Goal: Task Accomplishment & Management: Manage account settings

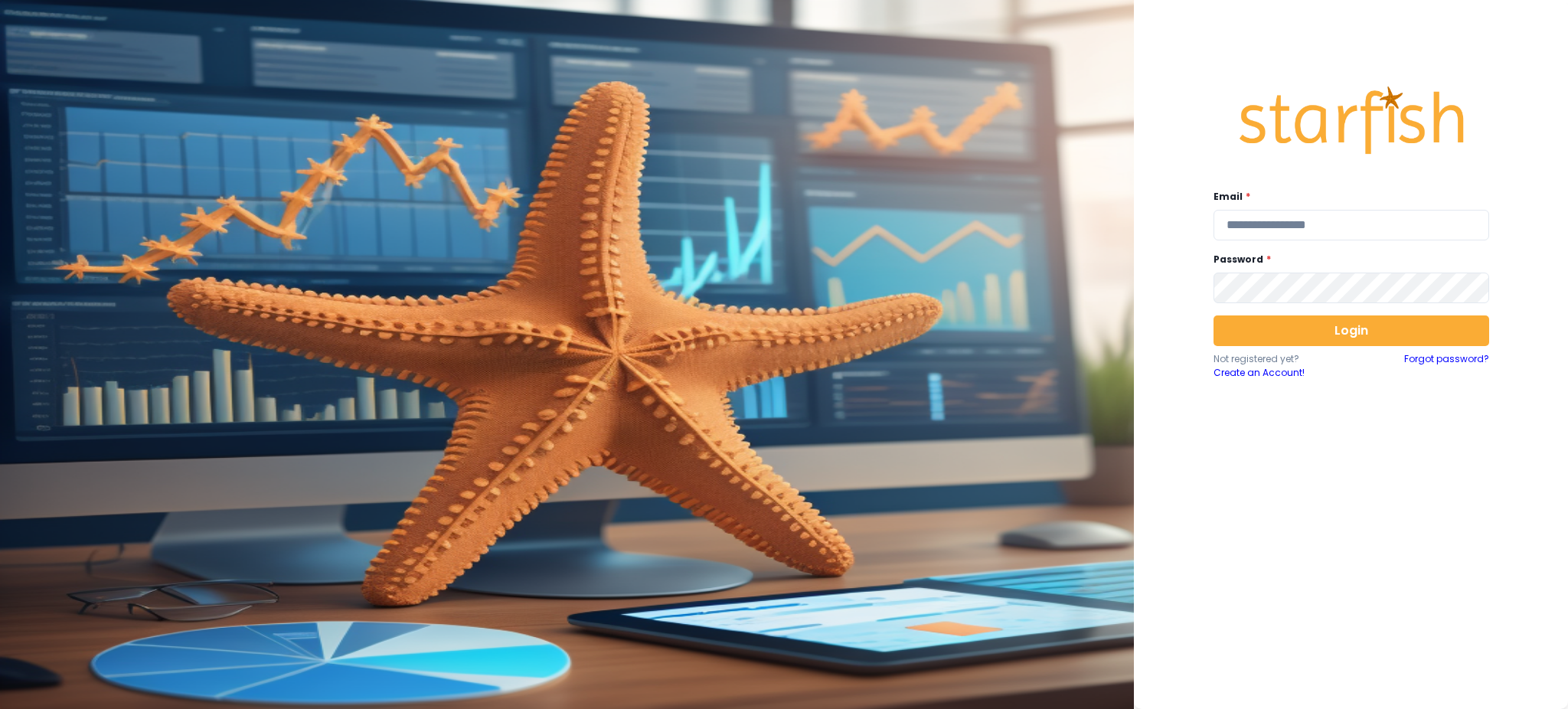
click at [1430, 244] on div "Email * Password * Login Not registered yet? Create an Account! Forgot password?" at bounding box center [1351, 350] width 306 height 589
click at [1430, 225] on input "email" at bounding box center [1351, 224] width 275 height 31
type input "**********"
drag, startPoint x: 1545, startPoint y: 532, endPoint x: 1456, endPoint y: 374, distance: 181.3
click at [1545, 532] on div "**********" at bounding box center [1351, 354] width 434 height 709
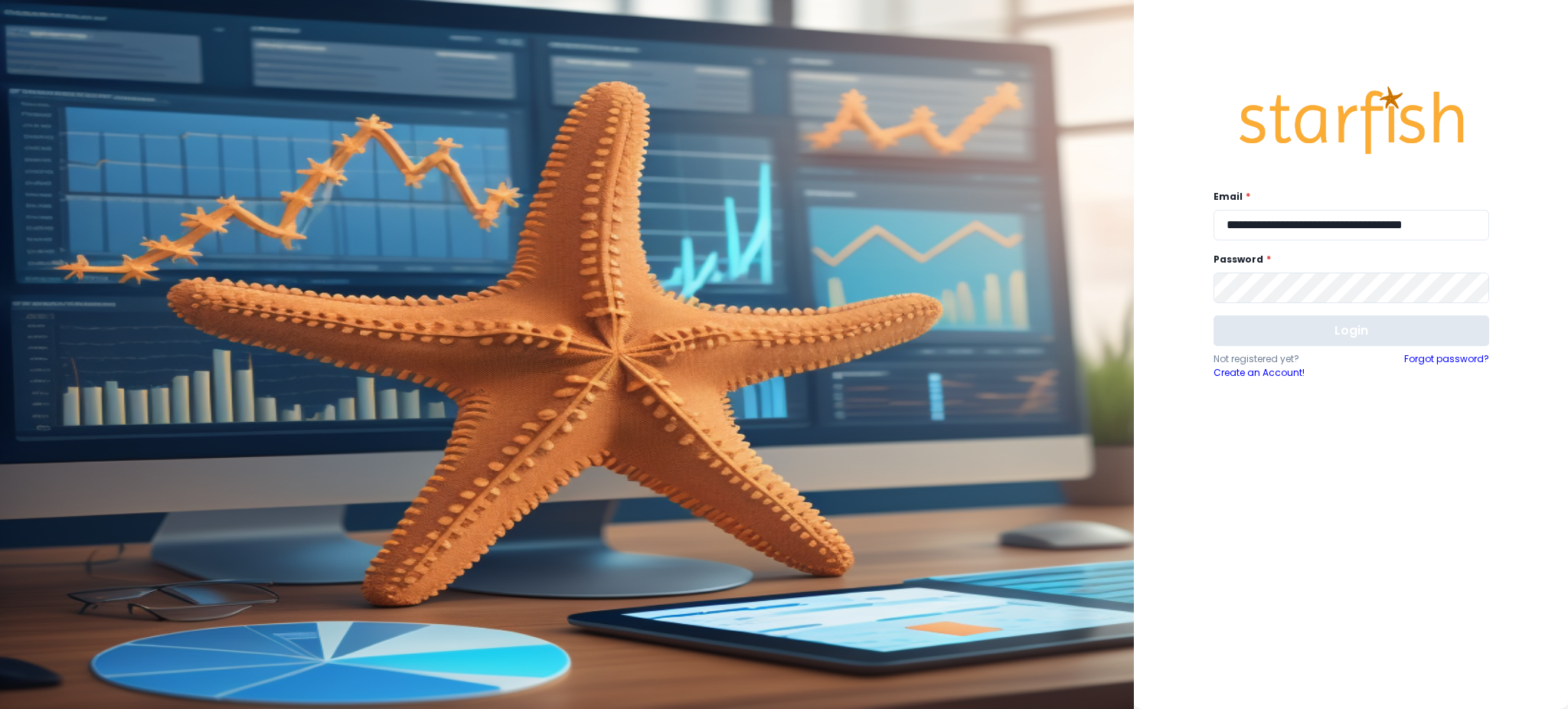
click at [1376, 339] on button "Login" at bounding box center [1351, 330] width 275 height 31
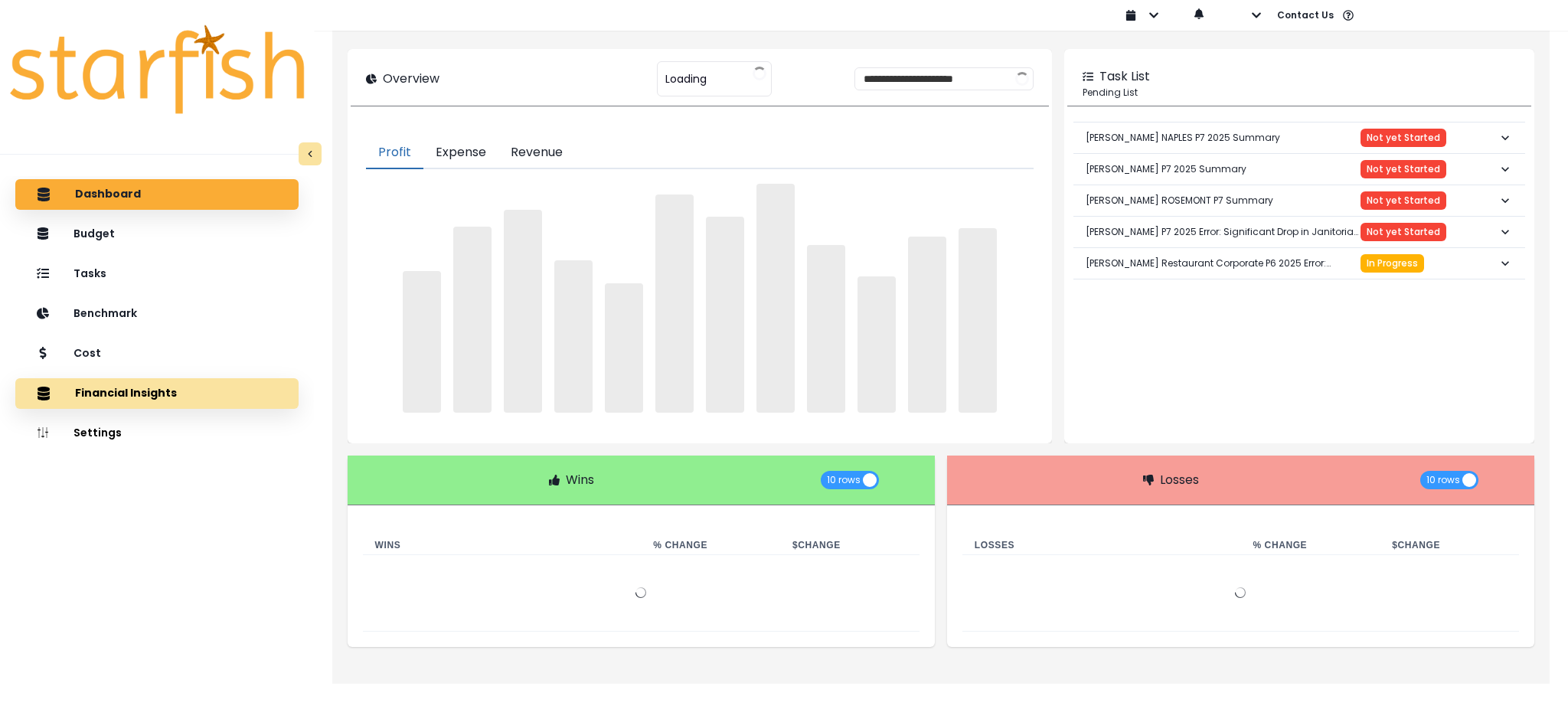
type input "****"
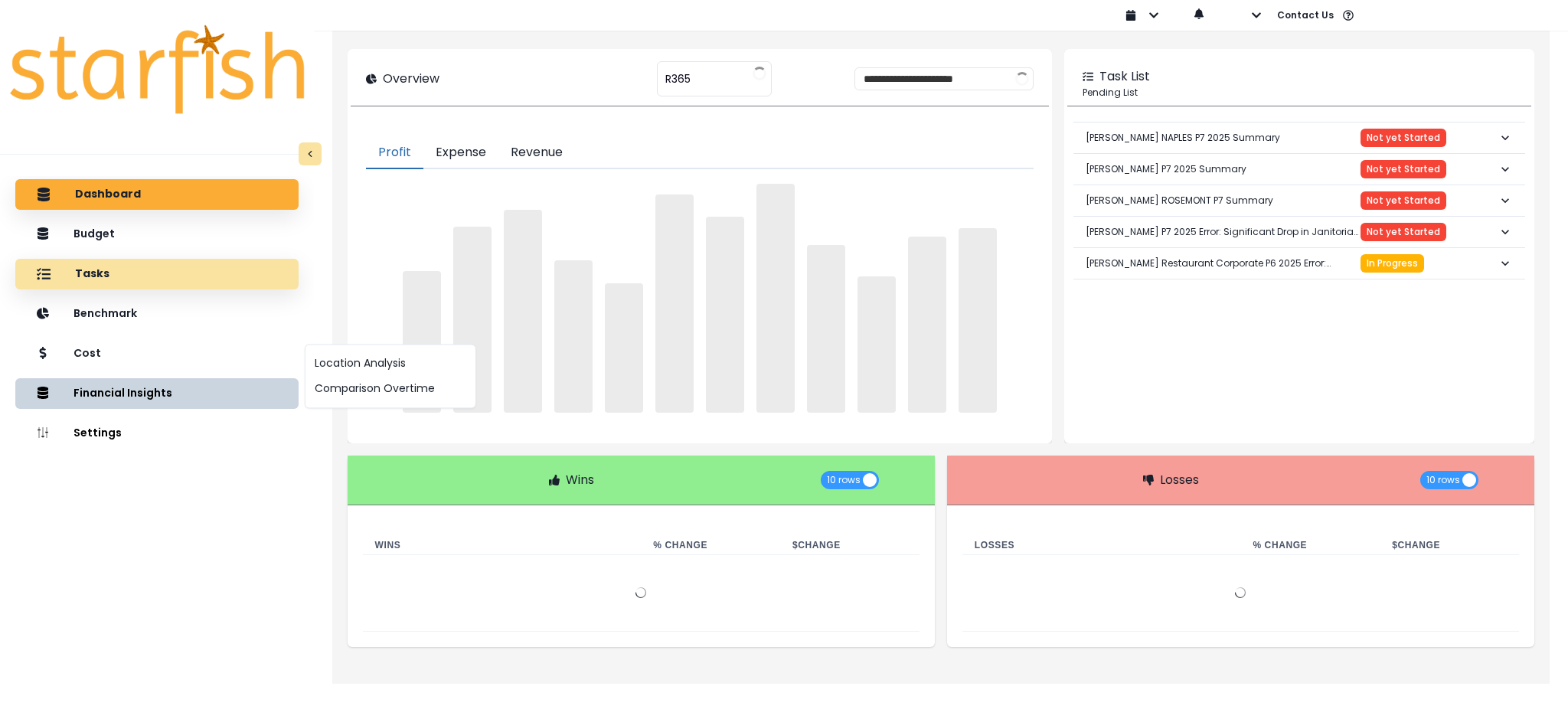
click at [168, 270] on div "Tasks" at bounding box center [157, 273] width 259 height 32
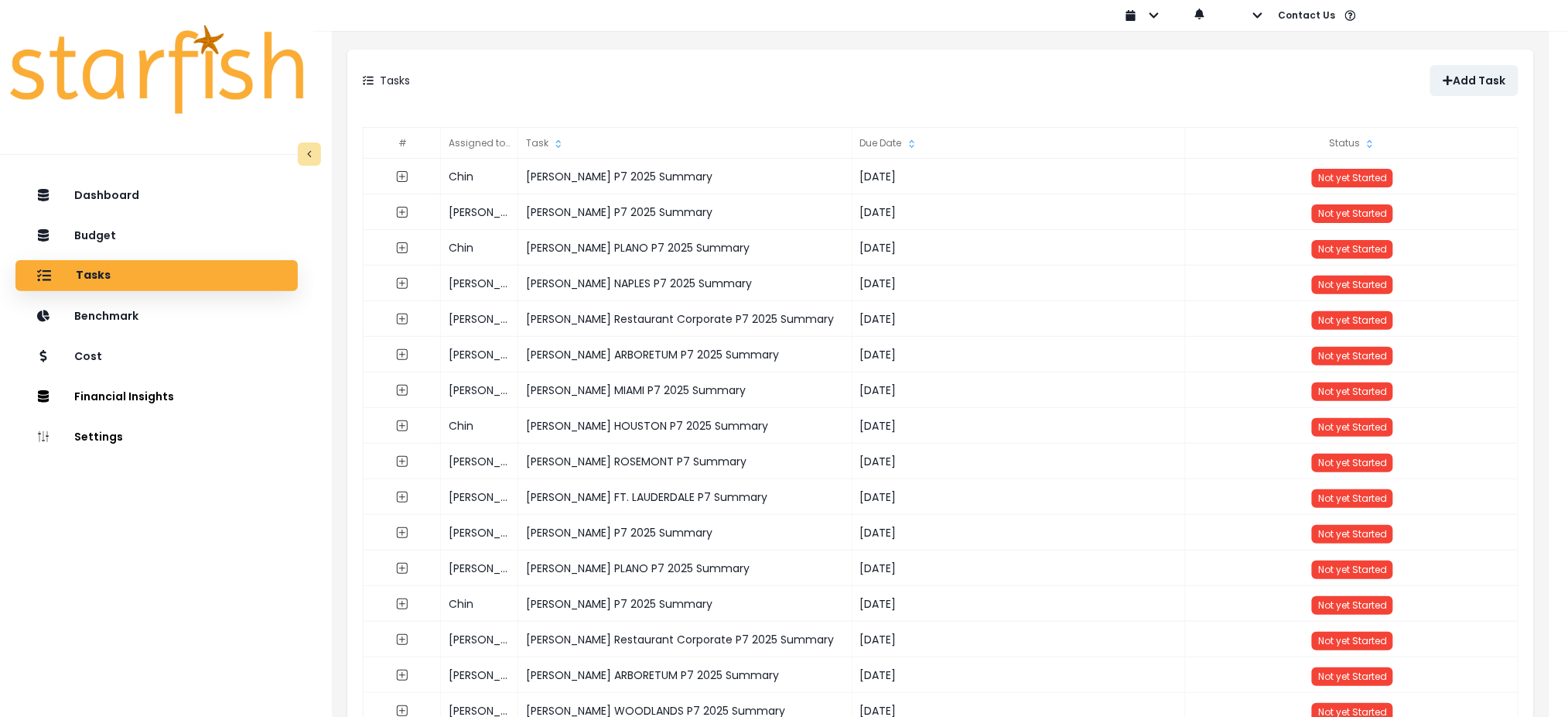
click at [215, 564] on div "Dashboard Budget Tasks Benchmark Cost Financial Insights Location Analysis Comp…" at bounding box center [156, 476] width 313 height 601
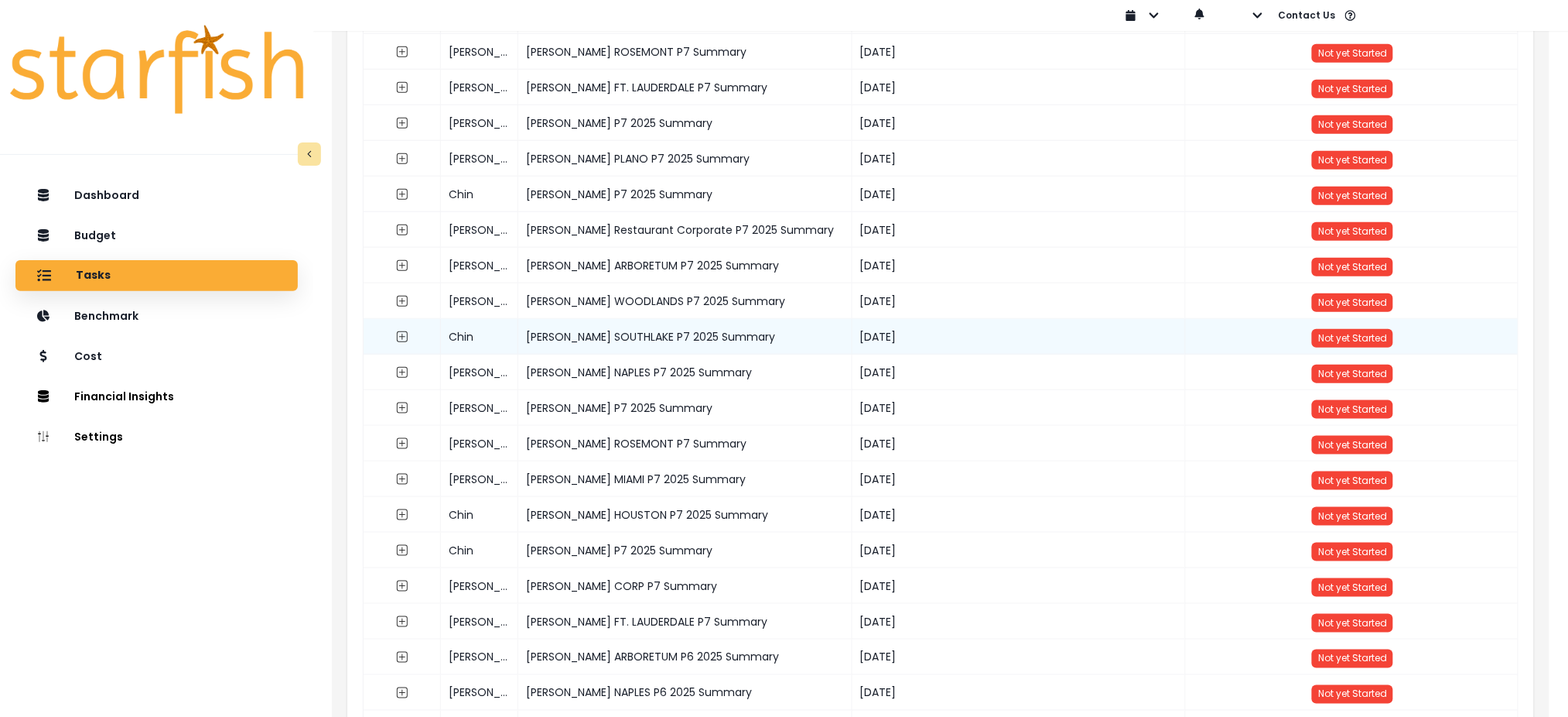
scroll to position [412, 0]
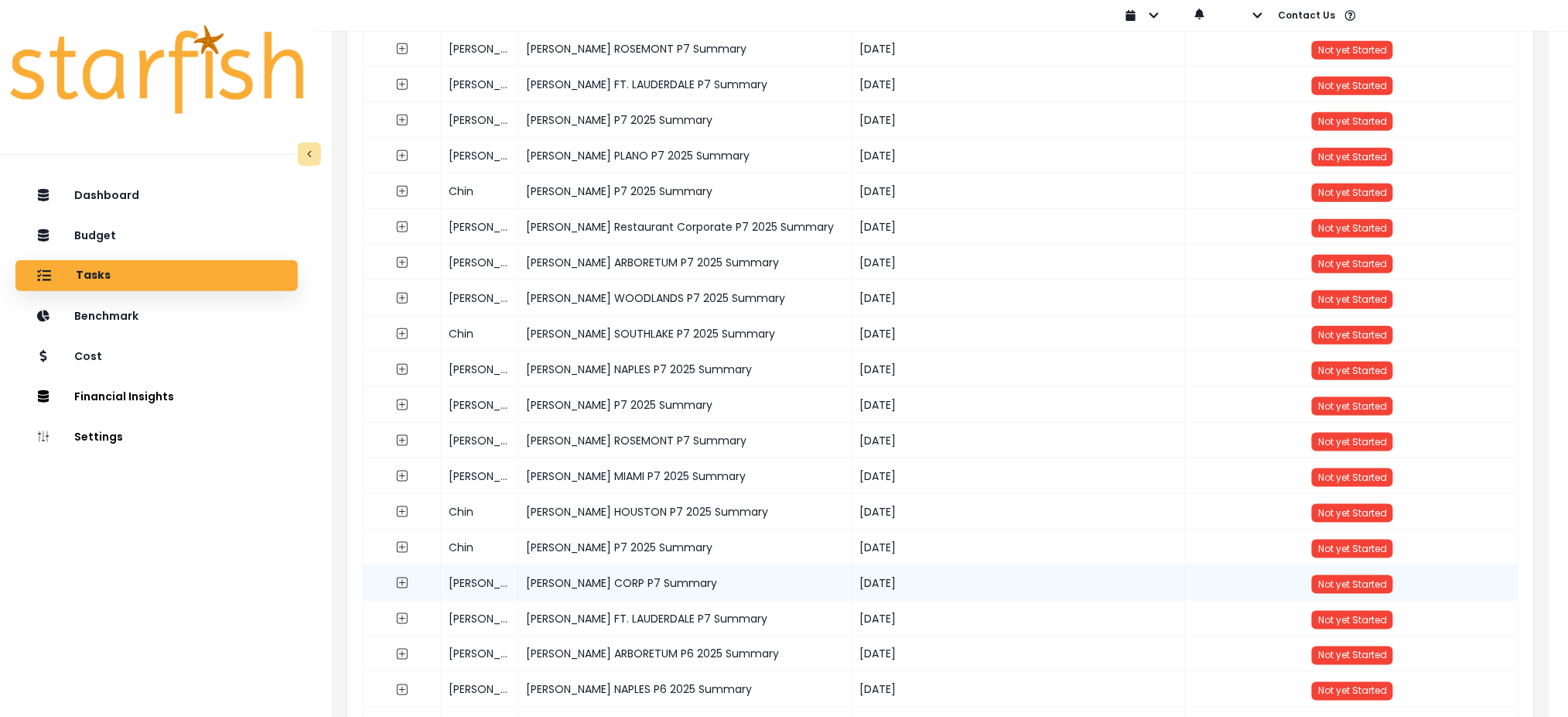
click at [621, 575] on div "[PERSON_NAME] CORP P7 Summary" at bounding box center [685, 583] width 333 height 36
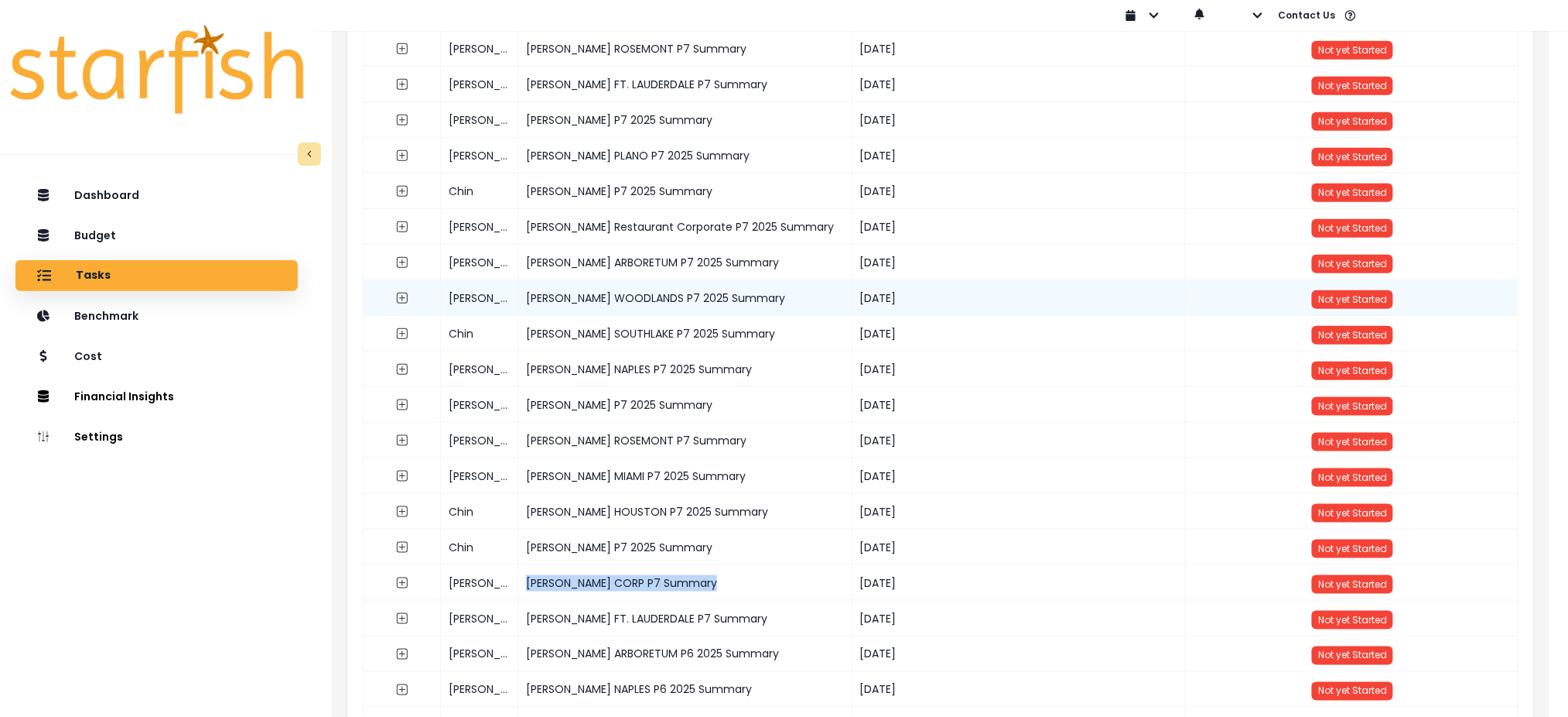
copy div "[PERSON_NAME] CORP P7 Summary"
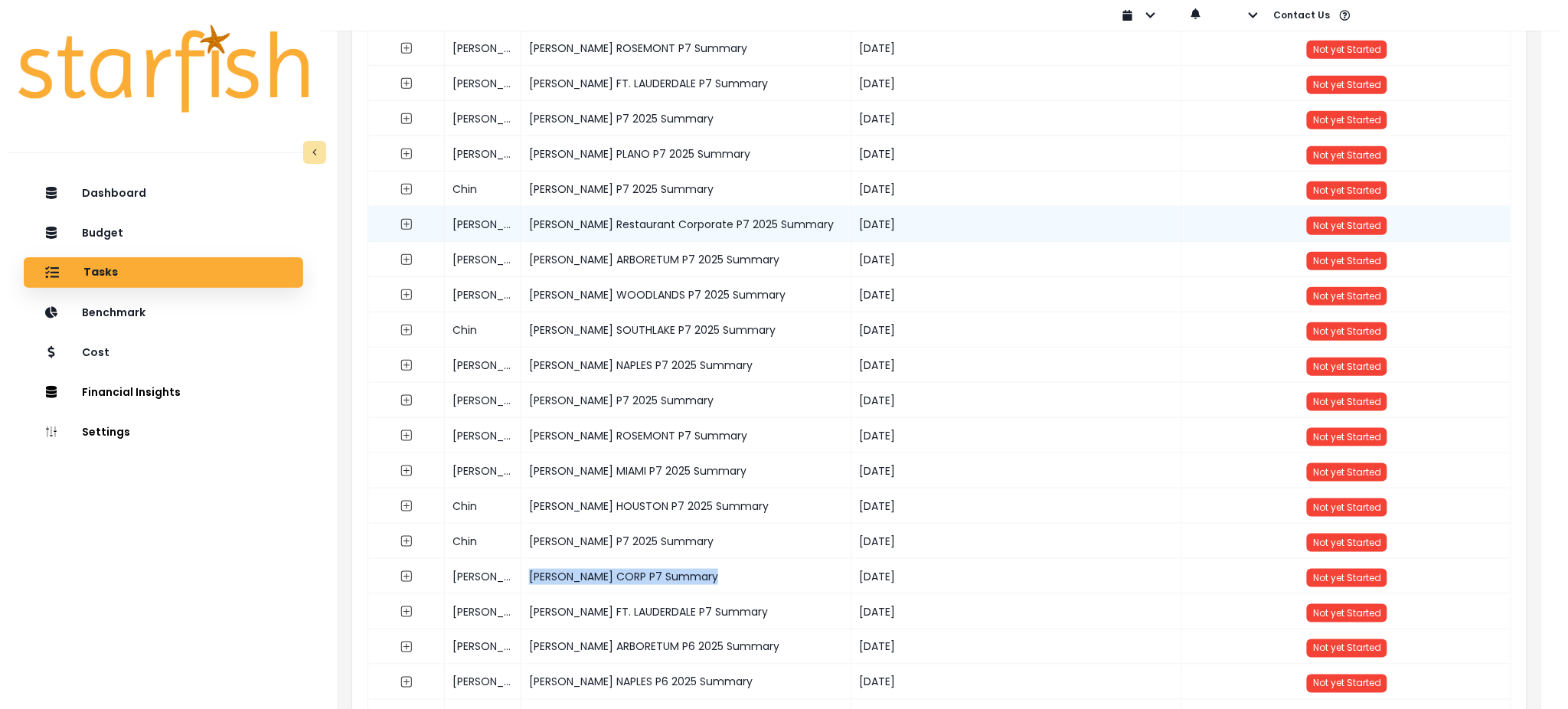
scroll to position [0, 0]
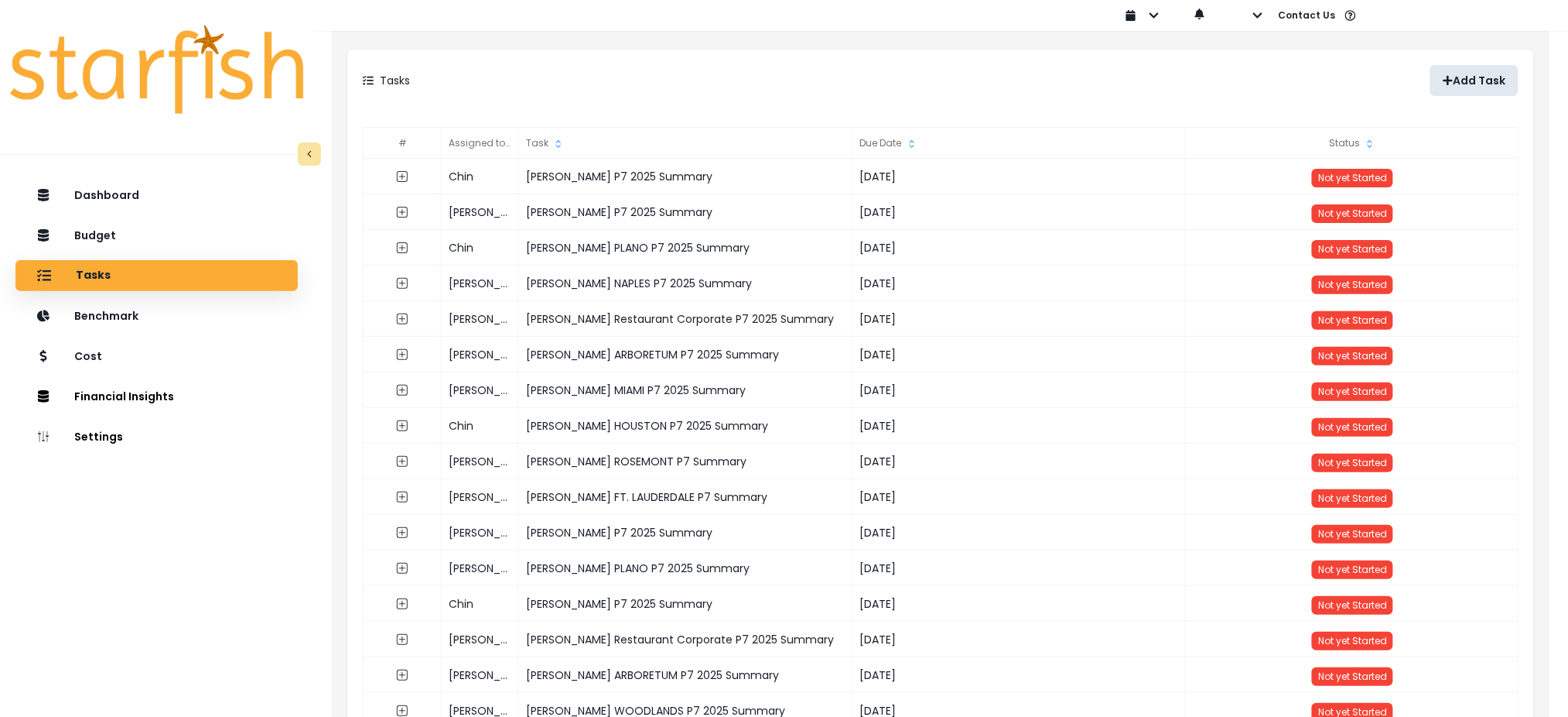
click at [1470, 75] on p "Add Task" at bounding box center [1480, 81] width 52 height 13
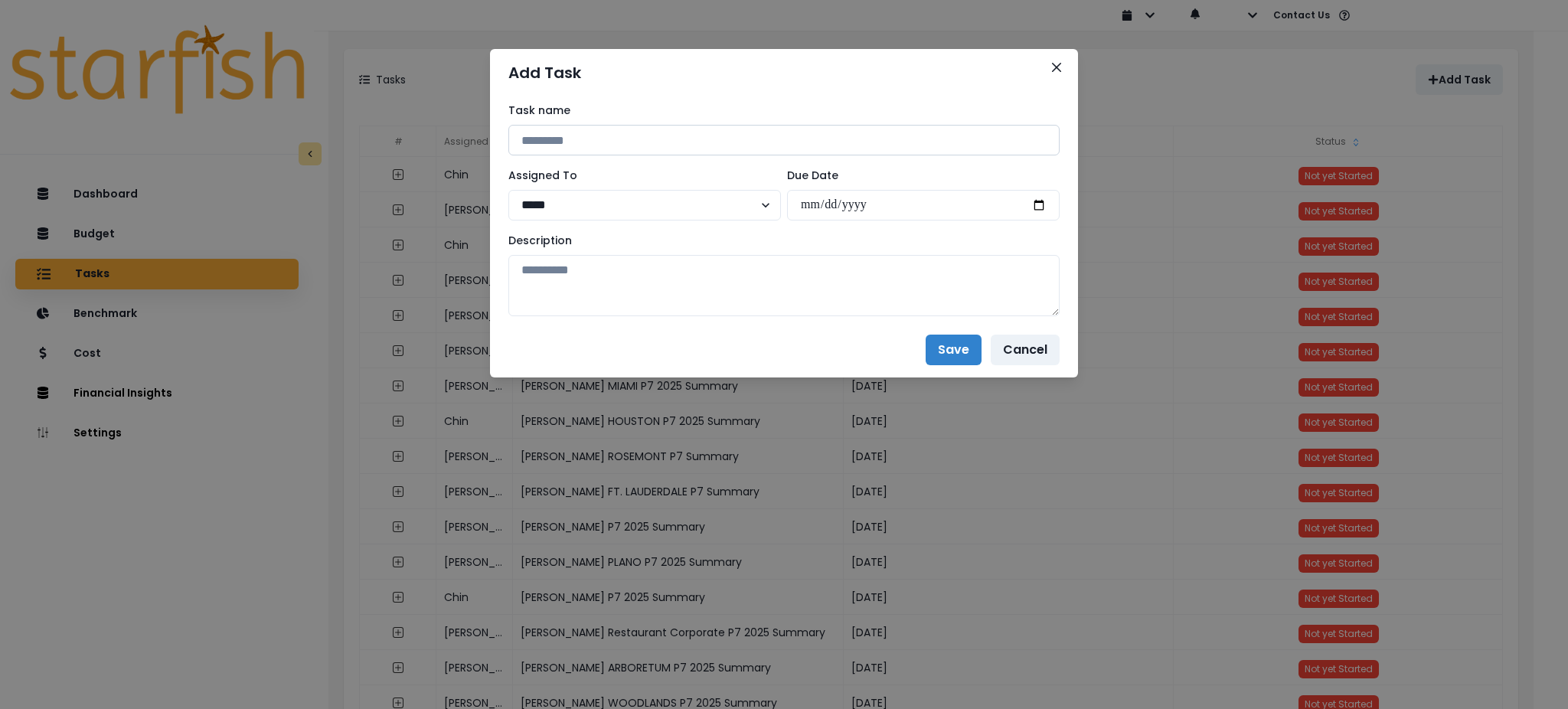
click at [823, 141] on input at bounding box center [784, 140] width 552 height 31
paste input "**********"
type input "**********"
drag, startPoint x: 695, startPoint y: 200, endPoint x: 1048, endPoint y: 218, distance: 353.5
click at [695, 200] on select "***** ***** **** **** ******" at bounding box center [644, 205] width 273 height 31
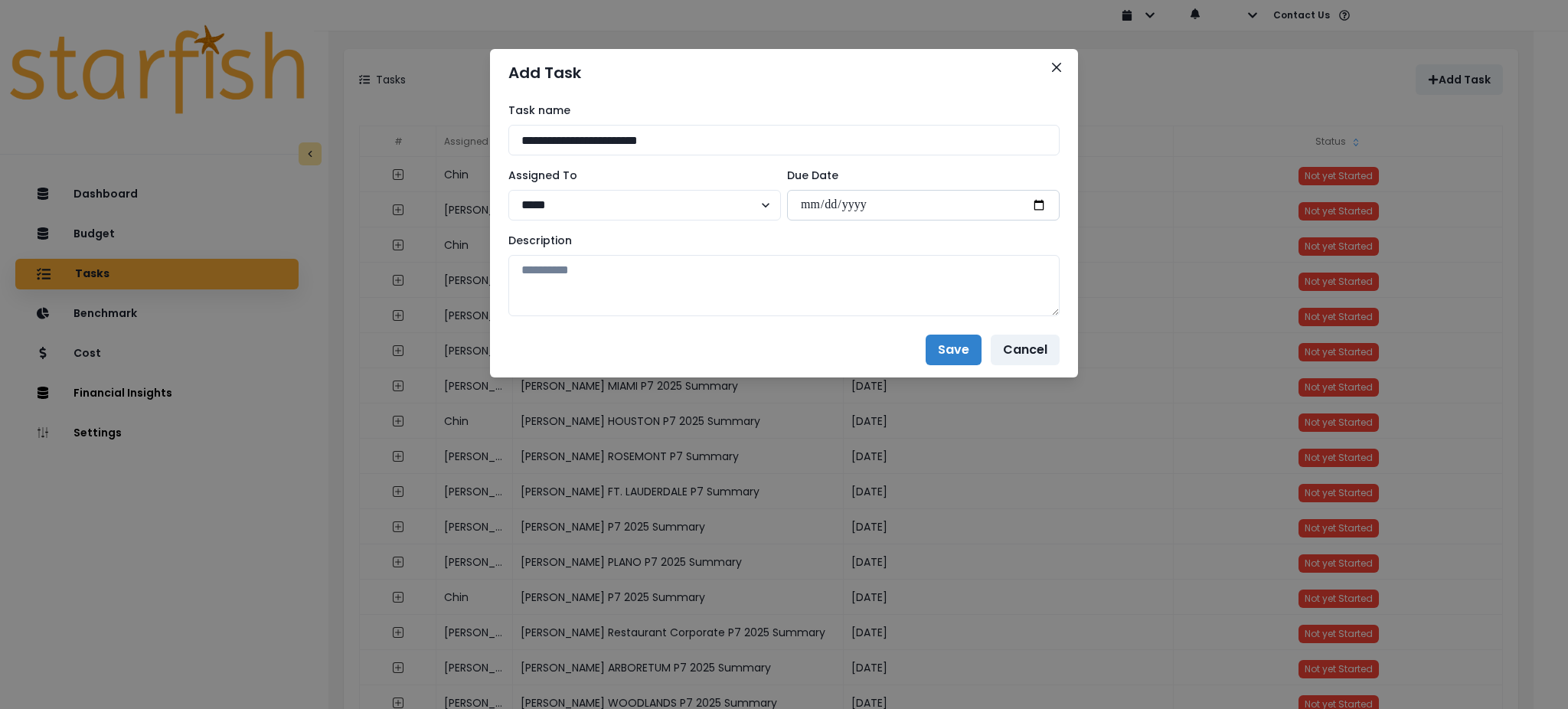
click at [962, 194] on input "date" at bounding box center [924, 205] width 273 height 31
click at [1036, 207] on input "date" at bounding box center [924, 205] width 273 height 31
type input "**********"
click at [1010, 274] on textarea at bounding box center [784, 285] width 552 height 61
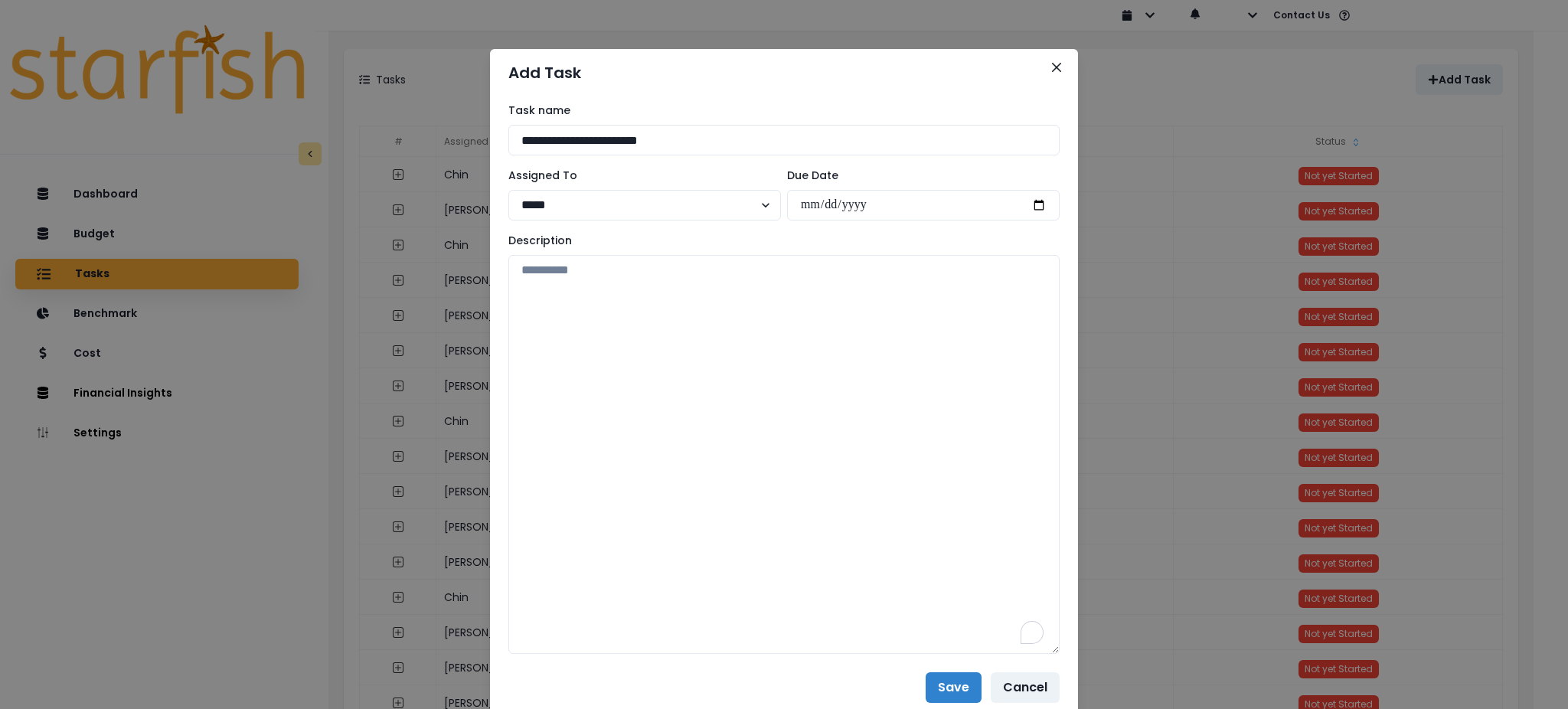
drag, startPoint x: 1052, startPoint y: 308, endPoint x: 1064, endPoint y: 650, distance: 342.2
click at [1064, 650] on div "**********" at bounding box center [784, 378] width 588 height 563
click at [947, 439] on textarea "To enrich screen reader interactions, please activate Accessibility in Grammarl…" at bounding box center [784, 456] width 552 height 402
click at [588, 323] on textarea "To enrich screen reader interactions, please activate Accessibility in Grammarl…" at bounding box center [784, 456] width 552 height 402
paste textarea "**********"
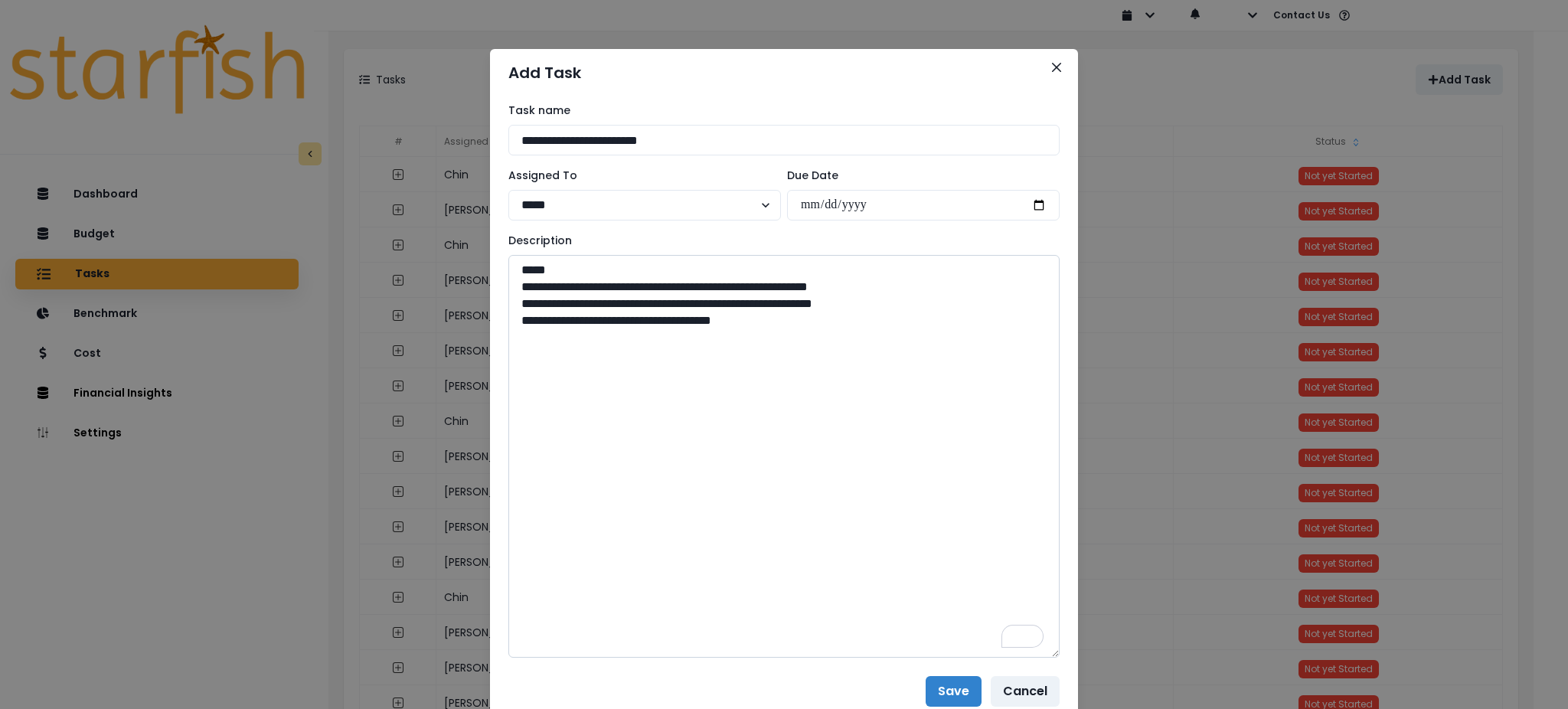
paste textarea "**********"
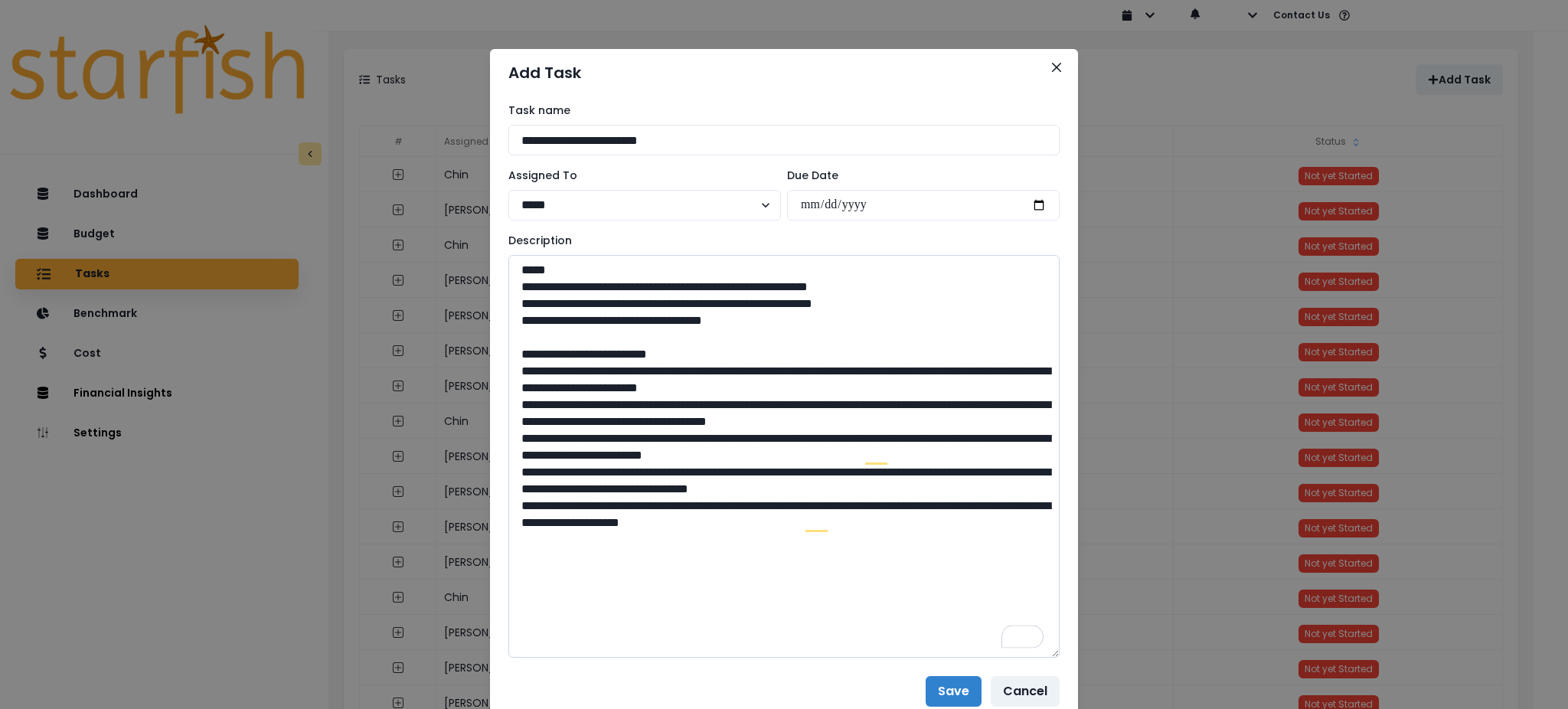
click at [508, 373] on textarea "**********" at bounding box center [784, 456] width 552 height 402
click at [508, 407] on textarea "**********" at bounding box center [784, 456] width 552 height 402
click at [508, 444] on textarea "**********" at bounding box center [784, 456] width 552 height 402
click at [508, 475] on textarea "**********" at bounding box center [784, 456] width 552 height 402
drag, startPoint x: 957, startPoint y: 490, endPoint x: 460, endPoint y: 466, distance: 497.6
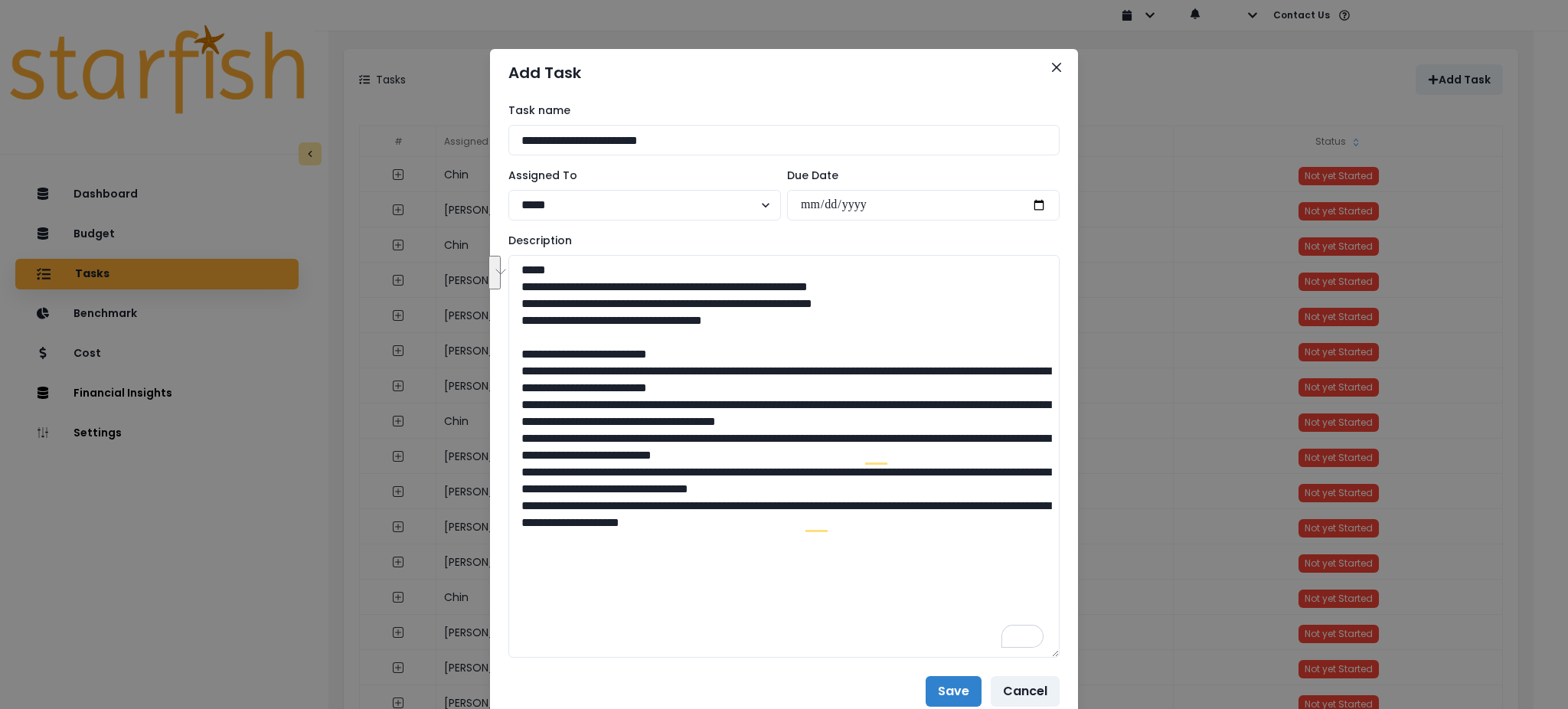
click at [460, 466] on div "**********" at bounding box center [784, 354] width 1568 height 709
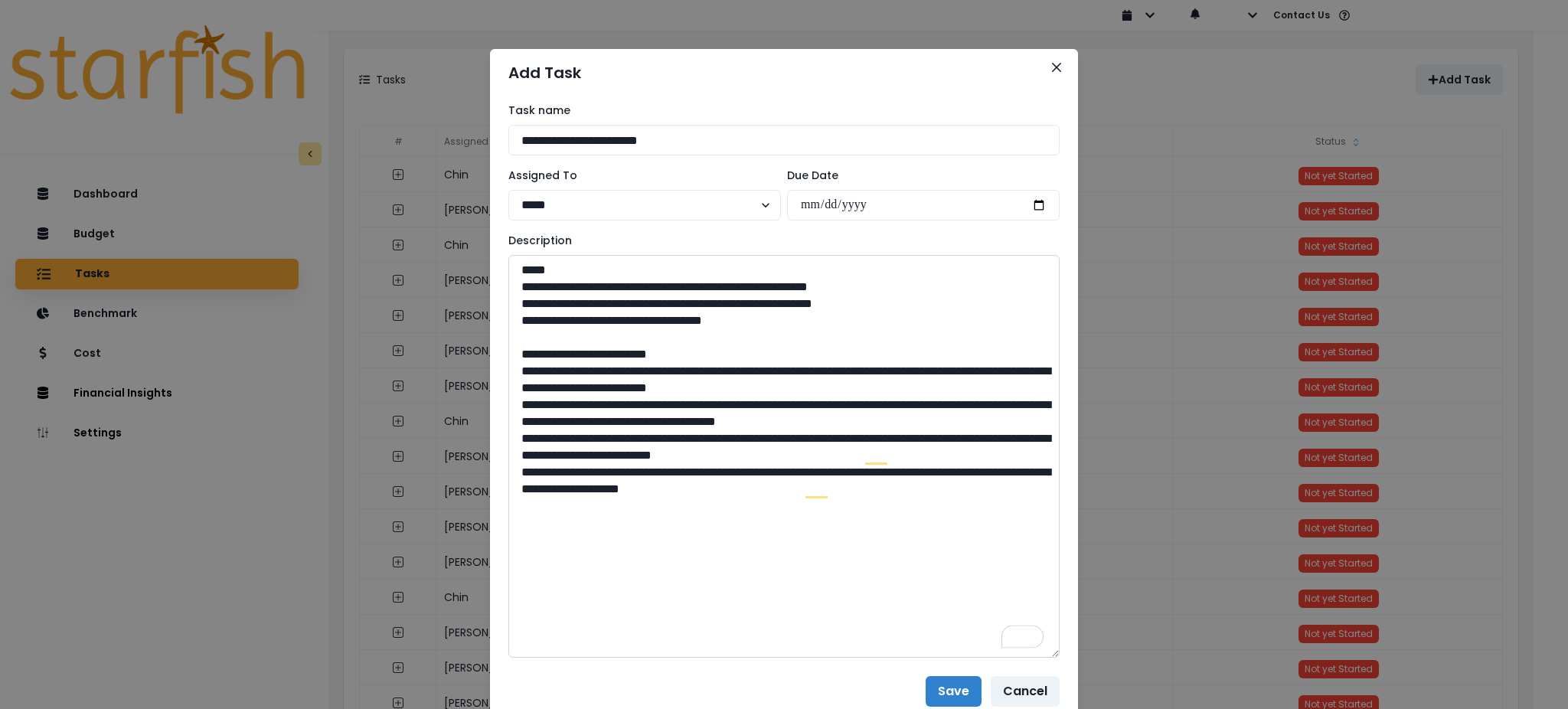
click at [511, 478] on textarea "**********" at bounding box center [784, 456] width 552 height 402
drag, startPoint x: 596, startPoint y: 537, endPoint x: 888, endPoint y: 489, distance: 295.9
click at [596, 537] on textarea "**********" at bounding box center [784, 456] width 552 height 402
click at [916, 488] on textarea "**********" at bounding box center [784, 456] width 552 height 402
paste textarea "**********"
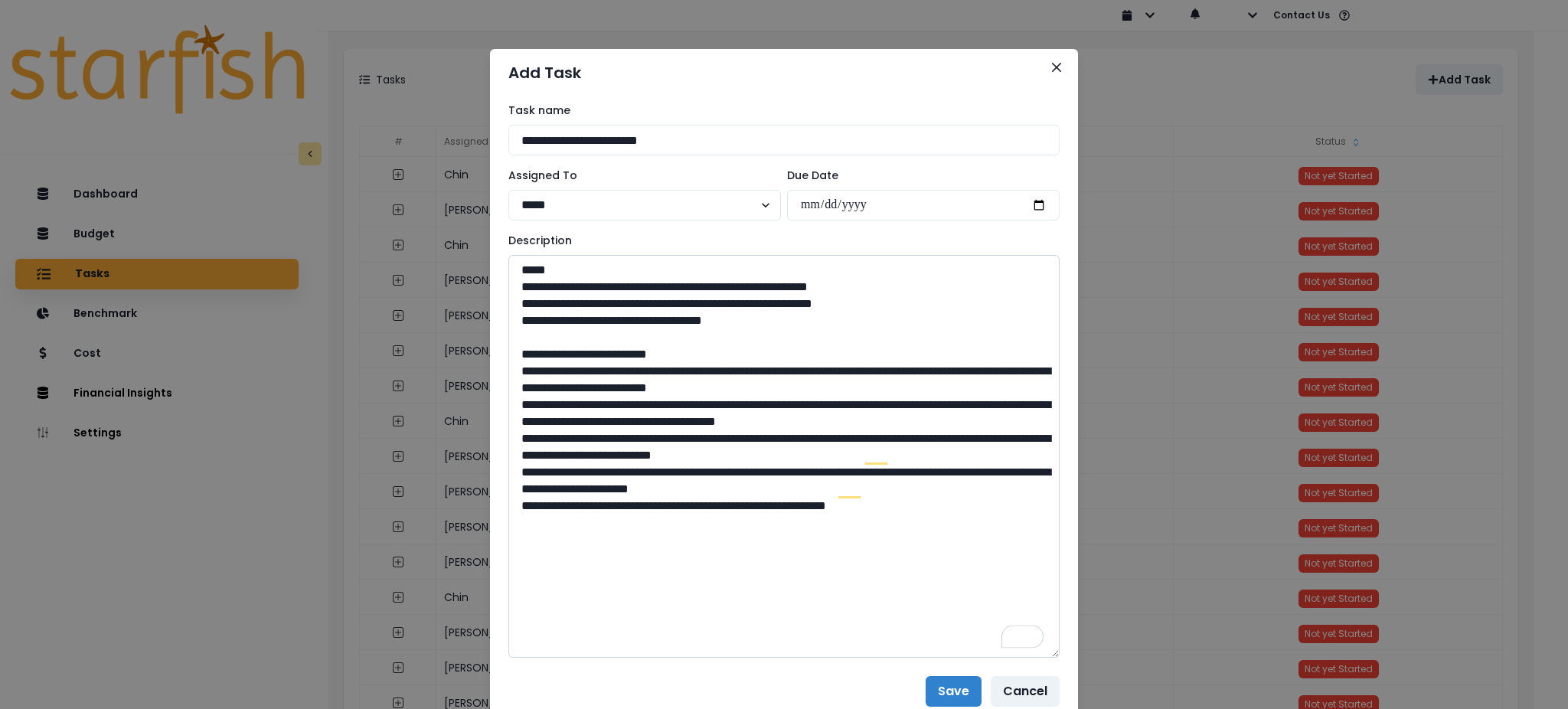
click at [650, 563] on textarea "**********" at bounding box center [784, 456] width 552 height 402
paste textarea "**********"
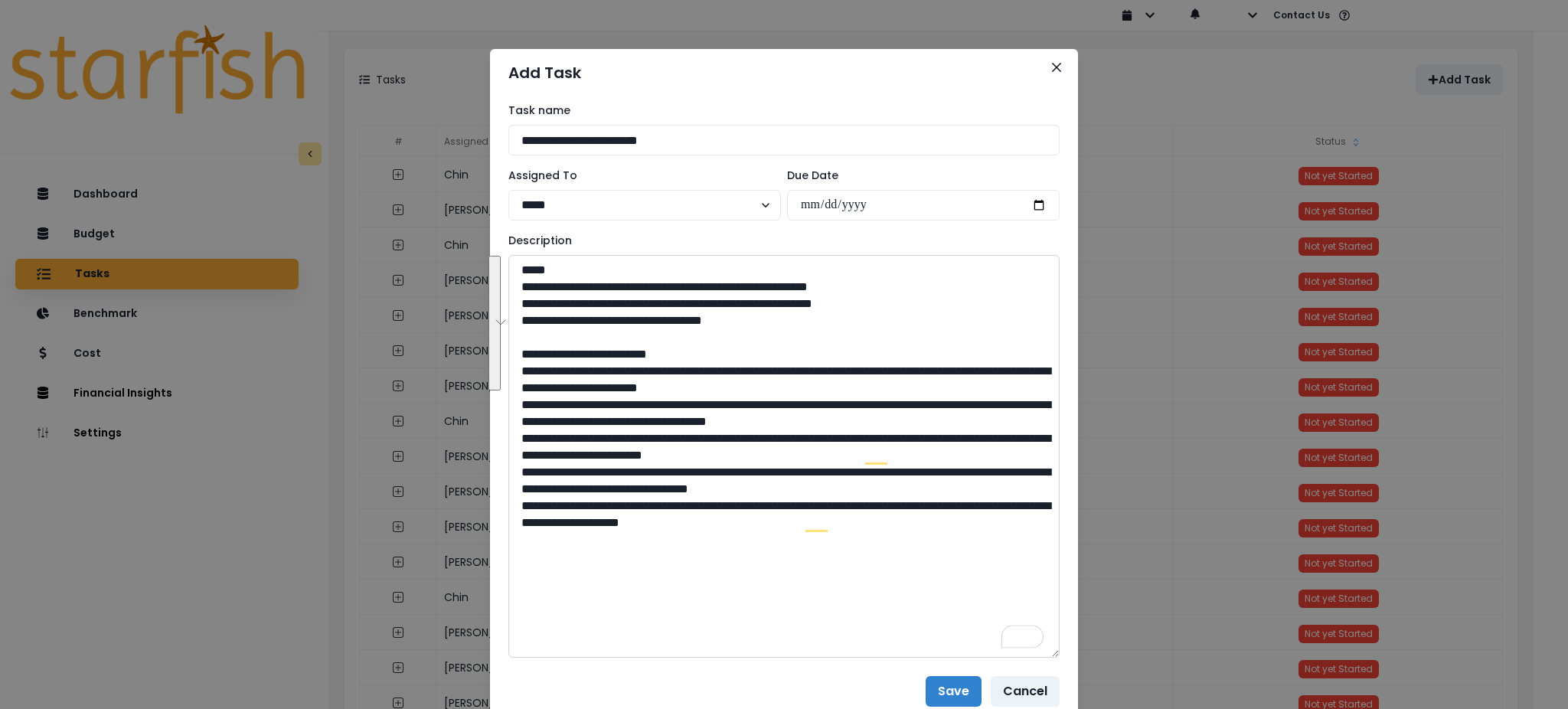
drag, startPoint x: 881, startPoint y: 526, endPoint x: 516, endPoint y: 406, distance: 384.2
click at [516, 406] on textarea "**********" at bounding box center [784, 456] width 552 height 402
click at [971, 549] on textarea "**********" at bounding box center [784, 456] width 552 height 402
drag, startPoint x: 897, startPoint y: 531, endPoint x: 472, endPoint y: 364, distance: 456.6
click at [472, 364] on div "**********" at bounding box center [784, 354] width 1568 height 709
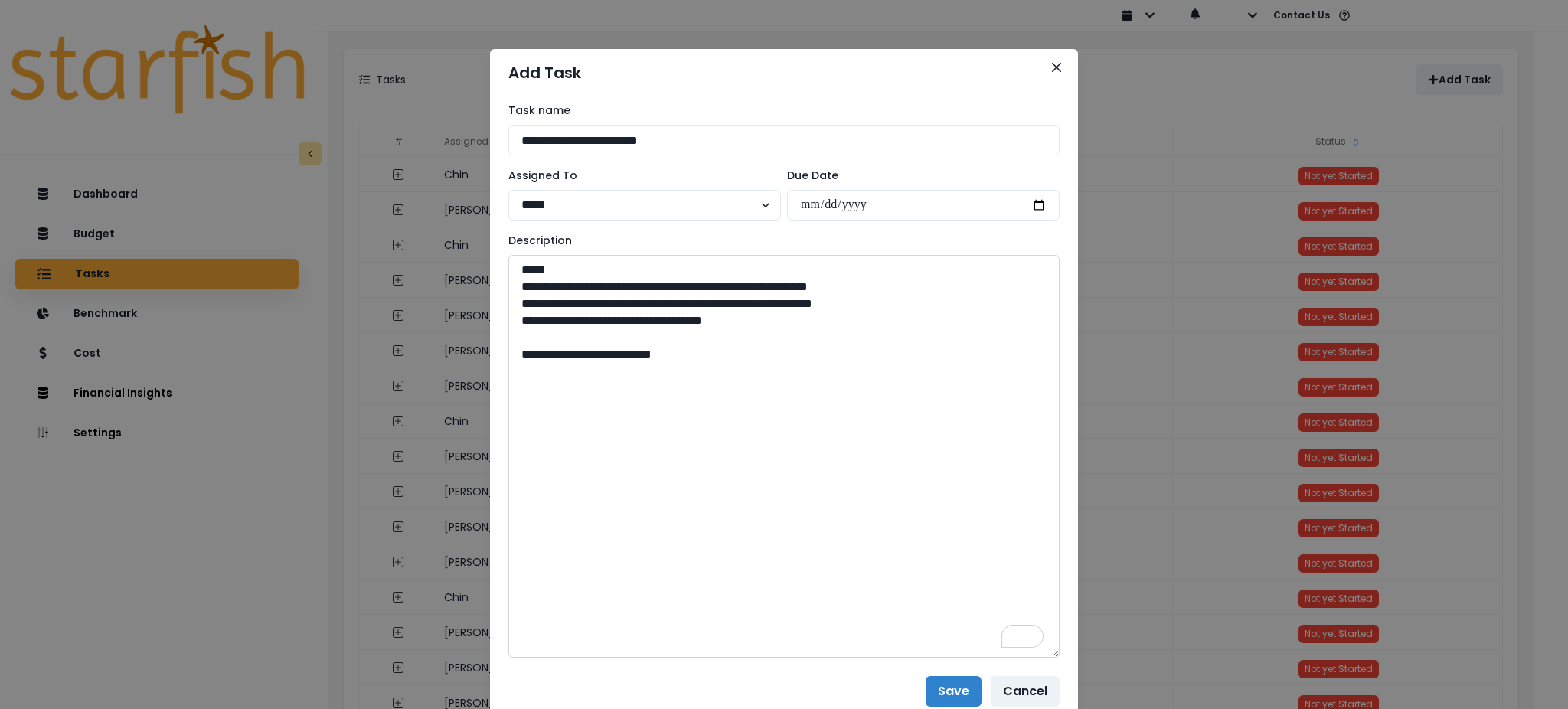
paste textarea "**********"
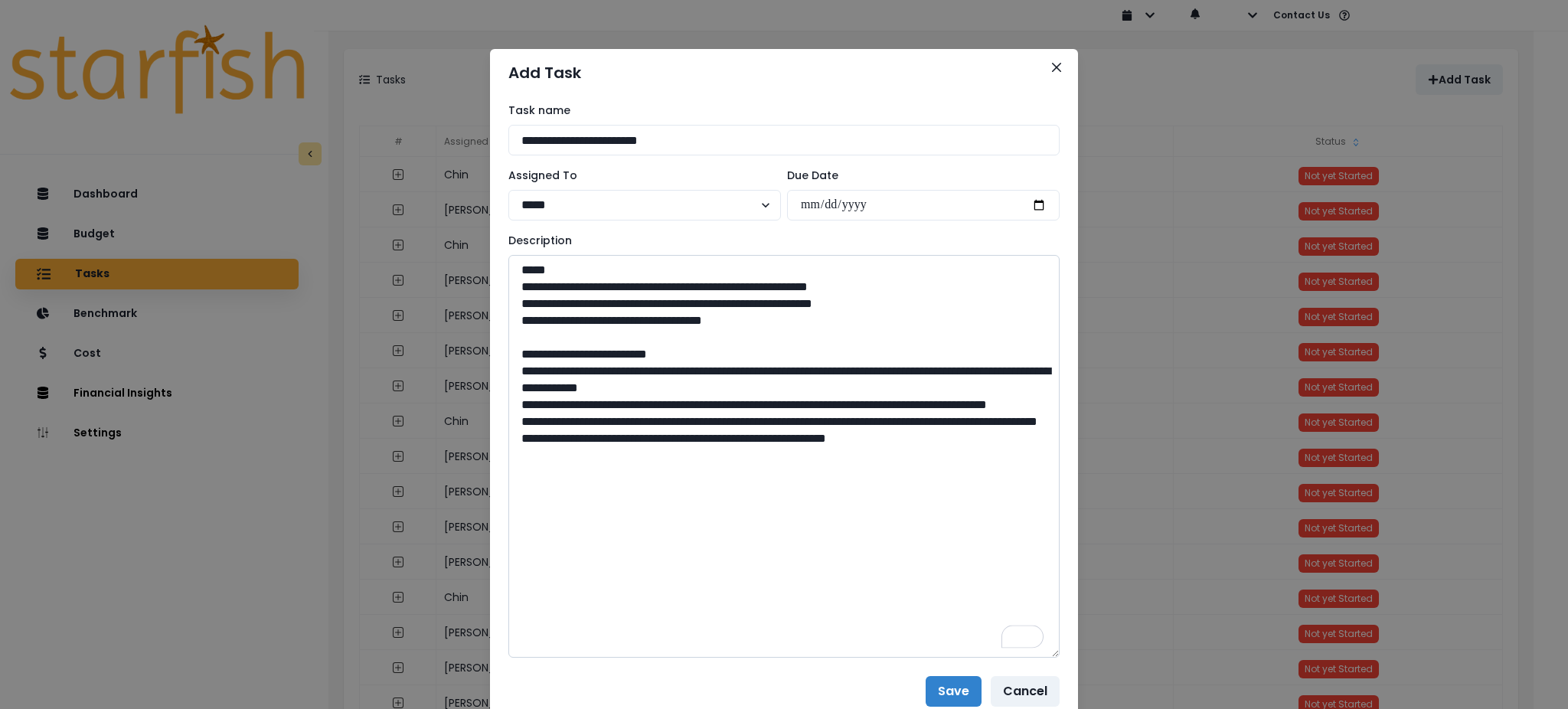
click at [641, 540] on textarea "**********" at bounding box center [784, 456] width 552 height 402
paste textarea "**********"
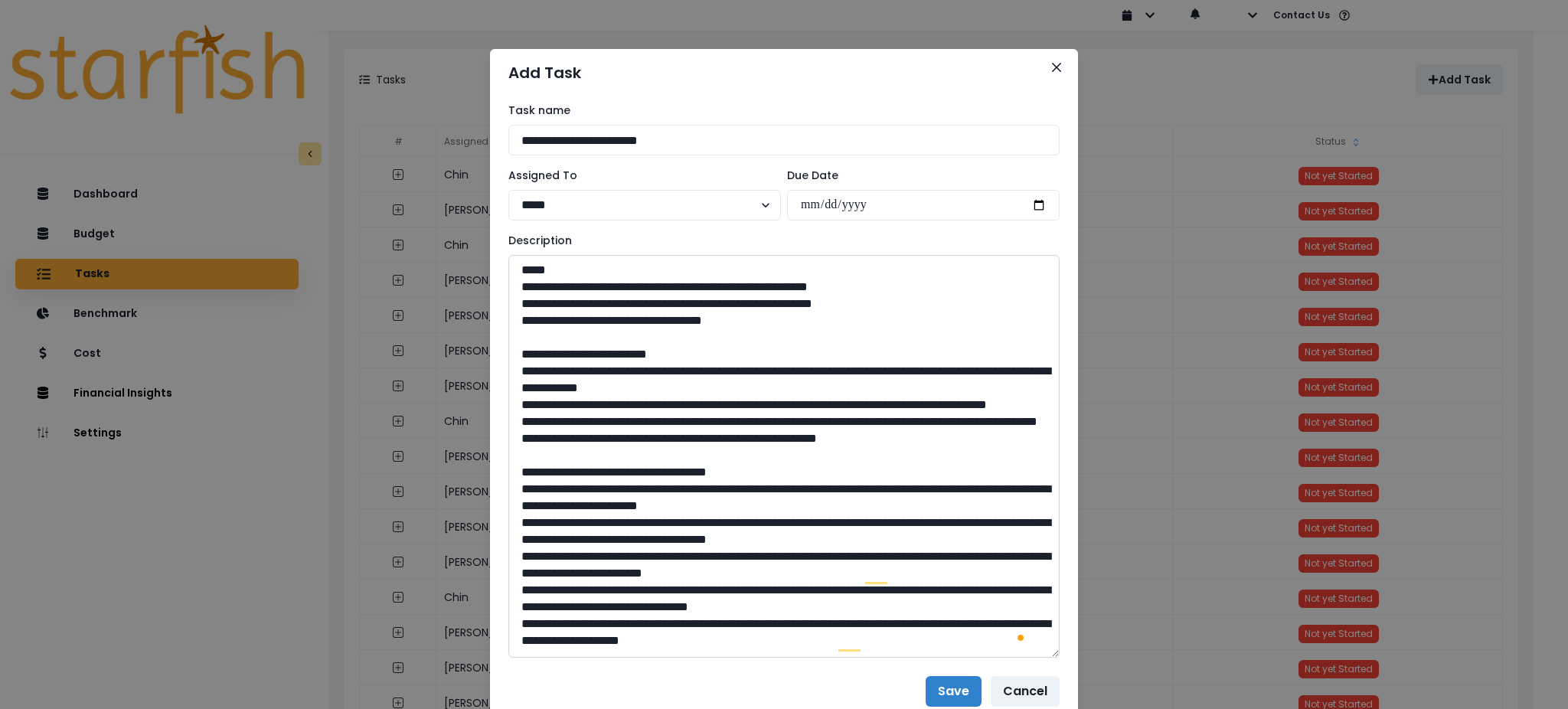
click at [508, 493] on textarea "To enrich screen reader interactions, please activate Accessibility in Grammarl…" at bounding box center [784, 456] width 552 height 402
click at [508, 525] on textarea "To enrich screen reader interactions, please activate Accessibility in Grammarl…" at bounding box center [784, 456] width 552 height 402
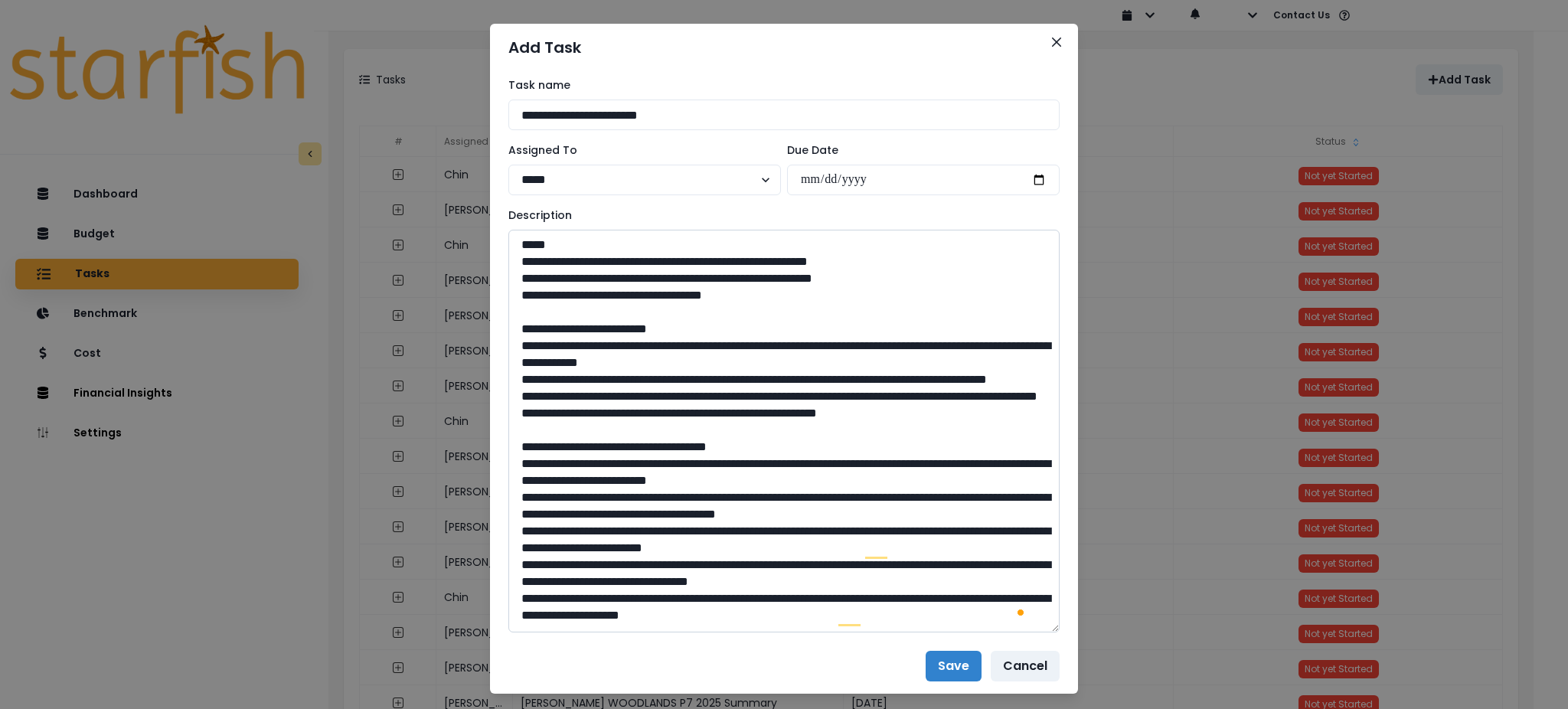
scroll to position [57, 0]
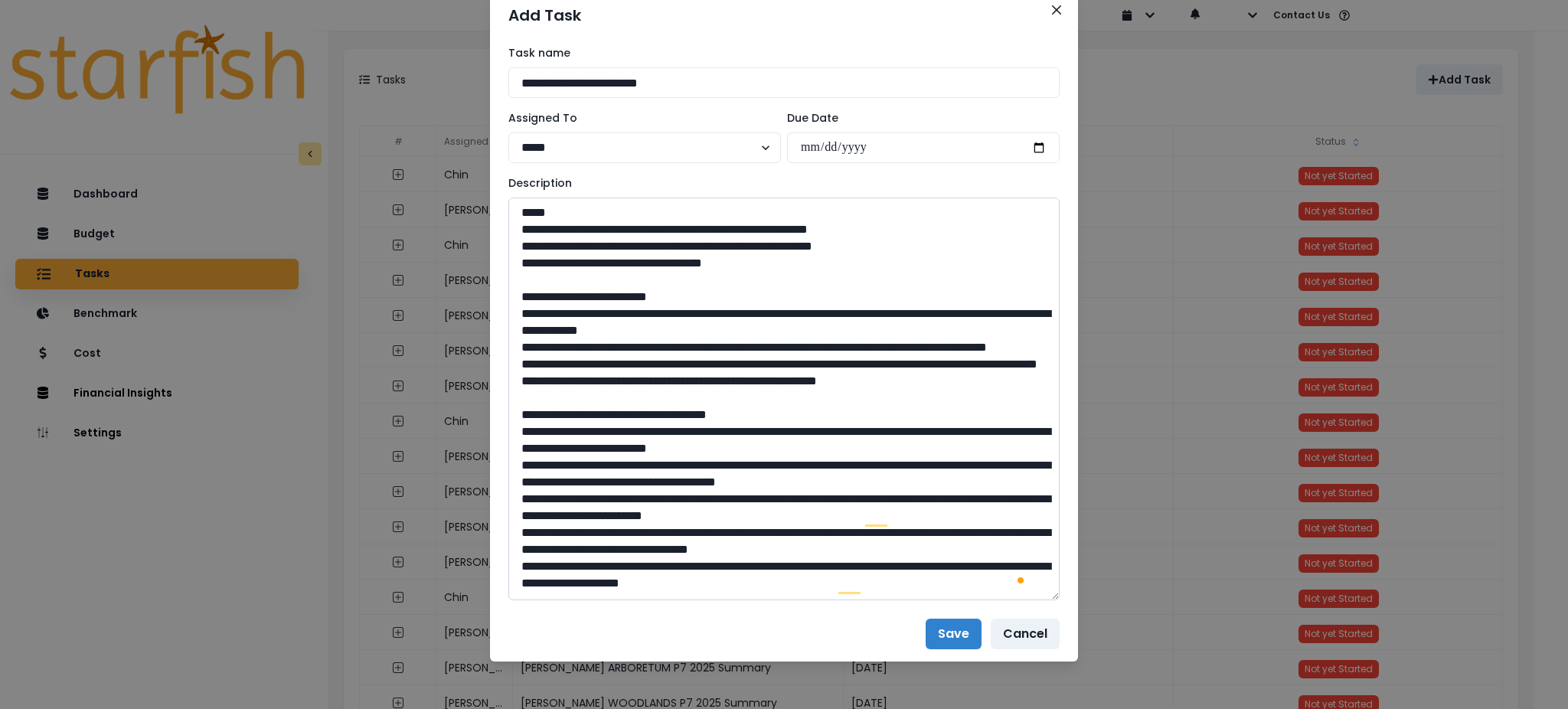
click at [508, 499] on textarea "To enrich screen reader interactions, please activate Accessibility in Grammarl…" at bounding box center [784, 399] width 552 height 402
drag, startPoint x: 504, startPoint y: 534, endPoint x: 970, endPoint y: 546, distance: 466.2
click at [970, 546] on textarea "To enrich screen reader interactions, please activate Accessibility in Grammarl…" at bounding box center [784, 399] width 552 height 402
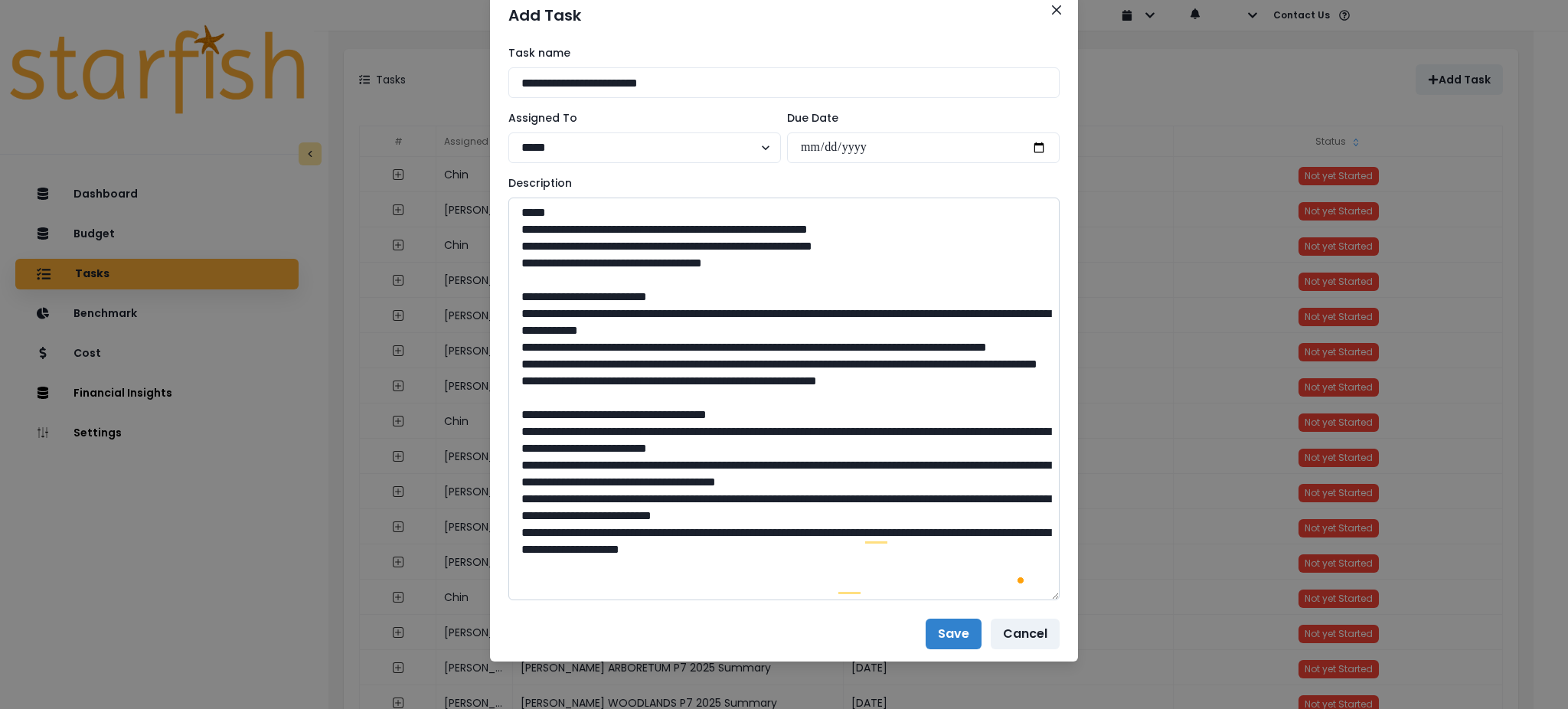
scroll to position [0, 0]
click at [922, 587] on textarea "To enrich screen reader interactions, please activate Accessibility in Grammarl…" at bounding box center [784, 399] width 552 height 402
paste textarea "**********"
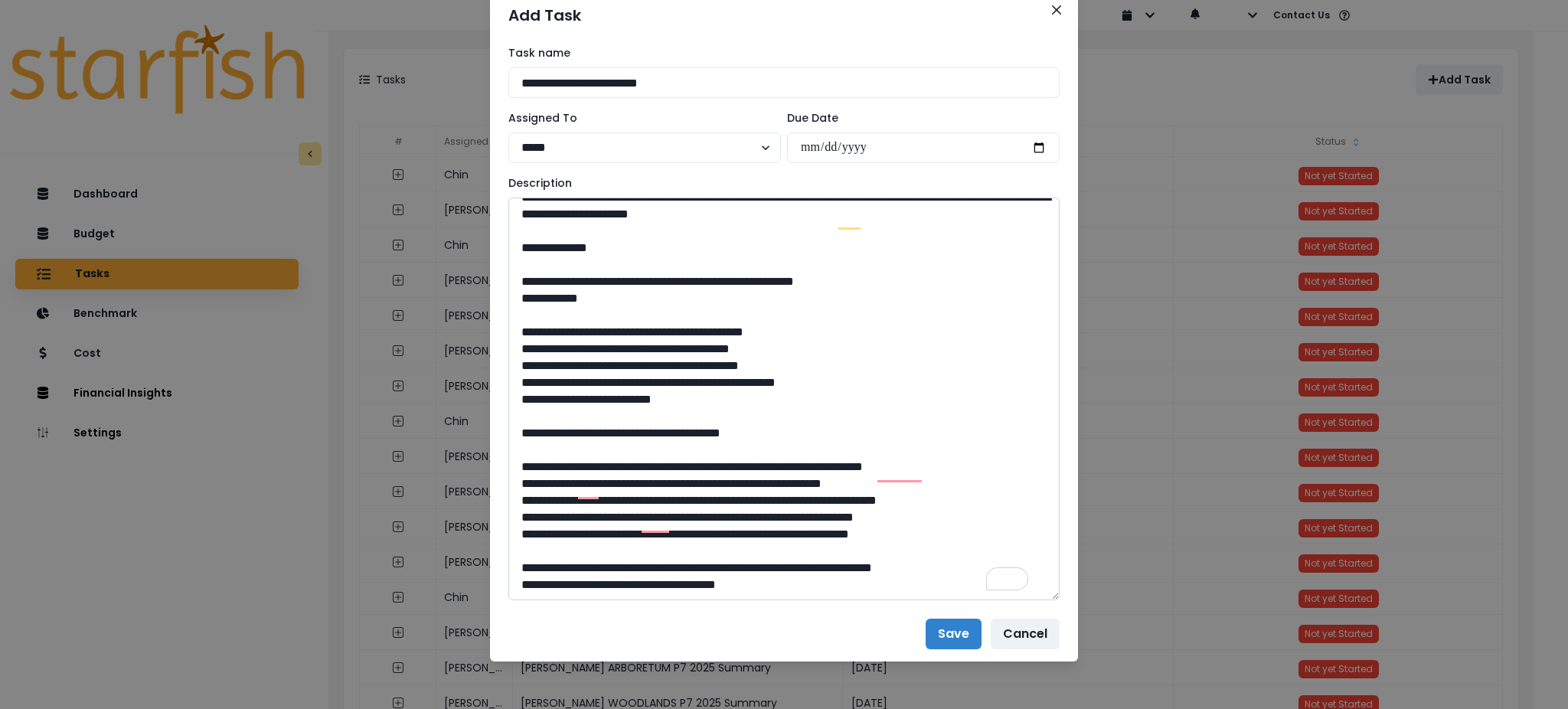
click at [553, 284] on textarea "To enrich screen reader interactions, please activate Accessibility in Grammarl…" at bounding box center [784, 399] width 552 height 402
click at [776, 362] on textarea "To enrich screen reader interactions, please activate Accessibility in Grammarl…" at bounding box center [784, 399] width 552 height 402
click at [780, 411] on textarea "To enrich screen reader interactions, please activate Accessibility in Grammarl…" at bounding box center [784, 399] width 552 height 402
click at [886, 349] on textarea "To enrich screen reader interactions, please activate Accessibility in Grammarl…" at bounding box center [784, 399] width 552 height 402
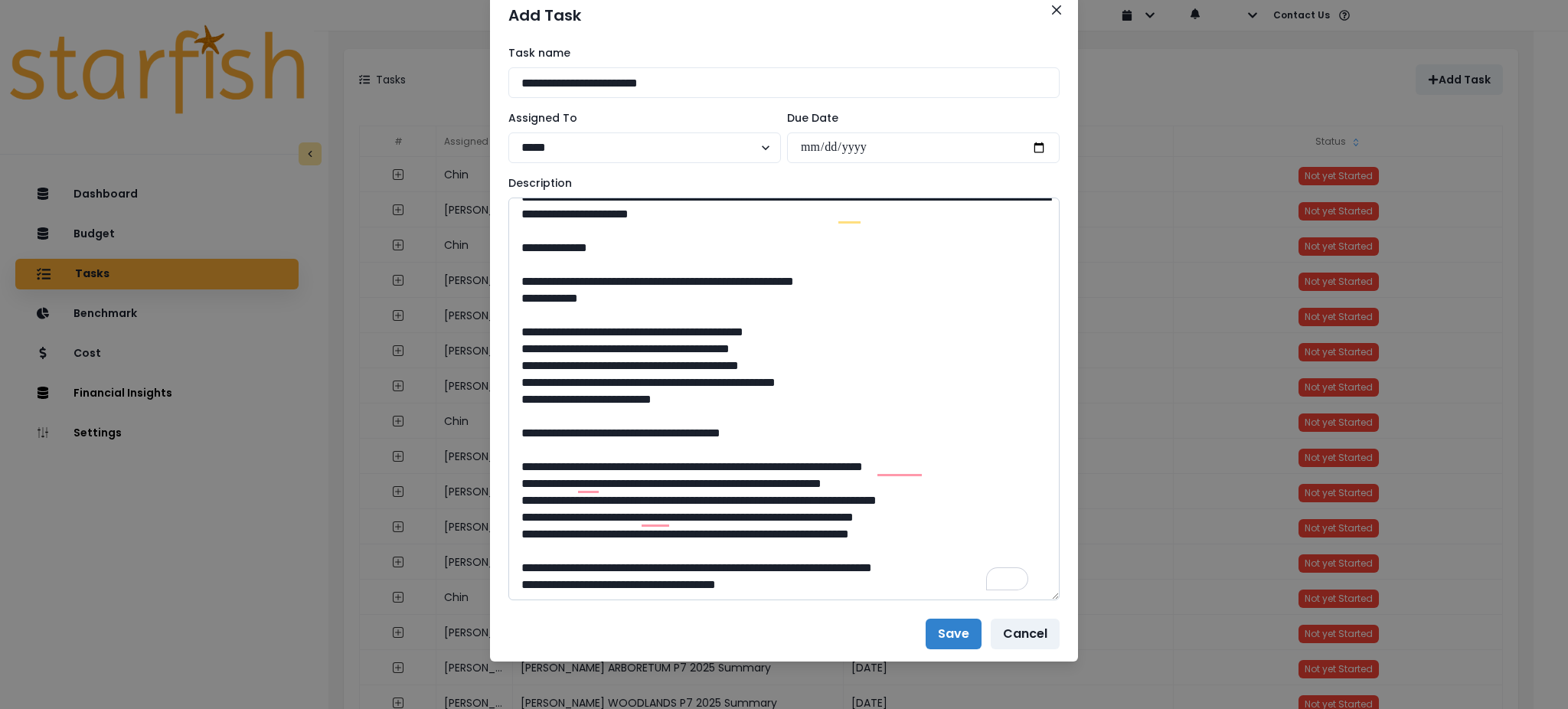
click at [584, 445] on textarea "To enrich screen reader interactions, please activate Accessibility in Grammarl…" at bounding box center [784, 399] width 552 height 402
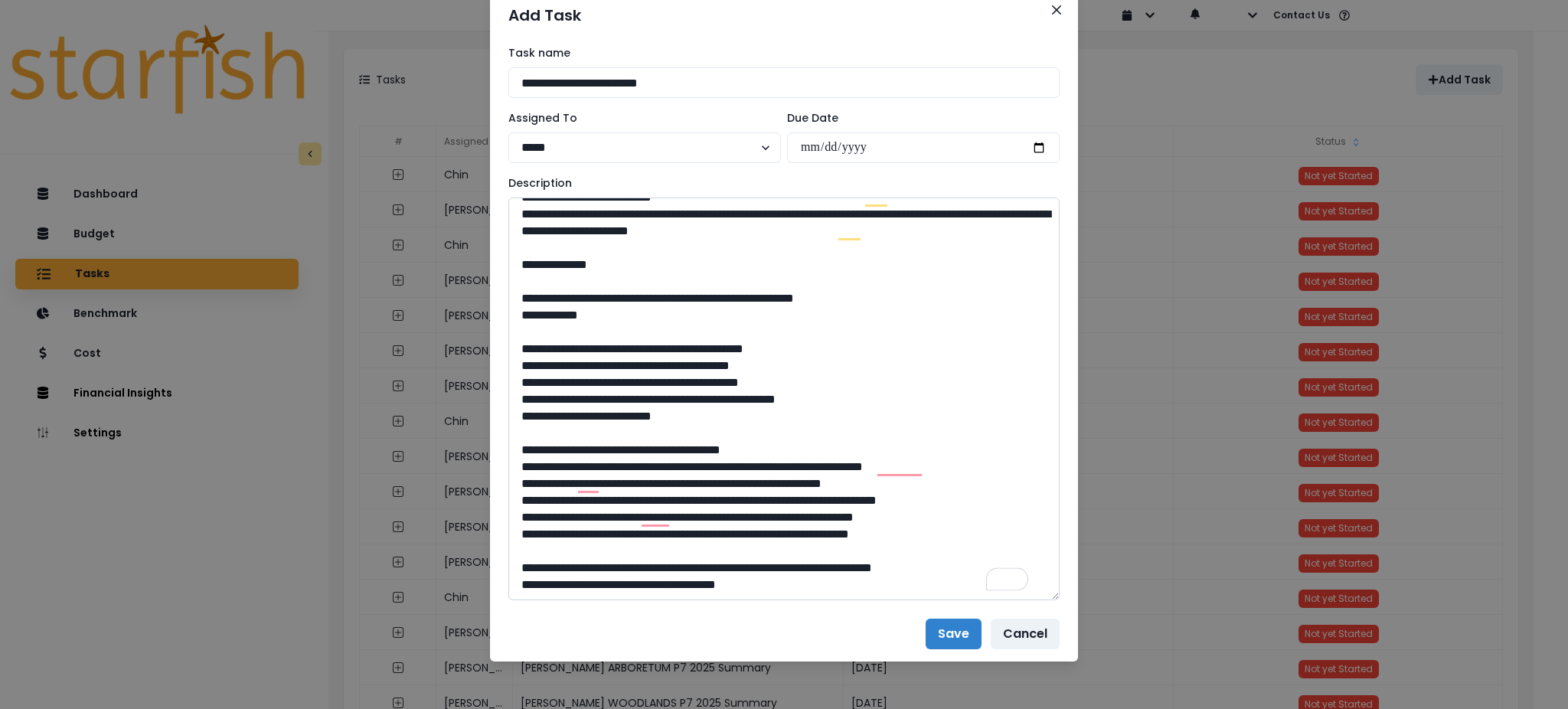
click at [942, 293] on textarea "To enrich screen reader interactions, please activate Accessibility in Grammarl…" at bounding box center [784, 399] width 552 height 402
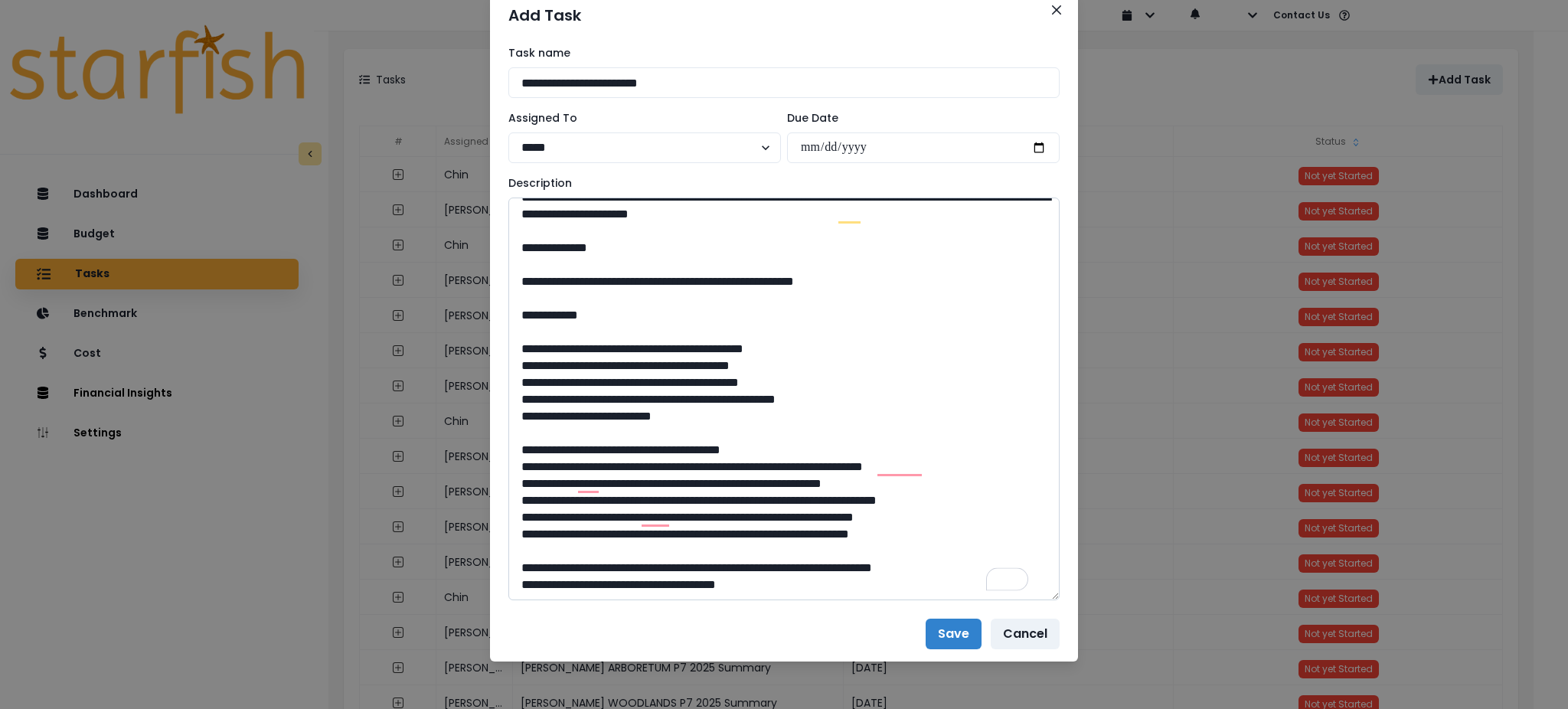
click at [552, 329] on textarea "To enrich screen reader interactions, please activate Accessibility in Grammarl…" at bounding box center [784, 399] width 552 height 402
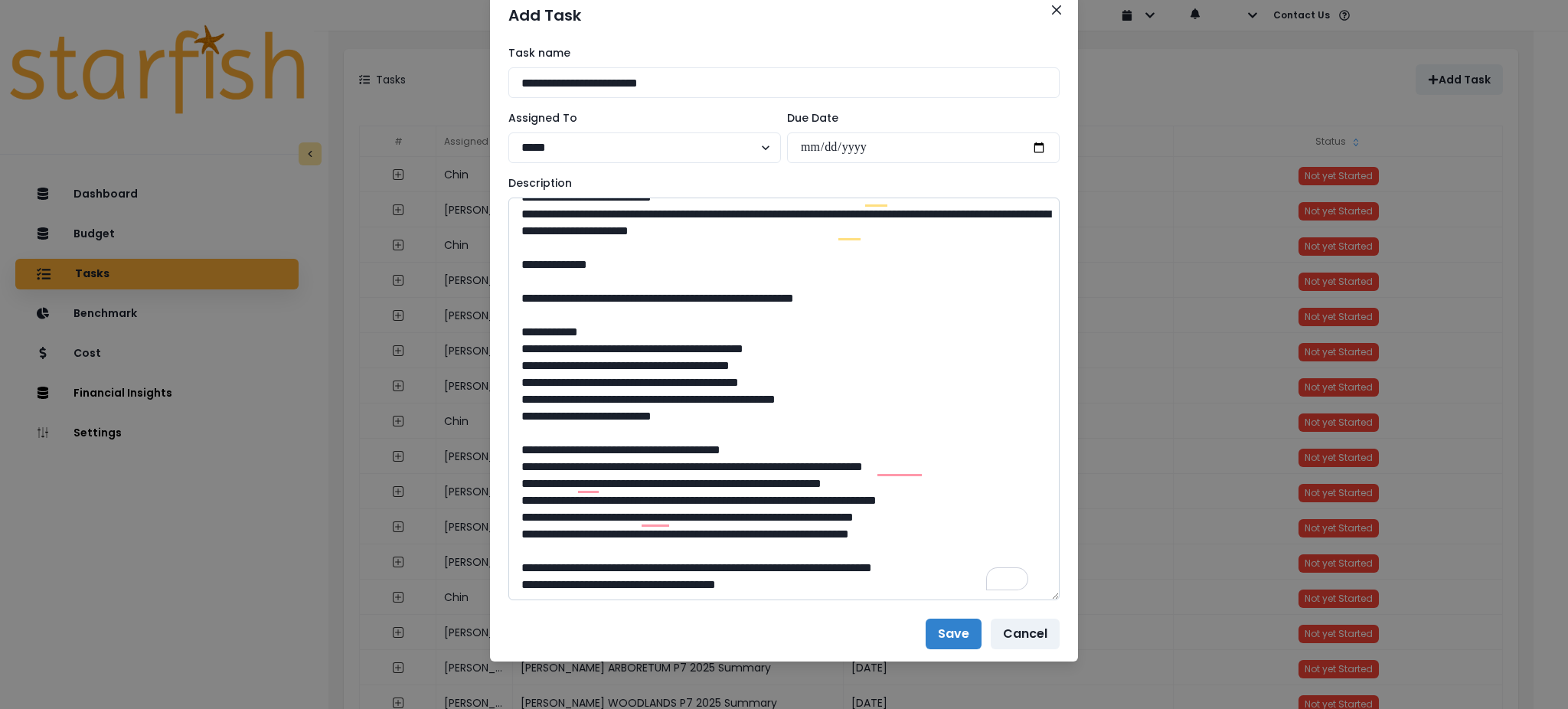
click at [621, 415] on textarea "To enrich screen reader interactions, please activate Accessibility in Grammarl…" at bounding box center [784, 399] width 552 height 402
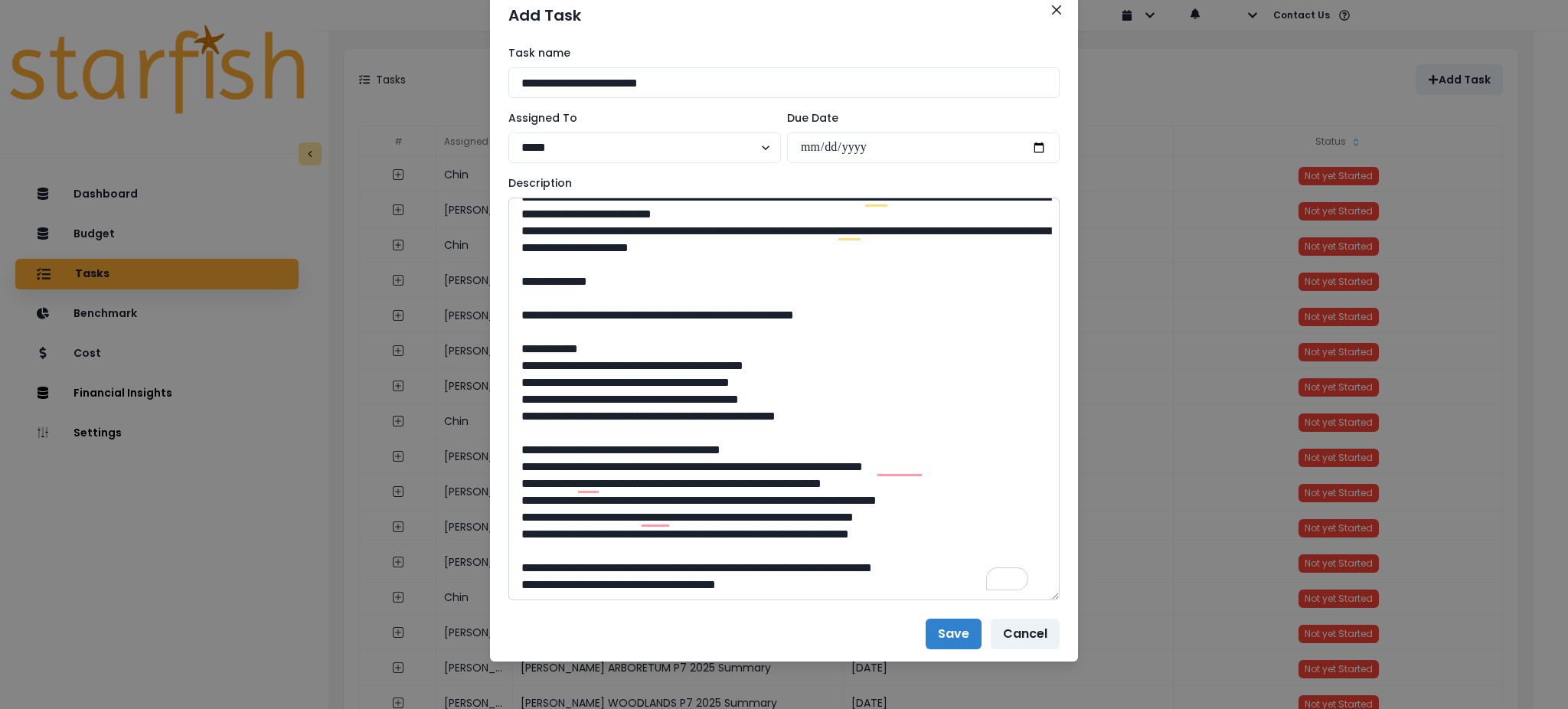
scroll to position [336, 0]
click at [977, 562] on textarea "To enrich screen reader interactions, please activate Accessibility in Grammarl…" at bounding box center [784, 399] width 552 height 402
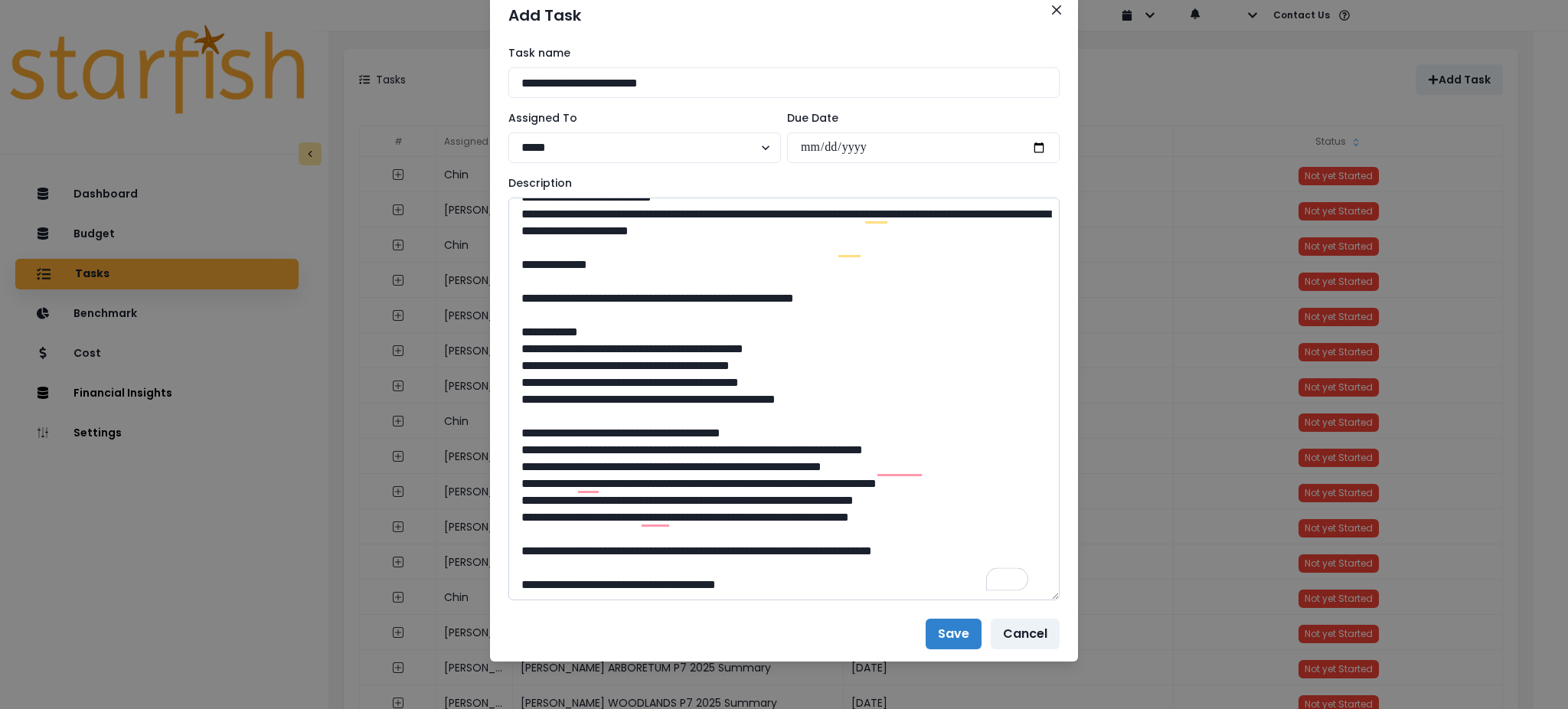
scroll to position [352, 0]
click at [750, 466] on textarea "To enrich screen reader interactions, please activate Accessibility in Grammarl…" at bounding box center [784, 399] width 552 height 402
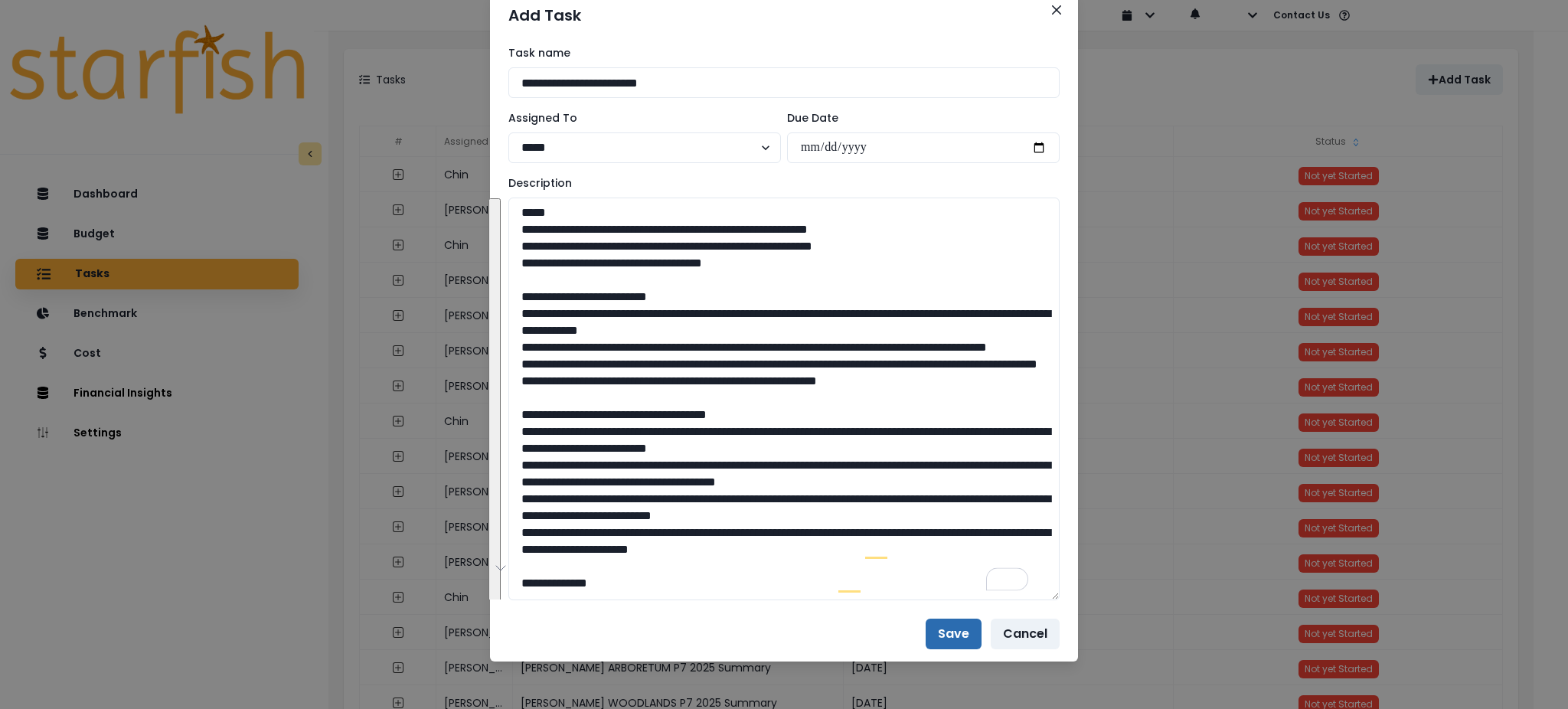
type textarea "**********"
click at [947, 622] on button "Save" at bounding box center [953, 633] width 56 height 31
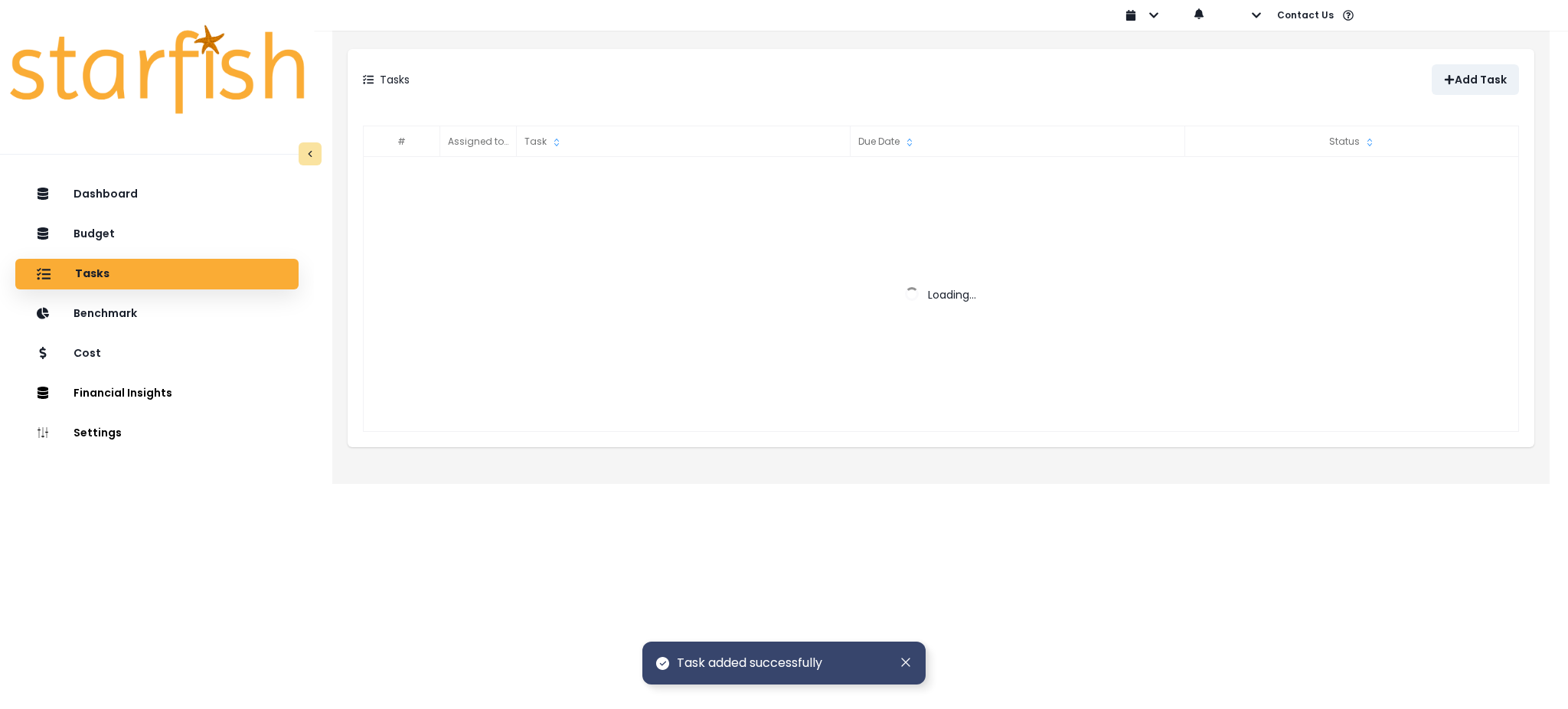
click at [1004, 65] on div "Add Task" at bounding box center [1230, 79] width 578 height 31
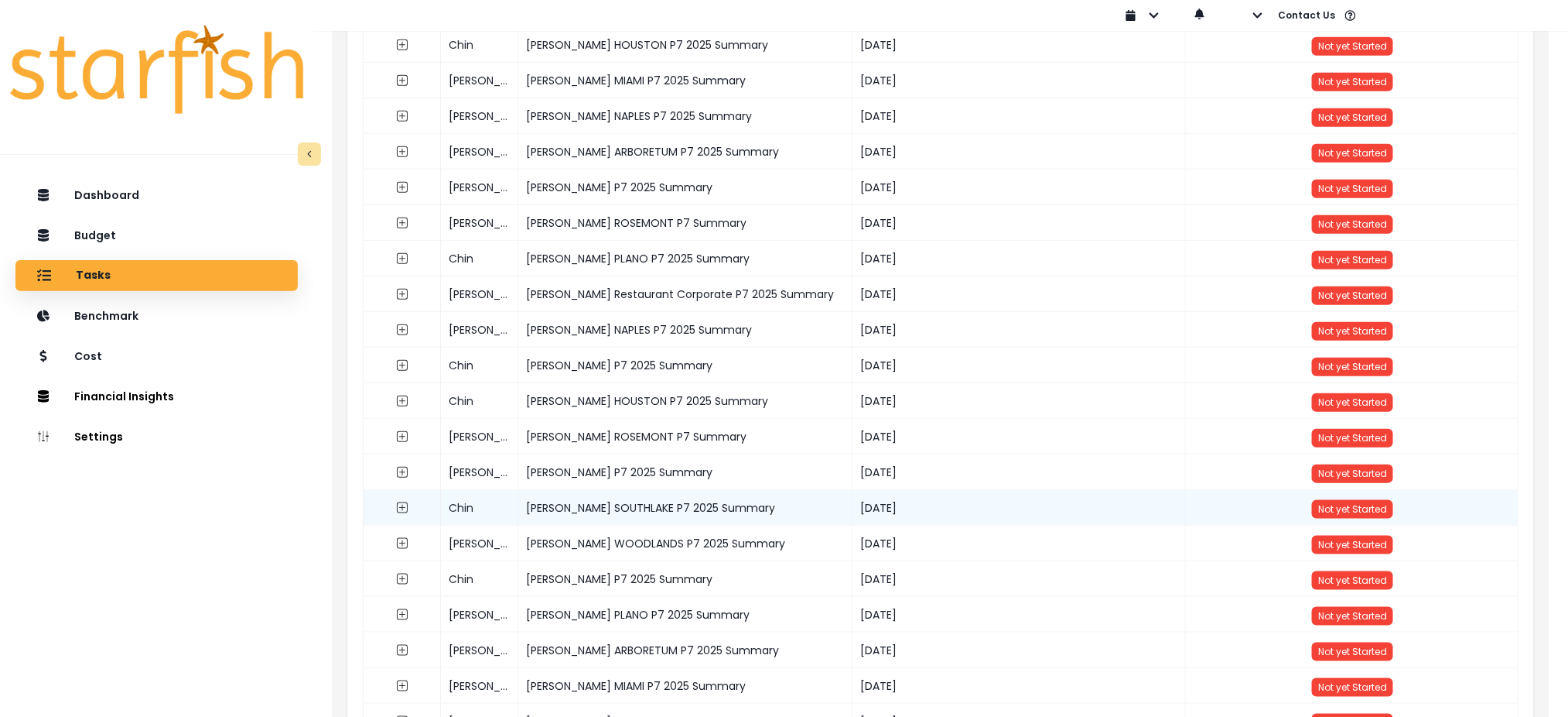
click at [690, 514] on div "[PERSON_NAME] SOUTHLAKE P7 2025 Summary" at bounding box center [686, 508] width 333 height 36
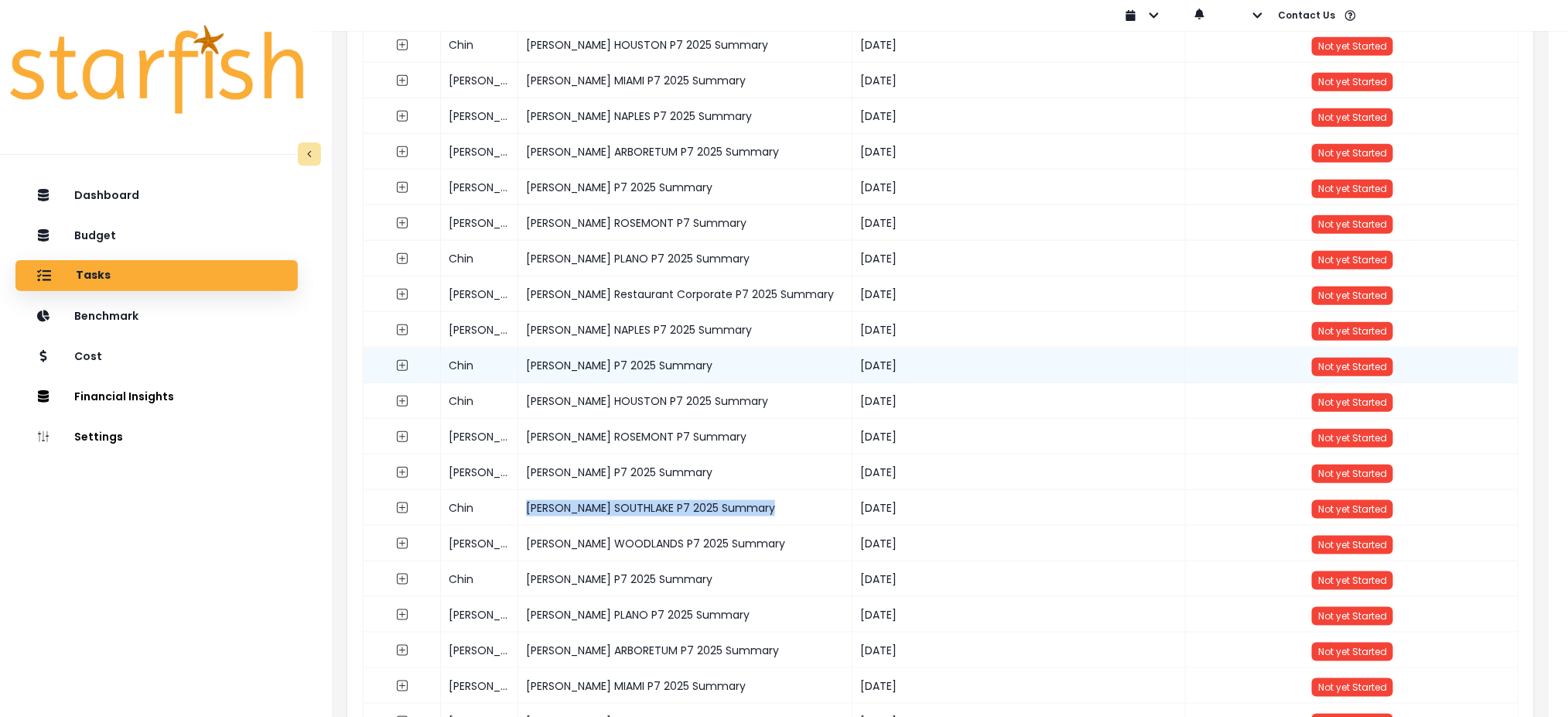
copy div "[PERSON_NAME] SOUTHLAKE P7 2025 Summary"
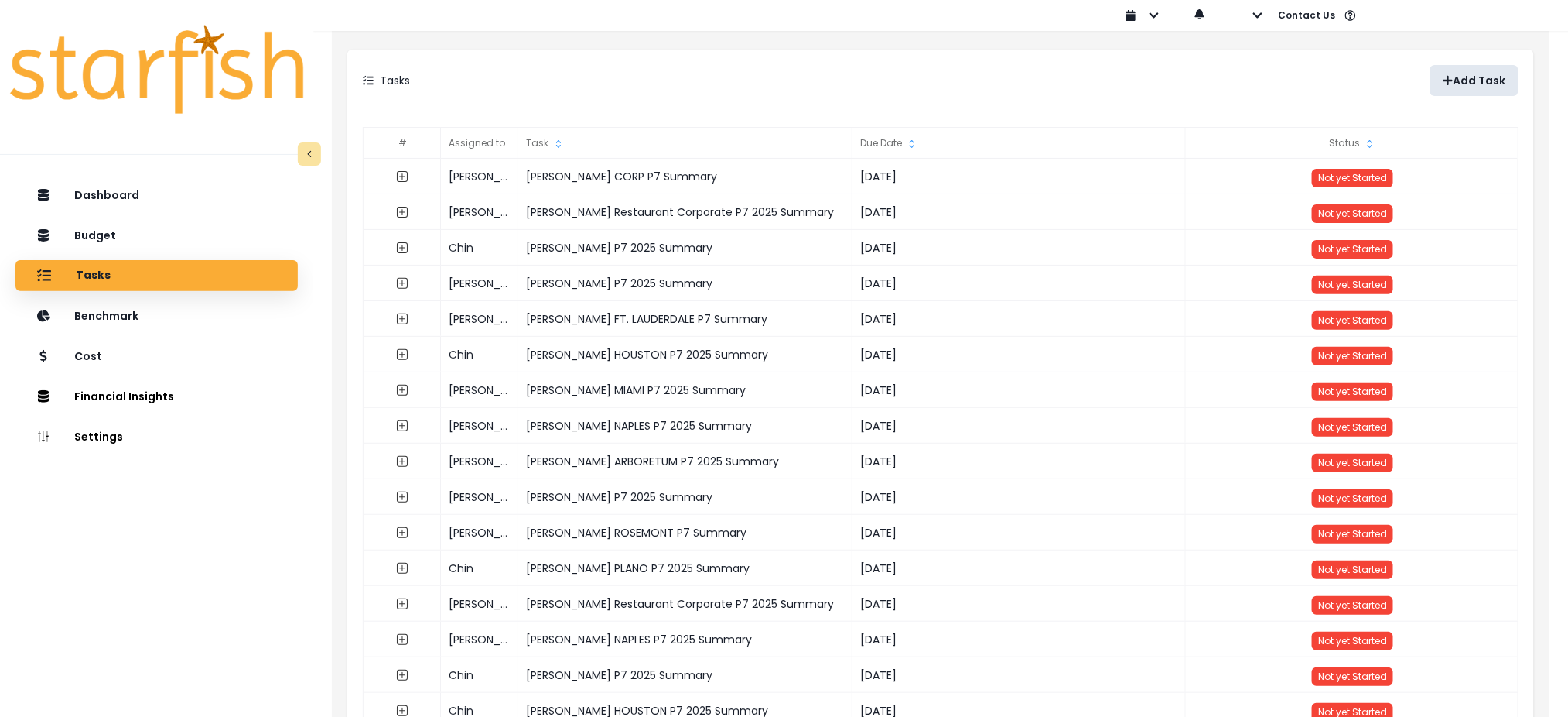
click at [1496, 78] on p "Add Task" at bounding box center [1480, 81] width 52 height 13
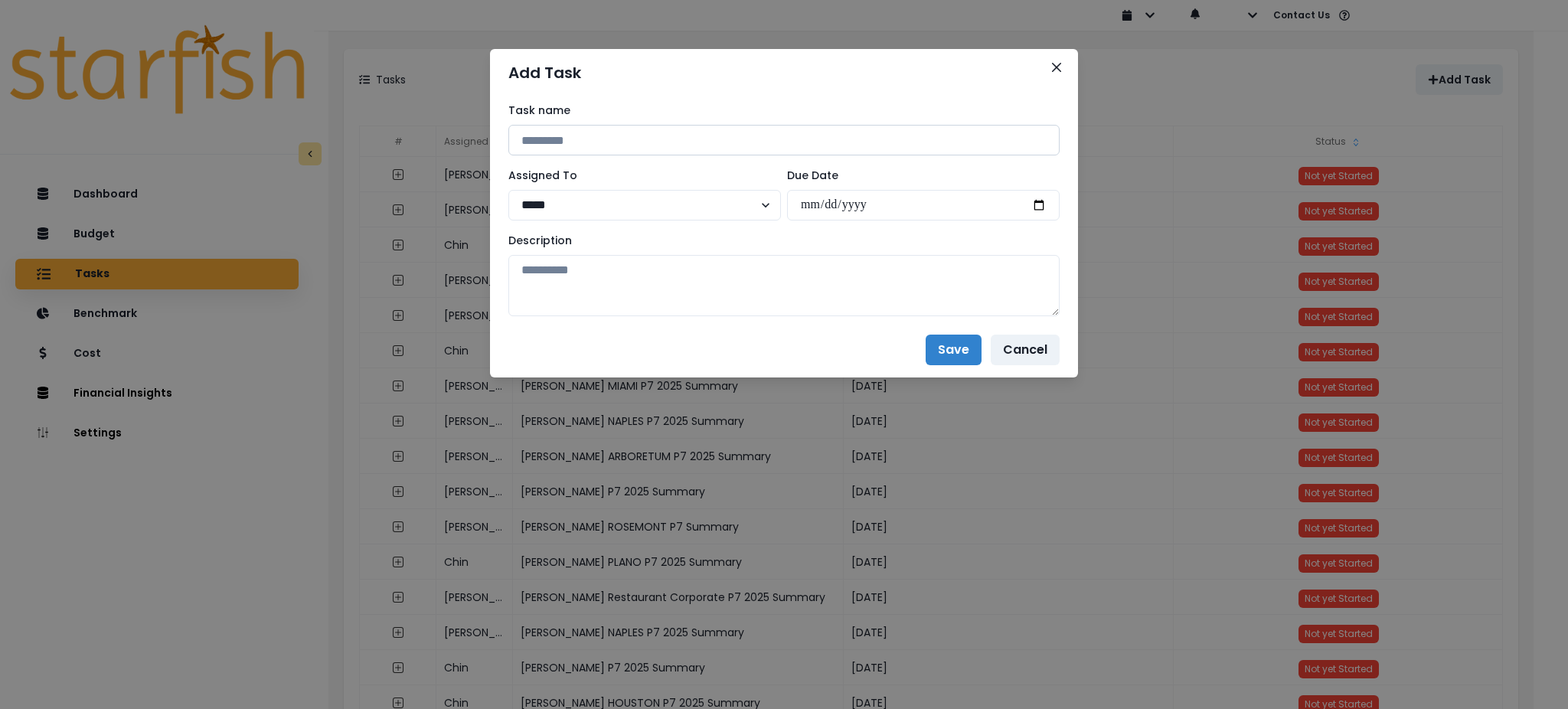
click at [730, 144] on input at bounding box center [784, 140] width 552 height 31
paste input "**********"
type input "**********"
click at [708, 202] on select "***** ***** **** **** ******" at bounding box center [644, 205] width 273 height 31
select select "***"
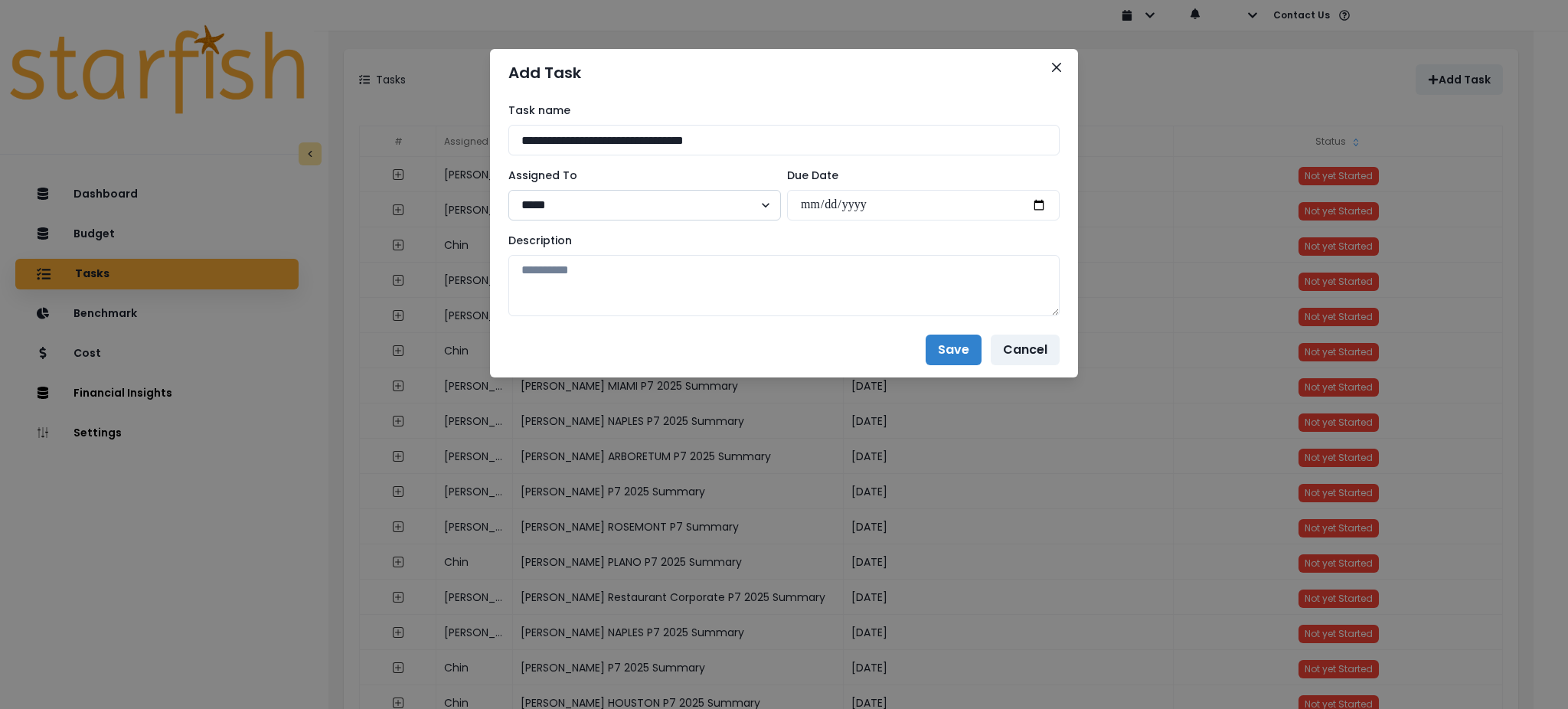
click at [508, 190] on select "***** ***** **** **** ******" at bounding box center [644, 205] width 273 height 31
click at [1032, 205] on input "date" at bounding box center [924, 205] width 273 height 31
type input "**********"
click at [1010, 292] on textarea at bounding box center [784, 285] width 552 height 61
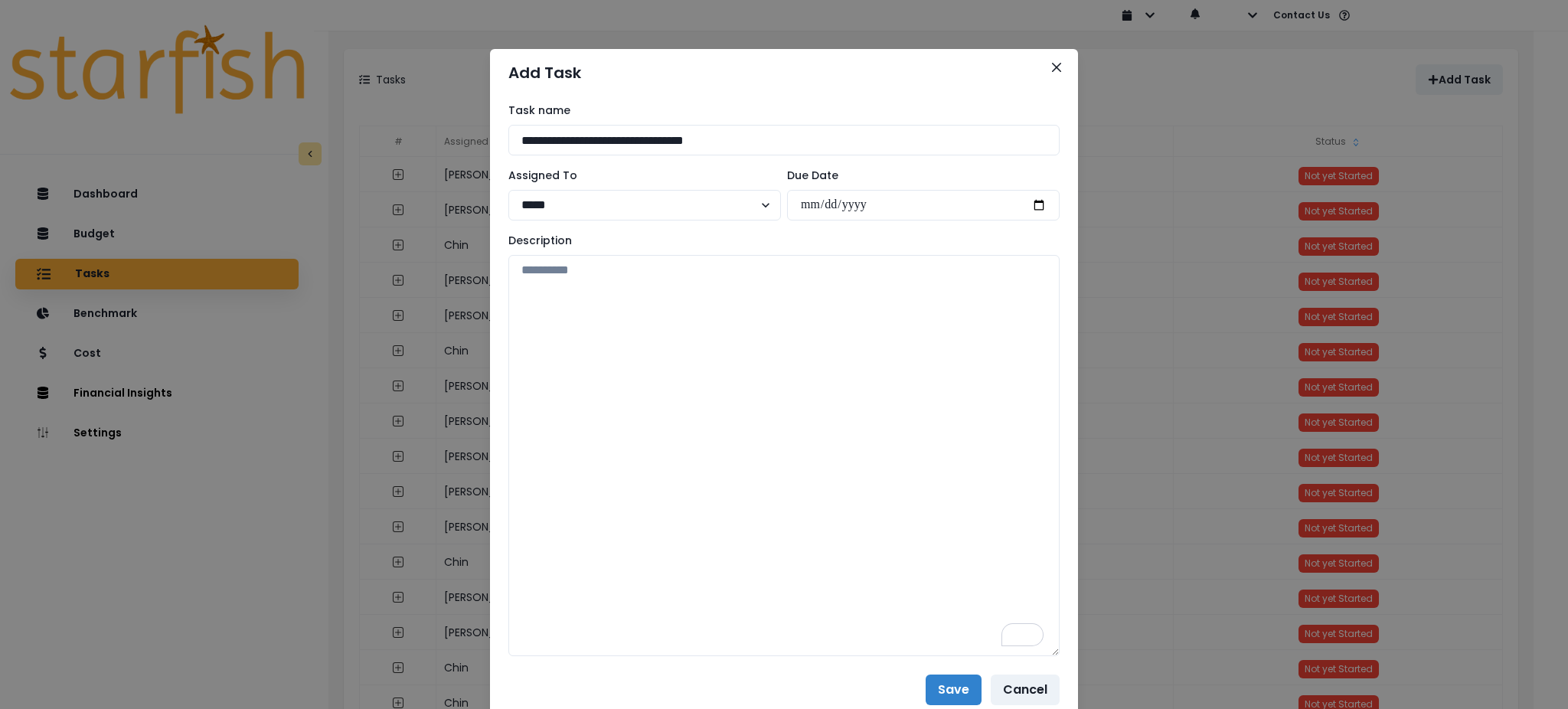
drag, startPoint x: 1054, startPoint y: 306, endPoint x: 1058, endPoint y: 647, distance: 341.0
click at [1058, 647] on div "**********" at bounding box center [784, 379] width 588 height 565
click at [881, 472] on textarea "To enrich screen reader interactions, please activate Accessibility in Grammarl…" at bounding box center [784, 455] width 552 height 401
click at [666, 337] on textarea "To enrich screen reader interactions, please activate Accessibility in Grammarl…" at bounding box center [784, 455] width 552 height 401
paste textarea "**********"
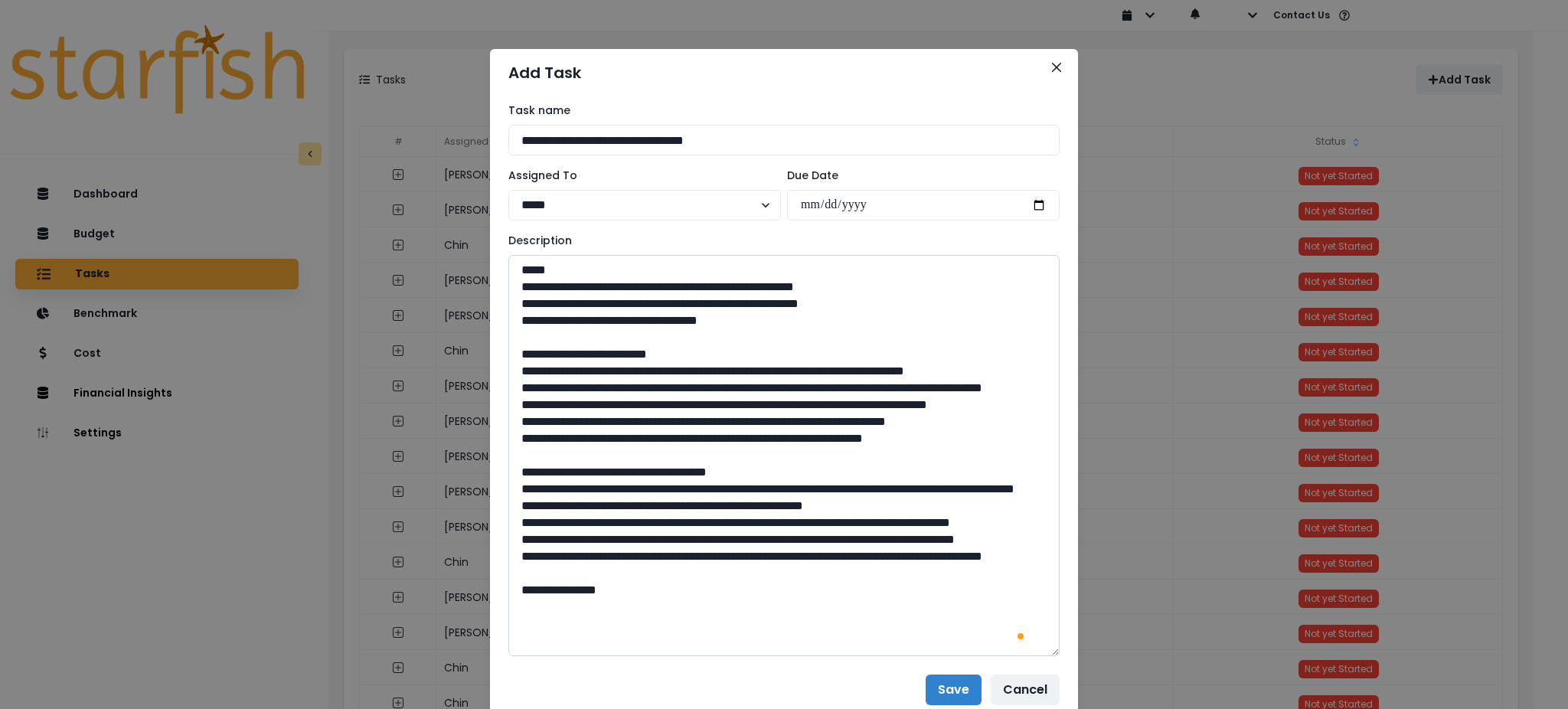
scroll to position [112, 0]
paste textarea "**********"
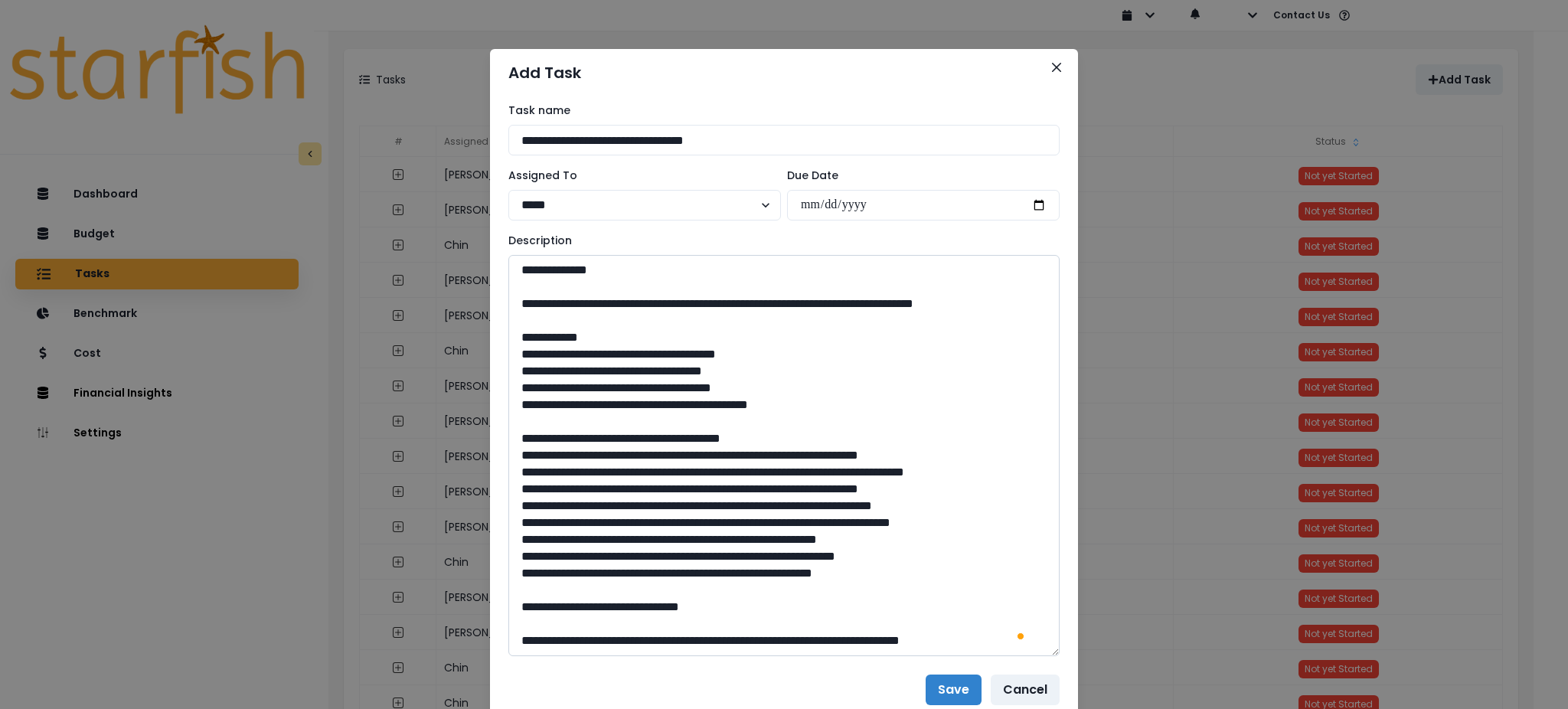
scroll to position [505, 0]
click at [601, 645] on textarea "To enrich screen reader interactions, please activate Accessibility in Grammarl…" at bounding box center [784, 455] width 552 height 401
paste textarea "**********"
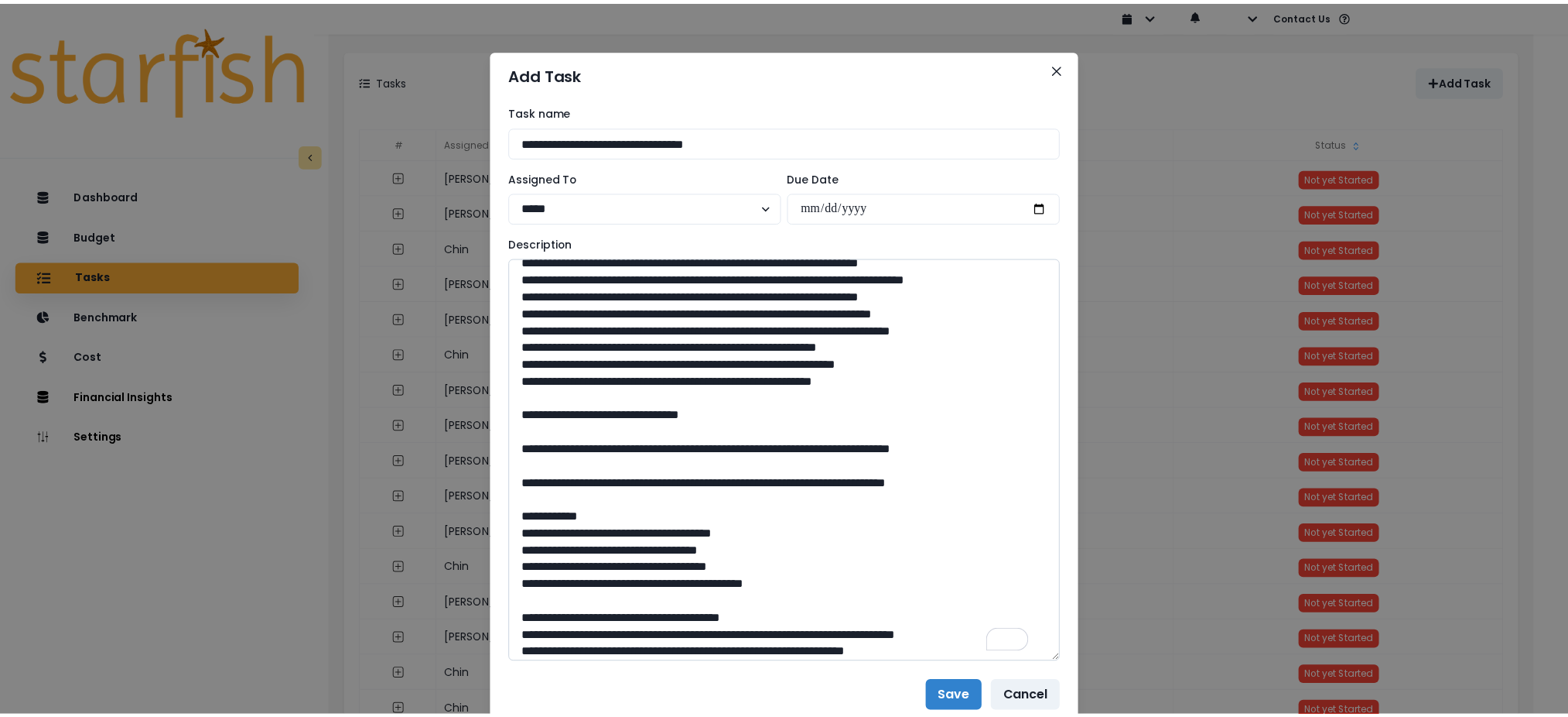
scroll to position [1288, 0]
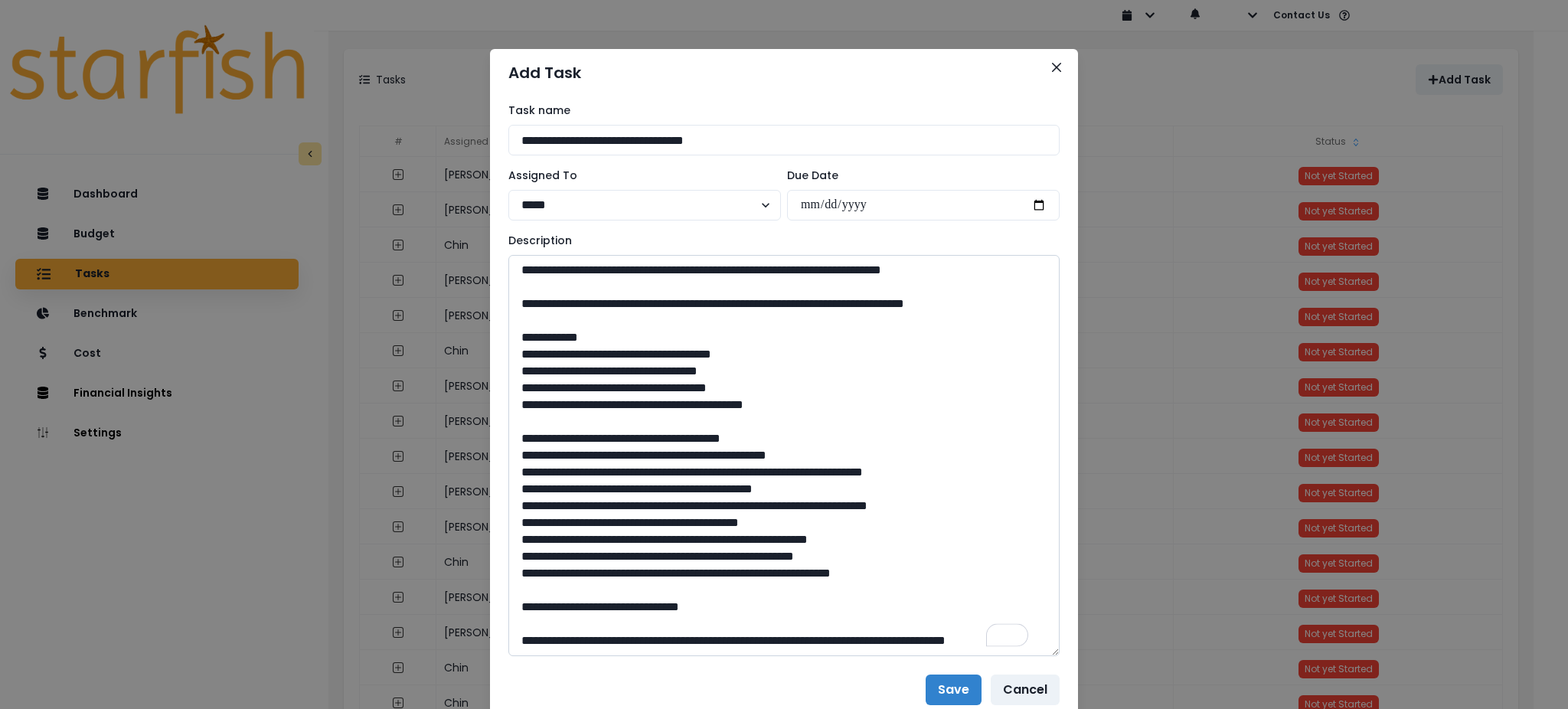
click at [695, 449] on textarea "To enrich screen reader interactions, please activate Accessibility in Grammarl…" at bounding box center [784, 455] width 552 height 401
type textarea "**********"
click at [948, 693] on button "Save" at bounding box center [953, 689] width 56 height 31
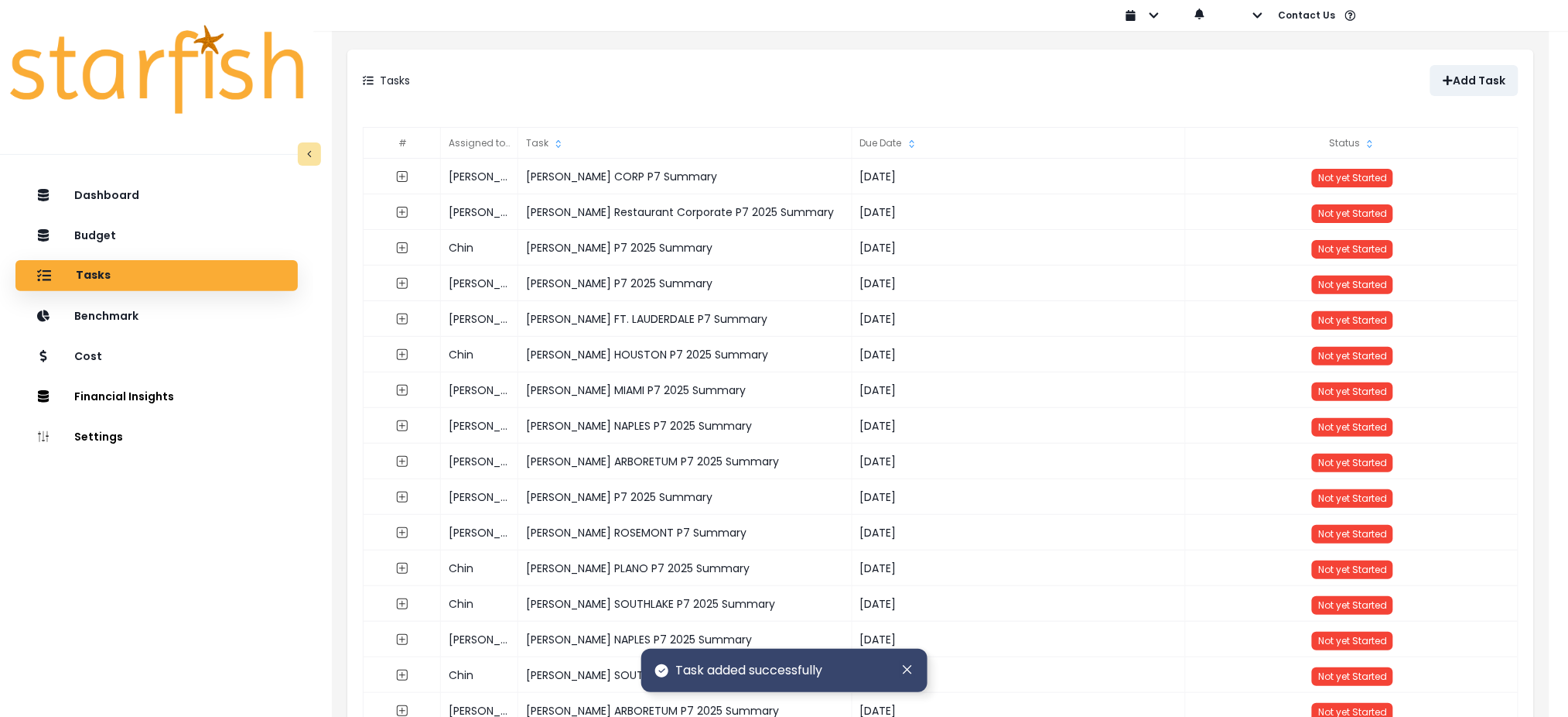
click at [1339, 69] on div "Add Task" at bounding box center [1229, 80] width 578 height 31
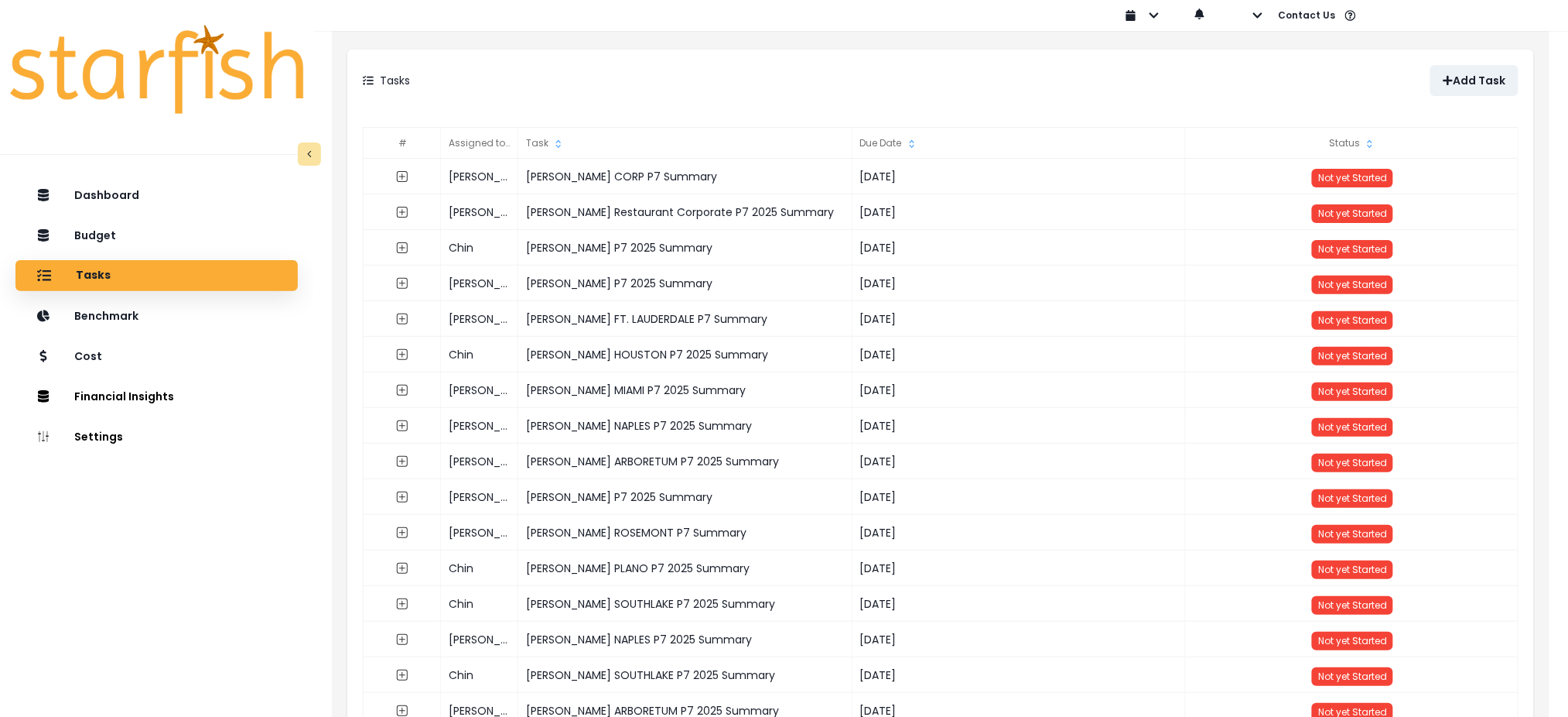
click at [839, 82] on div "Tasks" at bounding box center [651, 80] width 578 height 31
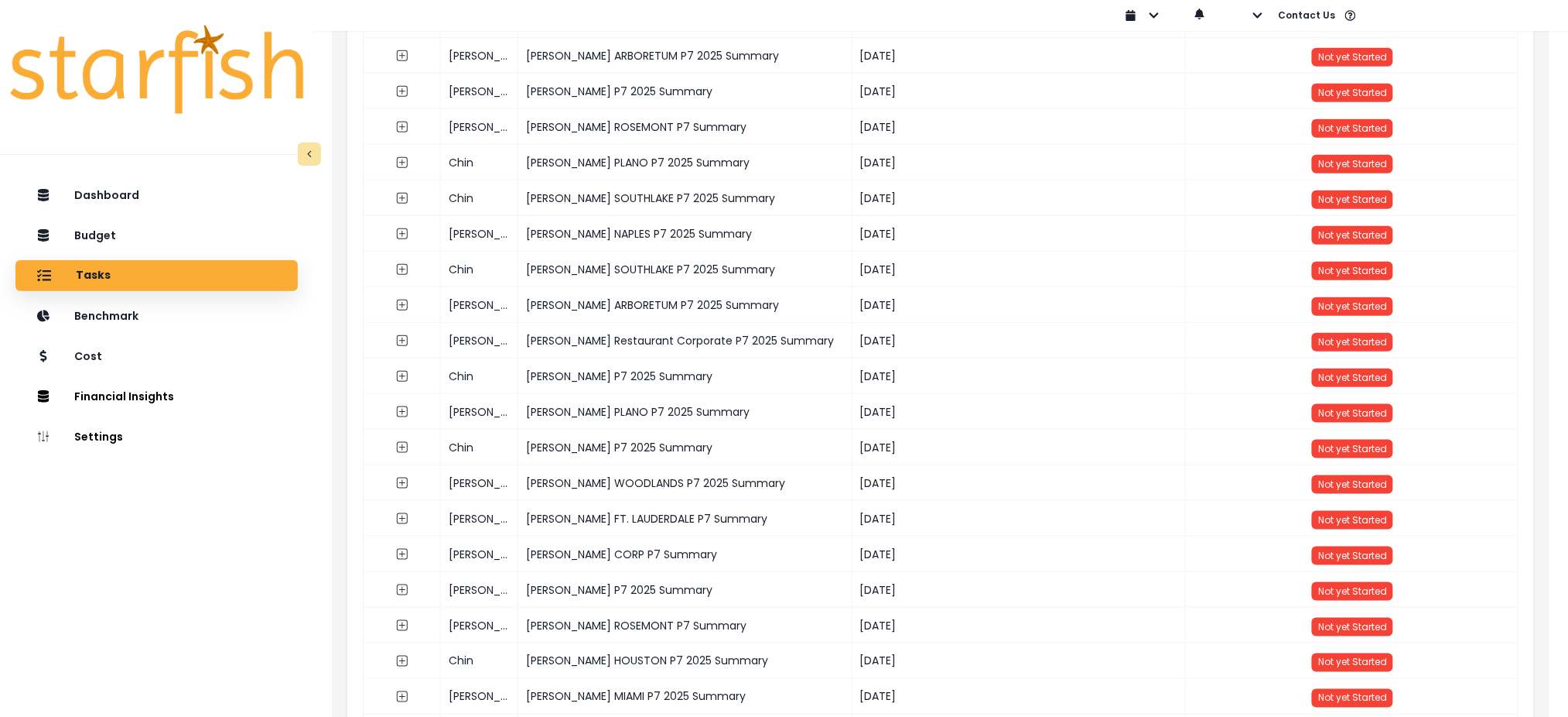
scroll to position [412, 0]
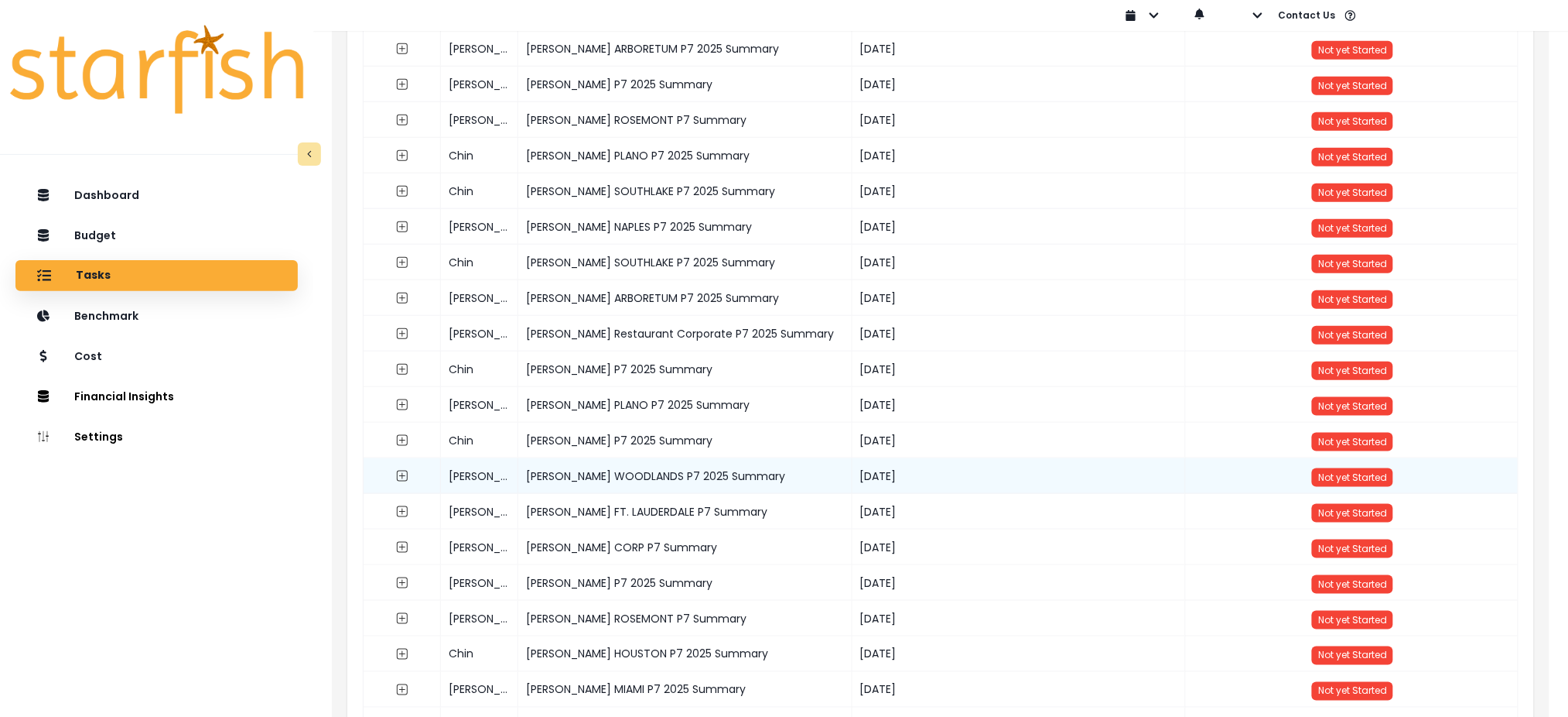
click at [677, 469] on div "[PERSON_NAME] WOODLANDS P7 2025 Summary" at bounding box center [685, 476] width 333 height 36
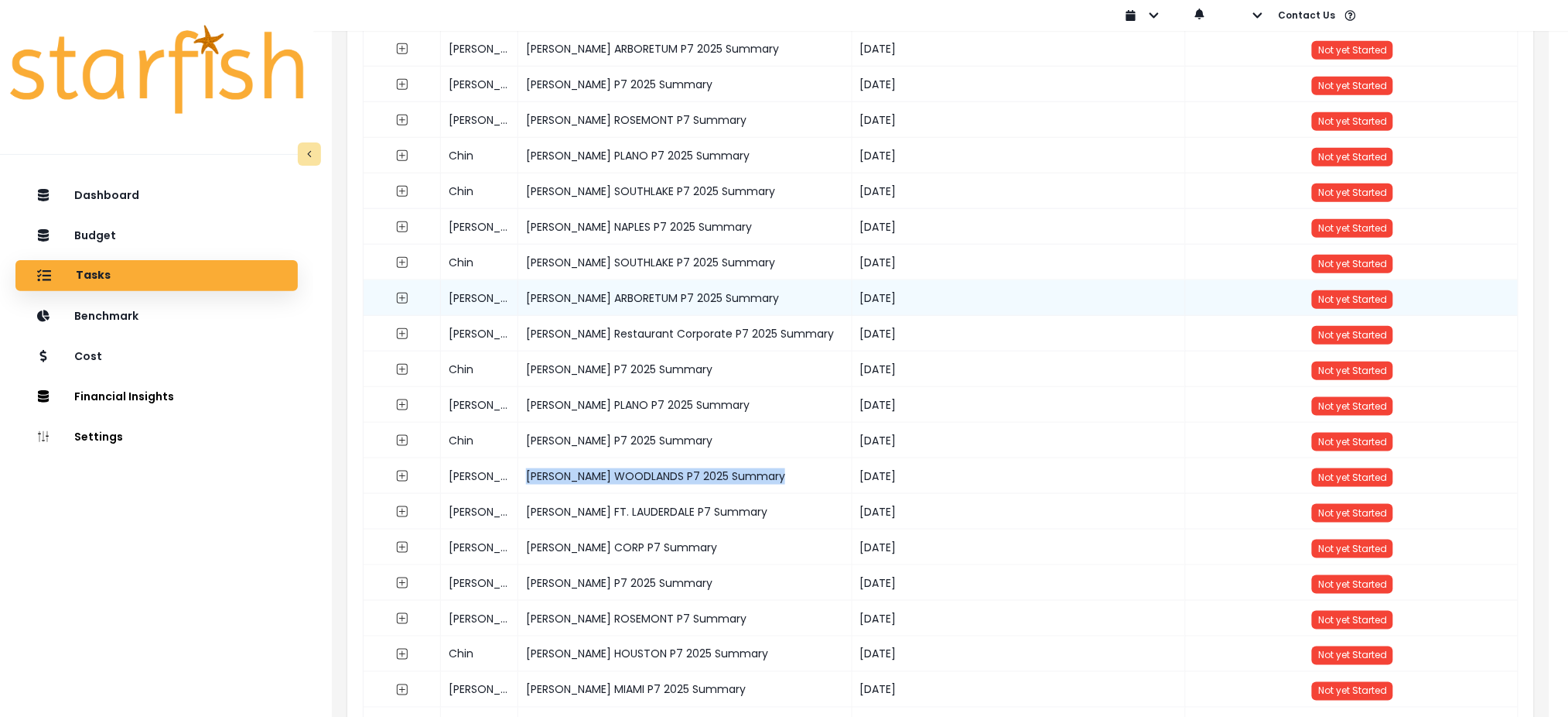
copy div "[PERSON_NAME] WOODLANDS P7 2025 Summary"
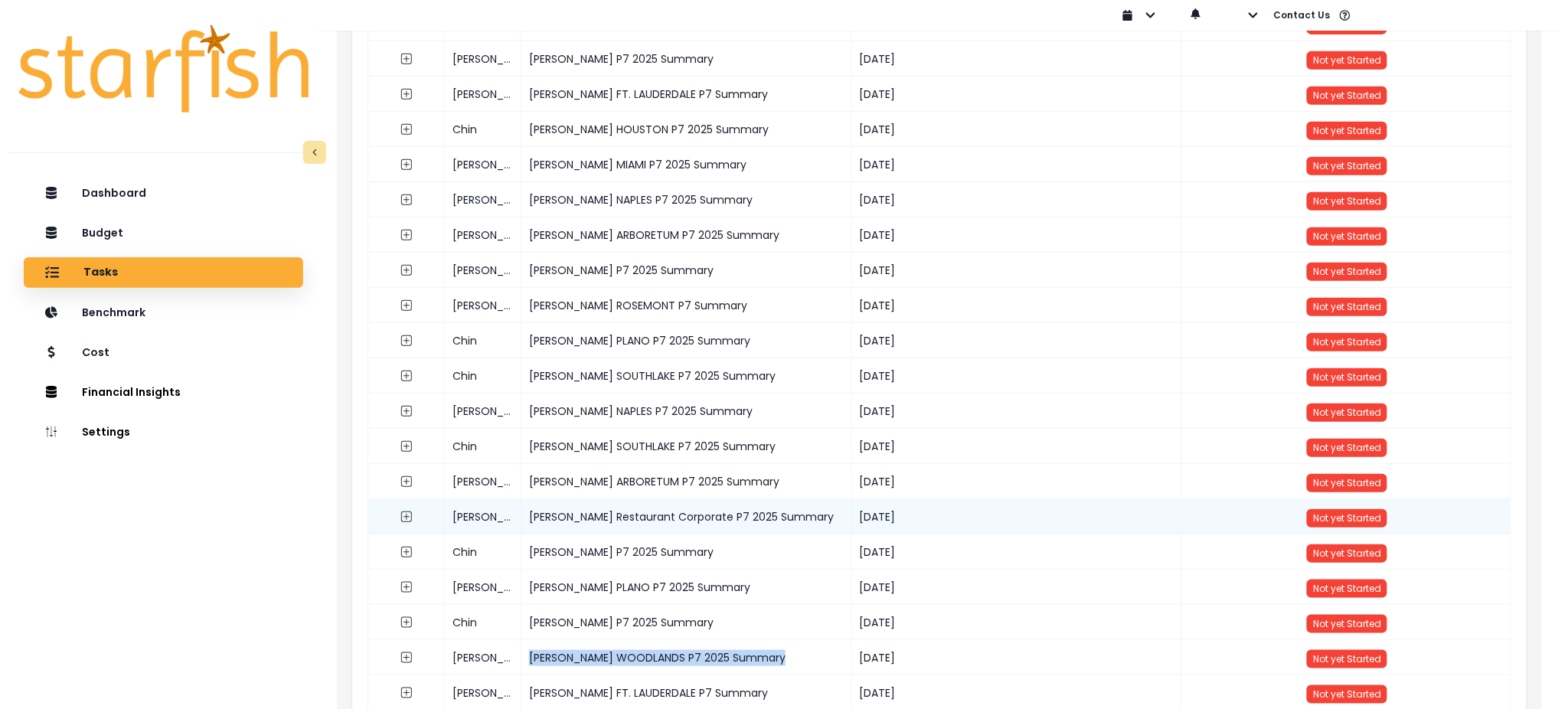
scroll to position [0, 0]
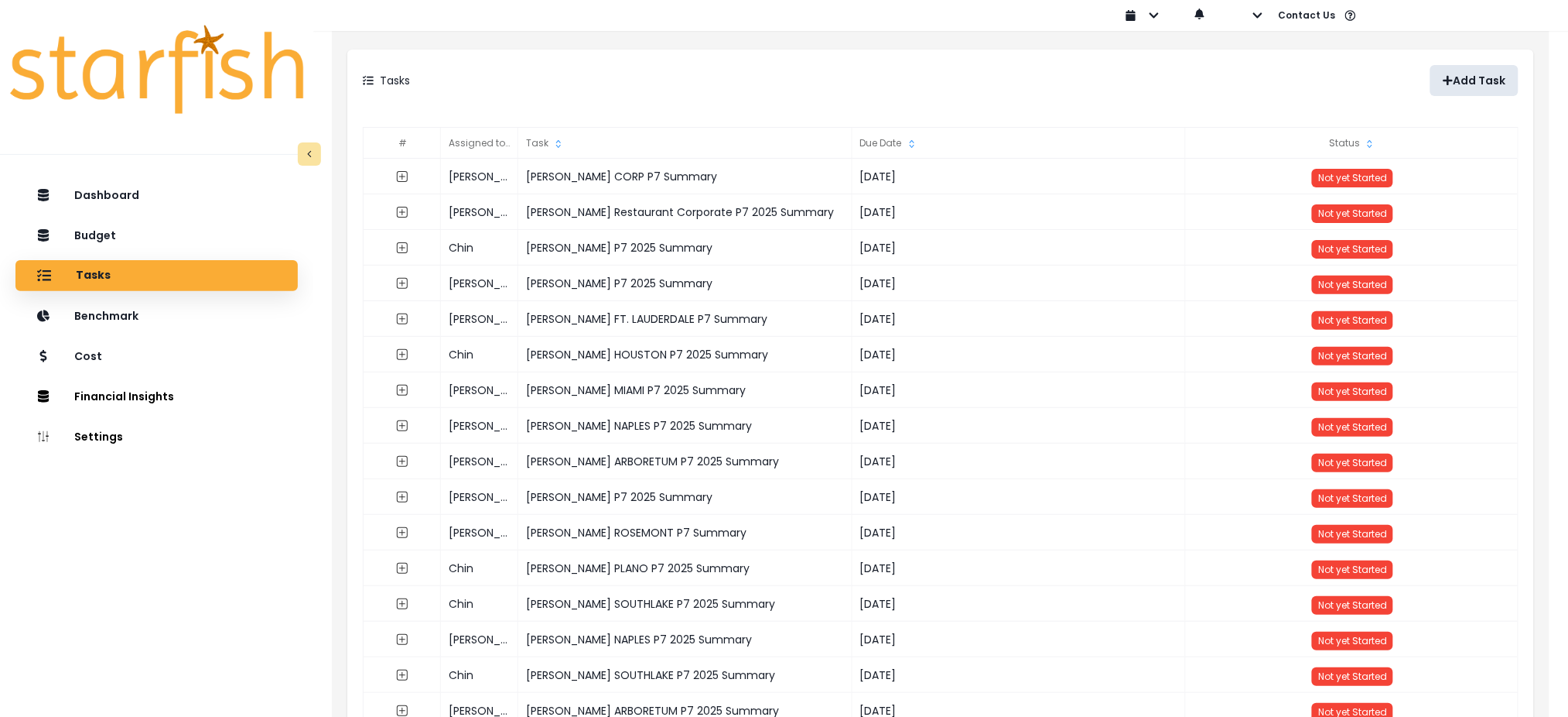
click at [1467, 75] on p "Add Task" at bounding box center [1480, 81] width 52 height 13
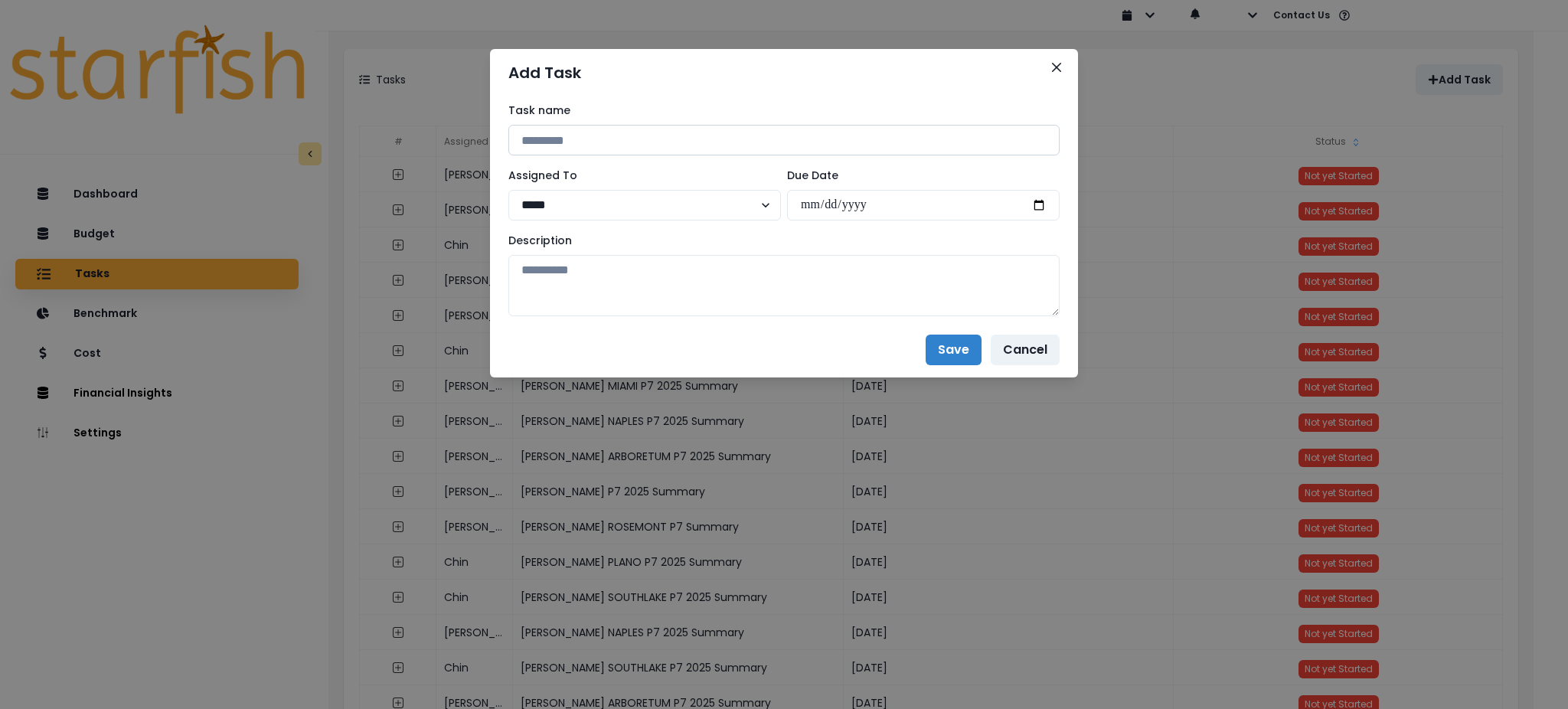
click at [910, 131] on input at bounding box center [784, 140] width 552 height 31
paste input "**********"
type input "**********"
click at [631, 201] on select "***** ***** **** **** ******" at bounding box center [644, 205] width 273 height 31
select select "***"
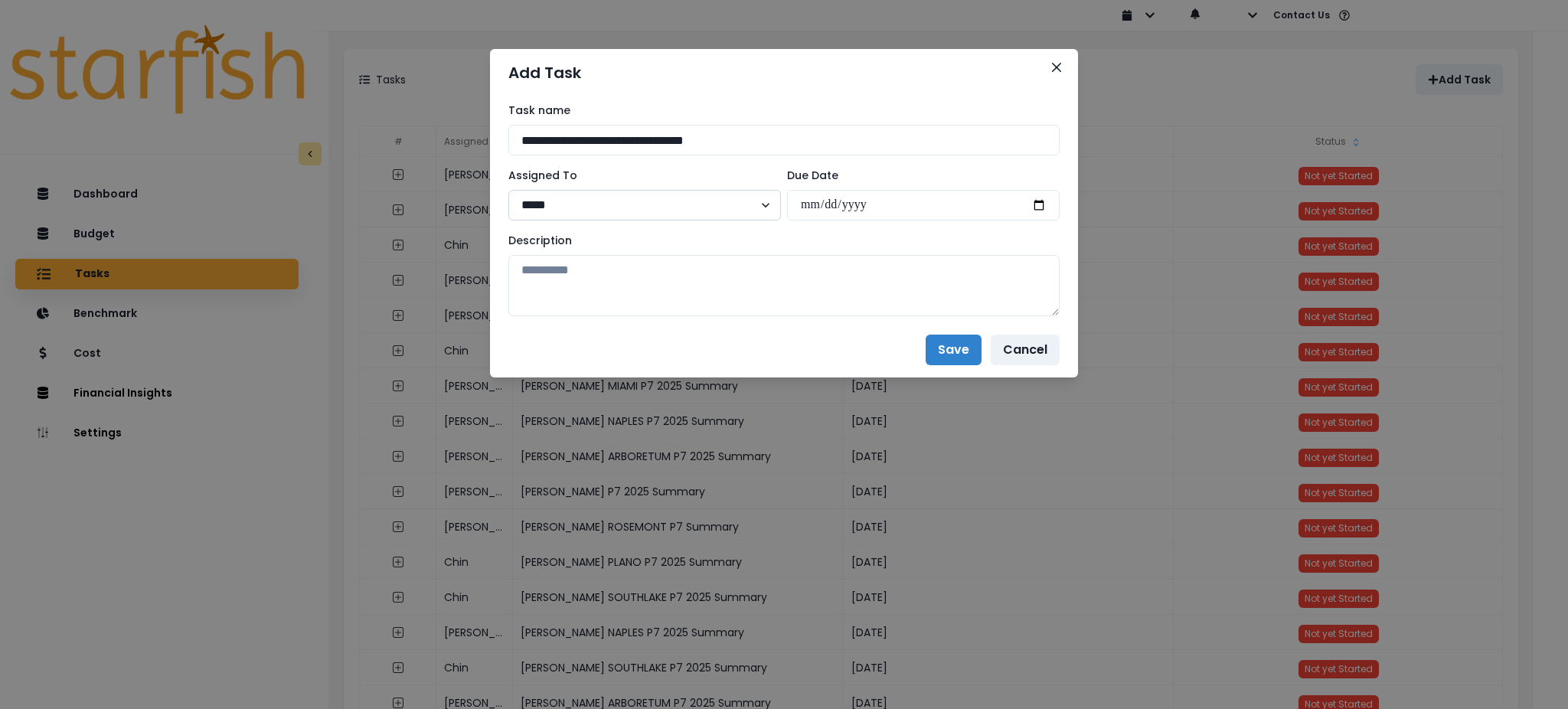
click at [508, 190] on select "***** ***** **** **** ******" at bounding box center [644, 205] width 273 height 31
click at [1036, 204] on input "date" at bounding box center [924, 205] width 273 height 31
type input "**********"
click at [1021, 257] on textarea at bounding box center [784, 285] width 552 height 61
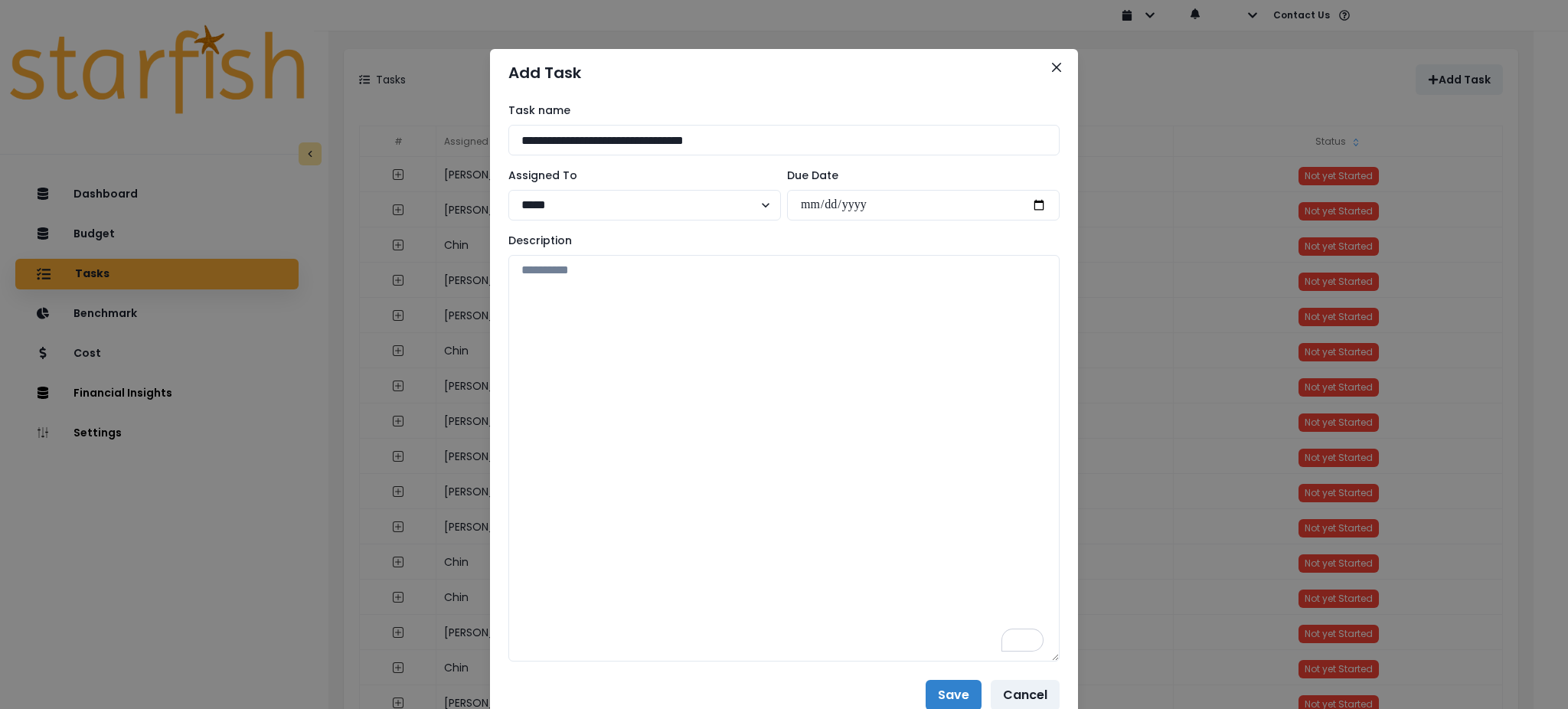
drag, startPoint x: 1049, startPoint y: 310, endPoint x: 1071, endPoint y: 655, distance: 345.7
click at [1071, 655] on div "**********" at bounding box center [784, 354] width 1568 height 709
click at [943, 495] on textarea "To enrich screen reader interactions, please activate Accessibility in Grammarl…" at bounding box center [784, 458] width 552 height 406
click at [703, 411] on textarea "To enrich screen reader interactions, please activate Accessibility in Grammarl…" at bounding box center [784, 458] width 552 height 406
paste textarea "**********"
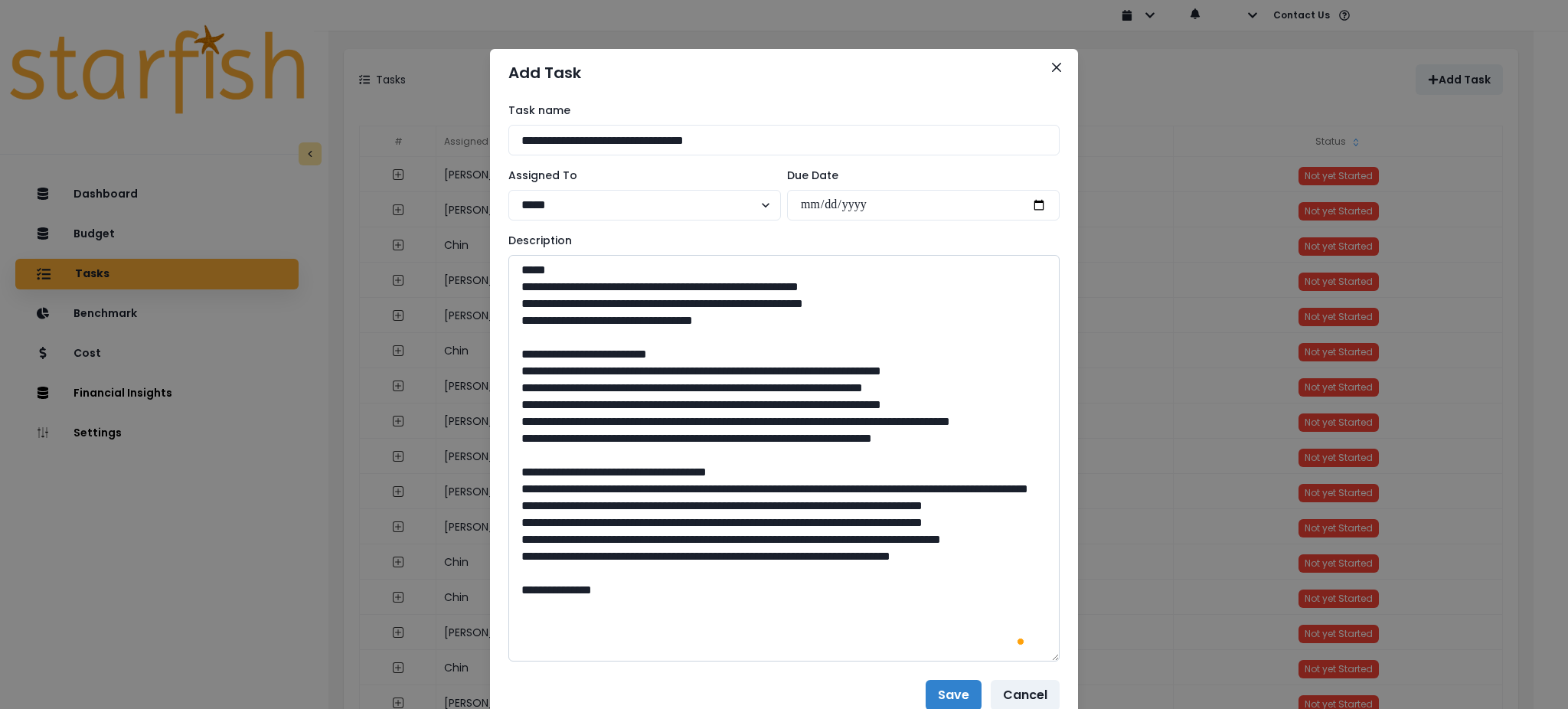
scroll to position [72, 0]
paste textarea "**********"
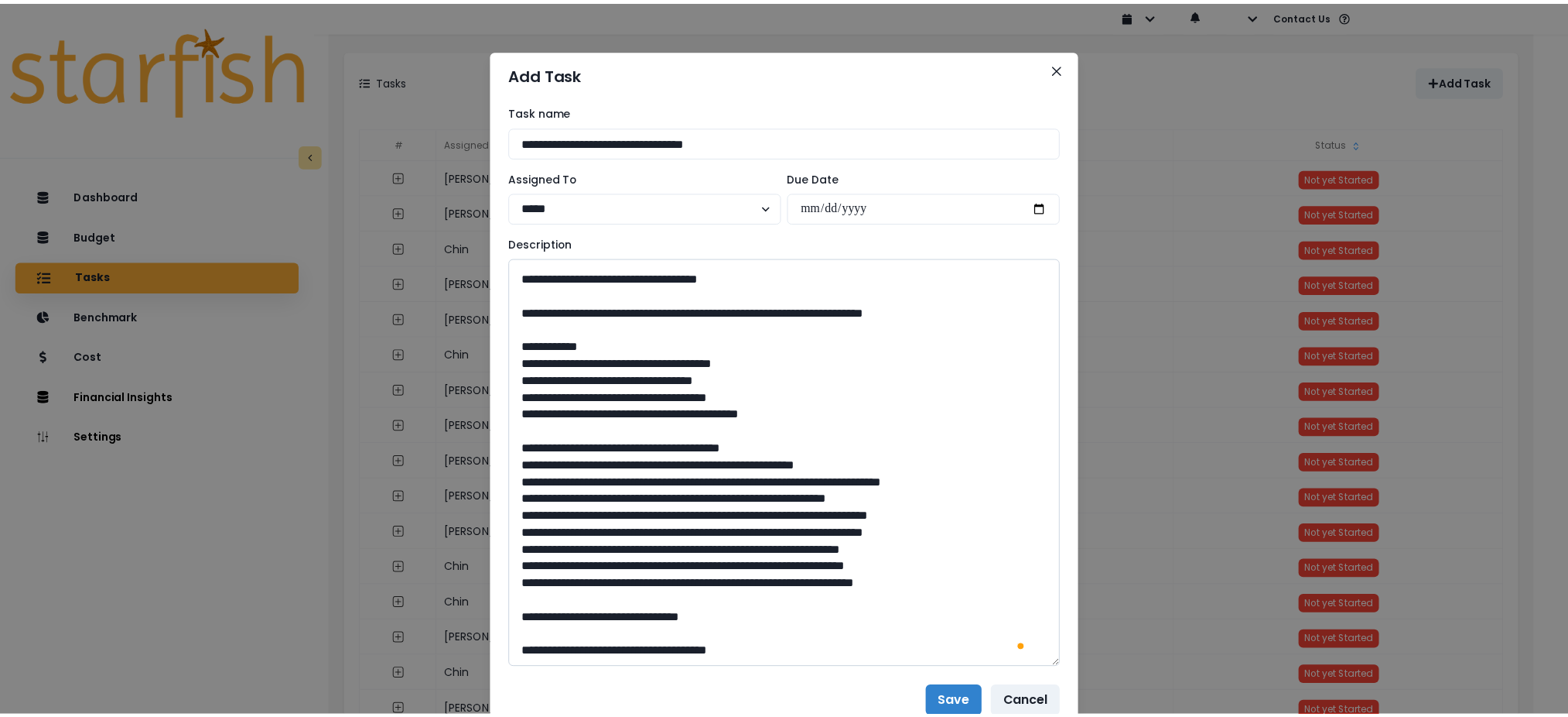
scroll to position [1170, 0]
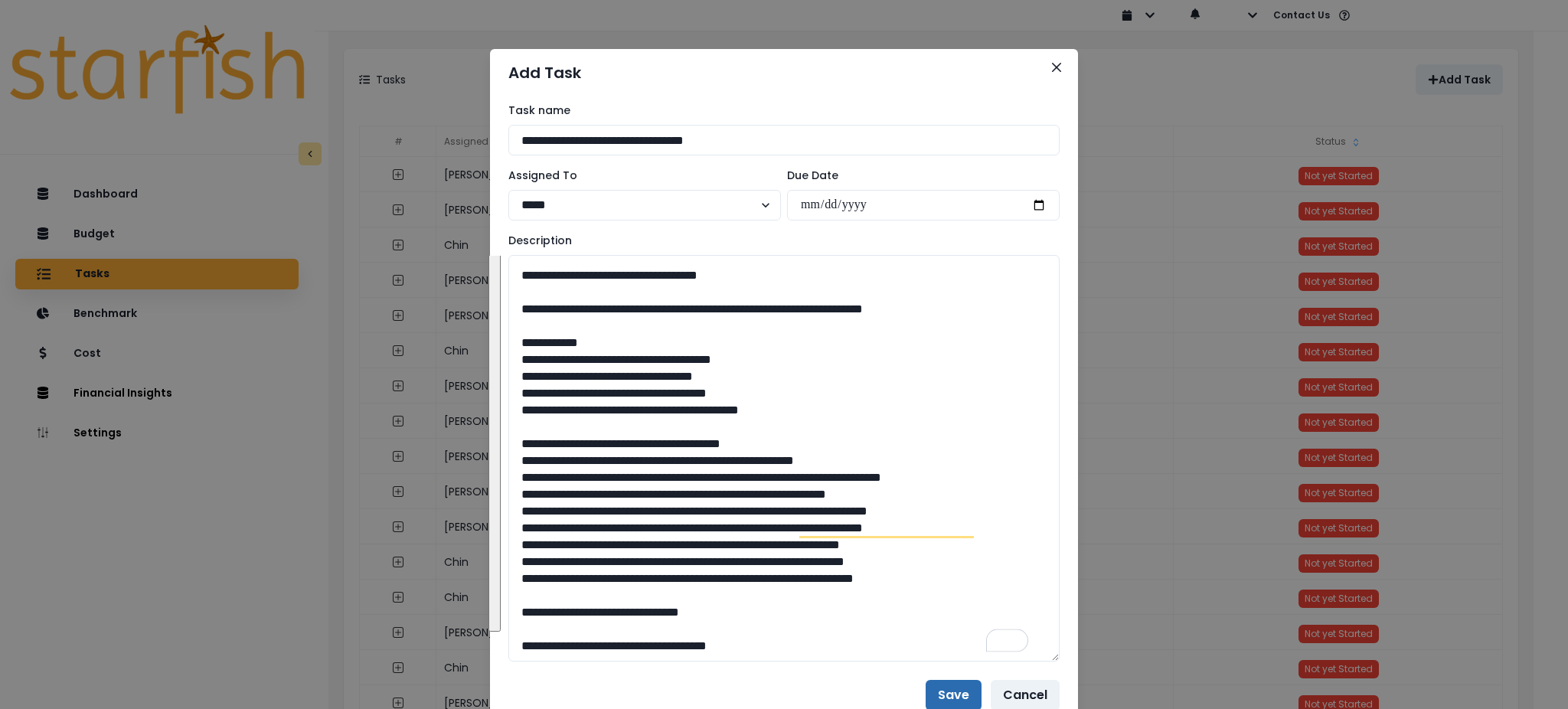
type textarea "**********"
click at [950, 694] on button "Save" at bounding box center [953, 694] width 56 height 31
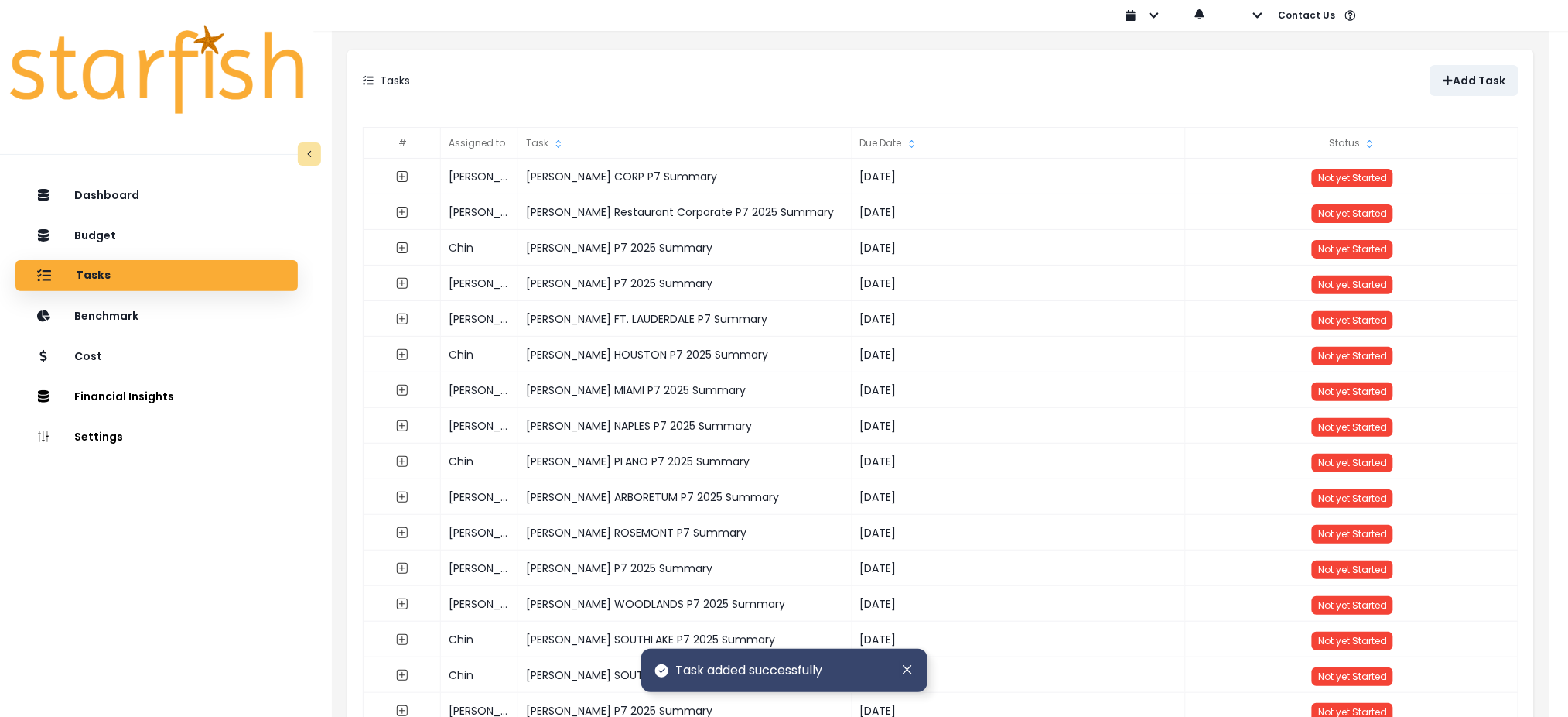
click at [930, 55] on div "Tasks Add Task" at bounding box center [940, 81] width 1187 height 62
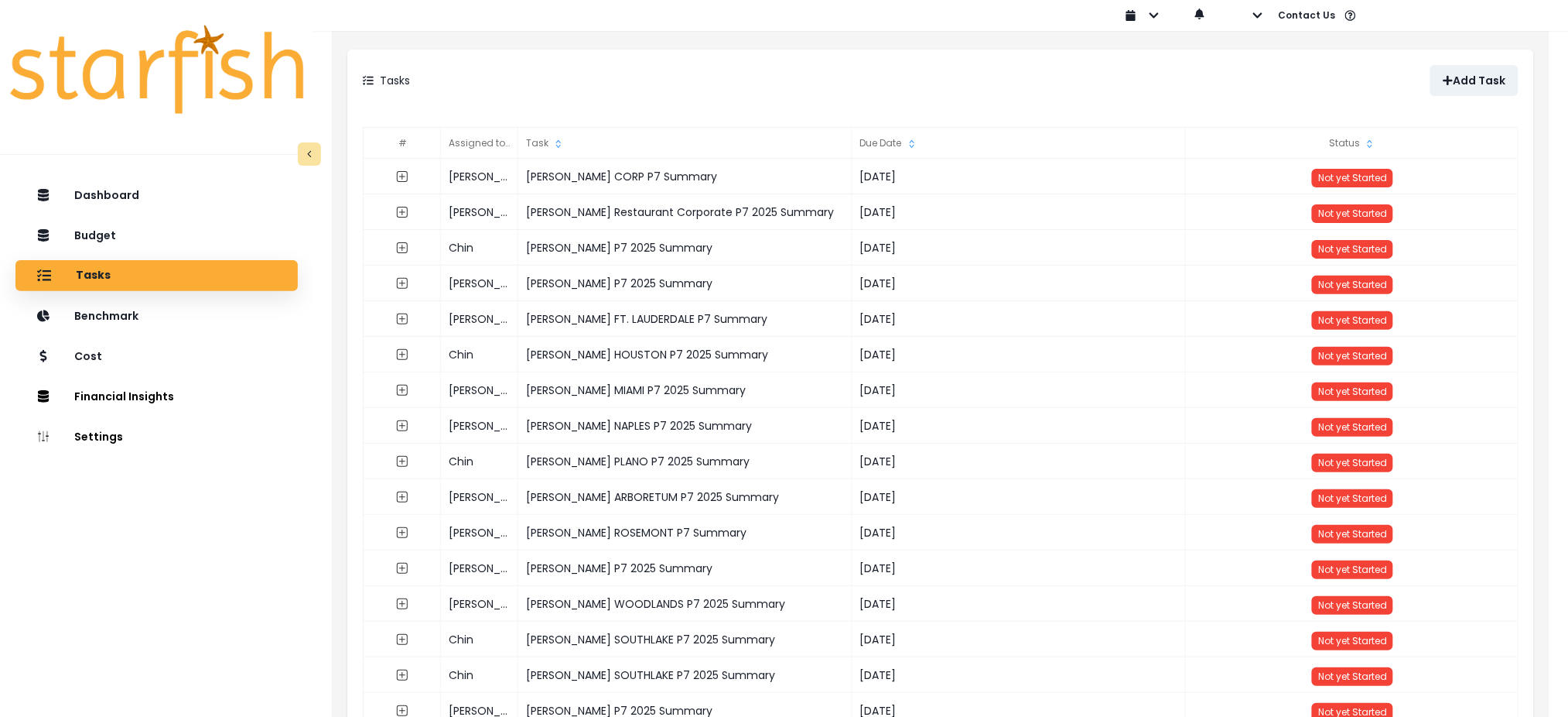
click at [797, 83] on div "Tasks" at bounding box center [651, 80] width 578 height 31
click at [739, 68] on div "Tasks" at bounding box center [651, 80] width 578 height 31
click at [741, 50] on div "Tasks Add Task" at bounding box center [940, 81] width 1187 height 62
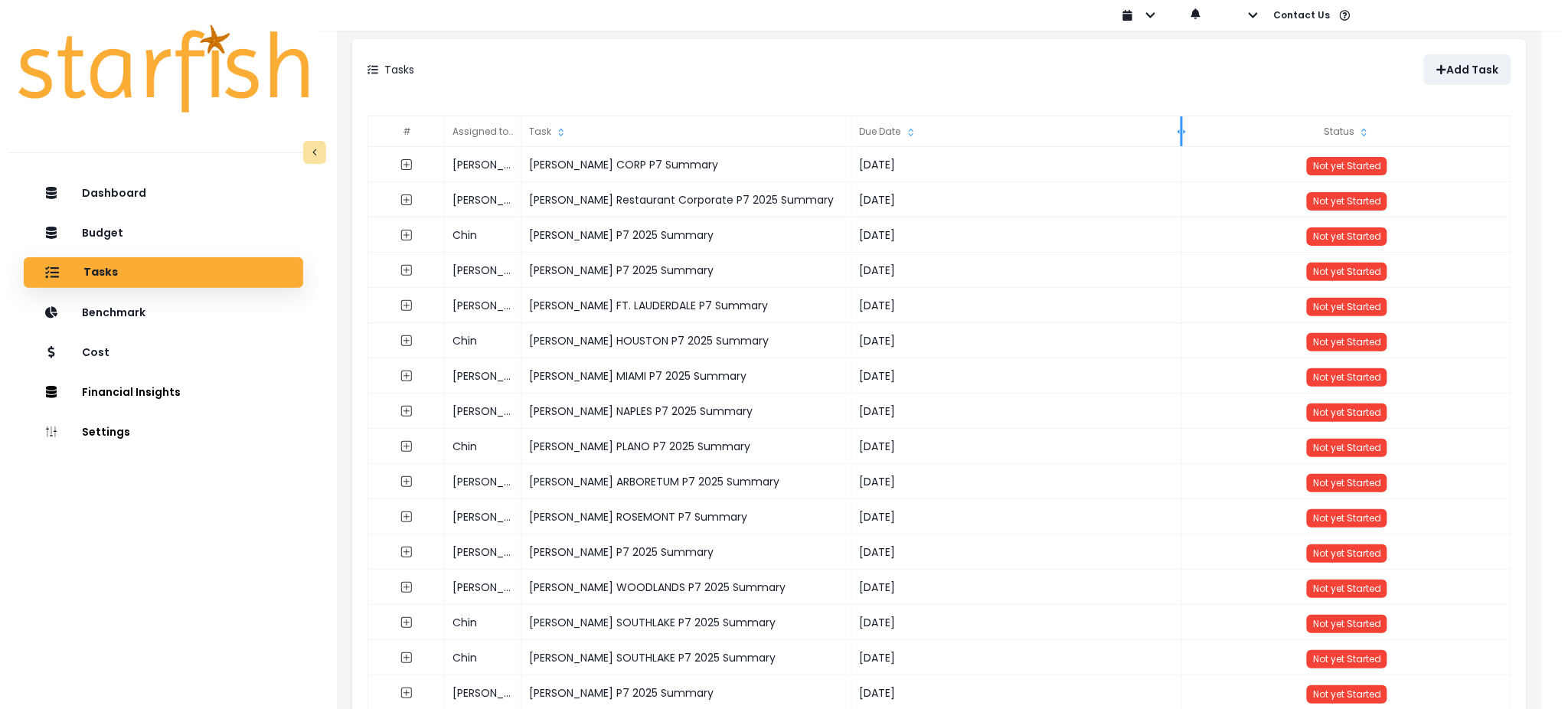
scroll to position [0, 0]
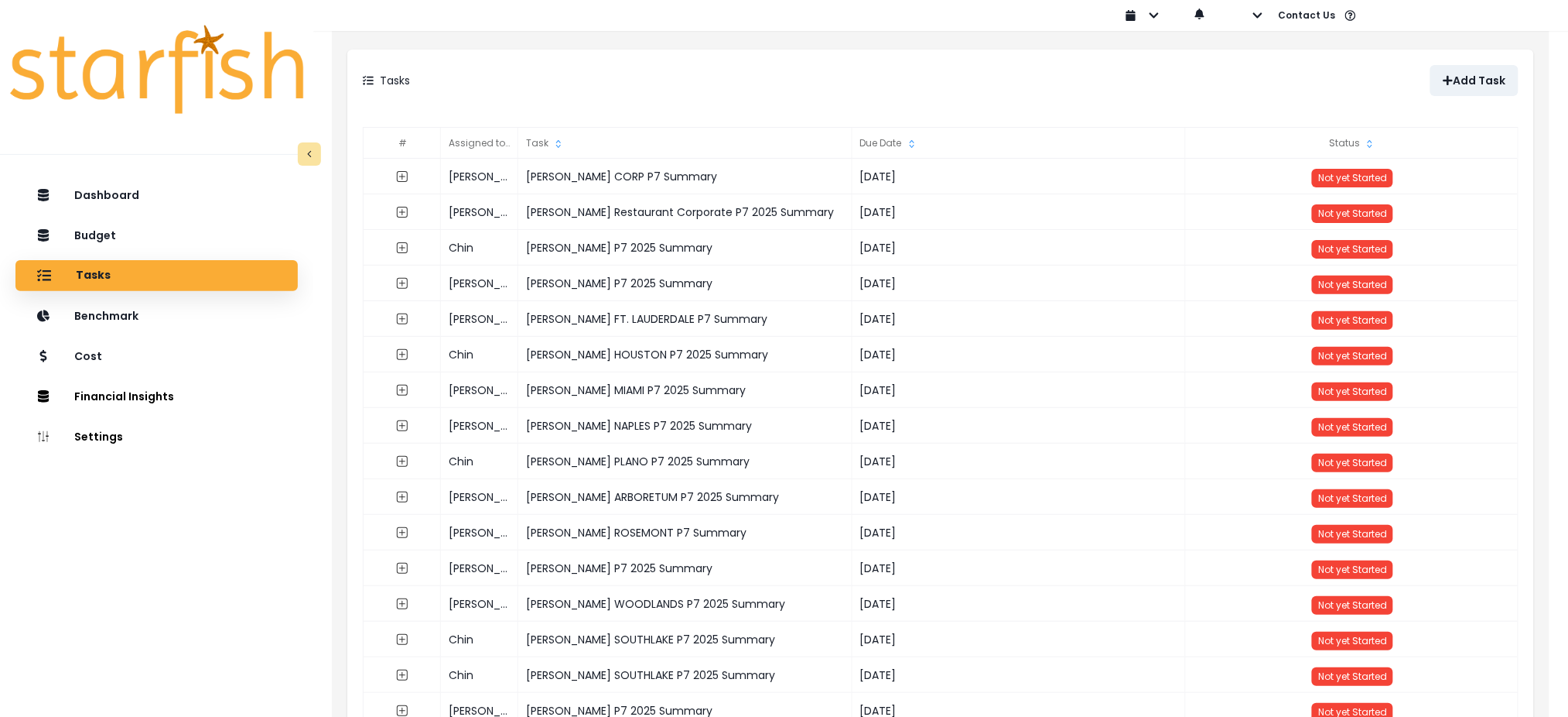
click at [1112, 51] on div "Tasks Add Task" at bounding box center [940, 81] width 1187 height 62
click at [1149, 97] on div "Tasks Add Task" at bounding box center [940, 81] width 1187 height 62
click at [943, 60] on div "Tasks Add Task" at bounding box center [940, 81] width 1187 height 62
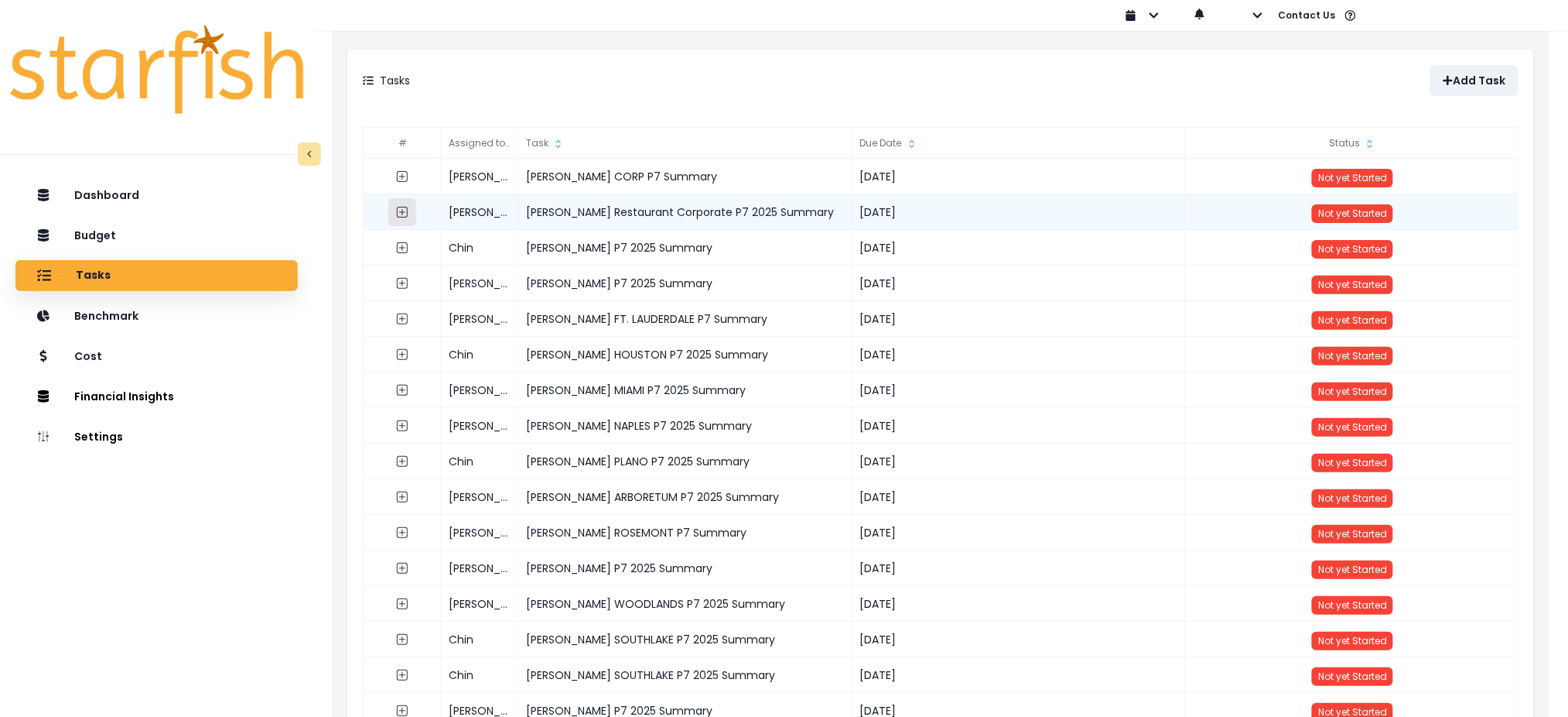
click at [397, 216] on icon "expand outline" at bounding box center [403, 212] width 11 height 11
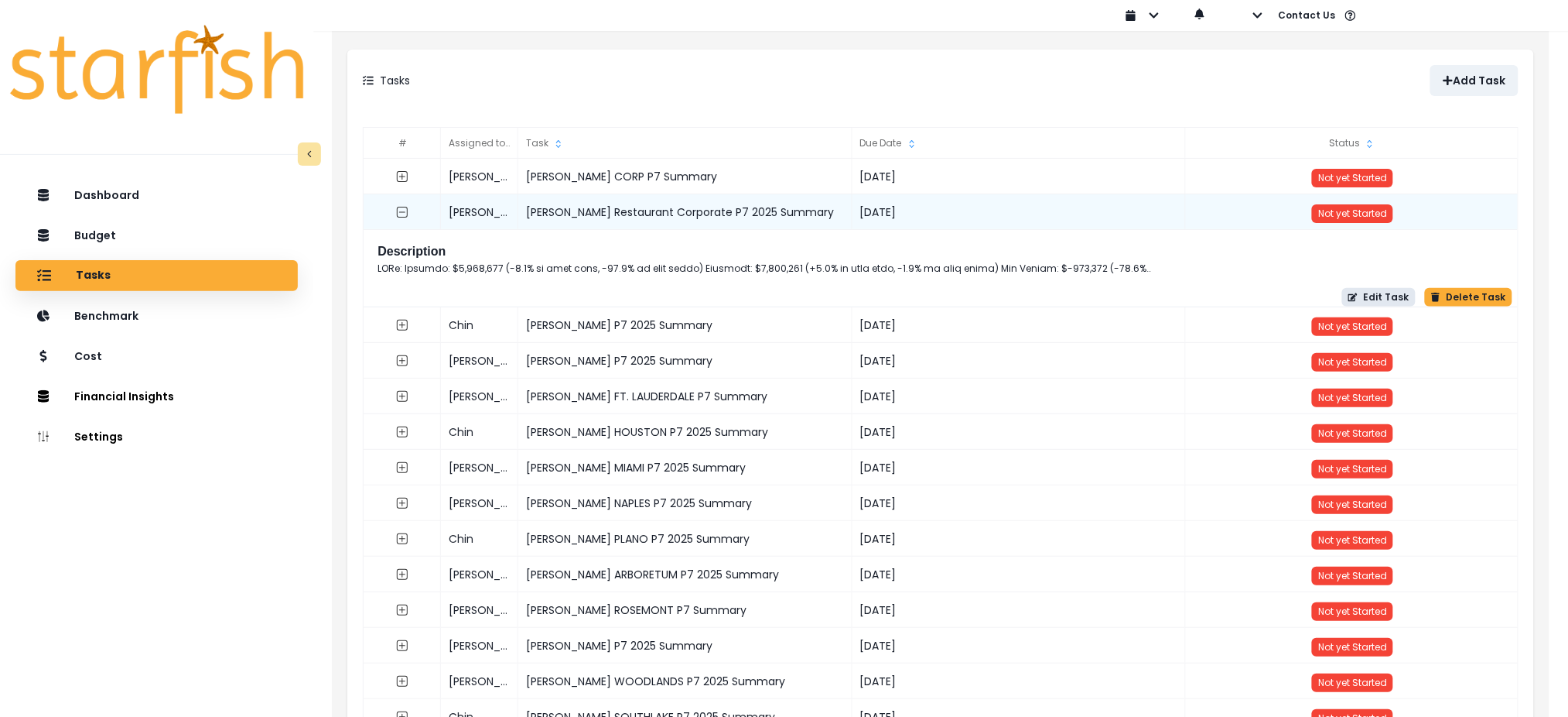
click at [1382, 301] on button "Edit Task" at bounding box center [1379, 297] width 73 height 19
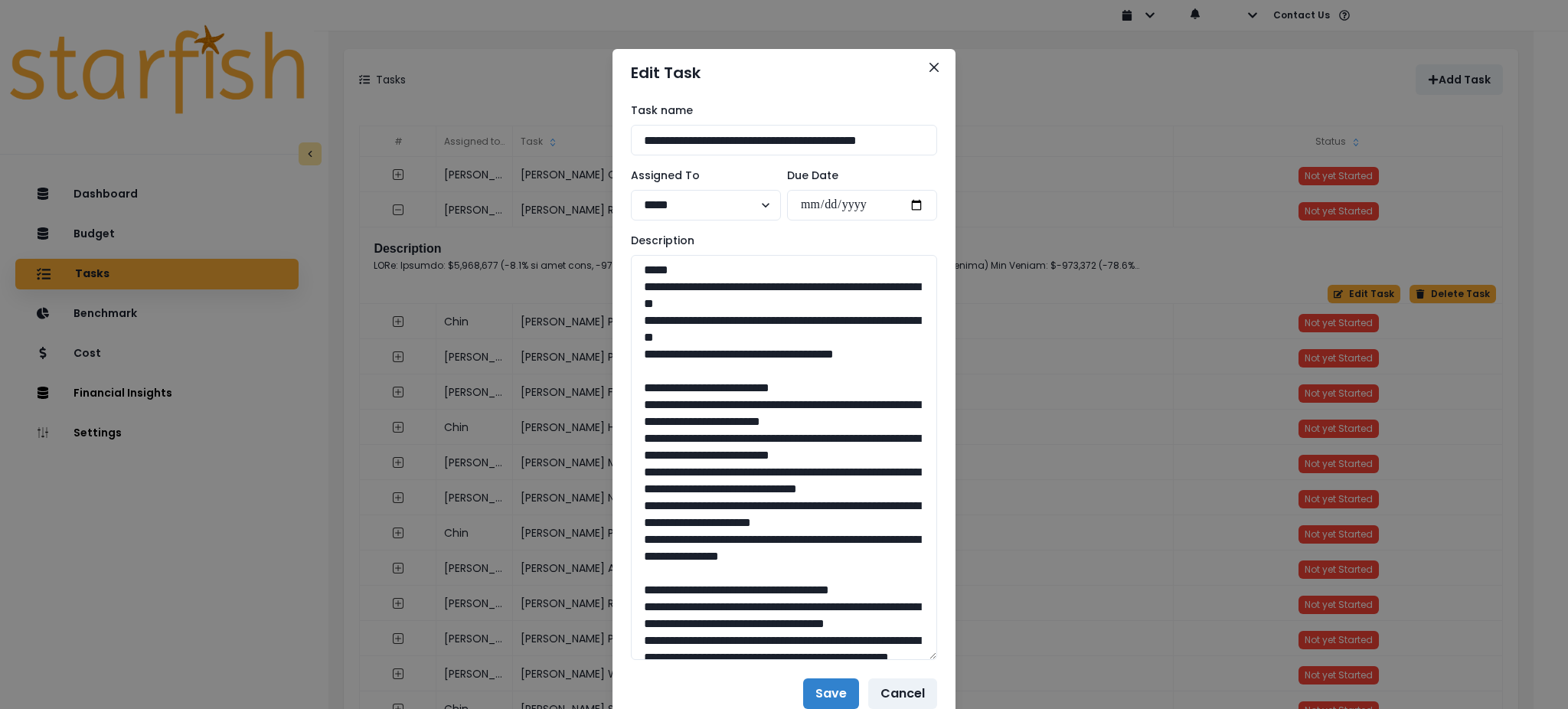
drag, startPoint x: 924, startPoint y: 308, endPoint x: 938, endPoint y: 629, distance: 321.3
click at [932, 656] on div "**********" at bounding box center [784, 381] width 343 height 569
drag, startPoint x: 887, startPoint y: 351, endPoint x: 635, endPoint y: 295, distance: 258.1
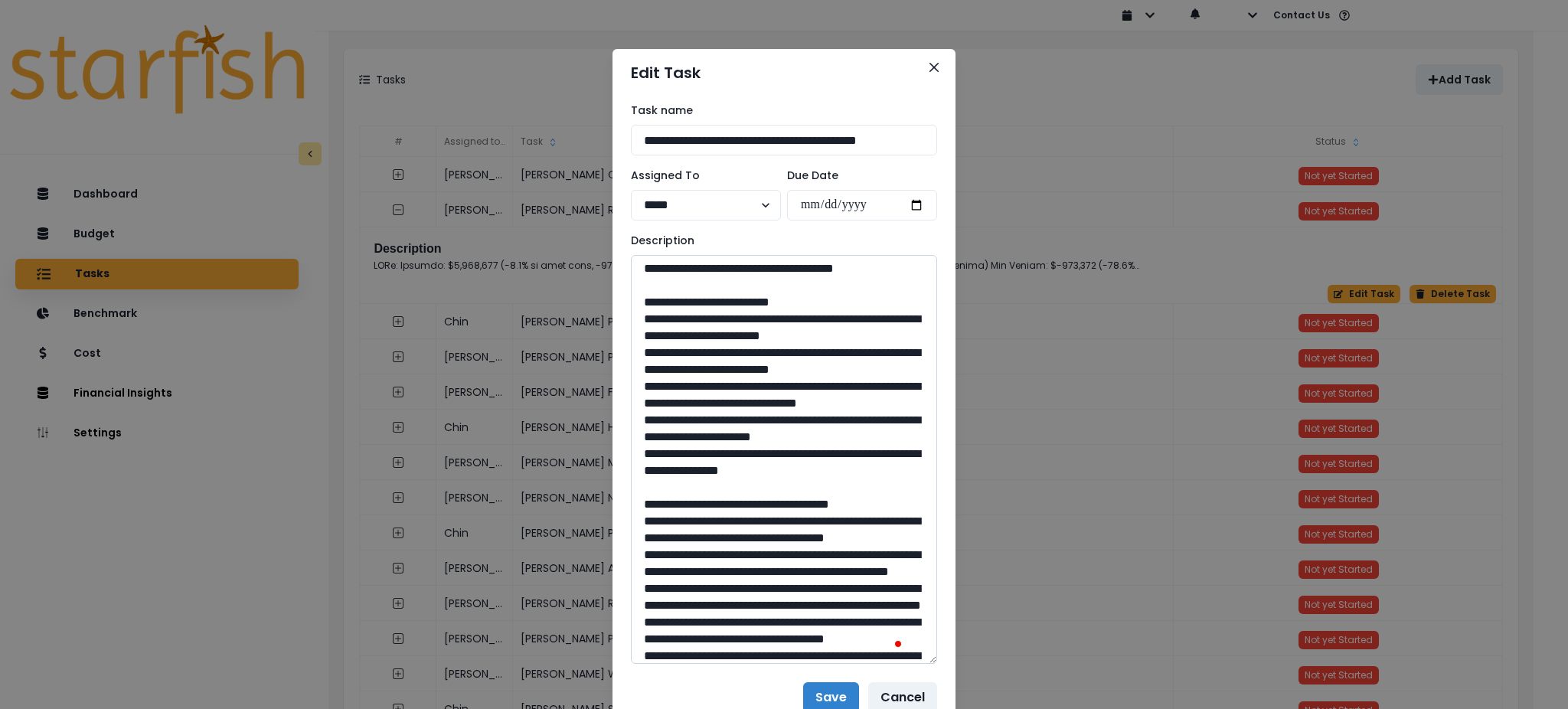
scroll to position [102, 0]
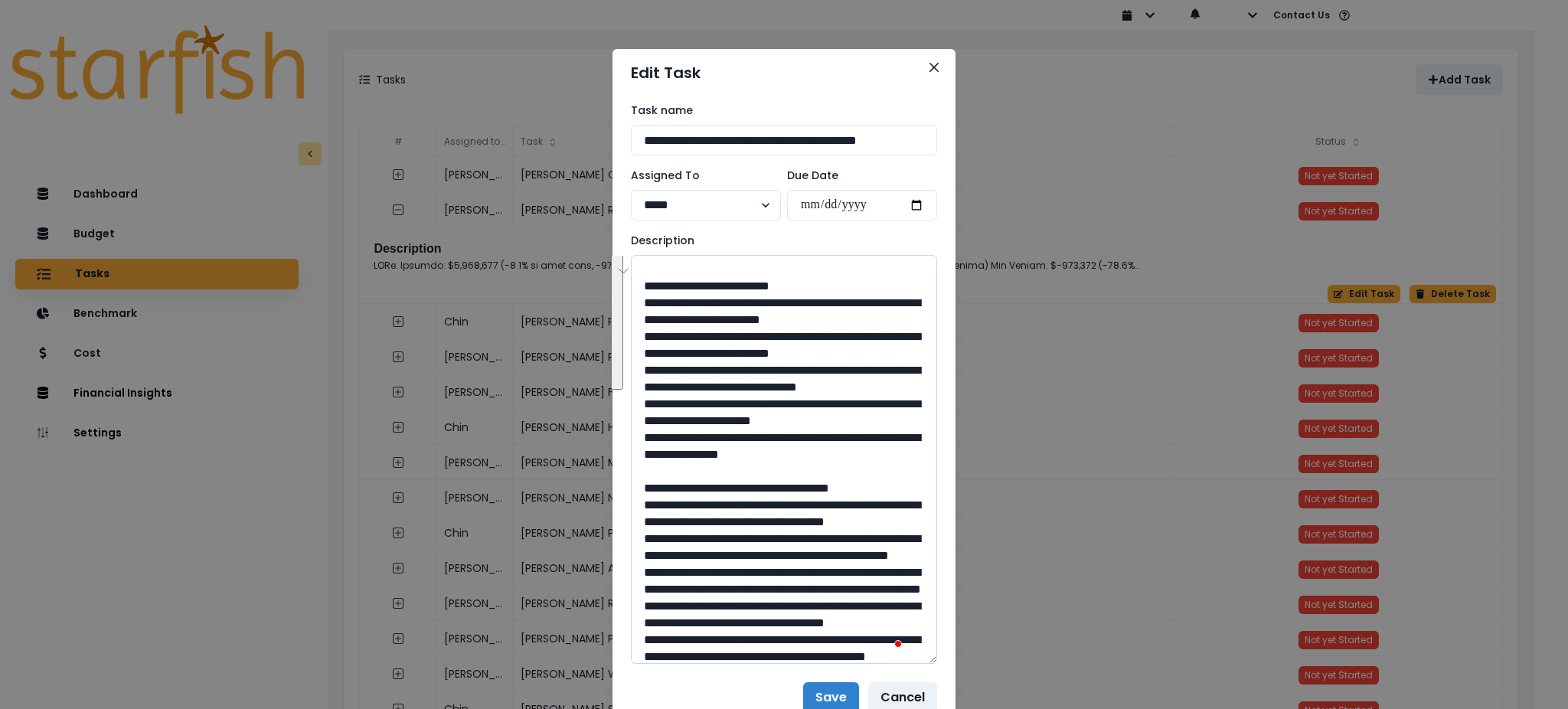
drag, startPoint x: 877, startPoint y: 522, endPoint x: 647, endPoint y: 305, distance: 316.2
click at [647, 305] on textarea "To enrich screen reader interactions, please activate Accessibility in Grammarl…" at bounding box center [784, 459] width 306 height 409
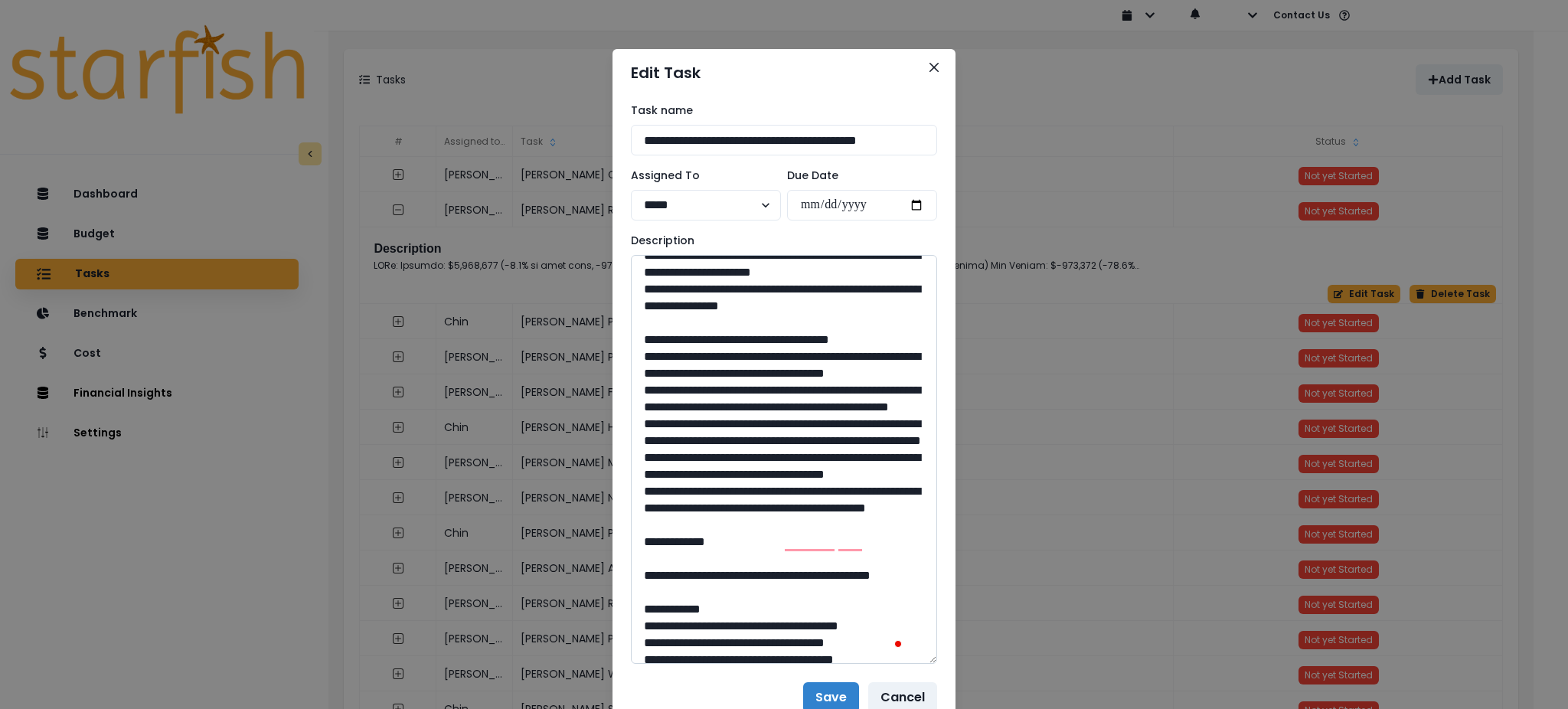
scroll to position [306, 0]
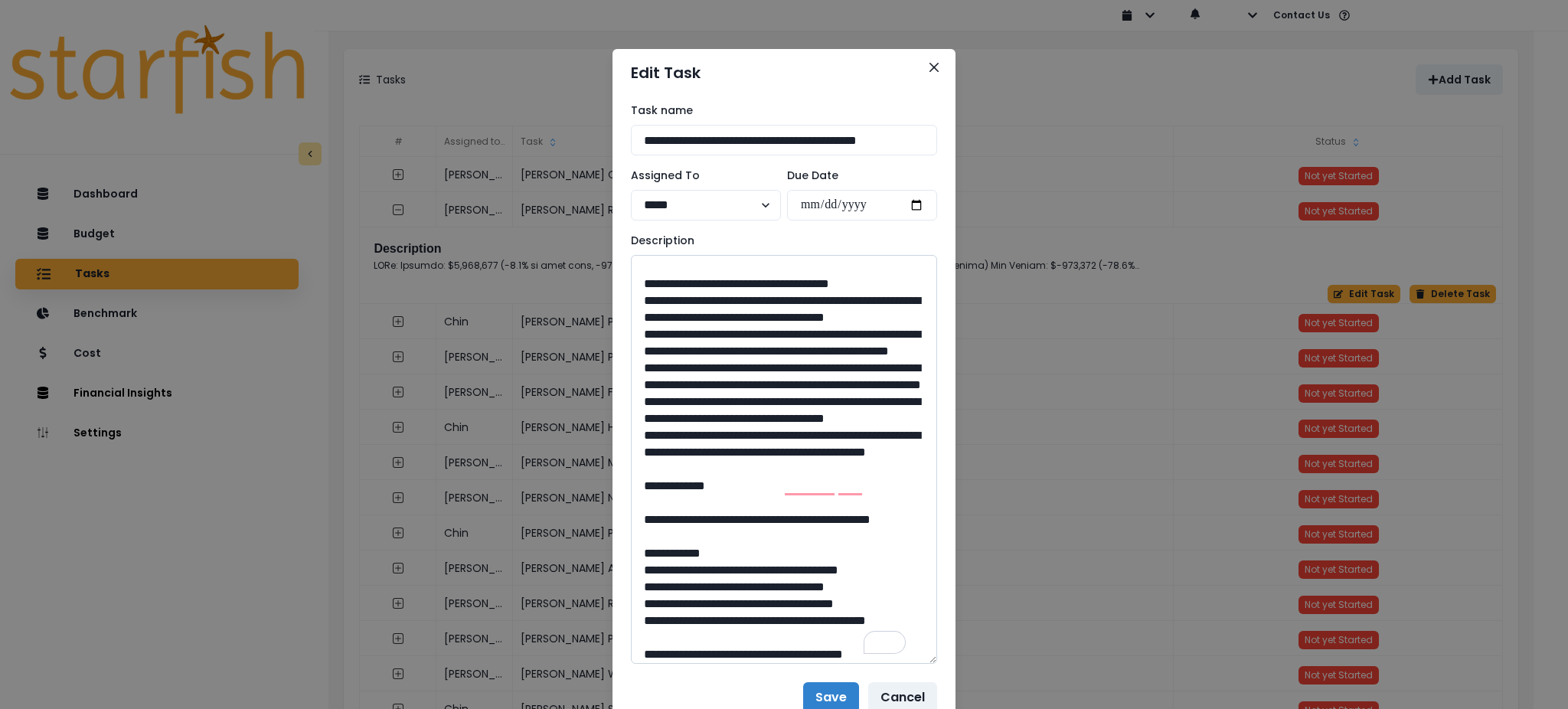
drag, startPoint x: 826, startPoint y: 617, endPoint x: 646, endPoint y: 367, distance: 308.1
click at [646, 367] on textarea "To enrich screen reader interactions, please activate Accessibility in Grammarl…" at bounding box center [784, 459] width 306 height 409
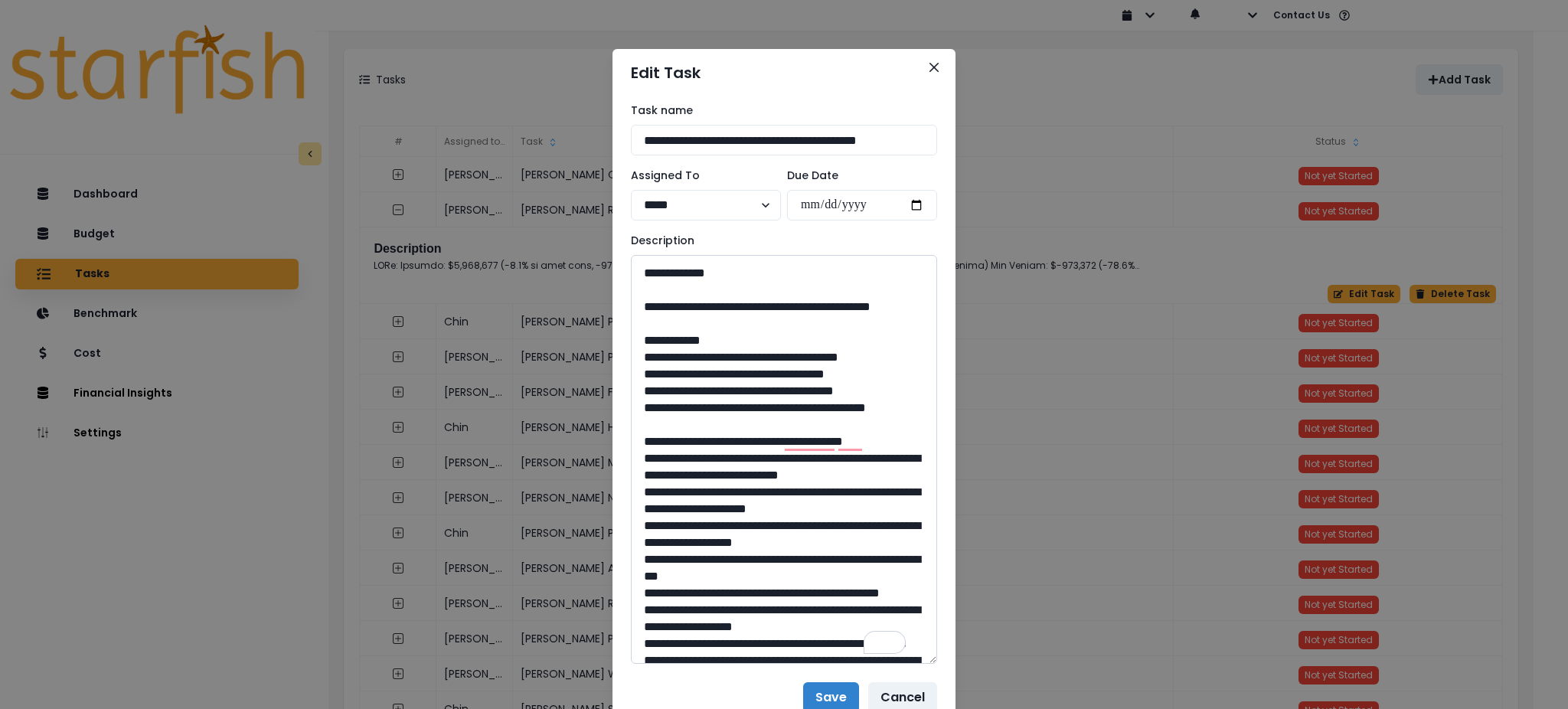
scroll to position [519, 0]
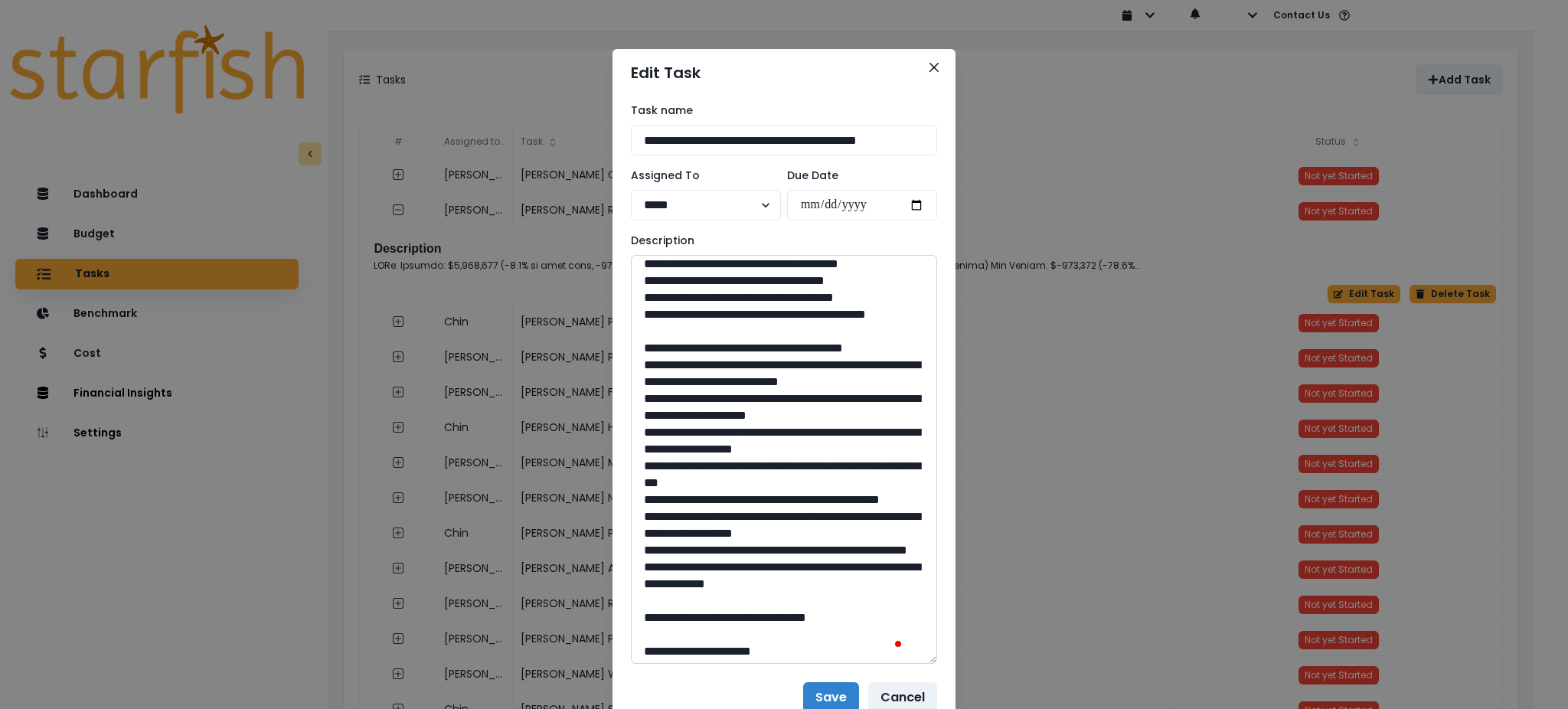
drag, startPoint x: 740, startPoint y: 400, endPoint x: 679, endPoint y: 380, distance: 64.2
click at [679, 380] on textarea "To enrich screen reader interactions, please activate Accessibility in Grammarl…" at bounding box center [784, 459] width 306 height 409
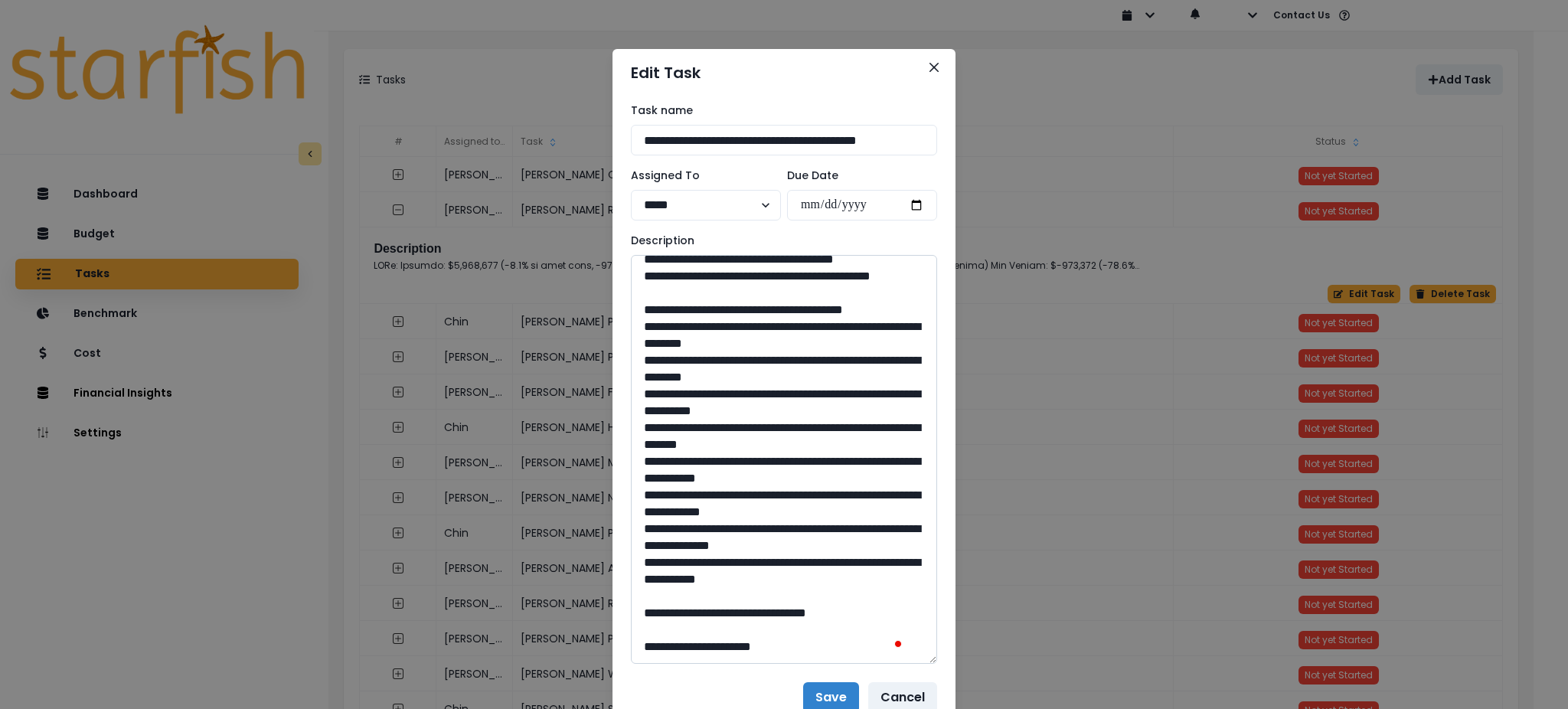
drag, startPoint x: 784, startPoint y: 377, endPoint x: 745, endPoint y: 379, distance: 39.1
click at [745, 379] on textarea "To enrich screen reader interactions, please activate Accessibility in Grammarl…" at bounding box center [784, 459] width 306 height 409
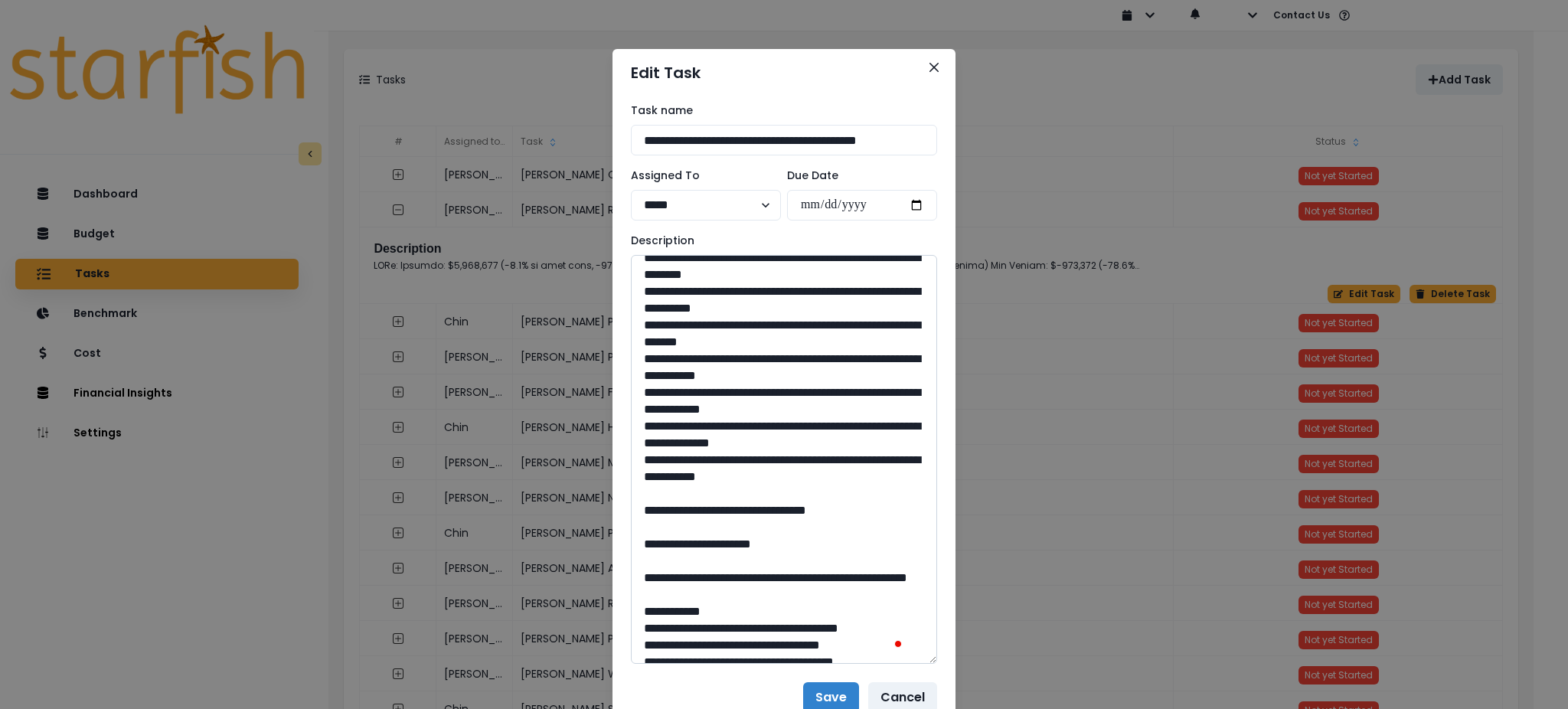
drag, startPoint x: 780, startPoint y: 353, endPoint x: 679, endPoint y: 343, distance: 101.5
click at [679, 343] on textarea "To enrich screen reader interactions, please activate Accessibility in Grammarl…" at bounding box center [784, 459] width 306 height 409
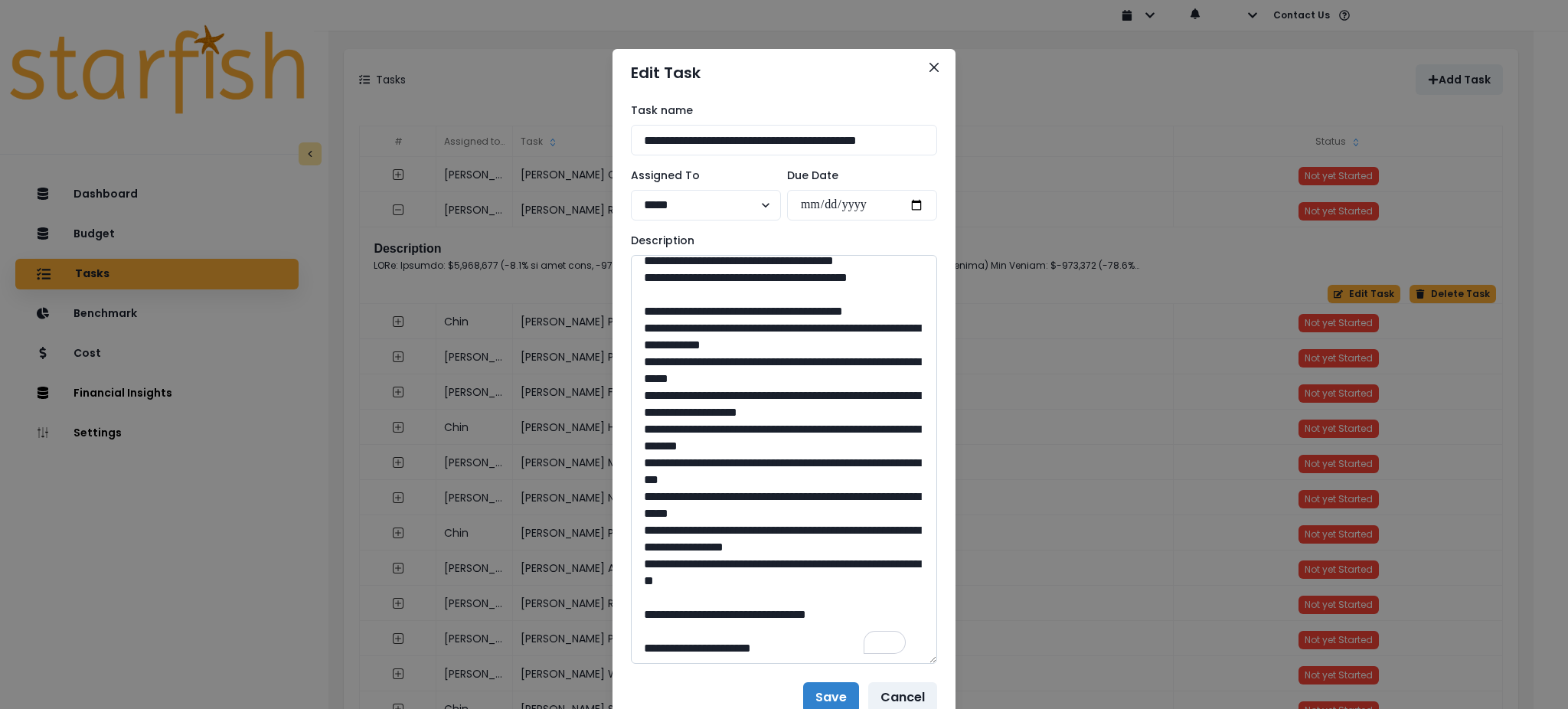
drag, startPoint x: 784, startPoint y: 420, endPoint x: 745, endPoint y: 429, distance: 40.0
click at [745, 429] on textarea "To enrich screen reader interactions, please activate Accessibility in Grammarl…" at bounding box center [784, 459] width 306 height 409
drag, startPoint x: 780, startPoint y: 402, endPoint x: 683, endPoint y: 388, distance: 98.0
click at [683, 388] on textarea "To enrich screen reader interactions, please activate Accessibility in Grammarl…" at bounding box center [784, 459] width 306 height 409
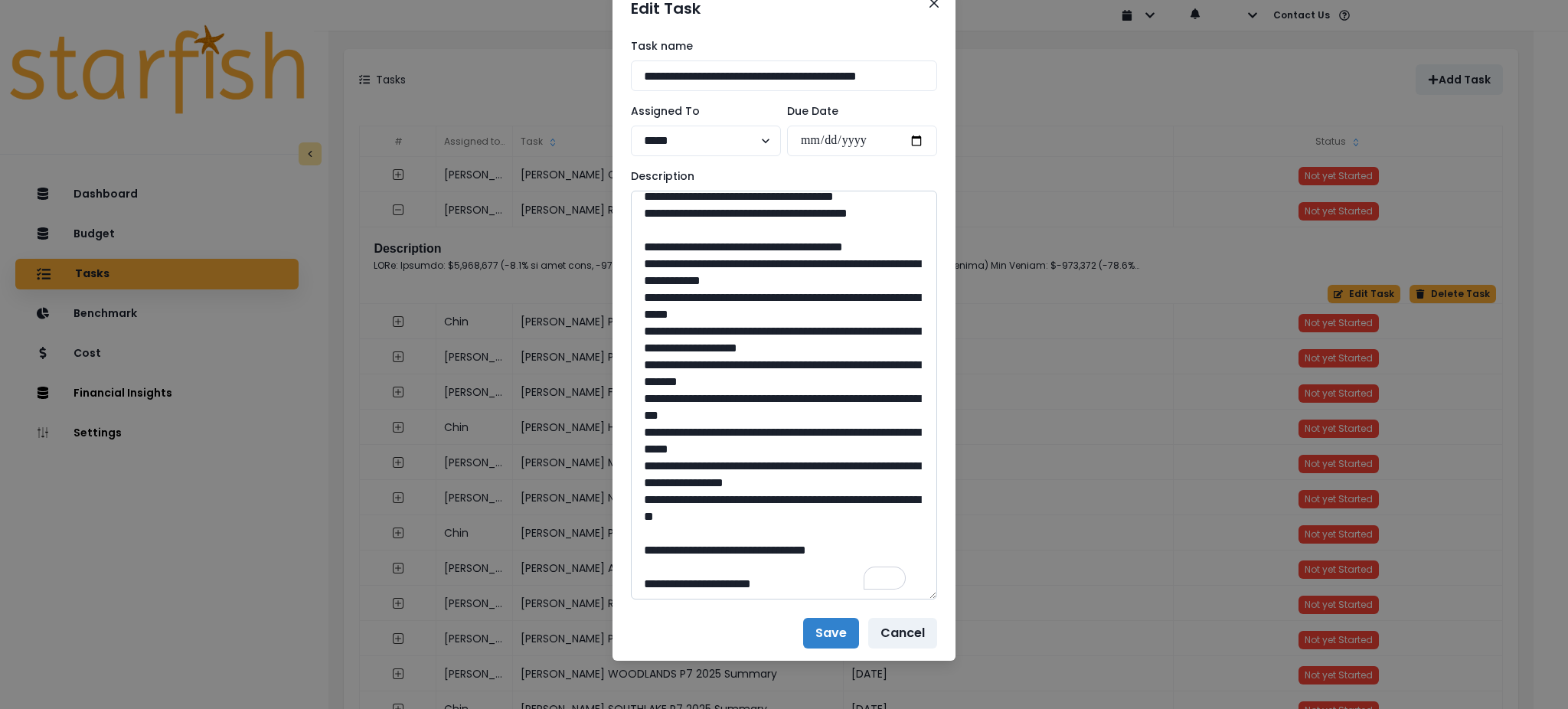
drag, startPoint x: 786, startPoint y: 547, endPoint x: 745, endPoint y: 550, distance: 41.1
click at [745, 550] on textarea "To enrich screen reader interactions, please activate Accessibility in Grammarl…" at bounding box center [784, 395] width 306 height 409
click at [929, 6] on icon "Close" at bounding box center [934, 3] width 9 height 9
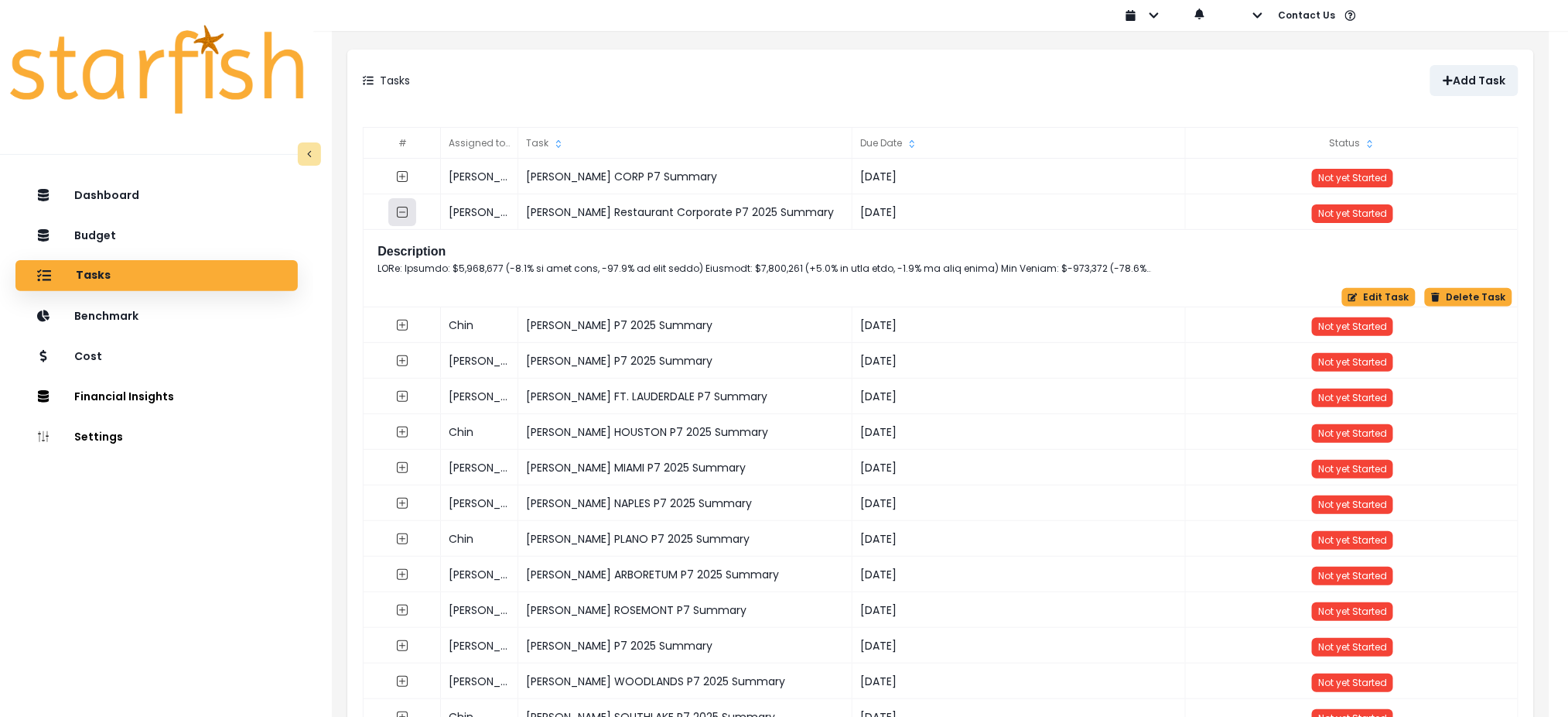
click at [411, 206] on button "button" at bounding box center [403, 212] width 28 height 28
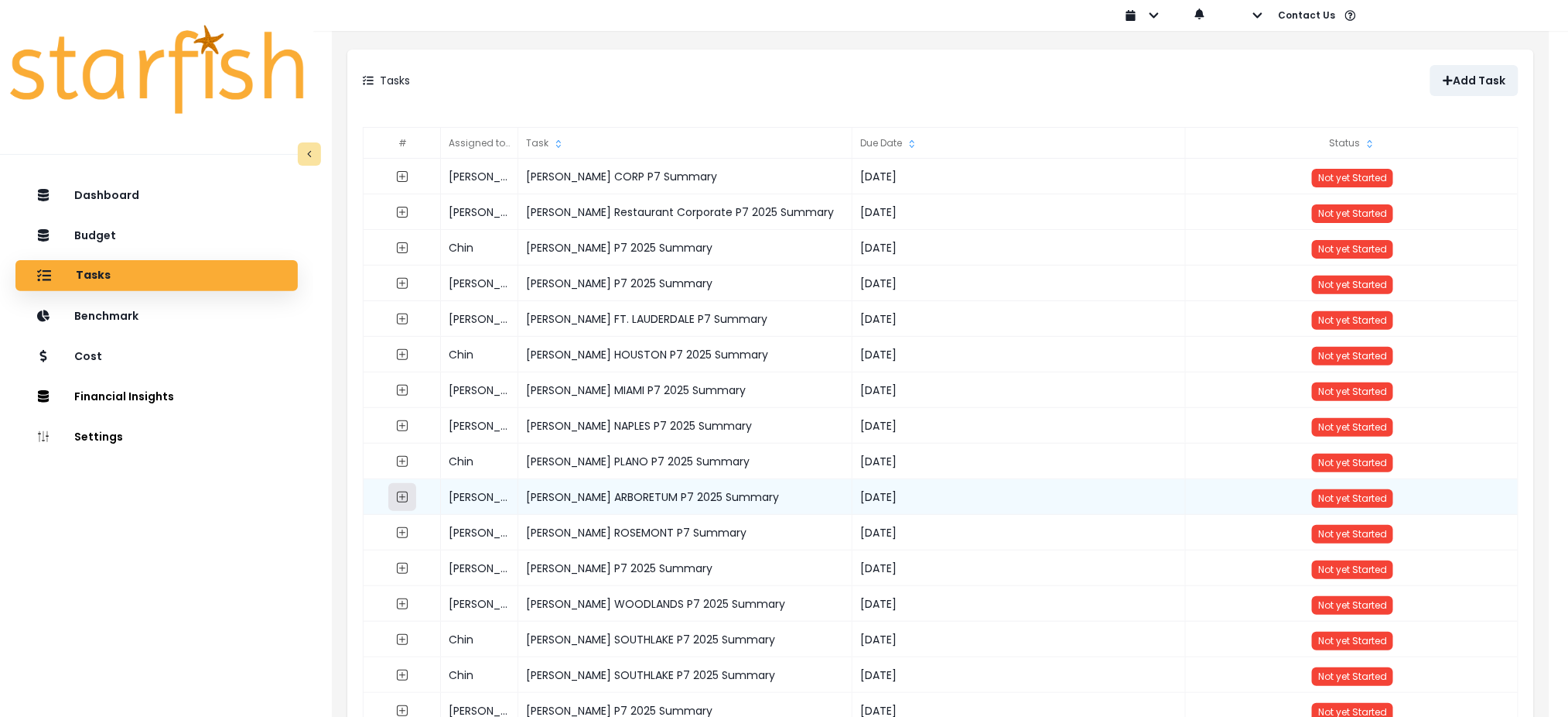
click at [405, 504] on button "button" at bounding box center [403, 497] width 28 height 28
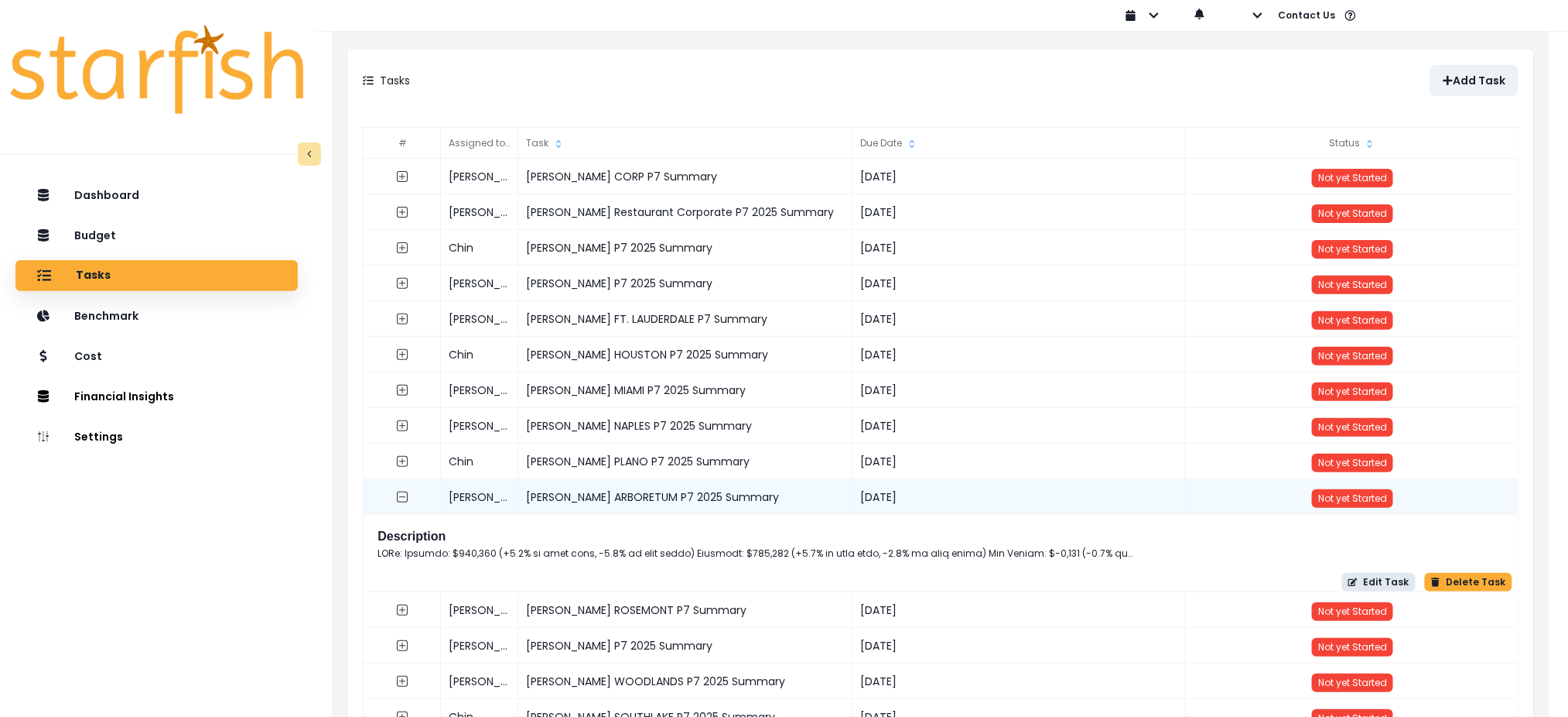
click at [1357, 577] on icon "button" at bounding box center [1353, 582] width 9 height 9
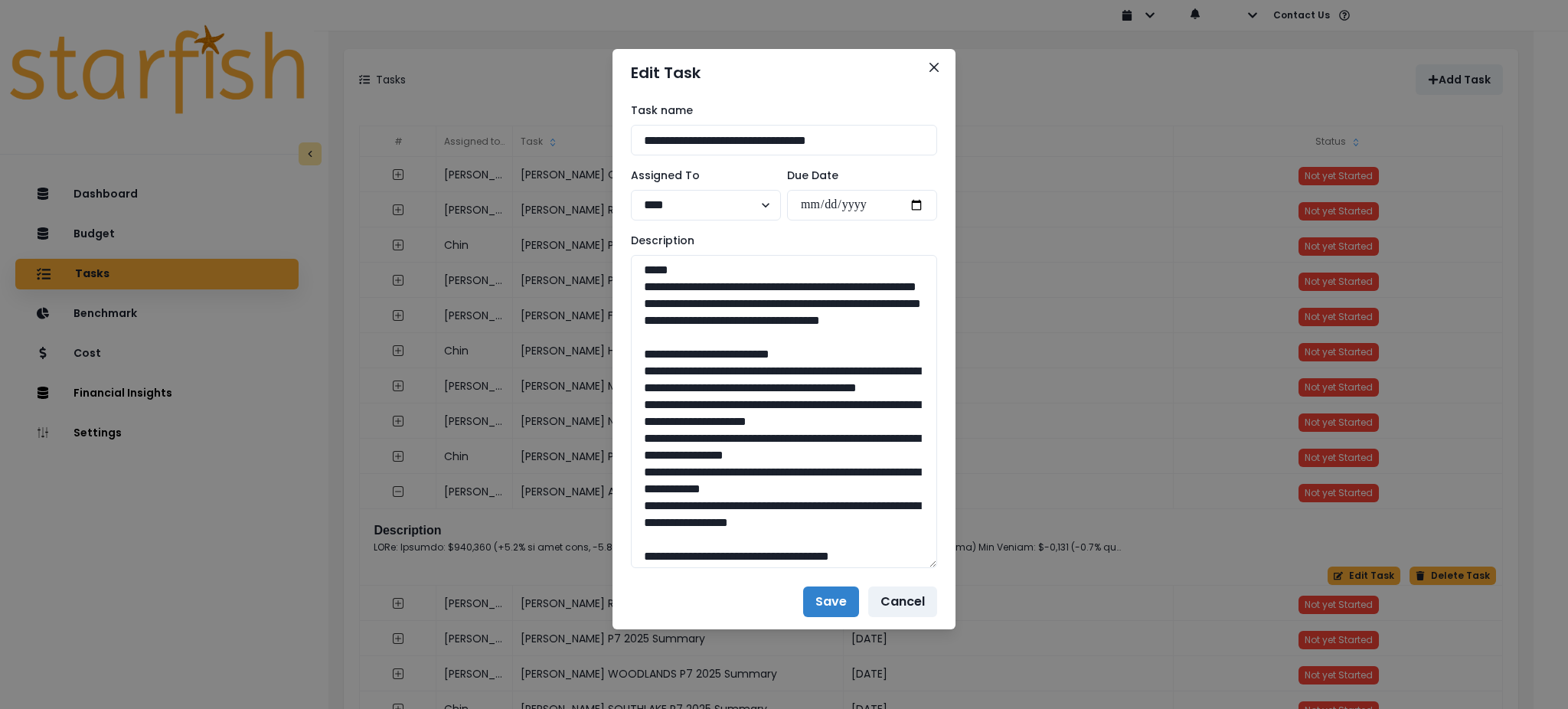
drag, startPoint x: 934, startPoint y: 312, endPoint x: 942, endPoint y: 566, distance: 254.1
click at [942, 566] on div "**********" at bounding box center [784, 335] width 343 height 477
drag, startPoint x: 885, startPoint y: 353, endPoint x: 625, endPoint y: 292, distance: 267.1
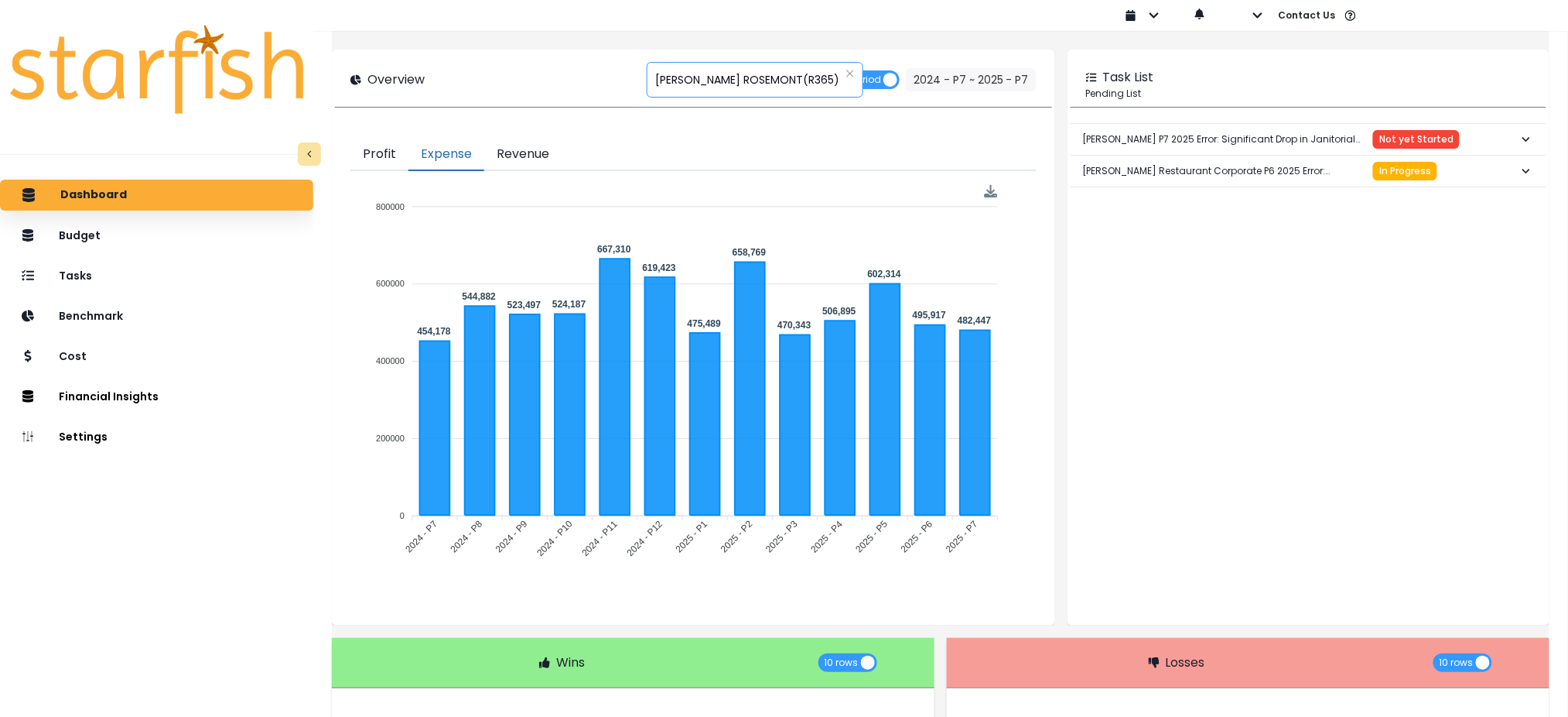
click at [722, 66] on span "TRULUCK'S ROSEMONT(R365)" at bounding box center [747, 80] width 185 height 33
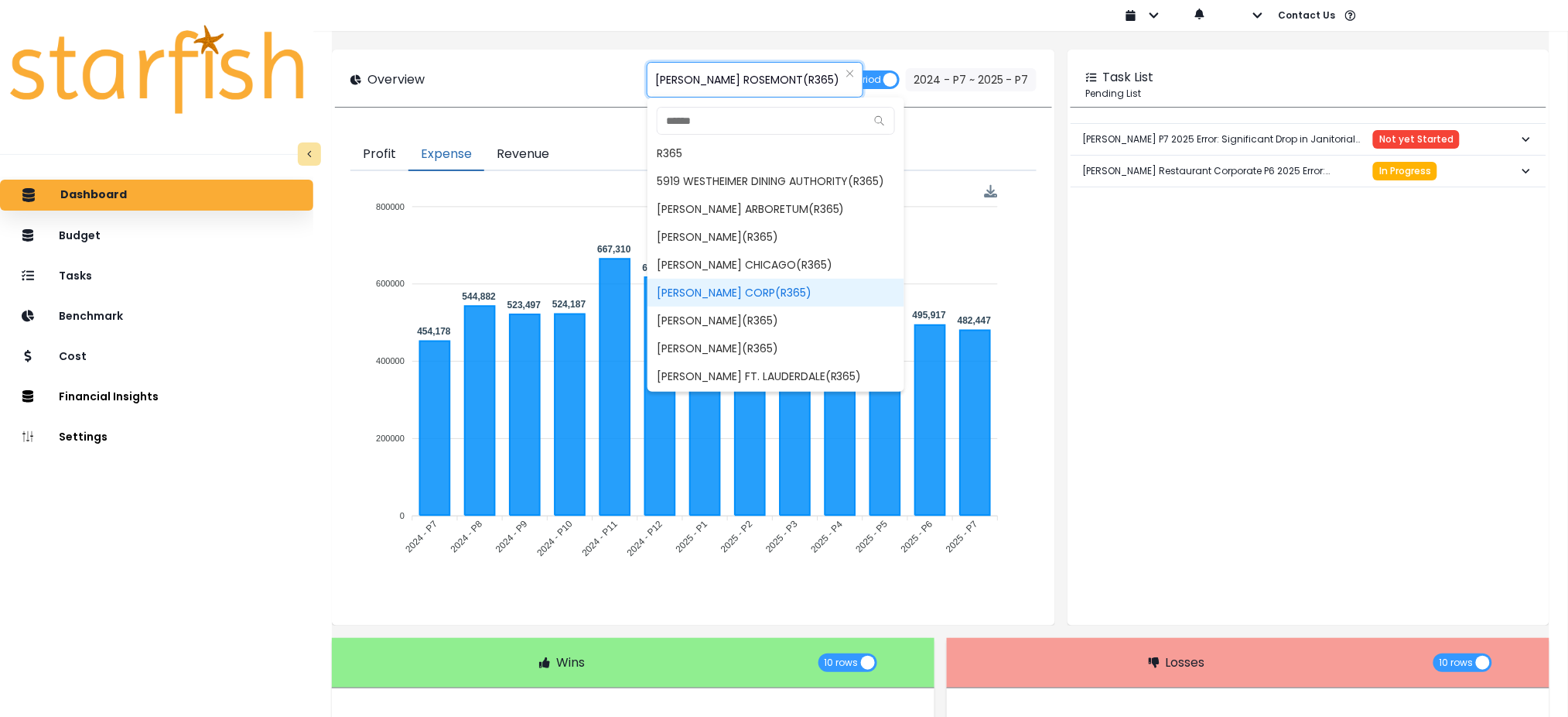
click at [744, 283] on span "TRULUCK'S CORP(R365)" at bounding box center [776, 292] width 257 height 28
type input "**********"
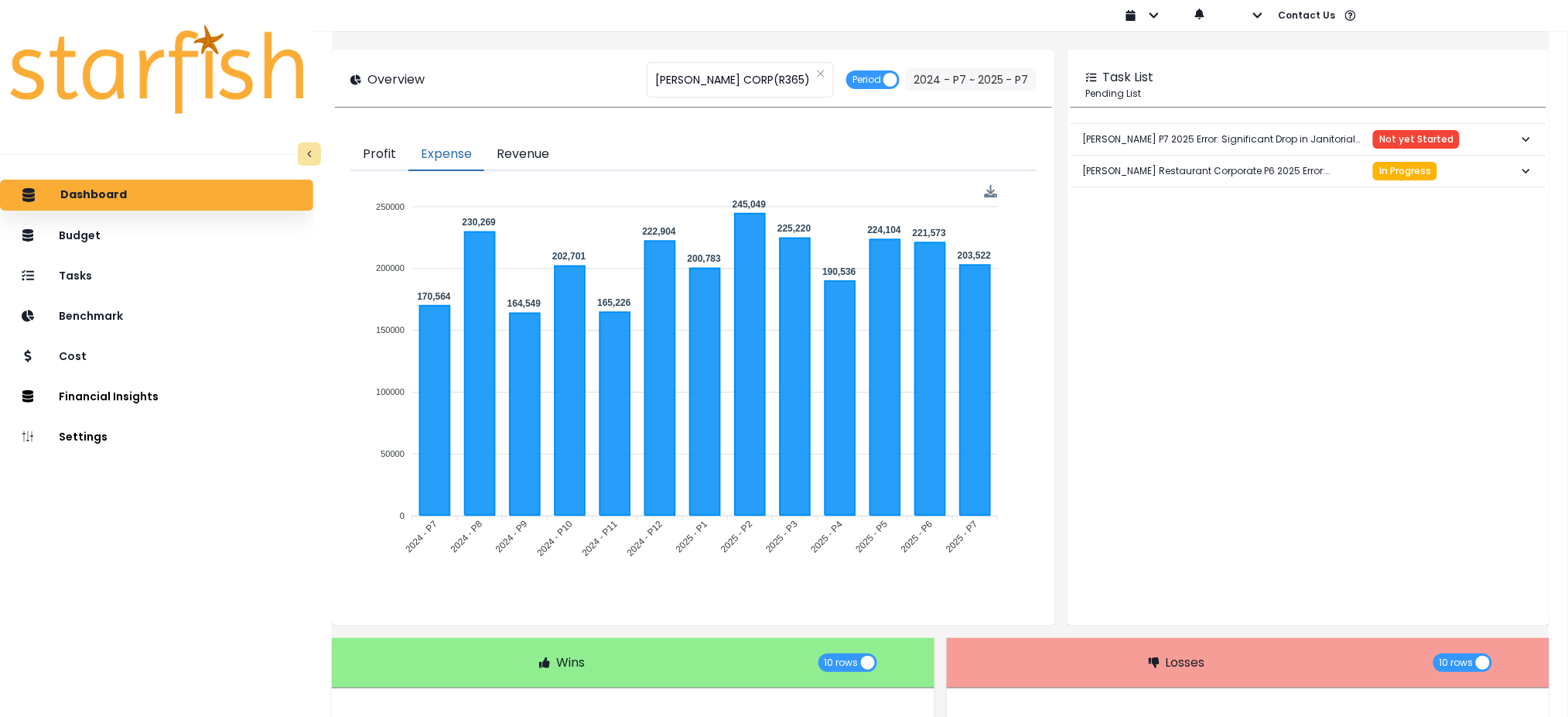
click at [397, 152] on button "Profit" at bounding box center [379, 155] width 58 height 33
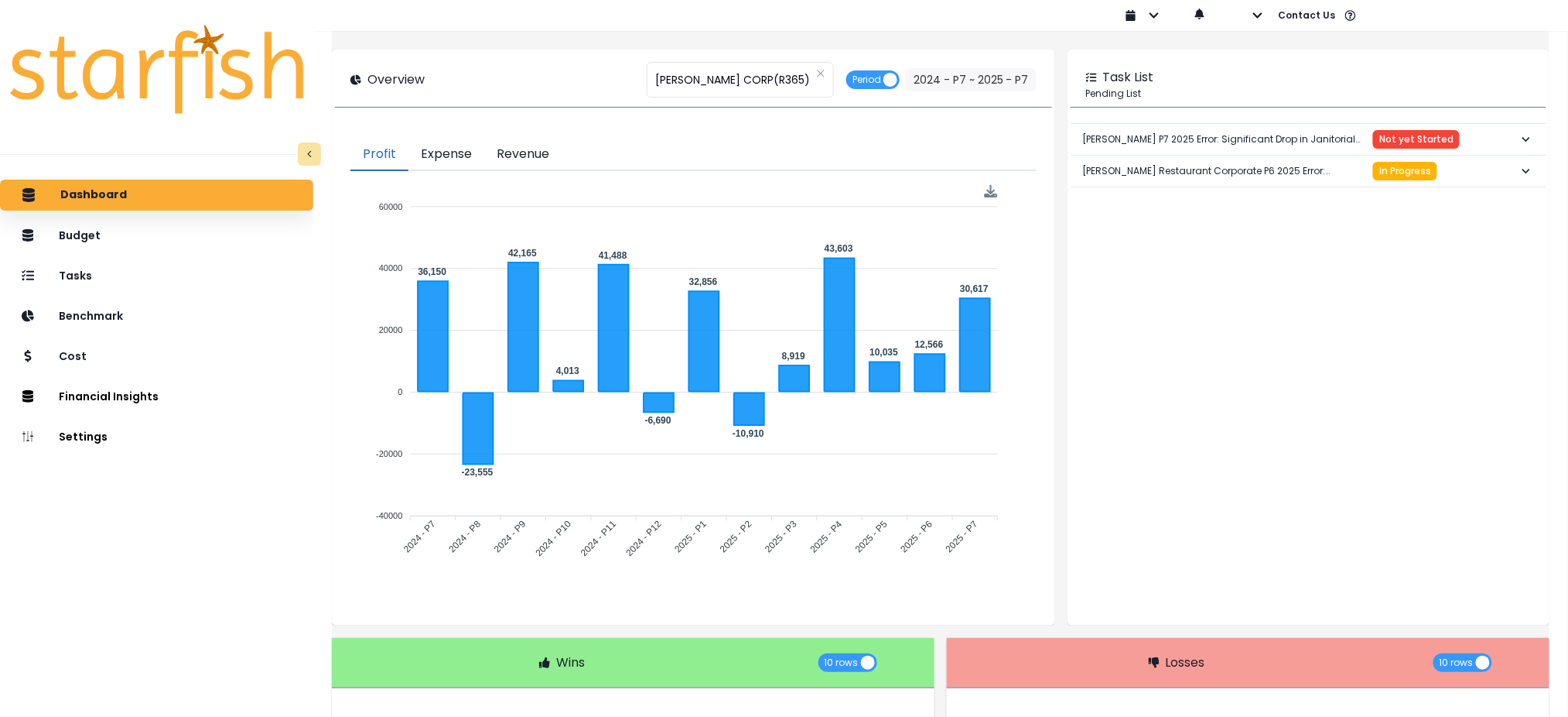
click at [464, 149] on button "Expense" at bounding box center [446, 155] width 76 height 33
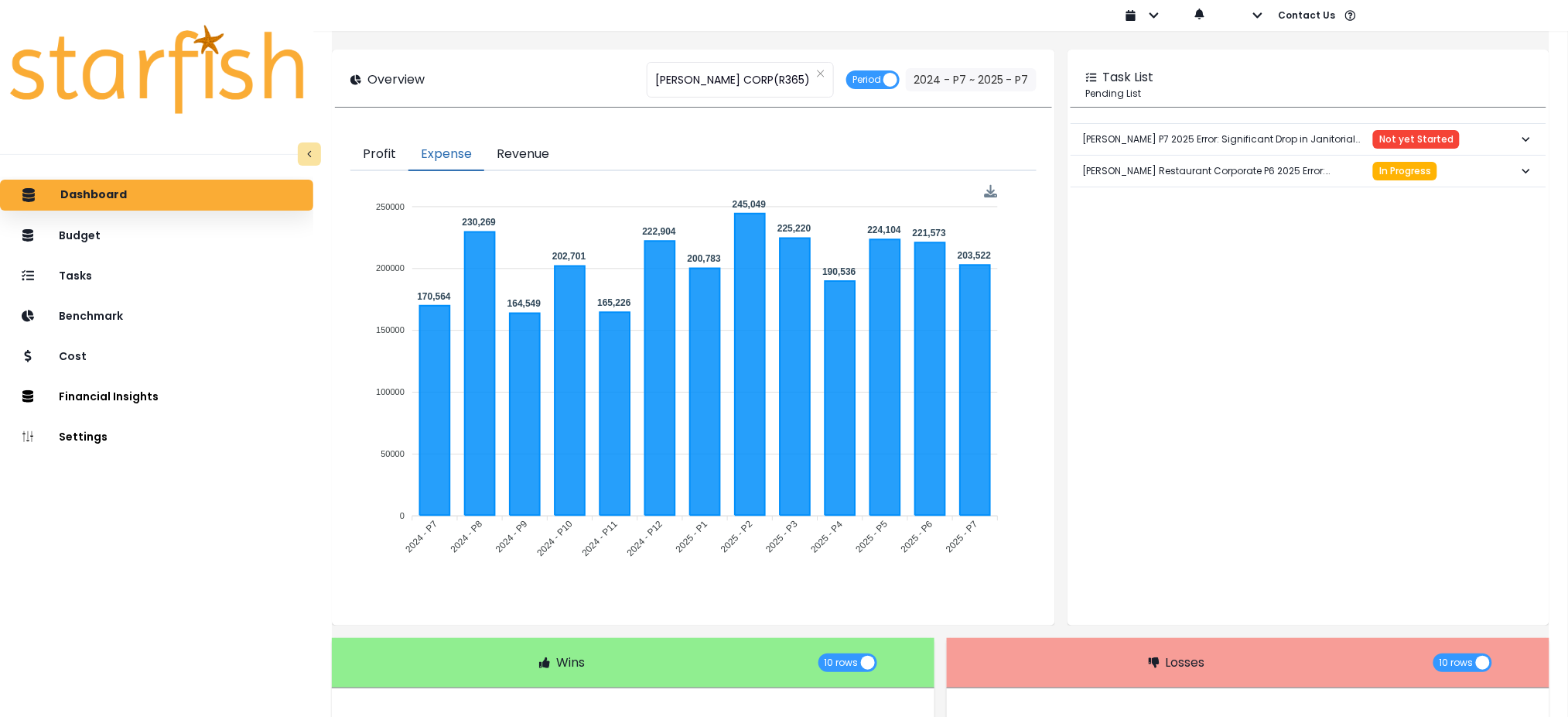
click at [540, 157] on button "Revenue" at bounding box center [523, 155] width 78 height 33
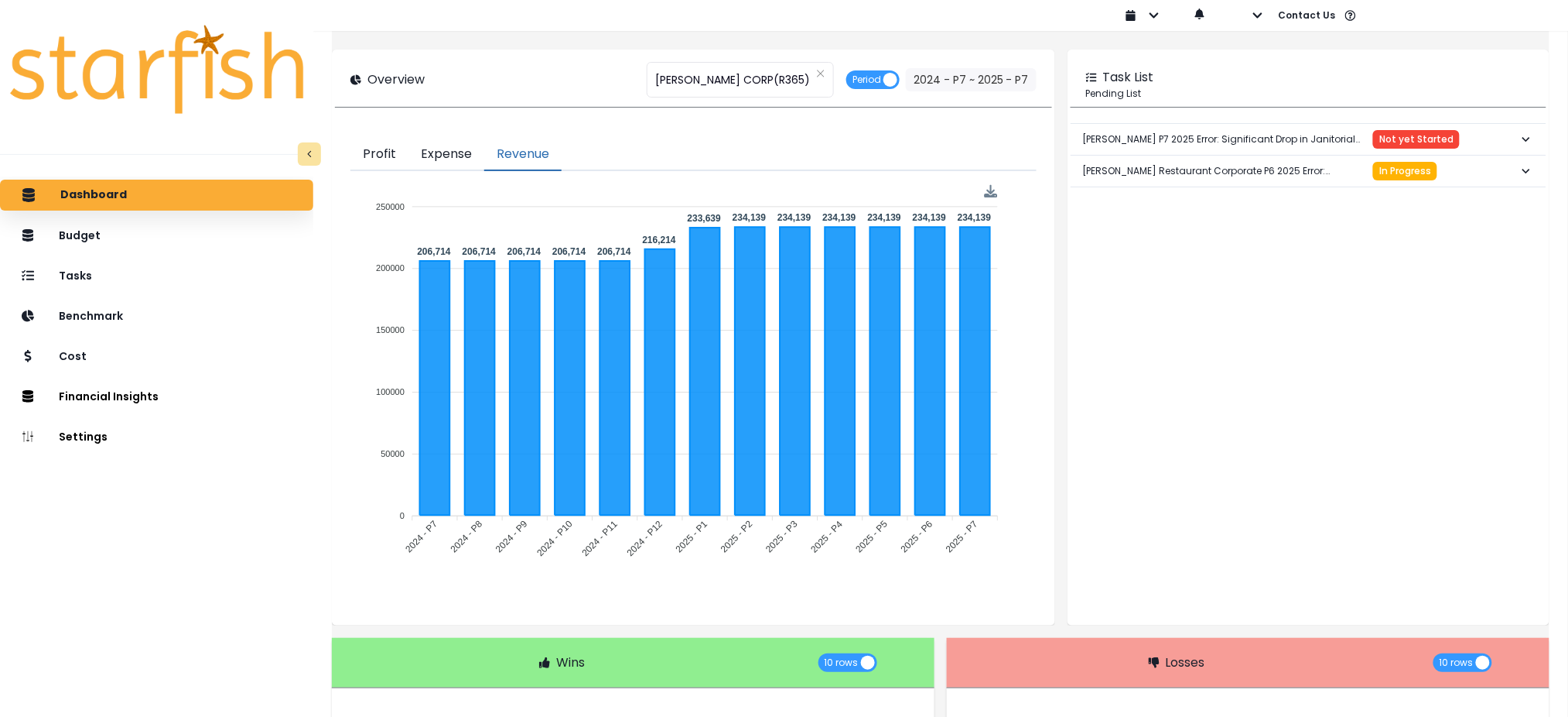
click at [463, 149] on button "Expense" at bounding box center [446, 155] width 76 height 33
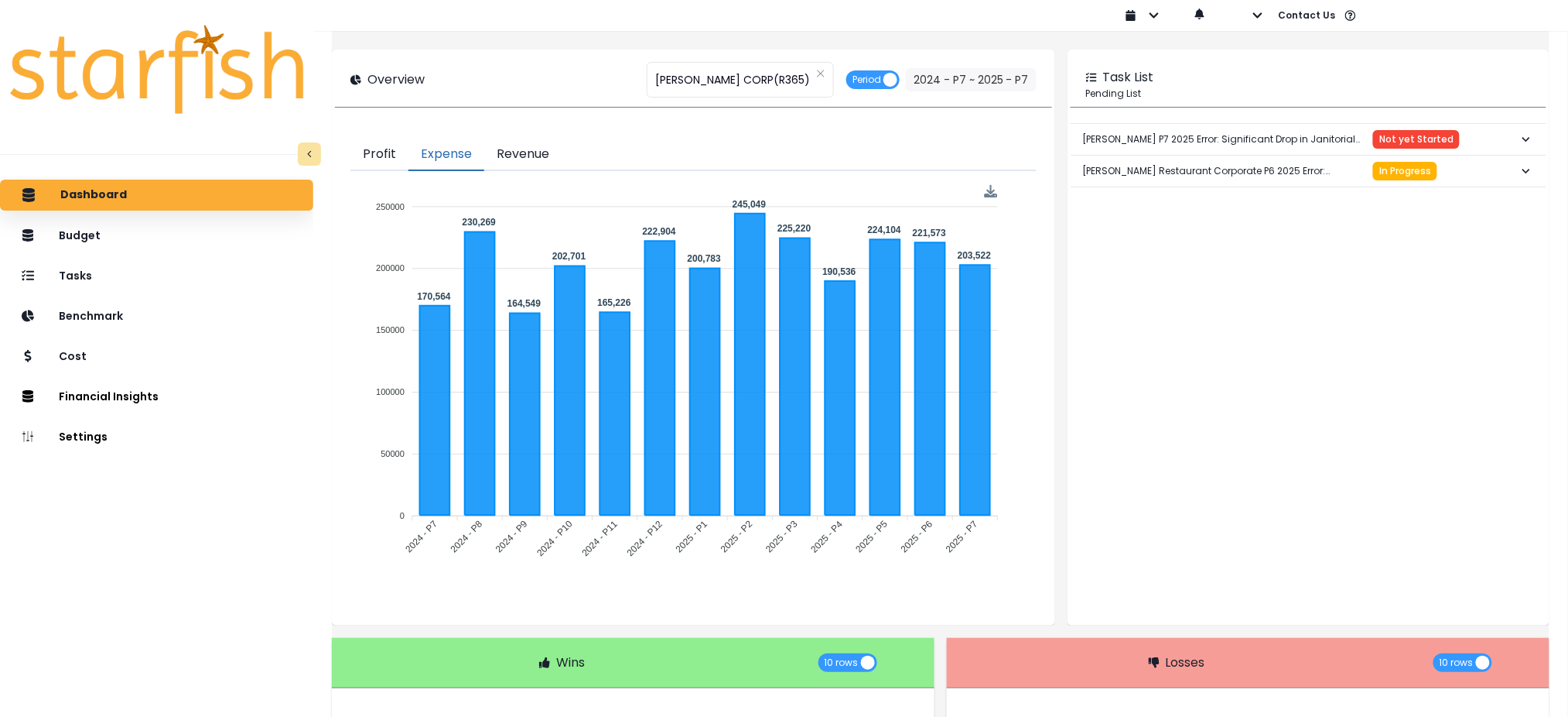
click at [537, 154] on button "Revenue" at bounding box center [523, 155] width 78 height 33
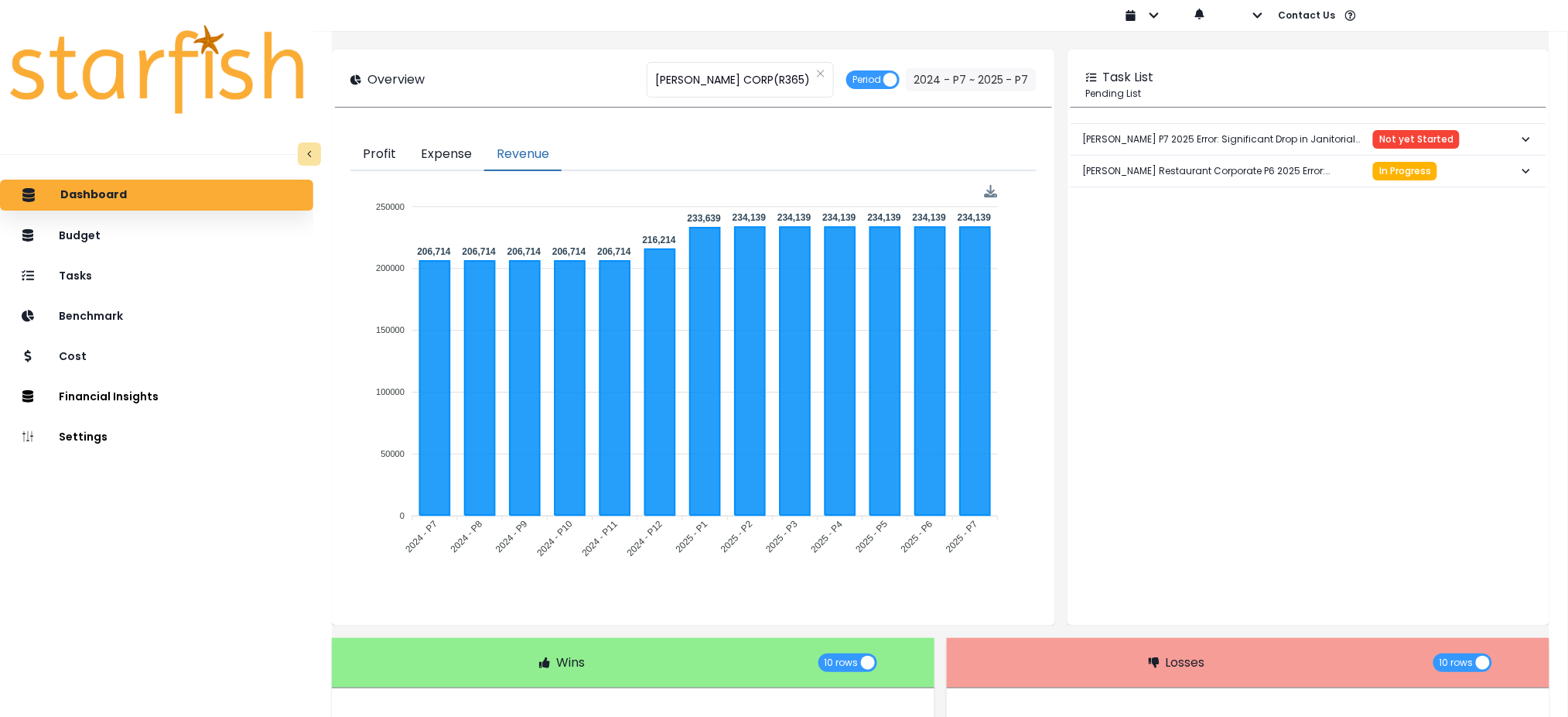
click at [458, 162] on button "Expense" at bounding box center [446, 155] width 76 height 33
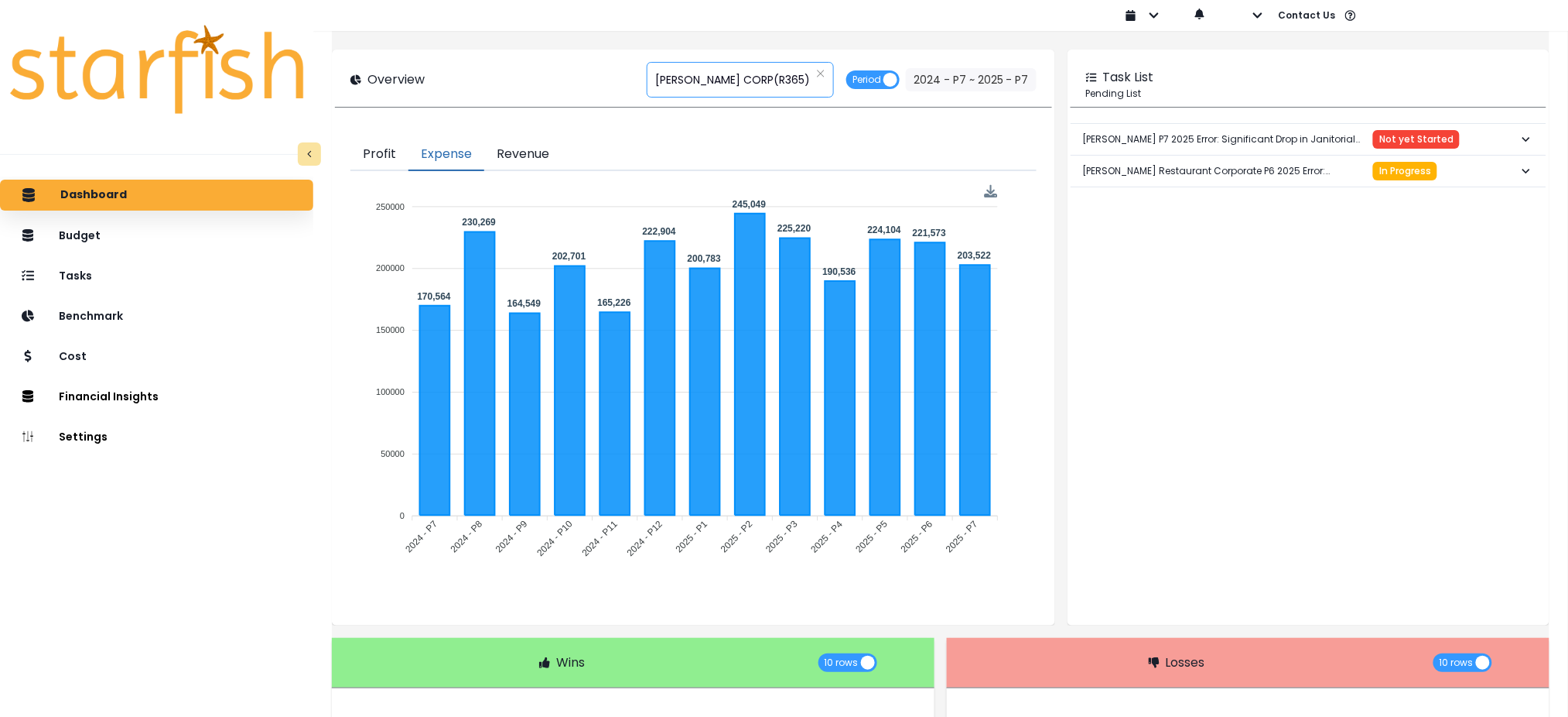
click at [705, 85] on span "TRULUCK'S CORP(R365)" at bounding box center [732, 80] width 155 height 33
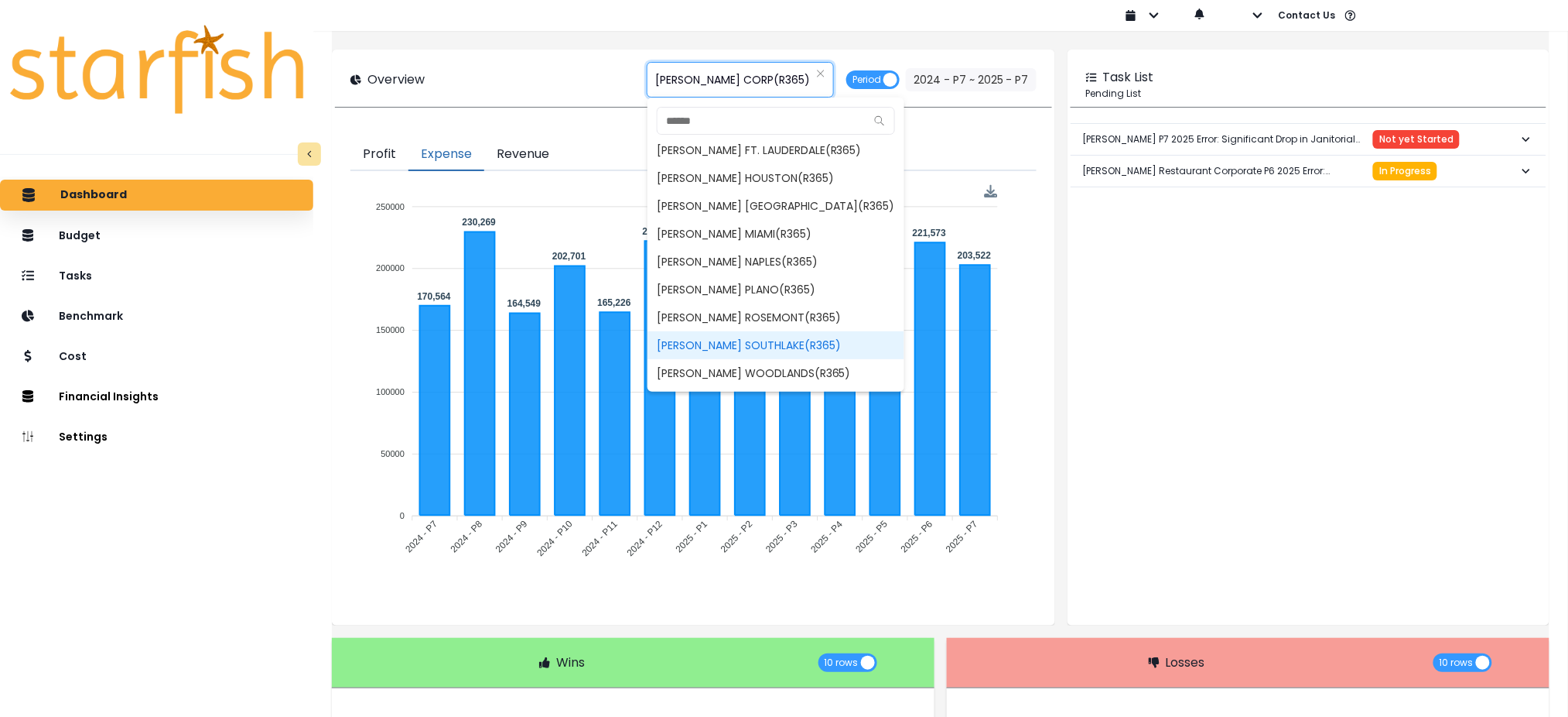
click at [806, 347] on span "TRULUCK'S SOUTHLAKE(R365)" at bounding box center [776, 345] width 257 height 28
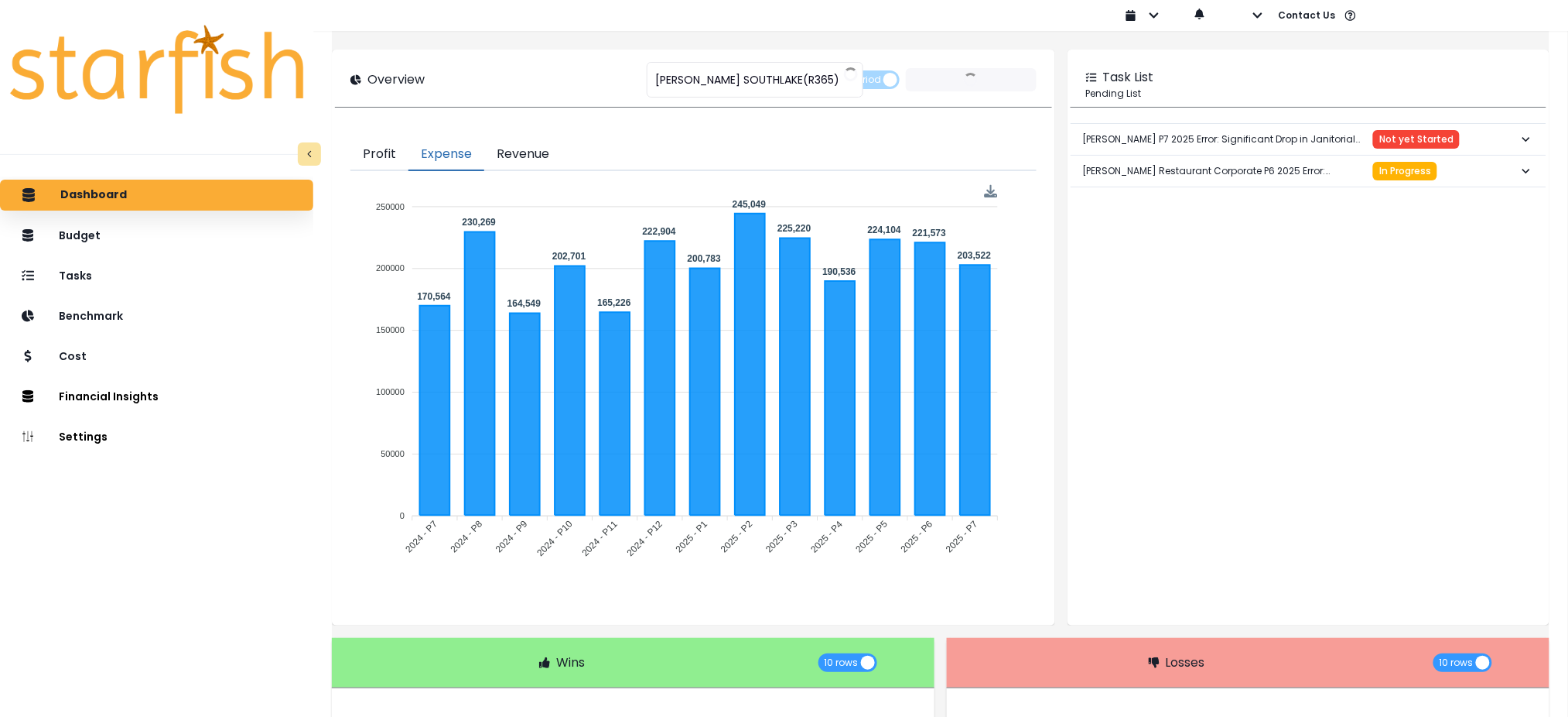
click at [579, 36] on div "**********" at bounding box center [940, 553] width 1218 height 1063
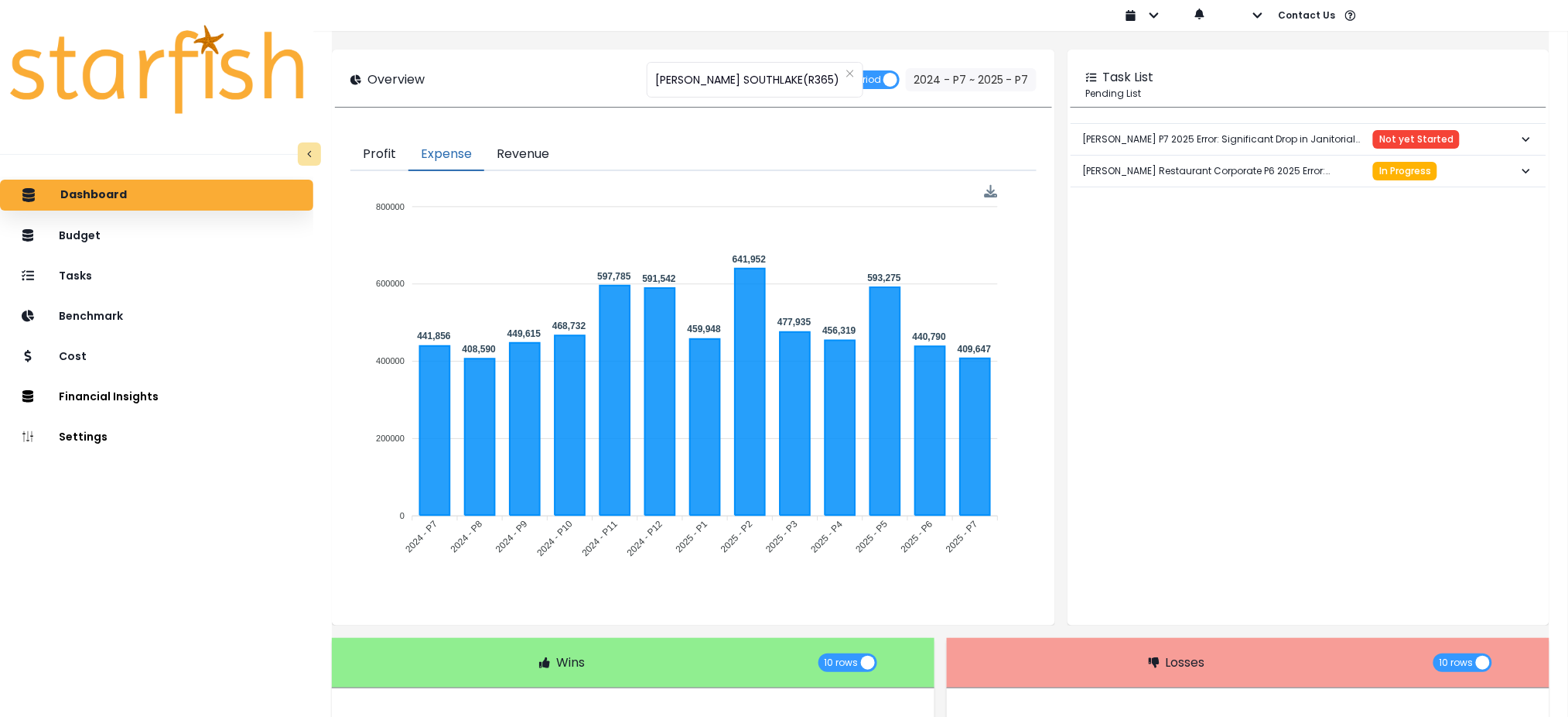
click at [394, 156] on button "Profit" at bounding box center [379, 155] width 58 height 33
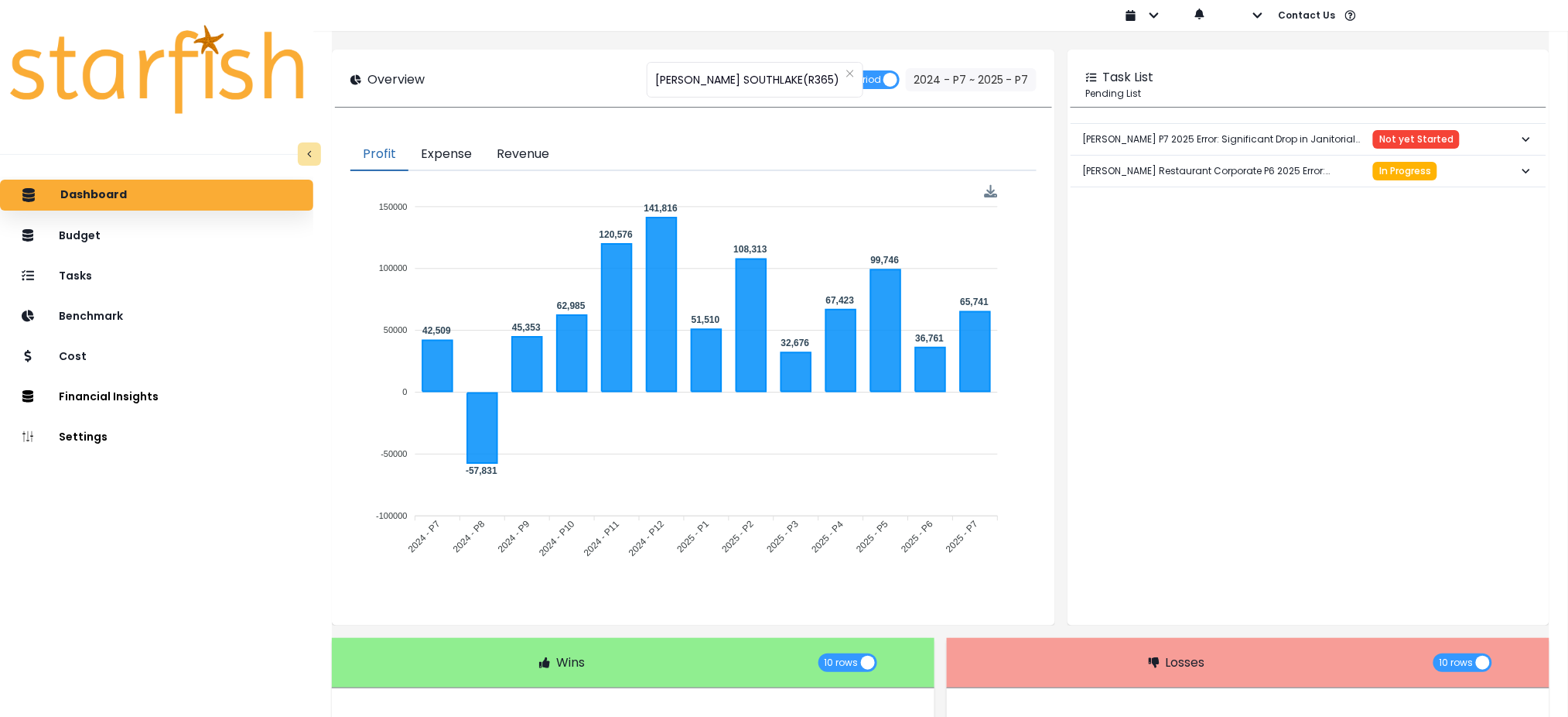
click at [1352, 74] on div "Task List" at bounding box center [1308, 78] width 445 height 19
drag, startPoint x: 439, startPoint y: 152, endPoint x: 1053, endPoint y: 263, distance: 624.0
click at [439, 152] on button "Expense" at bounding box center [446, 155] width 76 height 33
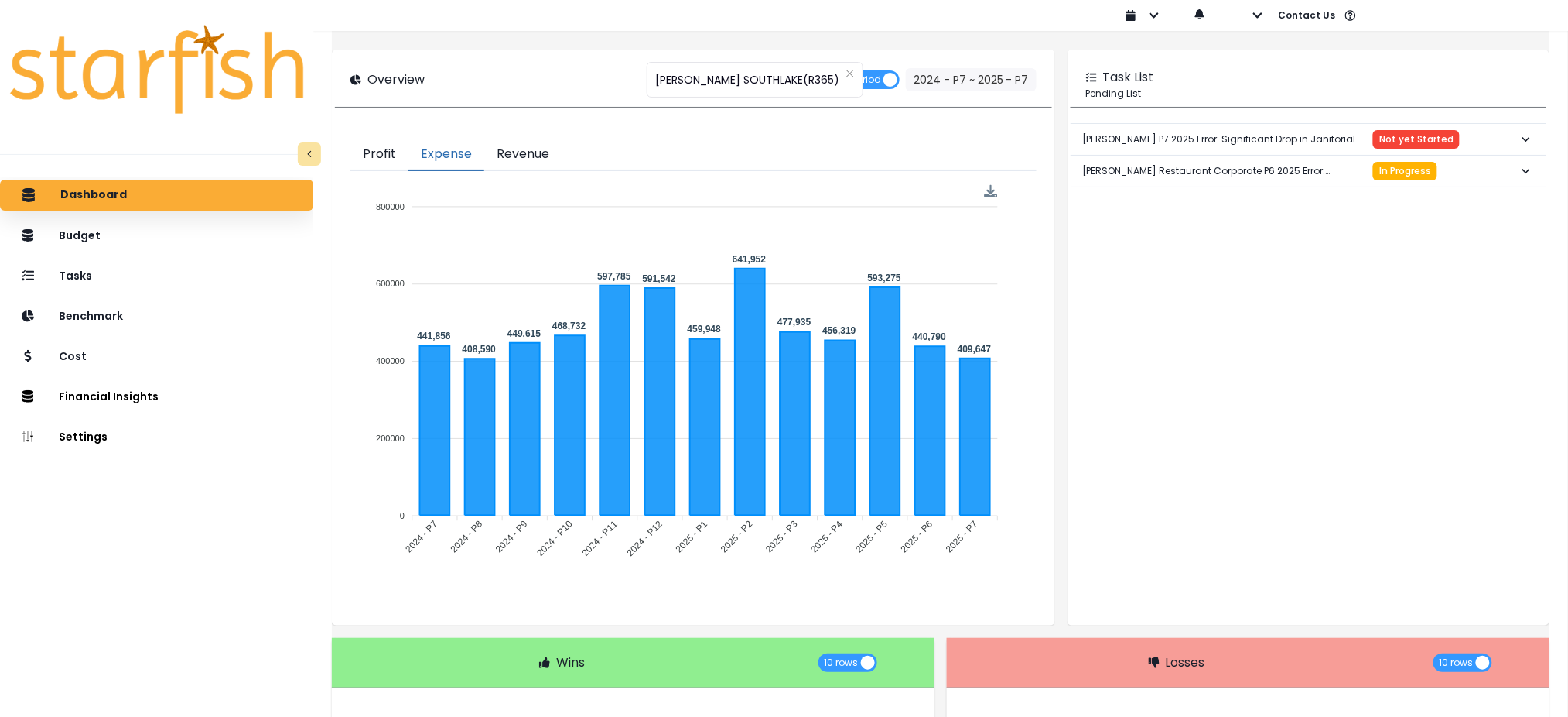
click at [529, 154] on button "Revenue" at bounding box center [523, 155] width 78 height 33
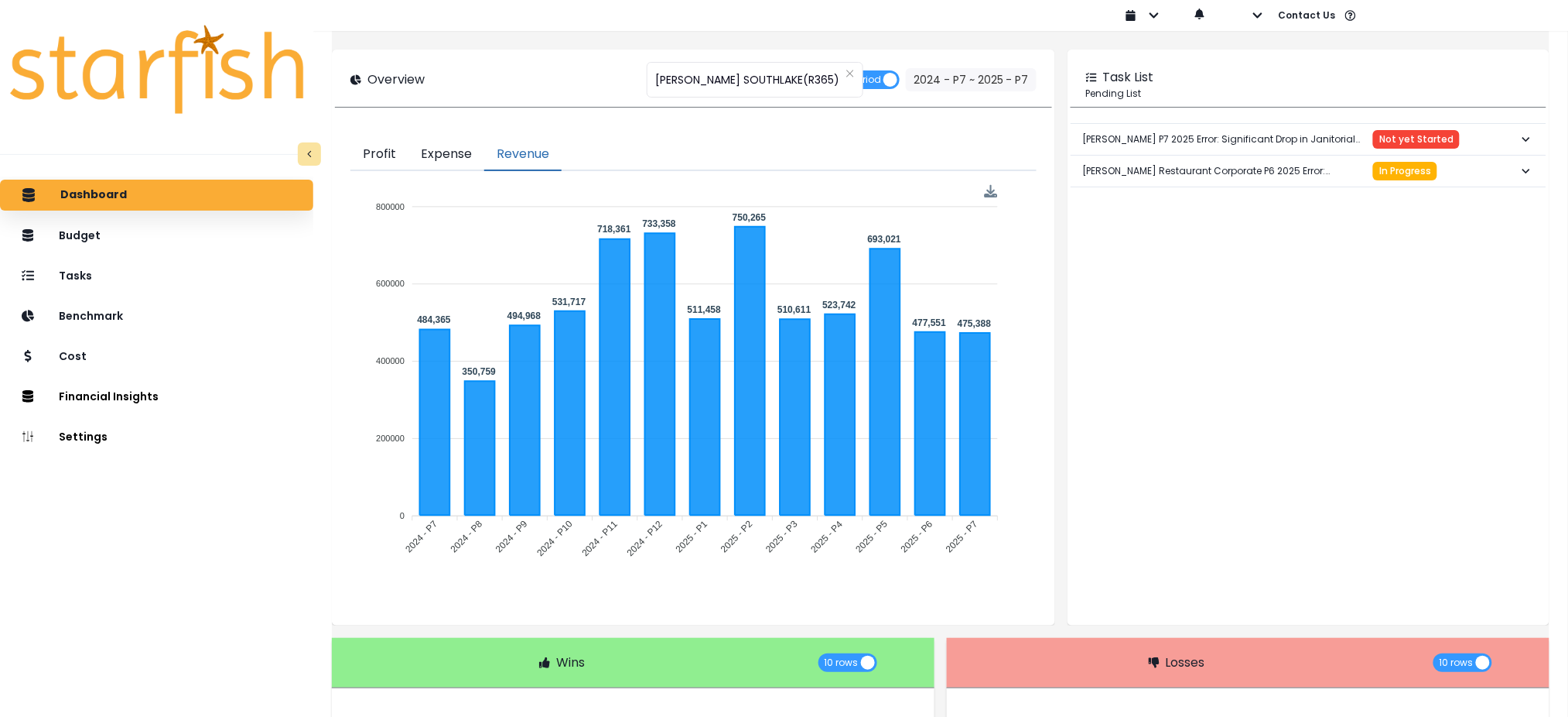
click at [439, 157] on button "Expense" at bounding box center [446, 155] width 76 height 33
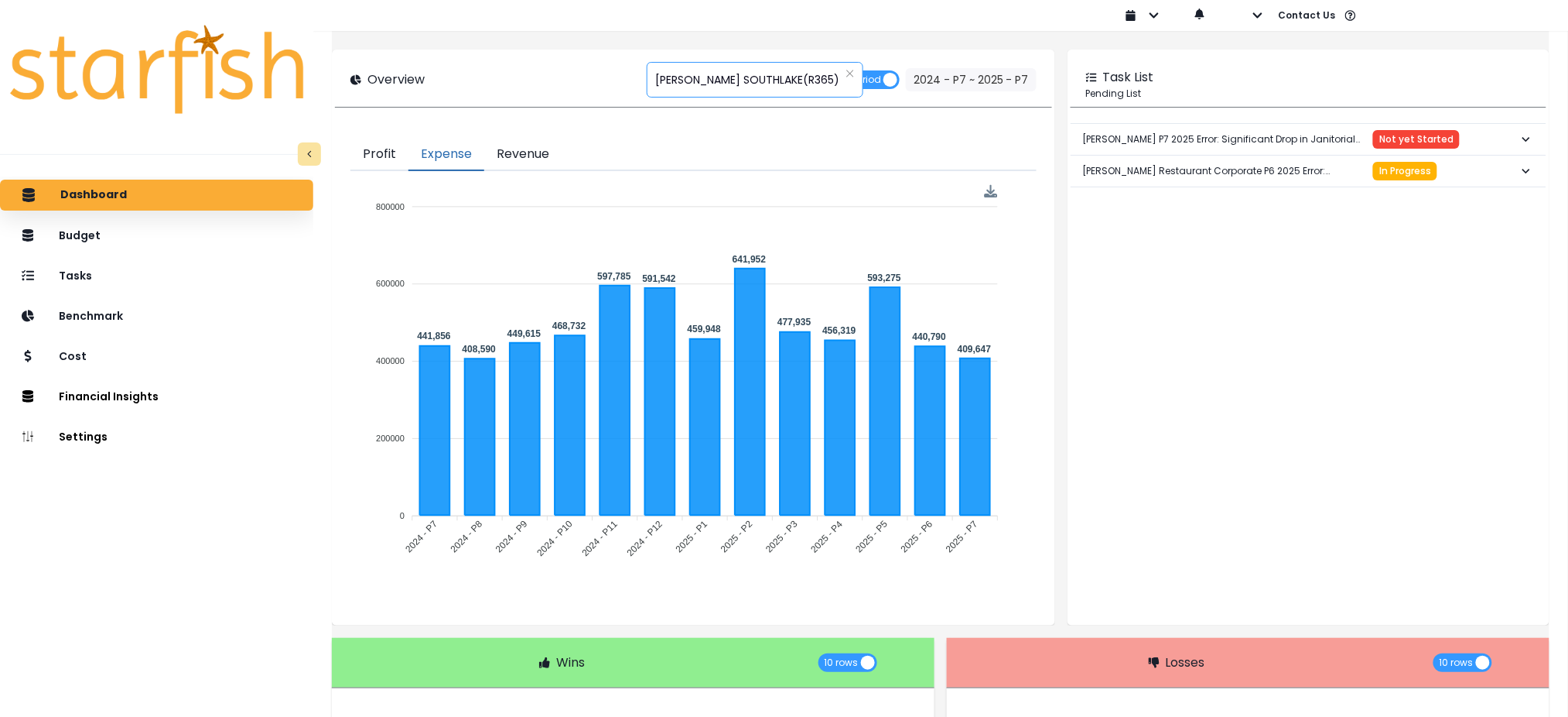
click at [739, 73] on span "TRULUCK'S SOUTHLAKE(R365)" at bounding box center [747, 80] width 185 height 33
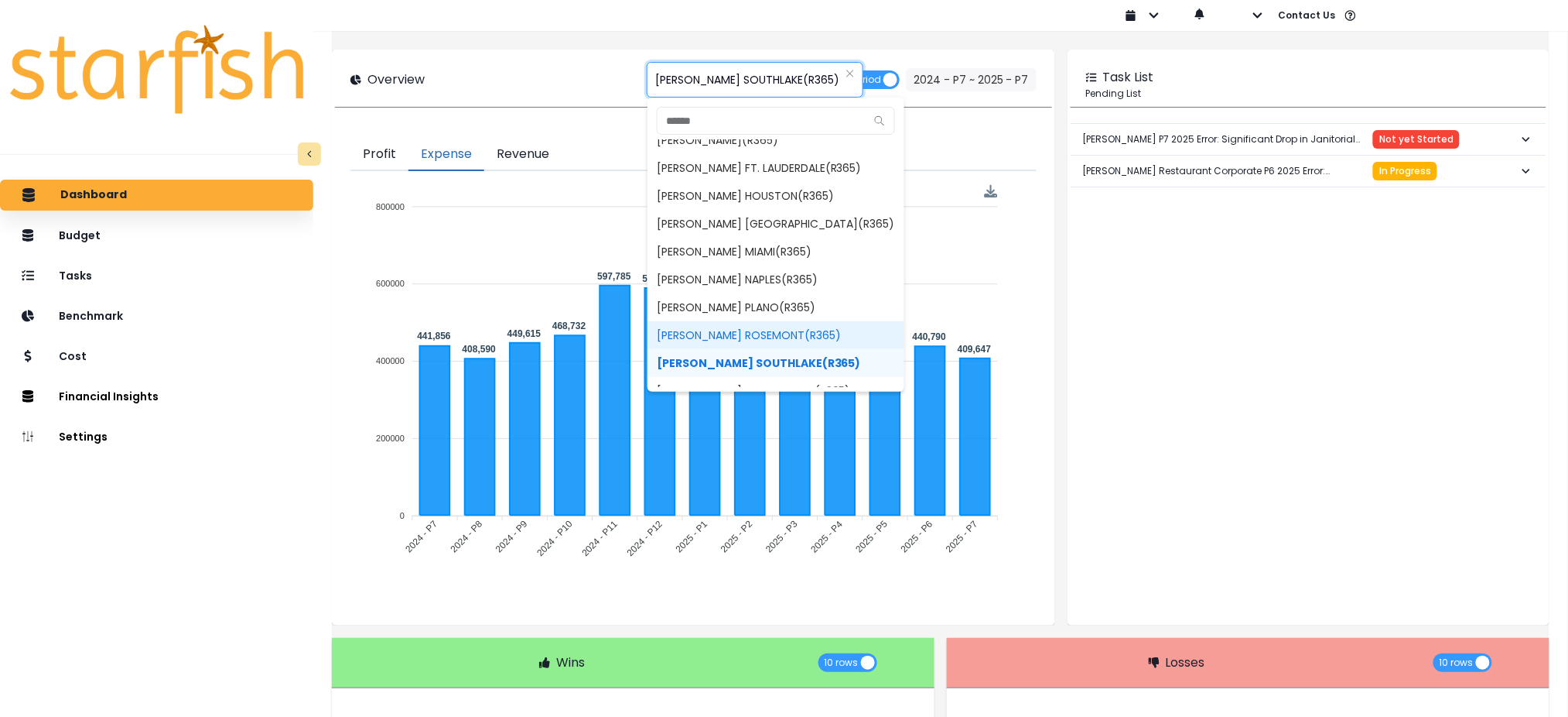
scroll to position [226, 0]
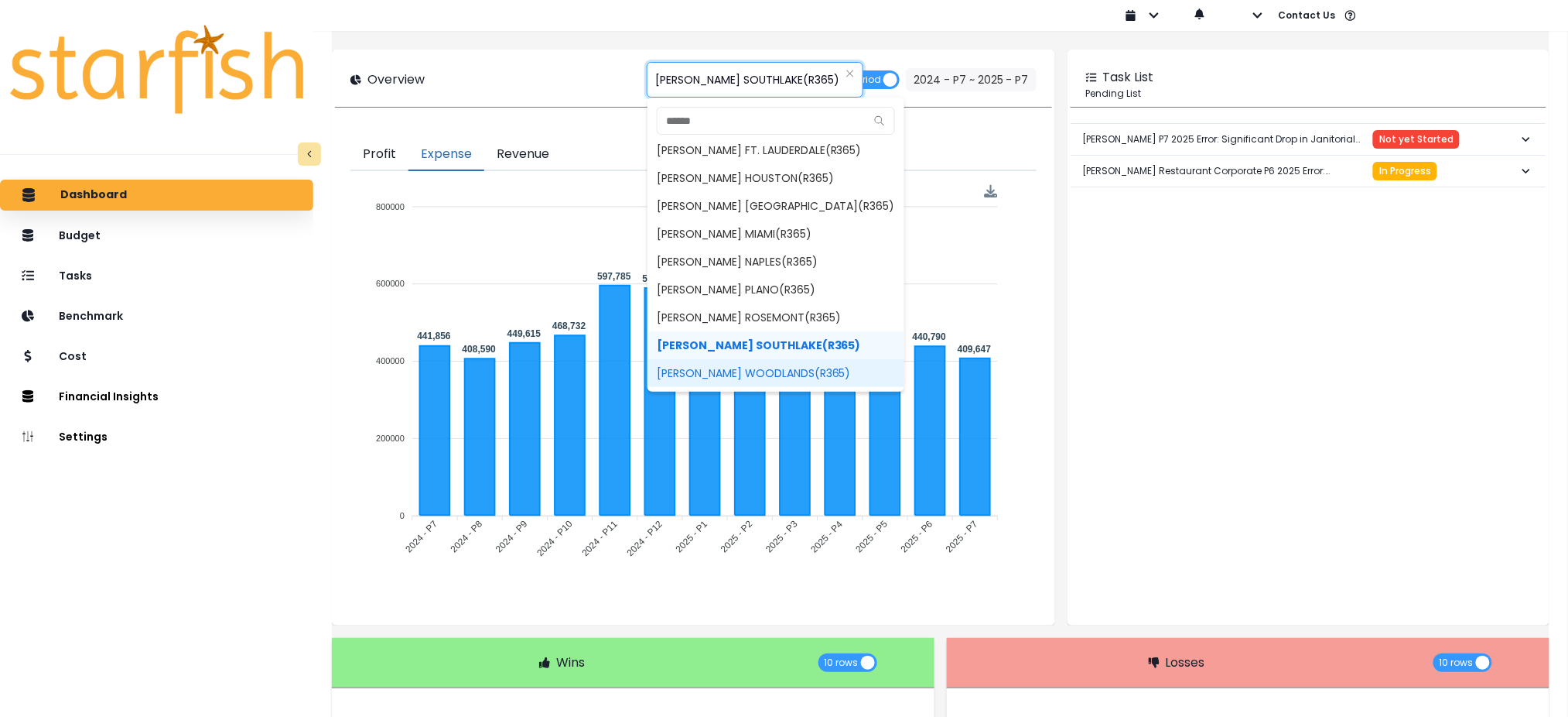
click at [717, 367] on span "TRULUCK'S WOODLANDS(R365)" at bounding box center [776, 373] width 257 height 28
type input "**********"
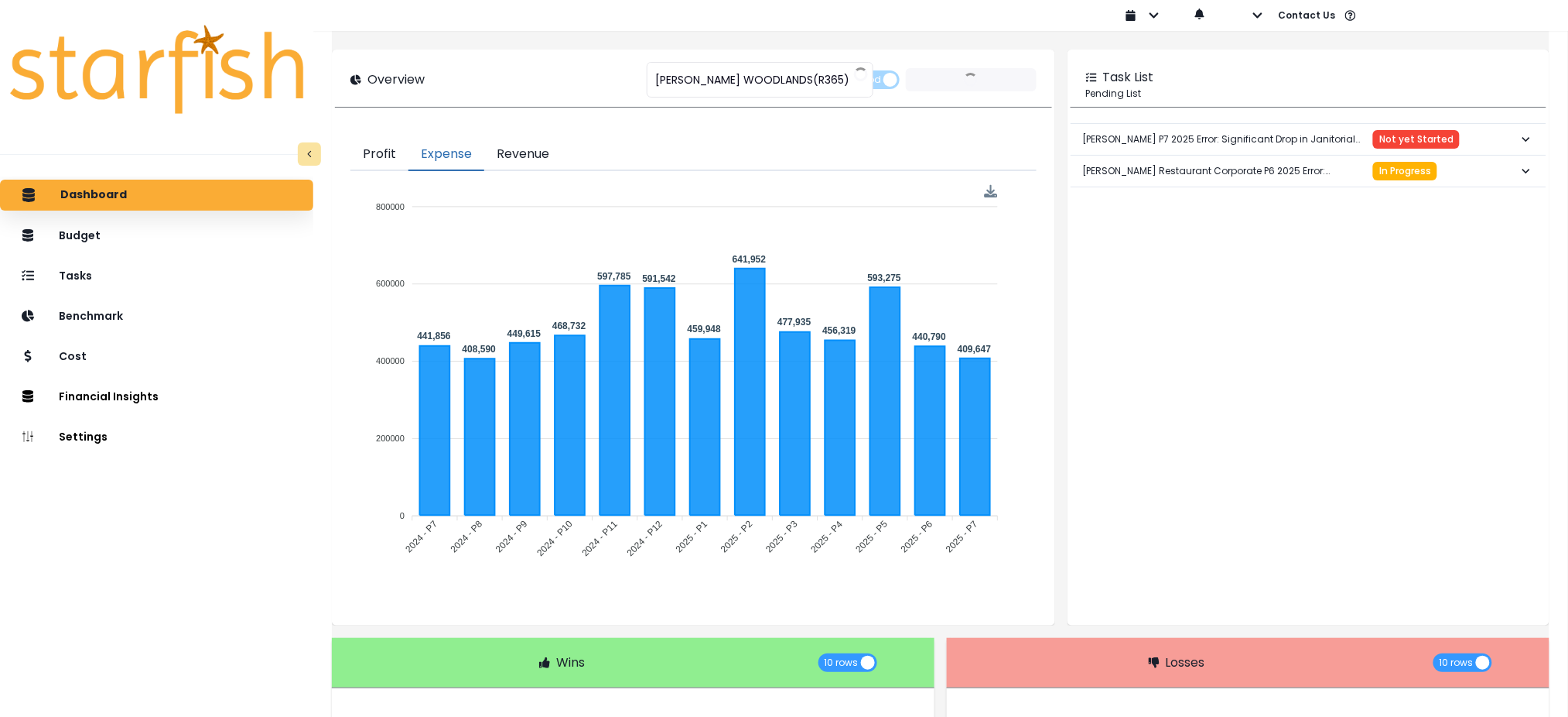
click at [553, 102] on div "**********" at bounding box center [693, 80] width 717 height 54
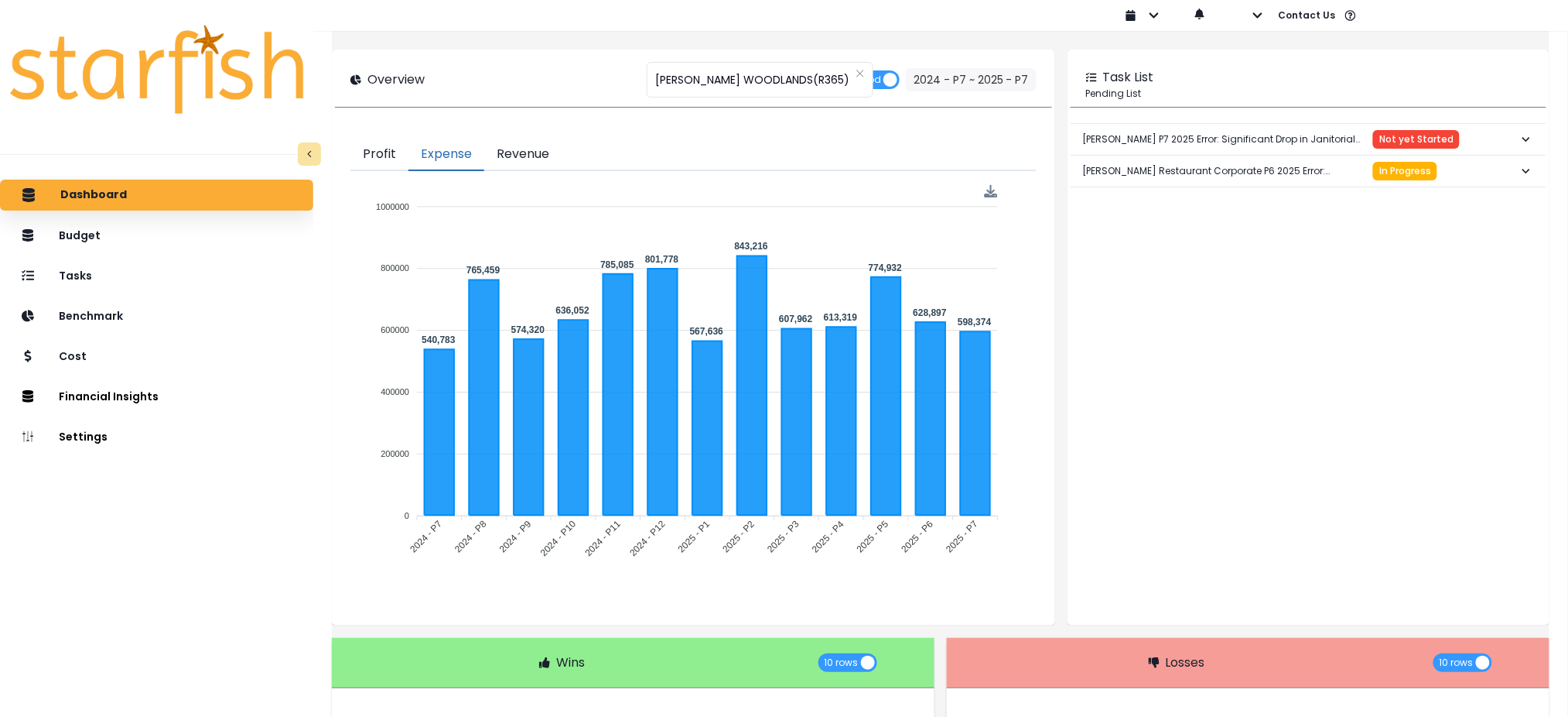
click at [560, 86] on div "**********" at bounding box center [693, 80] width 686 height 23
click at [380, 156] on button "Profit" at bounding box center [379, 155] width 58 height 33
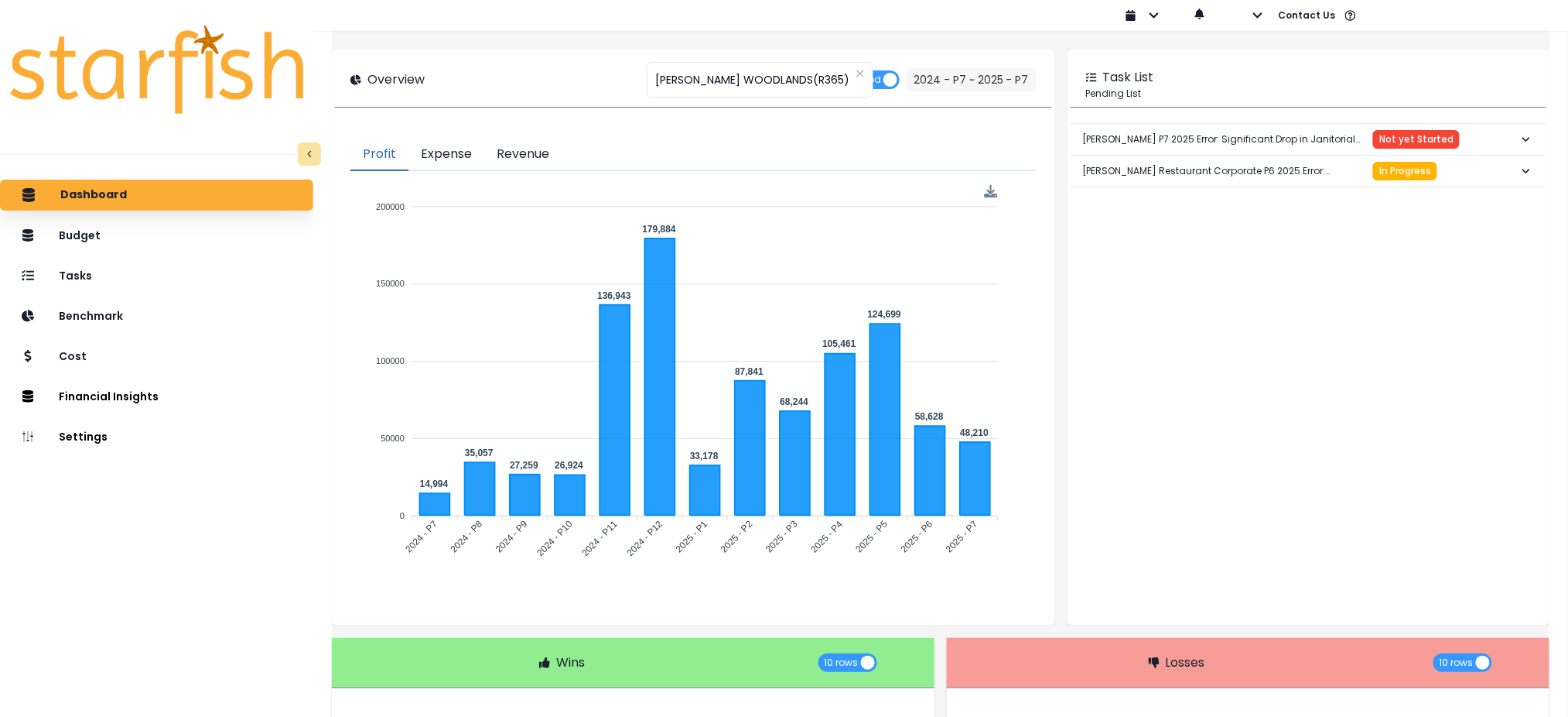
click at [447, 140] on button "Expense" at bounding box center [446, 155] width 76 height 33
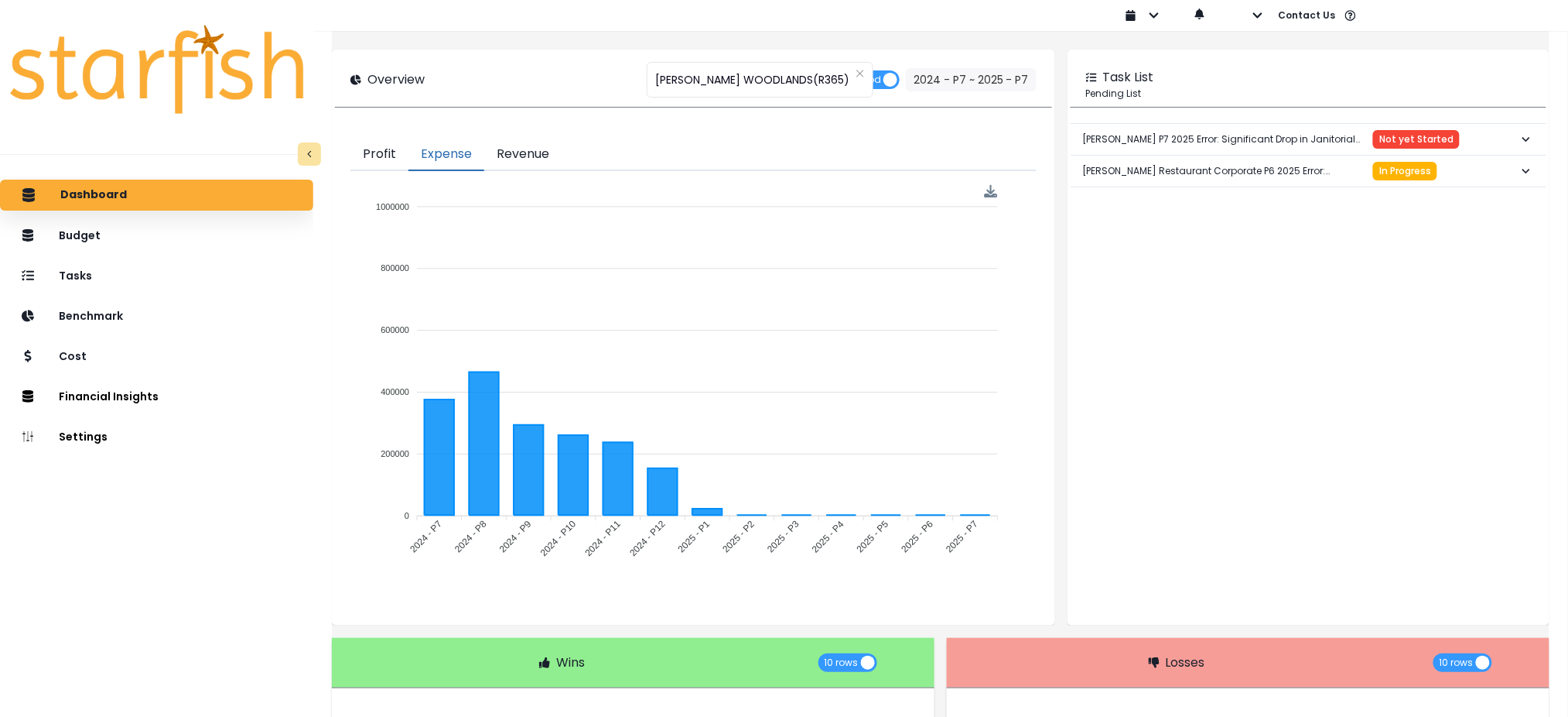
click at [451, 153] on button "Expense" at bounding box center [446, 155] width 76 height 33
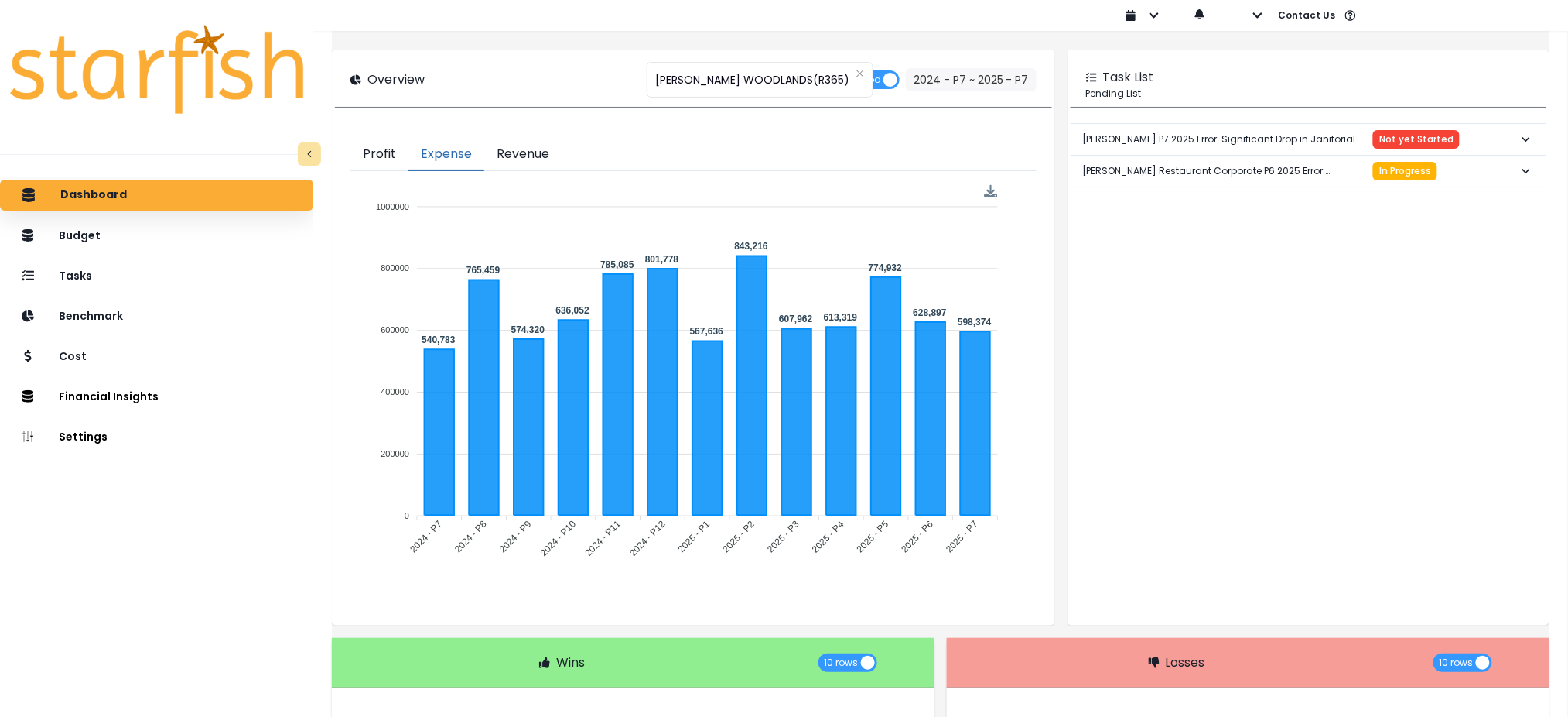
click at [537, 147] on button "Revenue" at bounding box center [523, 155] width 78 height 33
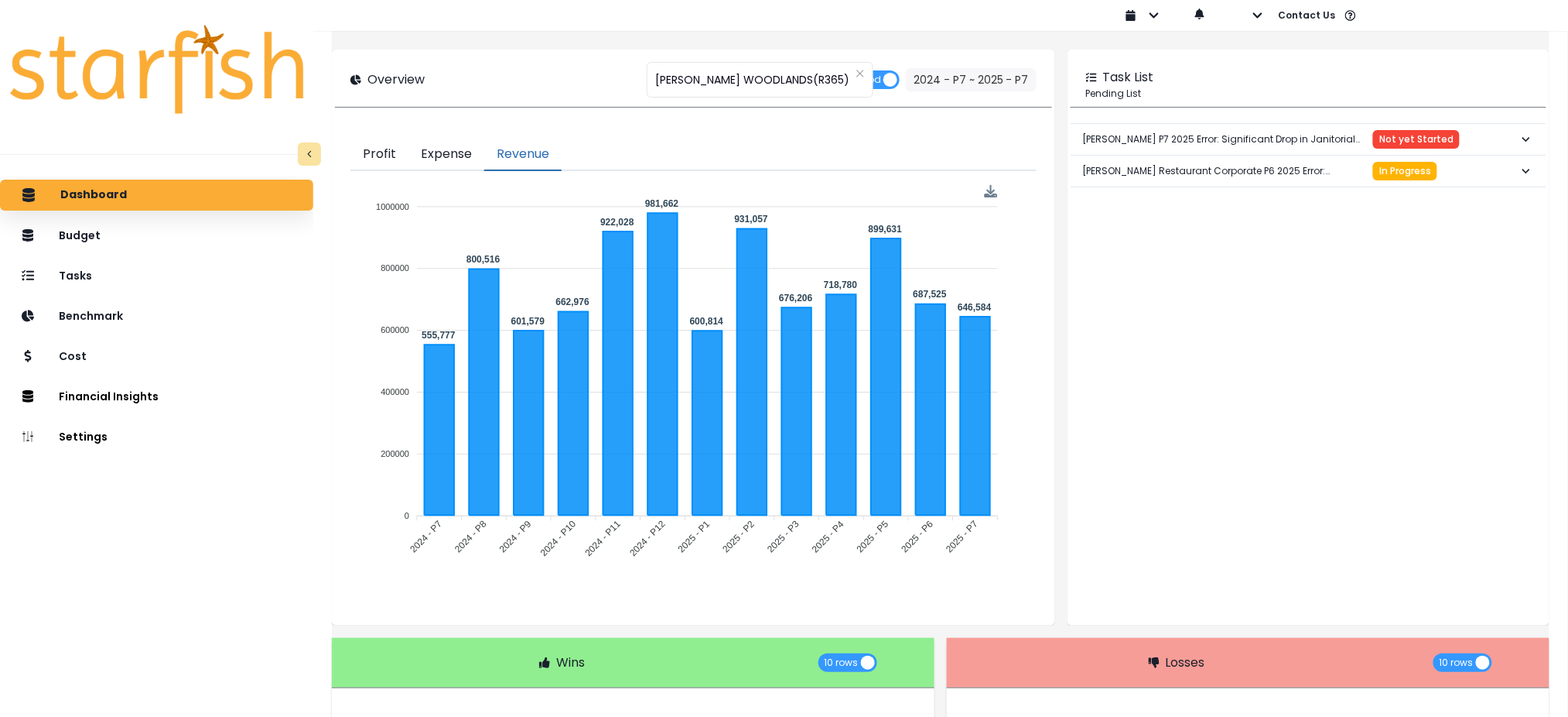
drag, startPoint x: 451, startPoint y: 165, endPoint x: 1178, endPoint y: 417, distance: 769.4
click at [451, 165] on button "Expense" at bounding box center [446, 155] width 76 height 33
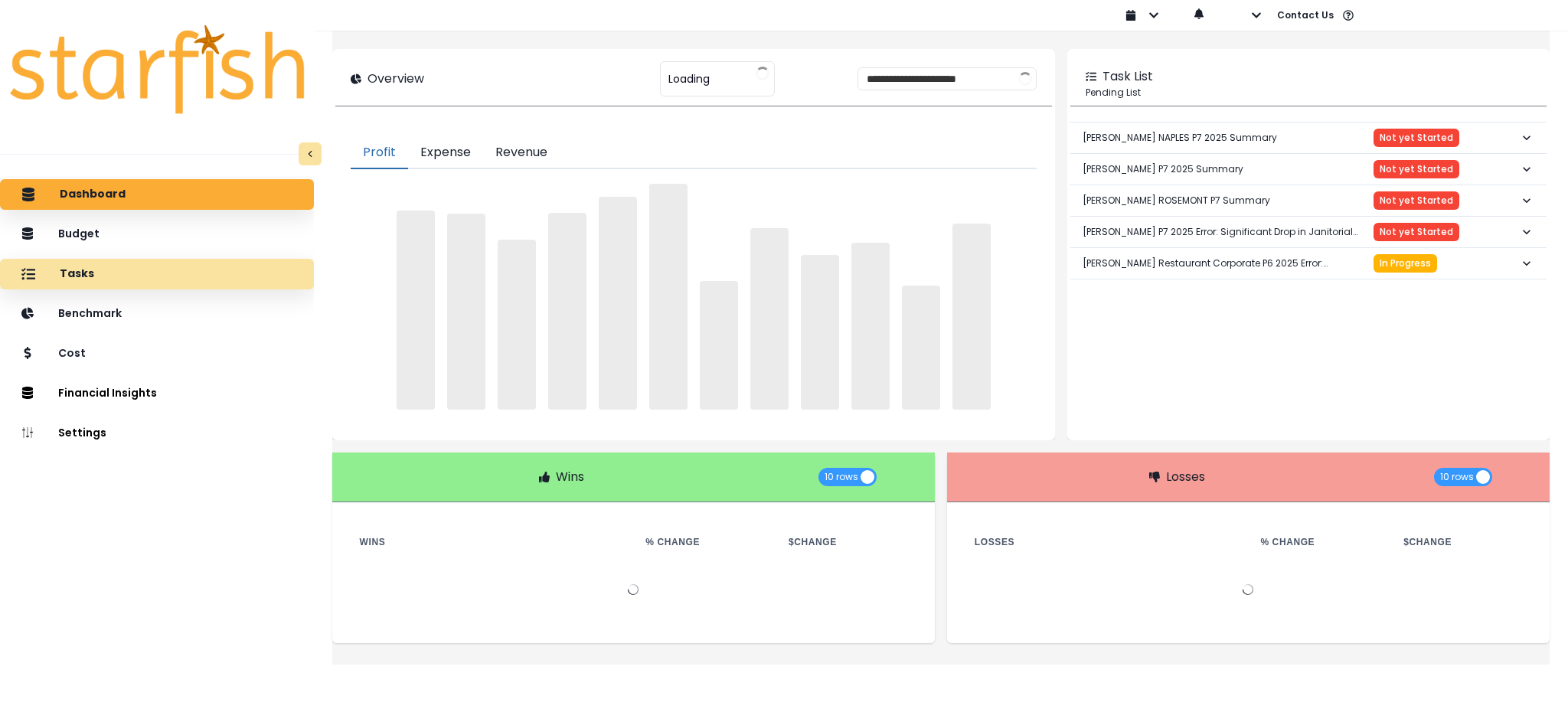
type input "****"
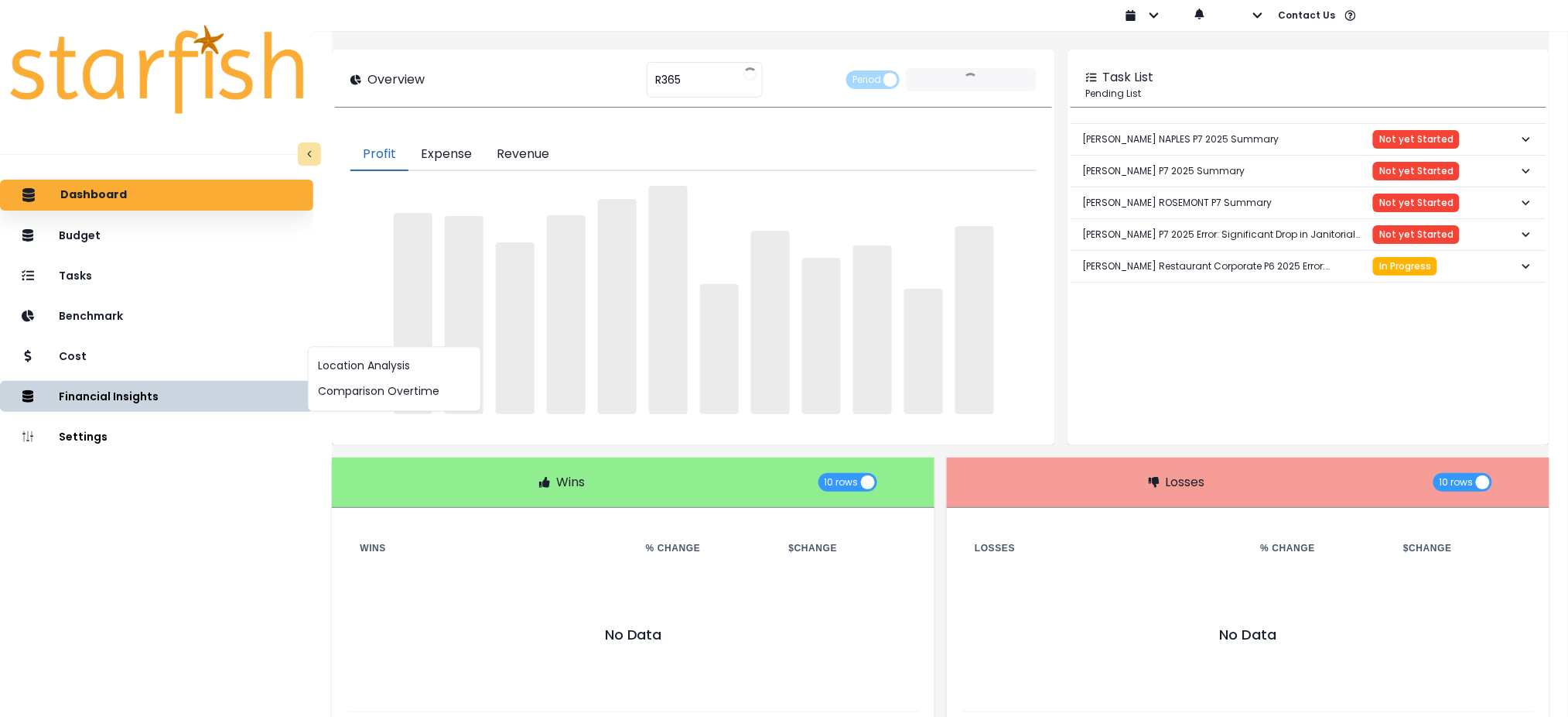
click at [332, 409] on div "Location Analysis Comparison Overtime" at bounding box center [394, 378] width 173 height 65
click at [336, 399] on button "Comparison Overtime" at bounding box center [391, 391] width 171 height 25
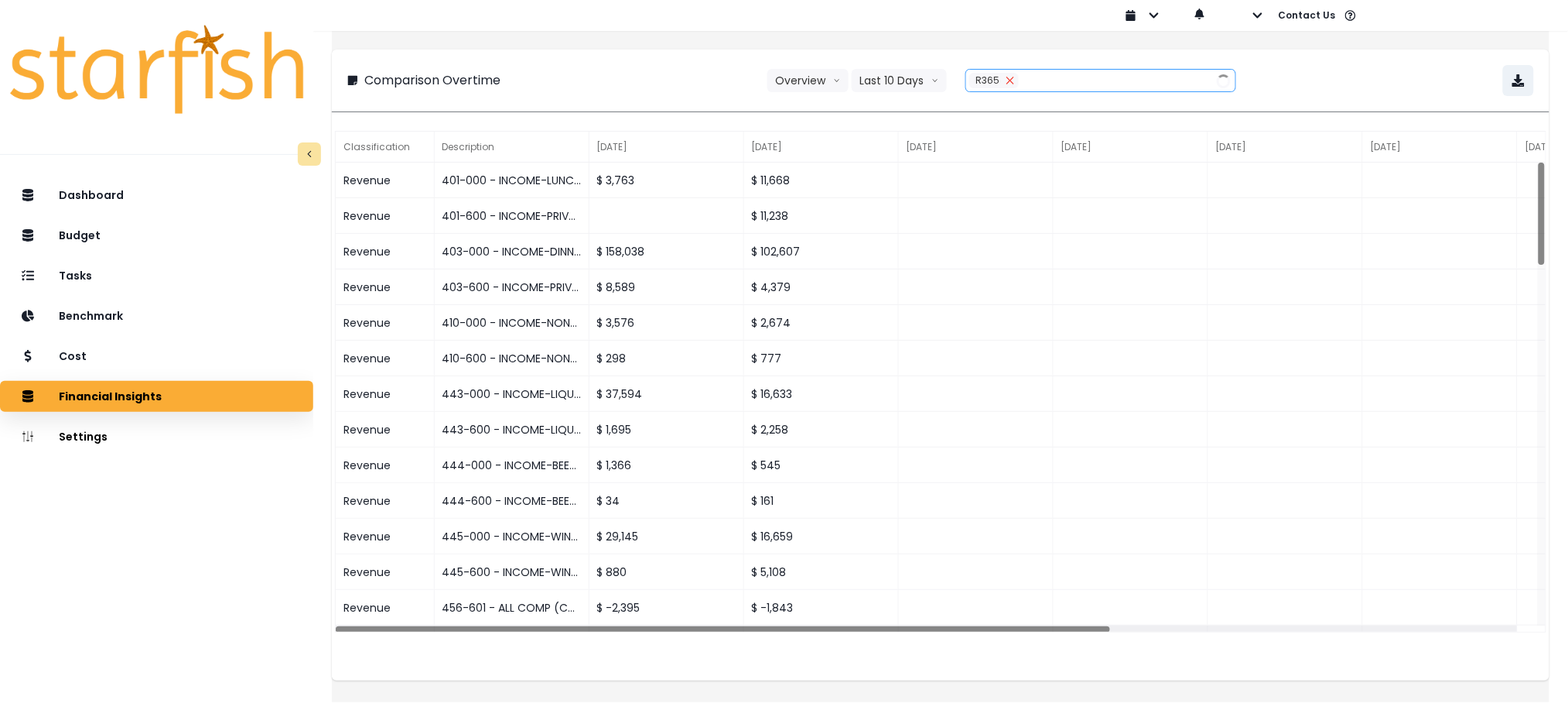
click at [1011, 83] on icon "close" at bounding box center [1010, 81] width 9 height 9
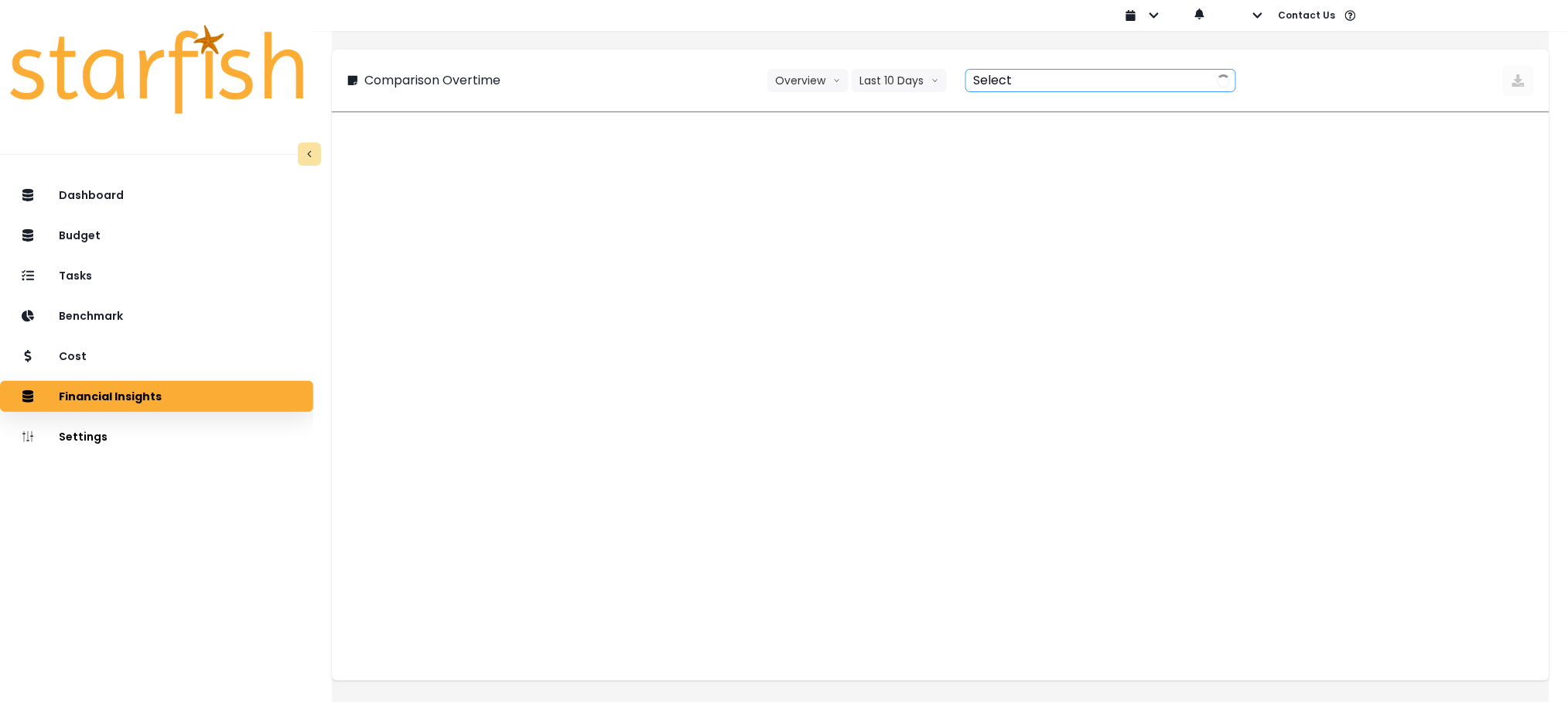
click at [1019, 79] on div at bounding box center [1083, 80] width 235 height 22
click at [864, 73] on button "Last 10 Days" at bounding box center [899, 80] width 96 height 23
click at [893, 188] on span "Last 15 Months" at bounding box center [898, 194] width 75 height 16
click at [1380, 42] on div "Comparison Overtime Overview Overview % of cost % of sales Last 15 Months Last …" at bounding box center [940, 362] width 1218 height 680
click at [1072, 74] on div at bounding box center [1090, 80] width 235 height 22
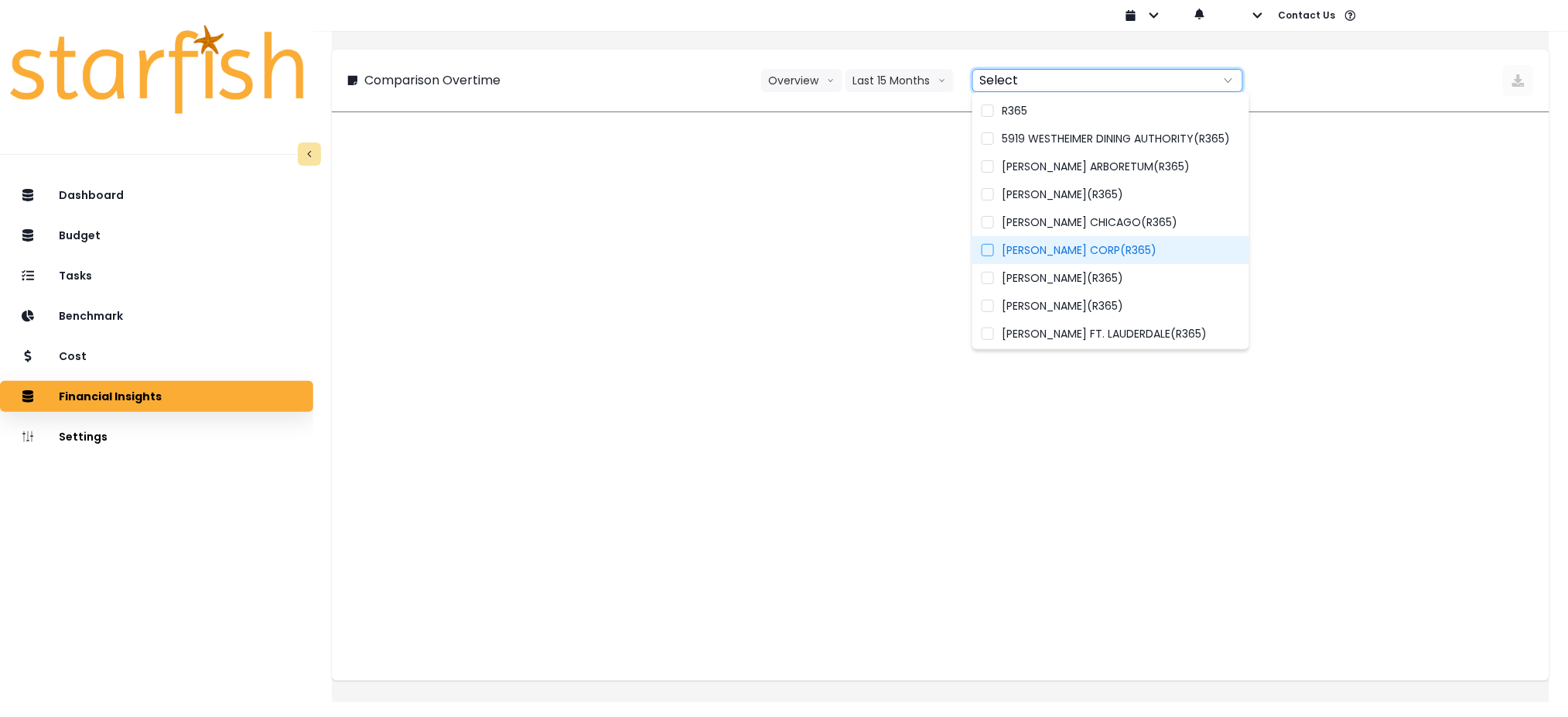
click at [1090, 242] on span "TRULUCK'S CORP(R365)" at bounding box center [1078, 249] width 155 height 16
type input "**********"
click at [632, 90] on div "**********" at bounding box center [940, 80] width 1187 height 31
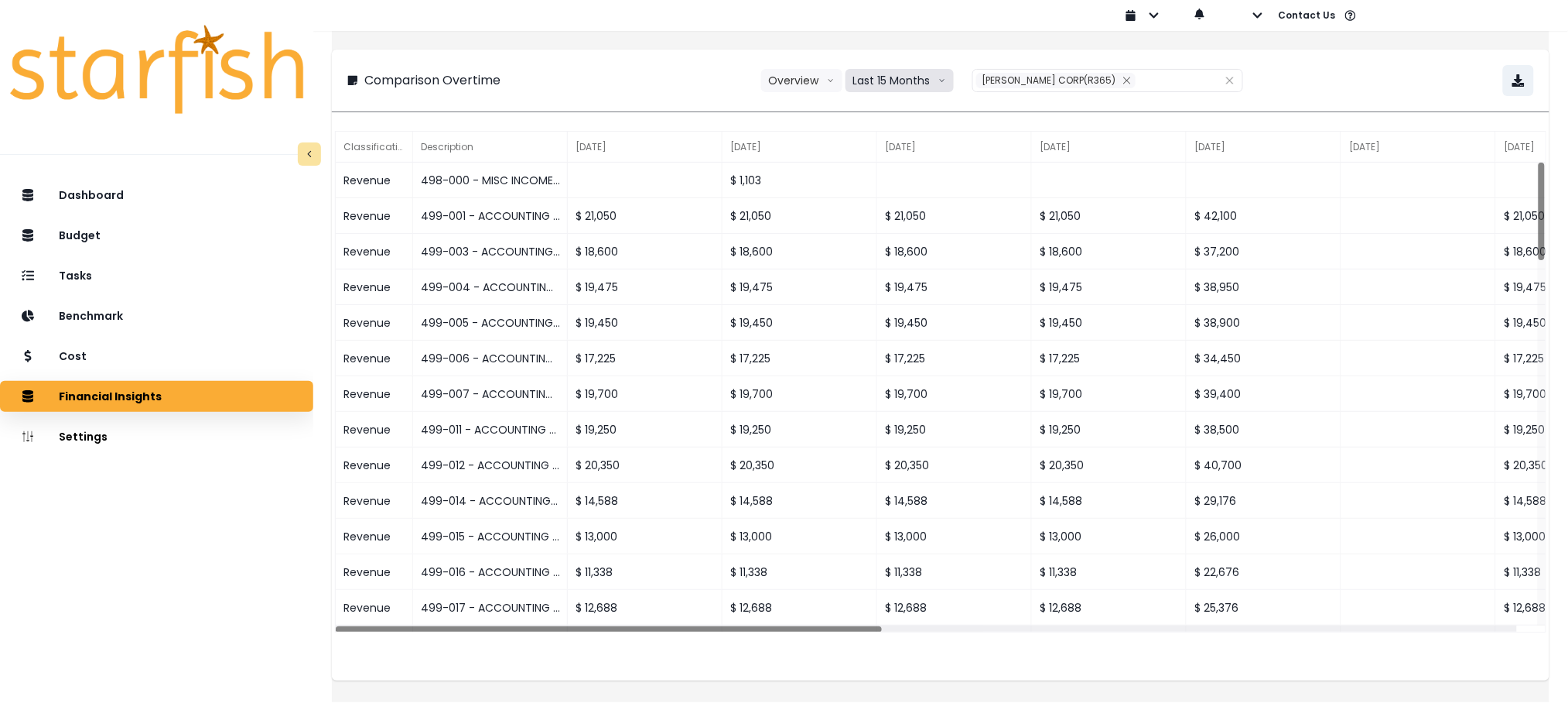
click at [926, 69] on button "Last 15 Months" at bounding box center [900, 80] width 109 height 23
click at [890, 161] on span "Last 15 Periods" at bounding box center [892, 166] width 75 height 16
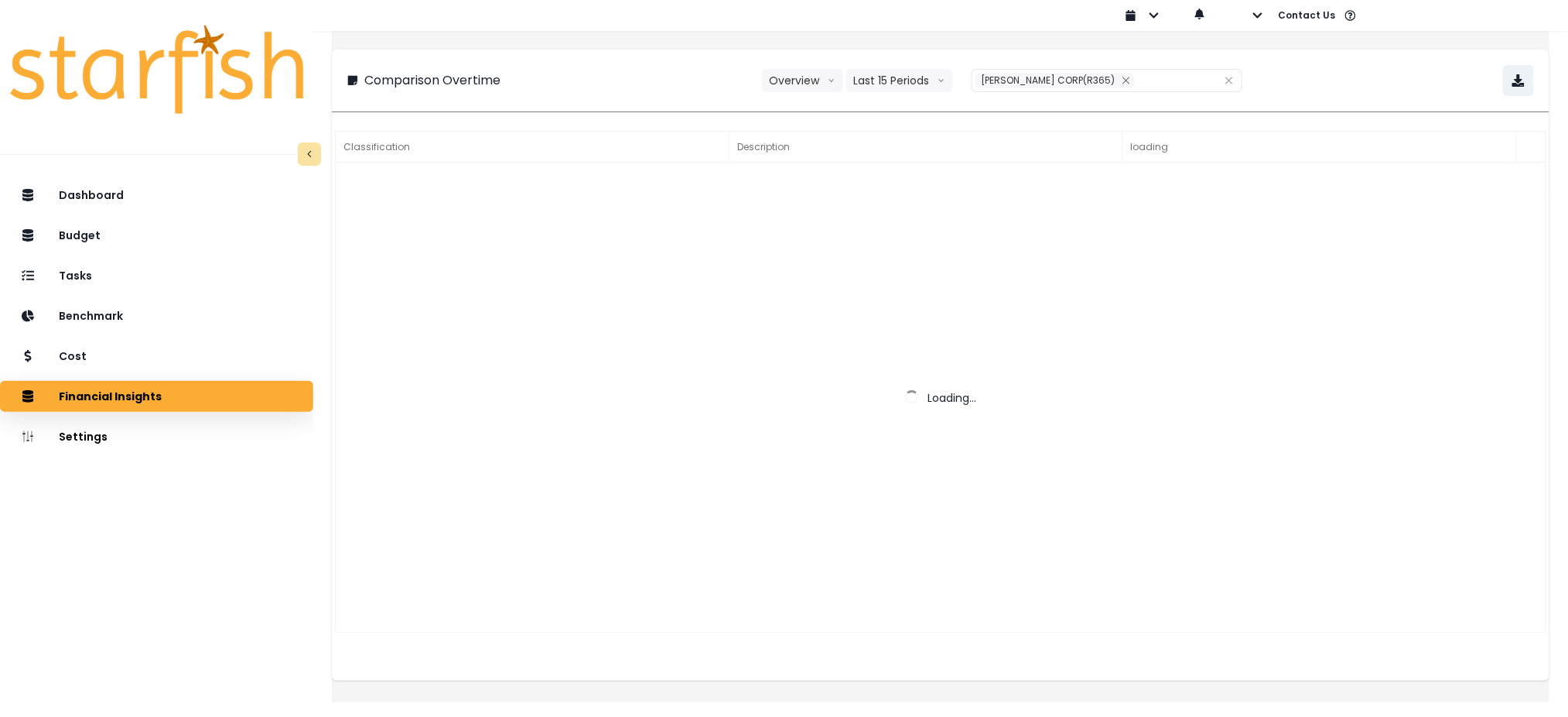
click at [1352, 97] on div "**********" at bounding box center [940, 81] width 1218 height 62
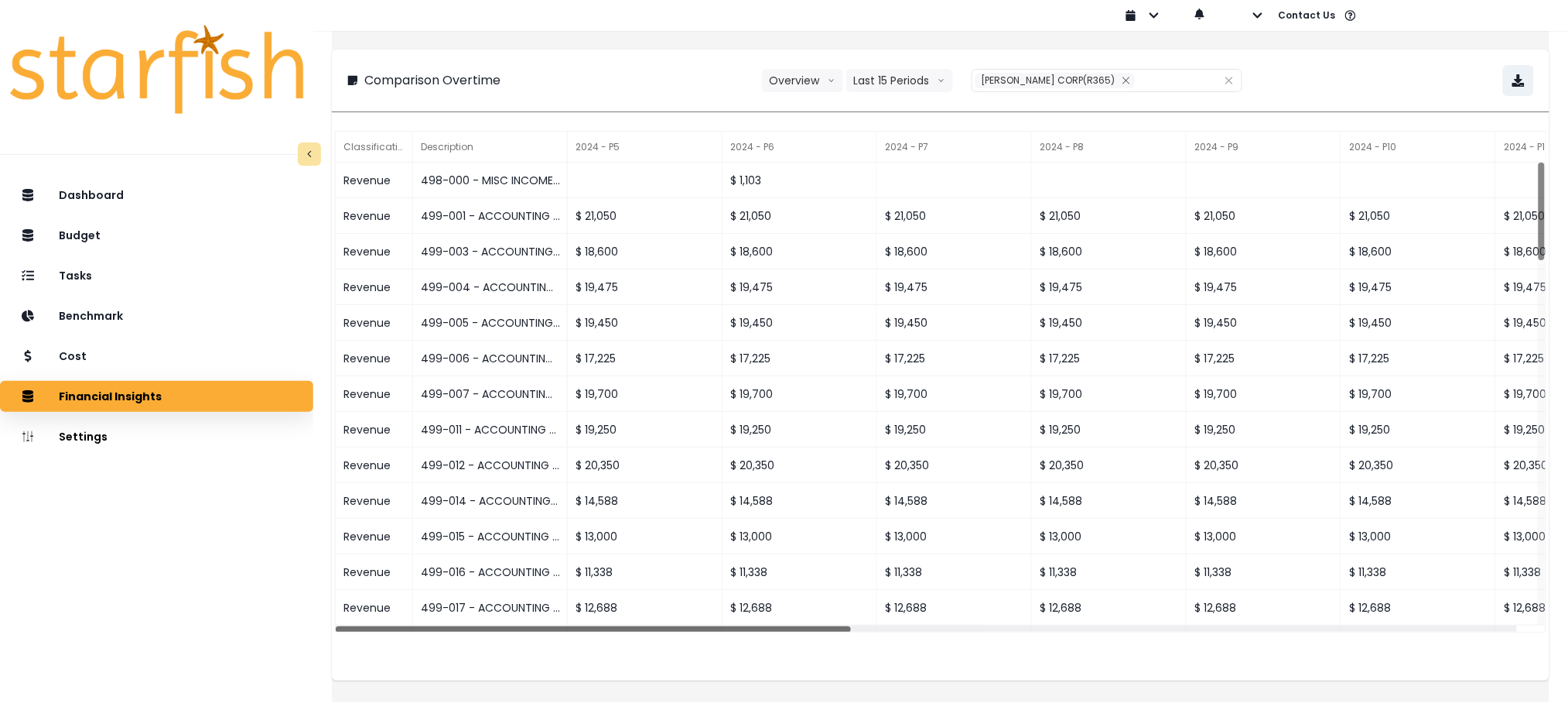
drag, startPoint x: 741, startPoint y: 624, endPoint x: 249, endPoint y: 616, distance: 492.1
click at [249, 616] on div "**********" at bounding box center [784, 340] width 1568 height 680
click at [1510, 83] on button "button" at bounding box center [1517, 80] width 31 height 31
click at [1122, 82] on icon "close" at bounding box center [1125, 80] width 7 height 7
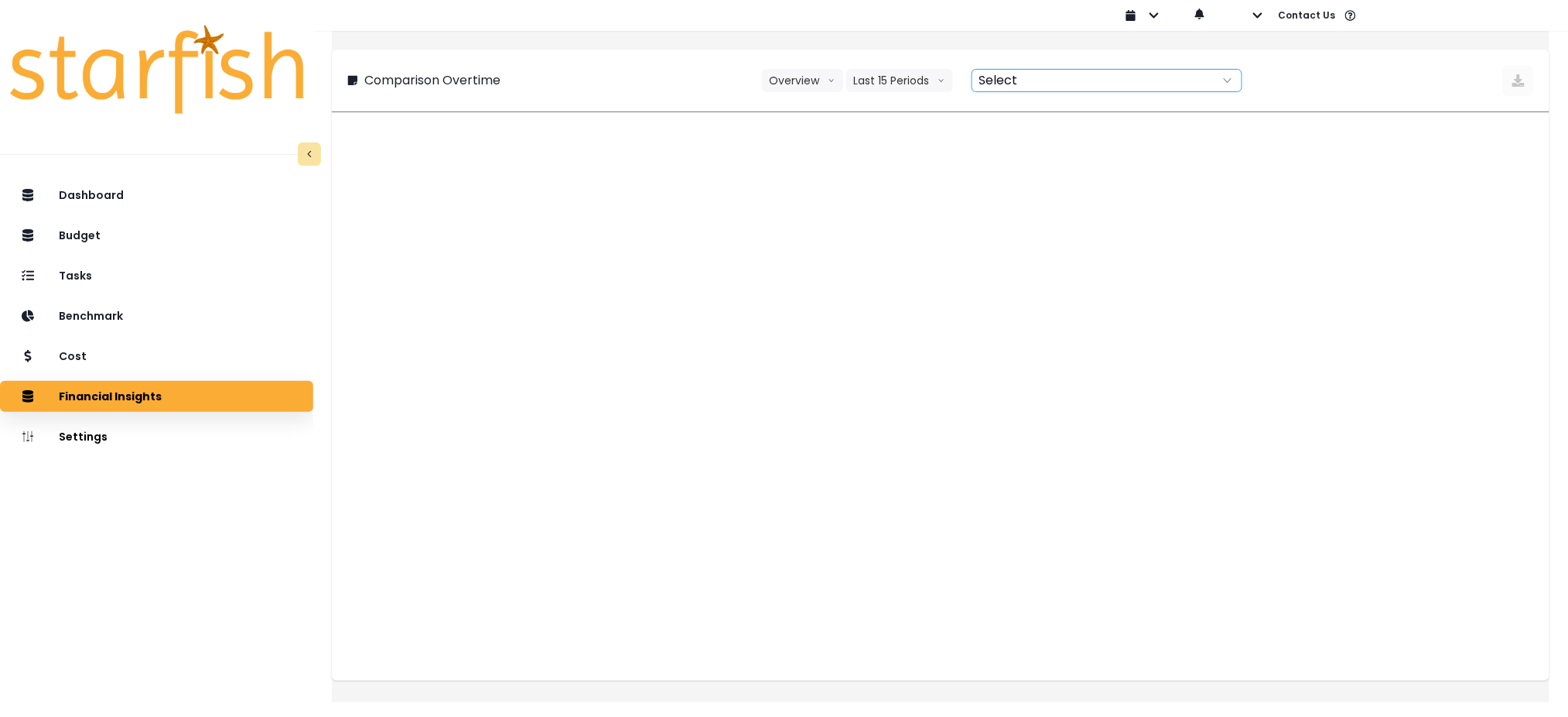
click at [1102, 82] on div at bounding box center [1089, 80] width 235 height 22
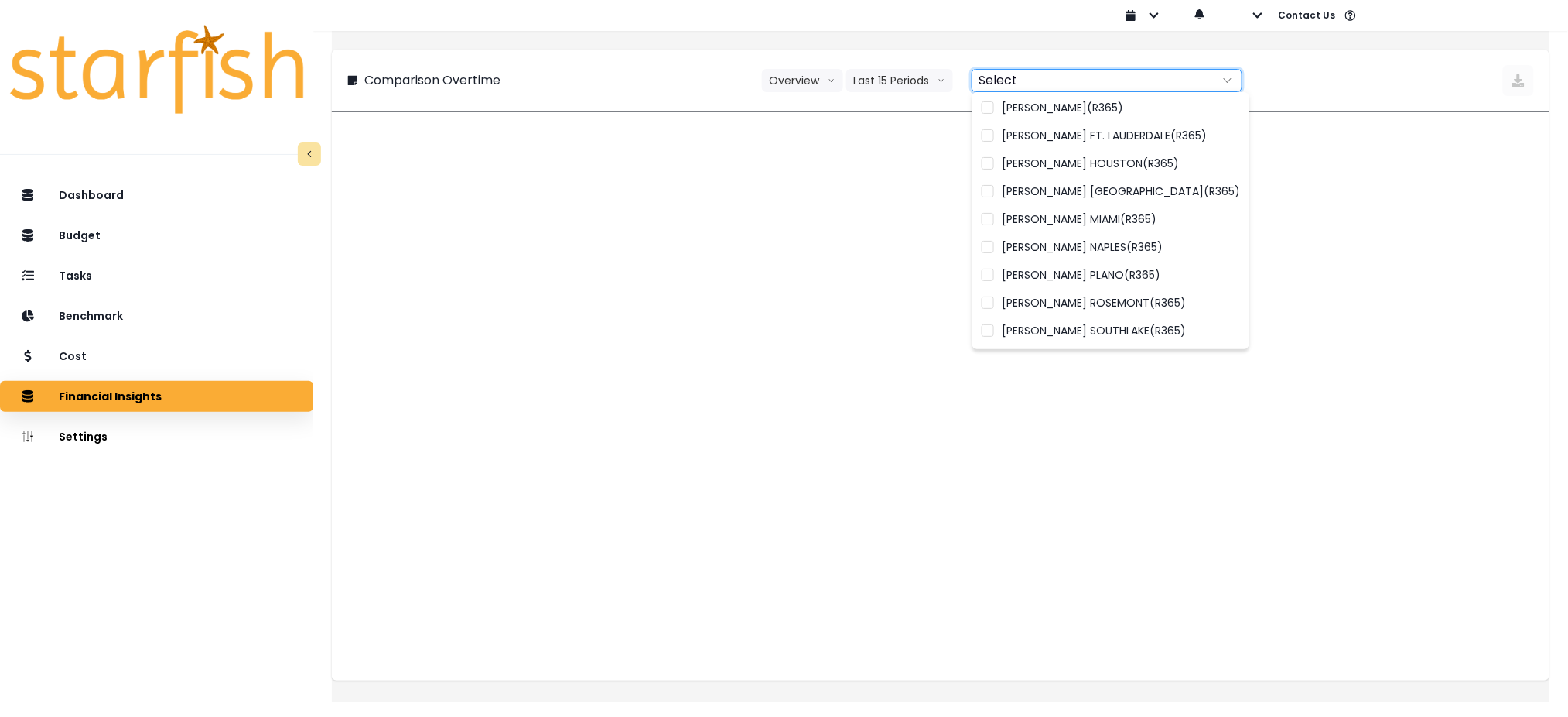
scroll to position [226, 0]
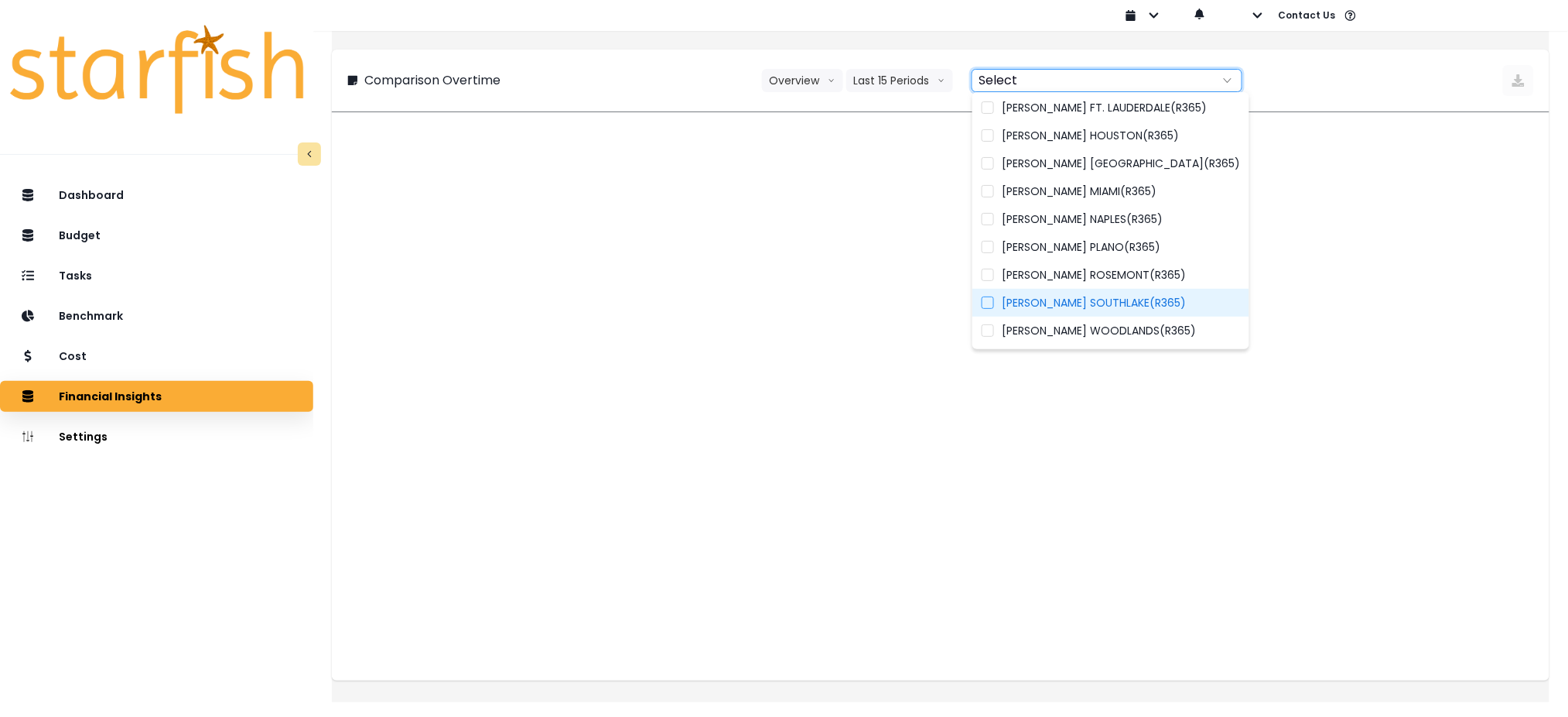
click at [1132, 306] on span "TRULUCK'S SOUTHLAKE(R365)" at bounding box center [1093, 303] width 185 height 16
type input "**********"
click at [597, 86] on div "**********" at bounding box center [940, 80] width 1187 height 31
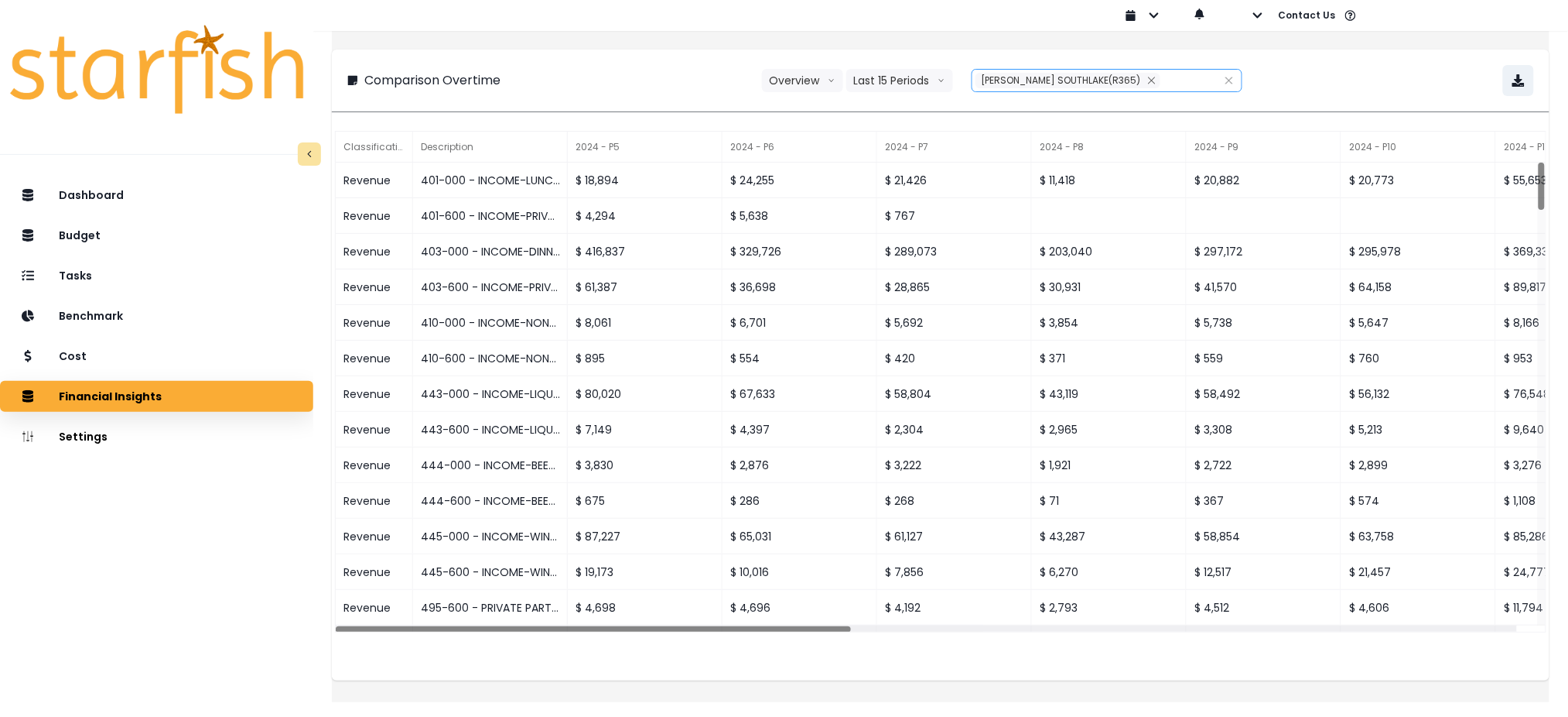
click at [161, 556] on div "Dashboard Budget Tasks Benchmark Cost Financial Insights Location Analysis Comp…" at bounding box center [156, 476] width 313 height 601
click at [1512, 81] on button "button" at bounding box center [1517, 80] width 31 height 31
click at [1147, 76] on icon "close" at bounding box center [1152, 81] width 9 height 9
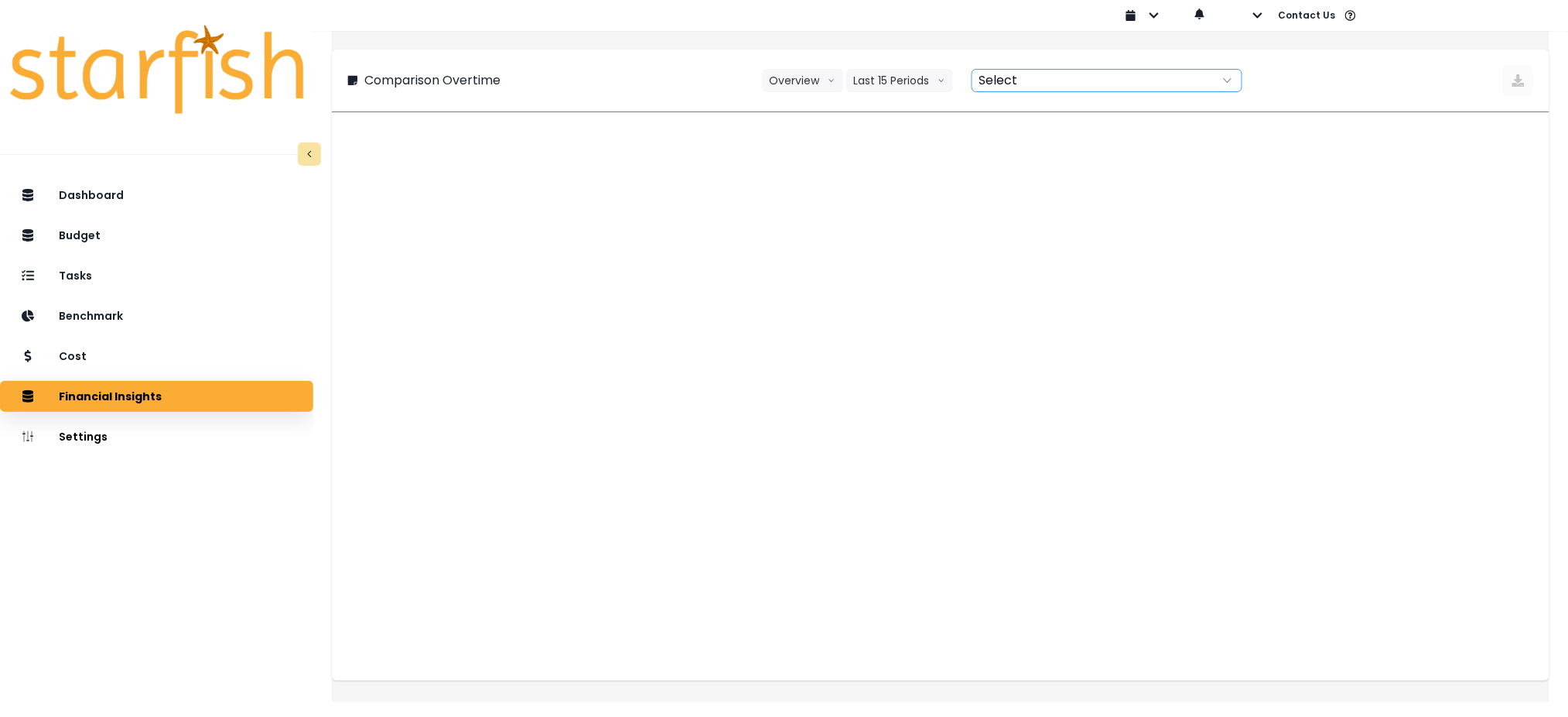
click at [1122, 75] on div at bounding box center [1089, 80] width 235 height 22
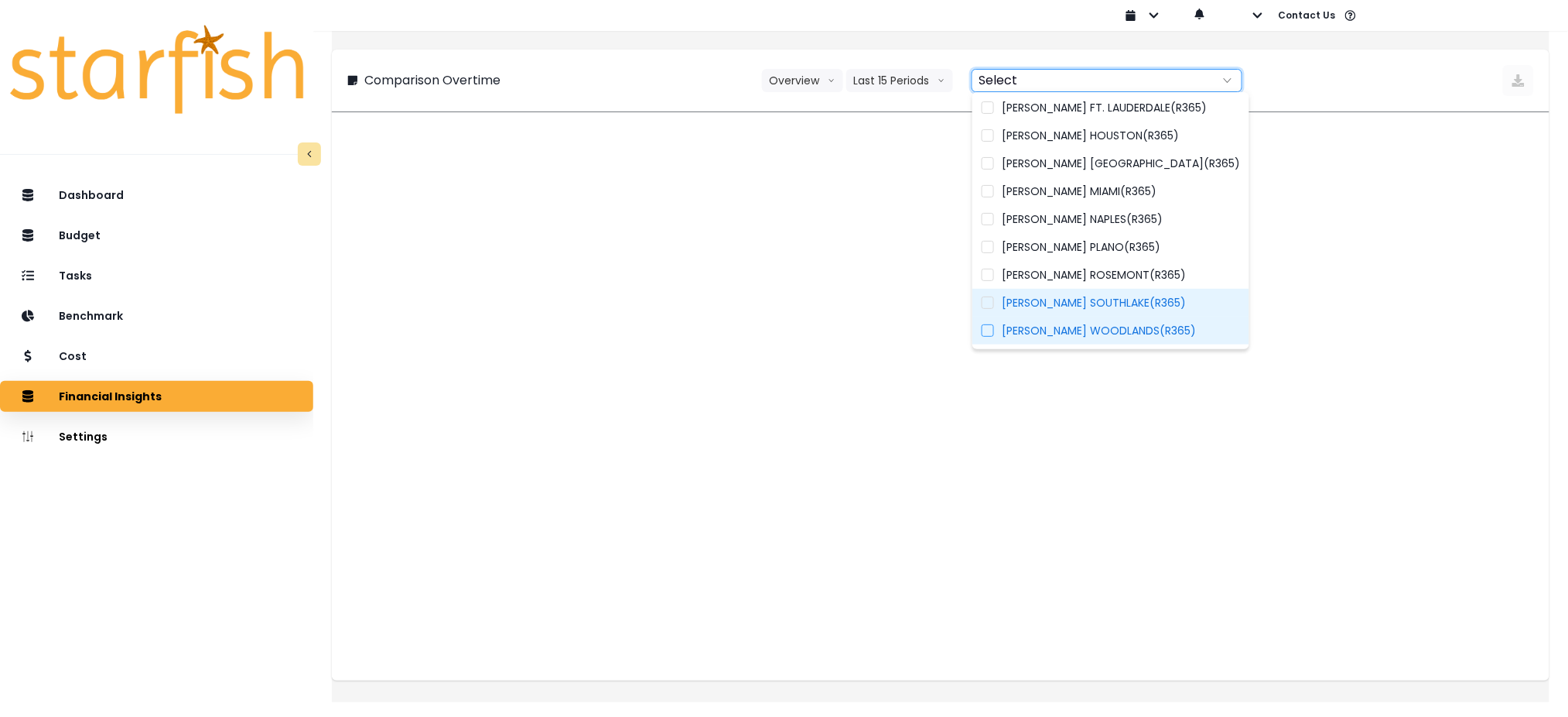
click at [1072, 328] on span "TRULUCK'S WOODLANDS(R365)" at bounding box center [1098, 330] width 194 height 16
type input "**********"
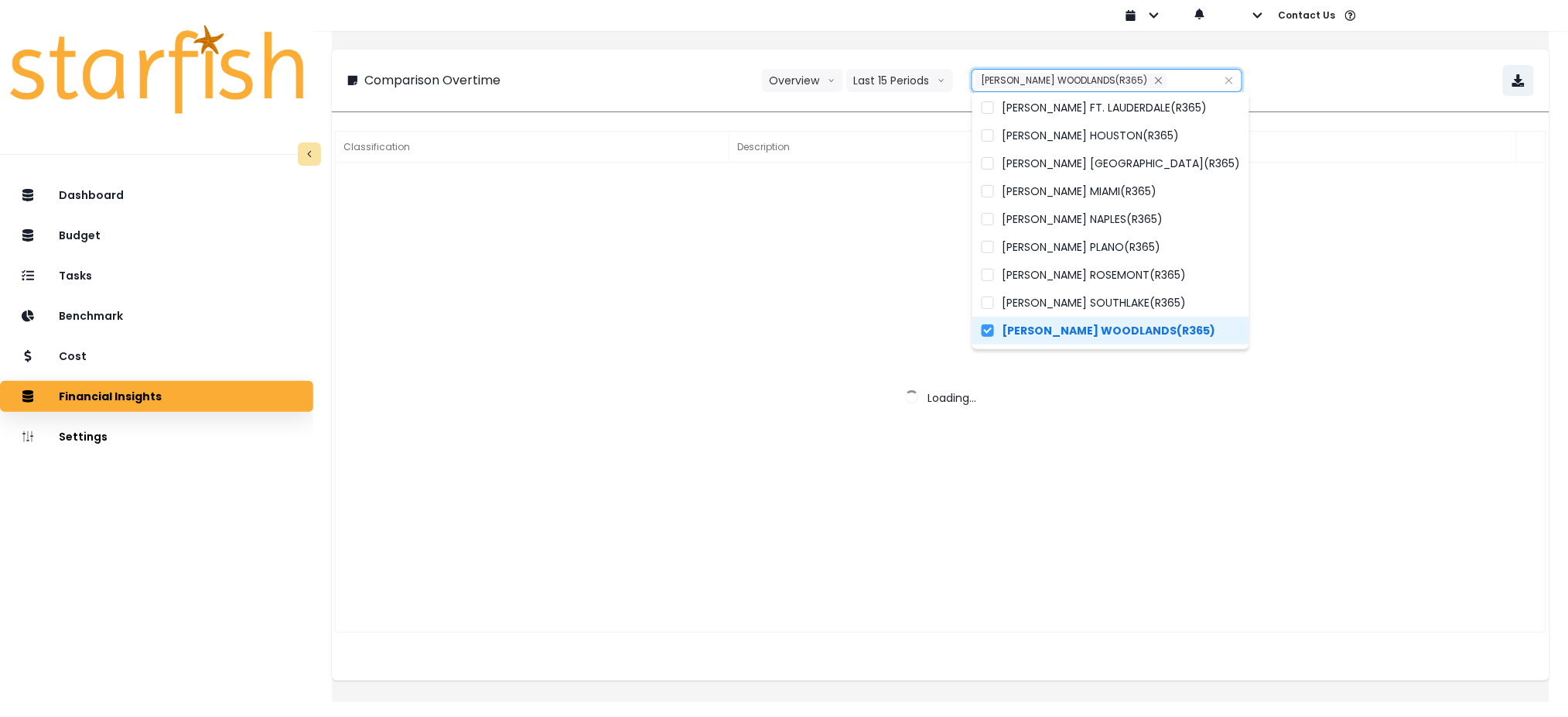
click at [667, 94] on div "**********" at bounding box center [940, 80] width 1187 height 31
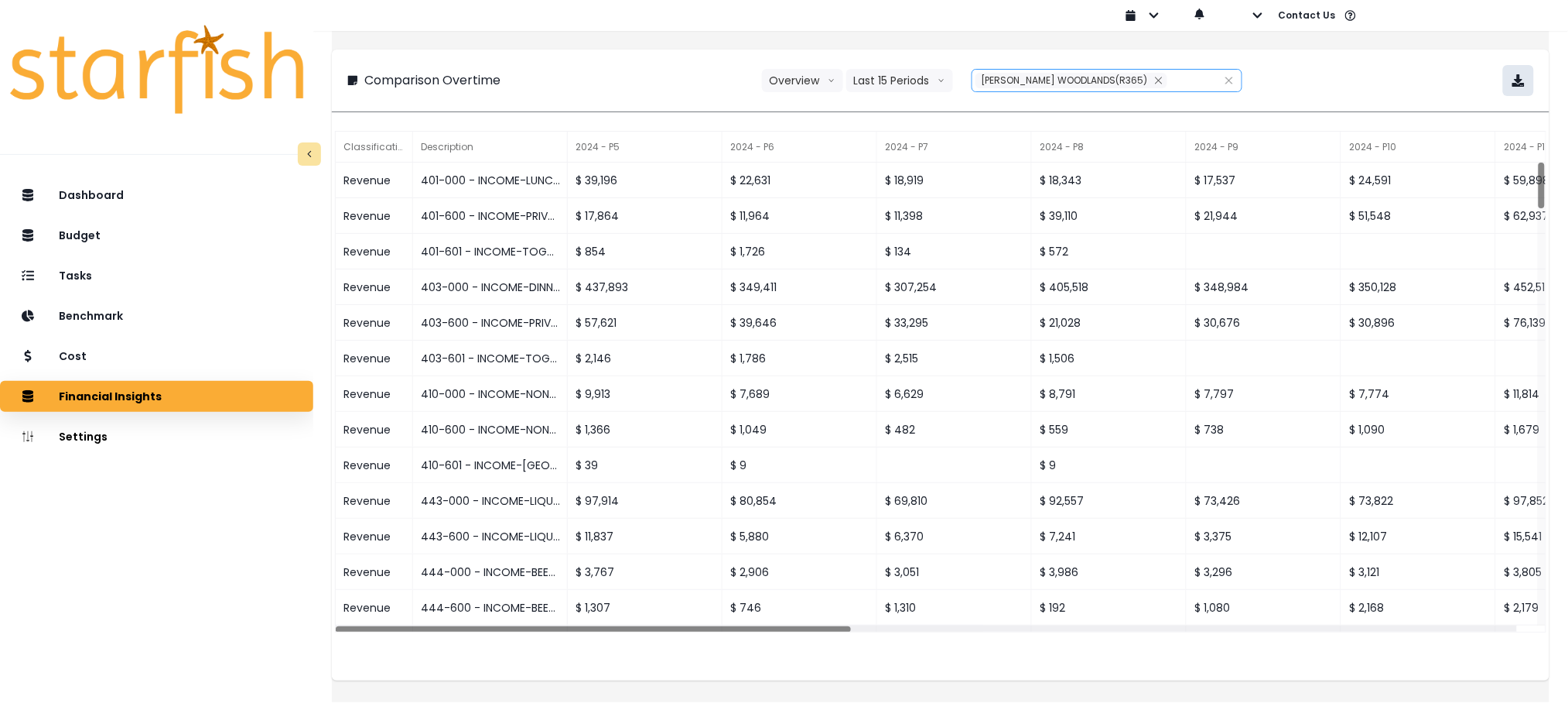
click at [1512, 83] on icon "button" at bounding box center [1517, 80] width 12 height 12
click at [1437, 73] on div "**********" at bounding box center [940, 80] width 1187 height 31
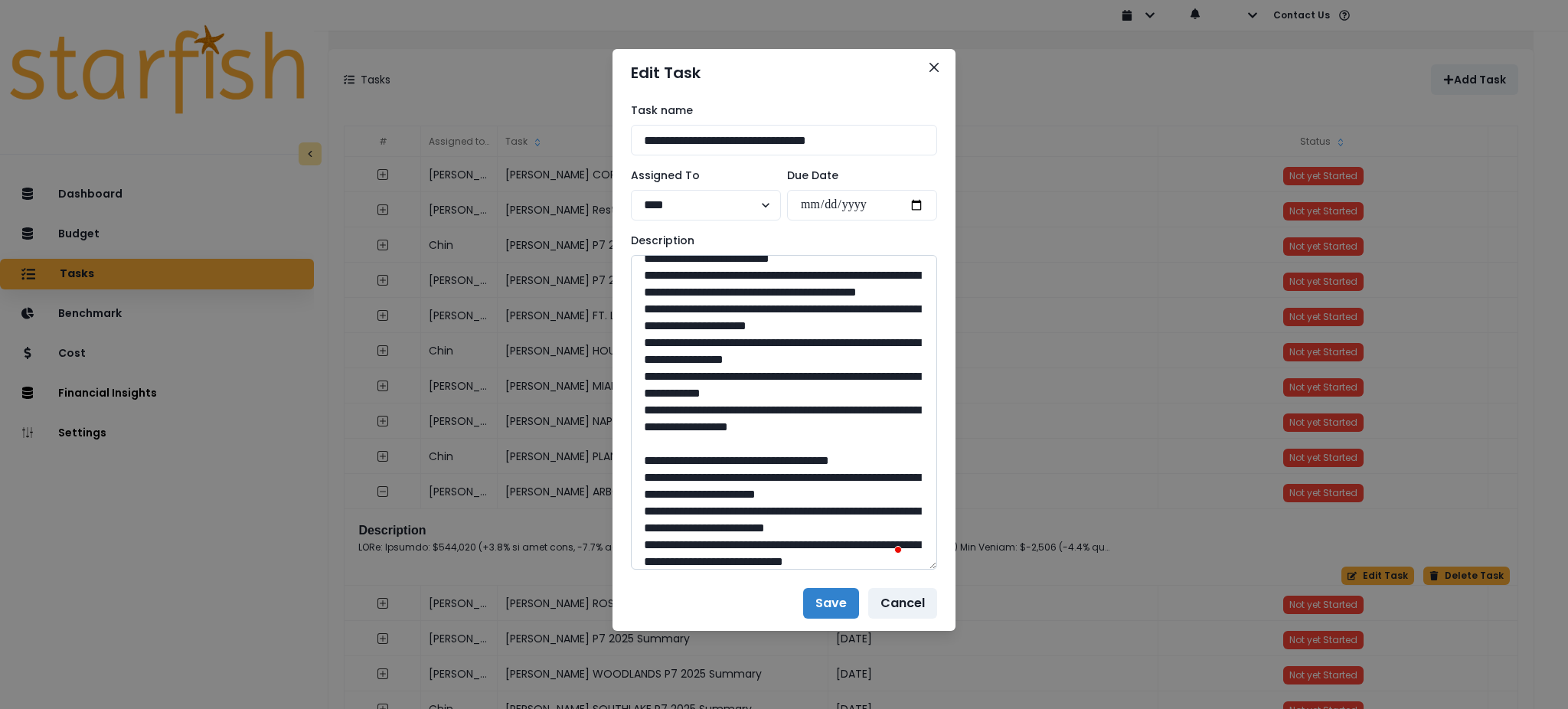
scroll to position [102, 0]
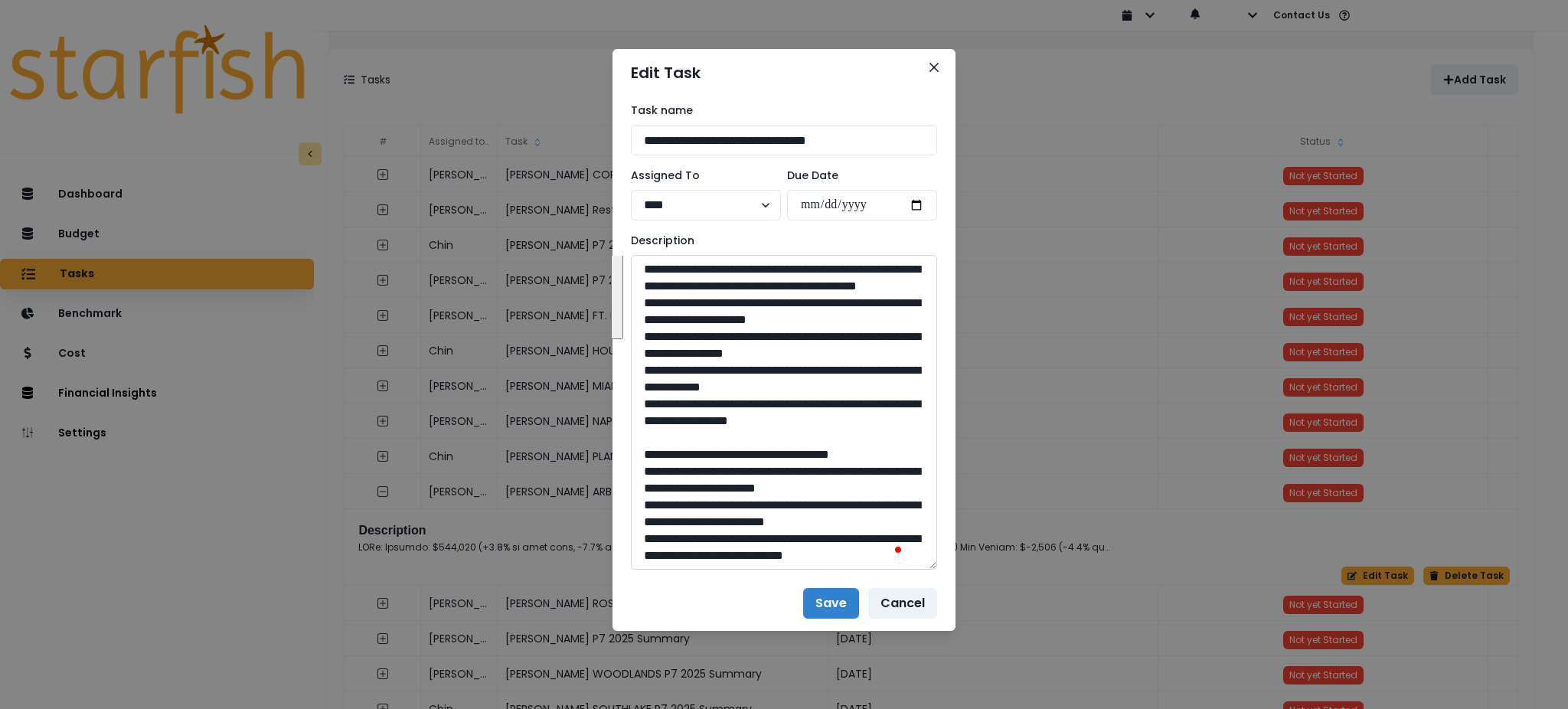
drag, startPoint x: 900, startPoint y: 470, endPoint x: 653, endPoint y: 310, distance: 294.3
click at [653, 310] on textarea "To enrich screen reader interactions, please activate Accessibility in Grammarl…" at bounding box center [784, 411] width 306 height 314
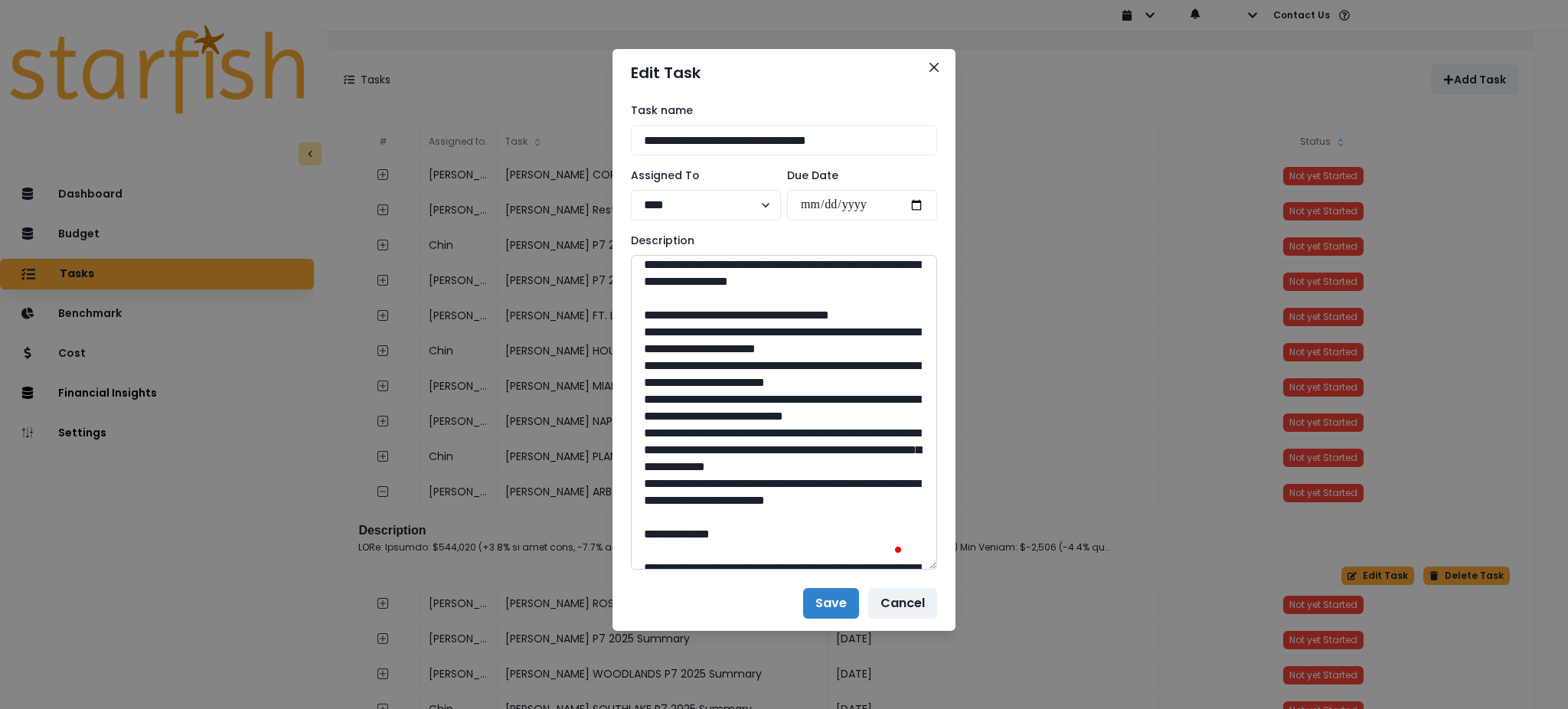
scroll to position [0, 0]
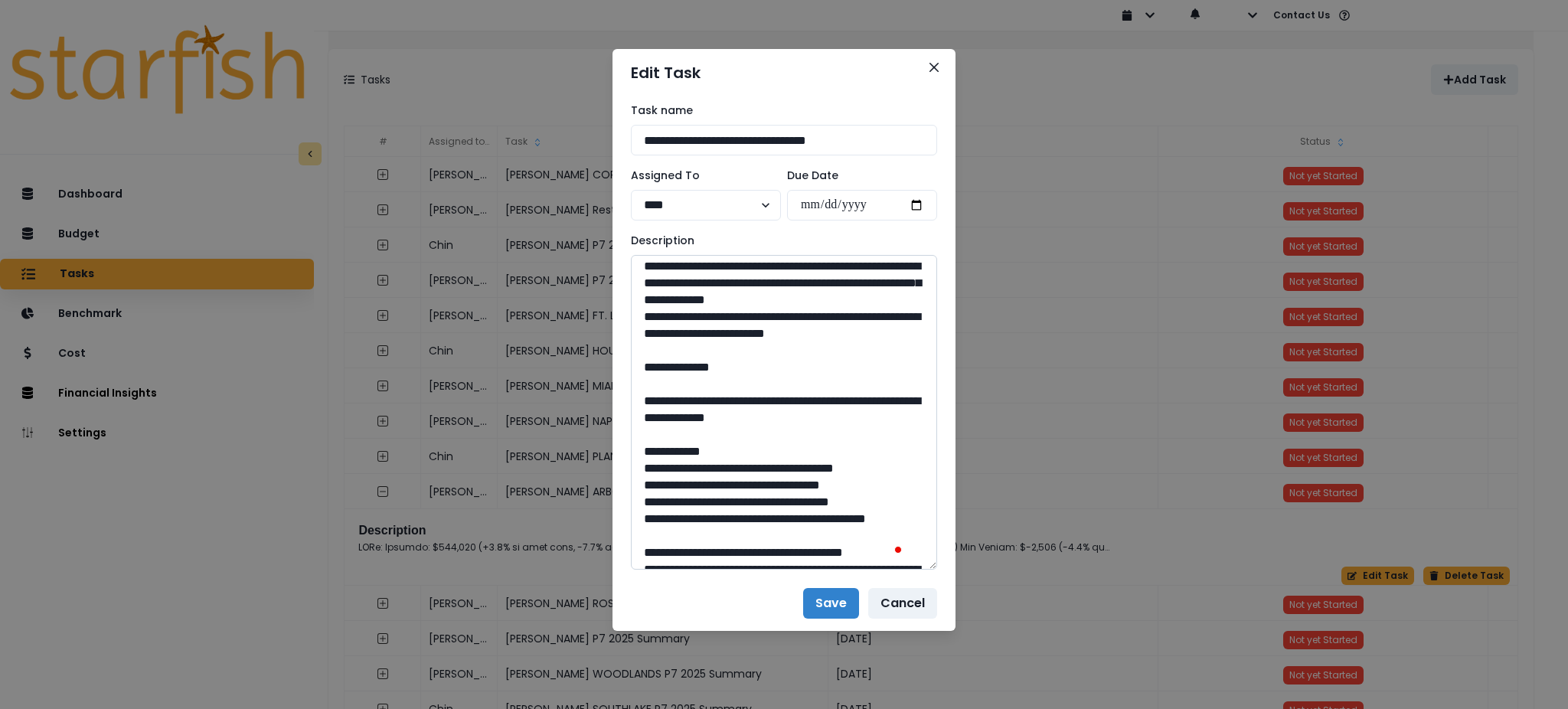
drag, startPoint x: 719, startPoint y: 464, endPoint x: 654, endPoint y: 332, distance: 147.1
click at [654, 334] on textarea "To enrich screen reader interactions, please activate Accessibility in Grammarl…" at bounding box center [784, 411] width 306 height 314
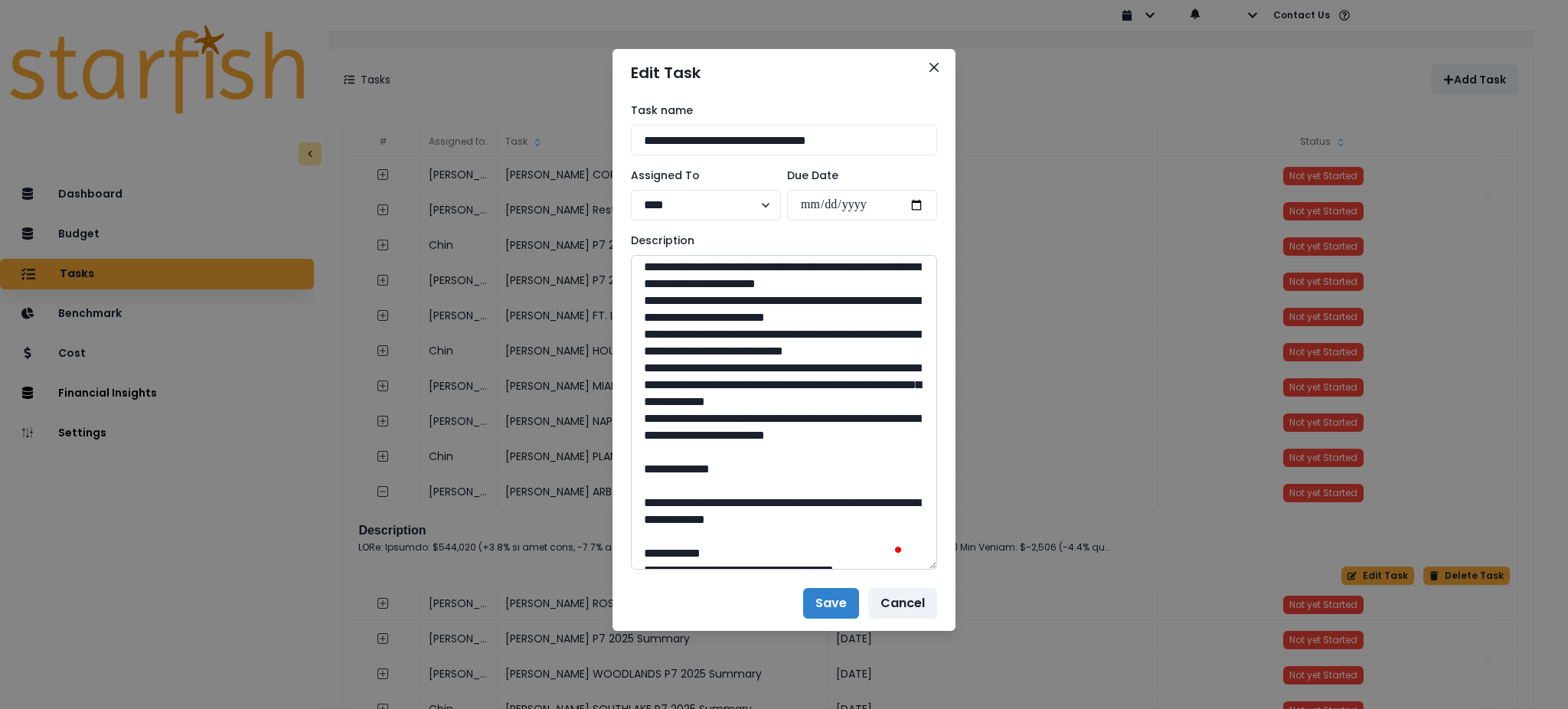
click at [649, 314] on textarea "To enrich screen reader interactions, please activate Accessibility in Grammarl…" at bounding box center [784, 411] width 306 height 314
click at [656, 320] on textarea "To enrich screen reader interactions, please activate Accessibility in Grammarl…" at bounding box center [784, 411] width 306 height 314
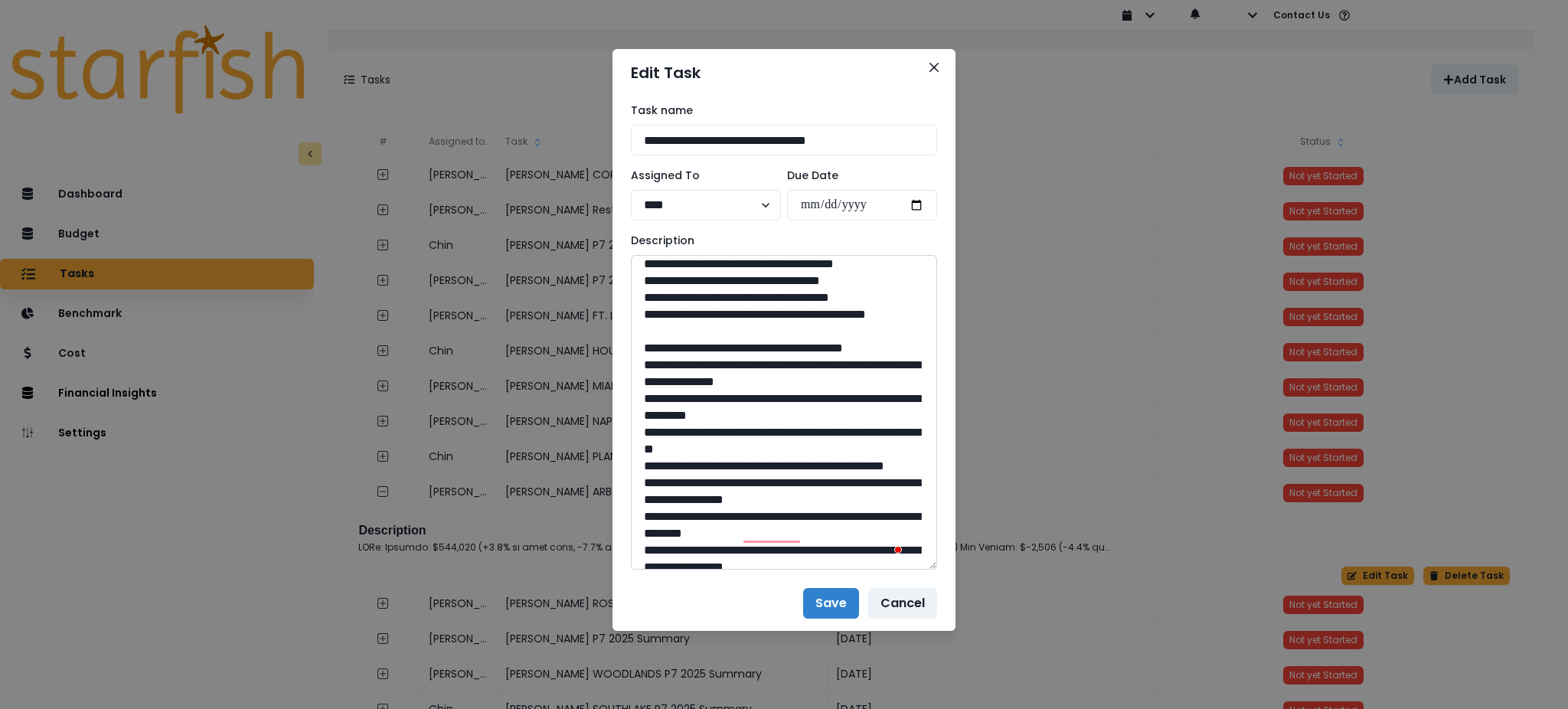
drag, startPoint x: 877, startPoint y: 348, endPoint x: 688, endPoint y: 328, distance: 190.1
click at [688, 328] on textarea "To enrich screen reader interactions, please activate Accessibility in Grammarl…" at bounding box center [784, 411] width 306 height 314
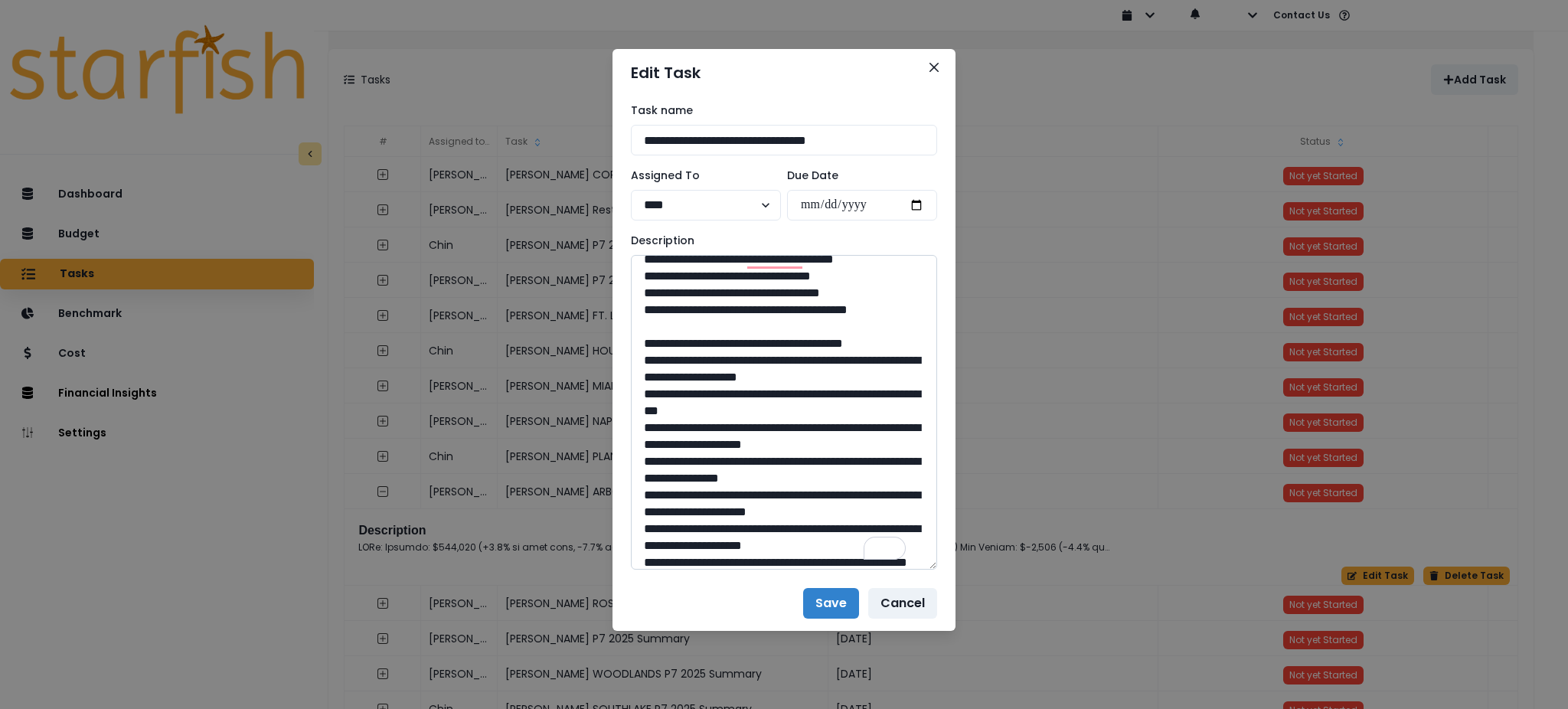
drag, startPoint x: 787, startPoint y: 306, endPoint x: 752, endPoint y: 315, distance: 36.1
click at [752, 315] on textarea "To enrich screen reader interactions, please activate Accessibility in Grammarl…" at bounding box center [784, 411] width 306 height 314
drag, startPoint x: 844, startPoint y: 389, endPoint x: 691, endPoint y: 368, distance: 154.4
click at [691, 368] on textarea "To enrich screen reader interactions, please activate Accessibility in Grammarl…" at bounding box center [784, 411] width 306 height 314
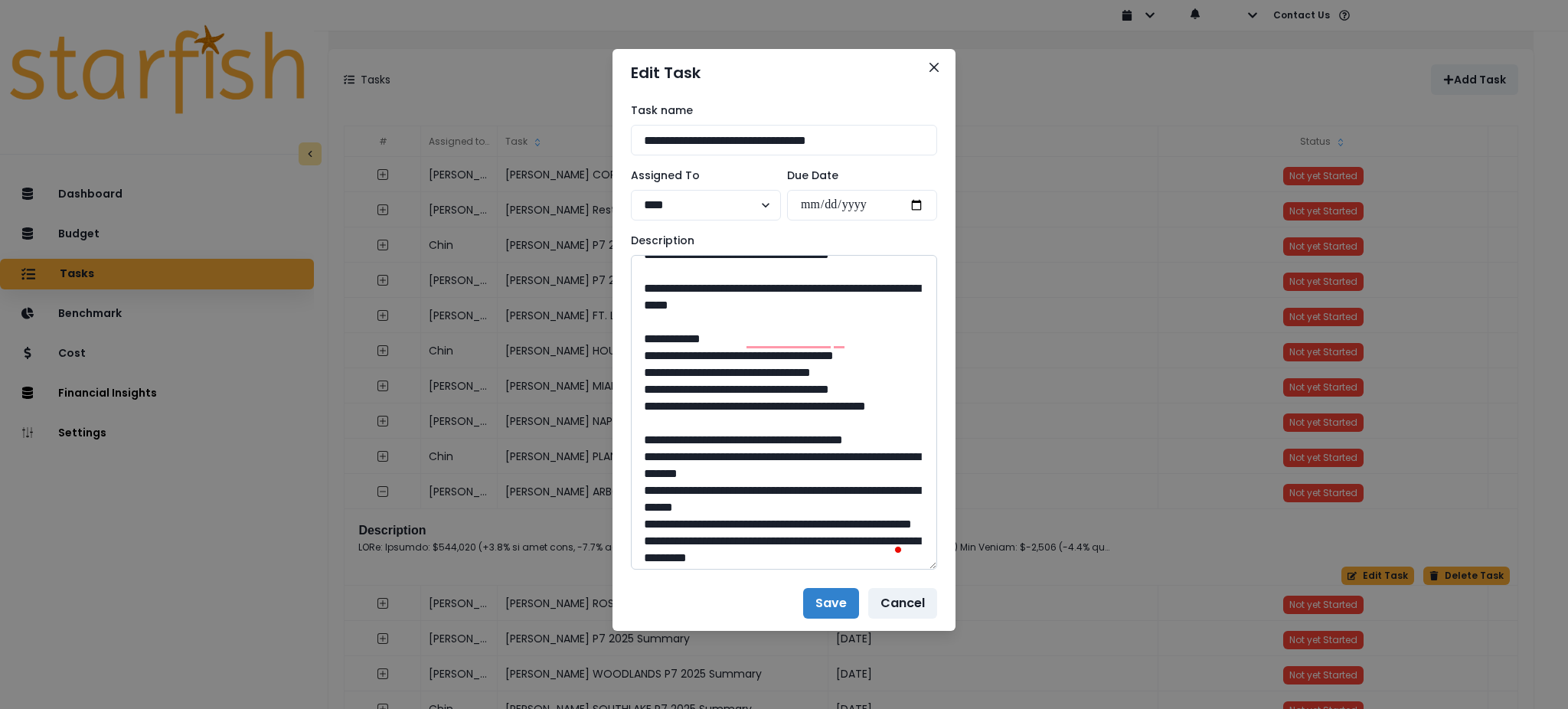
drag, startPoint x: 789, startPoint y: 481, endPoint x: 754, endPoint y: 494, distance: 37.3
click at [754, 494] on textarea "To enrich screen reader interactions, please activate Accessibility in Grammarl…" at bounding box center [784, 411] width 306 height 314
drag, startPoint x: 790, startPoint y: 489, endPoint x: 751, endPoint y: 499, distance: 40.3
click at [751, 499] on textarea "To enrich screen reader interactions, please activate Accessibility in Grammarl…" at bounding box center [784, 411] width 306 height 314
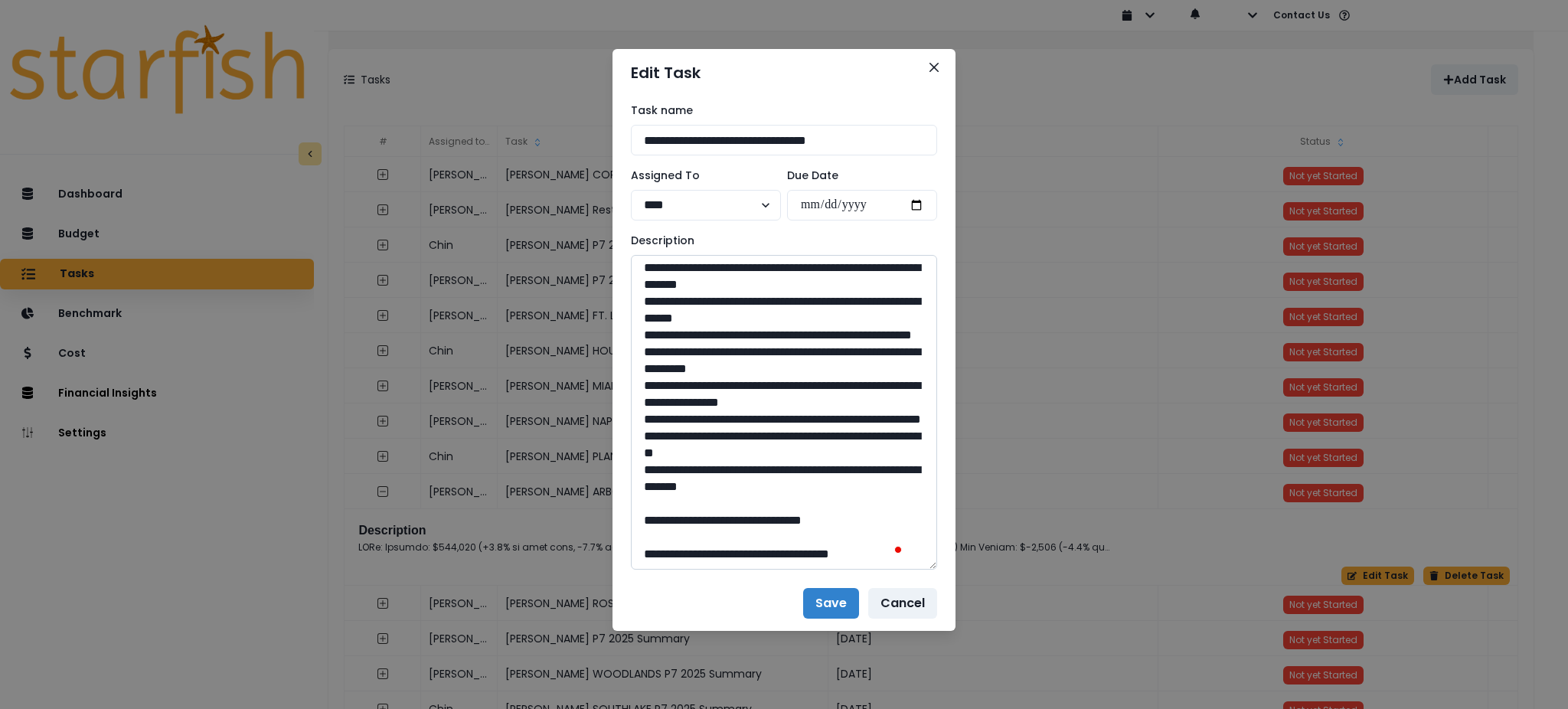
drag, startPoint x: 846, startPoint y: 369, endPoint x: 690, endPoint y: 356, distance: 156.5
click at [690, 356] on textarea "To enrich screen reader interactions, please activate Accessibility in Grammarl…" at bounding box center [784, 411] width 306 height 314
drag, startPoint x: 789, startPoint y: 520, endPoint x: 753, endPoint y: 521, distance: 36.0
click at [753, 521] on textarea "To enrich screen reader interactions, please activate Accessibility in Grammarl…" at bounding box center [784, 411] width 306 height 314
click at [933, 67] on icon "Close" at bounding box center [934, 68] width 9 height 9
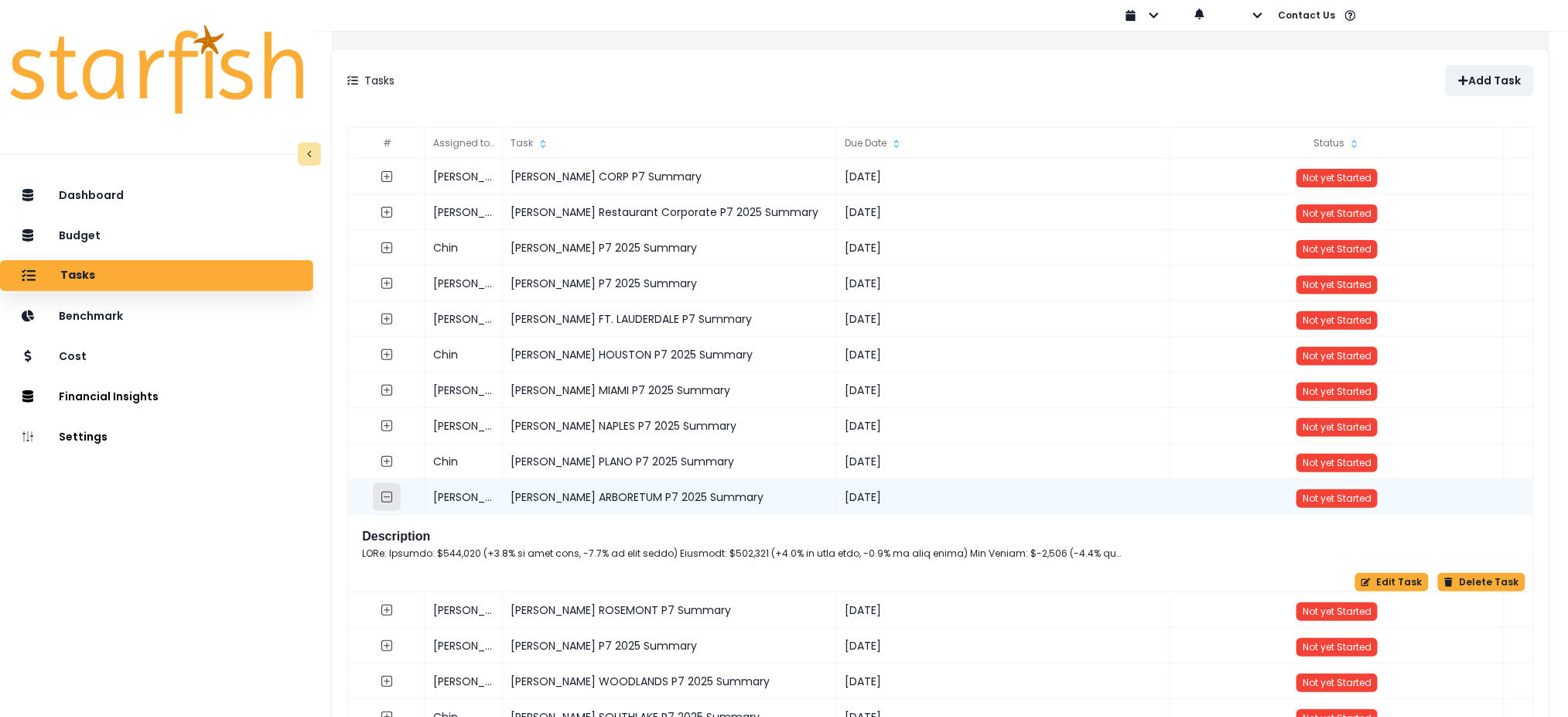
click at [398, 487] on button "button" at bounding box center [388, 497] width 28 height 28
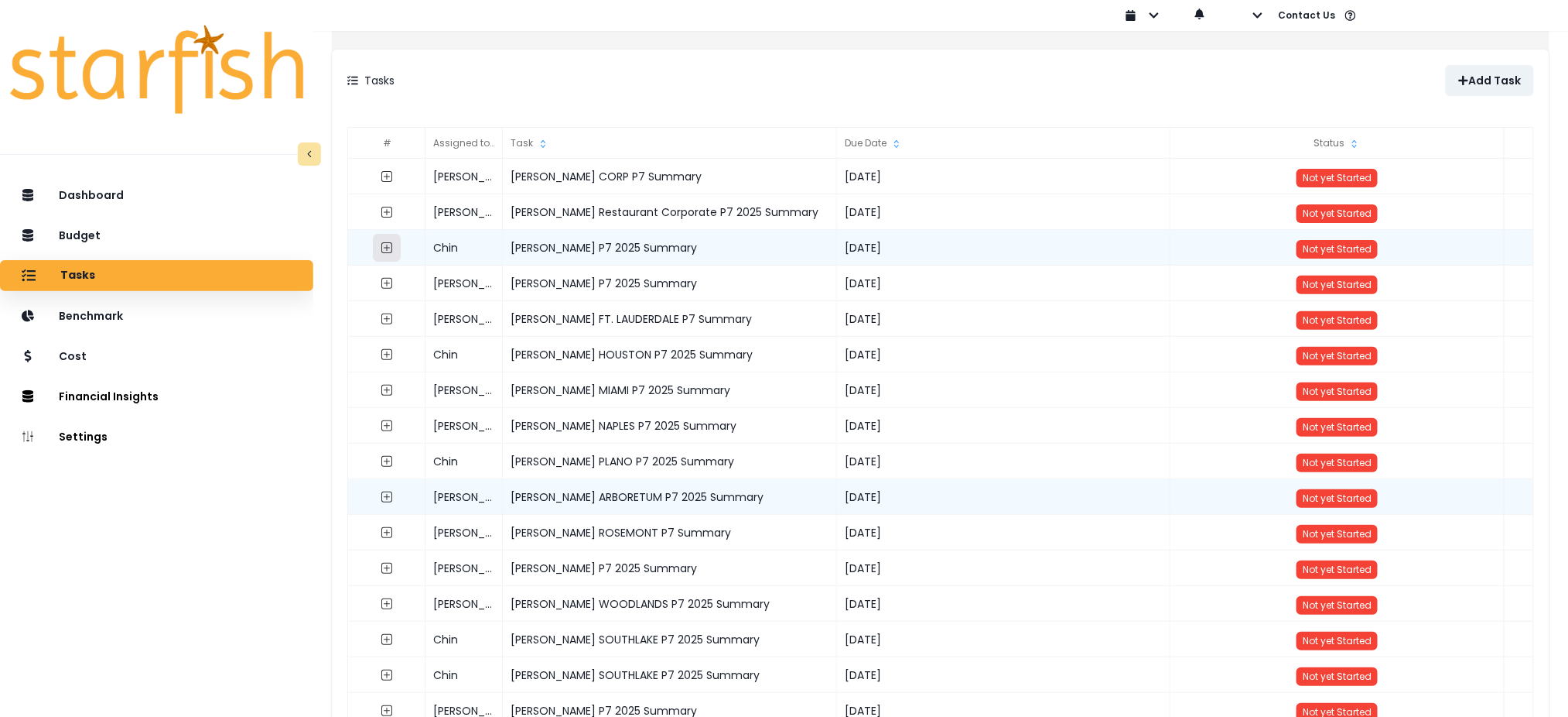
click at [393, 251] on icon "expand outline" at bounding box center [387, 247] width 12 height 12
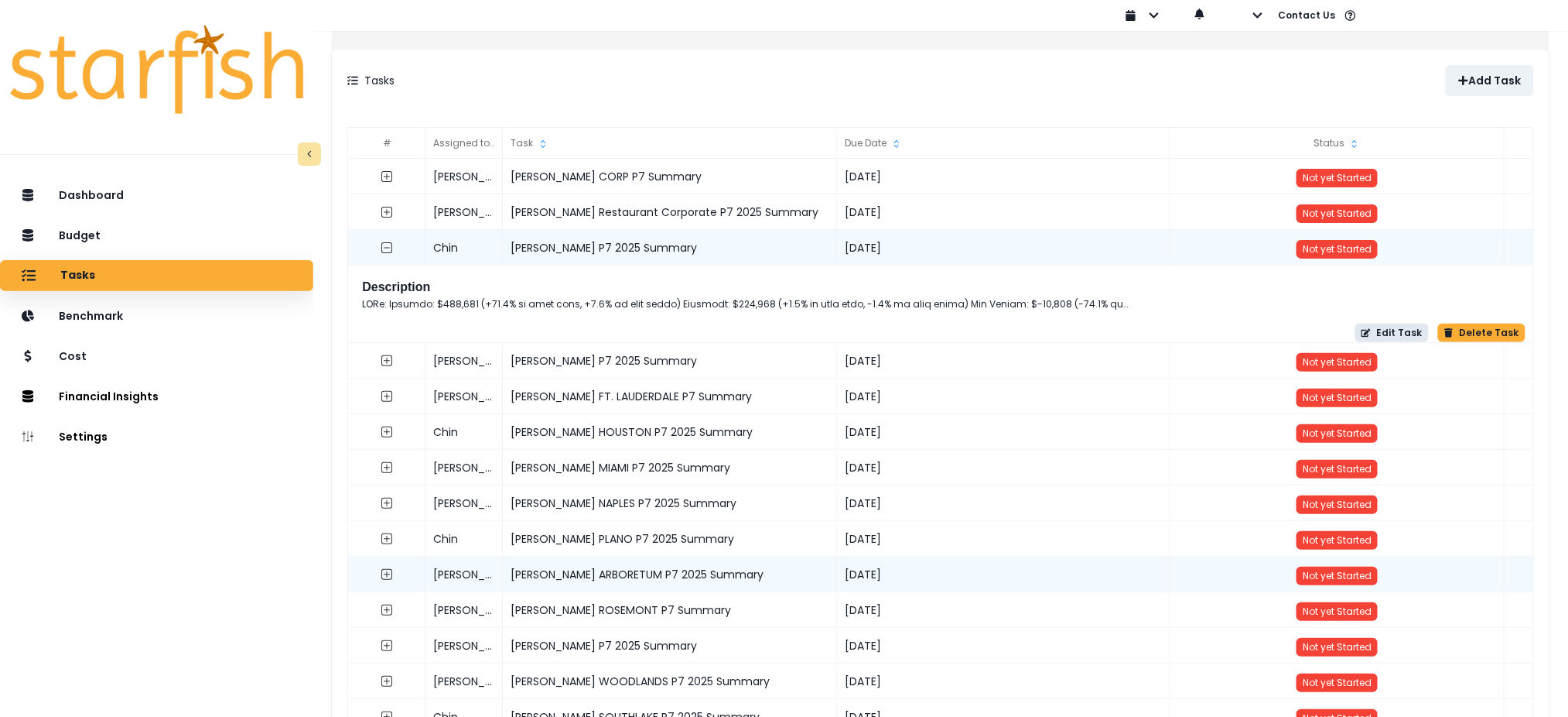
click at [1371, 335] on button "Edit Task" at bounding box center [1392, 333] width 73 height 19
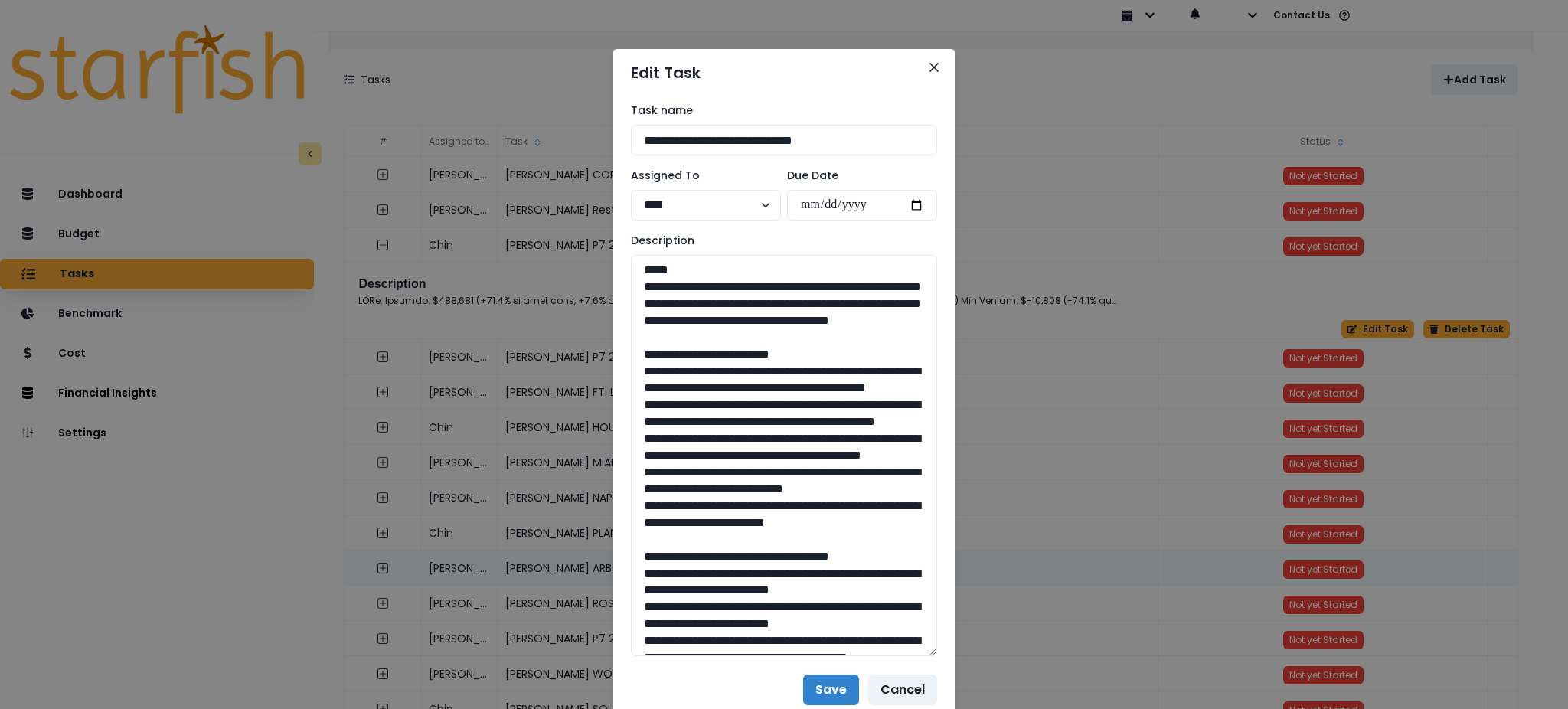
drag, startPoint x: 933, startPoint y: 306, endPoint x: 929, endPoint y: 647, distance: 341.0
click at [929, 647] on div "**********" at bounding box center [784, 379] width 343 height 565
drag, startPoint x: 646, startPoint y: 287, endPoint x: 613, endPoint y: 283, distance: 33.2
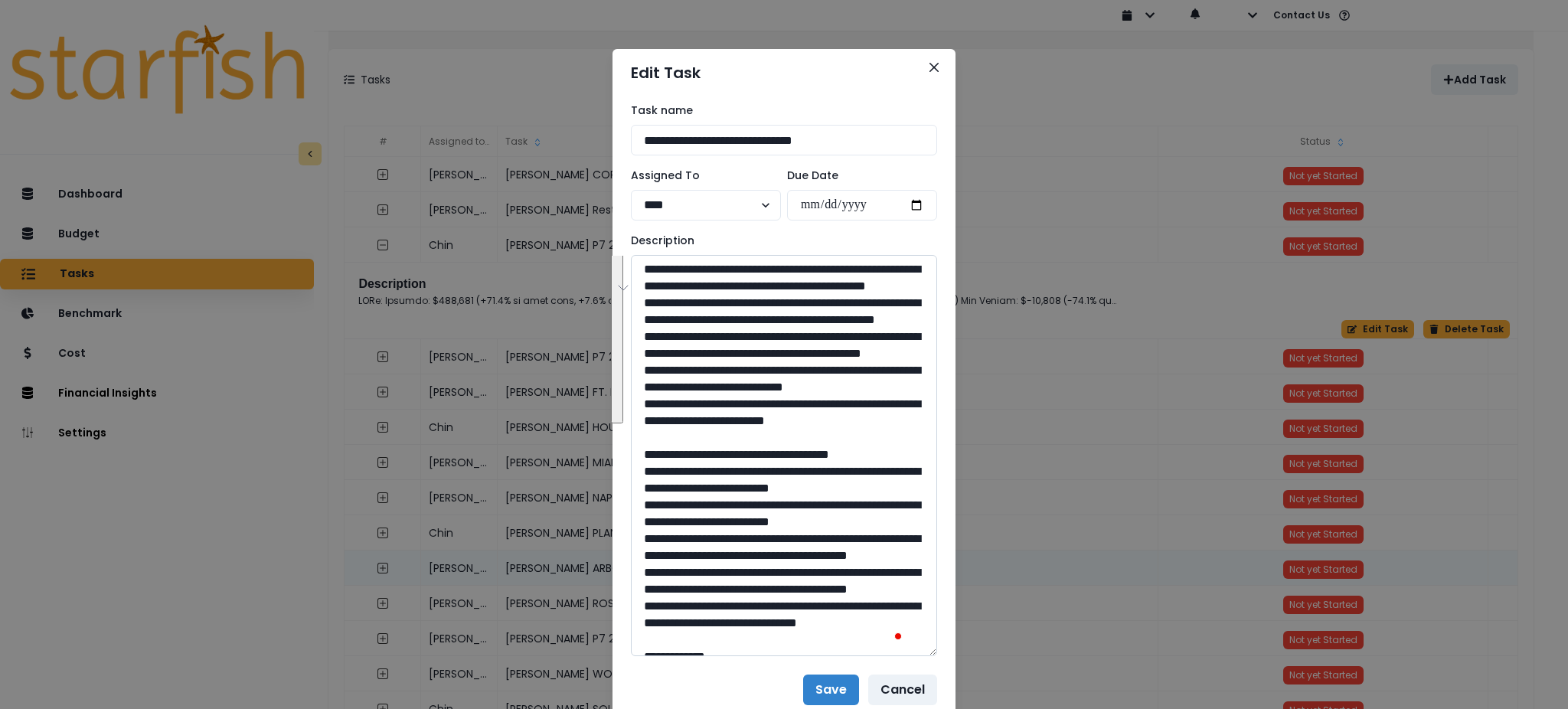
drag, startPoint x: 688, startPoint y: 551, endPoint x: 644, endPoint y: 308, distance: 247.0
click at [644, 308] on textarea "To enrich screen reader interactions, please activate Accessibility in Grammarl…" at bounding box center [784, 455] width 306 height 401
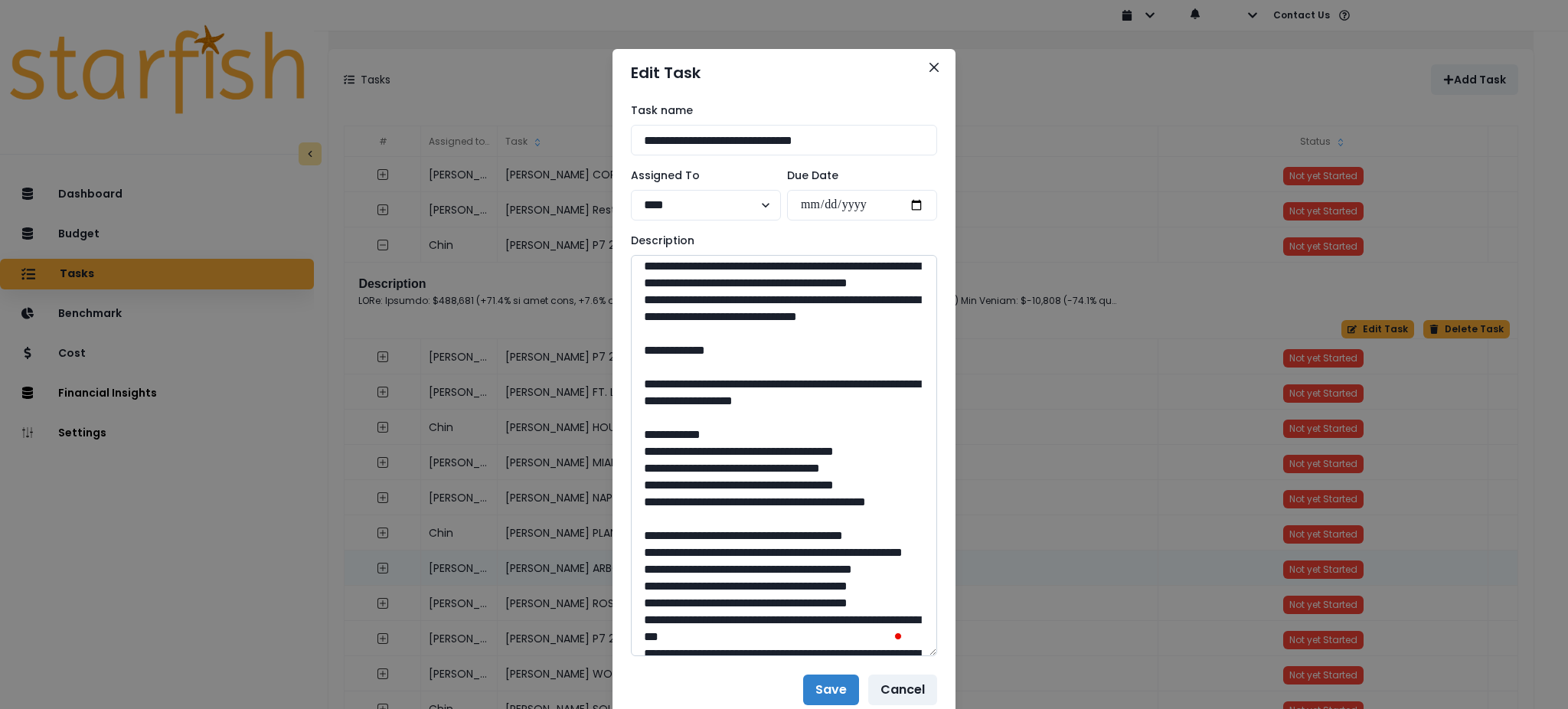
drag, startPoint x: 701, startPoint y: 534, endPoint x: 644, endPoint y: 302, distance: 238.9
click at [644, 302] on textarea "To enrich screen reader interactions, please activate Accessibility in Grammarl…" at bounding box center [784, 455] width 306 height 401
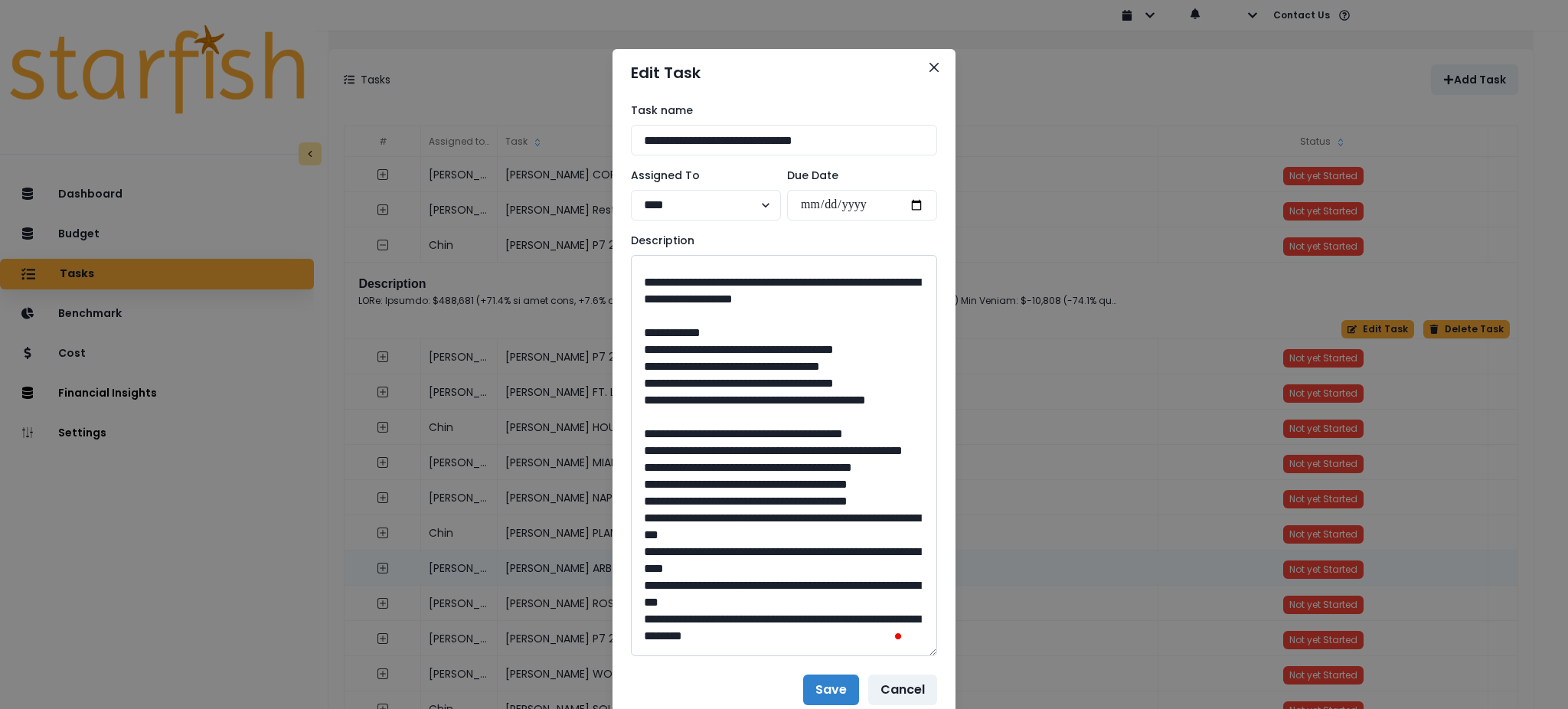
drag, startPoint x: 894, startPoint y: 521, endPoint x: 678, endPoint y: 503, distance: 216.7
click at [678, 503] on textarea "To enrich screen reader interactions, please activate Accessibility in Grammarl…" at bounding box center [784, 455] width 306 height 401
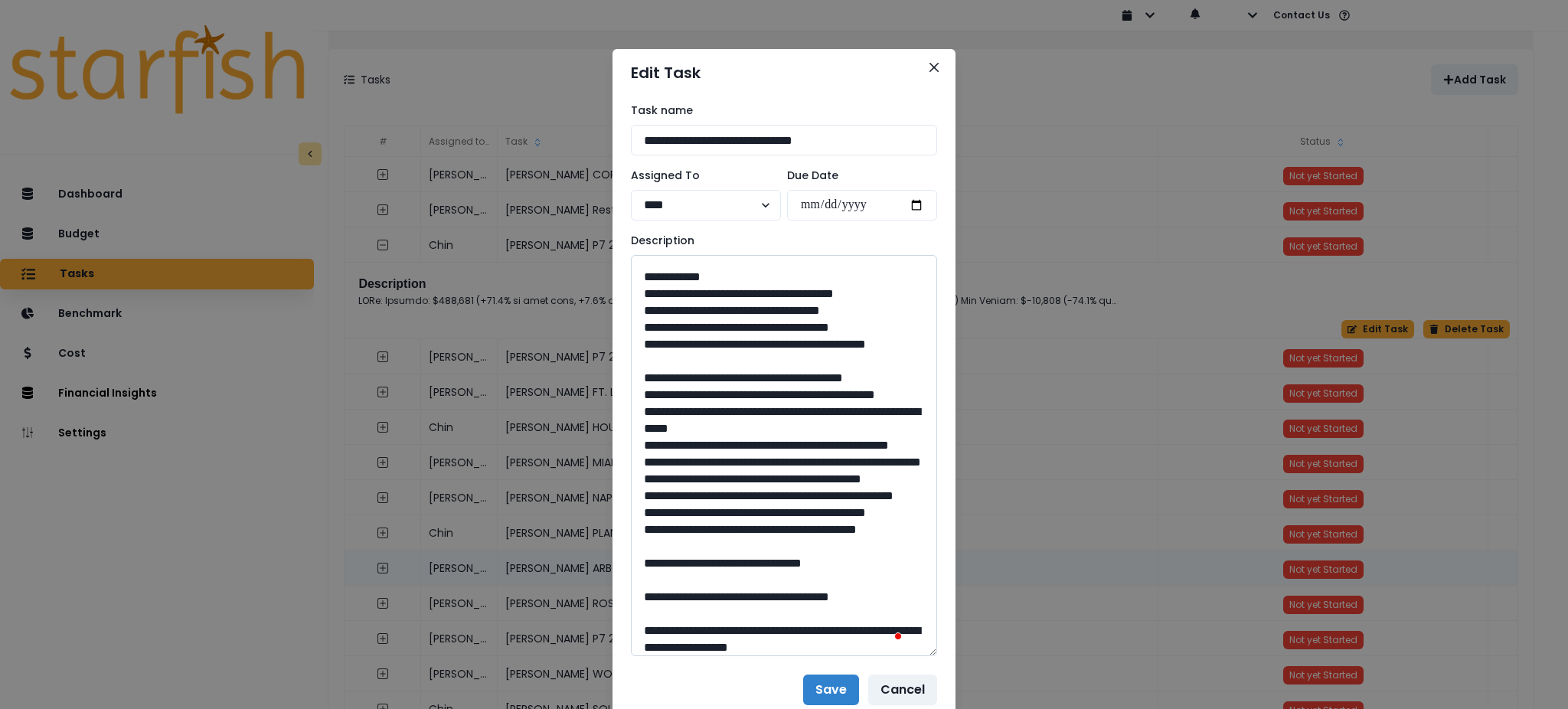
drag, startPoint x: 782, startPoint y: 476, endPoint x: 742, endPoint y: 481, distance: 40.3
click at [742, 481] on textarea "To enrich screen reader interactions, please activate Accessibility in Grammarl…" at bounding box center [784, 455] width 306 height 401
click at [674, 545] on textarea "To enrich screen reader interactions, please activate Accessibility in Grammarl…" at bounding box center [784, 455] width 306 height 401
type textarea "**********"
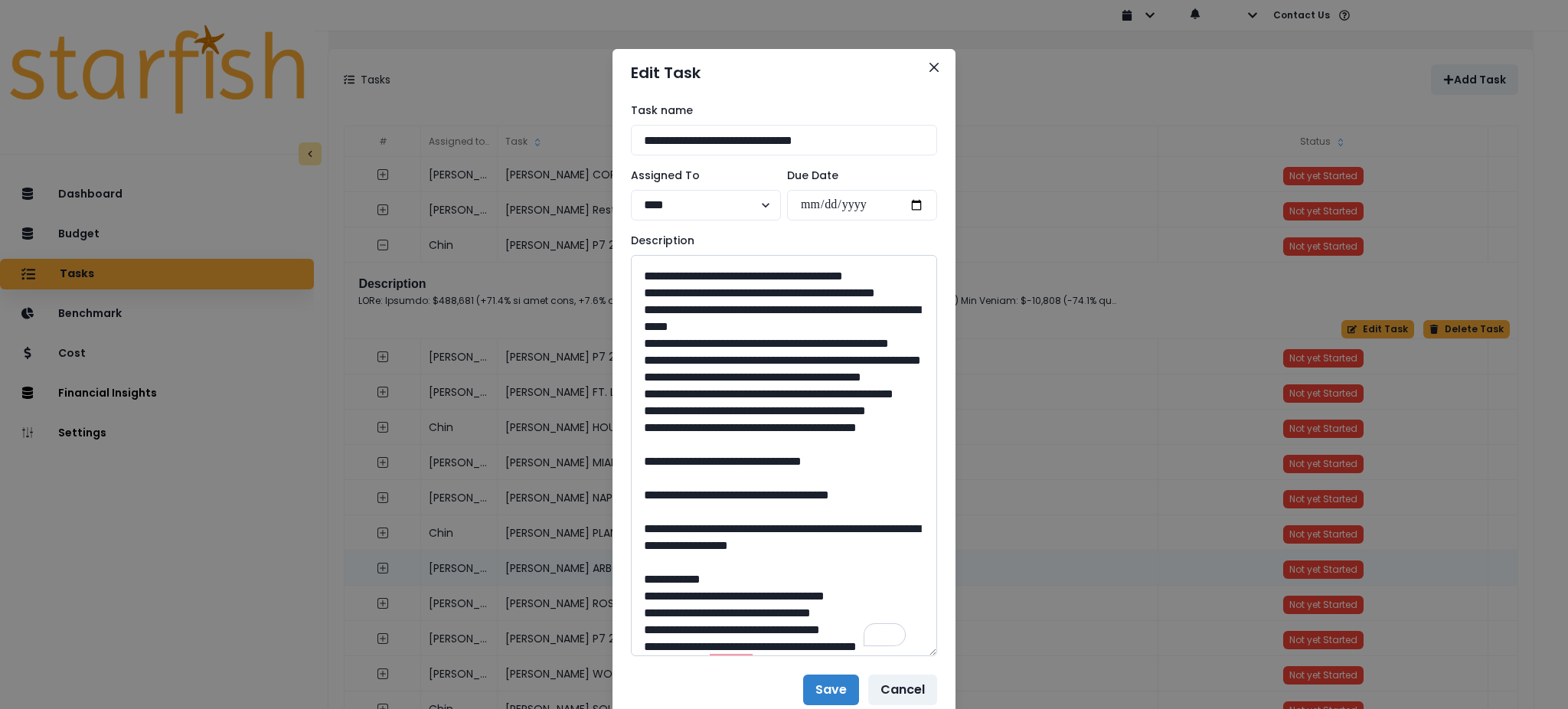
drag, startPoint x: 850, startPoint y: 459, endPoint x: 681, endPoint y: 449, distance: 169.3
click at [681, 449] on textarea "To enrich screen reader interactions, please activate Accessibility in Grammarl…" at bounding box center [784, 455] width 306 height 401
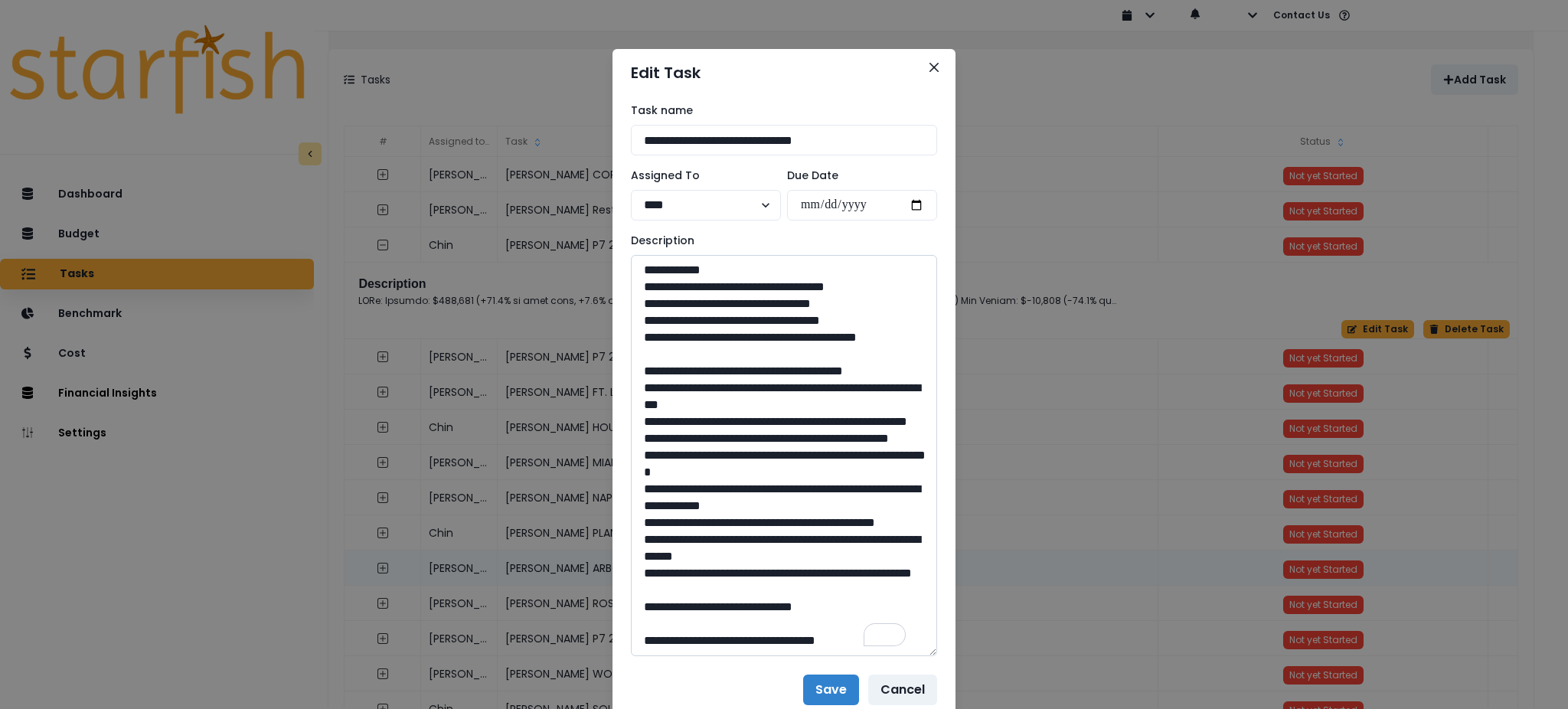
drag, startPoint x: 781, startPoint y: 422, endPoint x: 744, endPoint y: 432, distance: 38.3
click at [744, 432] on textarea "To enrich screen reader interactions, please activate Accessibility in Grammarl…" at bounding box center [784, 455] width 306 height 401
drag, startPoint x: 744, startPoint y: 425, endPoint x: 778, endPoint y: 426, distance: 34.0
click at [778, 426] on textarea "To enrich screen reader interactions, please activate Accessibility in Grammarl…" at bounding box center [784, 455] width 306 height 401
drag, startPoint x: 878, startPoint y: 507, endPoint x: 679, endPoint y: 486, distance: 200.1
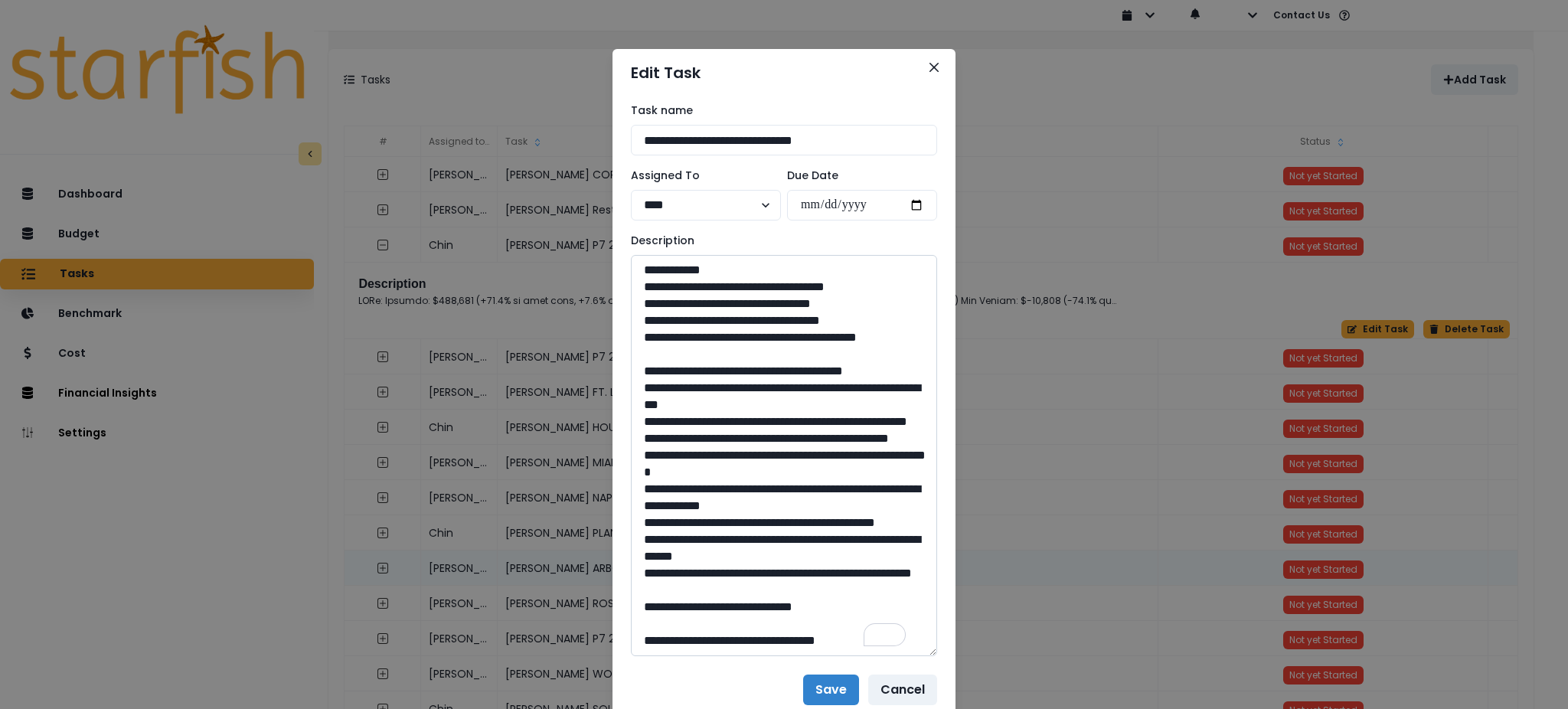
click at [679, 486] on textarea "To enrich screen reader interactions, please activate Accessibility in Grammarl…" at bounding box center [784, 455] width 306 height 401
drag, startPoint x: 772, startPoint y: 607, endPoint x: 743, endPoint y: 611, distance: 29.3
click at [743, 611] on textarea "To enrich screen reader interactions, please activate Accessibility in Grammarl…" at bounding box center [784, 455] width 306 height 401
click at [810, 682] on button "Save" at bounding box center [831, 689] width 56 height 31
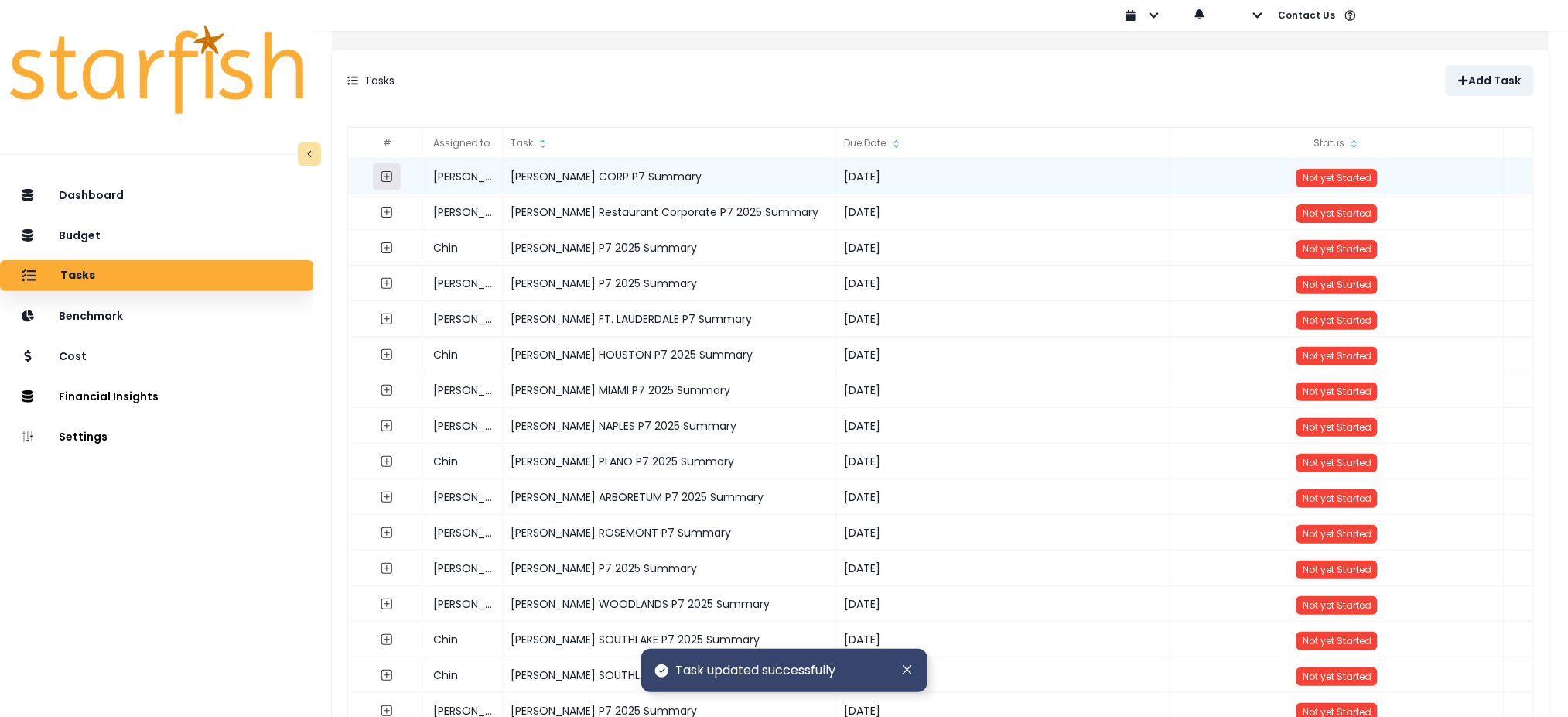
click at [392, 175] on icon "expand outline" at bounding box center [386, 176] width 12 height 12
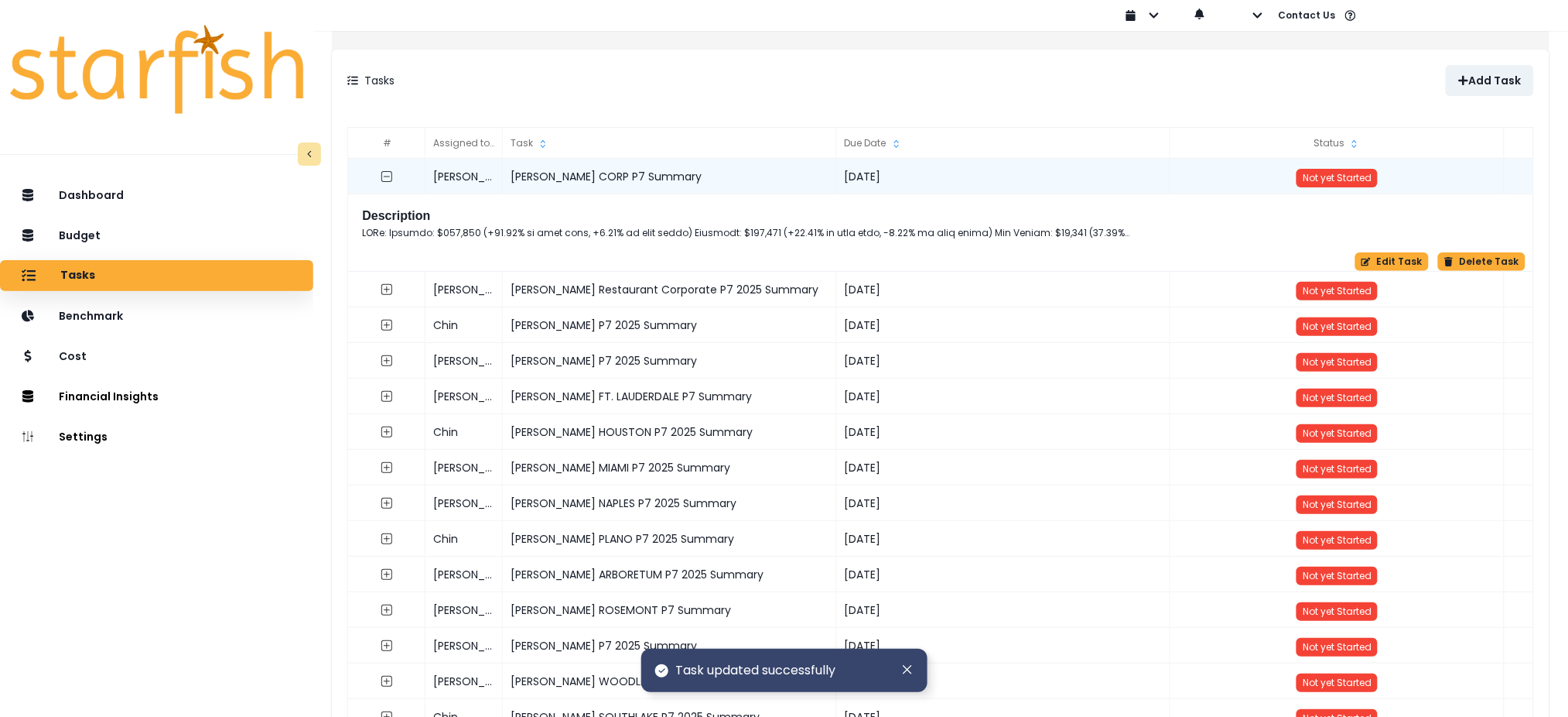
click at [1377, 239] on div "Description" at bounding box center [940, 224] width 1170 height 44
click at [1377, 263] on button "Edit Task" at bounding box center [1392, 261] width 73 height 19
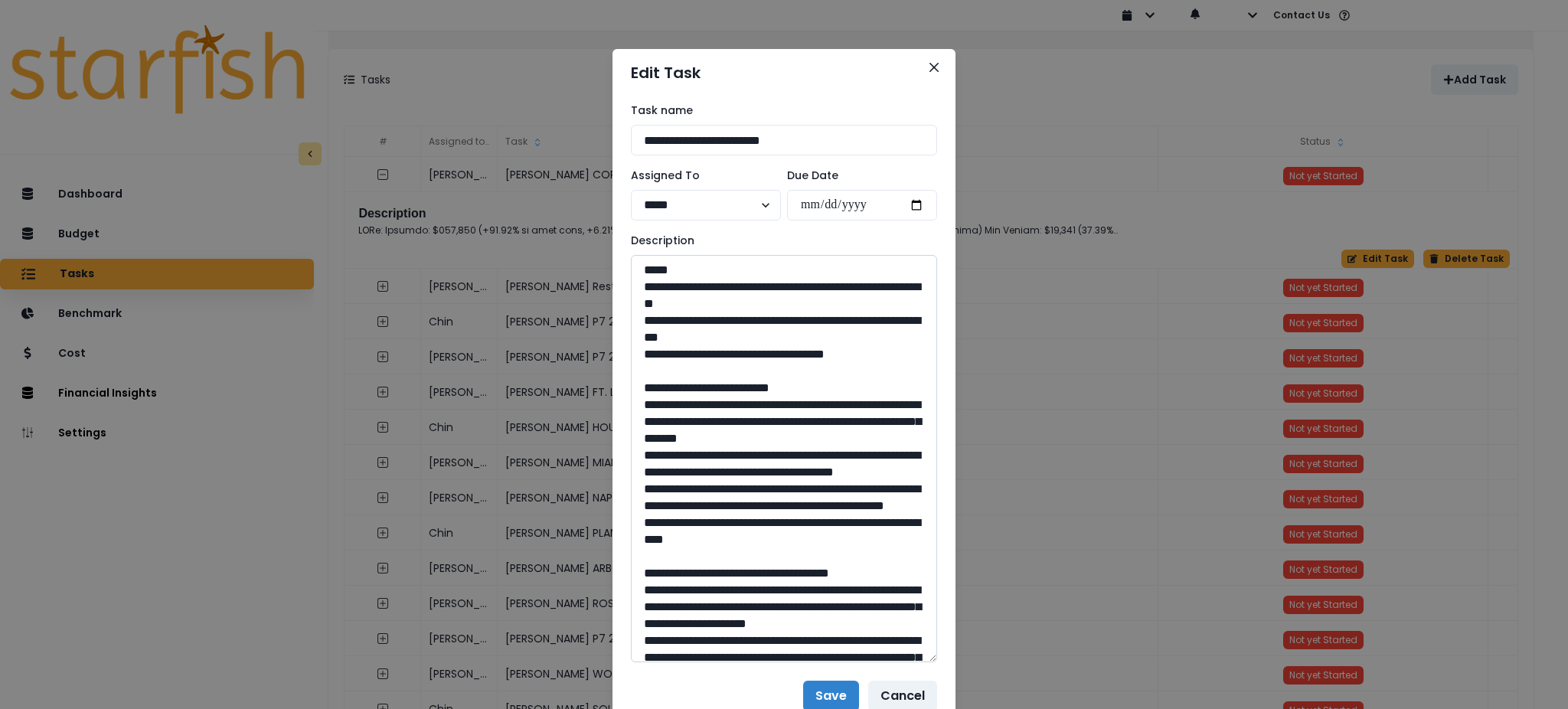
drag, startPoint x: 932, startPoint y: 304, endPoint x: 899, endPoint y: 650, distance: 347.6
click at [899, 650] on textarea at bounding box center [784, 458] width 306 height 407
drag, startPoint x: 587, startPoint y: 306, endPoint x: 569, endPoint y: 283, distance: 29.2
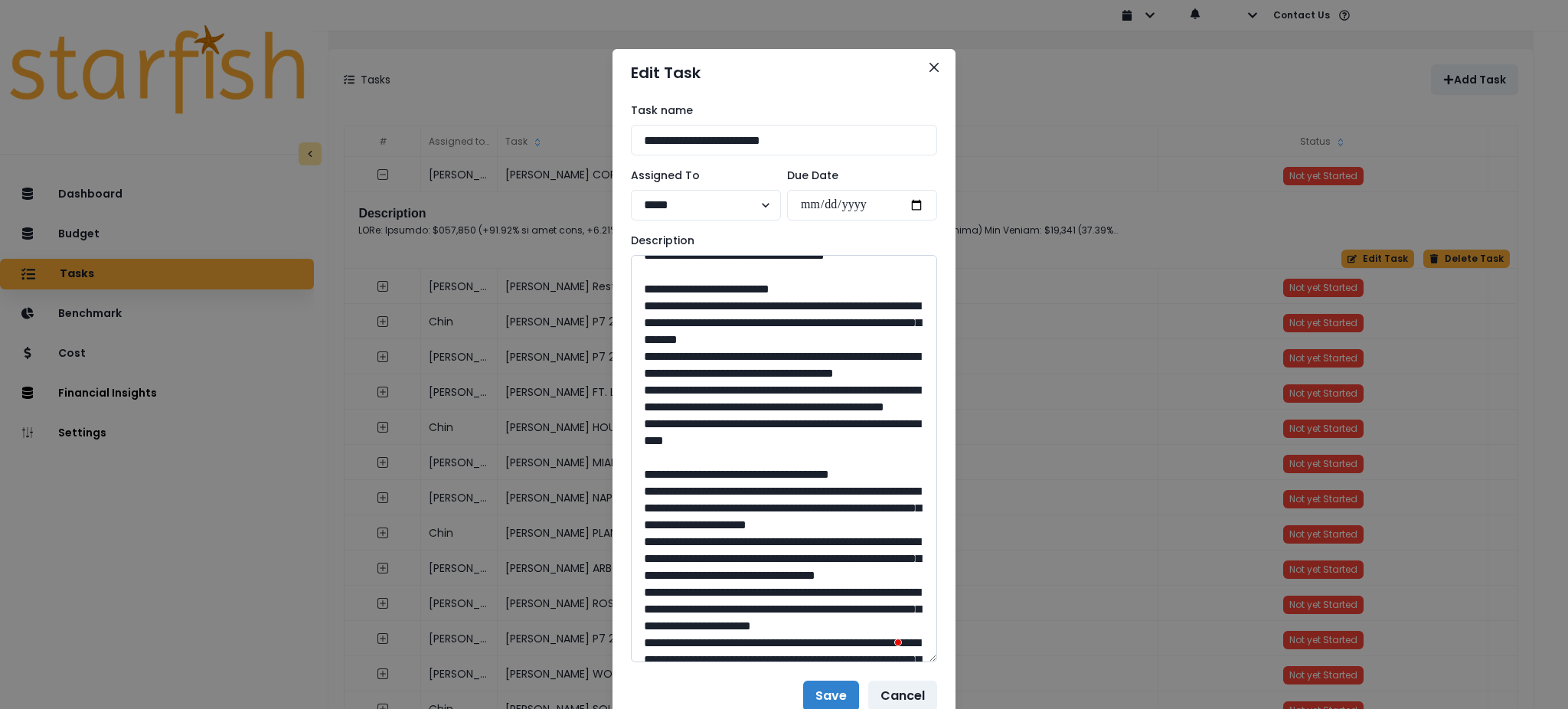
scroll to position [102, 0]
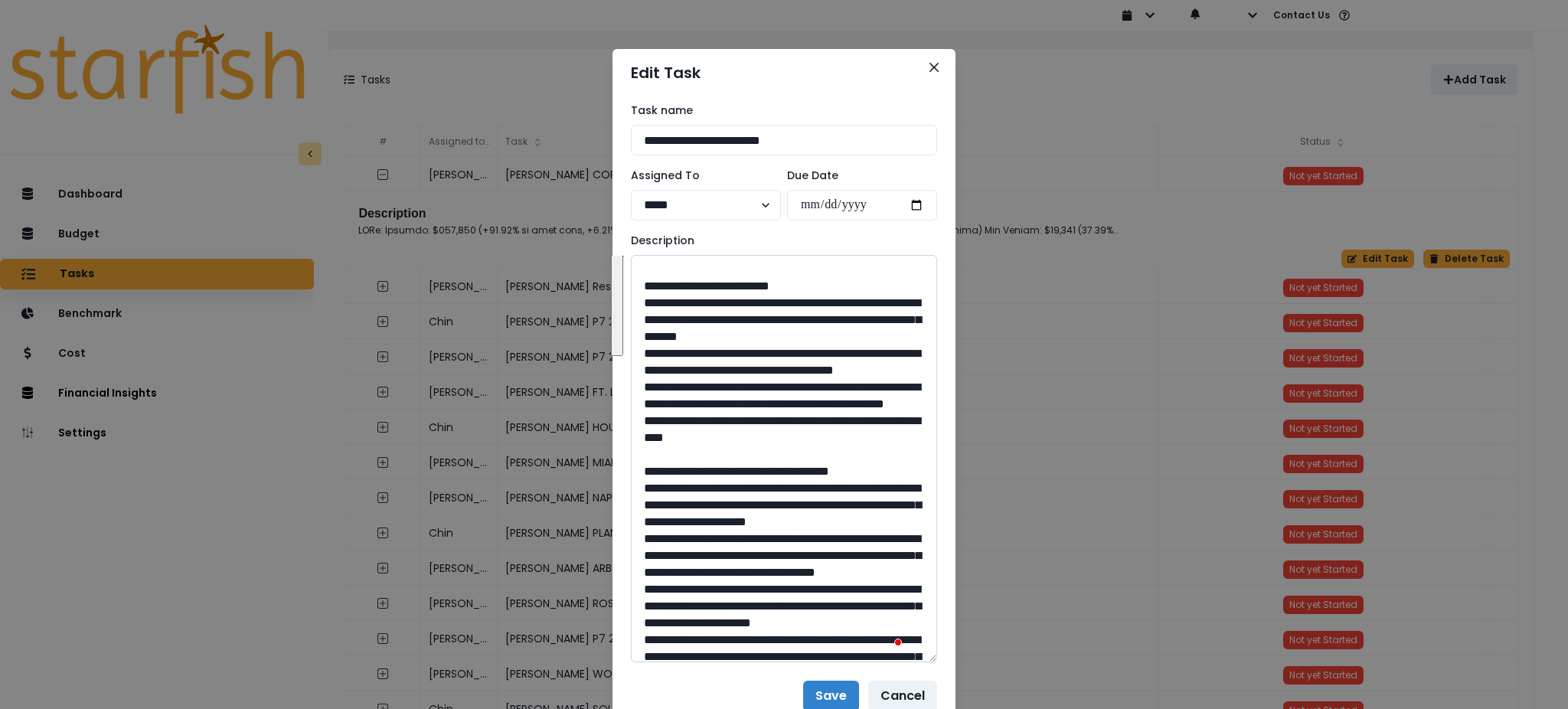
drag, startPoint x: 837, startPoint y: 482, endPoint x: 644, endPoint y: 306, distance: 261.2
click at [644, 306] on textarea "To enrich screen reader interactions, please activate Accessibility in Grammarl…" at bounding box center [784, 458] width 306 height 407
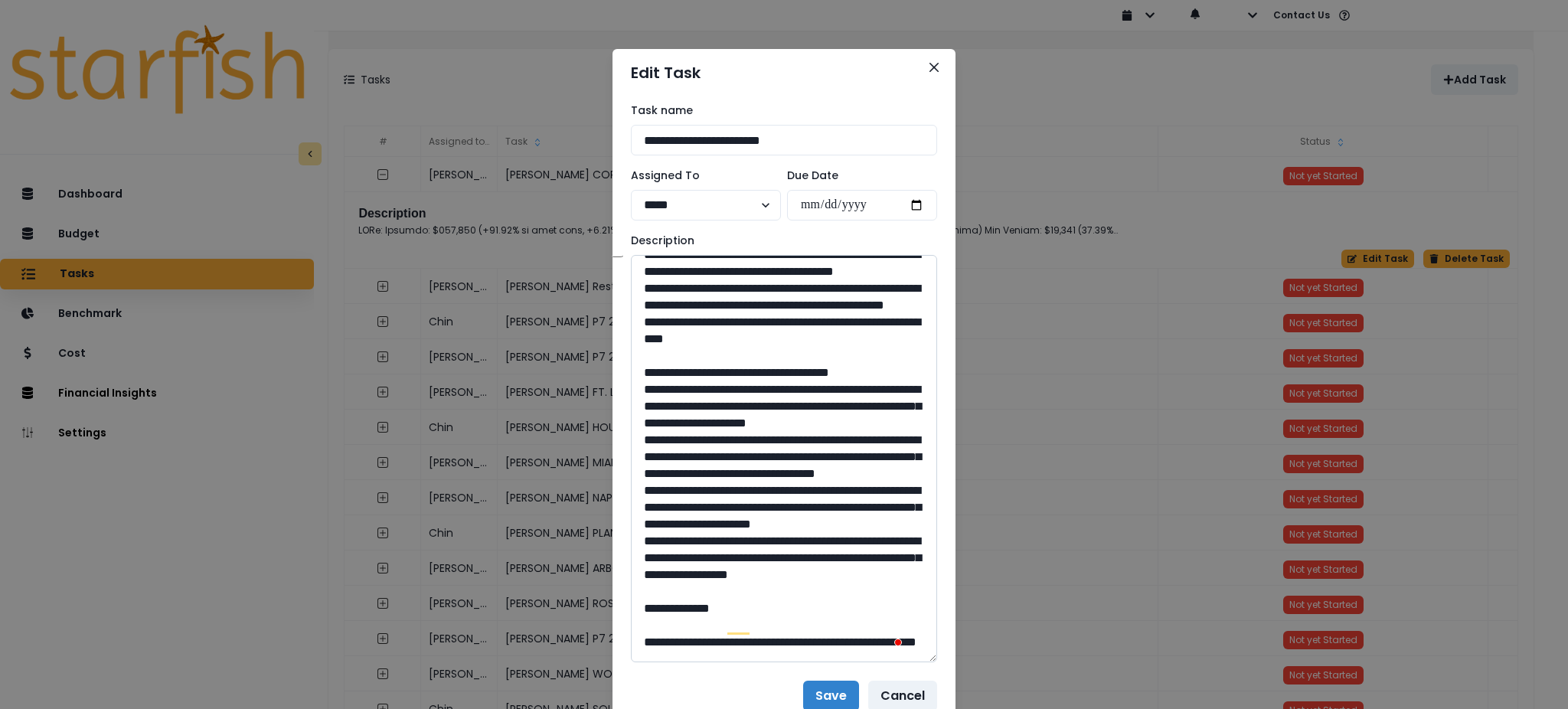
scroll to position [204, 0]
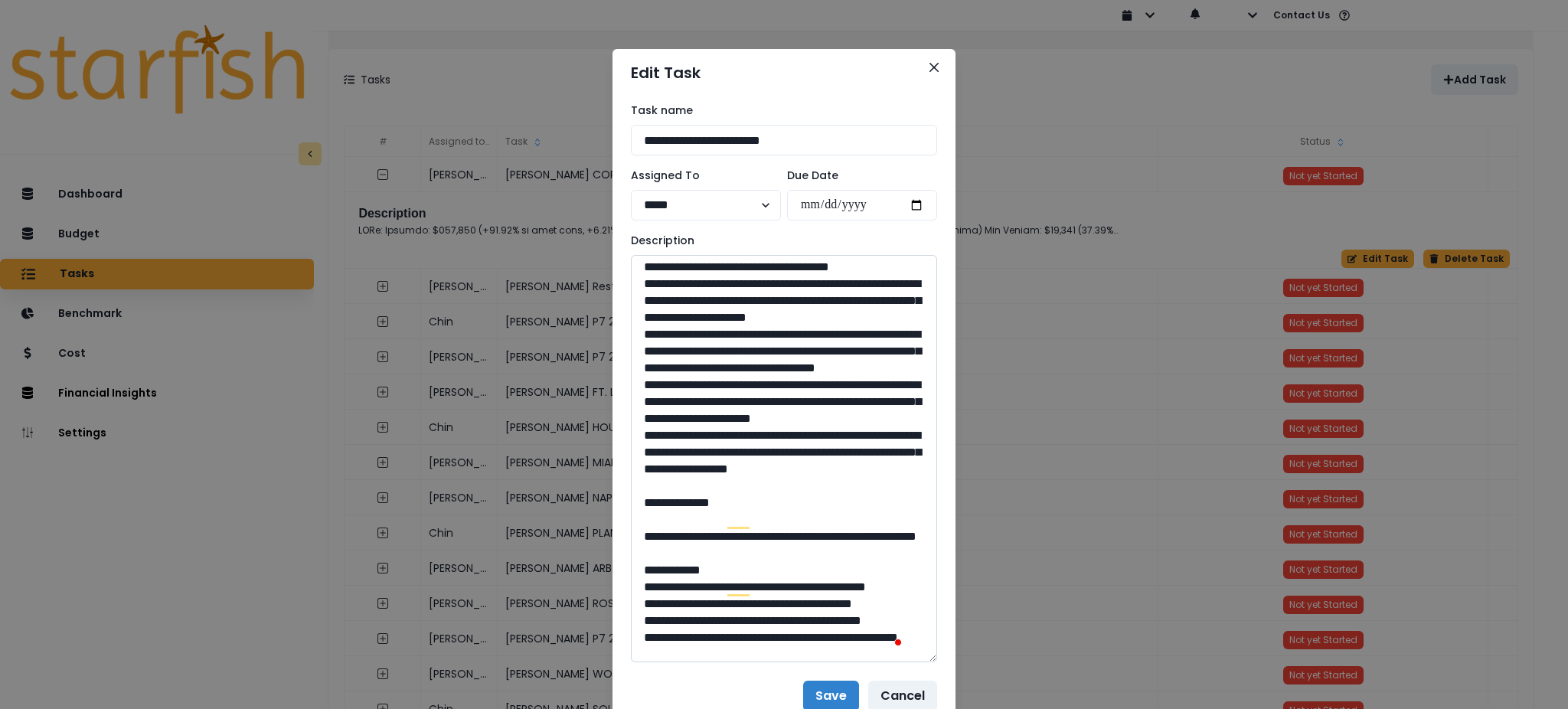
drag, startPoint x: 791, startPoint y: 587, endPoint x: 649, endPoint y: 336, distance: 288.4
click at [649, 336] on textarea "To enrich screen reader interactions, please activate Accessibility in Grammarl…" at bounding box center [784, 458] width 306 height 407
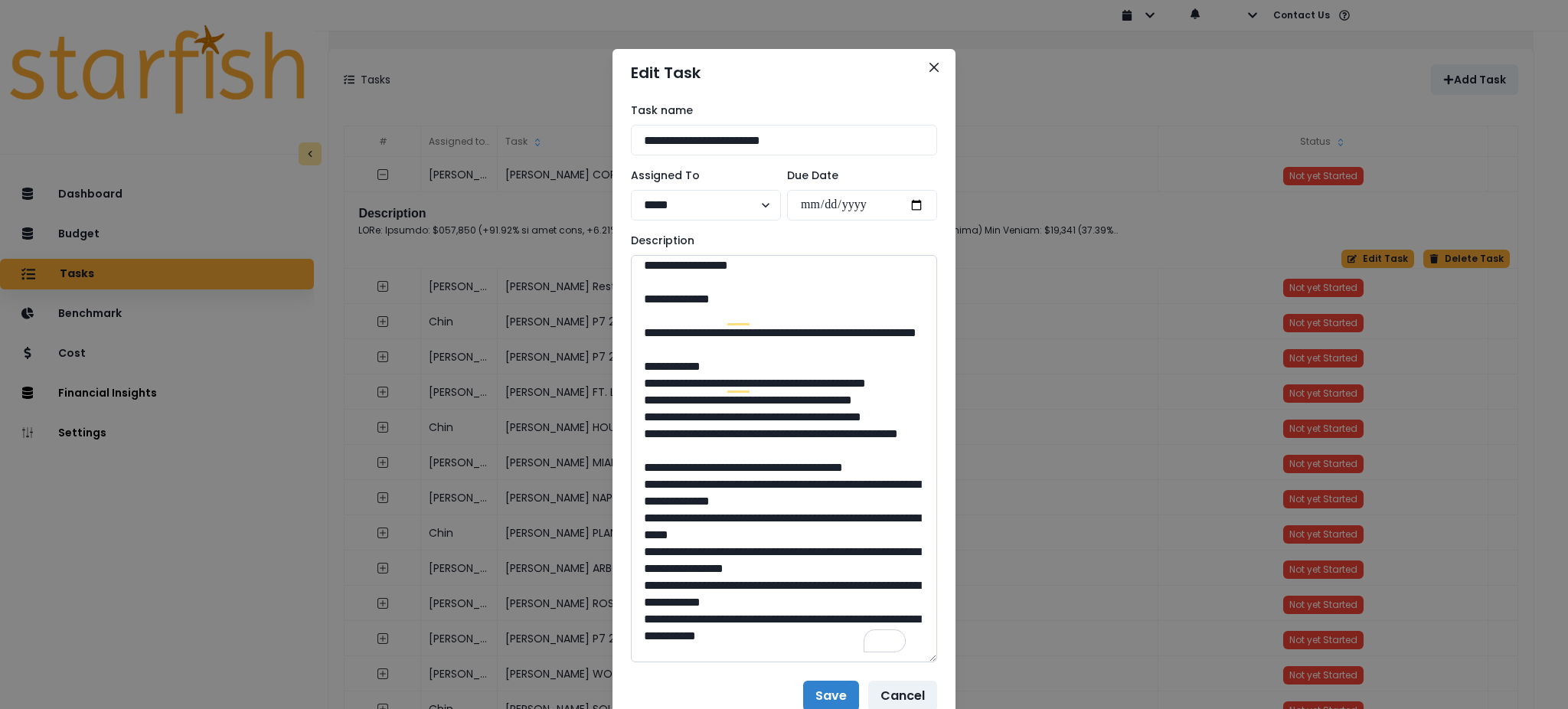
drag, startPoint x: 768, startPoint y: 463, endPoint x: 678, endPoint y: 454, distance: 90.4
click at [678, 454] on textarea "To enrich screen reader interactions, please activate Accessibility in Grammarl…" at bounding box center [784, 458] width 306 height 407
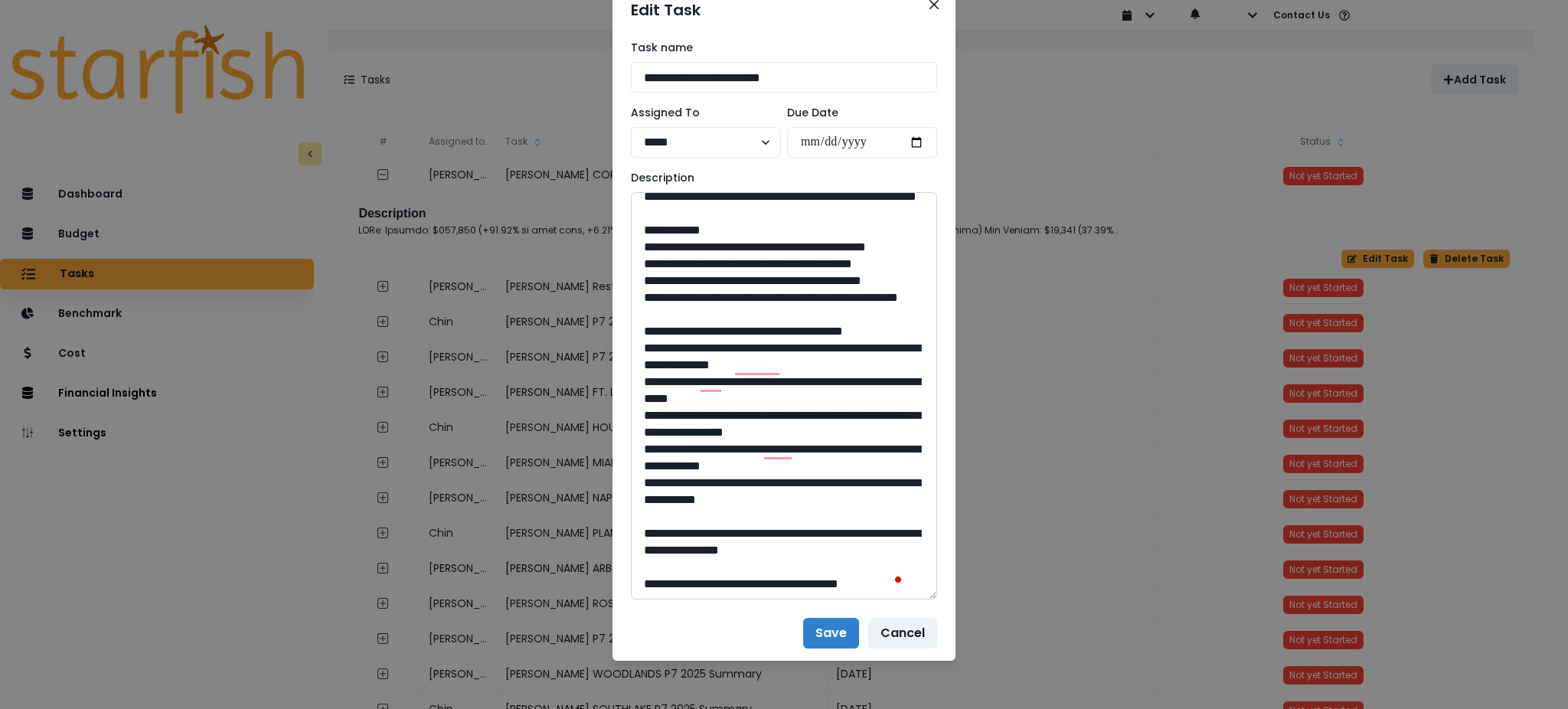
drag, startPoint x: 772, startPoint y: 529, endPoint x: 743, endPoint y: 530, distance: 29.0
click at [743, 530] on textarea "To enrich screen reader interactions, please activate Accessibility in Grammarl…" at bounding box center [784, 395] width 306 height 407
click at [929, 8] on icon "Close" at bounding box center [934, 5] width 9 height 9
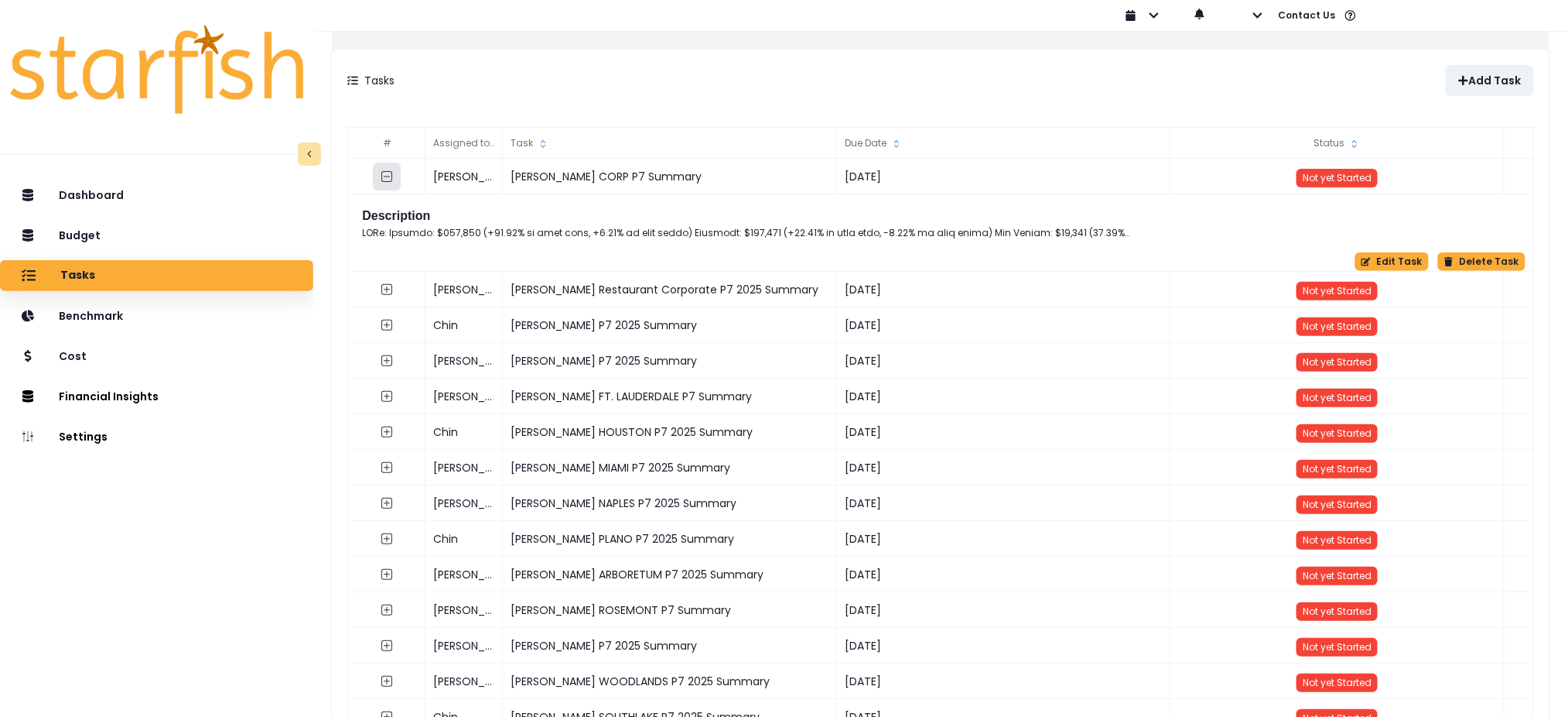
click at [393, 173] on icon "collasped outline" at bounding box center [387, 176] width 12 height 12
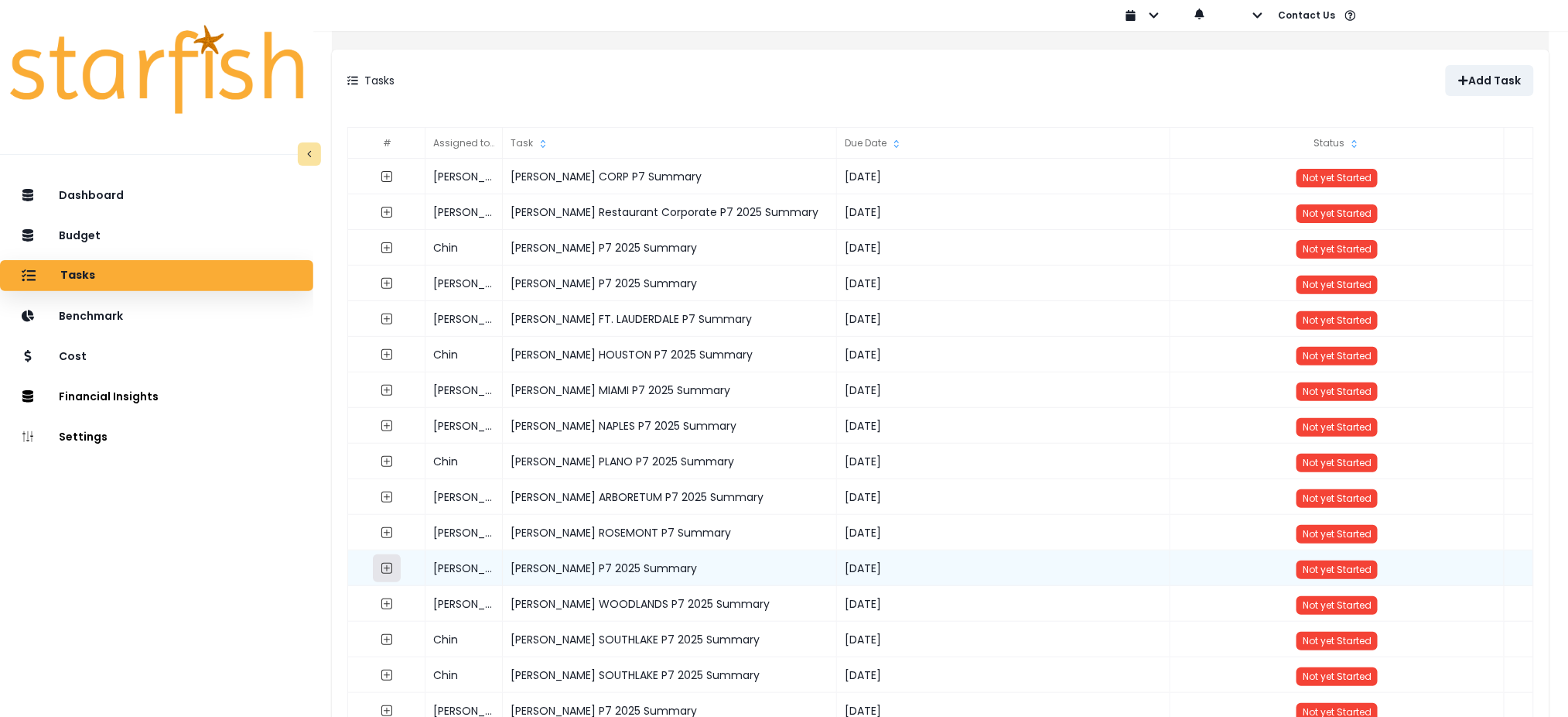
click at [393, 563] on icon "expand outline" at bounding box center [387, 567] width 12 height 12
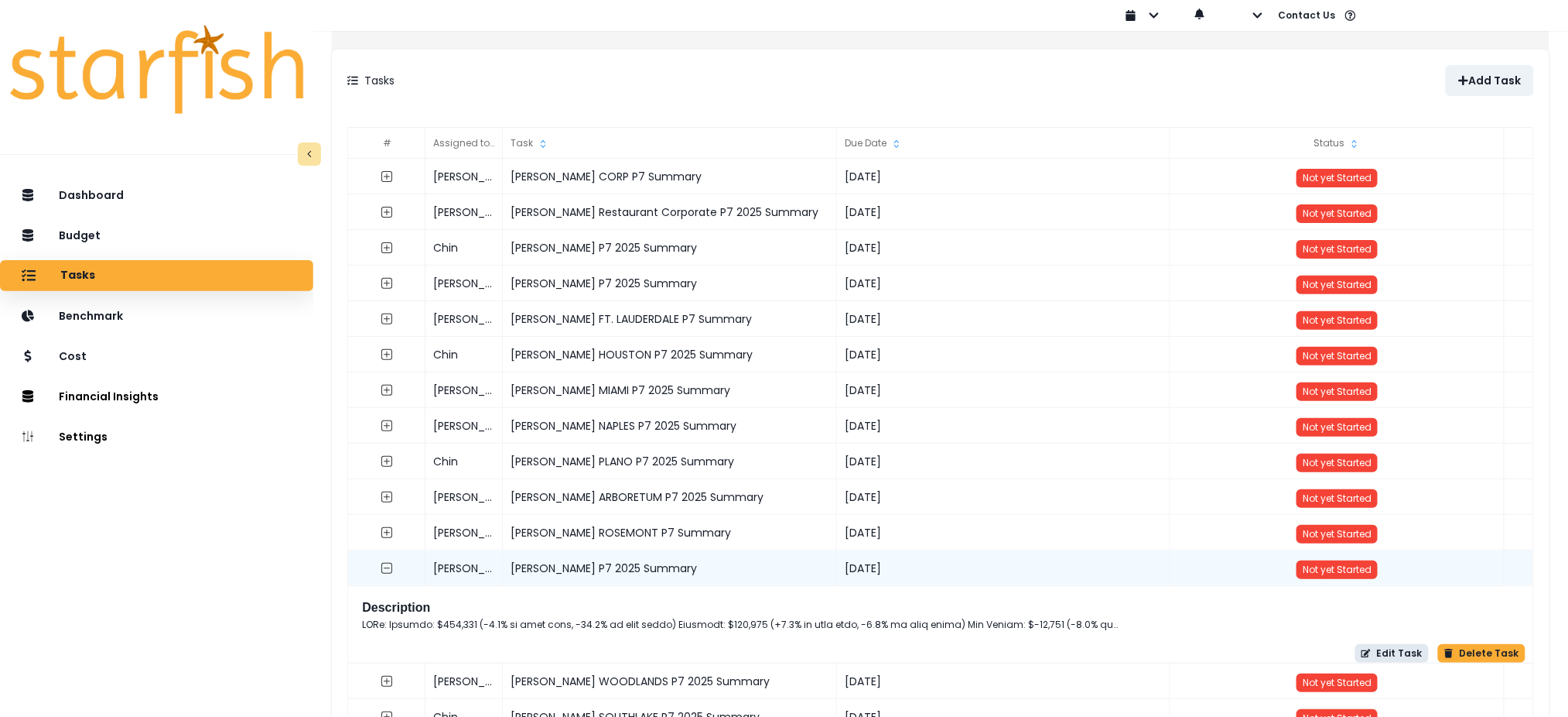
click at [1383, 655] on button "Edit Task" at bounding box center [1392, 653] width 73 height 19
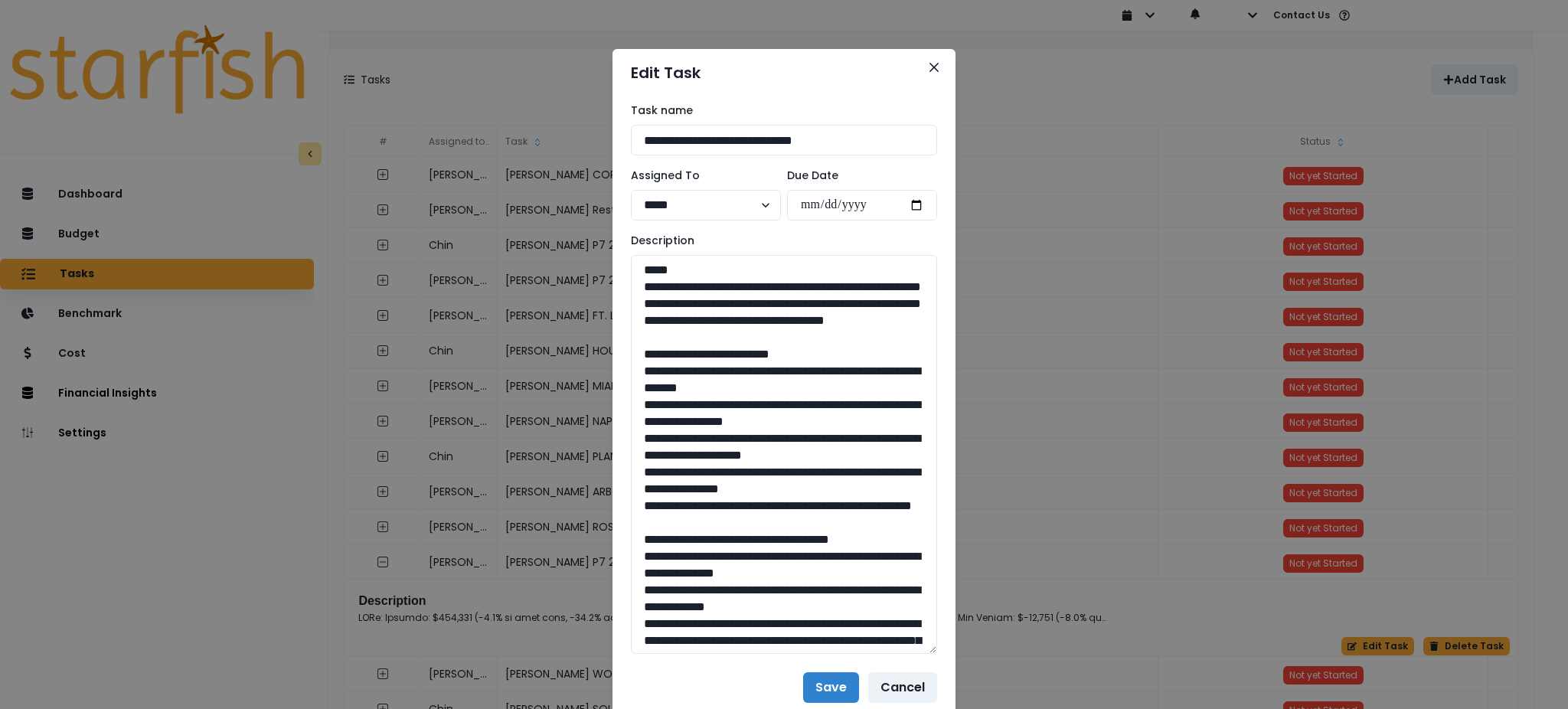
drag, startPoint x: 925, startPoint y: 308, endPoint x: 929, endPoint y: 646, distance: 338.0
click at [929, 646] on div "**********" at bounding box center [784, 378] width 343 height 563
drag, startPoint x: 708, startPoint y: 314, endPoint x: 631, endPoint y: 288, distance: 81.3
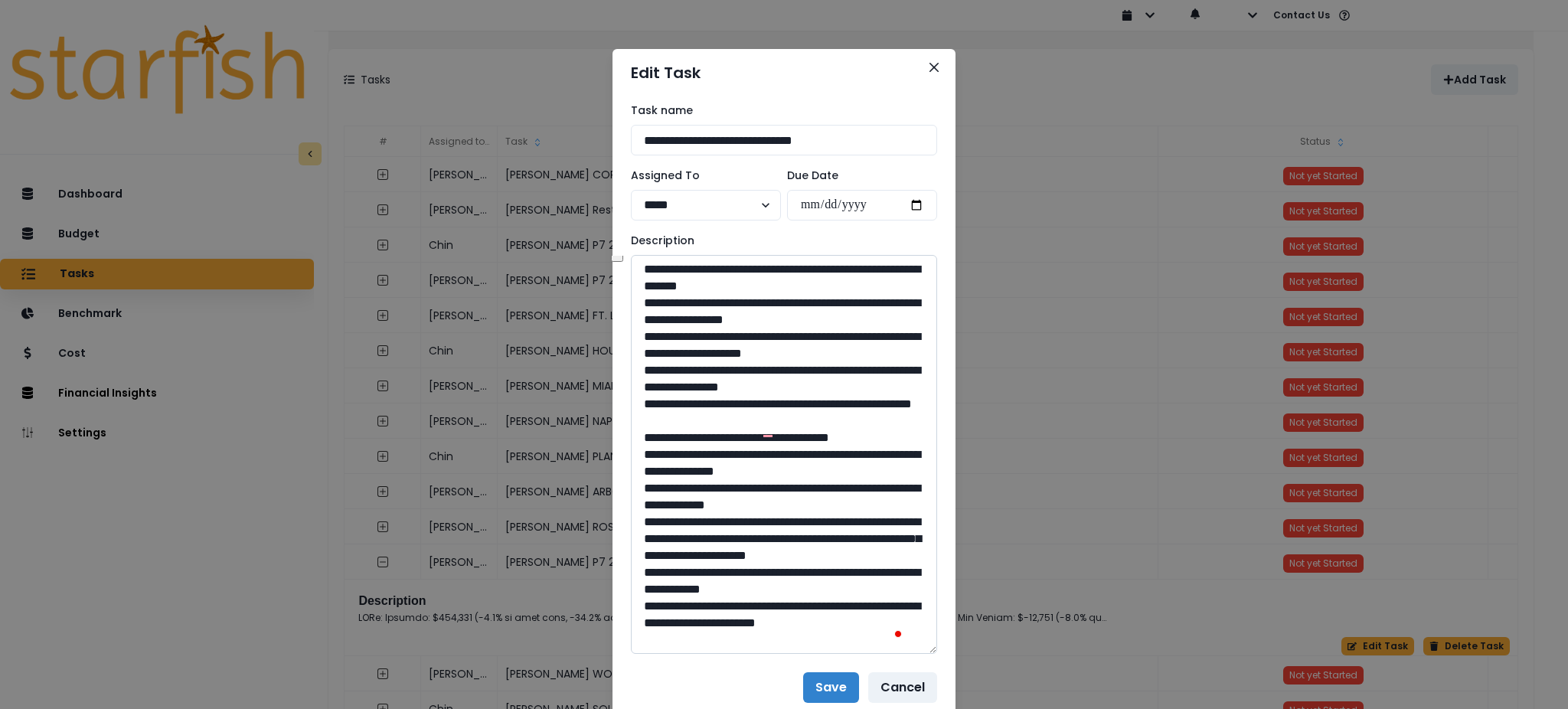
scroll to position [102, 0]
drag, startPoint x: 797, startPoint y: 459, endPoint x: 647, endPoint y: 305, distance: 215.0
click at [647, 305] on textarea "To enrich screen reader interactions, please activate Accessibility in Grammarl…" at bounding box center [784, 454] width 306 height 399
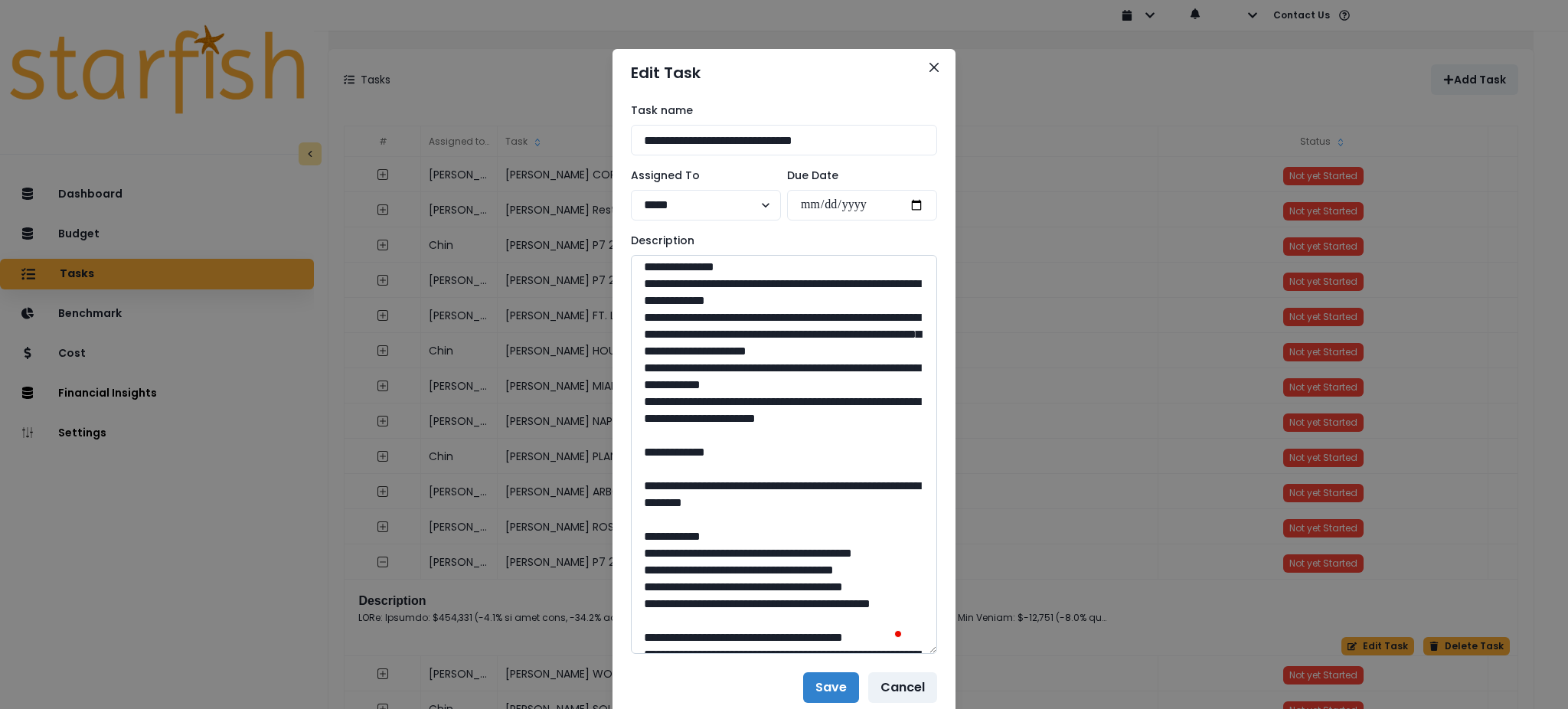
drag, startPoint x: 679, startPoint y: 507, endPoint x: 646, endPoint y: 299, distance: 210.6
click at [646, 299] on textarea "To enrich screen reader interactions, please activate Accessibility in Grammarl…" at bounding box center [784, 454] width 306 height 399
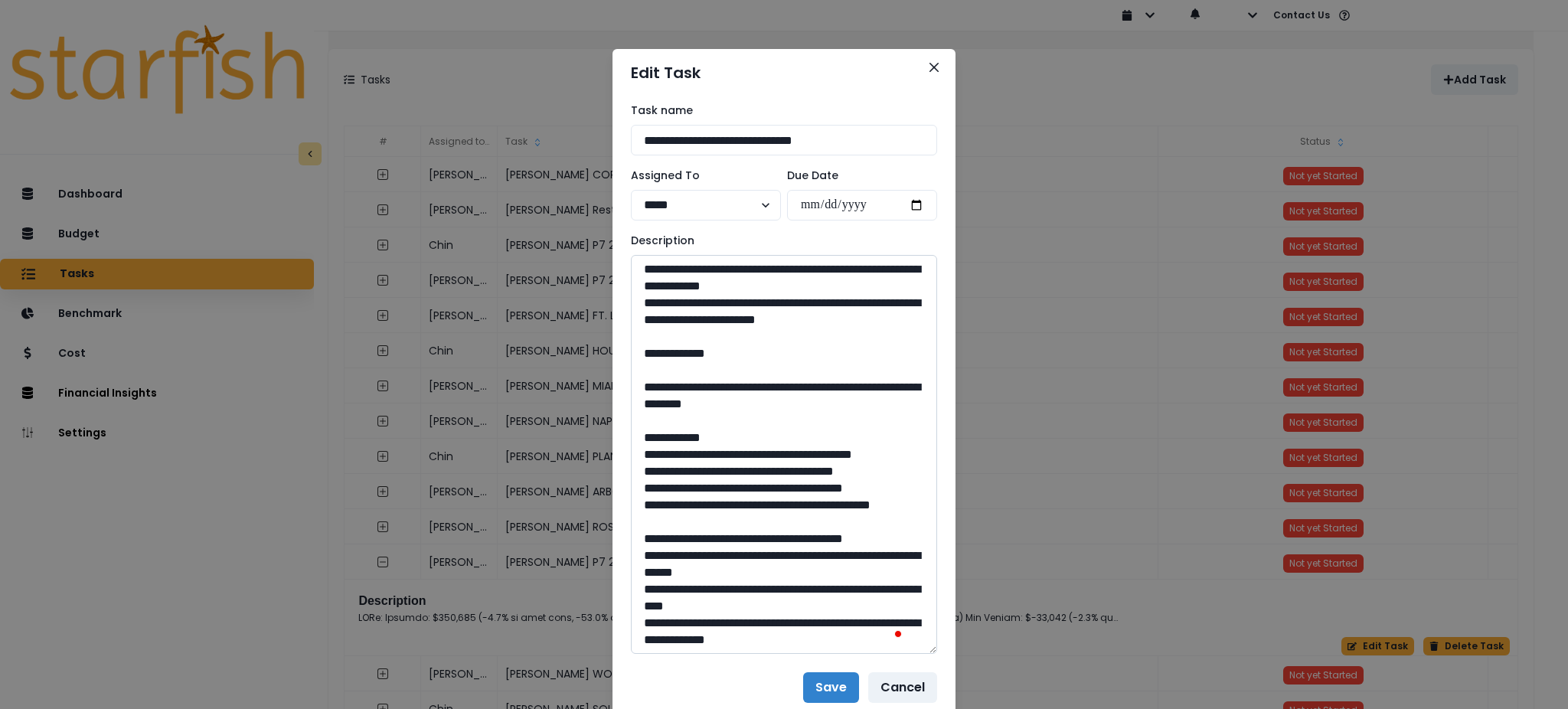
scroll to position [408, 0]
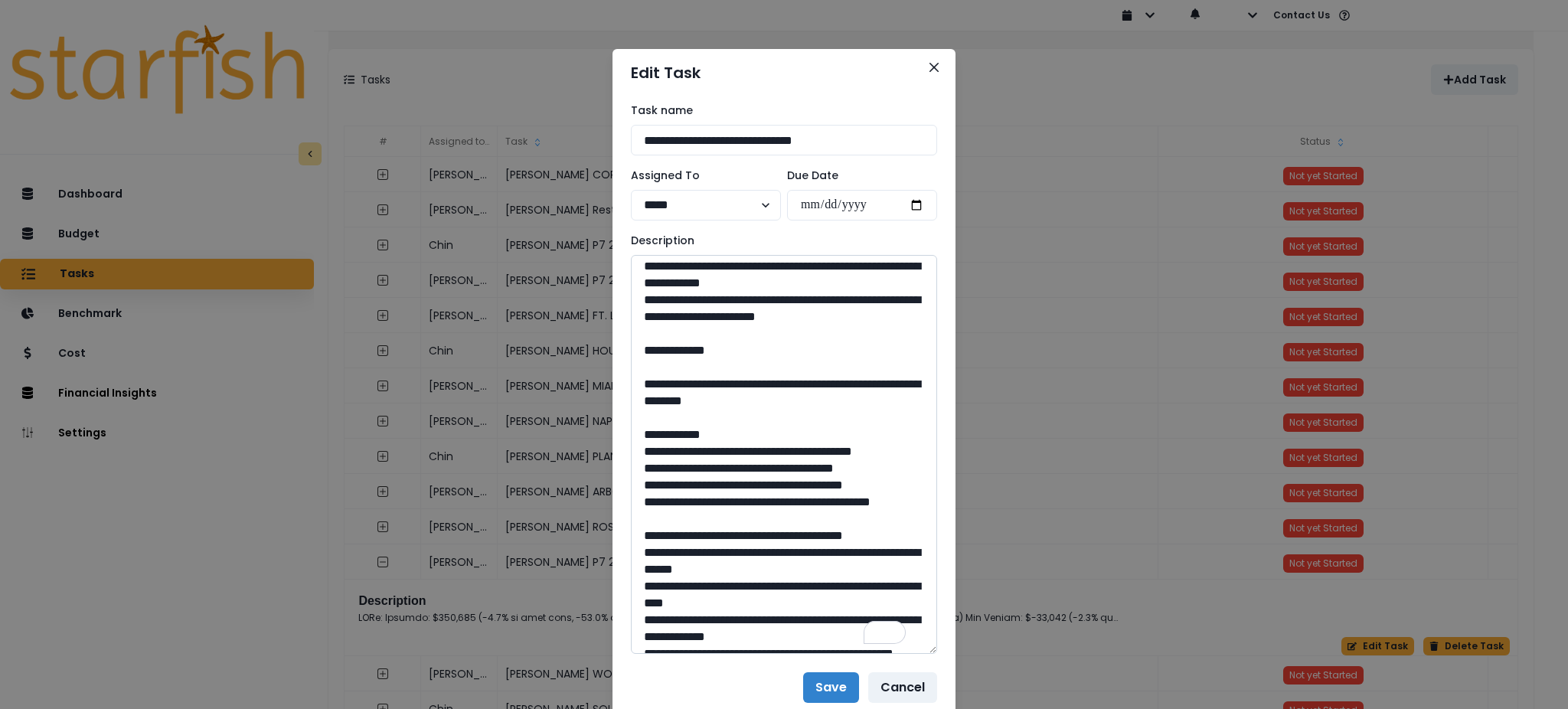
drag, startPoint x: 850, startPoint y: 486, endPoint x: 676, endPoint y: 472, distance: 174.6
click at [676, 472] on textarea "To enrich screen reader interactions, please activate Accessibility in Grammarl…" at bounding box center [784, 454] width 306 height 399
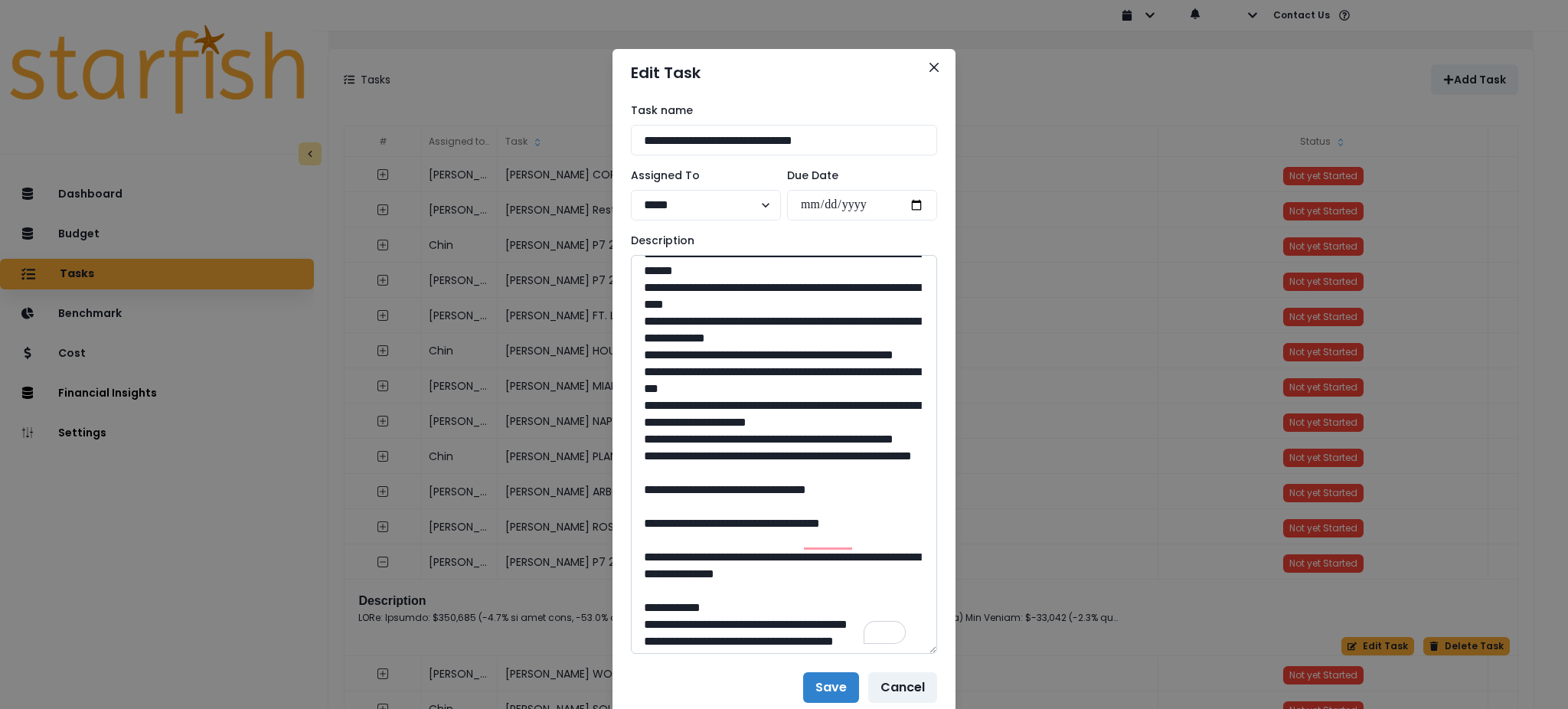
scroll to position [0, 0]
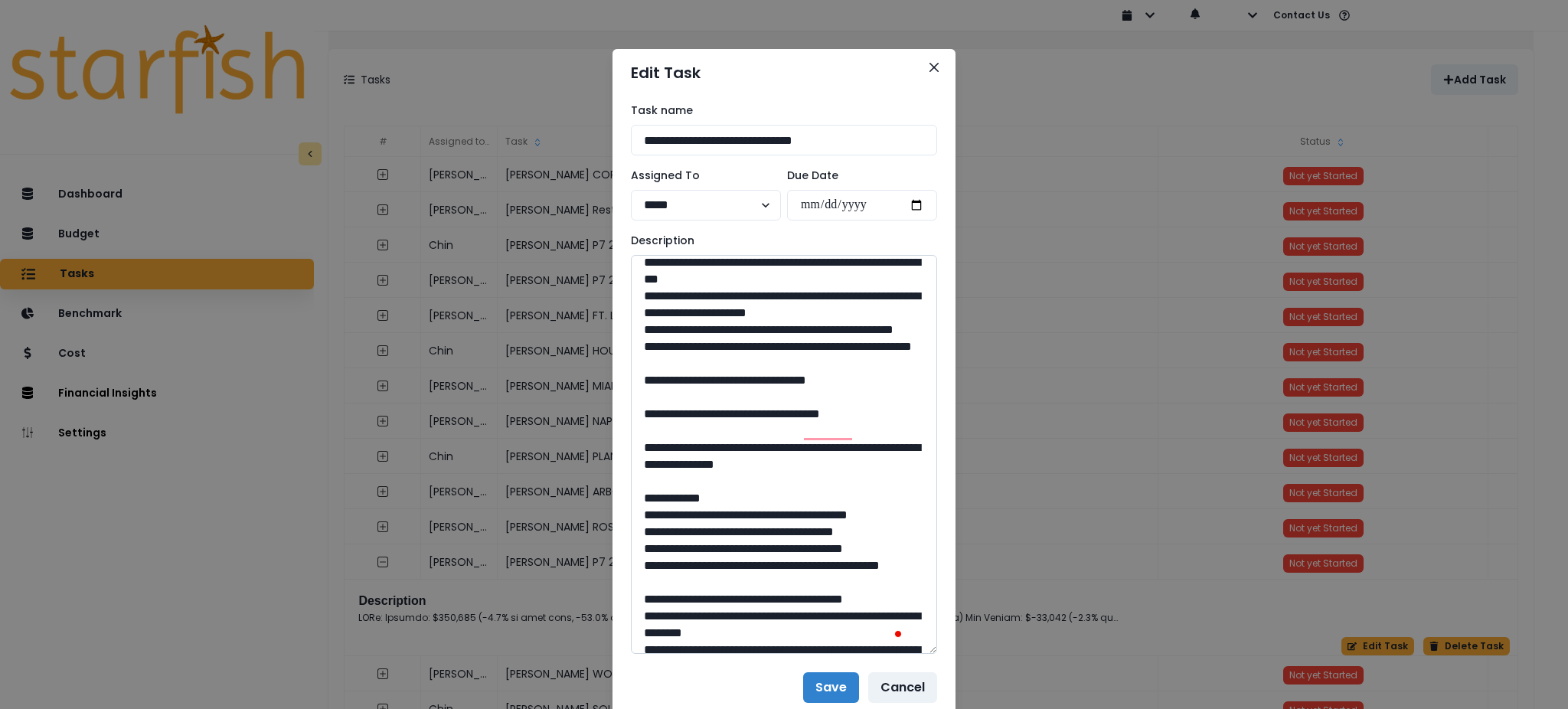
drag, startPoint x: 782, startPoint y: 567, endPoint x: 741, endPoint y: 571, distance: 41.2
click at [741, 571] on textarea "To enrich screen reader interactions, please activate Accessibility in Grammarl…" at bounding box center [784, 454] width 306 height 399
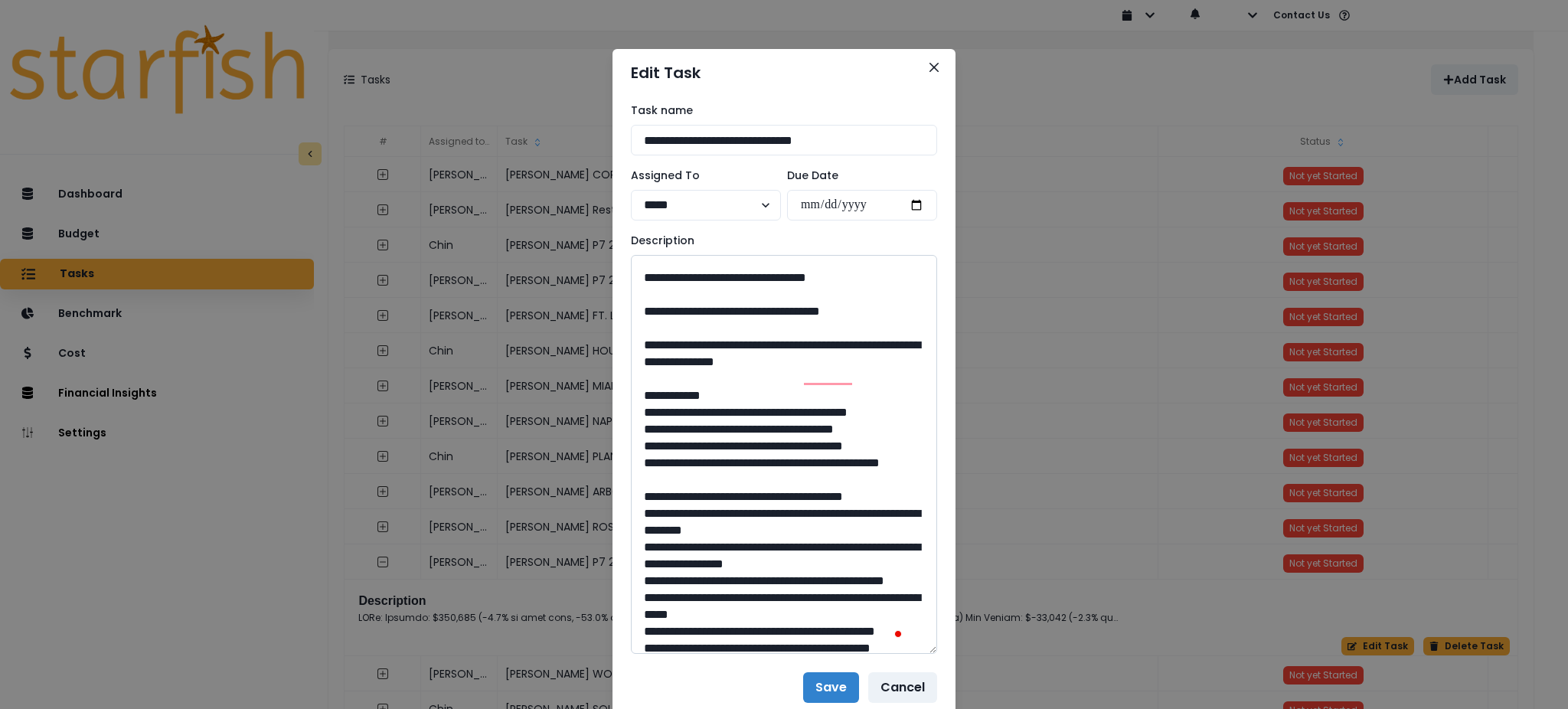
scroll to position [918, 0]
drag, startPoint x: 858, startPoint y: 547, endPoint x: 682, endPoint y: 527, distance: 177.1
click at [682, 527] on textarea "To enrich screen reader interactions, please activate Accessibility in Grammarl…" at bounding box center [784, 454] width 306 height 399
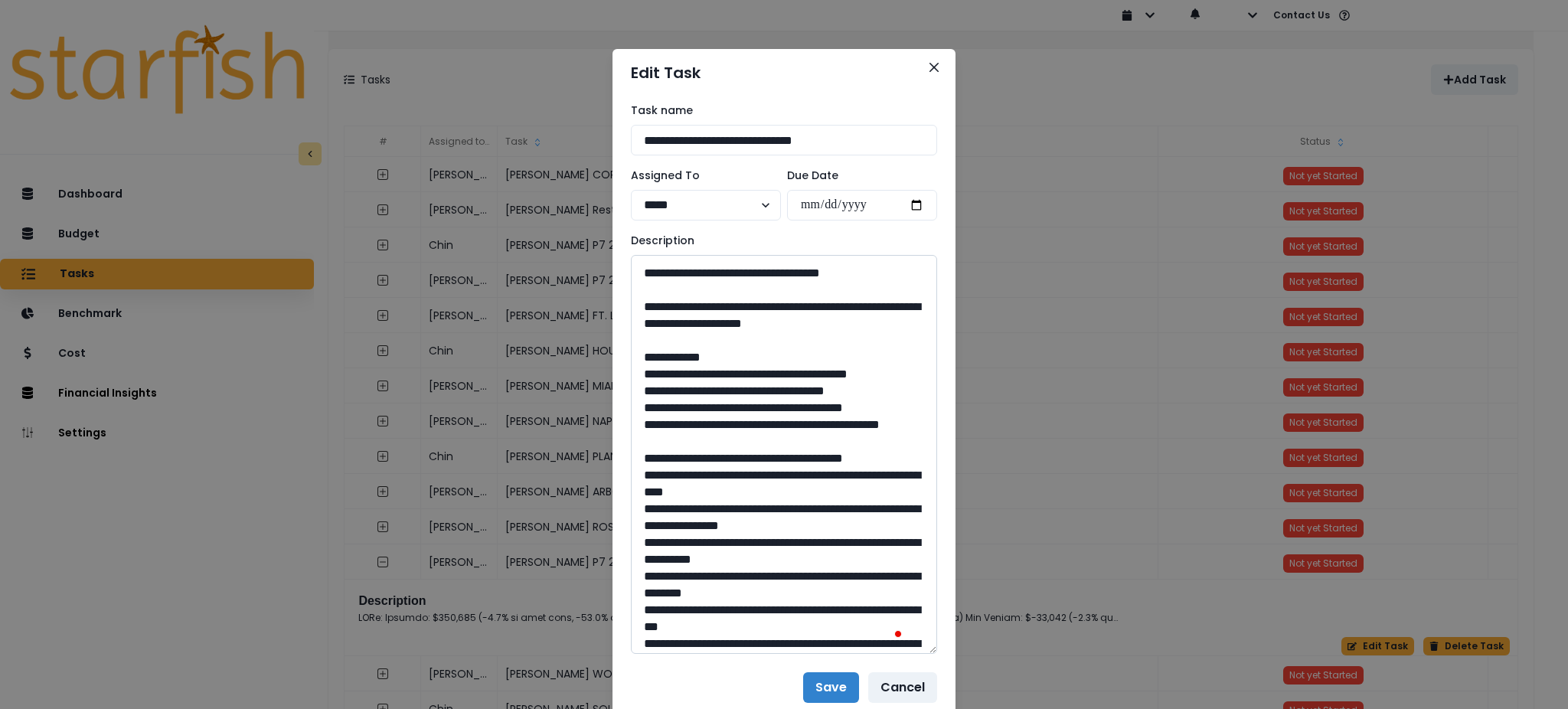
click at [789, 560] on textarea "To enrich screen reader interactions, please activate Accessibility in Grammarl…" at bounding box center [784, 454] width 306 height 399
drag, startPoint x: 783, startPoint y: 559, endPoint x: 746, endPoint y: 562, distance: 37.1
click at [746, 562] on textarea "To enrich screen reader interactions, please activate Accessibility in Grammarl…" at bounding box center [784, 454] width 306 height 399
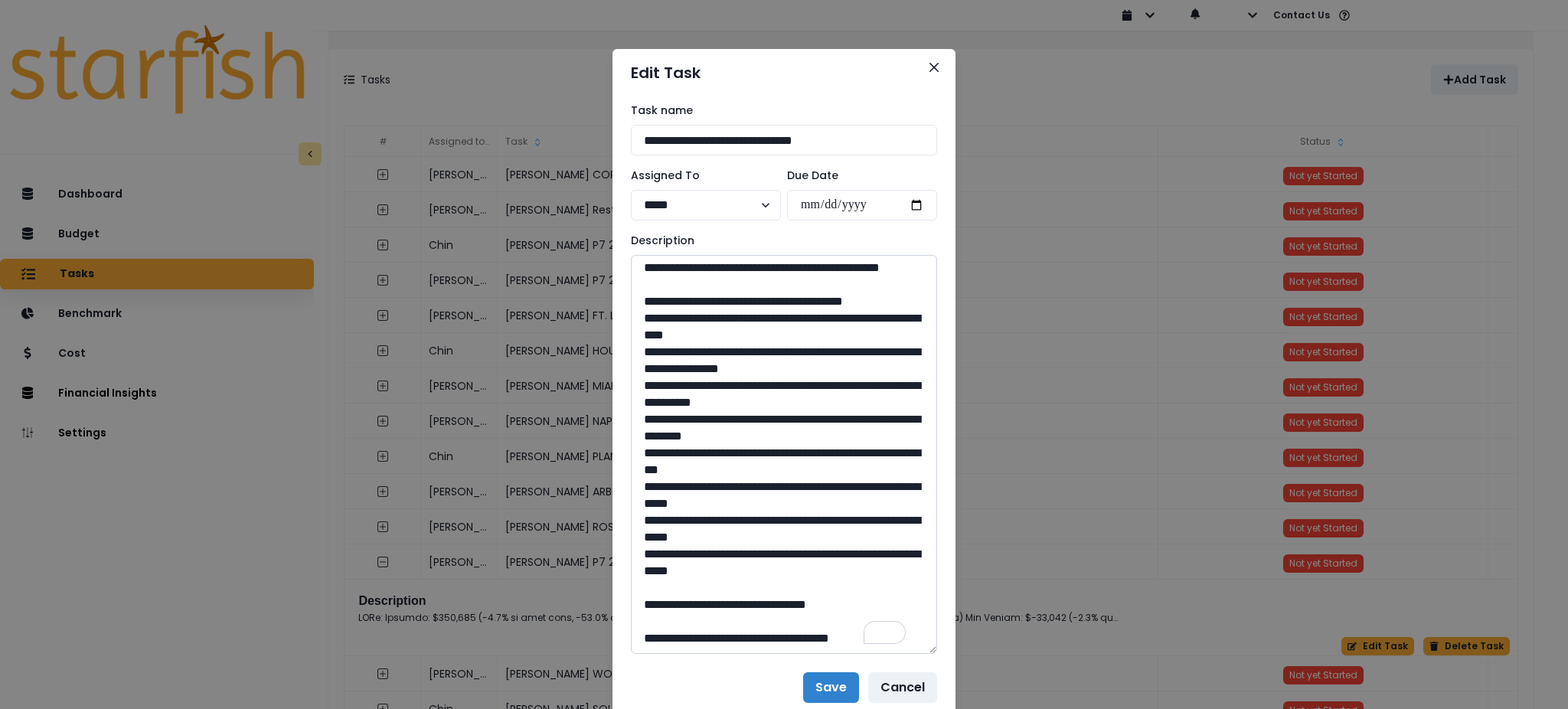
drag, startPoint x: 689, startPoint y: 457, endPoint x: 679, endPoint y: 420, distance: 38.3
click at [679, 420] on textarea "To enrich screen reader interactions, please activate Accessibility in Grammarl…" at bounding box center [784, 454] width 306 height 399
drag, startPoint x: 777, startPoint y: 606, endPoint x: 745, endPoint y: 608, distance: 32.1
click at [745, 608] on textarea "To enrich screen reader interactions, please activate Accessibility in Grammarl…" at bounding box center [784, 454] width 306 height 399
click at [905, 57] on header "Edit Task" at bounding box center [784, 72] width 343 height 47
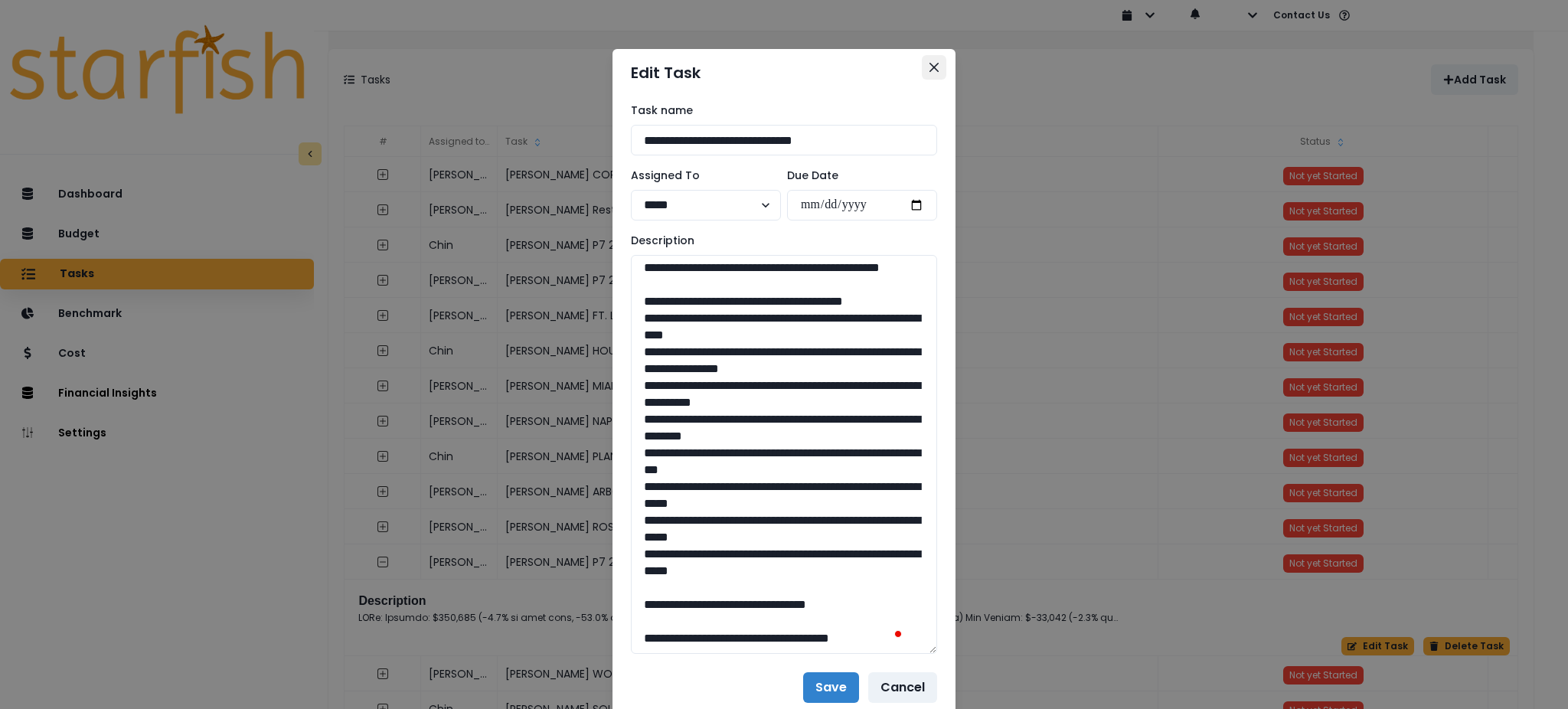
click at [938, 69] on button "Close" at bounding box center [934, 67] width 24 height 24
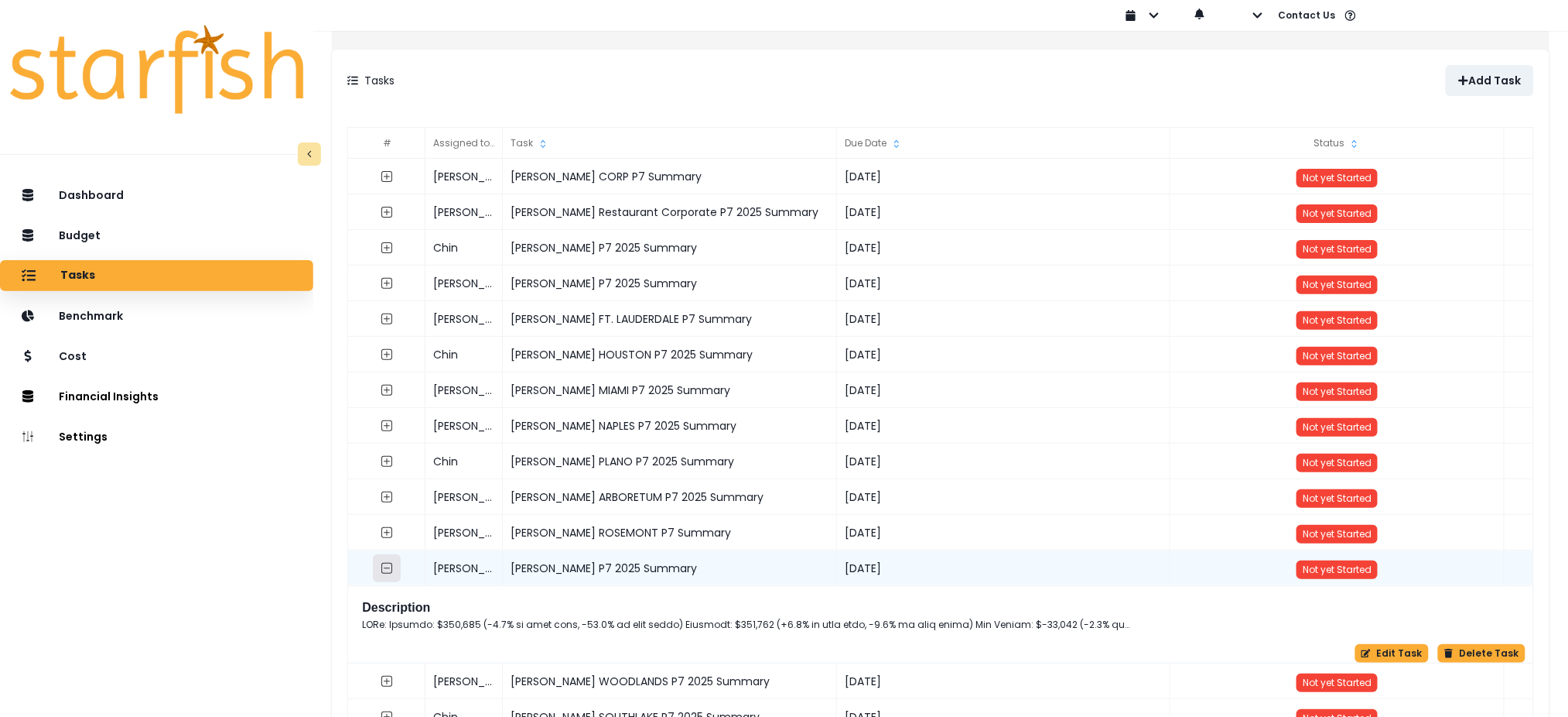
click at [393, 567] on icon "collasped outline" at bounding box center [387, 567] width 12 height 12
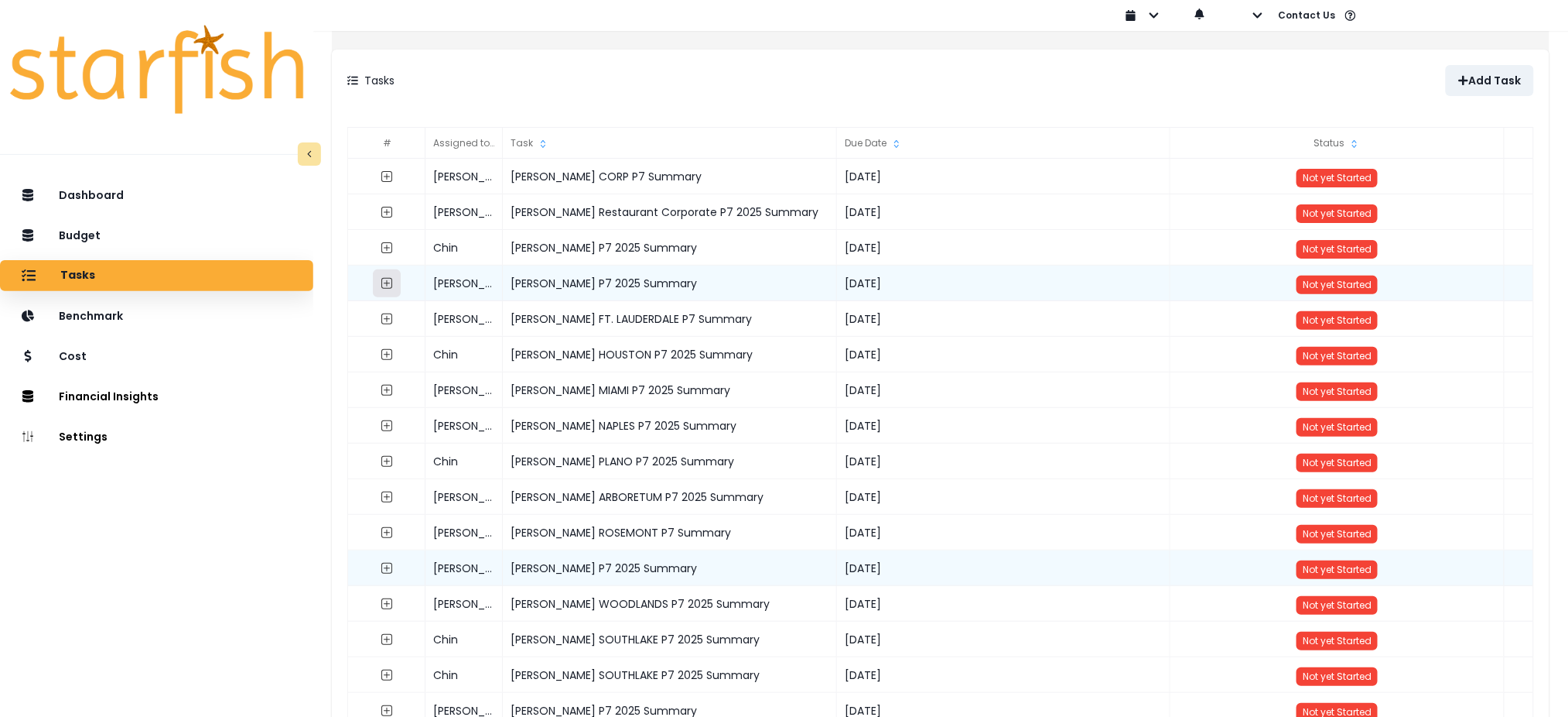
click at [393, 282] on icon "expand outline" at bounding box center [387, 283] width 12 height 12
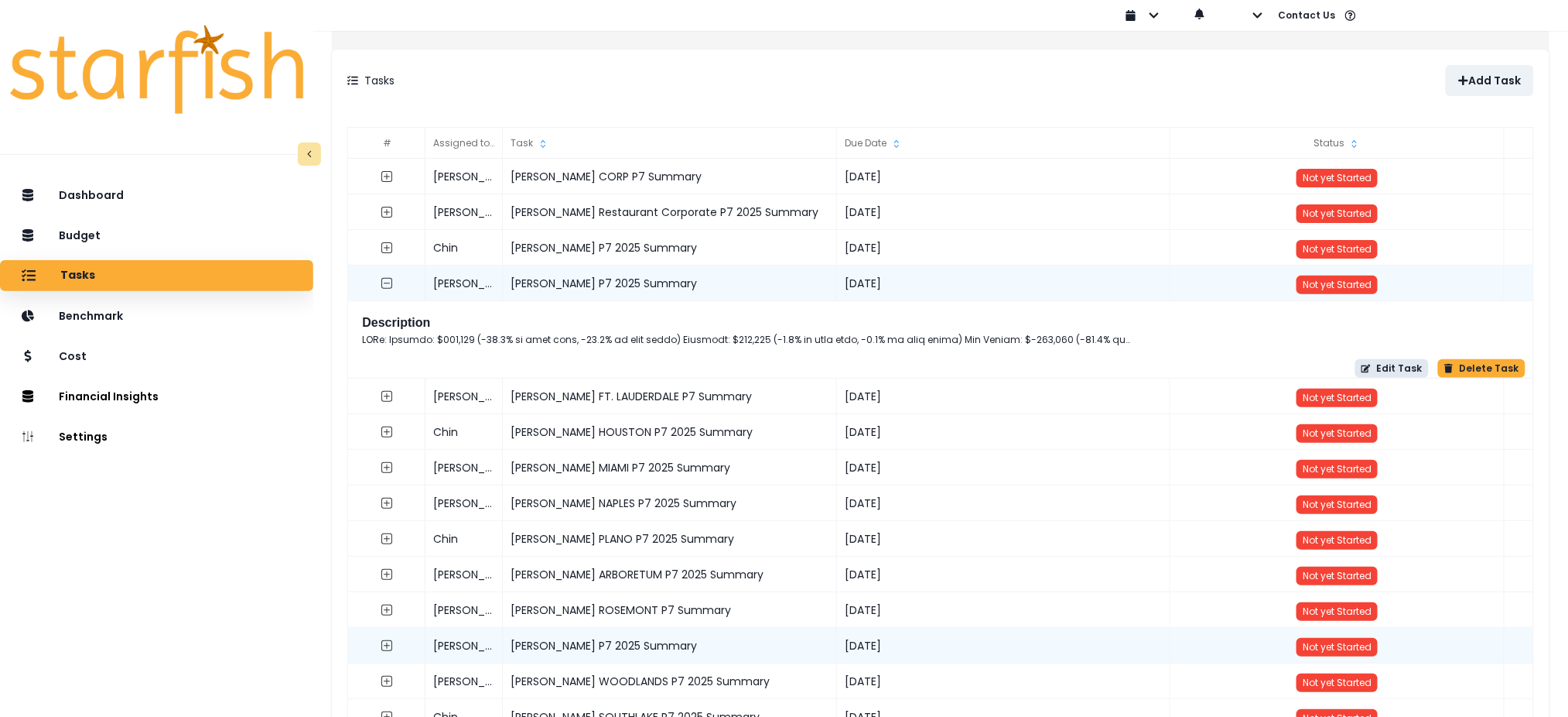
click at [1389, 371] on button "Edit Task" at bounding box center [1392, 368] width 73 height 19
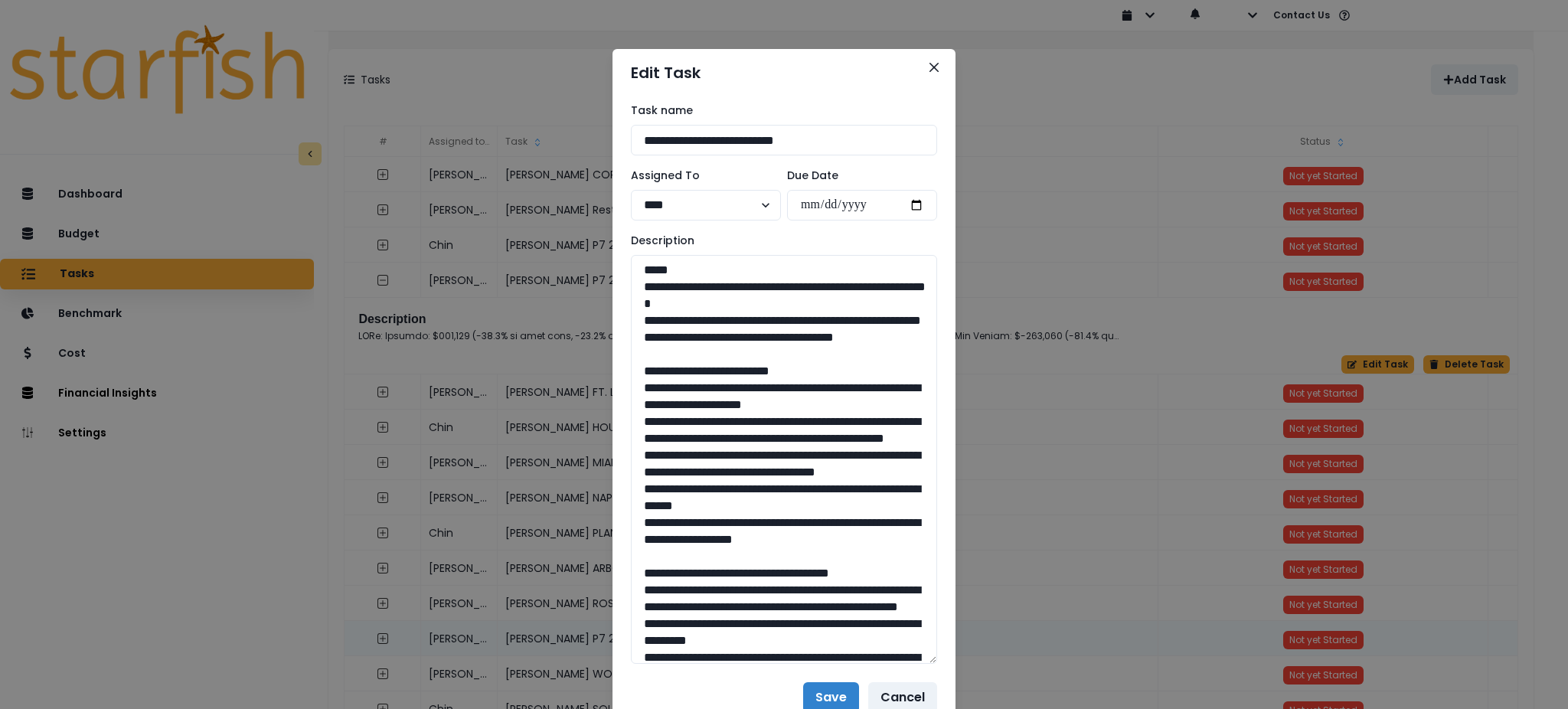
drag, startPoint x: 929, startPoint y: 308, endPoint x: 933, endPoint y: 622, distance: 314.0
click at [943, 667] on div "**********" at bounding box center [784, 383] width 343 height 573
drag, startPoint x: 901, startPoint y: 356, endPoint x: 634, endPoint y: 289, distance: 275.3
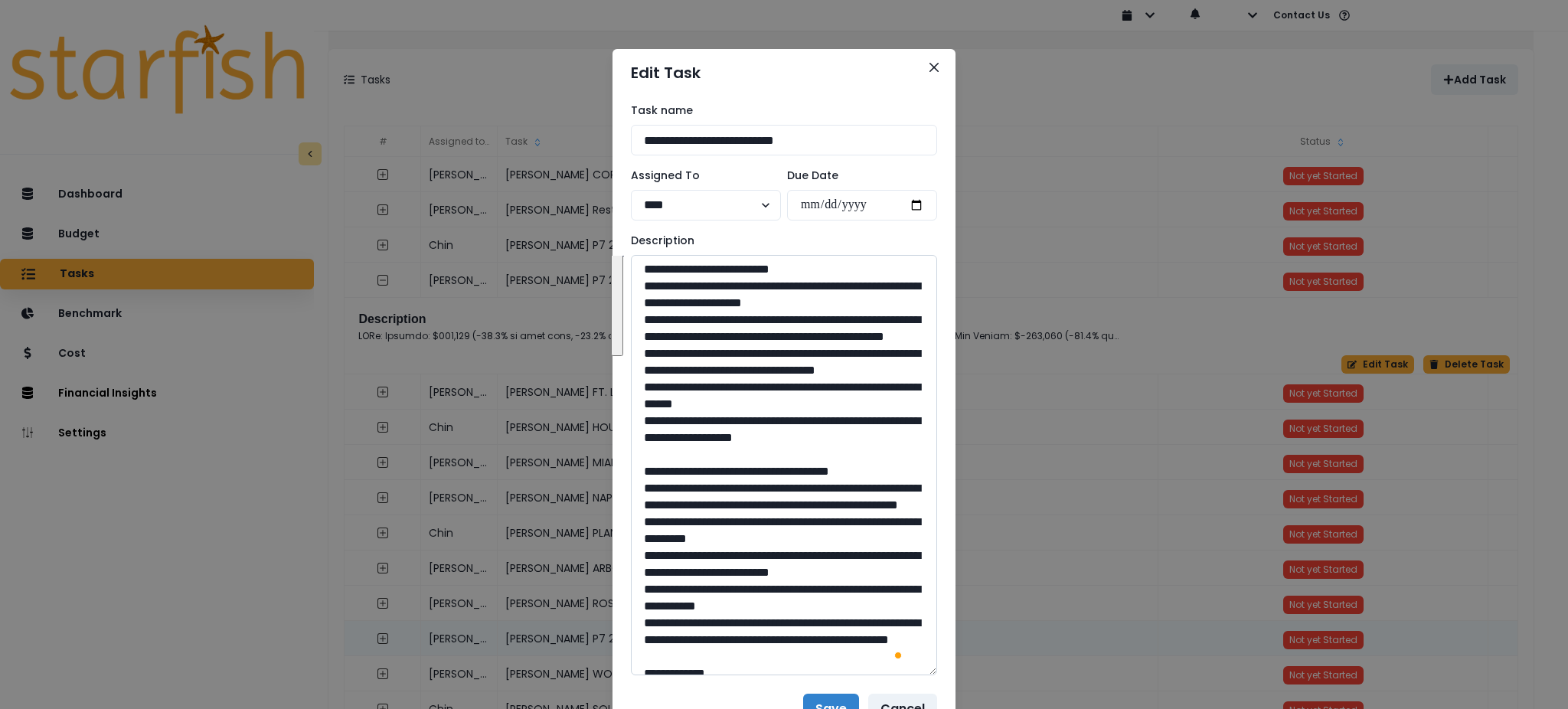
drag, startPoint x: 892, startPoint y: 486, endPoint x: 648, endPoint y: 306, distance: 303.2
click at [648, 306] on textarea "To enrich screen reader interactions, please activate Accessibility in Grammarl…" at bounding box center [784, 464] width 306 height 420
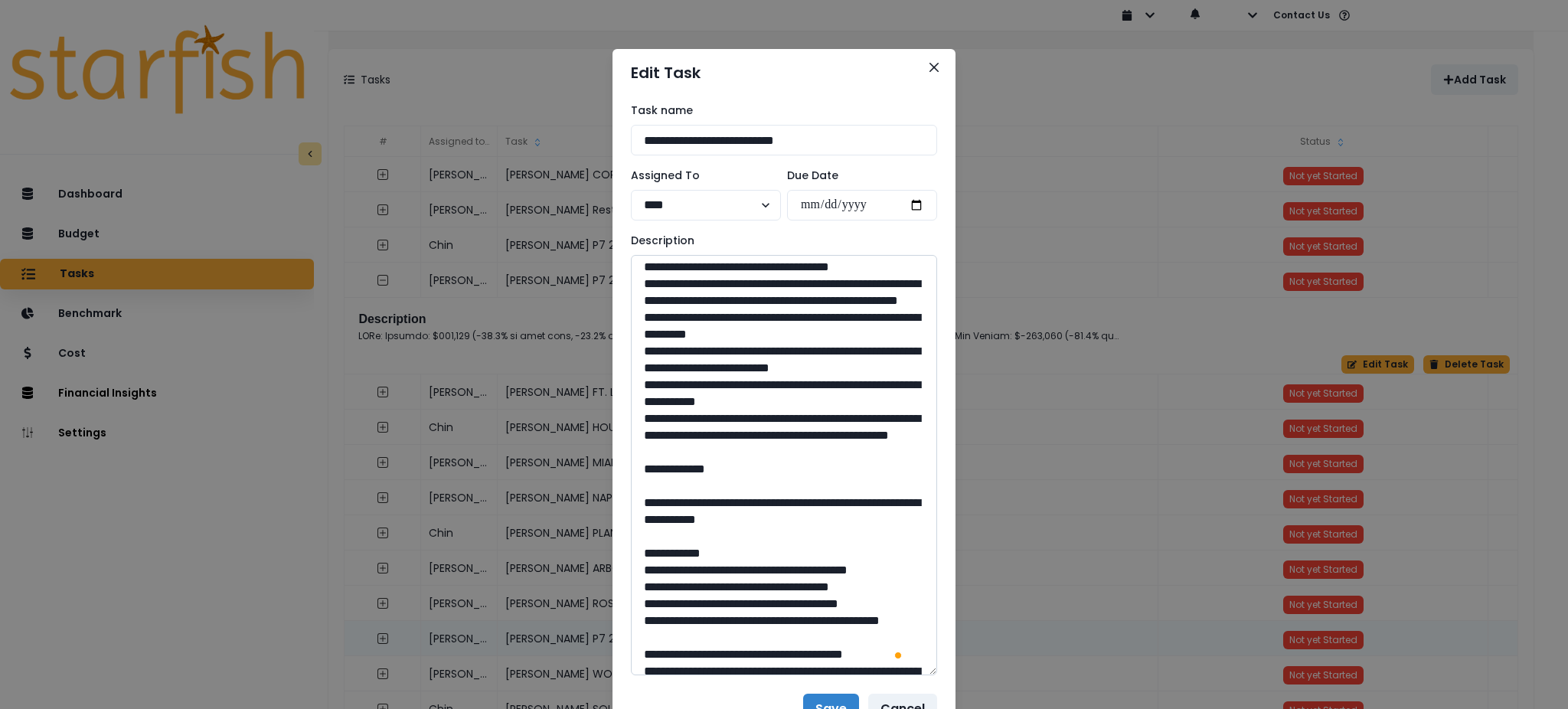
drag, startPoint x: 833, startPoint y: 546, endPoint x: 646, endPoint y: 336, distance: 281.2
click at [646, 336] on textarea "To enrich screen reader interactions, please activate Accessibility in Grammarl…" at bounding box center [784, 464] width 306 height 420
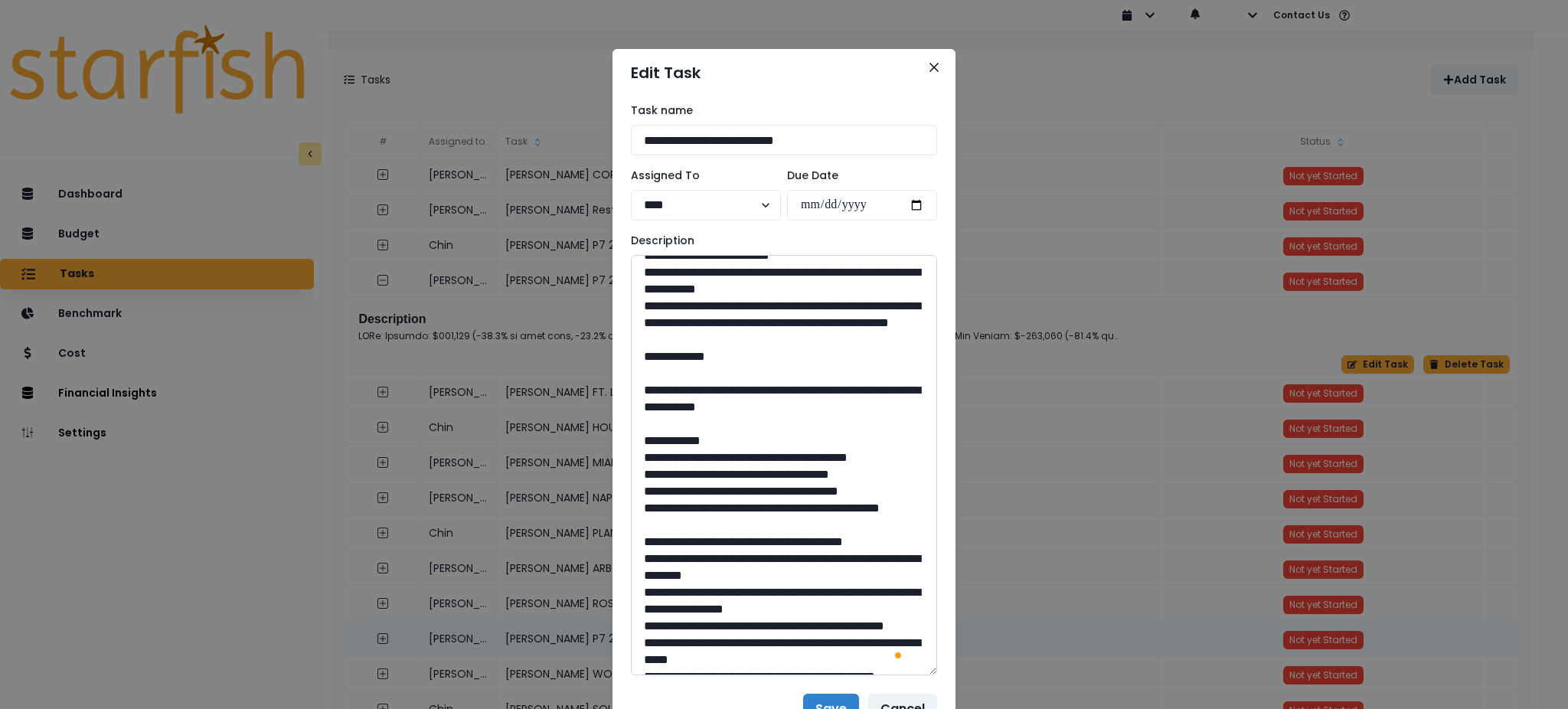
scroll to position [510, 0]
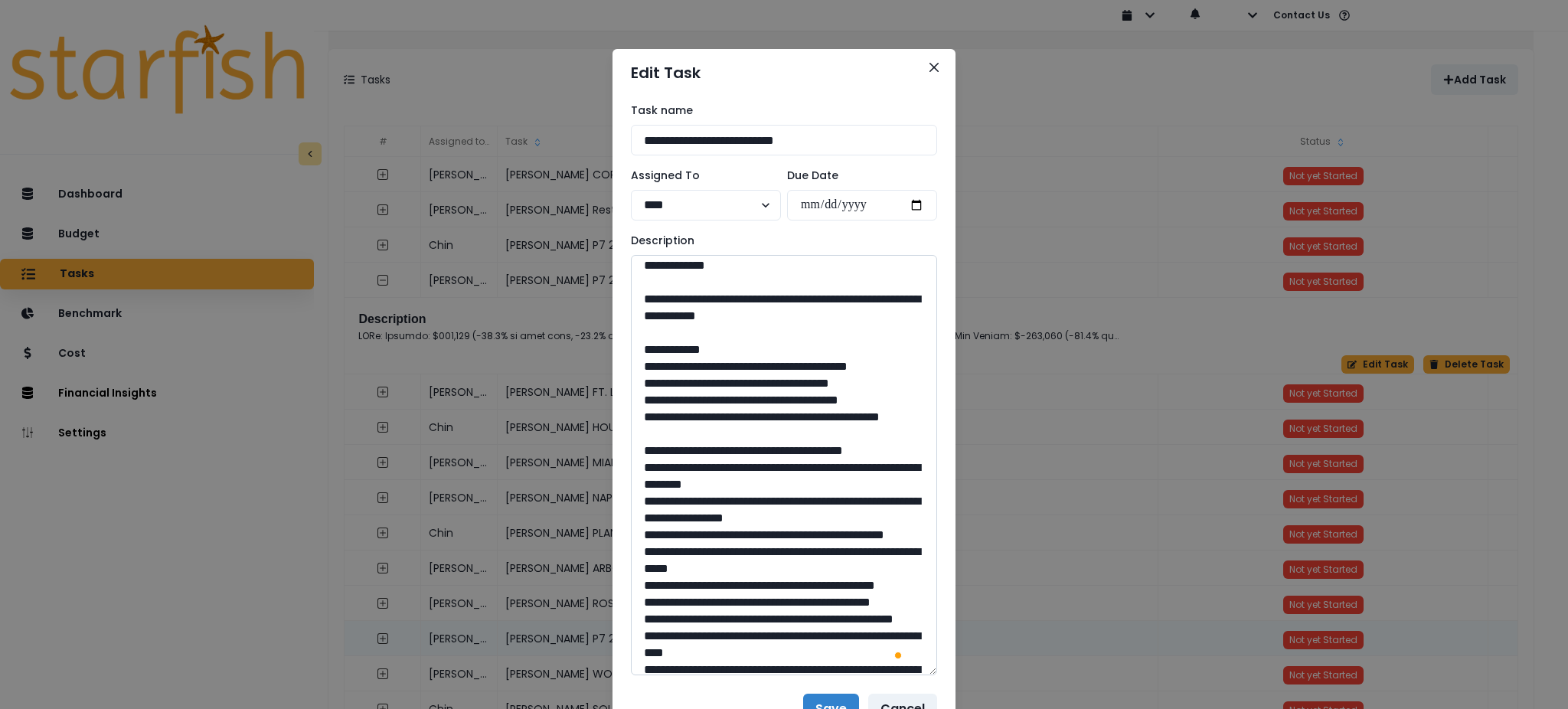
drag, startPoint x: 798, startPoint y: 411, endPoint x: 679, endPoint y: 402, distance: 119.3
click at [679, 402] on textarea "To enrich screen reader interactions, please activate Accessibility in Grammarl…" at bounding box center [784, 464] width 306 height 420
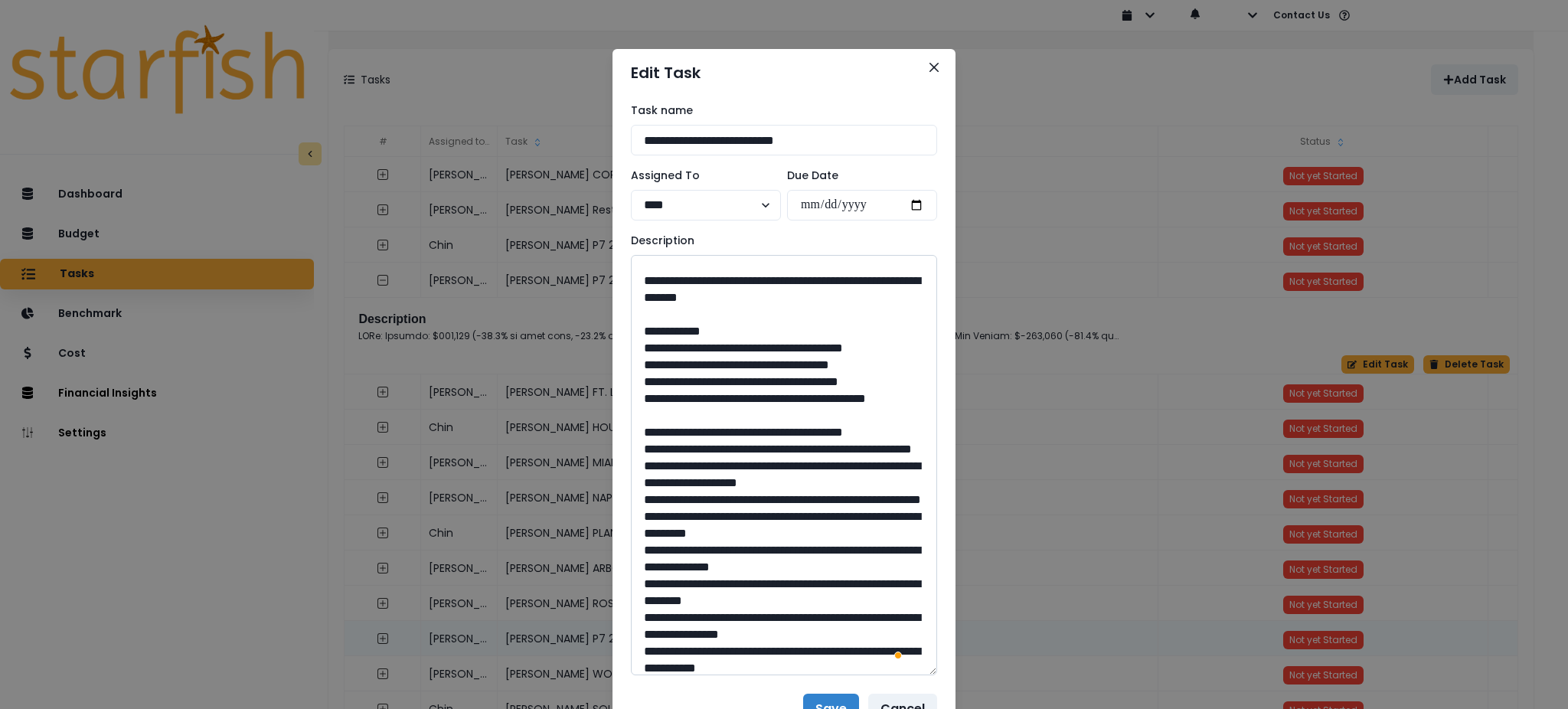
scroll to position [1020, 0]
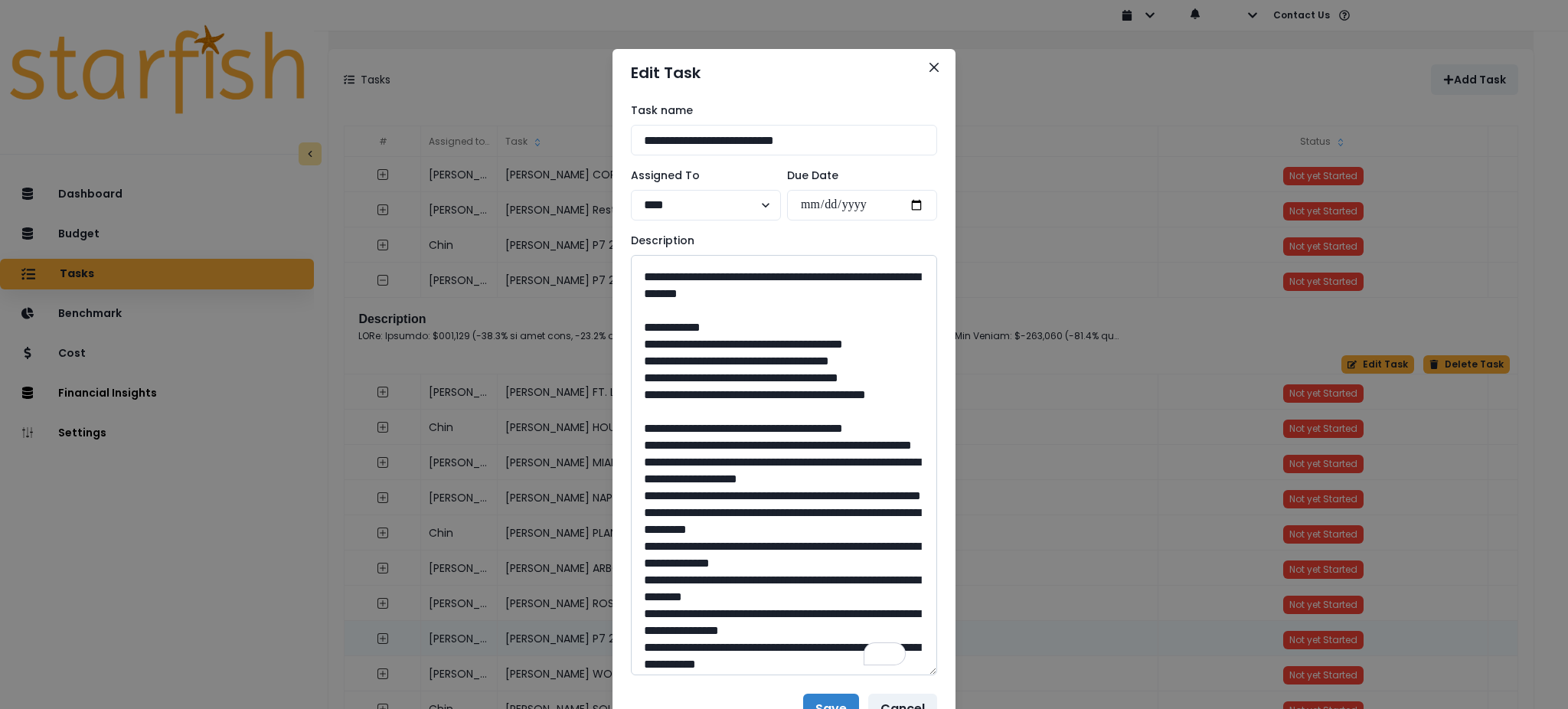
drag, startPoint x: 785, startPoint y: 486, endPoint x: 679, endPoint y: 481, distance: 106.1
click at [679, 481] on textarea "To enrich screen reader interactions, please activate Accessibility in Grammarl…" at bounding box center [784, 464] width 306 height 420
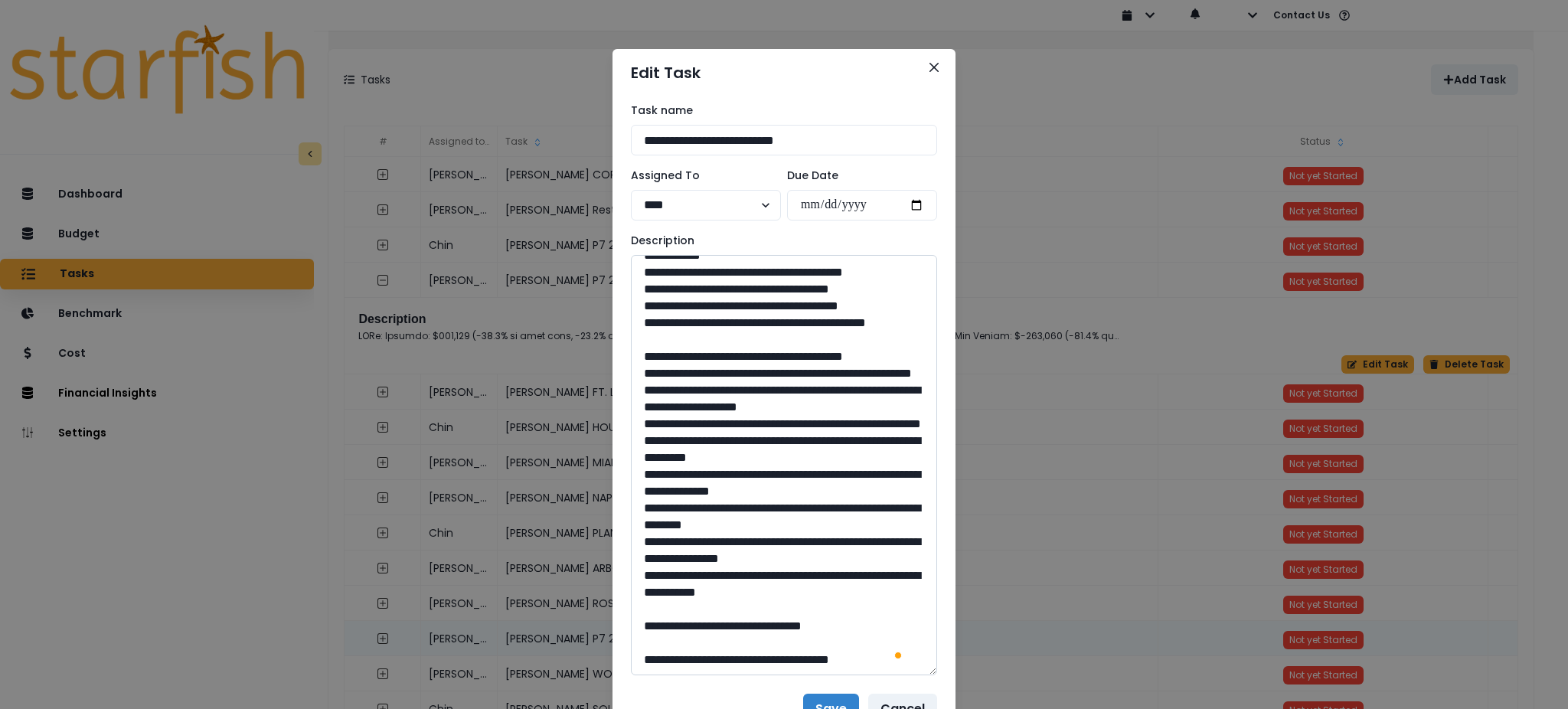
drag, startPoint x: 780, startPoint y: 625, endPoint x: 743, endPoint y: 628, distance: 37.1
click at [743, 628] on textarea "To enrich screen reader interactions, please activate Accessibility in Grammarl…" at bounding box center [784, 464] width 306 height 420
click at [929, 63] on icon "Close" at bounding box center [934, 68] width 9 height 9
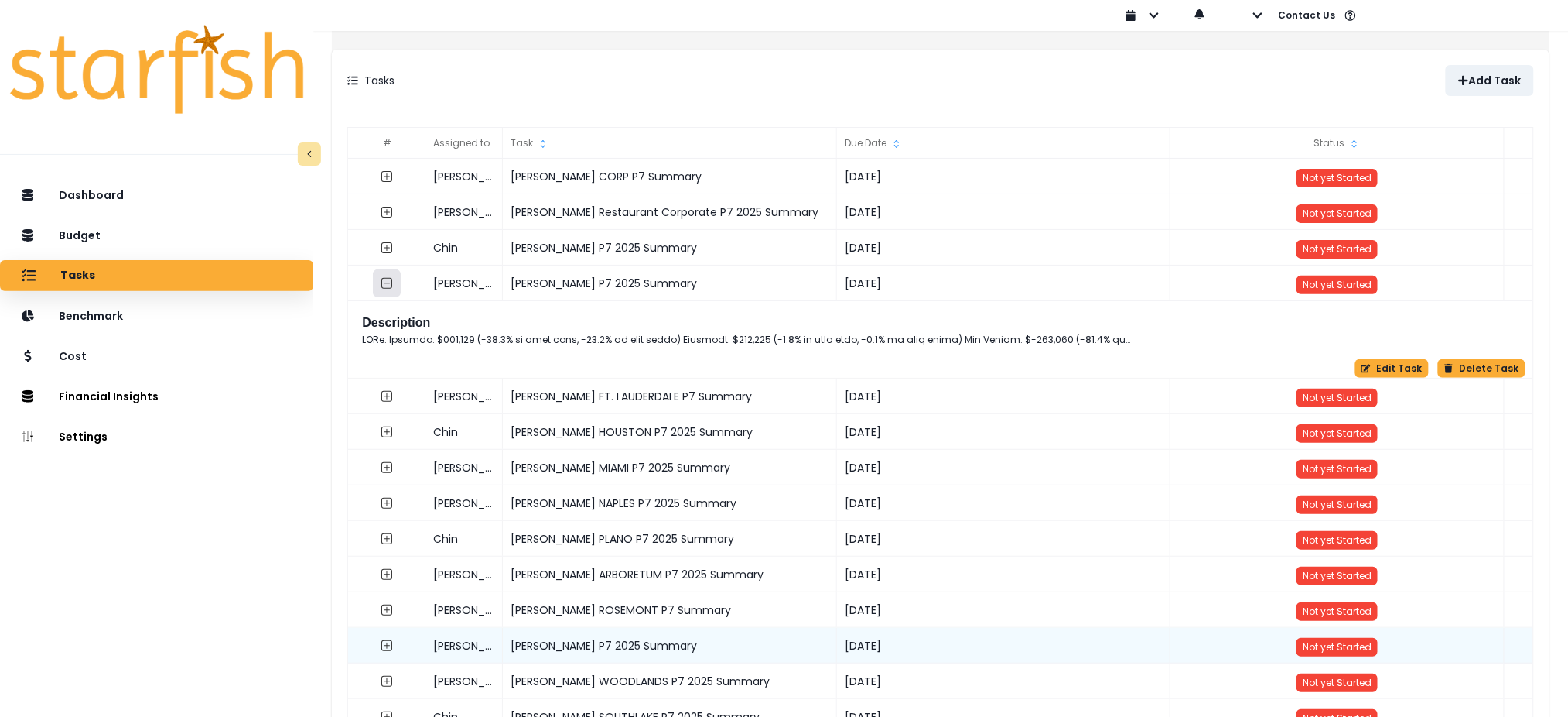
click at [402, 274] on button "button" at bounding box center [388, 283] width 28 height 28
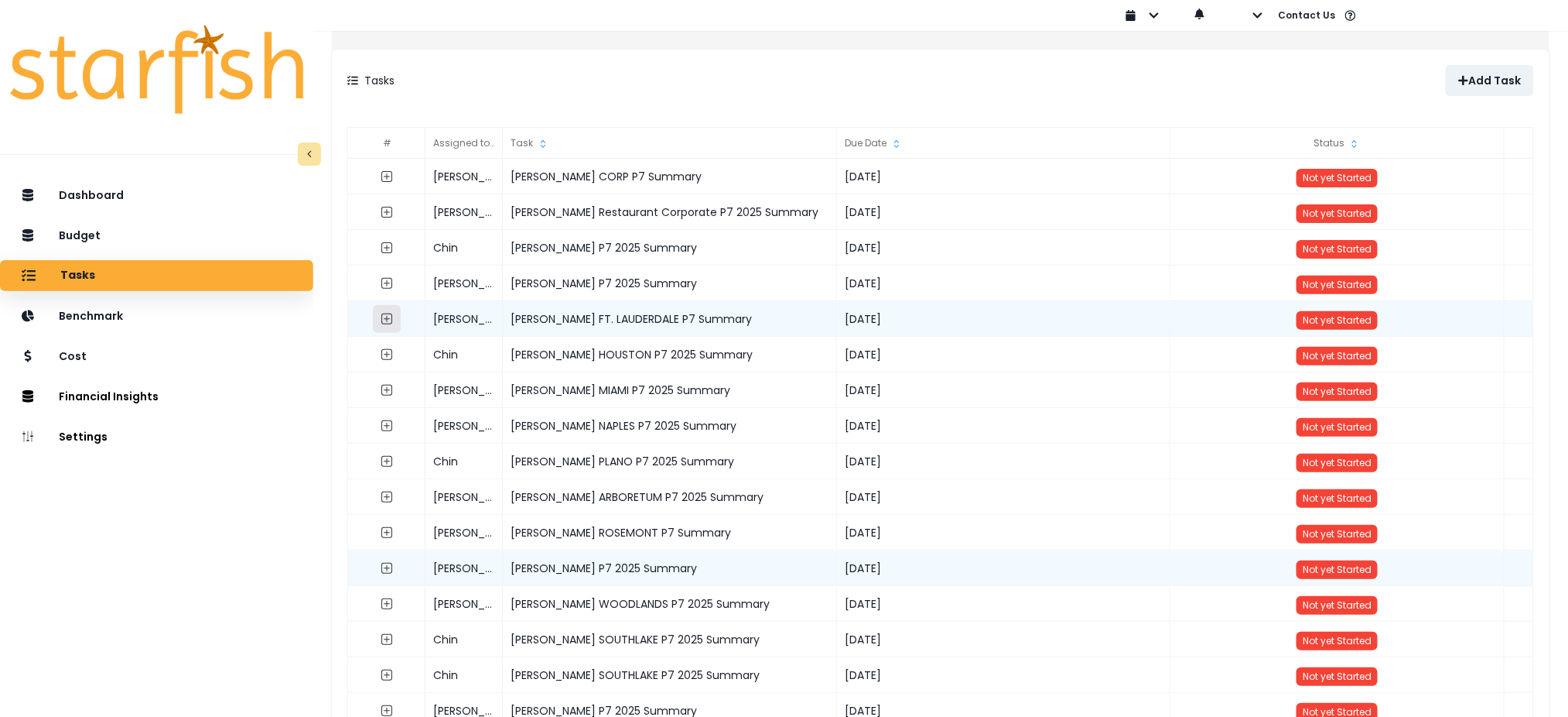
click at [402, 311] on button "button" at bounding box center [388, 319] width 28 height 28
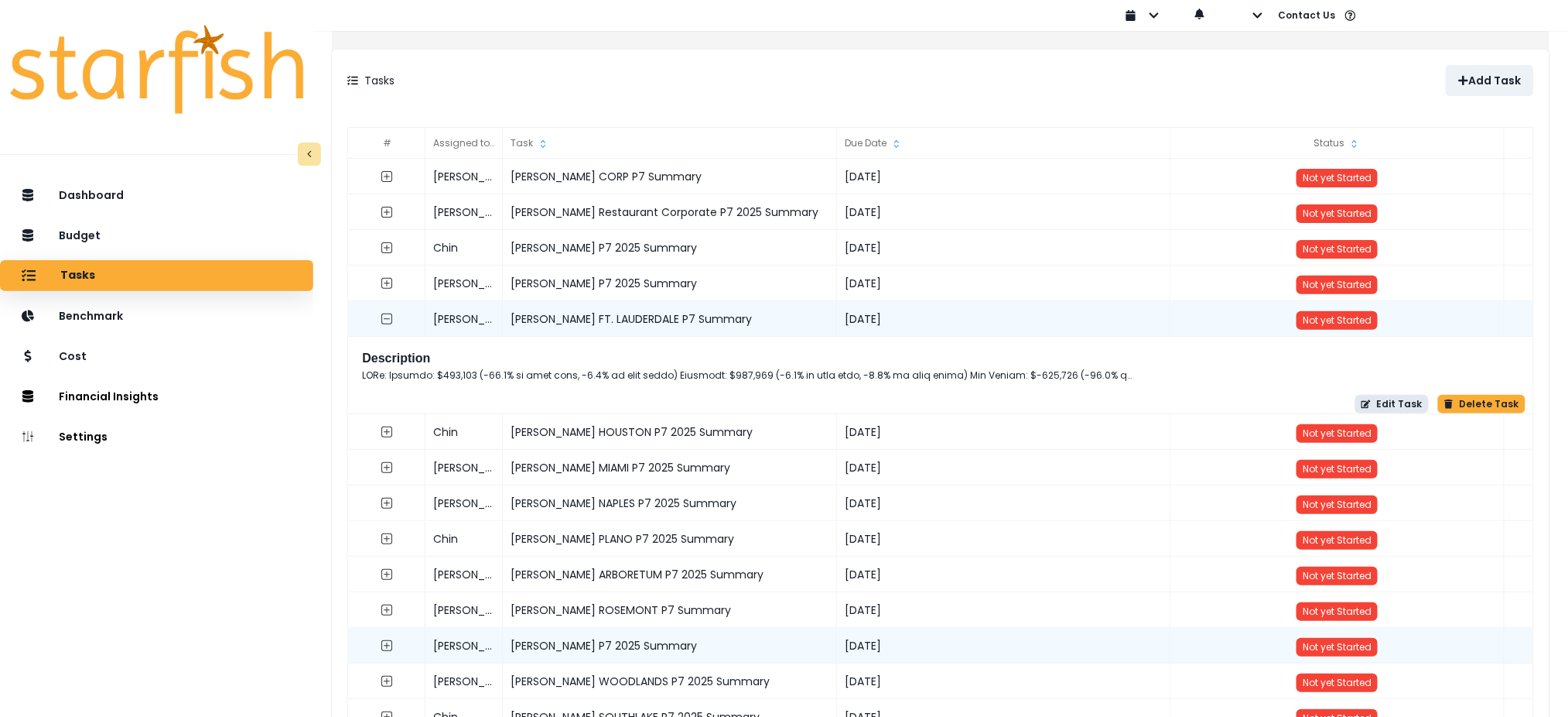
click at [1375, 399] on button "Edit Task" at bounding box center [1392, 404] width 73 height 19
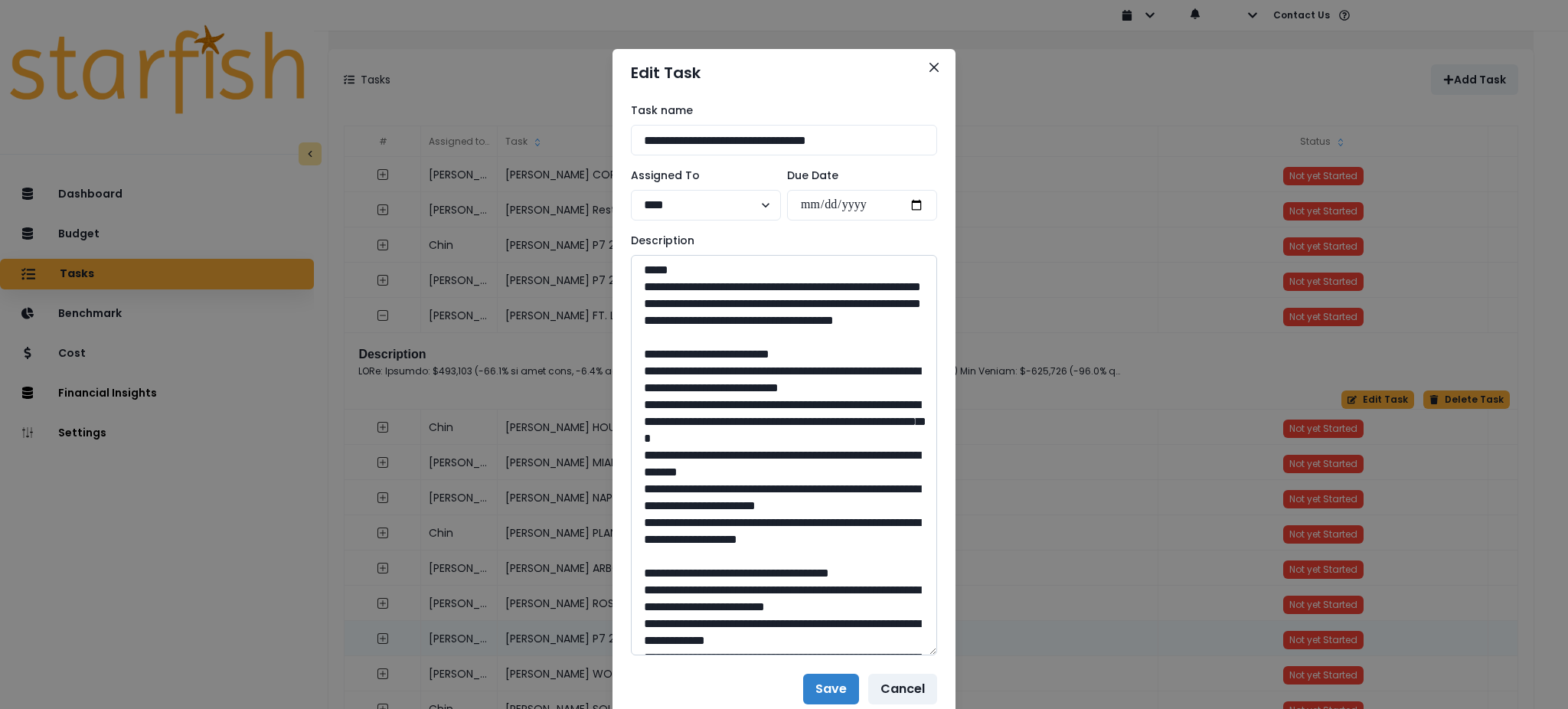
drag, startPoint x: 929, startPoint y: 310, endPoint x: 923, endPoint y: 649, distance: 339.1
click at [923, 649] on textarea at bounding box center [784, 455] width 306 height 400
drag, startPoint x: 905, startPoint y: 349, endPoint x: 541, endPoint y: 293, distance: 368.3
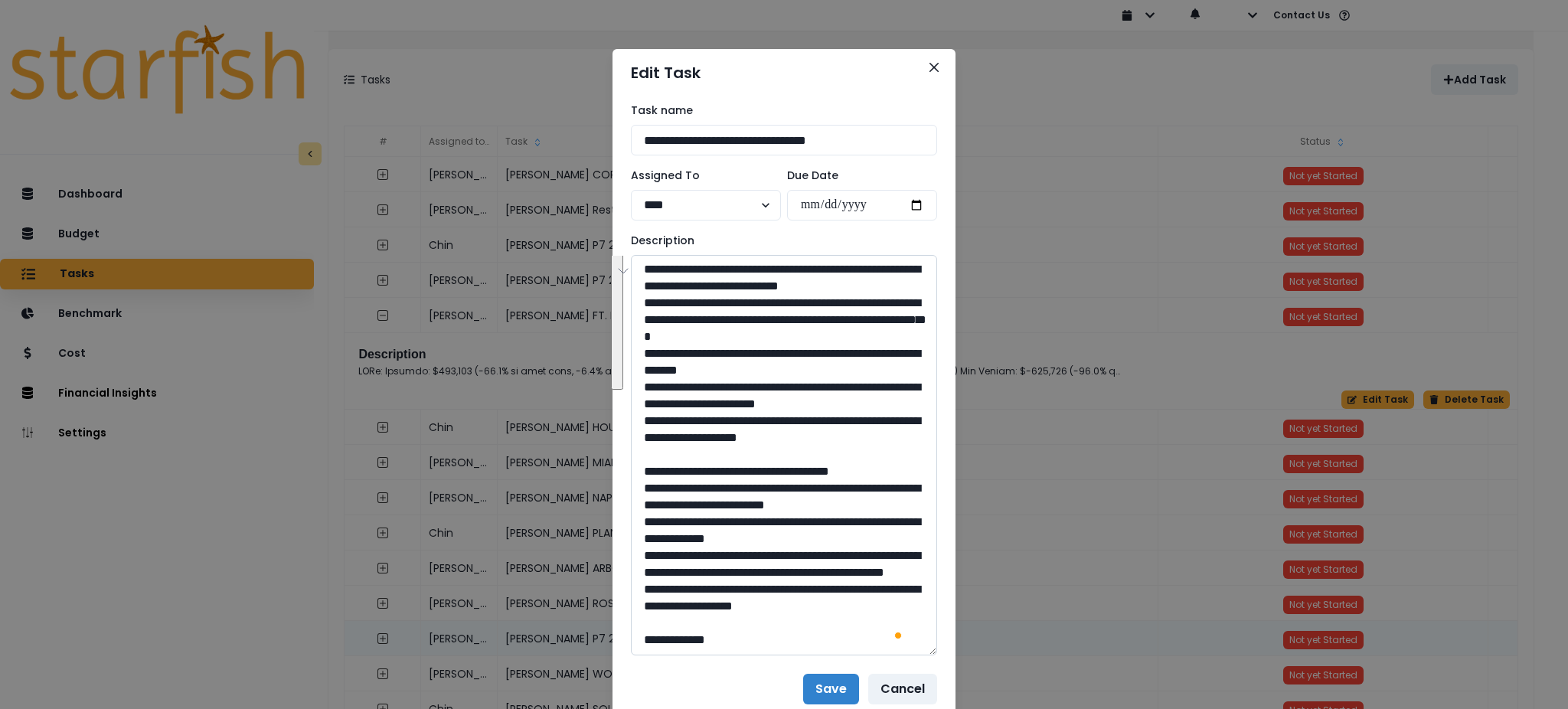
drag, startPoint x: 886, startPoint y: 517, endPoint x: 647, endPoint y: 301, distance: 322.1
click at [647, 301] on textarea "To enrich screen reader interactions, please activate Accessibility in Grammarl…" at bounding box center [784, 455] width 306 height 400
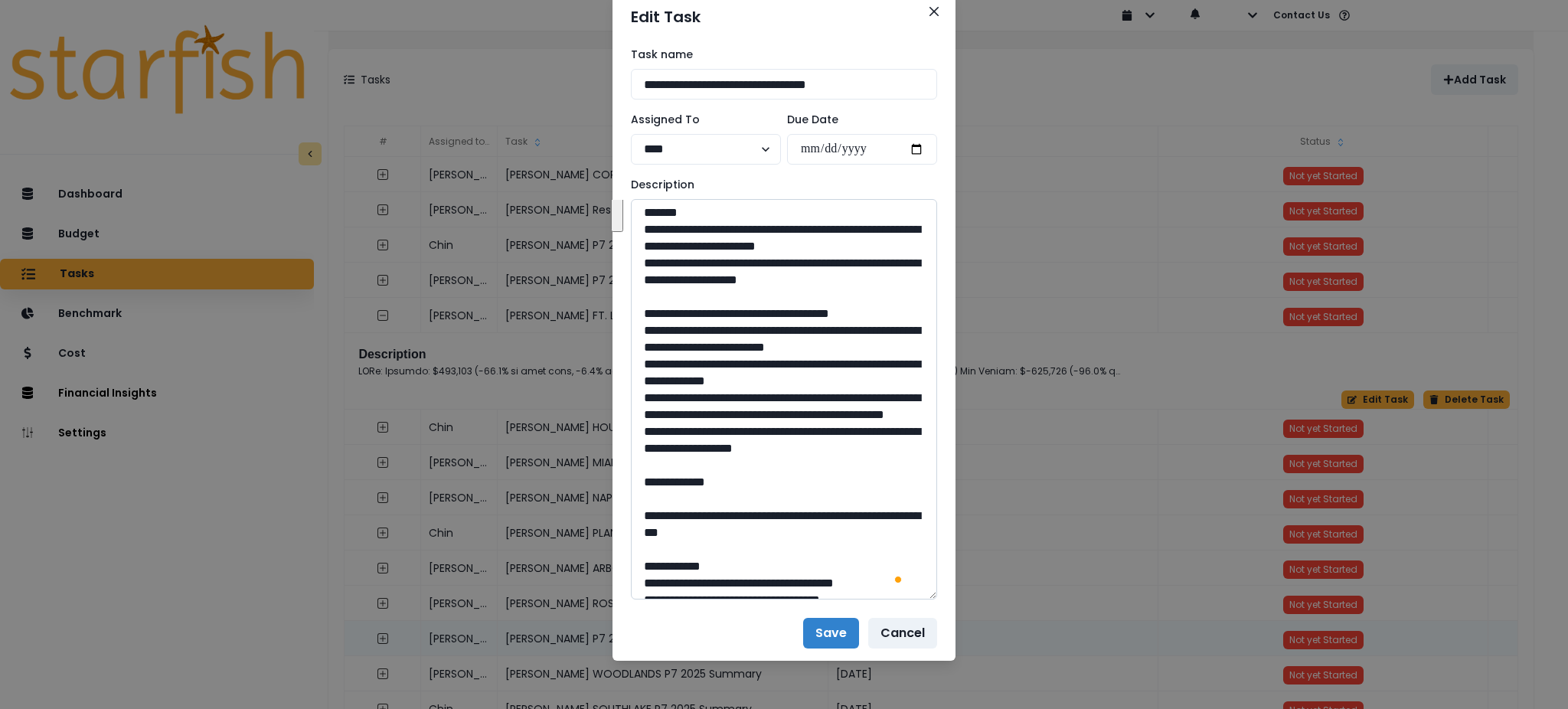
scroll to position [244, 0]
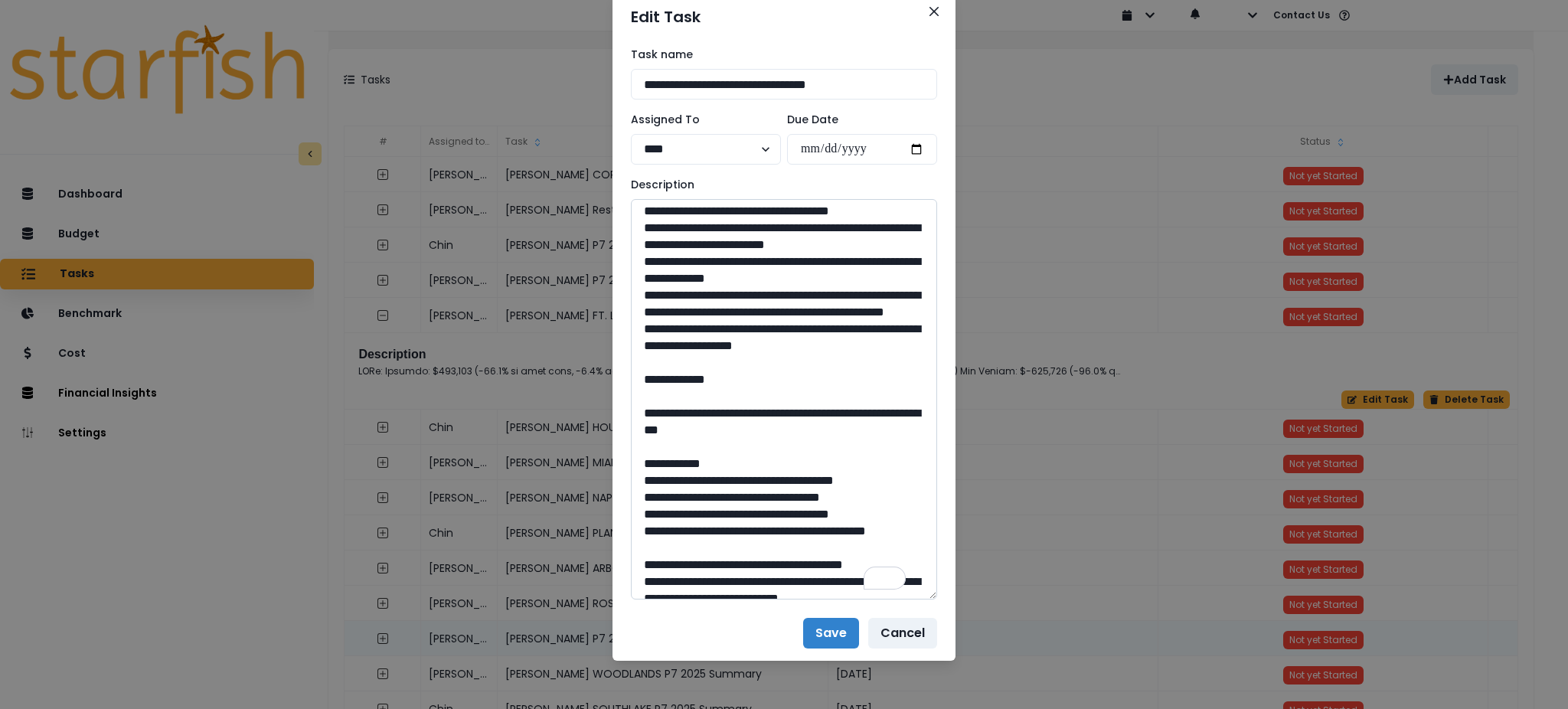
drag, startPoint x: 591, startPoint y: 415, endPoint x: 645, endPoint y: 304, distance: 123.4
click at [645, 304] on textarea "To enrich screen reader interactions, please activate Accessibility in Grammarl…" at bounding box center [784, 399] width 306 height 400
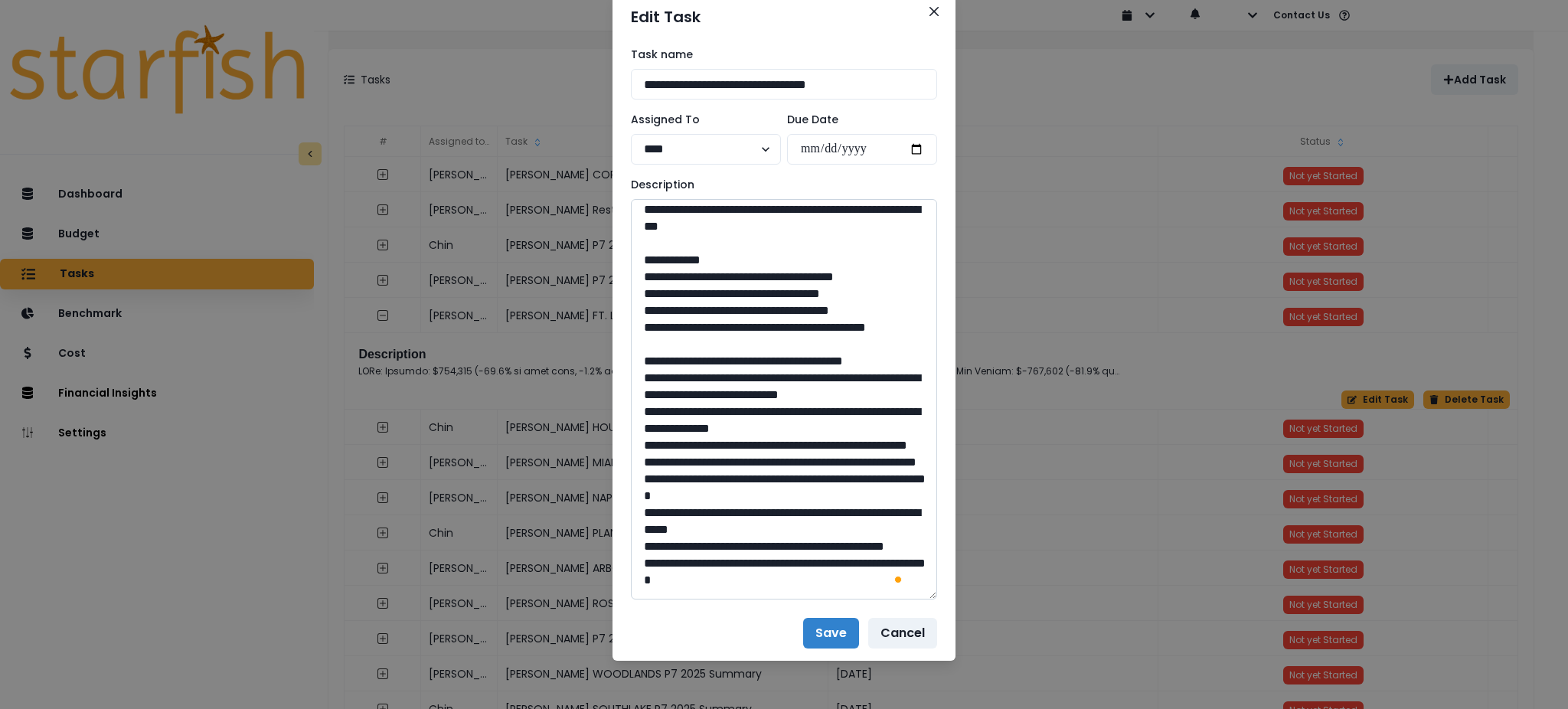
drag, startPoint x: 837, startPoint y: 367, endPoint x: 679, endPoint y: 341, distance: 160.1
click at [679, 341] on textarea "To enrich screen reader interactions, please activate Accessibility in Grammarl…" at bounding box center [784, 399] width 306 height 400
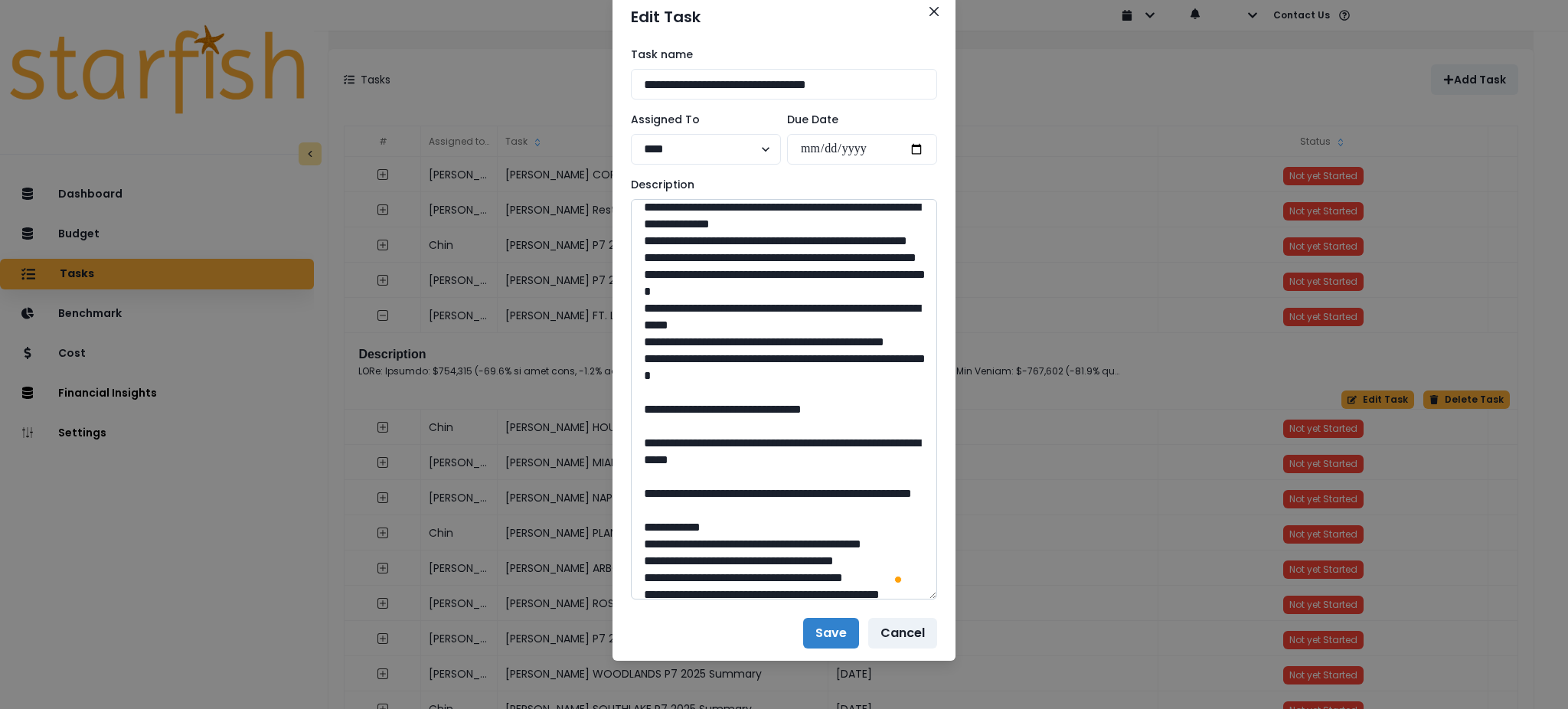
scroll to position [779, 0]
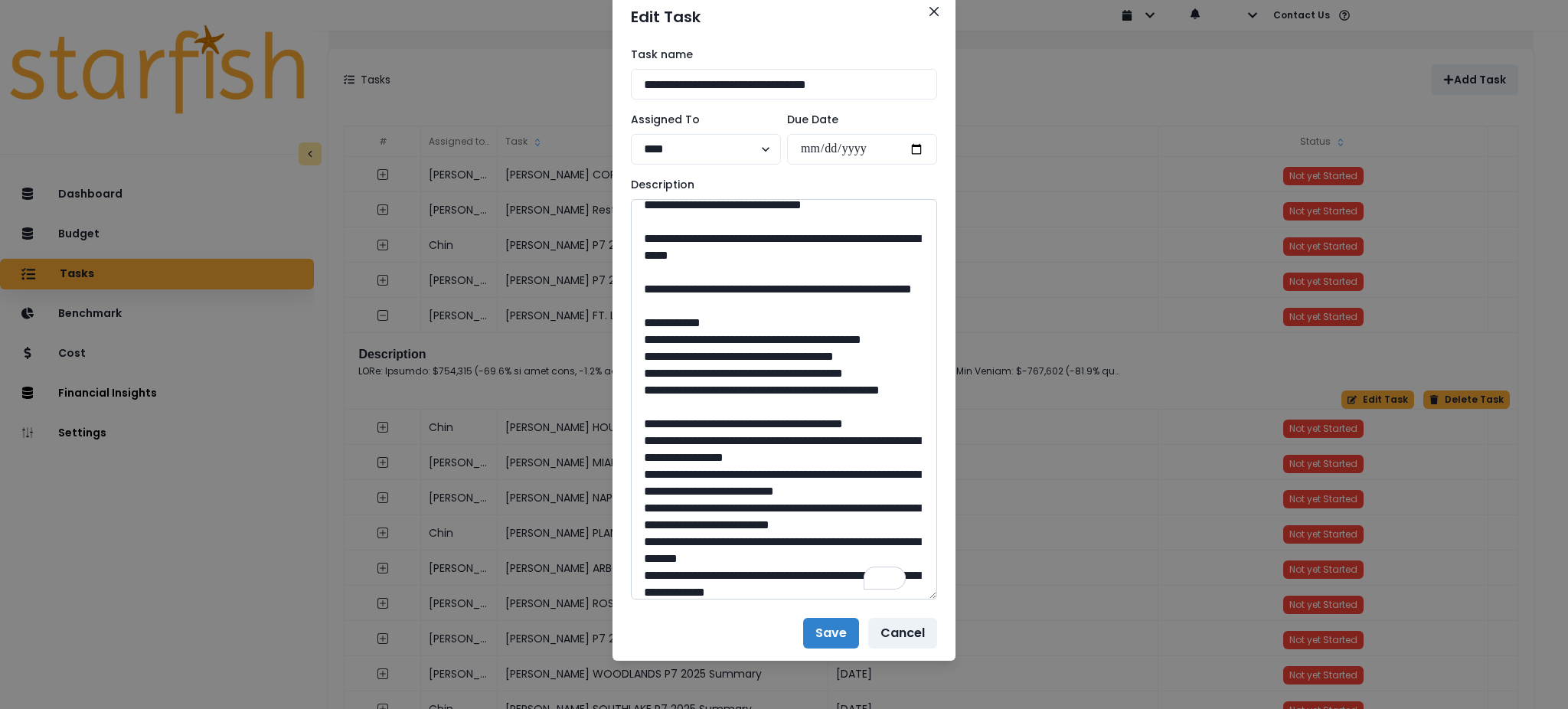
drag, startPoint x: 784, startPoint y: 439, endPoint x: 743, endPoint y: 437, distance: 41.0
click at [743, 437] on textarea "To enrich screen reader interactions, please activate Accessibility in Grammarl…" at bounding box center [784, 399] width 306 height 400
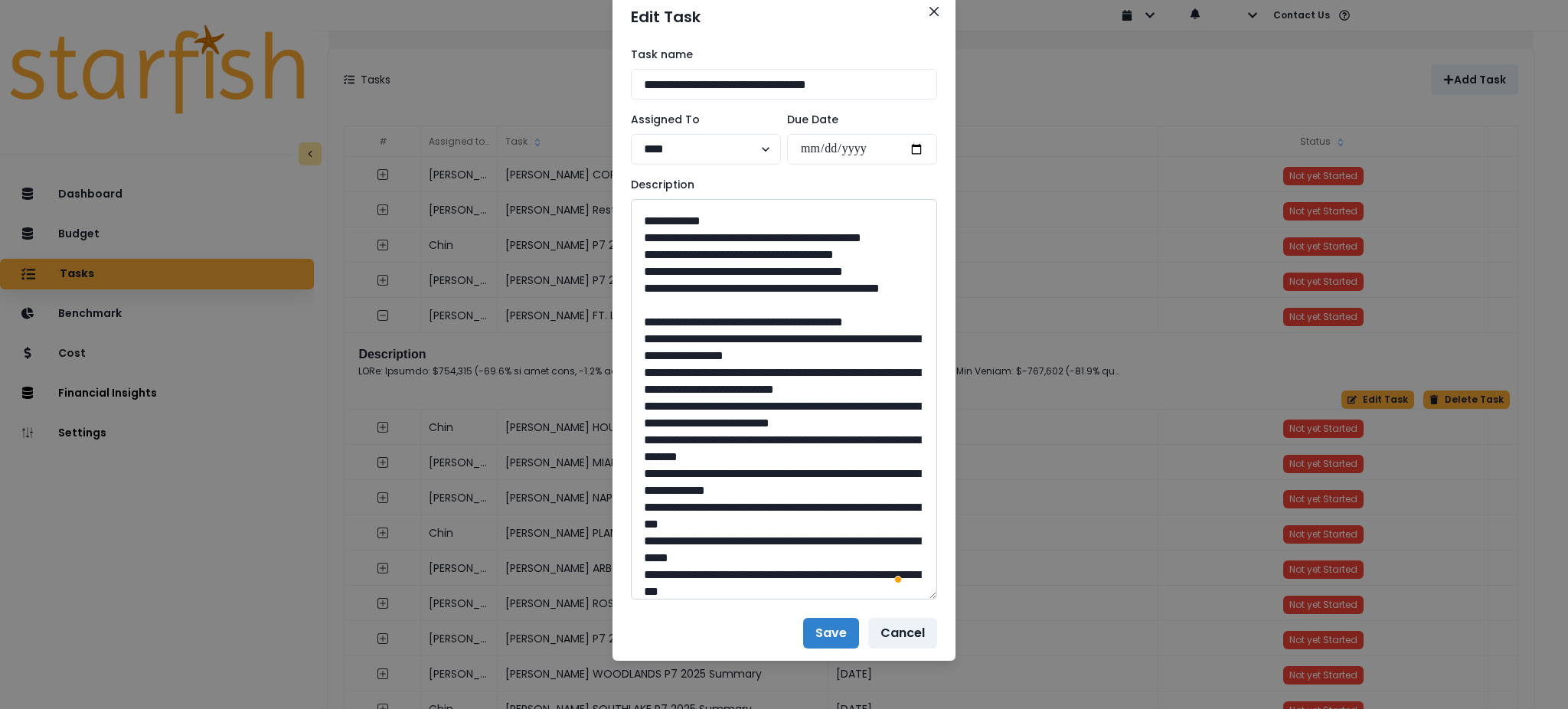
drag, startPoint x: 759, startPoint y: 438, endPoint x: 683, endPoint y: 421, distance: 77.9
click at [683, 421] on textarea "To enrich screen reader interactions, please activate Accessibility in Grammarl…" at bounding box center [784, 399] width 306 height 400
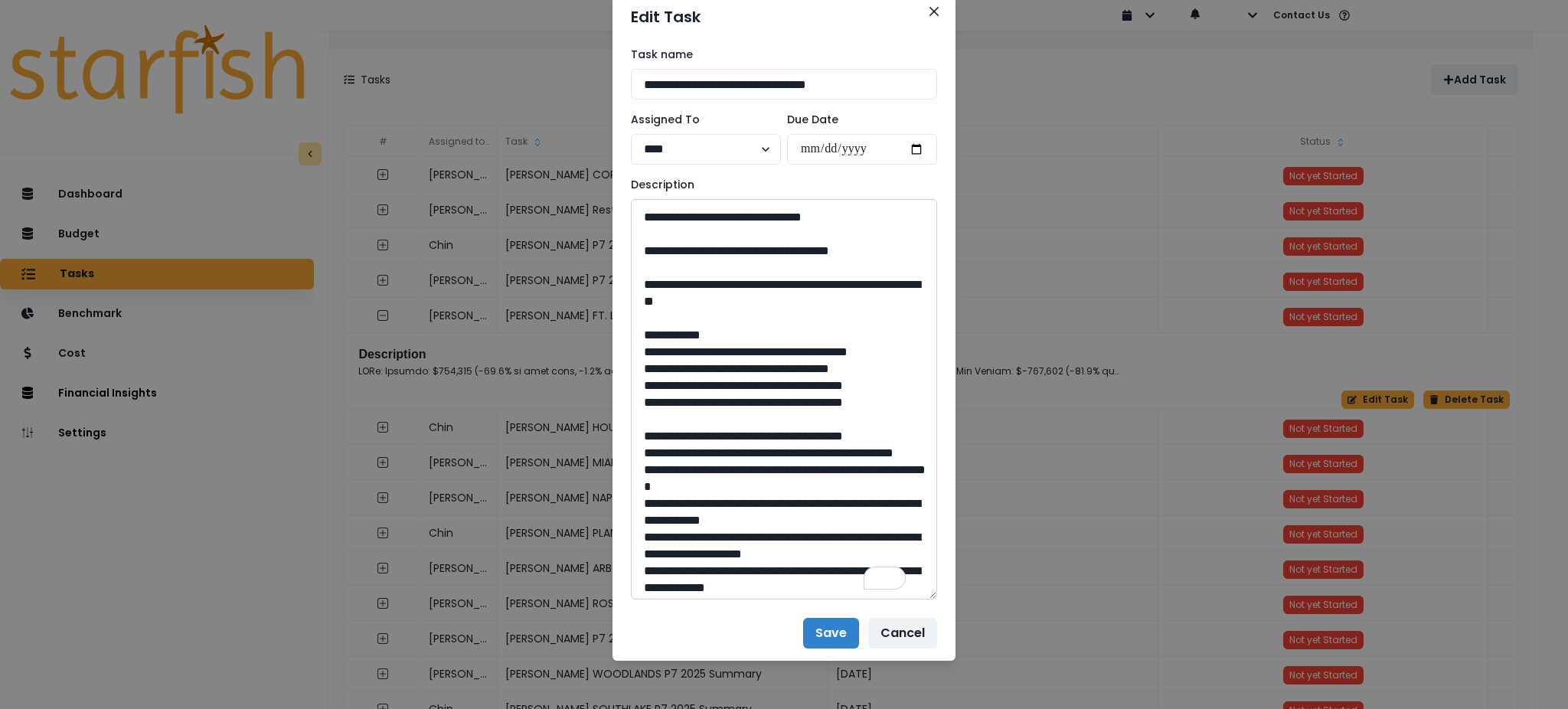
drag, startPoint x: 783, startPoint y: 569, endPoint x: 745, endPoint y: 573, distance: 38.2
click at [745, 573] on textarea "To enrich screen reader interactions, please activate Accessibility in Grammarl…" at bounding box center [784, 399] width 306 height 400
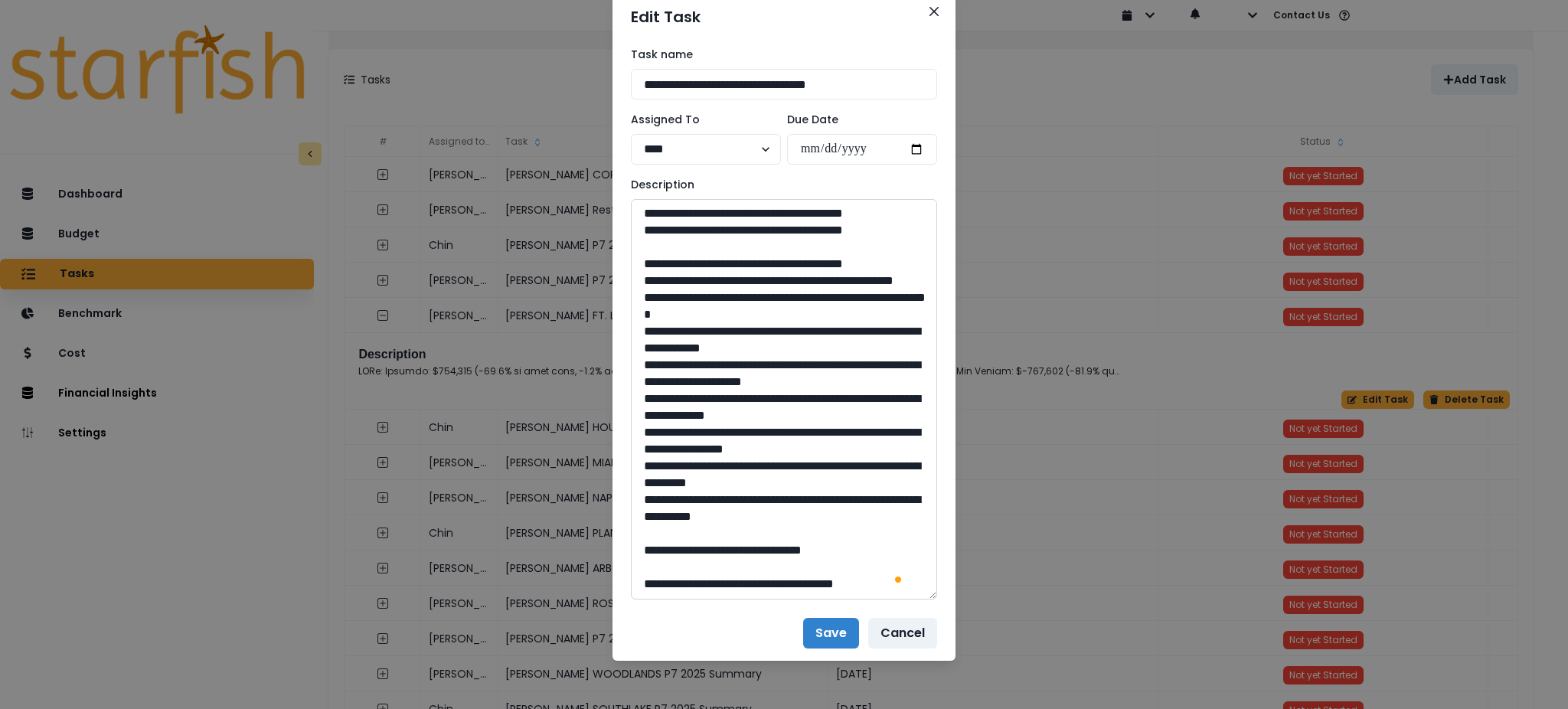
drag, startPoint x: 797, startPoint y: 354, endPoint x: 681, endPoint y: 337, distance: 117.2
click at [681, 337] on textarea "To enrich screen reader interactions, please activate Accessibility in Grammarl…" at bounding box center [784, 399] width 306 height 400
drag, startPoint x: 781, startPoint y: 530, endPoint x: 744, endPoint y: 538, distance: 37.9
click at [744, 538] on textarea "To enrich screen reader interactions, please activate Accessibility in Grammarl…" at bounding box center [784, 399] width 306 height 400
click at [926, 19] on button "Close" at bounding box center [934, 11] width 24 height 24
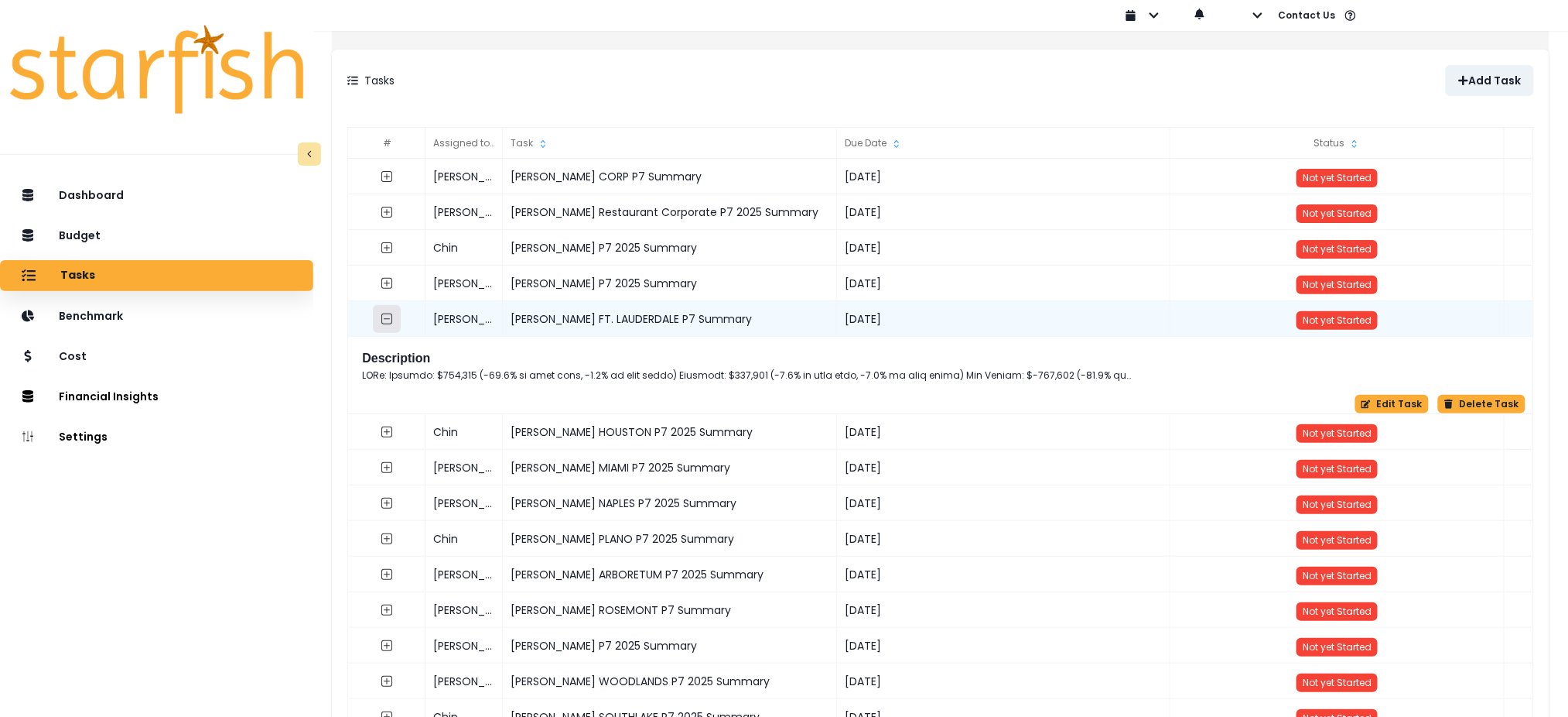
click at [393, 322] on icon "collasped outline" at bounding box center [387, 319] width 12 height 12
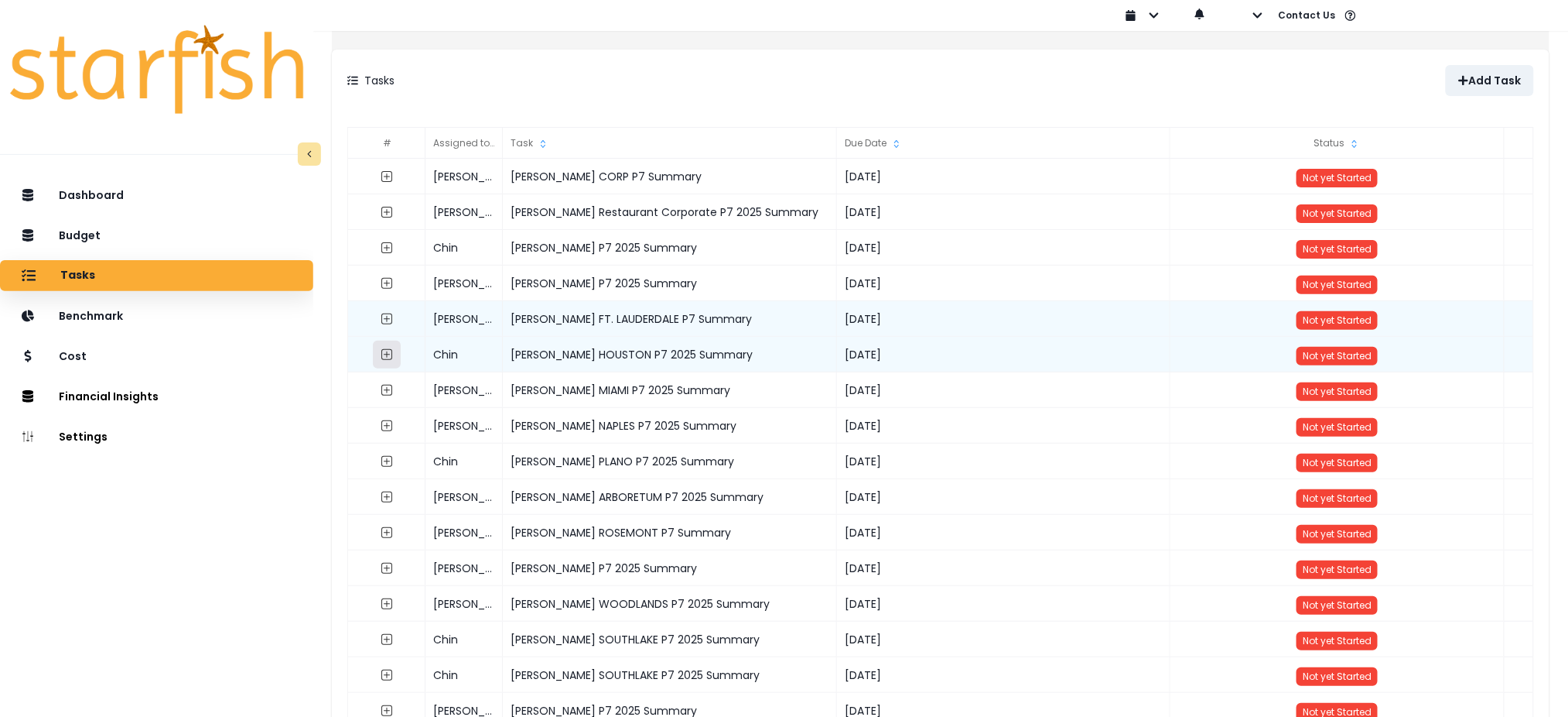
click at [393, 359] on icon "expand outline" at bounding box center [387, 354] width 12 height 12
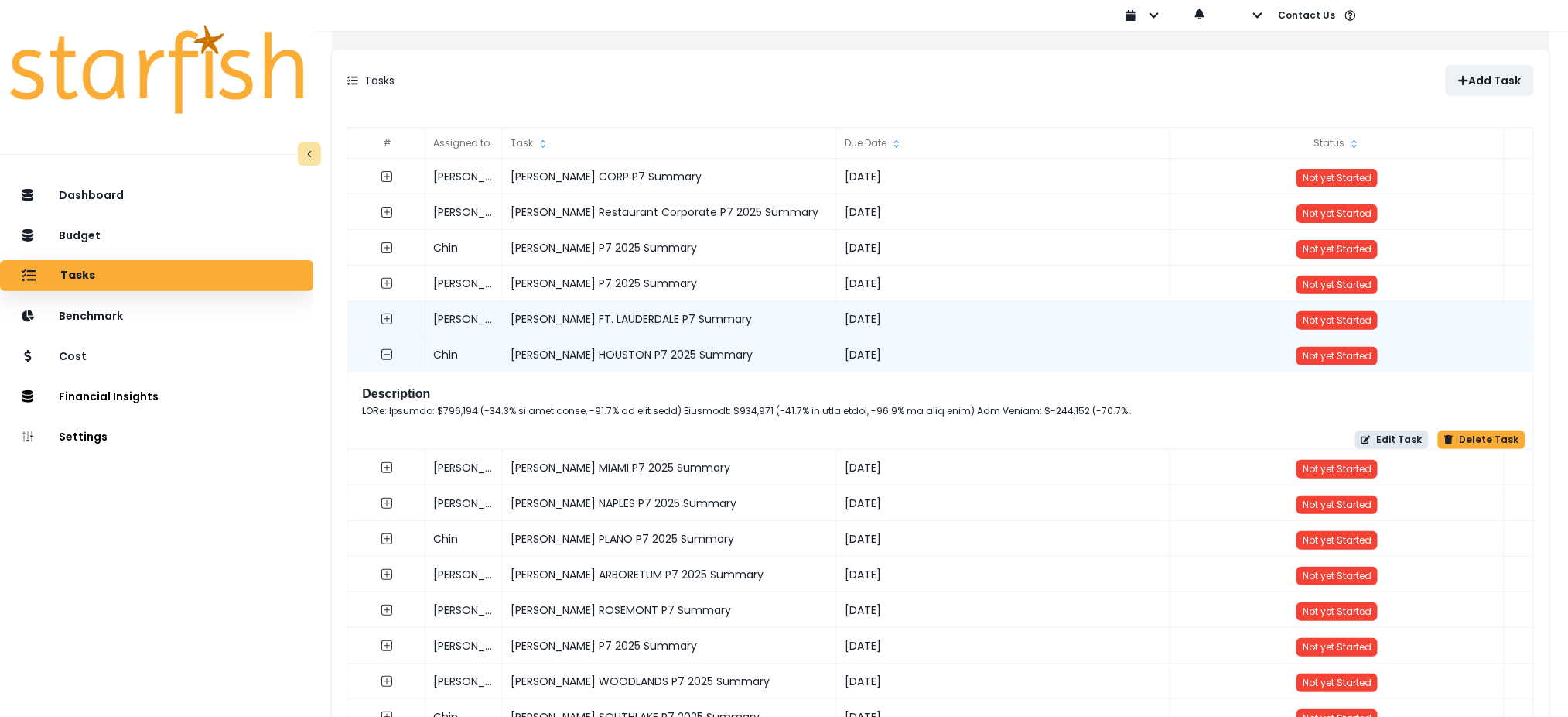
click at [1390, 439] on button "Edit Task" at bounding box center [1392, 440] width 73 height 19
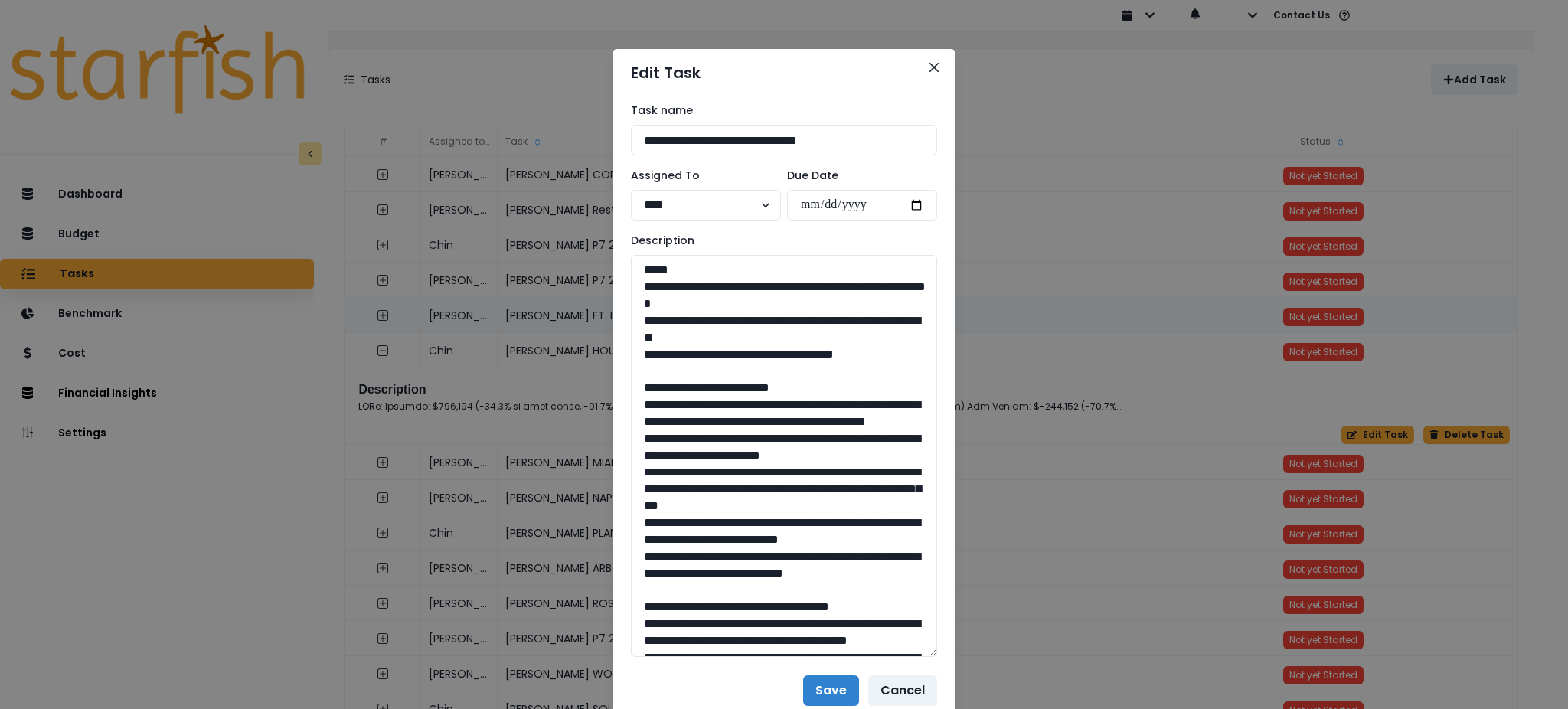
drag, startPoint x: 931, startPoint y: 313, endPoint x: 932, endPoint y: 654, distance: 341.0
click at [932, 654] on div "**********" at bounding box center [784, 379] width 343 height 566
drag, startPoint x: 890, startPoint y: 361, endPoint x: 627, endPoint y: 291, distance: 272.2
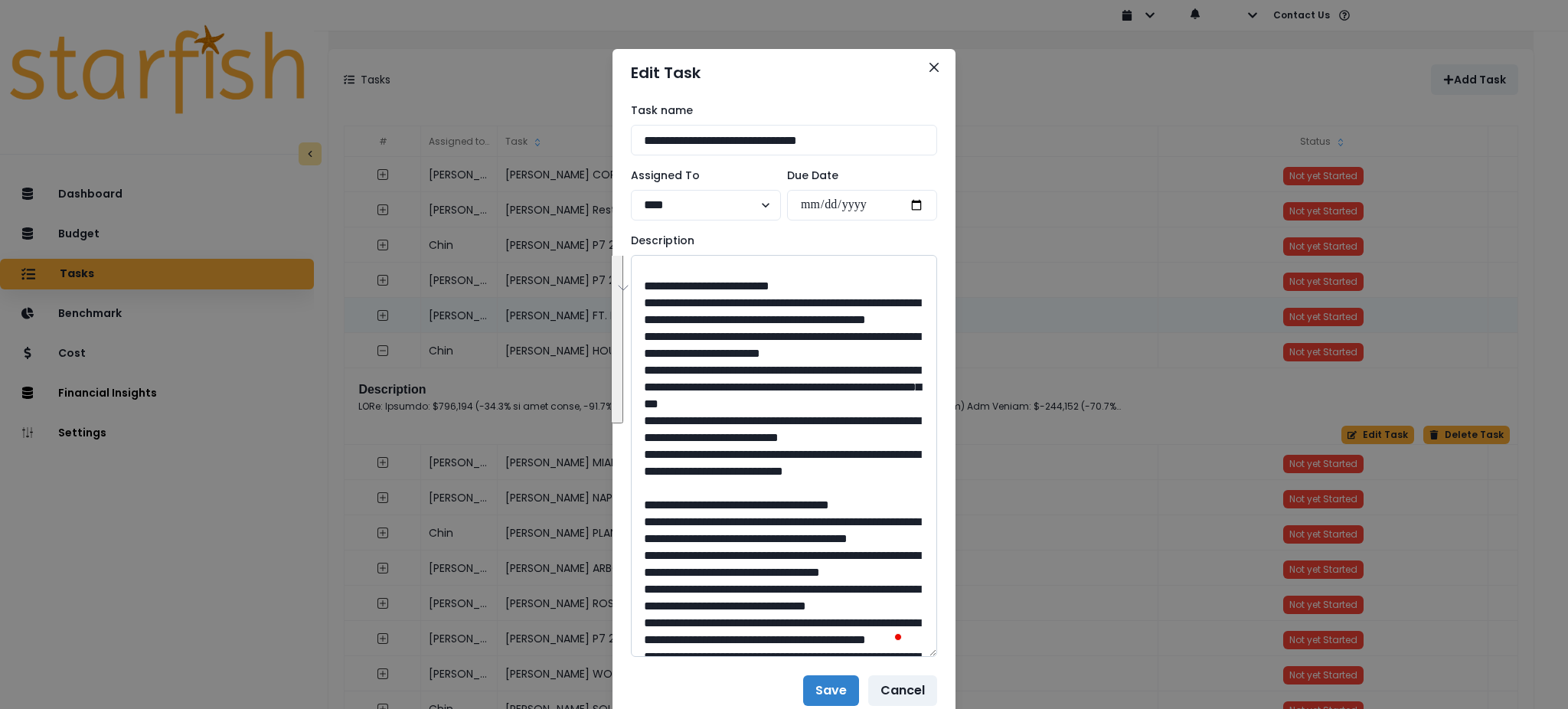
drag, startPoint x: 668, startPoint y: 538, endPoint x: 646, endPoint y: 310, distance: 229.1
click at [646, 310] on textarea "To enrich screen reader interactions, please activate Accessibility in Grammarl…" at bounding box center [784, 456] width 306 height 402
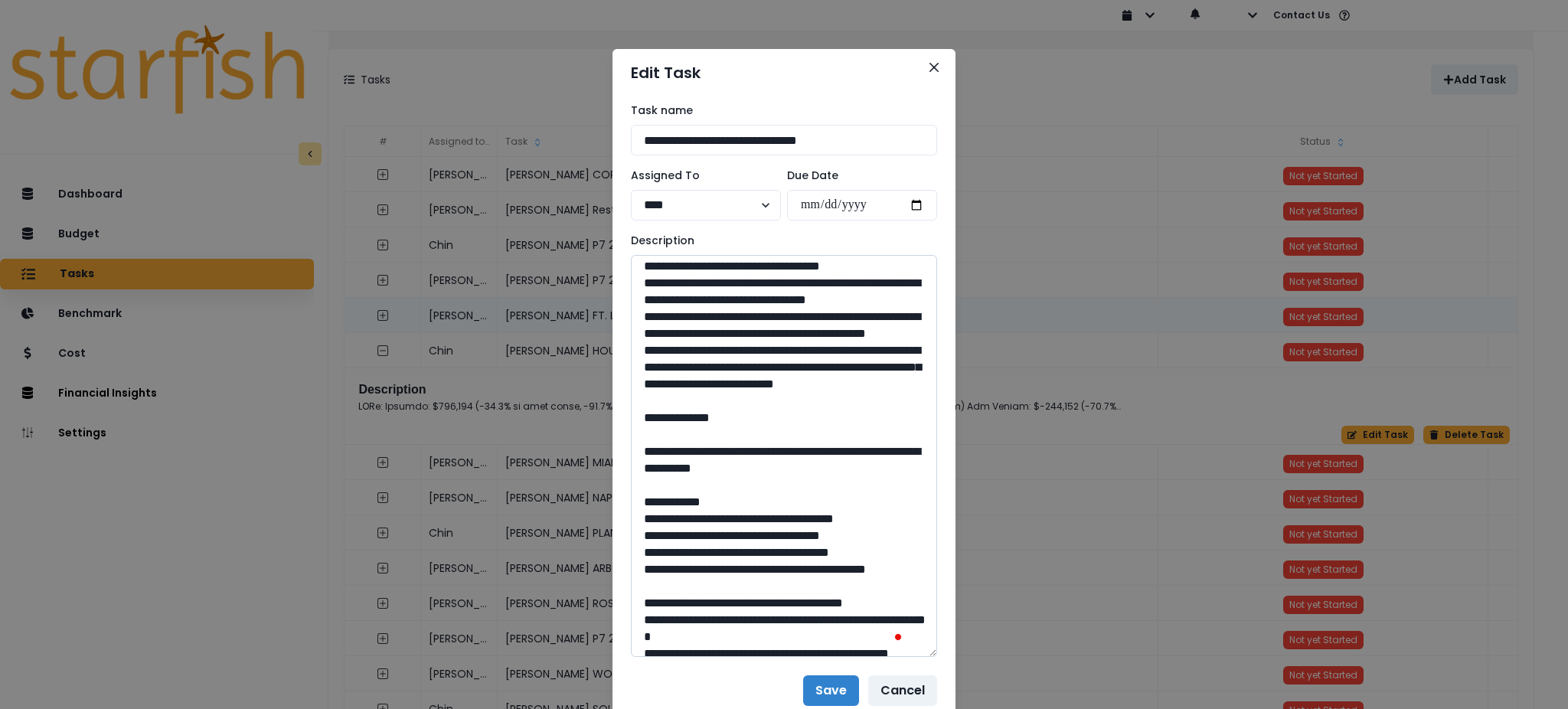
drag, startPoint x: 885, startPoint y: 545, endPoint x: 650, endPoint y: 302, distance: 338.0
click at [650, 302] on textarea "To enrich screen reader interactions, please activate Accessibility in Grammarl…" at bounding box center [784, 456] width 306 height 402
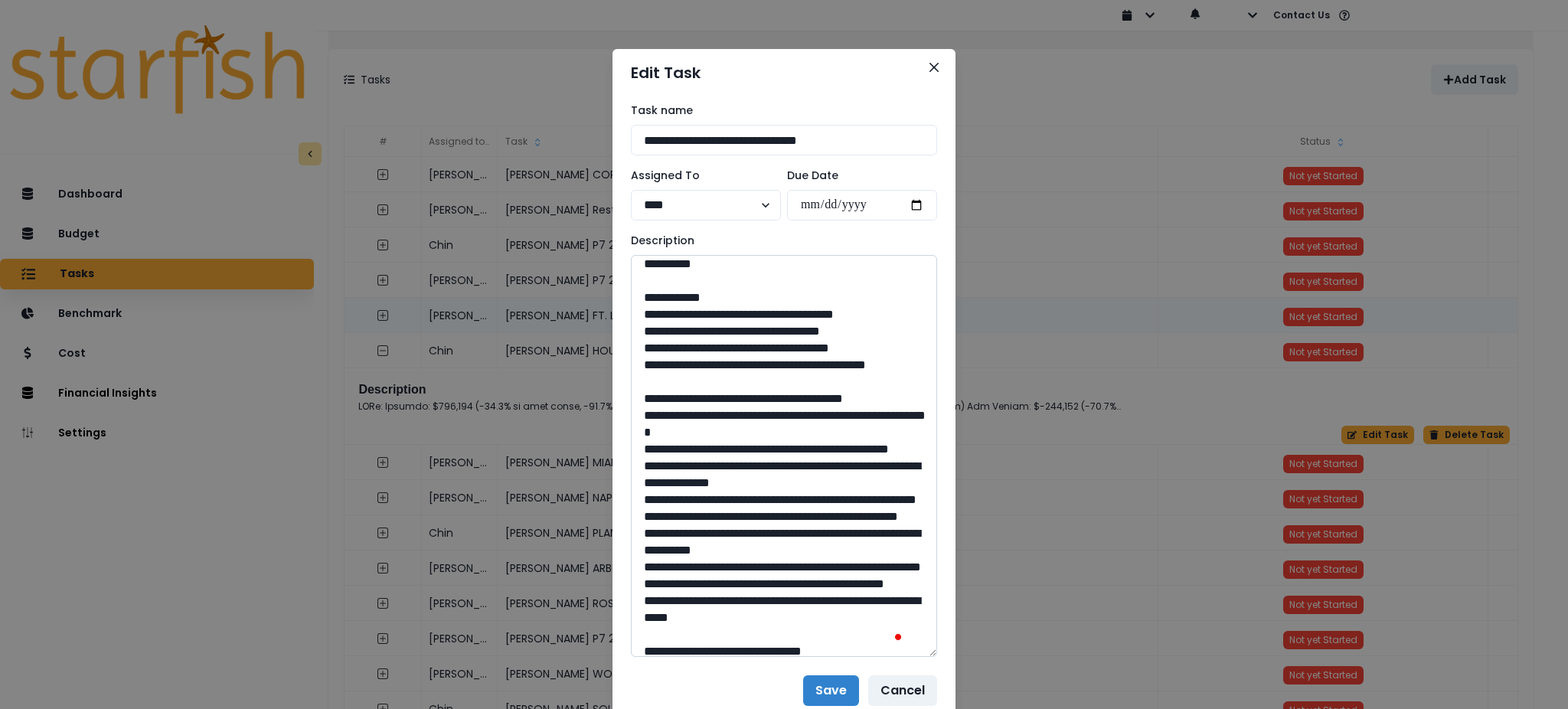
drag, startPoint x: 885, startPoint y: 436, endPoint x: 676, endPoint y: 414, distance: 210.2
click at [676, 414] on textarea "To enrich screen reader interactions, please activate Accessibility in Grammarl…" at bounding box center [784, 456] width 306 height 402
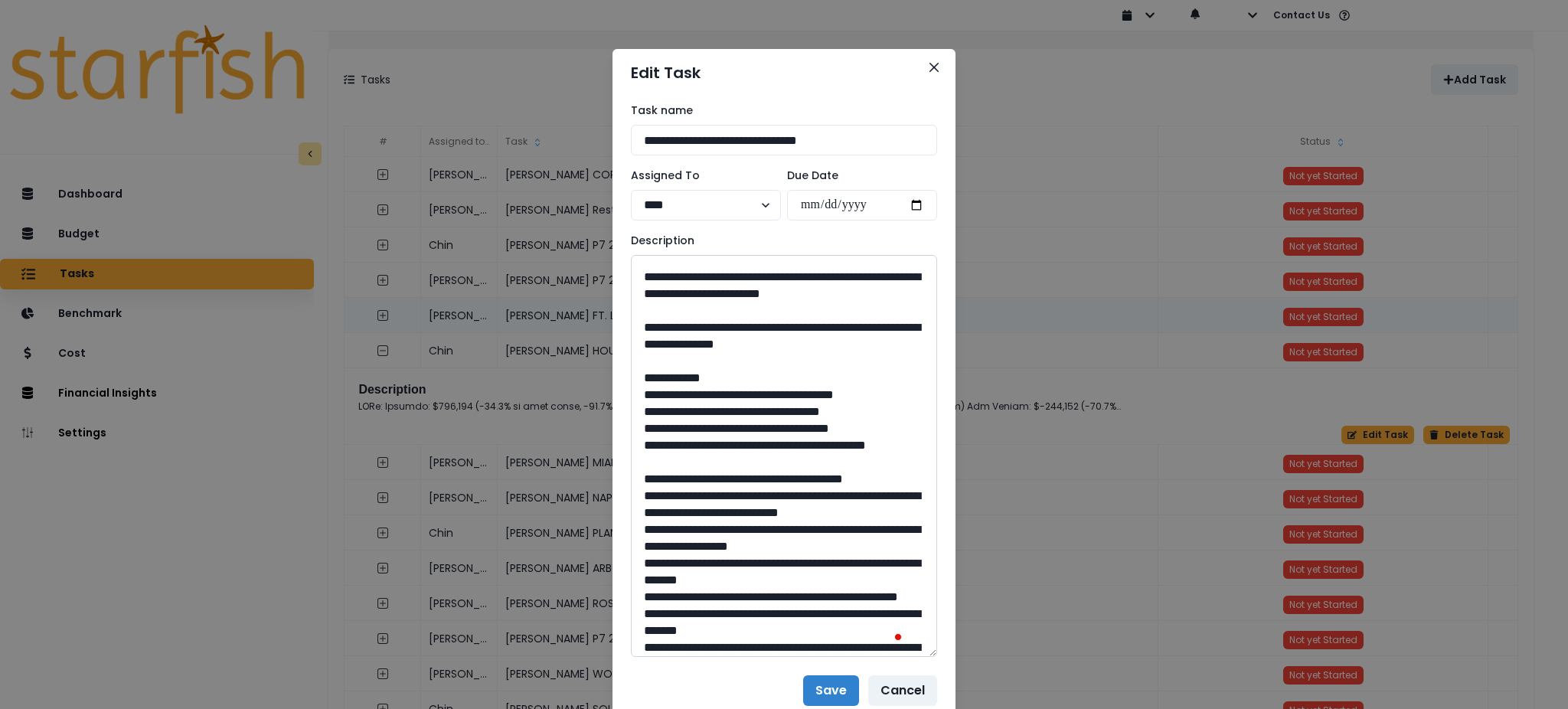
drag, startPoint x: 783, startPoint y: 528, endPoint x: 742, endPoint y: 531, distance: 41.1
click at [742, 531] on textarea "To enrich screen reader interactions, please activate Accessibility in Grammarl…" at bounding box center [784, 456] width 306 height 402
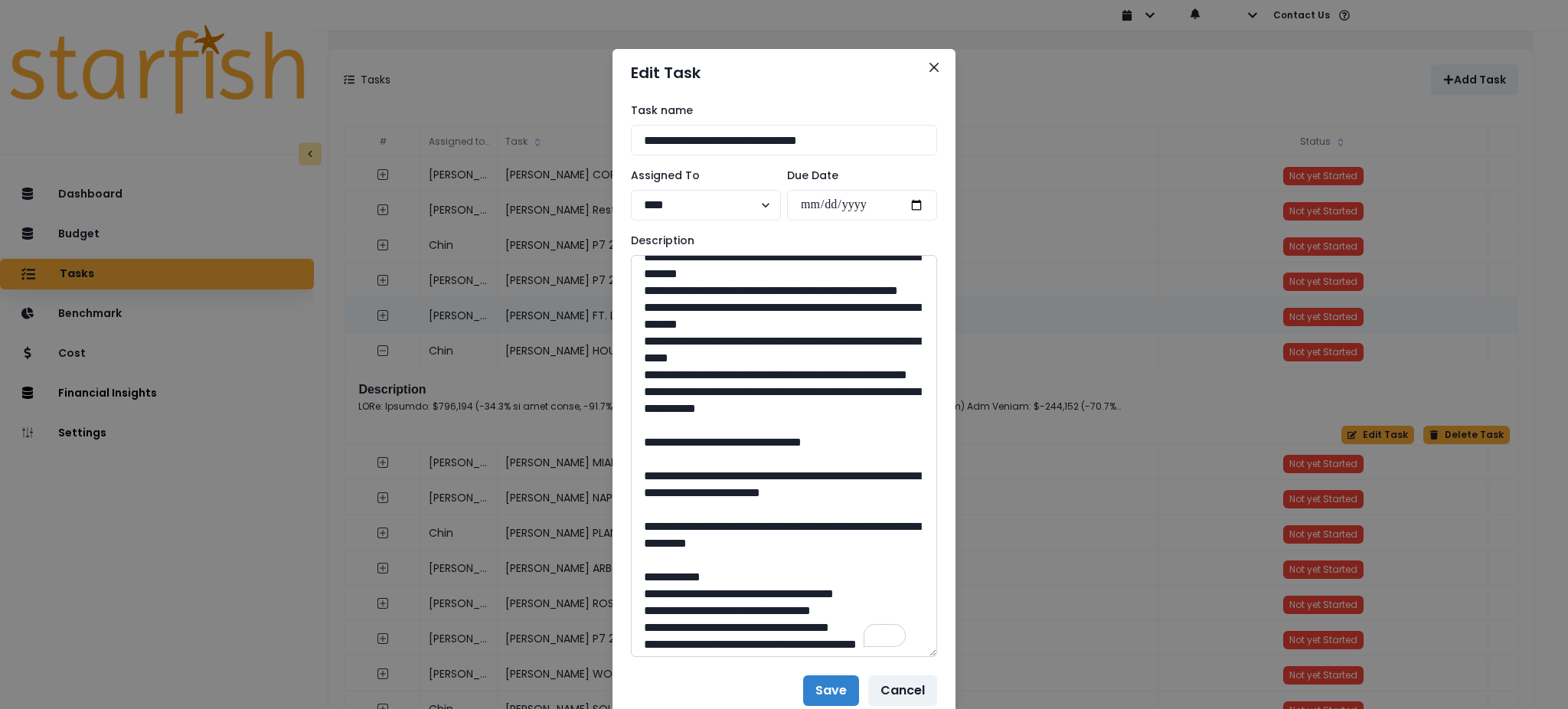
drag, startPoint x: 872, startPoint y: 338, endPoint x: 679, endPoint y: 331, distance: 193.1
click at [679, 331] on textarea "To enrich screen reader interactions, please activate Accessibility in Grammarl…" at bounding box center [784, 456] width 306 height 402
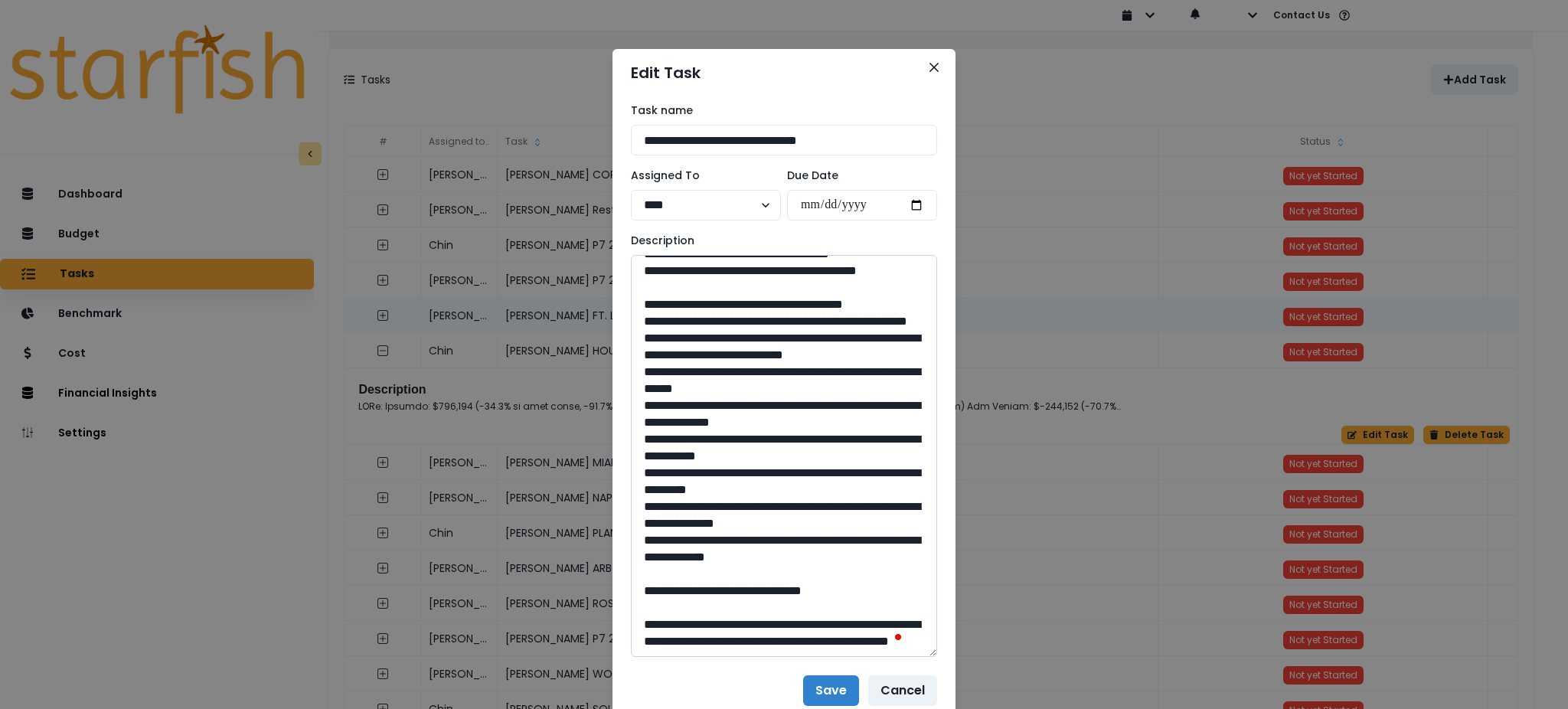
drag, startPoint x: 815, startPoint y: 437, endPoint x: 683, endPoint y: 422, distance: 132.8
click at [683, 422] on textarea "To enrich screen reader interactions, please activate Accessibility in Grammarl…" at bounding box center [784, 456] width 306 height 402
drag, startPoint x: 782, startPoint y: 572, endPoint x: 748, endPoint y: 572, distance: 34.0
click at [748, 572] on textarea "To enrich screen reader interactions, please activate Accessibility in Grammarl…" at bounding box center [784, 456] width 306 height 402
click at [931, 67] on button "Close" at bounding box center [934, 67] width 24 height 24
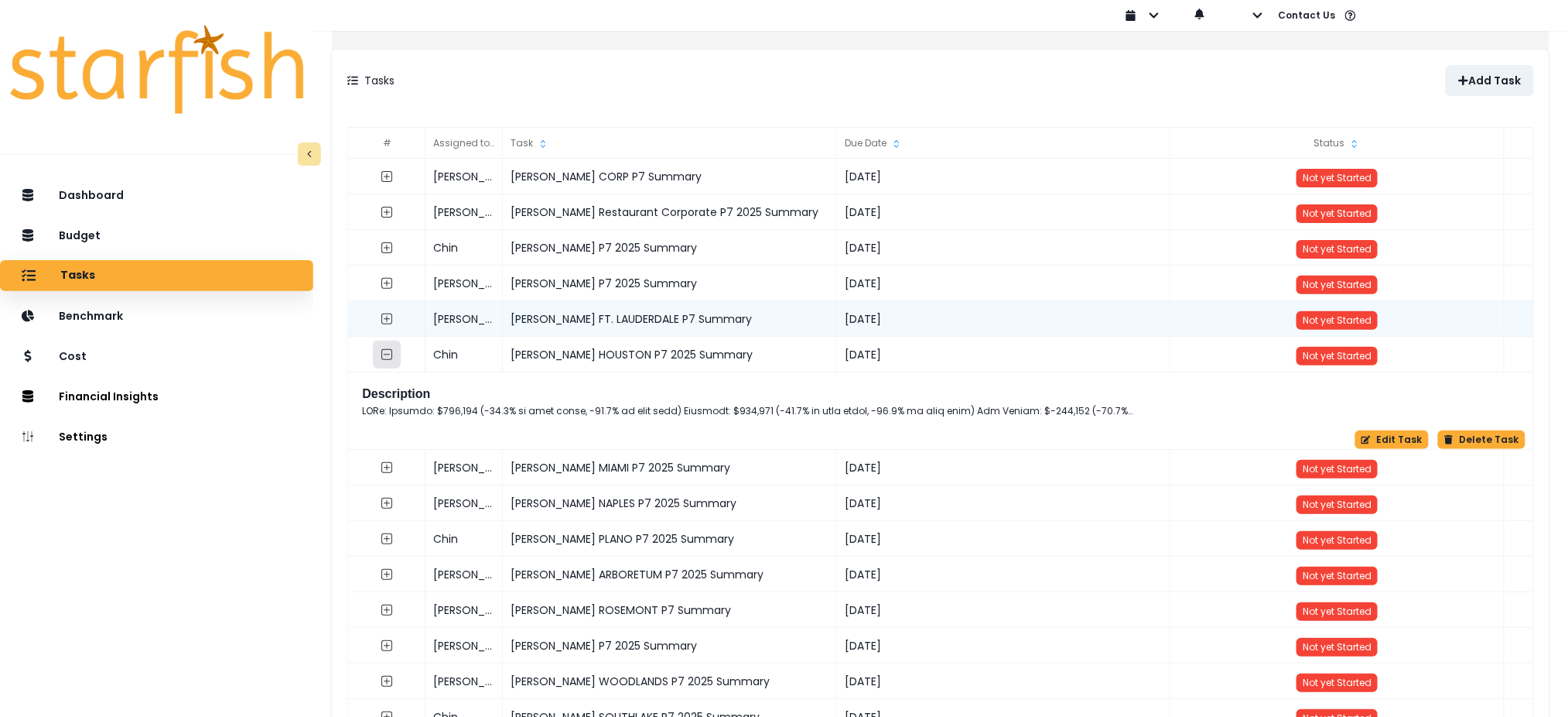
click at [402, 363] on button "button" at bounding box center [388, 354] width 28 height 28
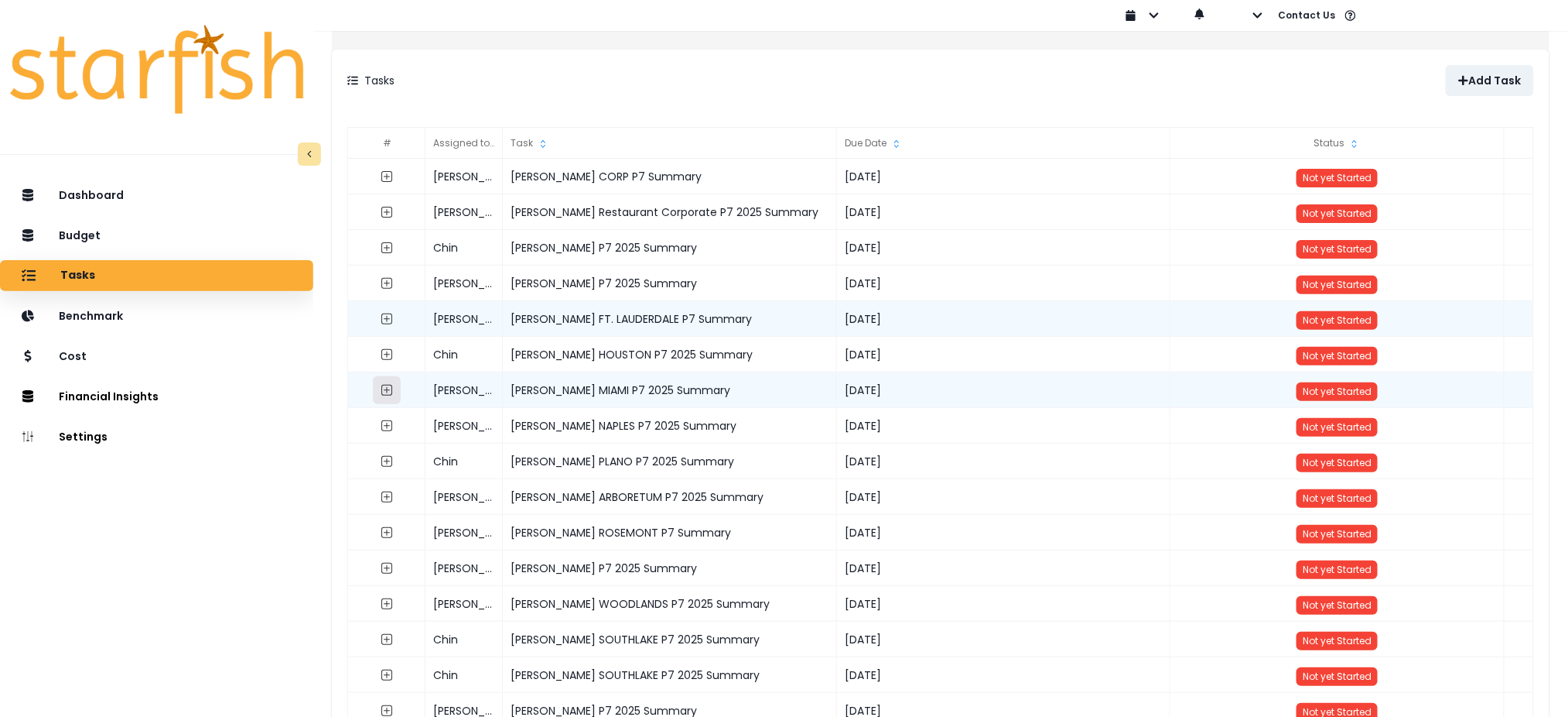
click at [393, 385] on icon "expand outline" at bounding box center [387, 390] width 12 height 12
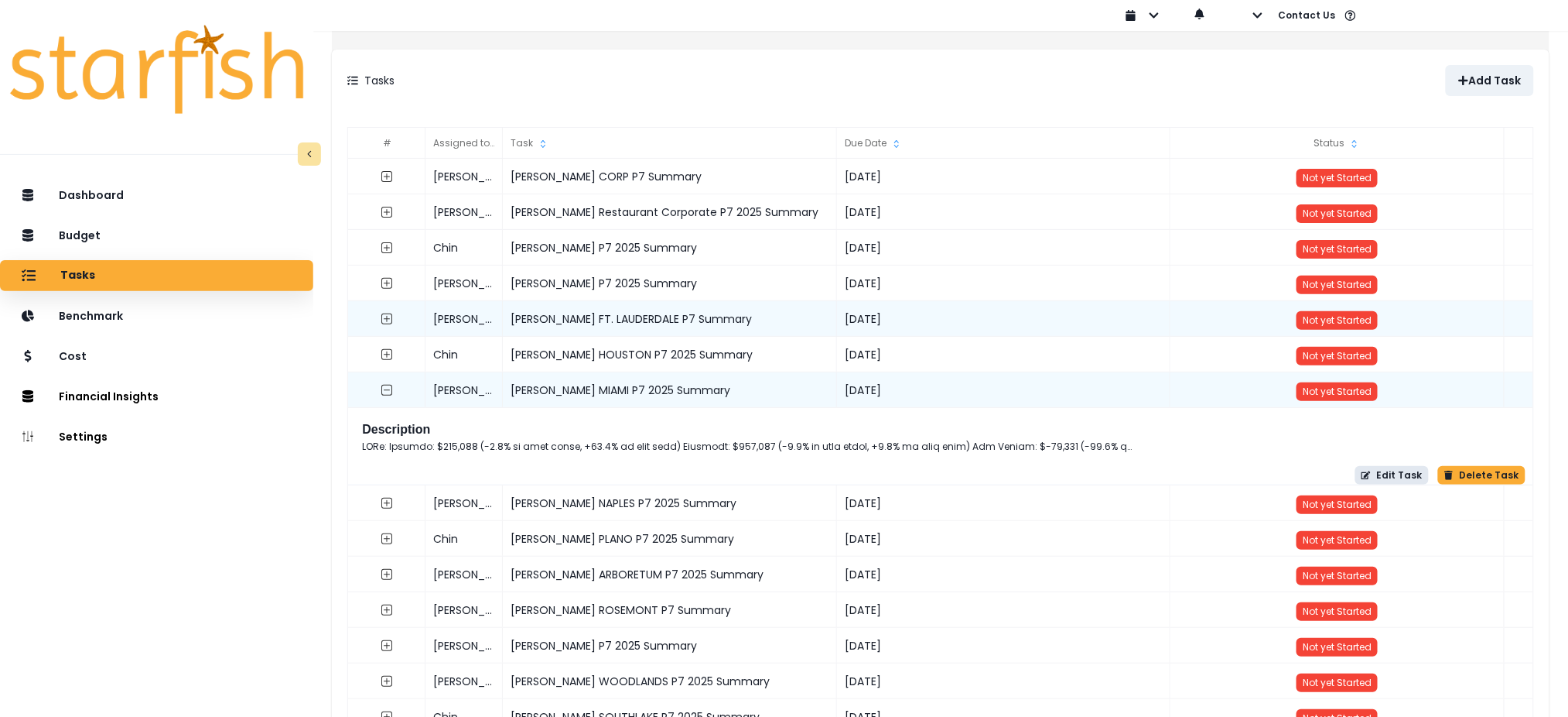
click at [1365, 469] on button "Edit Task" at bounding box center [1392, 475] width 73 height 19
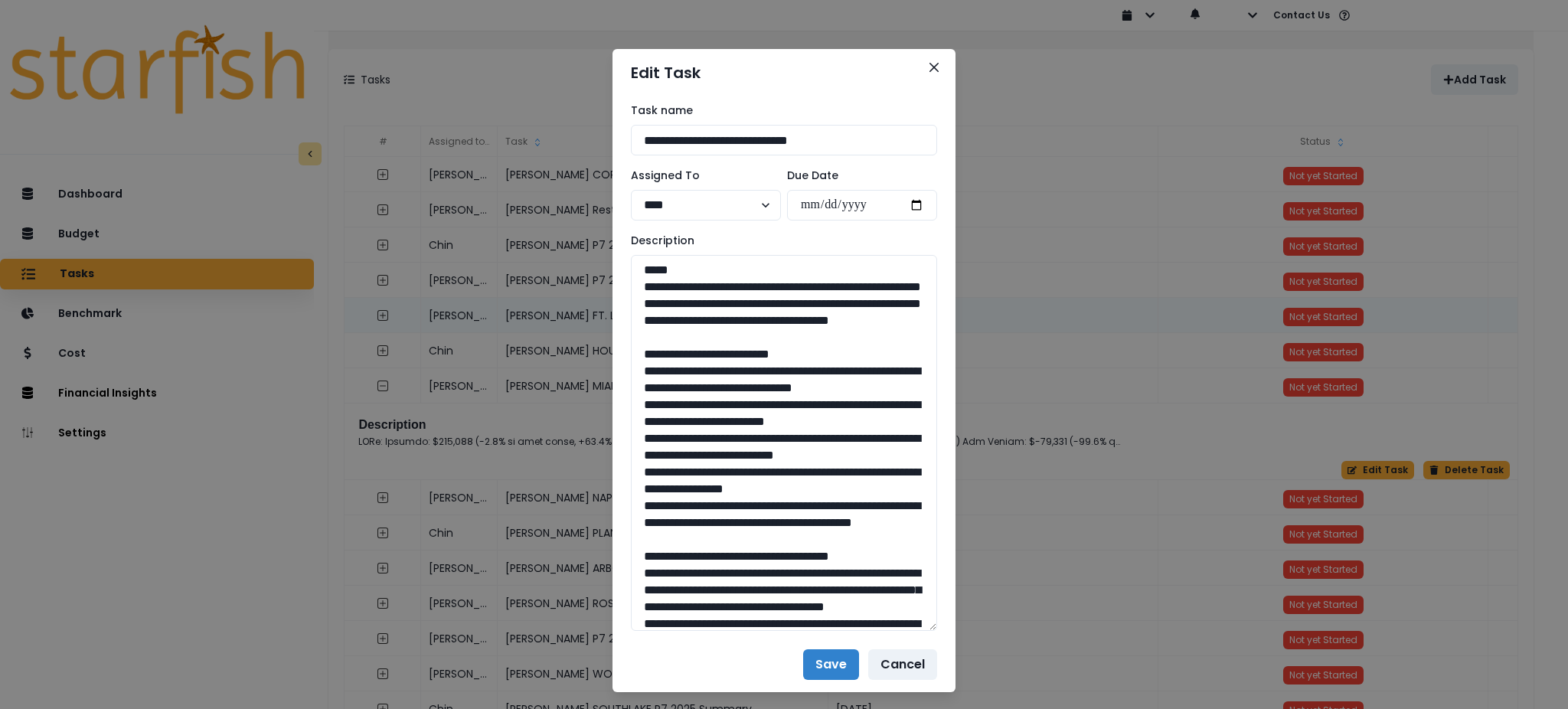
drag, startPoint x: 927, startPoint y: 310, endPoint x: 961, endPoint y: 625, distance: 316.8
click at [961, 625] on div "**********" at bounding box center [784, 354] width 1568 height 709
drag, startPoint x: 882, startPoint y: 352, endPoint x: 580, endPoint y: 285, distance: 309.3
click at [580, 285] on div "**********" at bounding box center [784, 354] width 1568 height 709
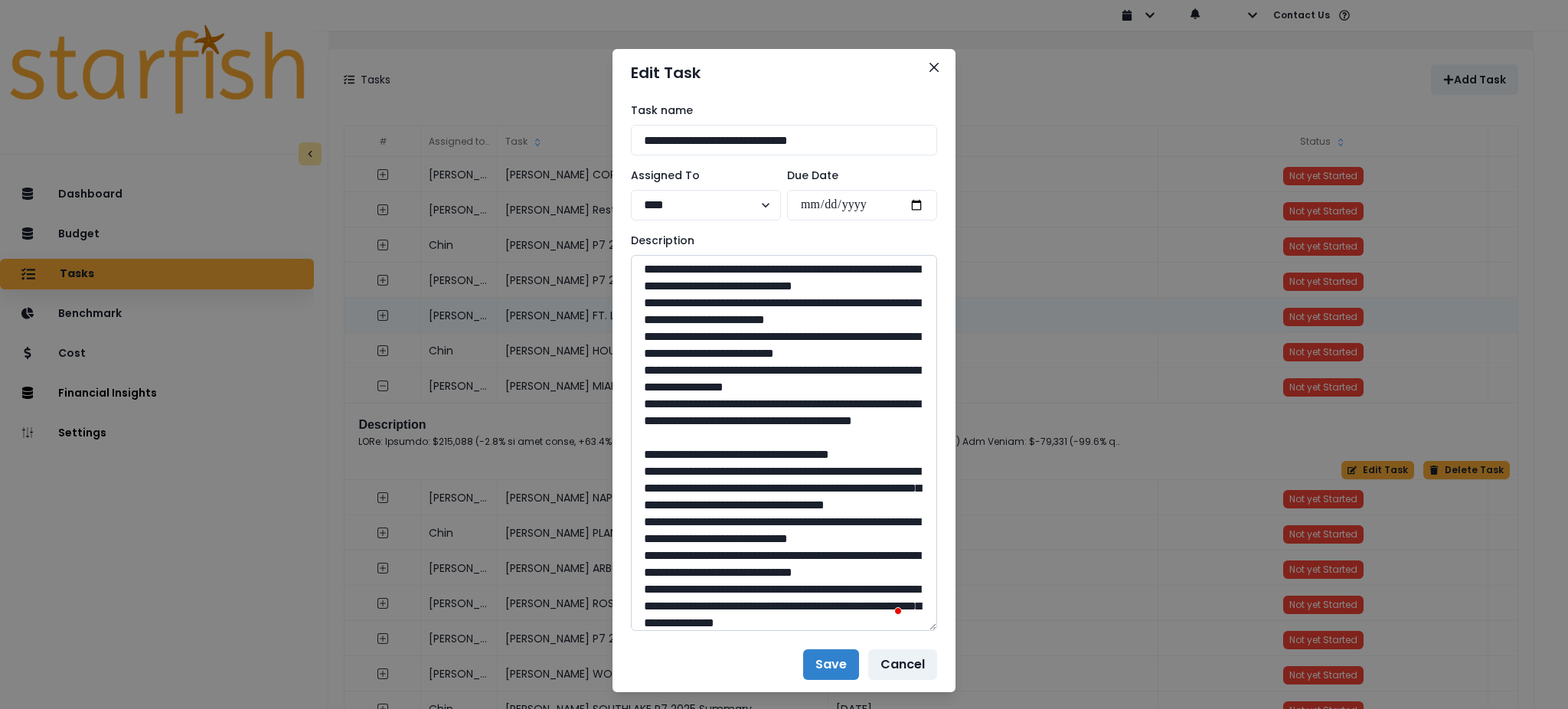
scroll to position [102, 0]
drag, startPoint x: 802, startPoint y: 525, endPoint x: 647, endPoint y: 305, distance: 269.1
click at [647, 305] on textarea "To enrich screen reader interactions, please activate Accessibility in Grammarl…" at bounding box center [784, 442] width 306 height 375
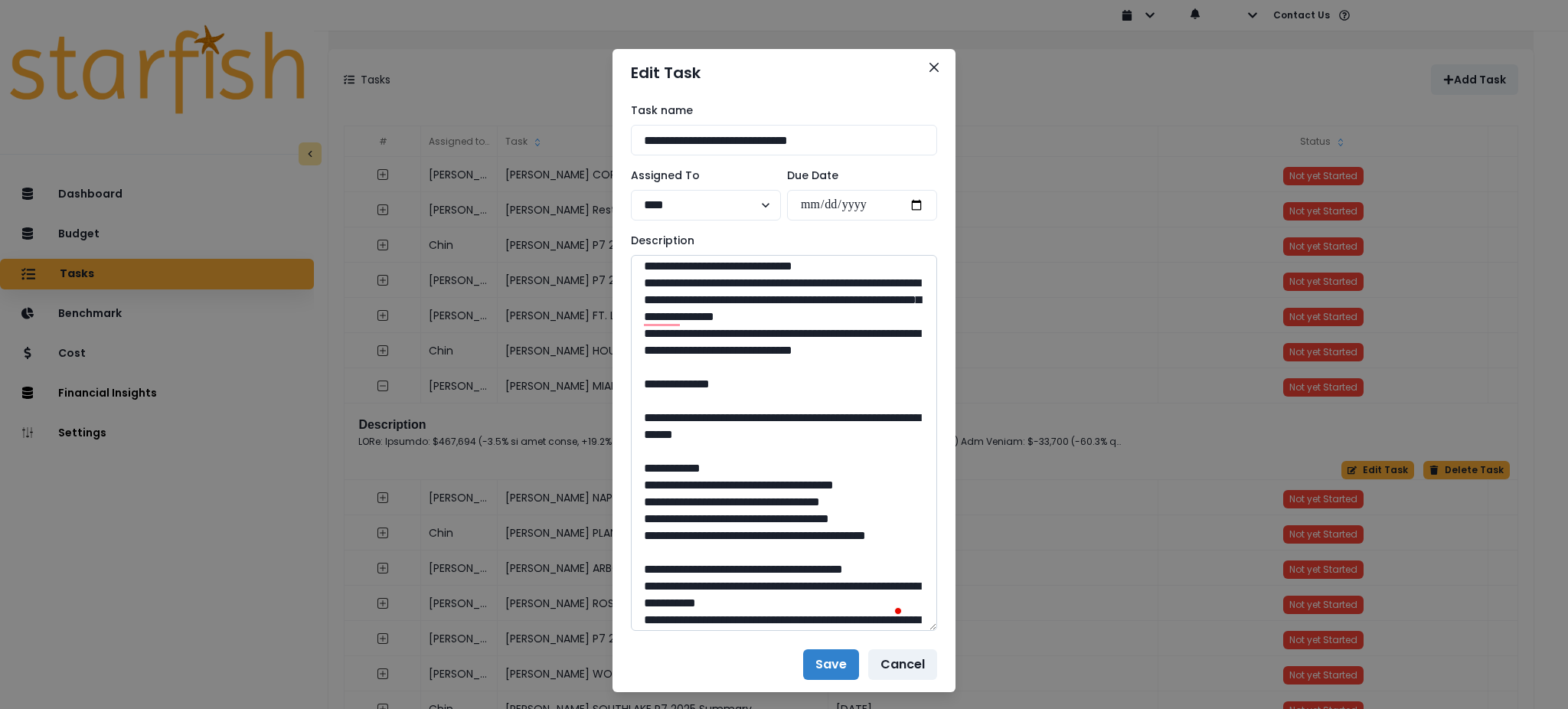
scroll to position [288, 0]
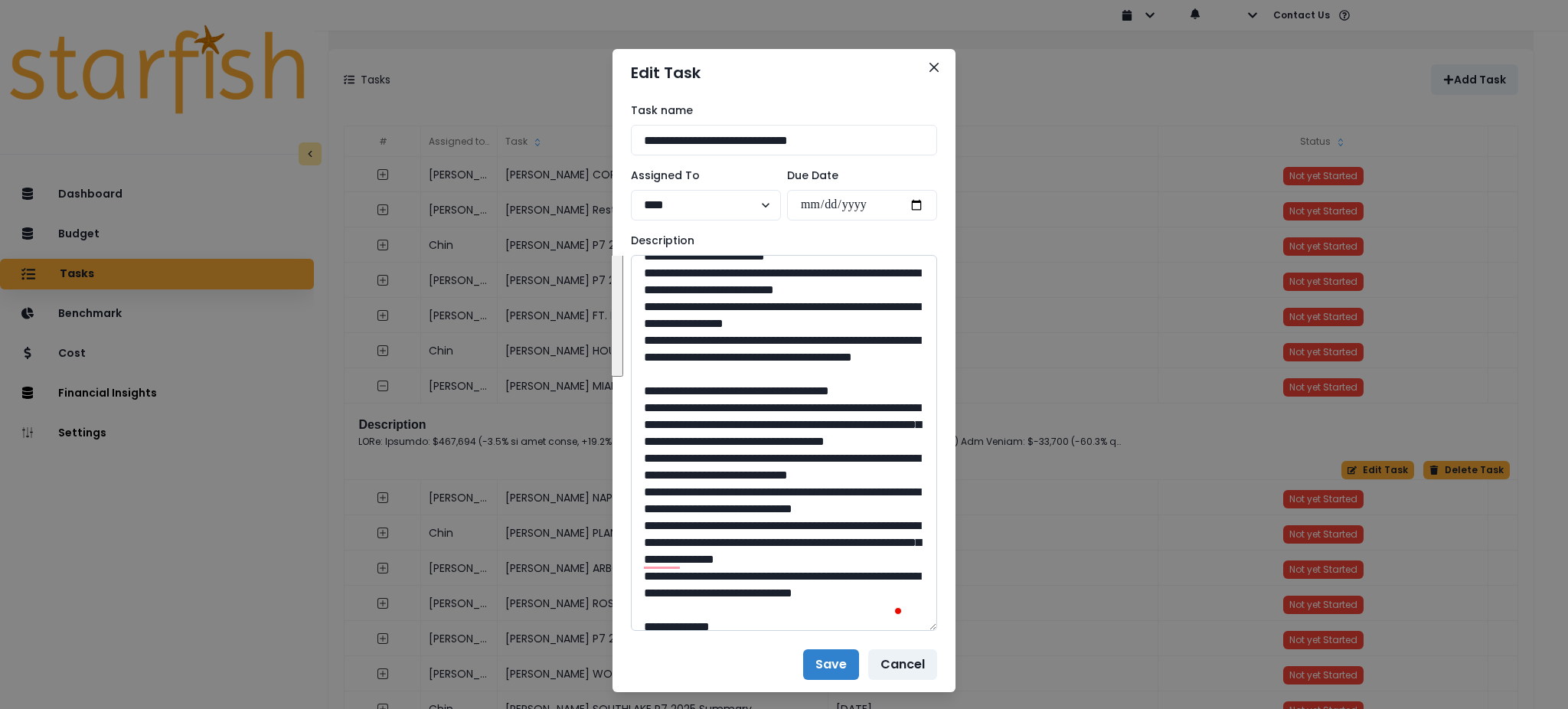
drag, startPoint x: 695, startPoint y: 534, endPoint x: 649, endPoint y: 513, distance: 50.6
click at [649, 513] on textarea "To enrich screen reader interactions, please activate Accessibility in Grammarl…" at bounding box center [784, 442] width 306 height 375
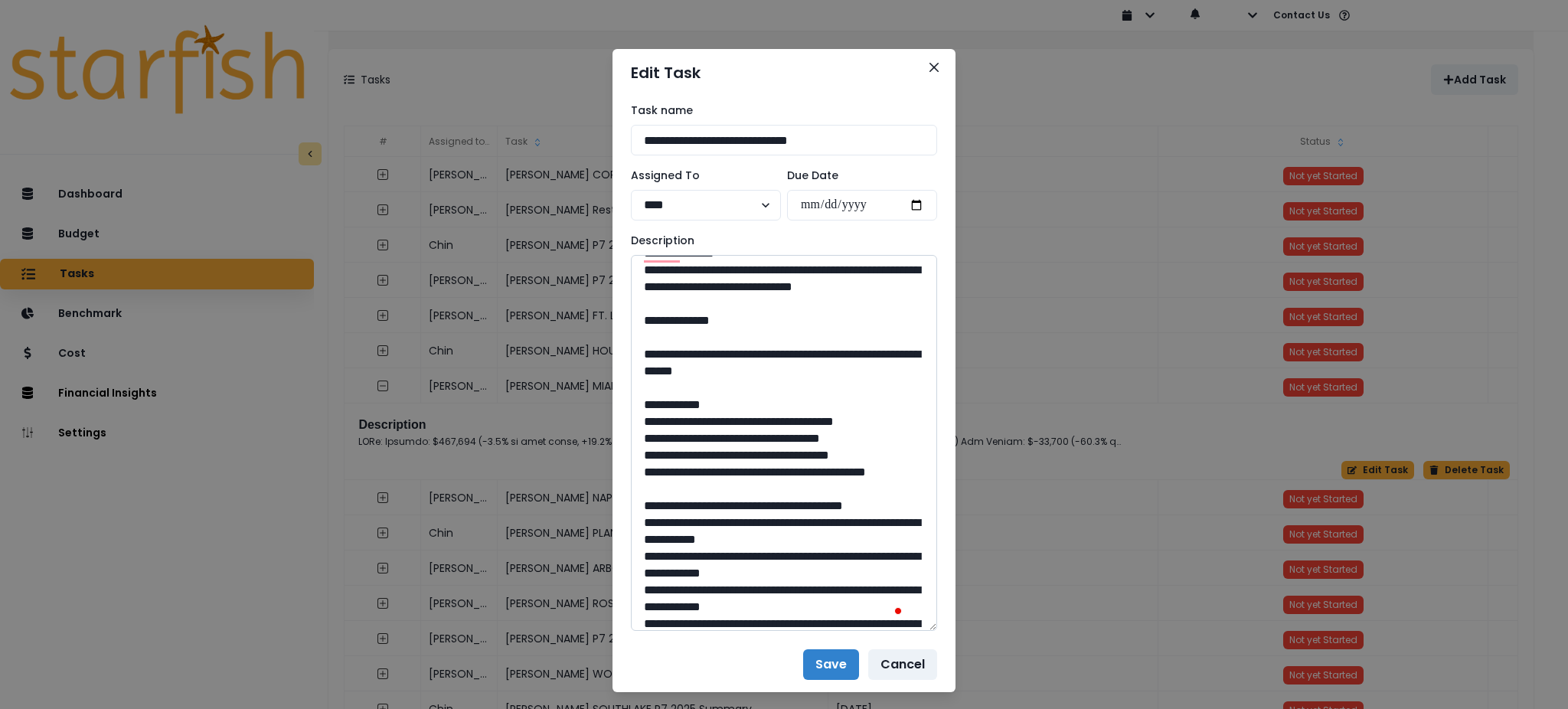
drag, startPoint x: 819, startPoint y: 555, endPoint x: 679, endPoint y: 538, distance: 141.0
click at [679, 538] on textarea "To enrich screen reader interactions, please activate Accessibility in Grammarl…" at bounding box center [784, 442] width 306 height 375
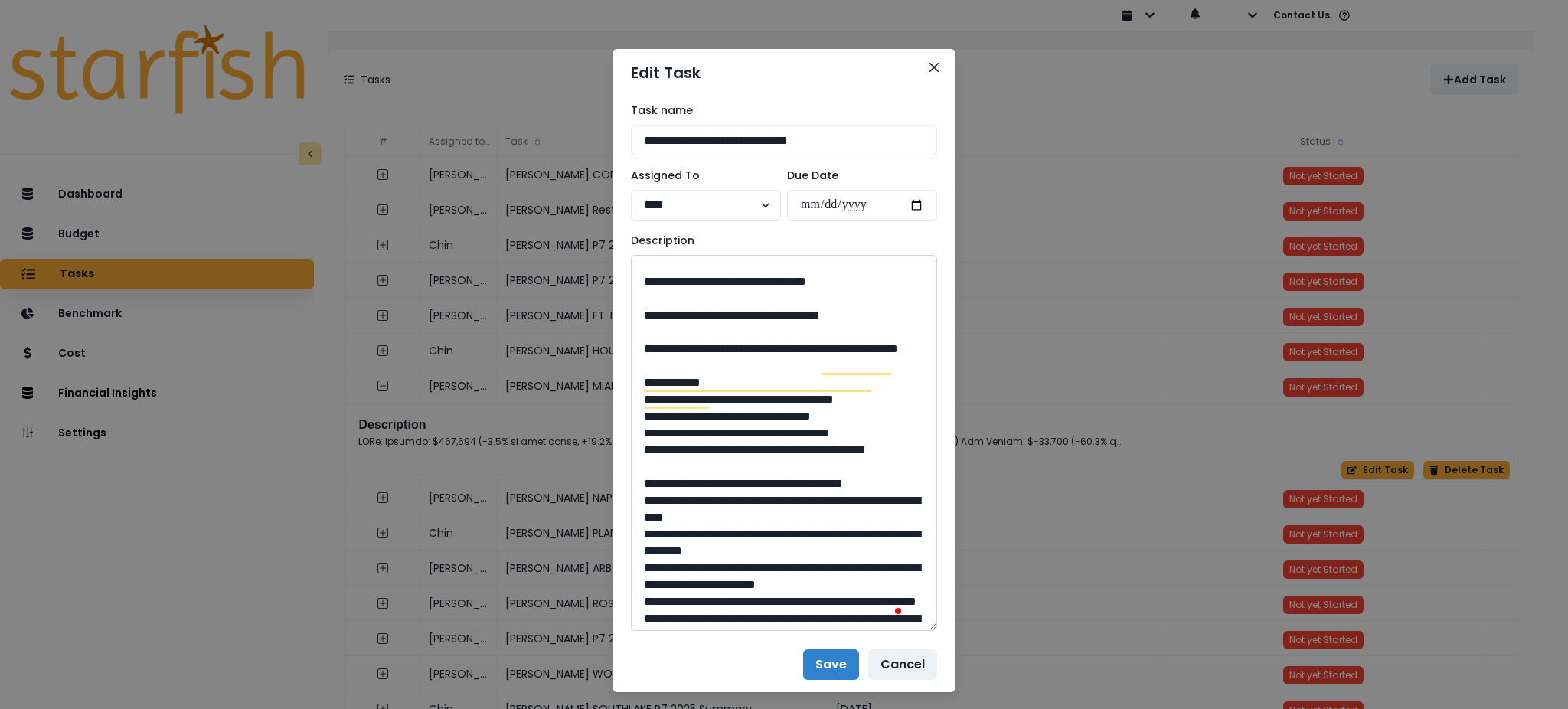
drag, startPoint x: 783, startPoint y: 535, endPoint x: 742, endPoint y: 540, distance: 41.3
click at [742, 540] on textarea "To enrich screen reader interactions, please activate Accessibility in Grammarl…" at bounding box center [784, 442] width 306 height 375
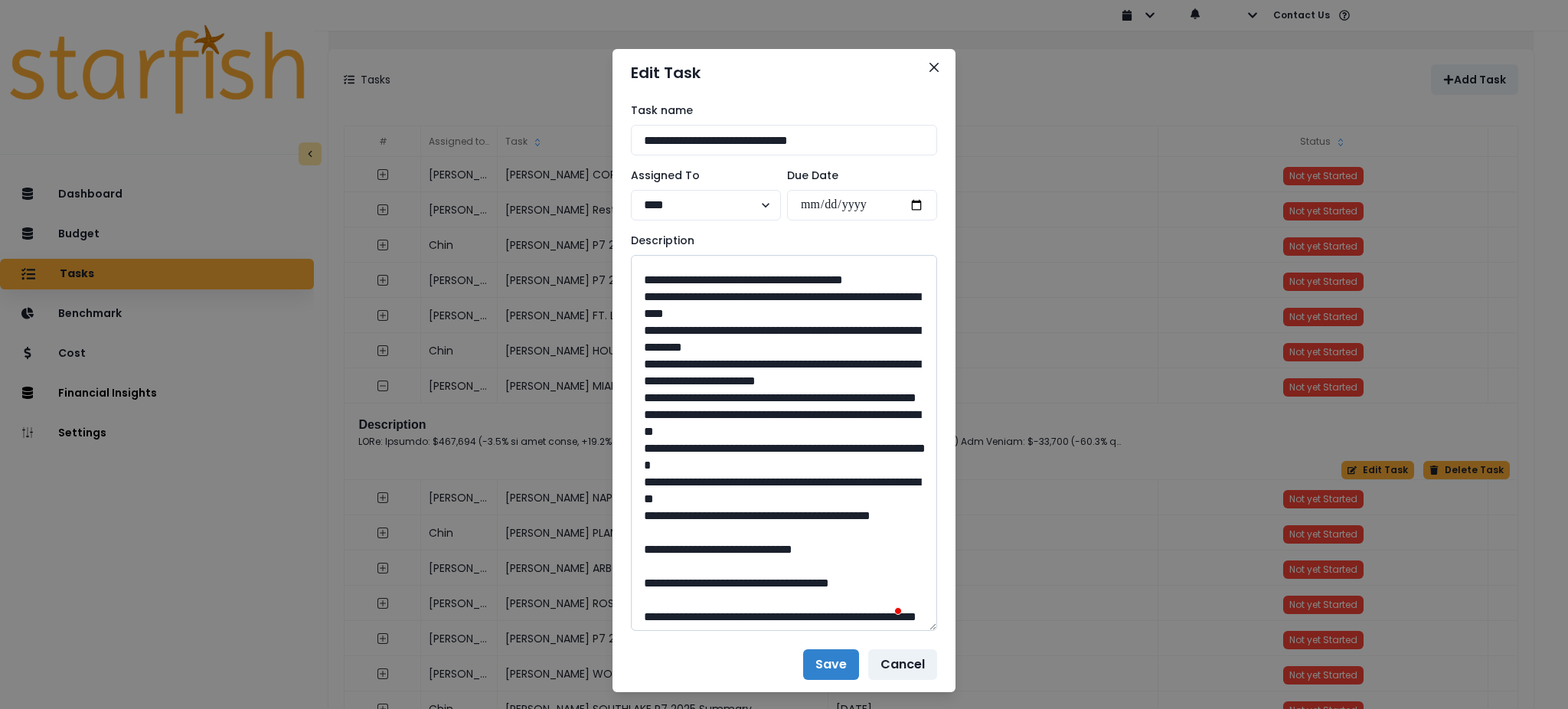
drag, startPoint x: 743, startPoint y: 428, endPoint x: 681, endPoint y: 398, distance: 68.9
click at [681, 398] on textarea "To enrich screen reader interactions, please activate Accessibility in Grammarl…" at bounding box center [784, 442] width 306 height 375
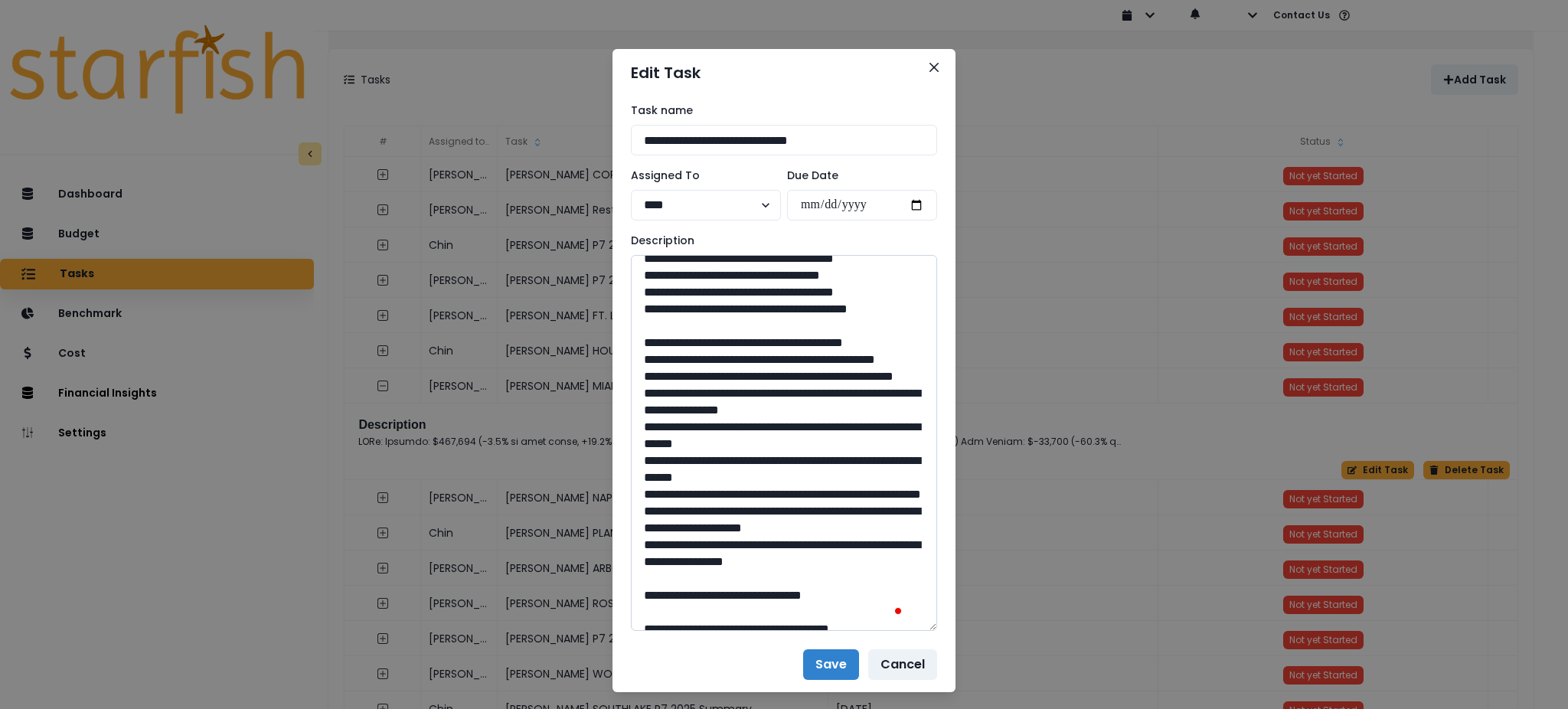
drag, startPoint x: 775, startPoint y: 491, endPoint x: 744, endPoint y: 498, distance: 31.8
click at [744, 498] on textarea "To enrich screen reader interactions, please activate Accessibility in Grammarl…" at bounding box center [784, 442] width 306 height 375
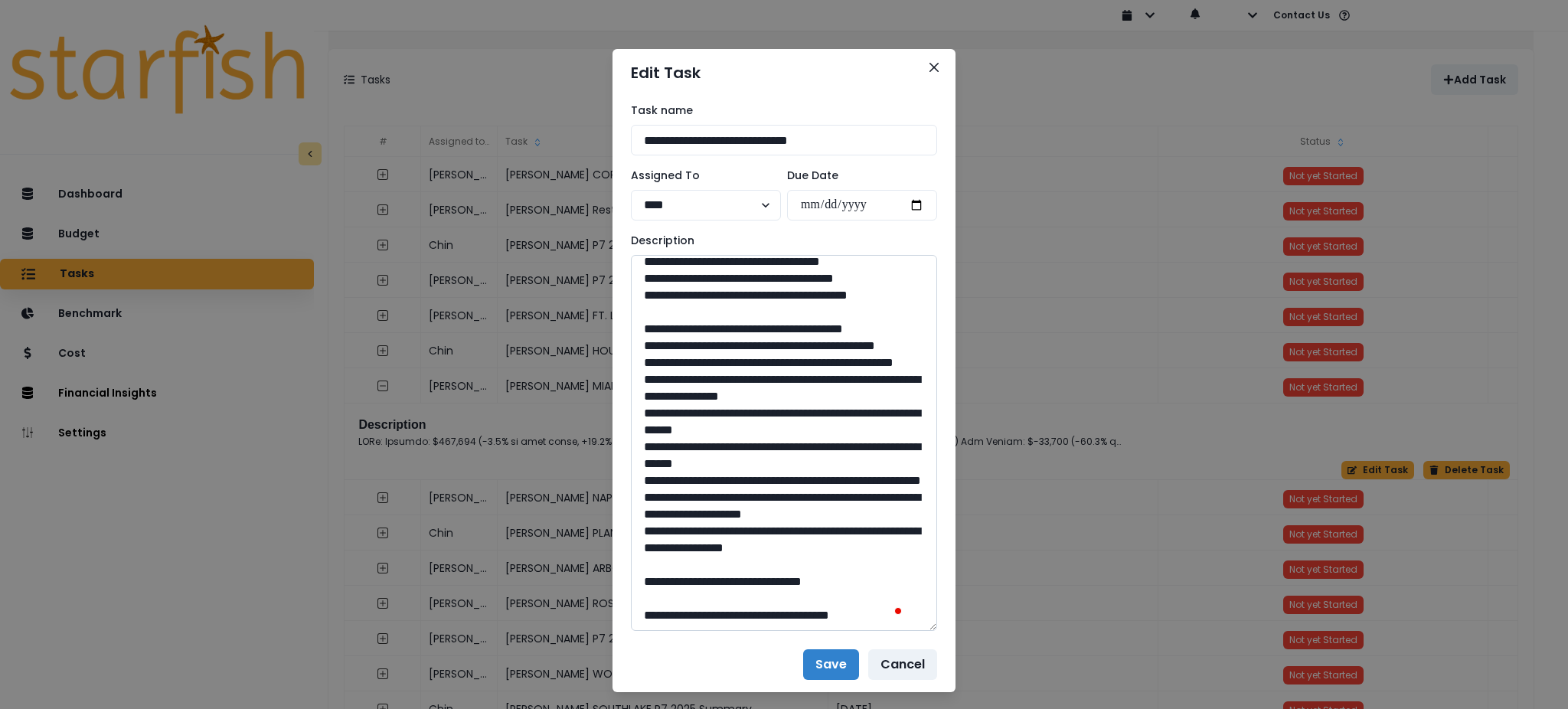
drag, startPoint x: 740, startPoint y: 379, endPoint x: 682, endPoint y: 362, distance: 60.4
click at [682, 362] on textarea "To enrich screen reader interactions, please activate Accessibility in Grammarl…" at bounding box center [784, 442] width 306 height 375
drag, startPoint x: 780, startPoint y: 578, endPoint x: 744, endPoint y: 581, distance: 36.1
click at [744, 581] on textarea "To enrich screen reader interactions, please activate Accessibility in Grammarl…" at bounding box center [784, 442] width 306 height 375
click at [931, 67] on button "Close" at bounding box center [934, 67] width 24 height 24
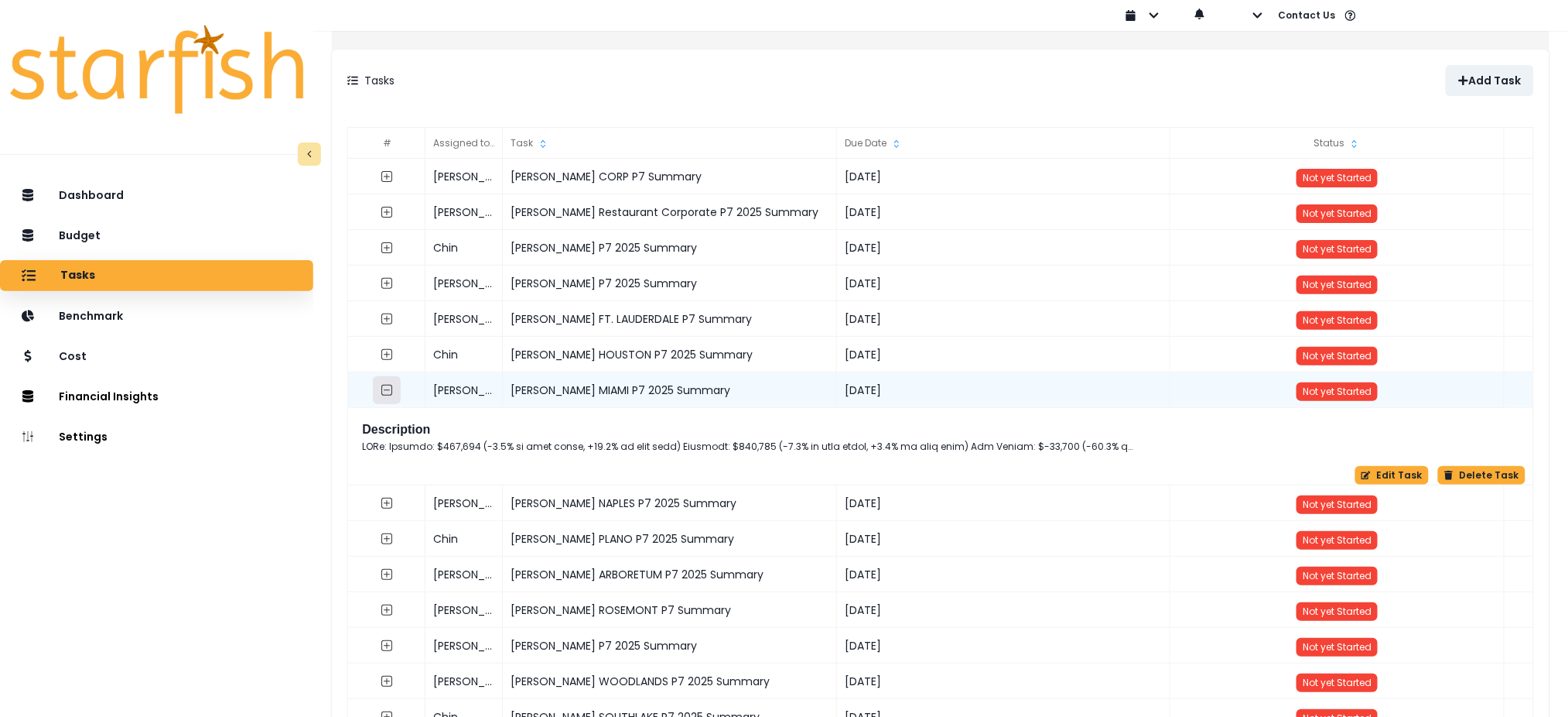
click at [402, 400] on button "button" at bounding box center [388, 390] width 28 height 28
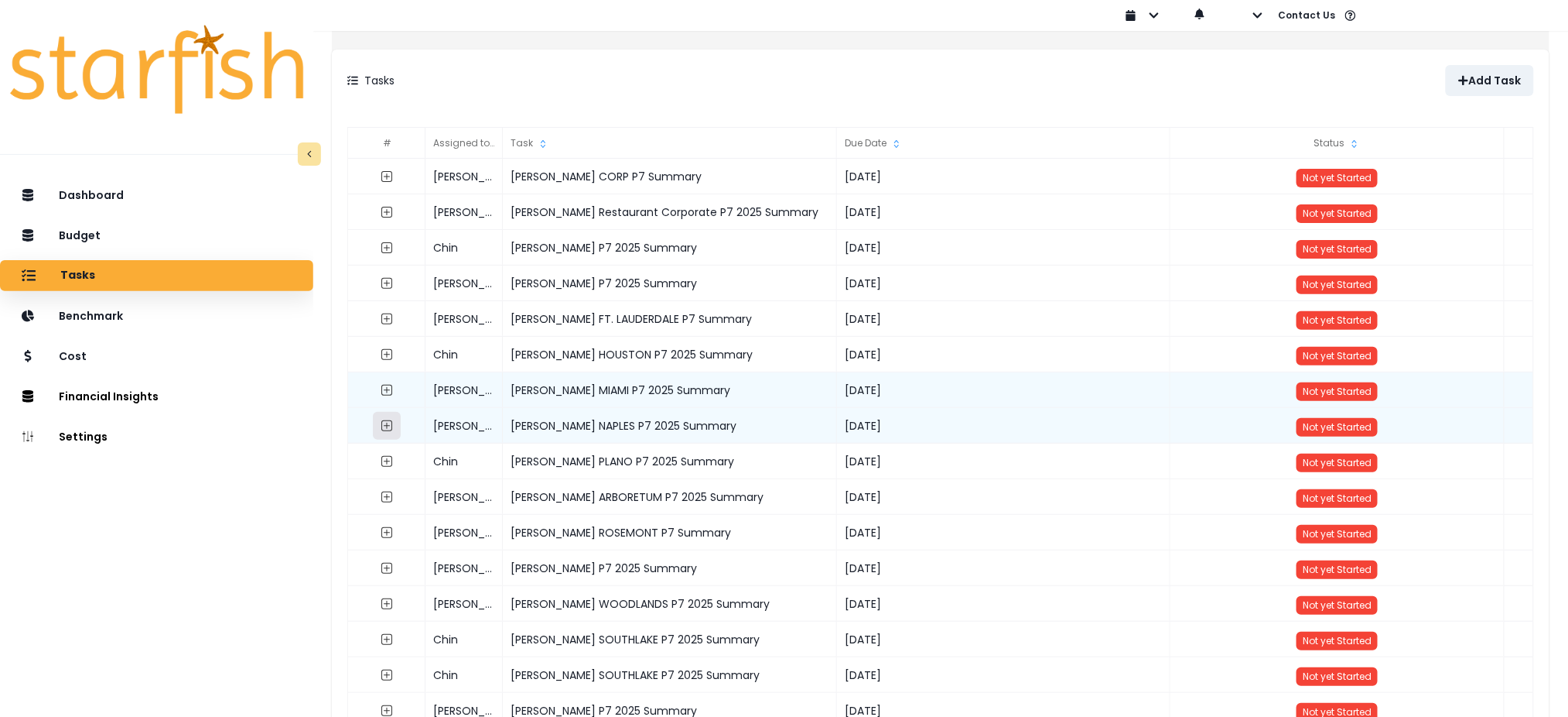
click at [392, 430] on icon "expand outline" at bounding box center [388, 426] width 11 height 11
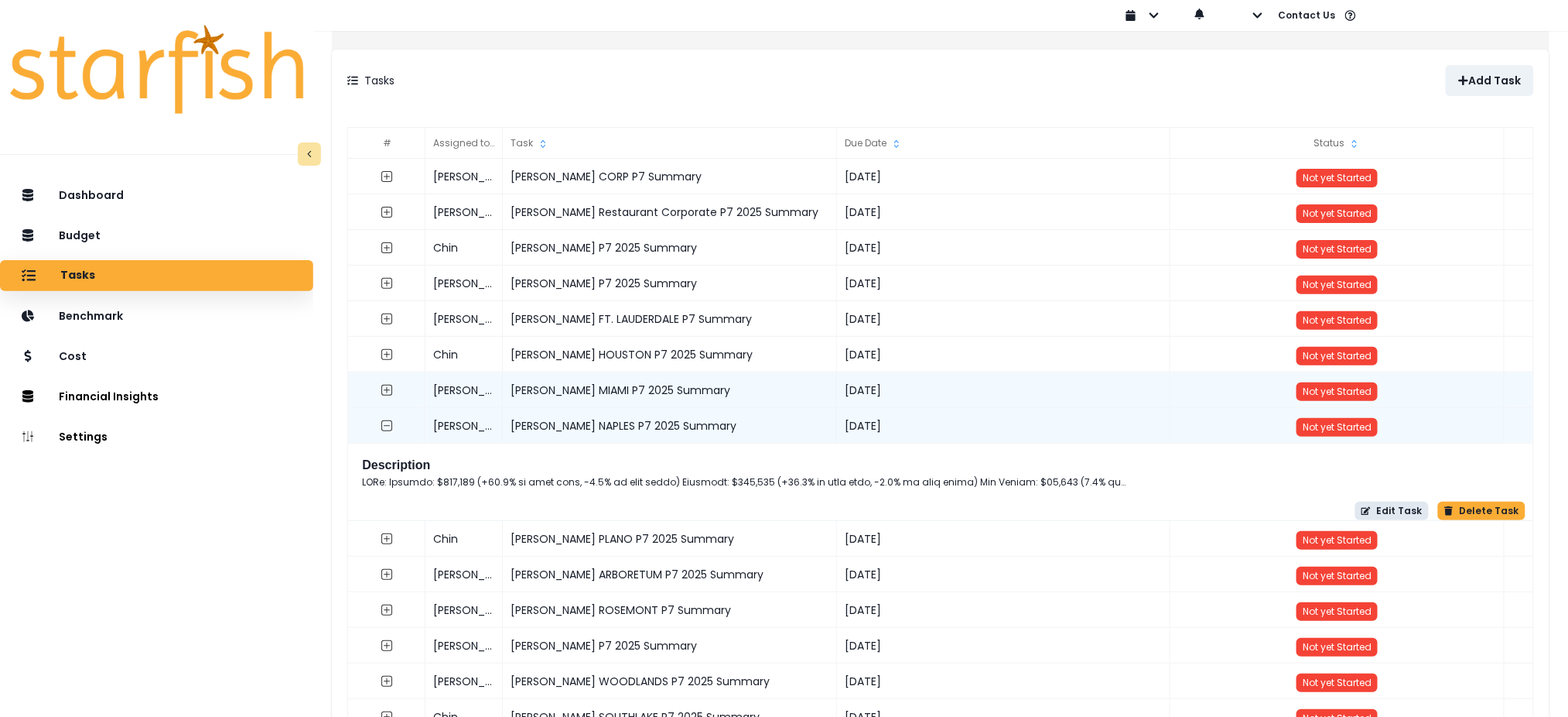
click at [1400, 508] on button "Edit Task" at bounding box center [1392, 511] width 73 height 19
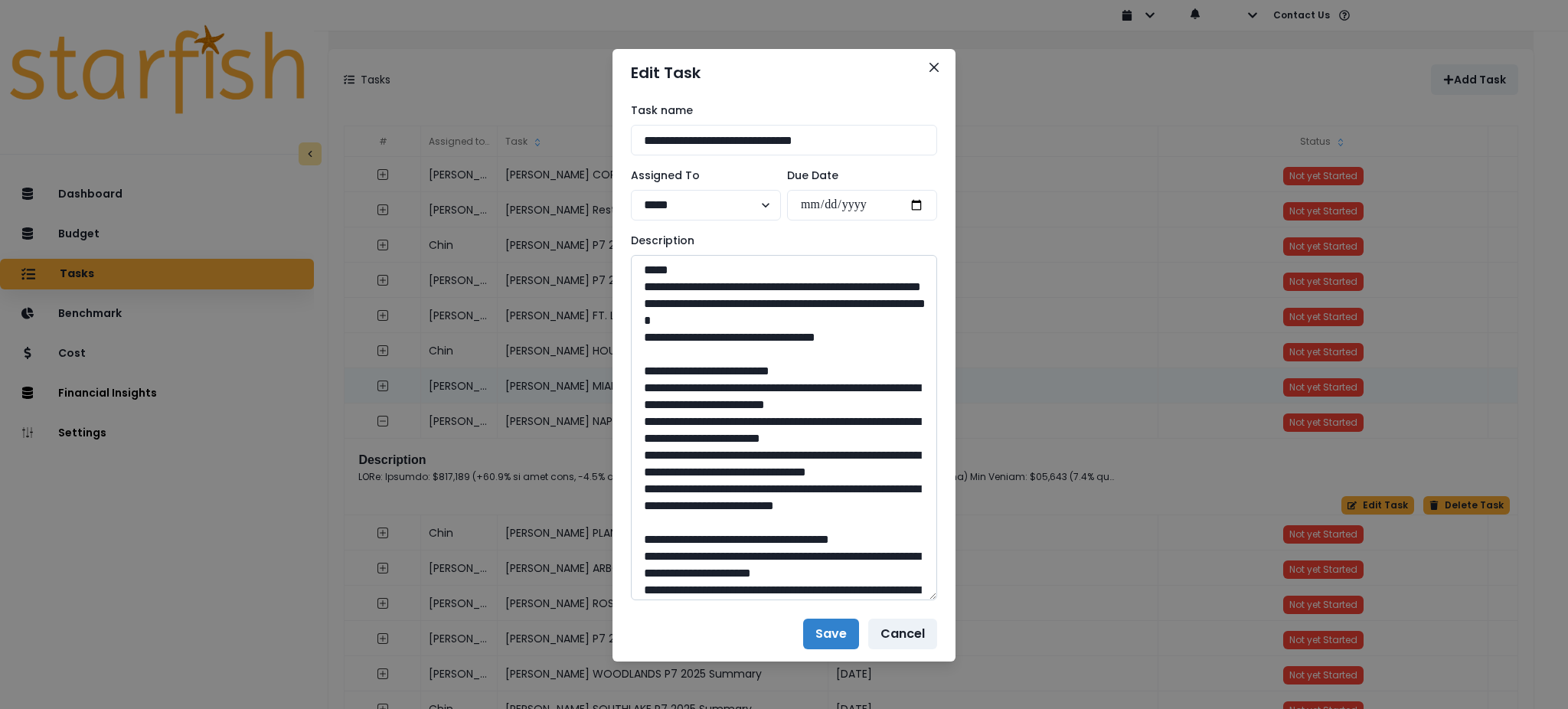
drag, startPoint x: 929, startPoint y: 304, endPoint x: 922, endPoint y: 588, distance: 284.1
click at [922, 588] on textarea at bounding box center [784, 427] width 306 height 345
drag, startPoint x: 863, startPoint y: 355, endPoint x: 625, endPoint y: 287, distance: 247.5
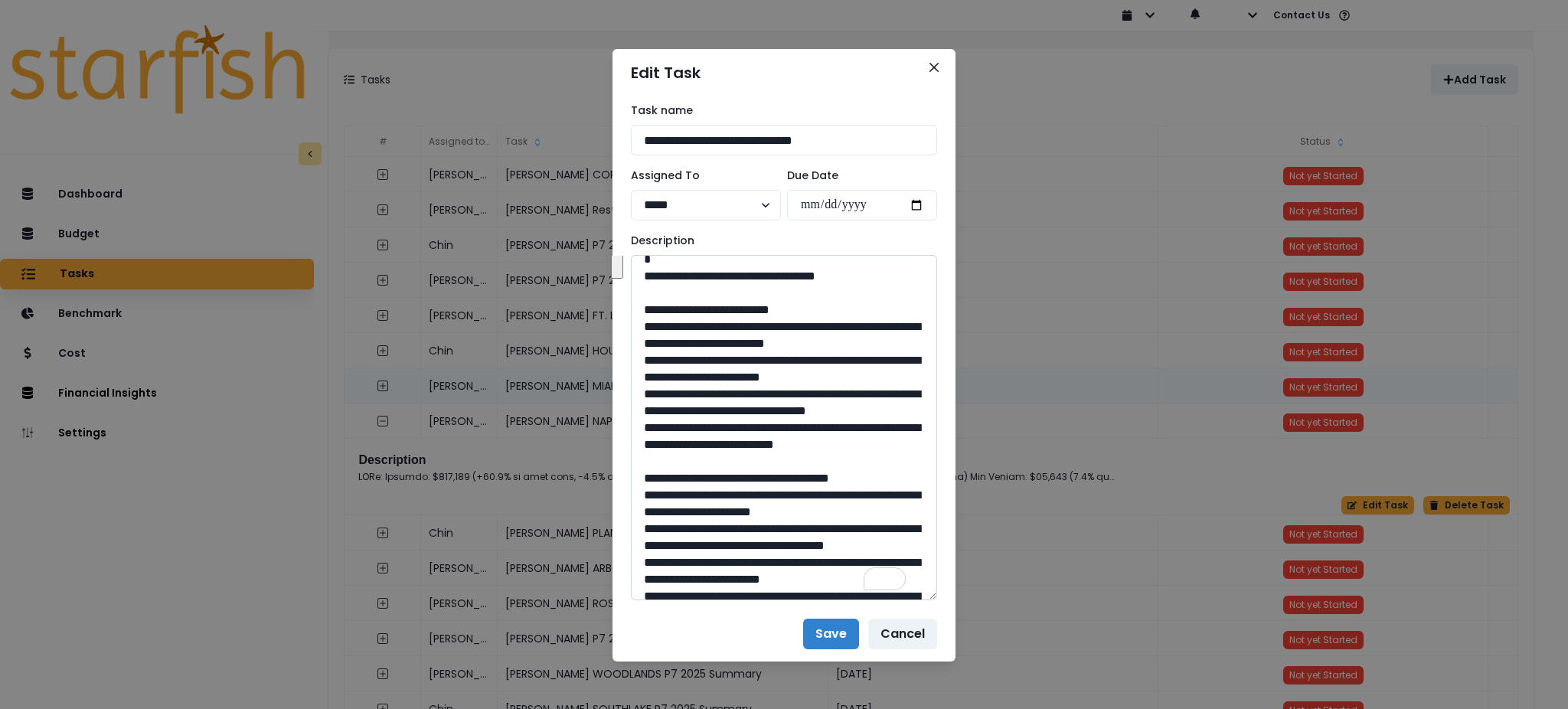
scroll to position [102, 0]
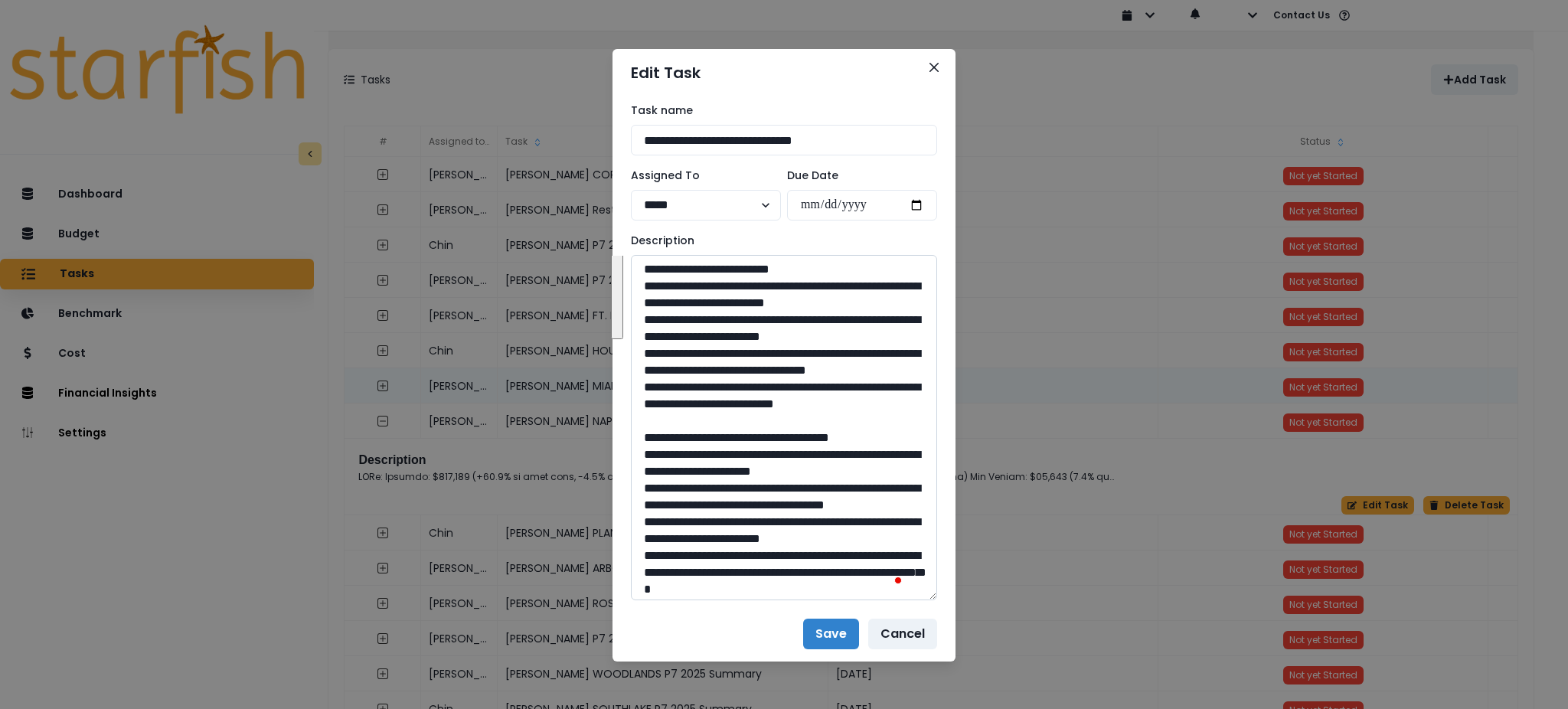
drag, startPoint x: 724, startPoint y: 471, endPoint x: 646, endPoint y: 305, distance: 183.4
click at [646, 305] on textarea "To enrich screen reader interactions, please activate Accessibility in Grammarl…" at bounding box center [784, 427] width 306 height 345
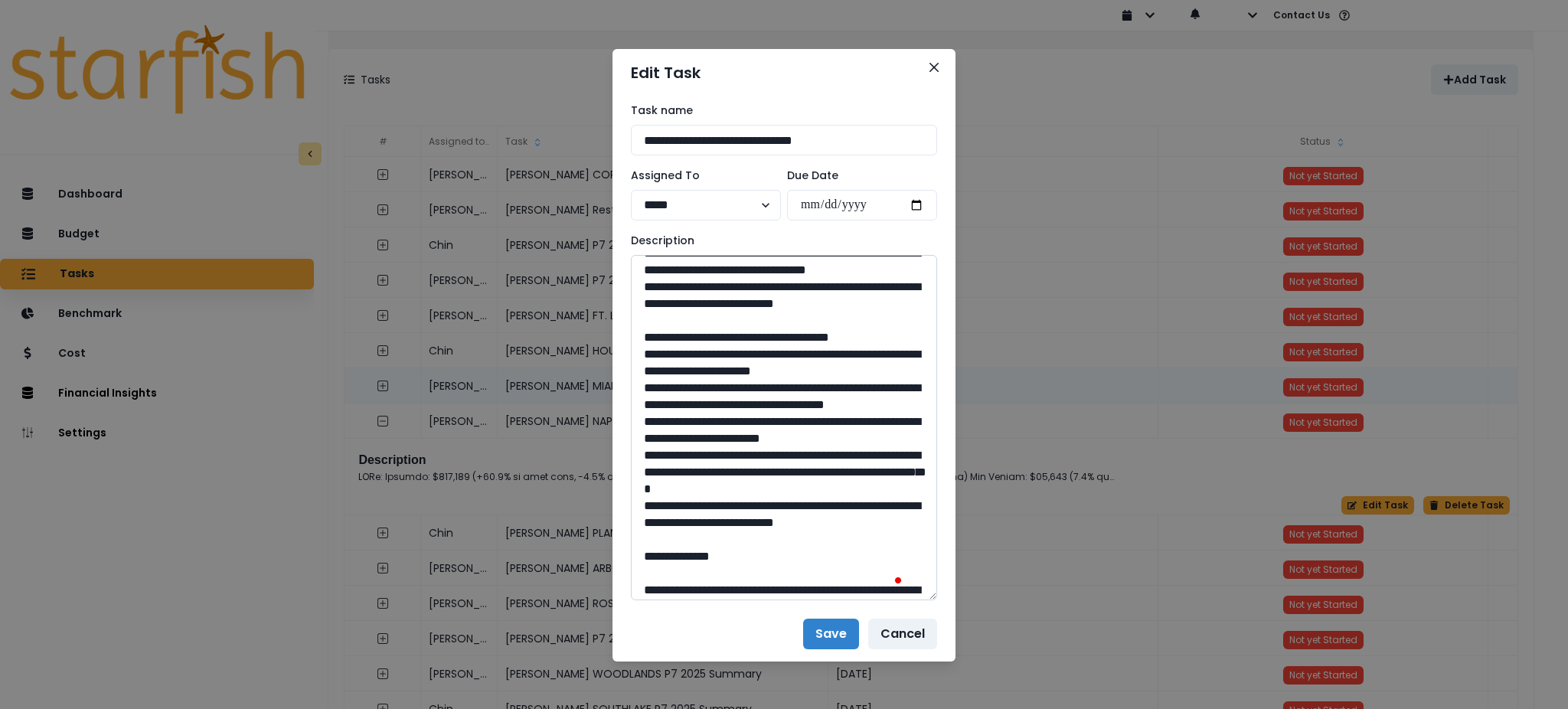
scroll to position [204, 0]
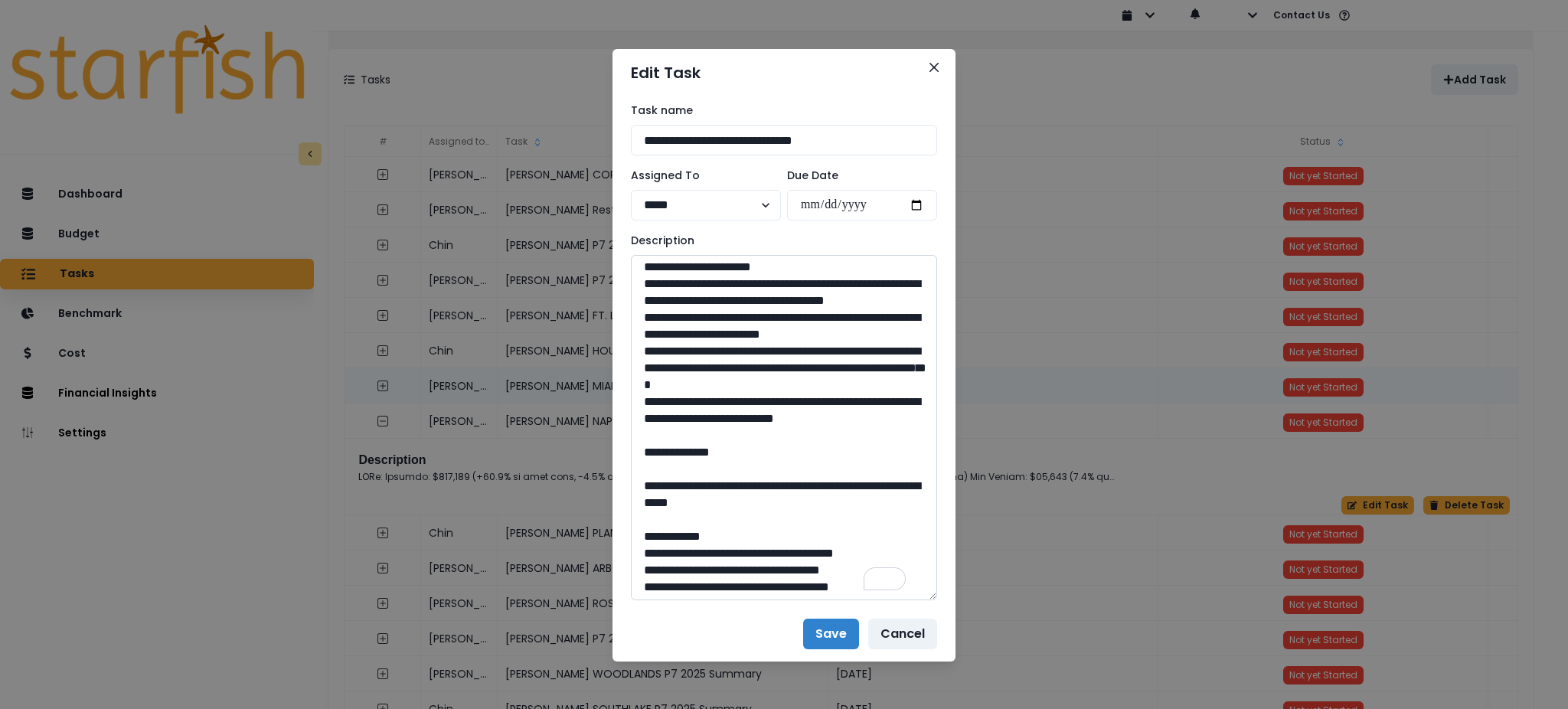
drag, startPoint x: 723, startPoint y: 549, endPoint x: 644, endPoint y: 314, distance: 247.9
click at [644, 314] on textarea "To enrich screen reader interactions, please activate Accessibility in Grammarl…" at bounding box center [784, 427] width 306 height 345
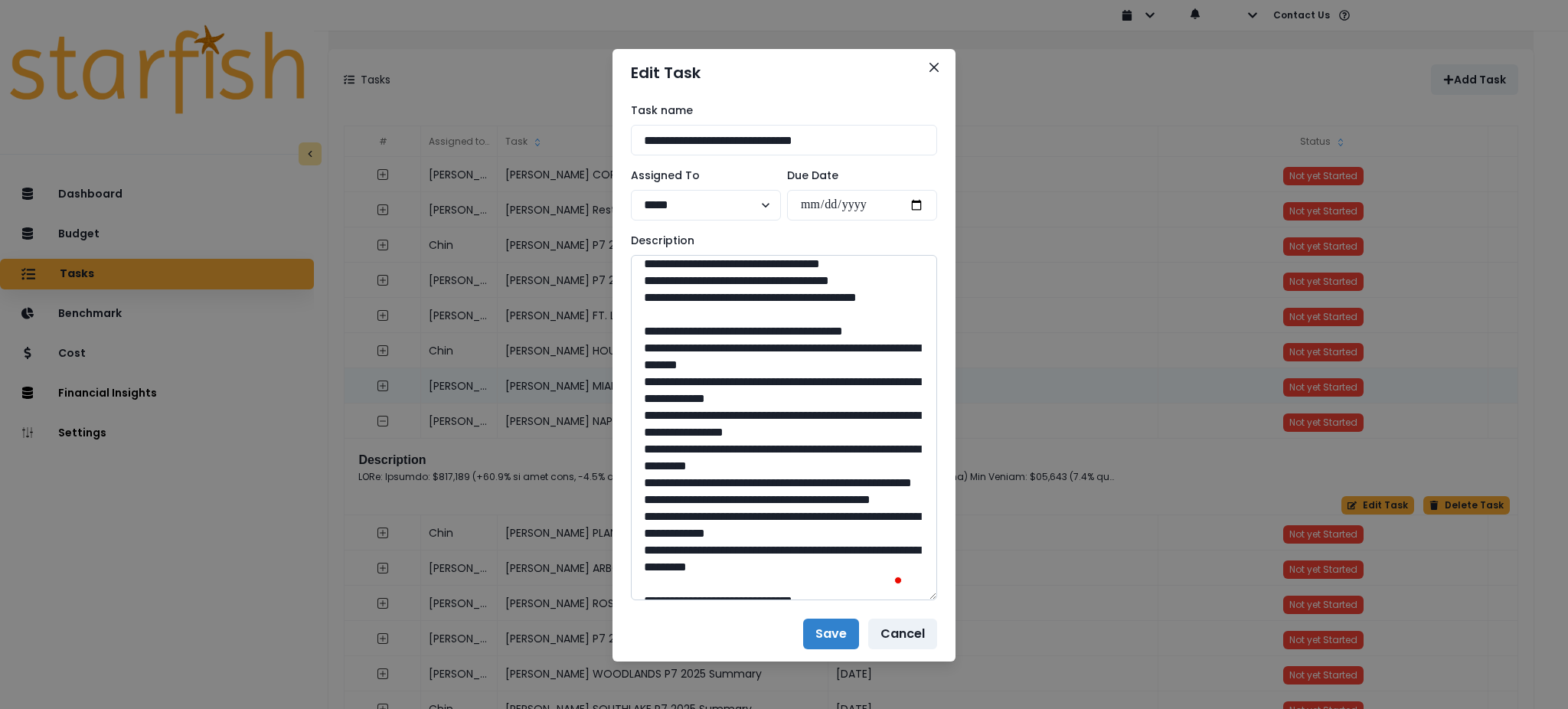
drag, startPoint x: 838, startPoint y: 332, endPoint x: 678, endPoint y: 307, distance: 161.9
click at [678, 307] on textarea "To enrich screen reader interactions, please activate Accessibility in Grammarl…" at bounding box center [784, 427] width 306 height 345
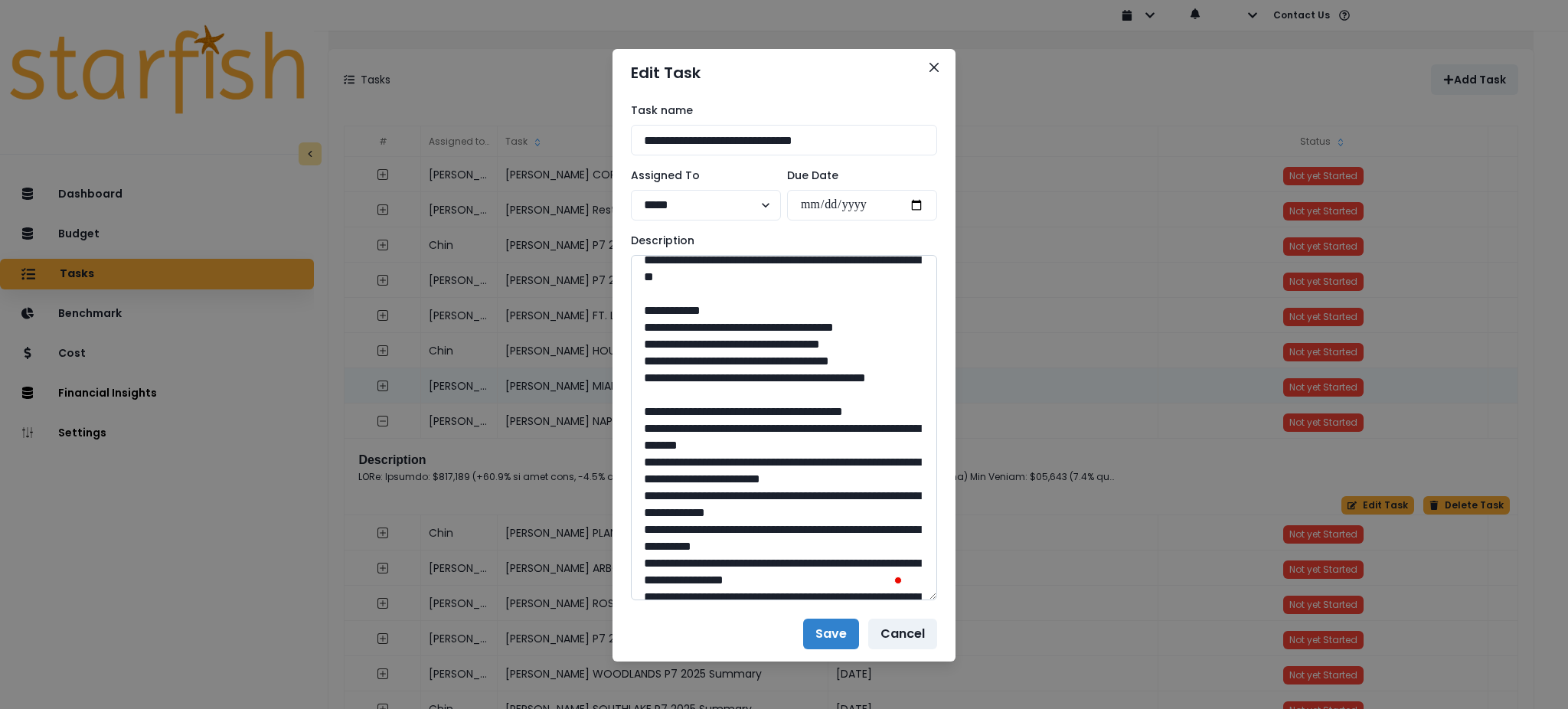
drag, startPoint x: 771, startPoint y: 393, endPoint x: 744, endPoint y: 398, distance: 27.5
click at [744, 398] on textarea "To enrich screen reader interactions, please activate Accessibility in Grammarl…" at bounding box center [784, 427] width 306 height 345
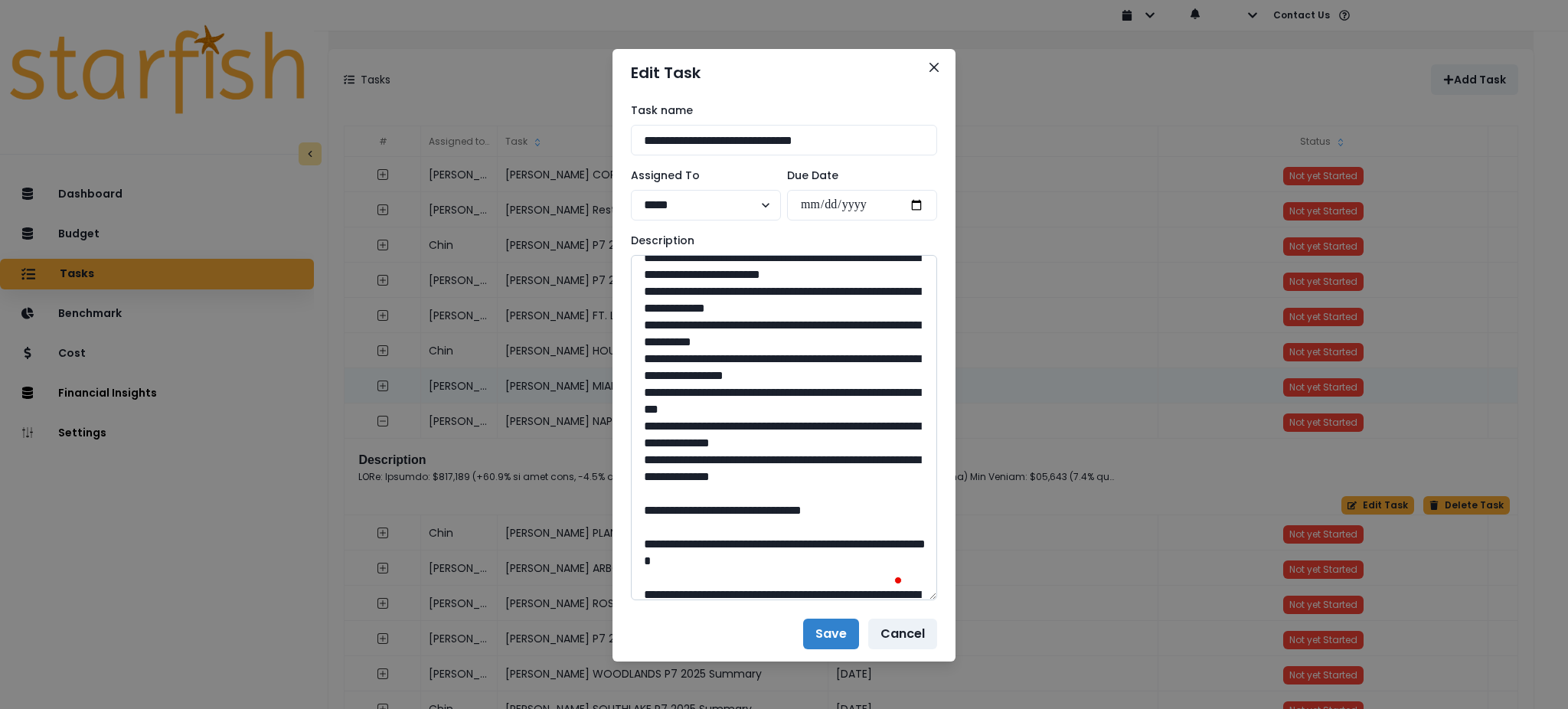
drag, startPoint x: 761, startPoint y: 291, endPoint x: 681, endPoint y: 279, distance: 80.9
click at [681, 279] on textarea "To enrich screen reader interactions, please activate Accessibility in Grammarl…" at bounding box center [784, 427] width 306 height 345
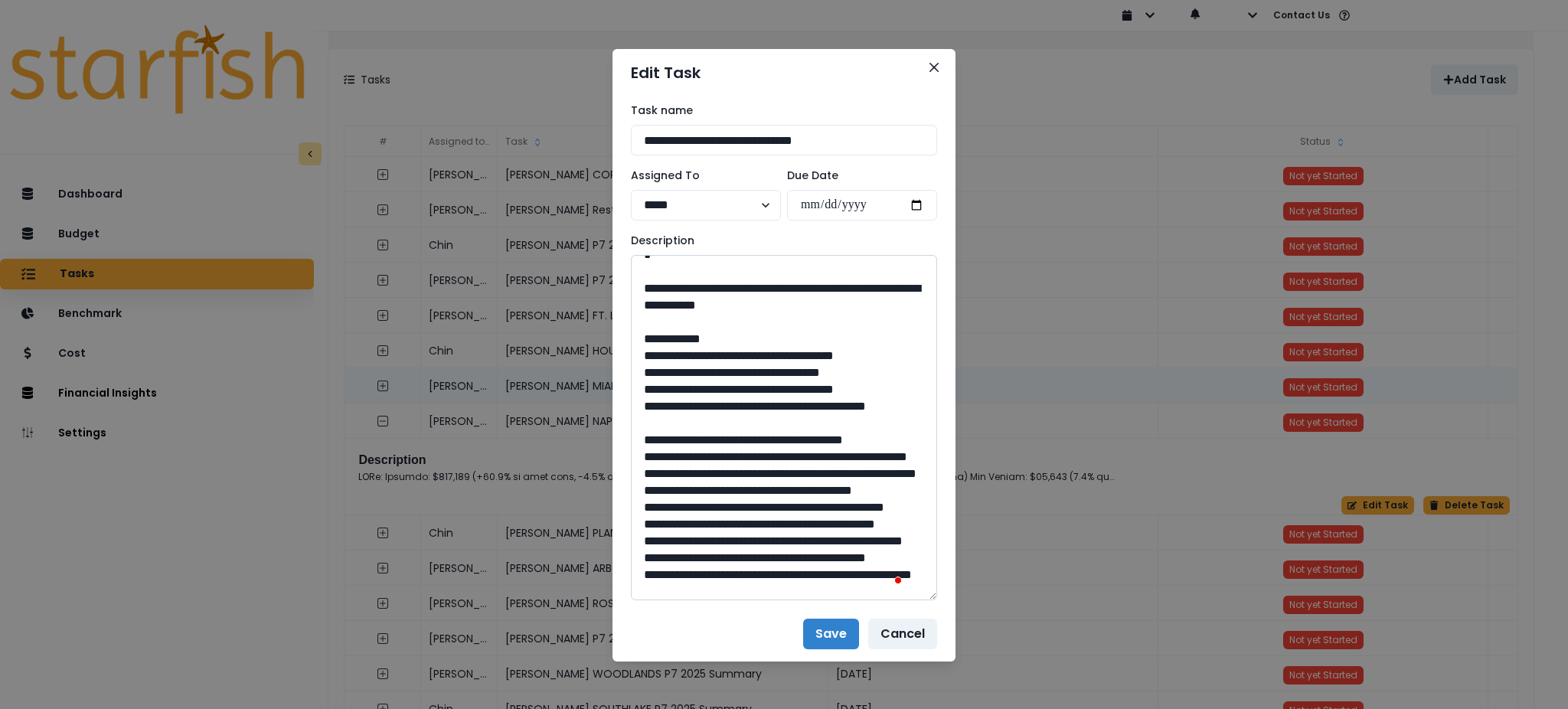
drag, startPoint x: 780, startPoint y: 473, endPoint x: 745, endPoint y: 481, distance: 35.9
click at [745, 481] on textarea "To enrich screen reader interactions, please activate Accessibility in Grammarl…" at bounding box center [784, 427] width 306 height 345
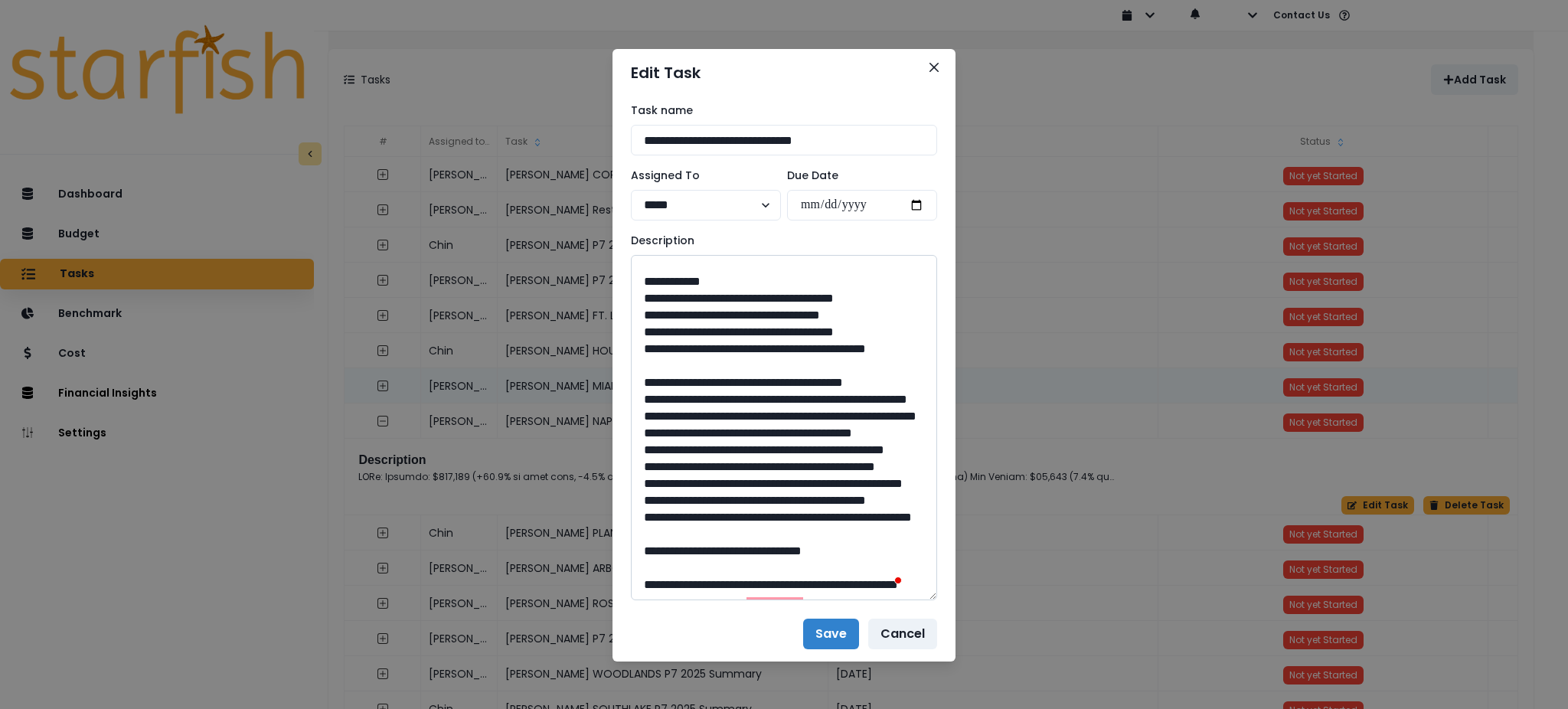
click at [731, 319] on textarea "To enrich screen reader interactions, please activate Accessibility in Grammarl…" at bounding box center [784, 427] width 306 height 345
drag, startPoint x: 876, startPoint y: 371, endPoint x: 682, endPoint y: 355, distance: 194.7
click at [682, 355] on textarea "To enrich screen reader interactions, please activate Accessibility in Grammarl…" at bounding box center [784, 427] width 306 height 345
drag, startPoint x: 779, startPoint y: 534, endPoint x: 746, endPoint y: 538, distance: 33.2
click at [746, 538] on textarea "To enrich screen reader interactions, please activate Accessibility in Grammarl…" at bounding box center [784, 427] width 306 height 345
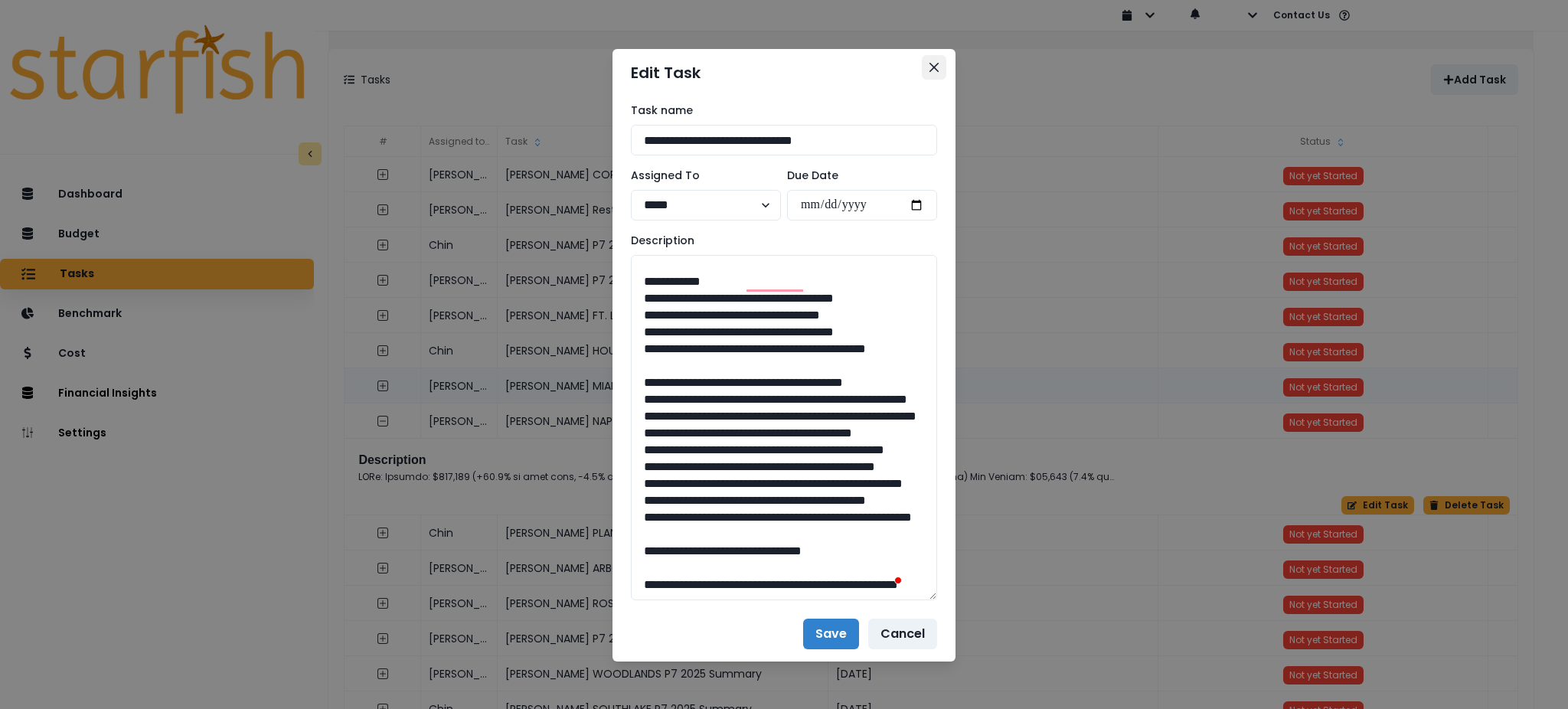
click at [929, 63] on icon "Close" at bounding box center [934, 68] width 9 height 9
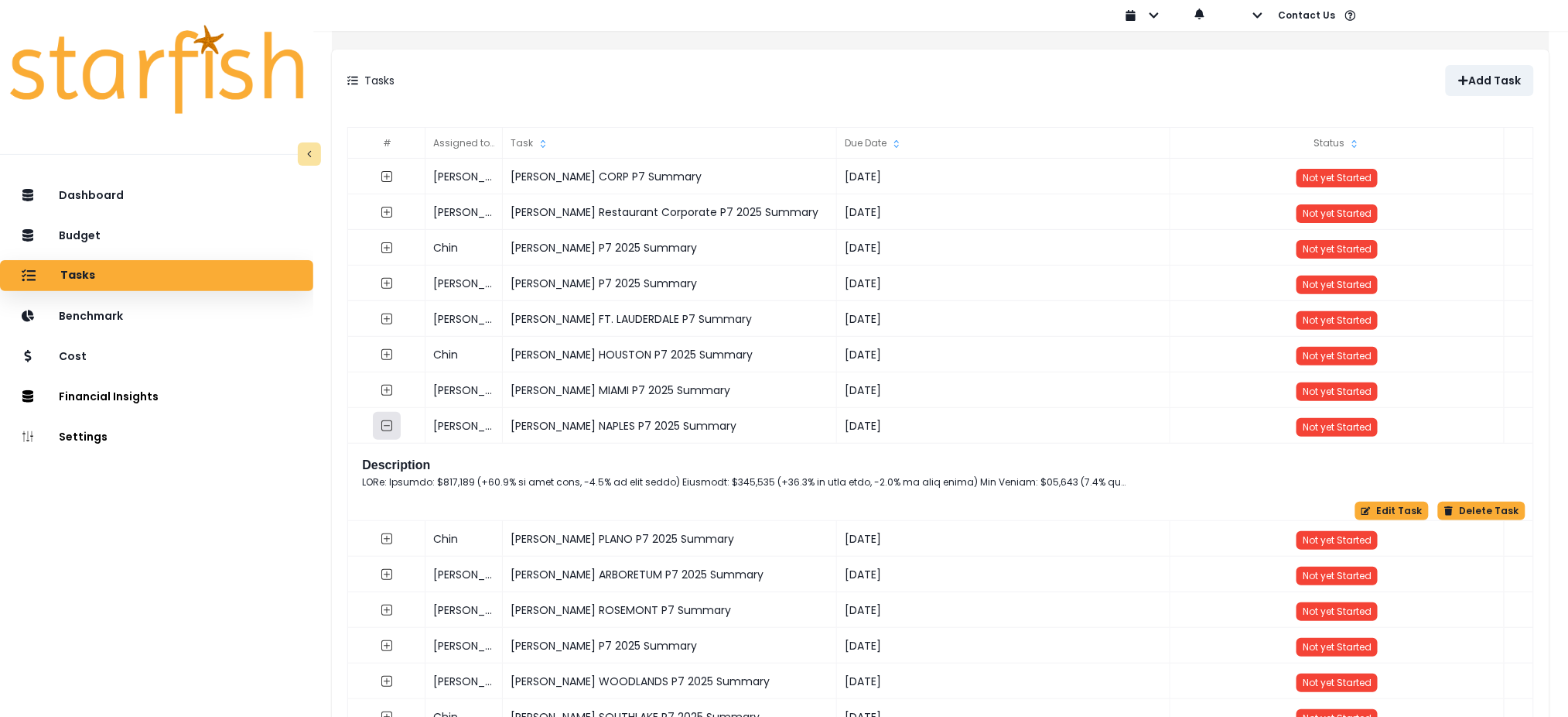
click at [393, 427] on button "button" at bounding box center [388, 426] width 28 height 28
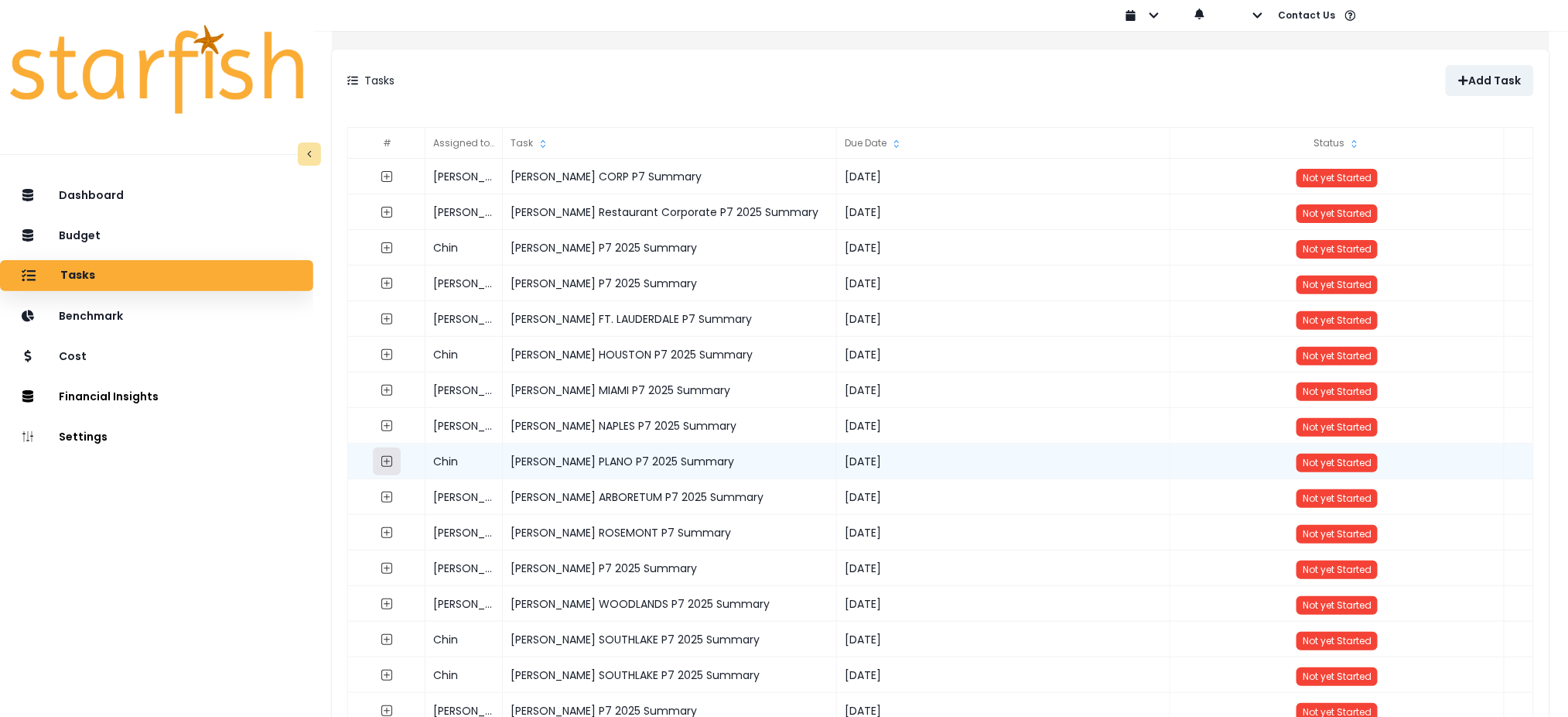
click at [393, 463] on icon "expand outline" at bounding box center [387, 461] width 12 height 12
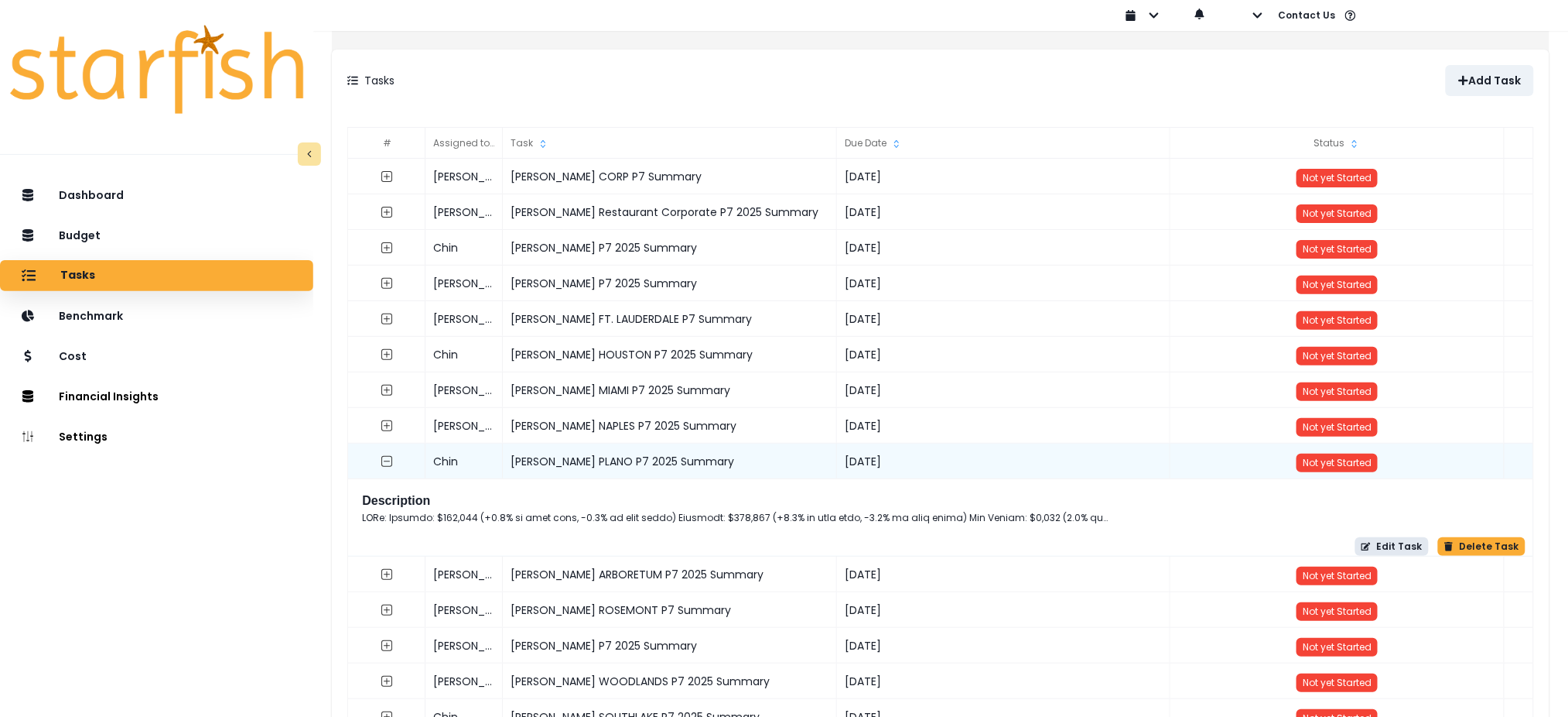
click at [1397, 552] on button "Edit Task" at bounding box center [1392, 546] width 73 height 19
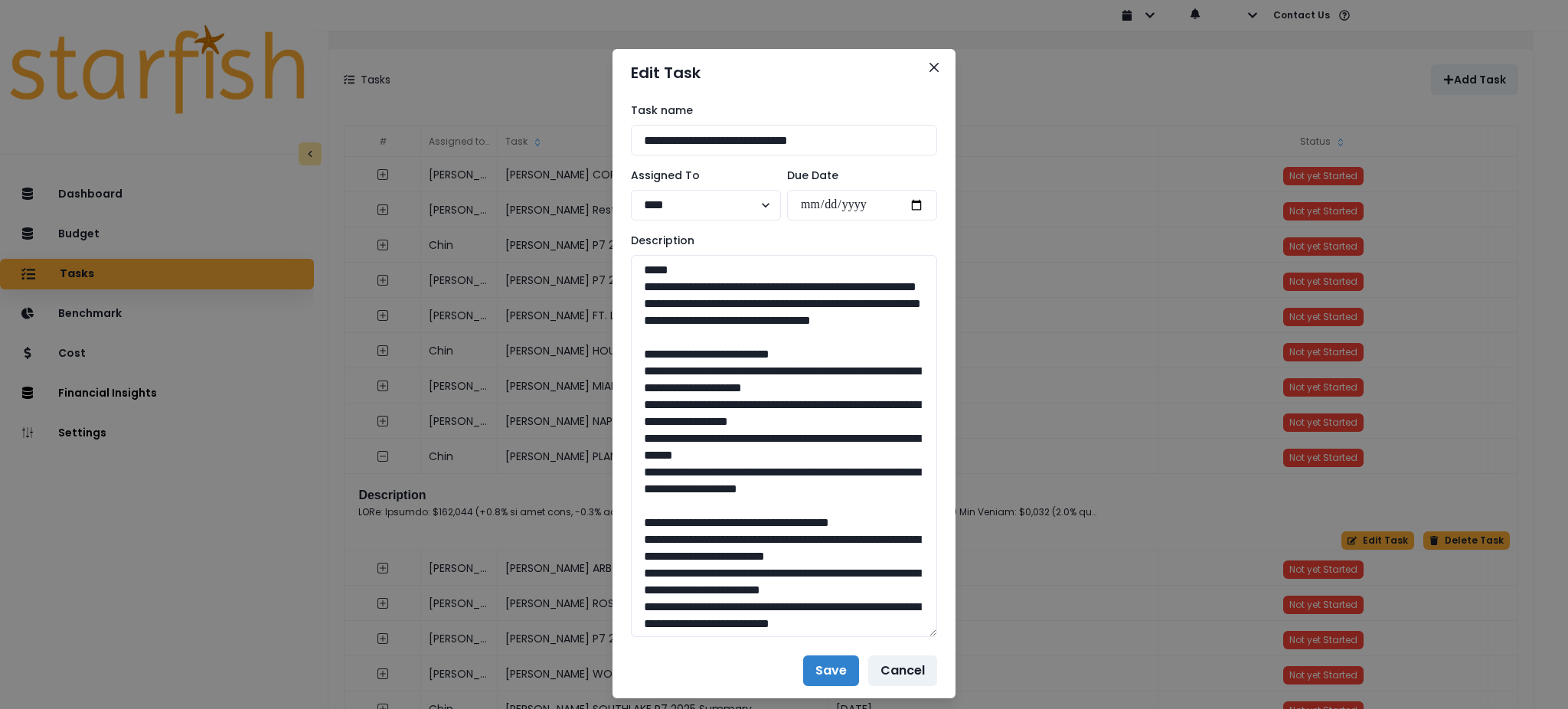
drag, startPoint x: 924, startPoint y: 310, endPoint x: 941, endPoint y: 630, distance: 320.5
click at [941, 630] on div "**********" at bounding box center [784, 370] width 343 height 547
drag, startPoint x: 672, startPoint y: 325, endPoint x: 611, endPoint y: 295, distance: 68.0
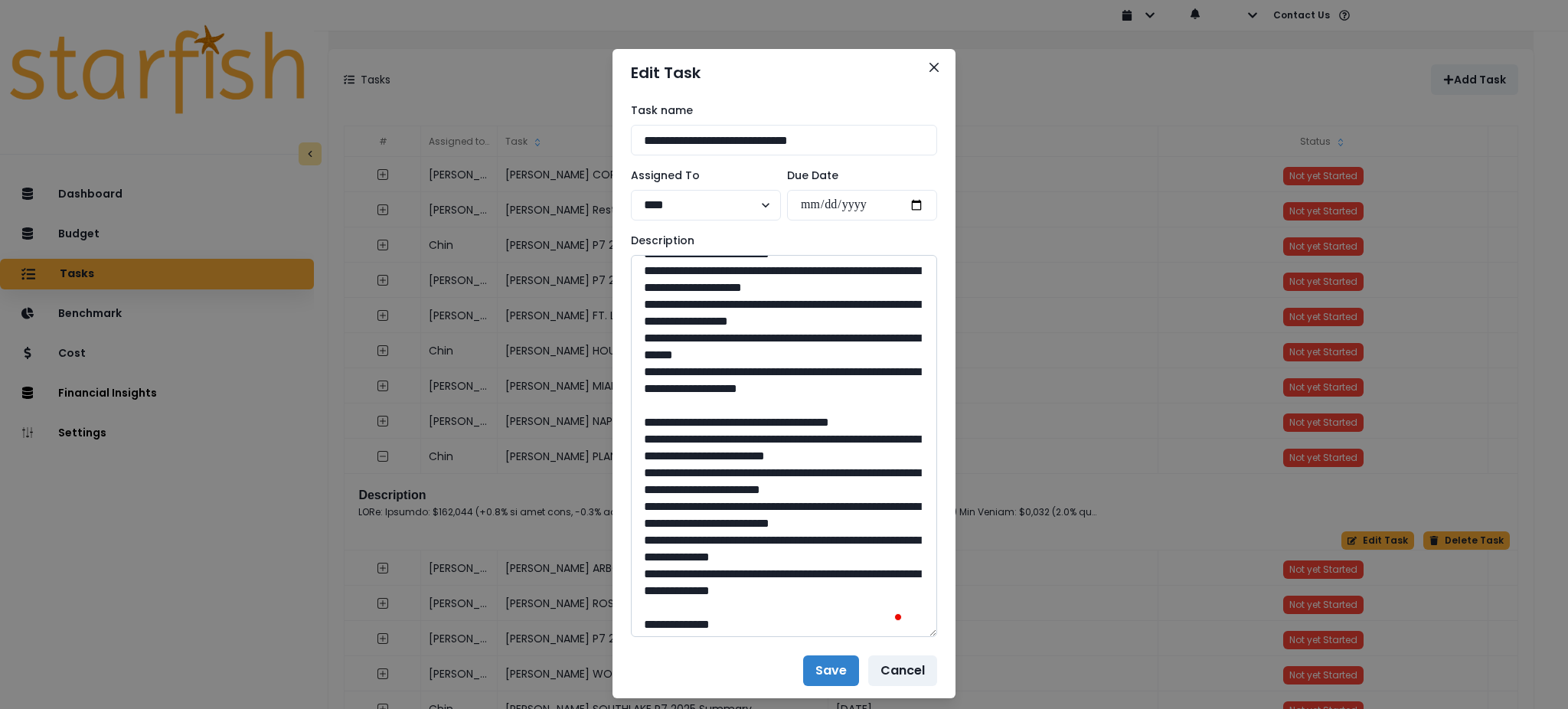
scroll to position [102, 0]
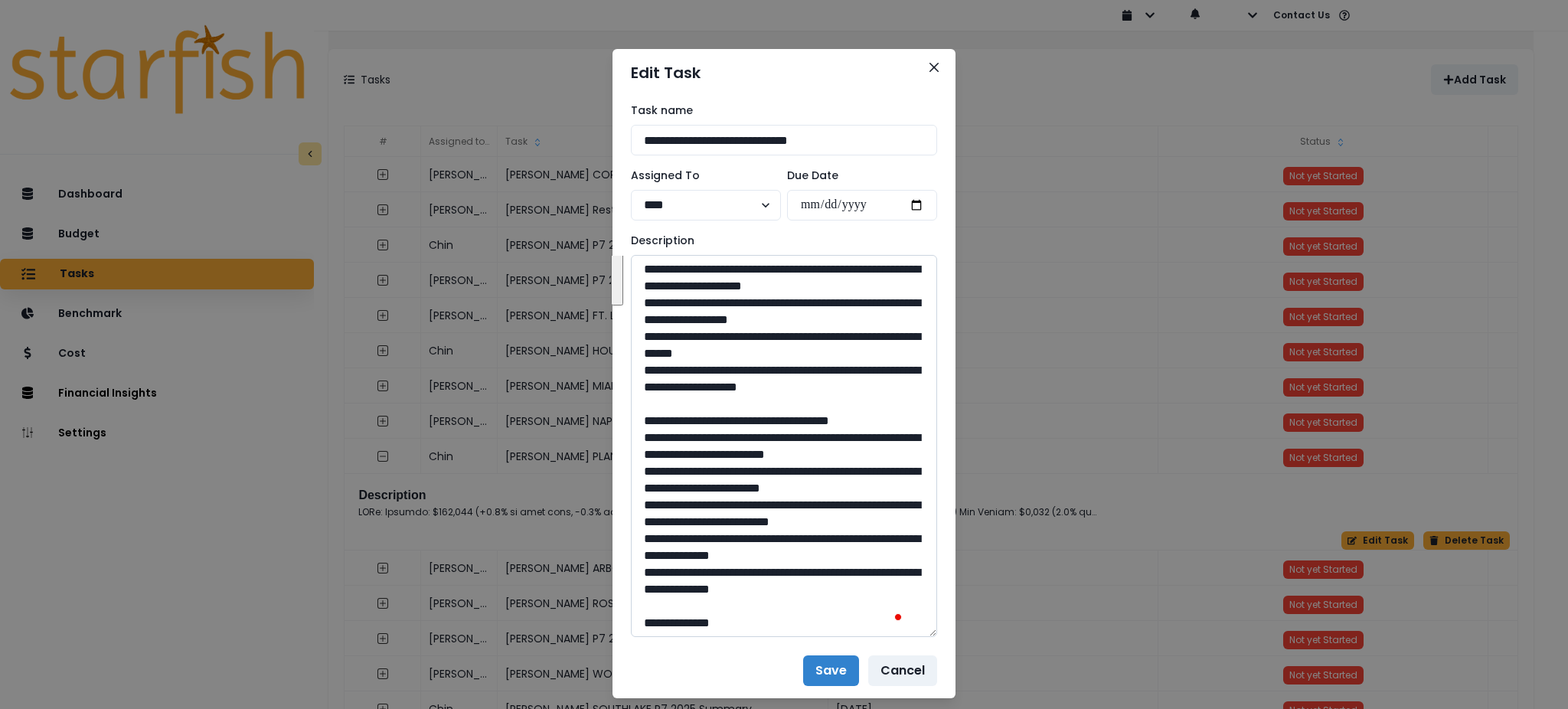
drag, startPoint x: 706, startPoint y: 429, endPoint x: 645, endPoint y: 305, distance: 138.2
click at [645, 305] on textarea "To enrich screen reader interactions, please activate Accessibility in Grammarl…" at bounding box center [784, 446] width 306 height 382
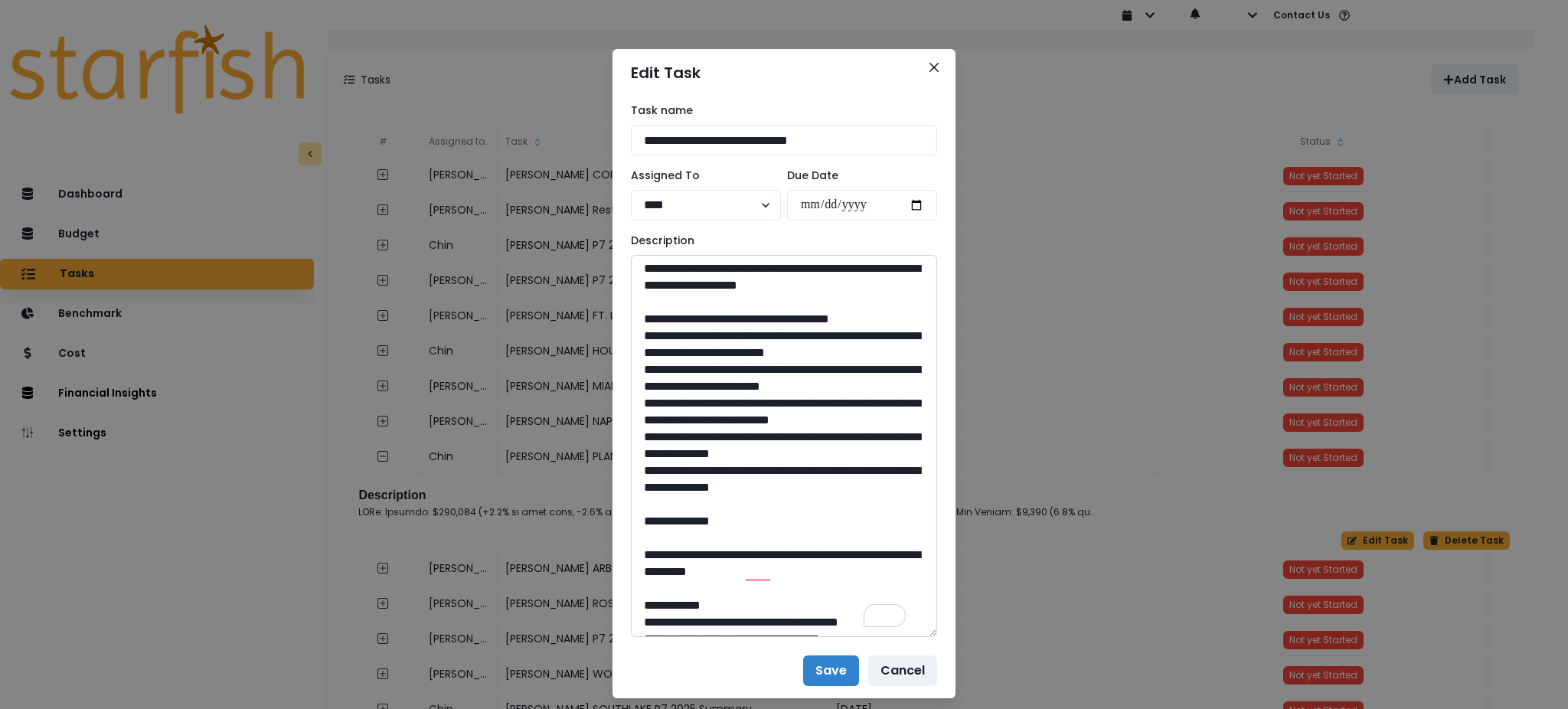
drag, startPoint x: 837, startPoint y: 570, endPoint x: 645, endPoint y: 388, distance: 264.6
click at [645, 388] on textarea "To enrich screen reader interactions, please activate Accessibility in Grammarl…" at bounding box center [784, 446] width 306 height 382
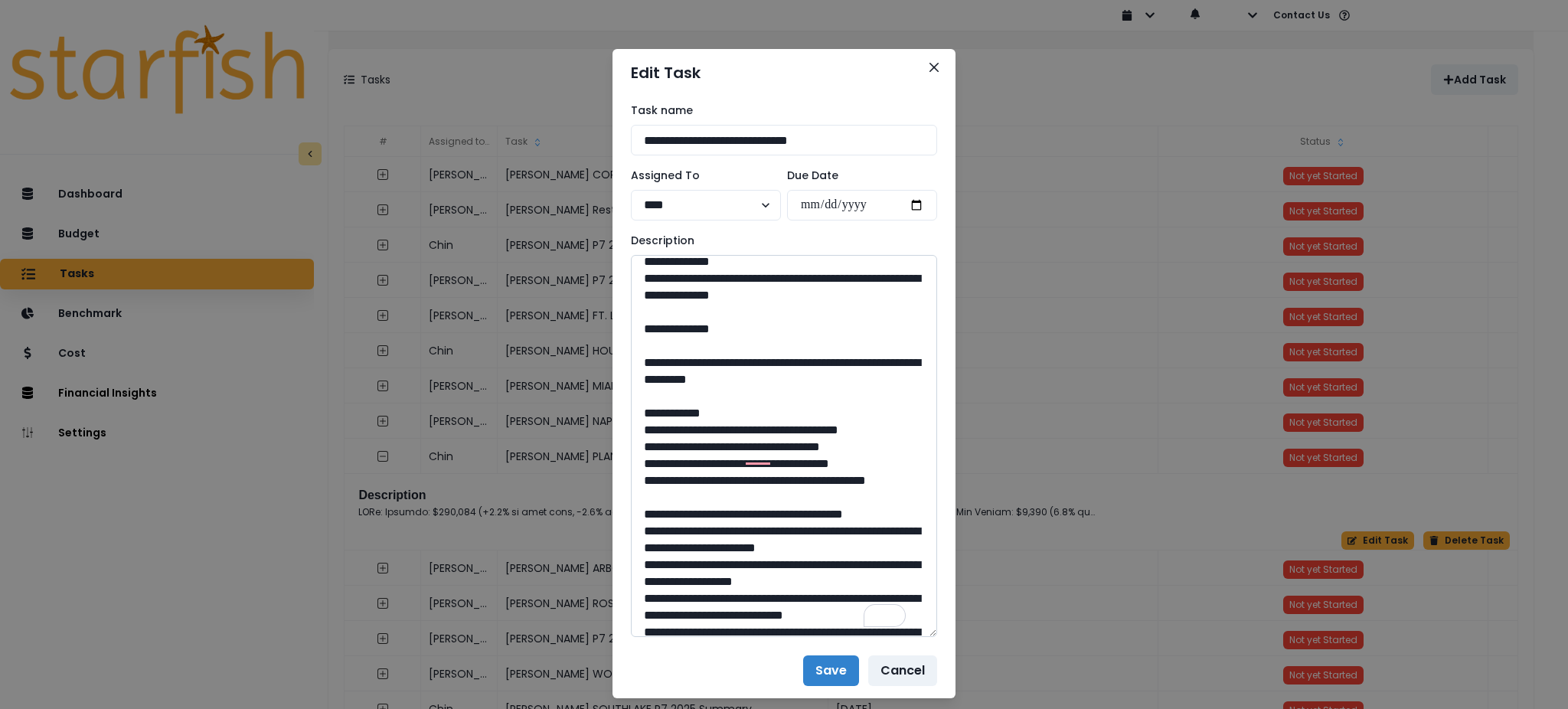
scroll to position [408, 0]
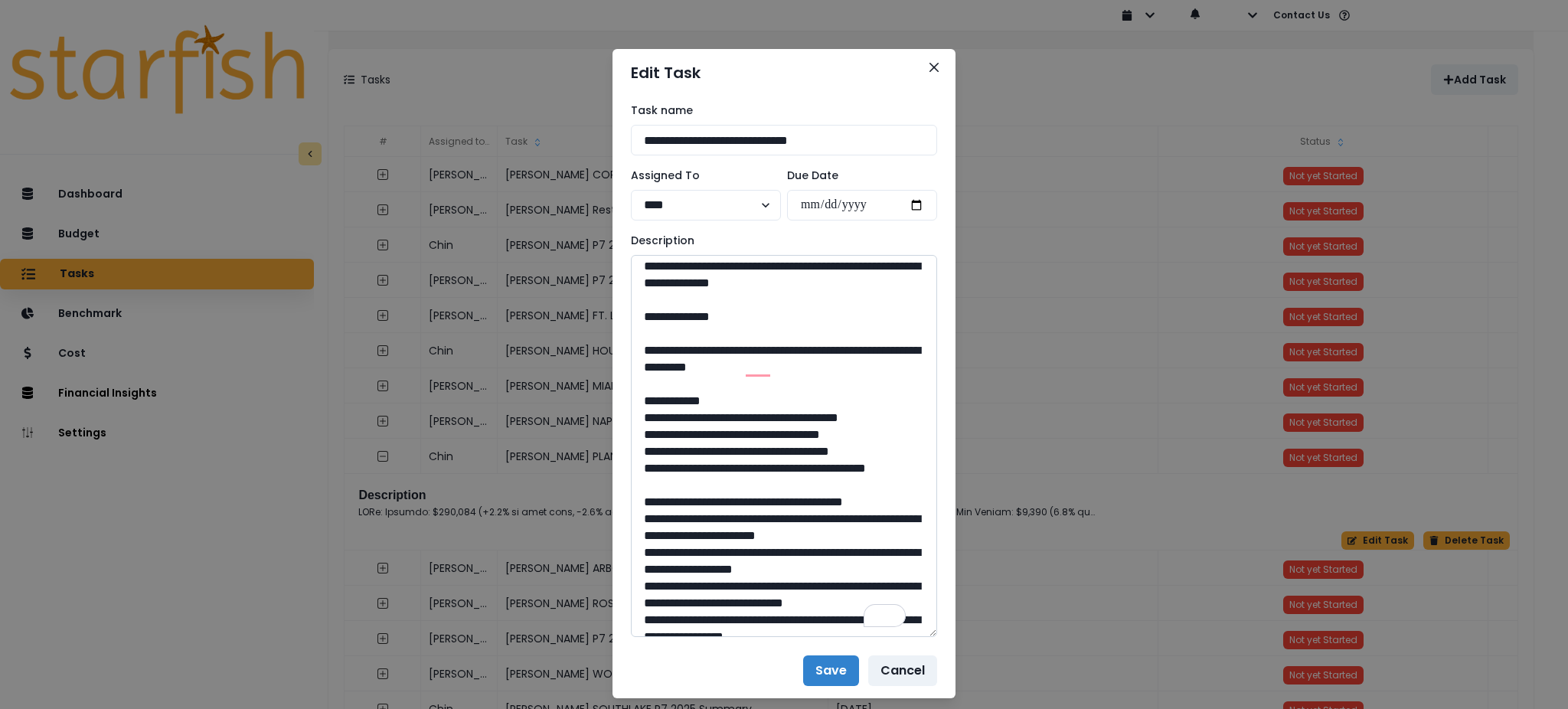
drag, startPoint x: 807, startPoint y: 447, endPoint x: 680, endPoint y: 435, distance: 127.6
click at [680, 435] on textarea "To enrich screen reader interactions, please activate Accessibility in Grammarl…" at bounding box center [784, 446] width 306 height 382
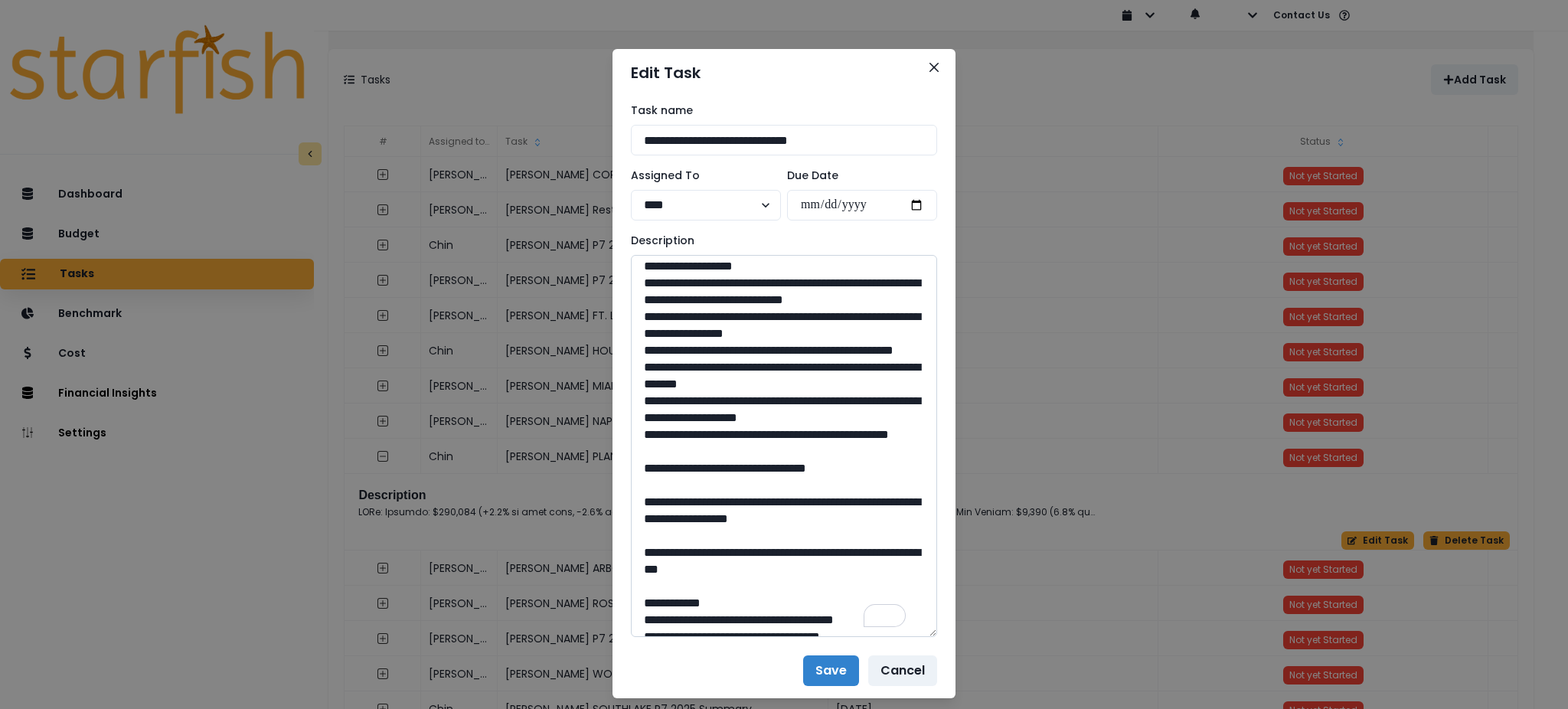
scroll to position [0, 0]
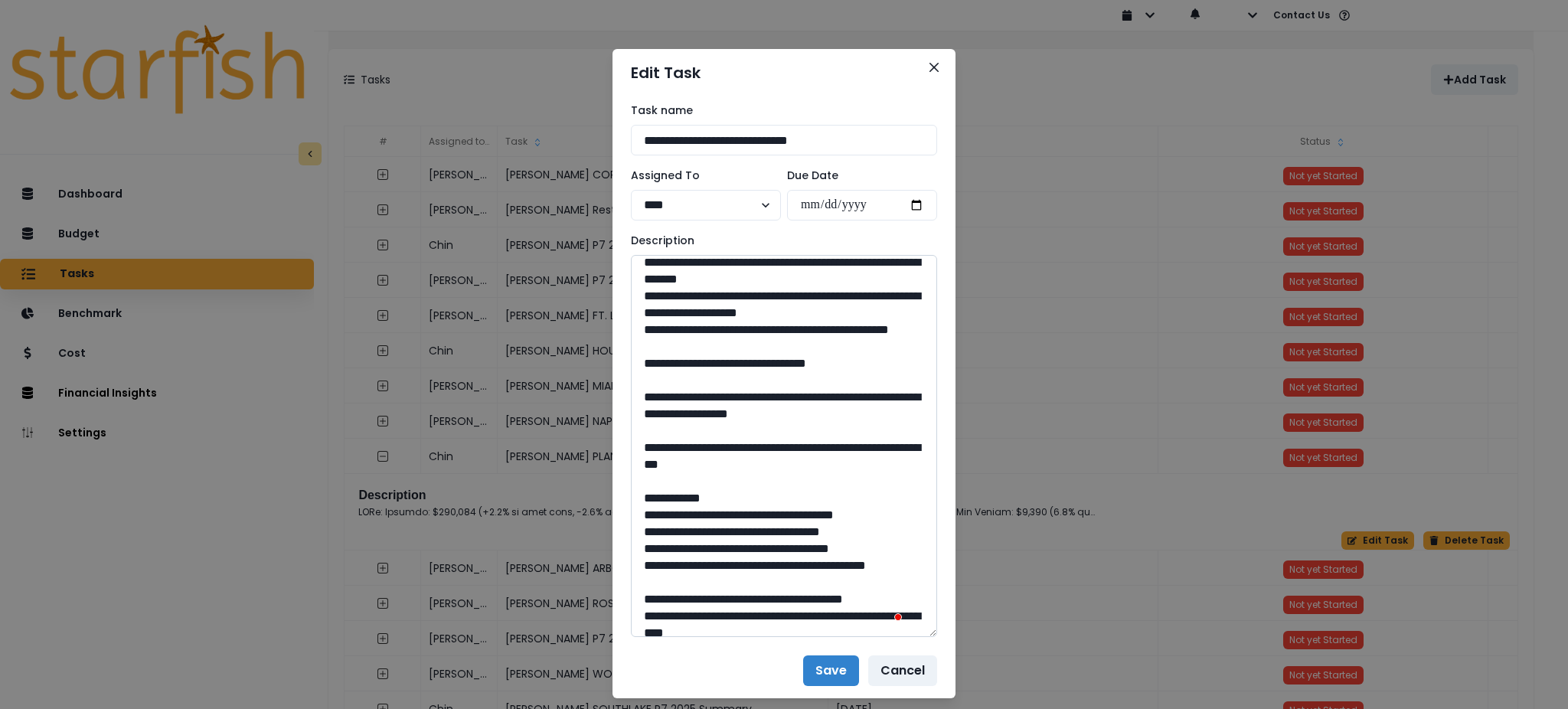
drag, startPoint x: 783, startPoint y: 550, endPoint x: 745, endPoint y: 551, distance: 38.0
click at [745, 551] on textarea "To enrich screen reader interactions, please activate Accessibility in Grammarl…" at bounding box center [784, 446] width 306 height 382
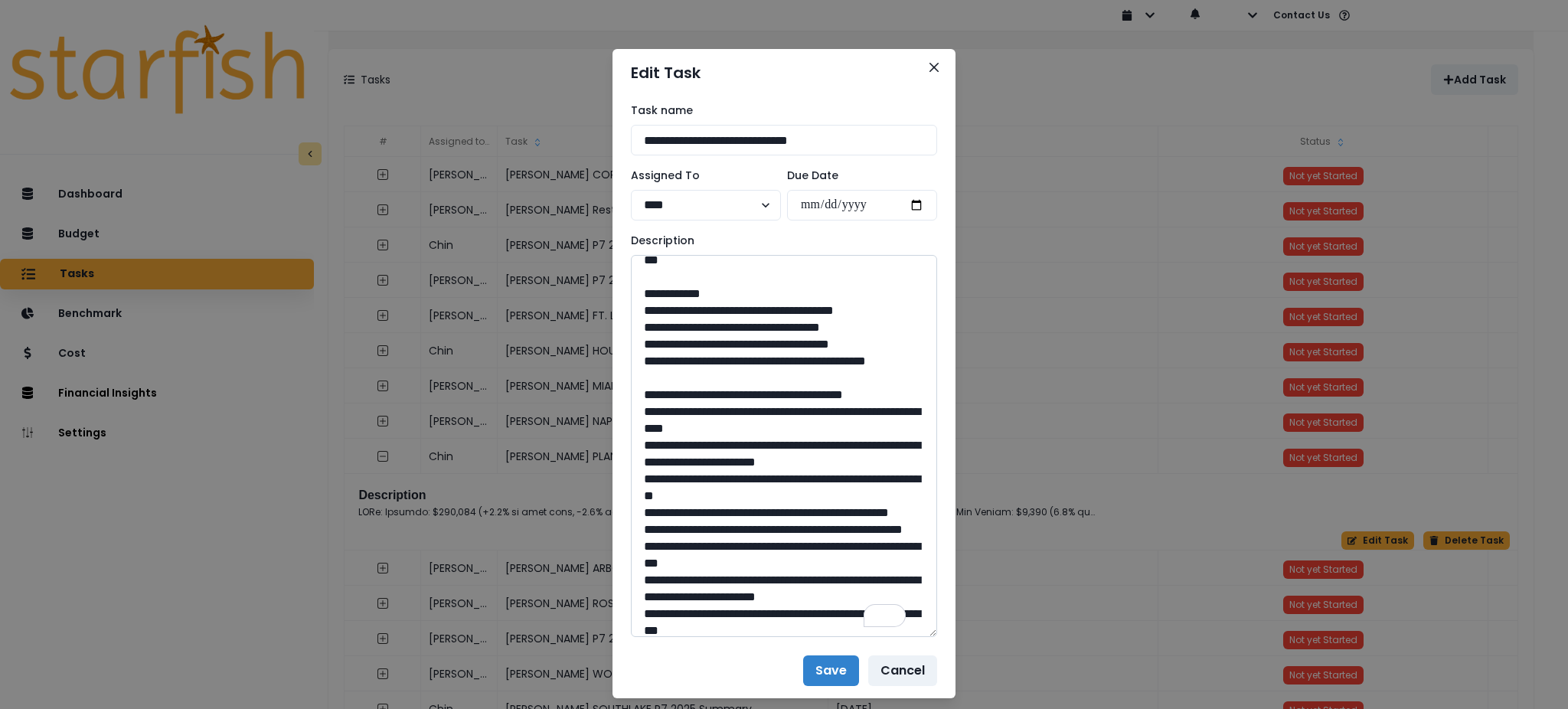
drag, startPoint x: 799, startPoint y: 444, endPoint x: 681, endPoint y: 424, distance: 119.7
click at [681, 424] on textarea "To enrich screen reader interactions, please activate Accessibility in Grammarl…" at bounding box center [784, 446] width 306 height 382
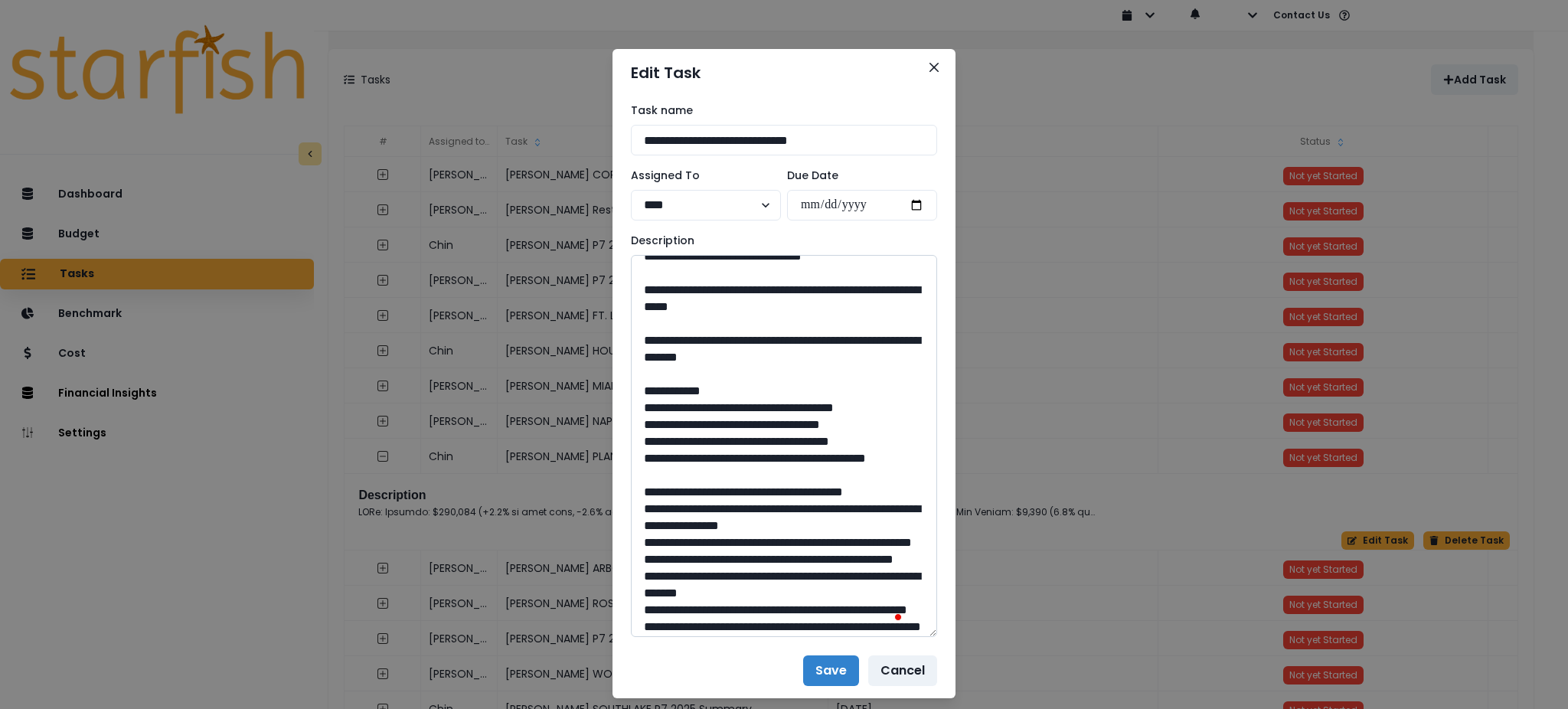
drag, startPoint x: 784, startPoint y: 538, endPoint x: 742, endPoint y: 549, distance: 43.4
click at [742, 549] on textarea "To enrich screen reader interactions, please activate Accessibility in Grammarl…" at bounding box center [784, 446] width 306 height 382
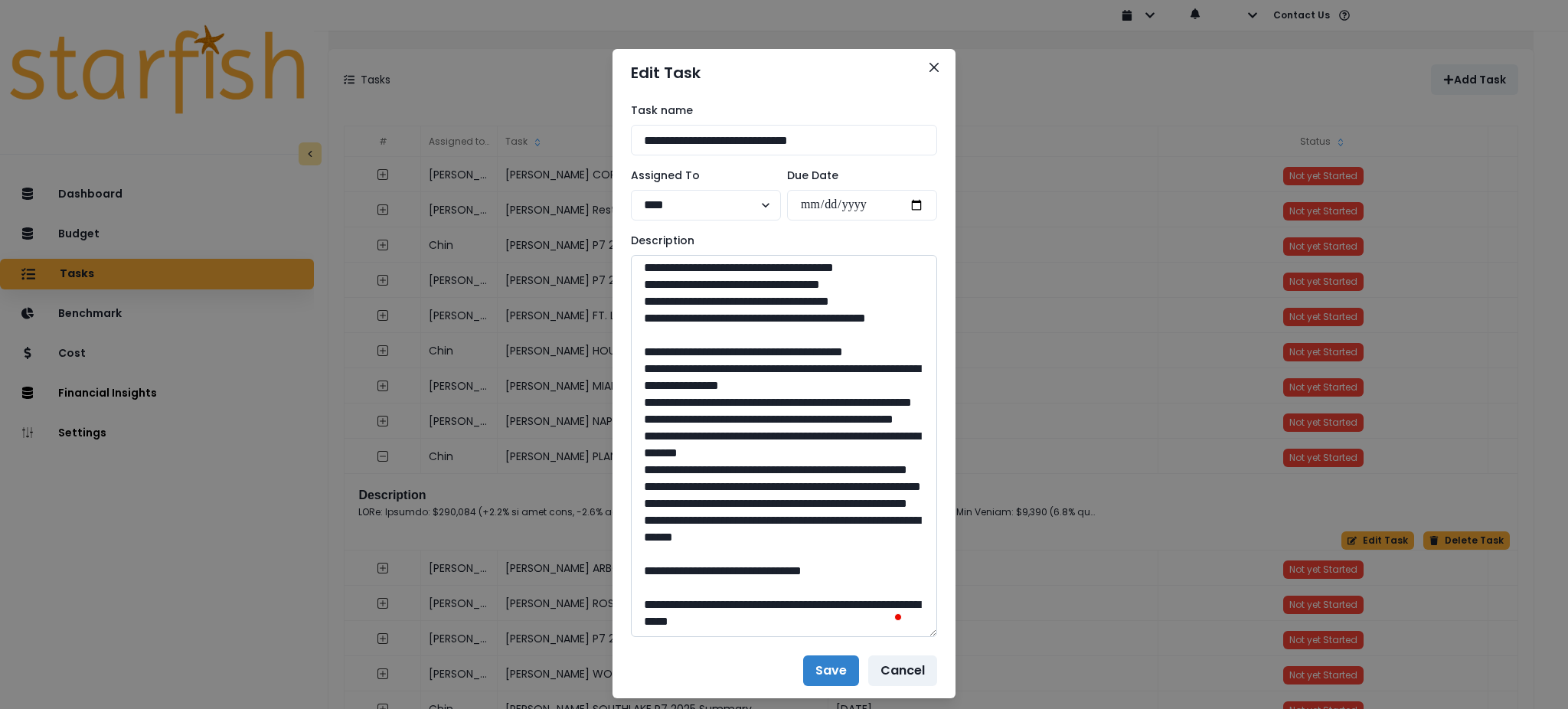
drag, startPoint x: 831, startPoint y: 339, endPoint x: 683, endPoint y: 323, distance: 148.9
click at [683, 323] on textarea "To enrich screen reader interactions, please activate Accessibility in Grammarl…" at bounding box center [784, 446] width 306 height 382
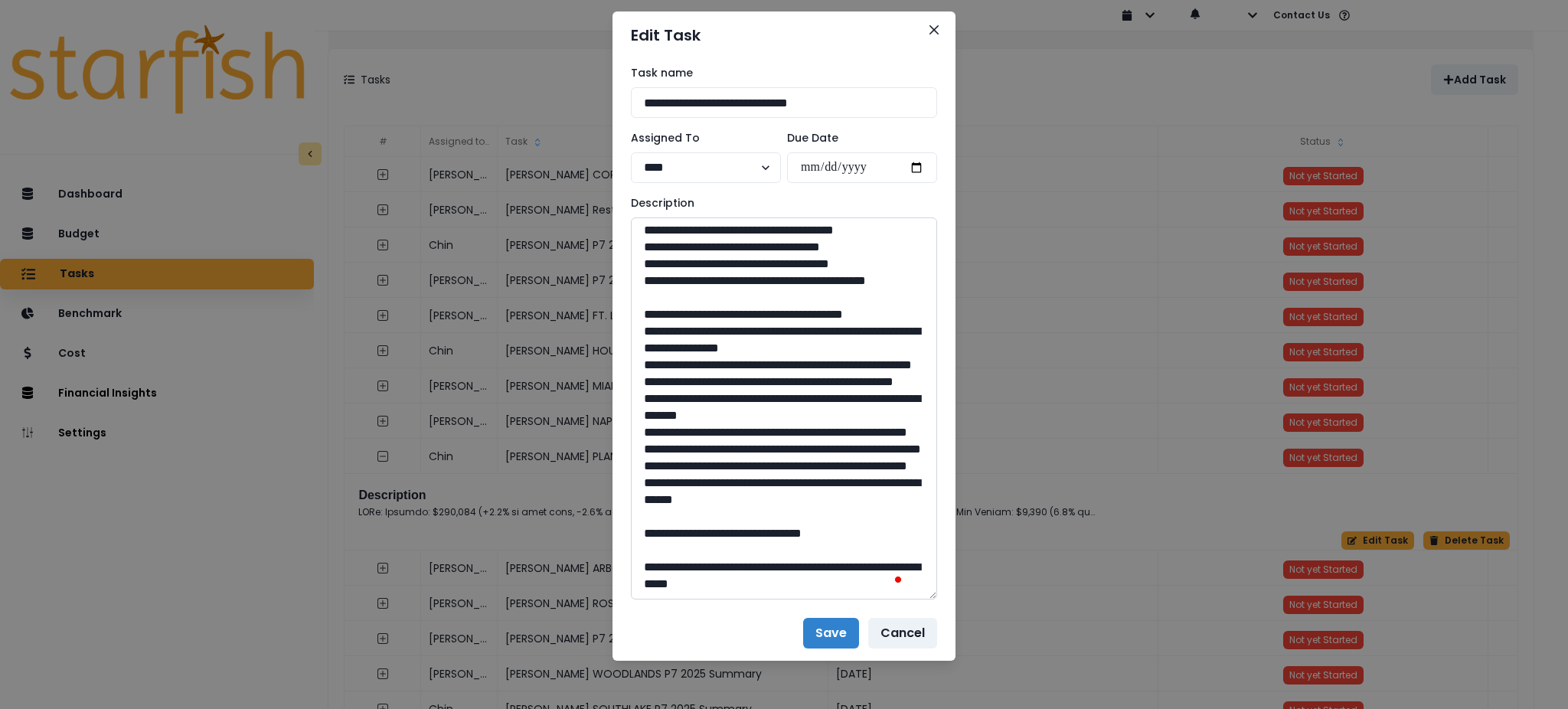
drag, startPoint x: 783, startPoint y: 532, endPoint x: 744, endPoint y: 538, distance: 39.5
click at [744, 538] on textarea "To enrich screen reader interactions, please activate Accessibility in Grammarl…" at bounding box center [784, 409] width 306 height 382
click at [933, 33] on button "Close" at bounding box center [934, 30] width 24 height 24
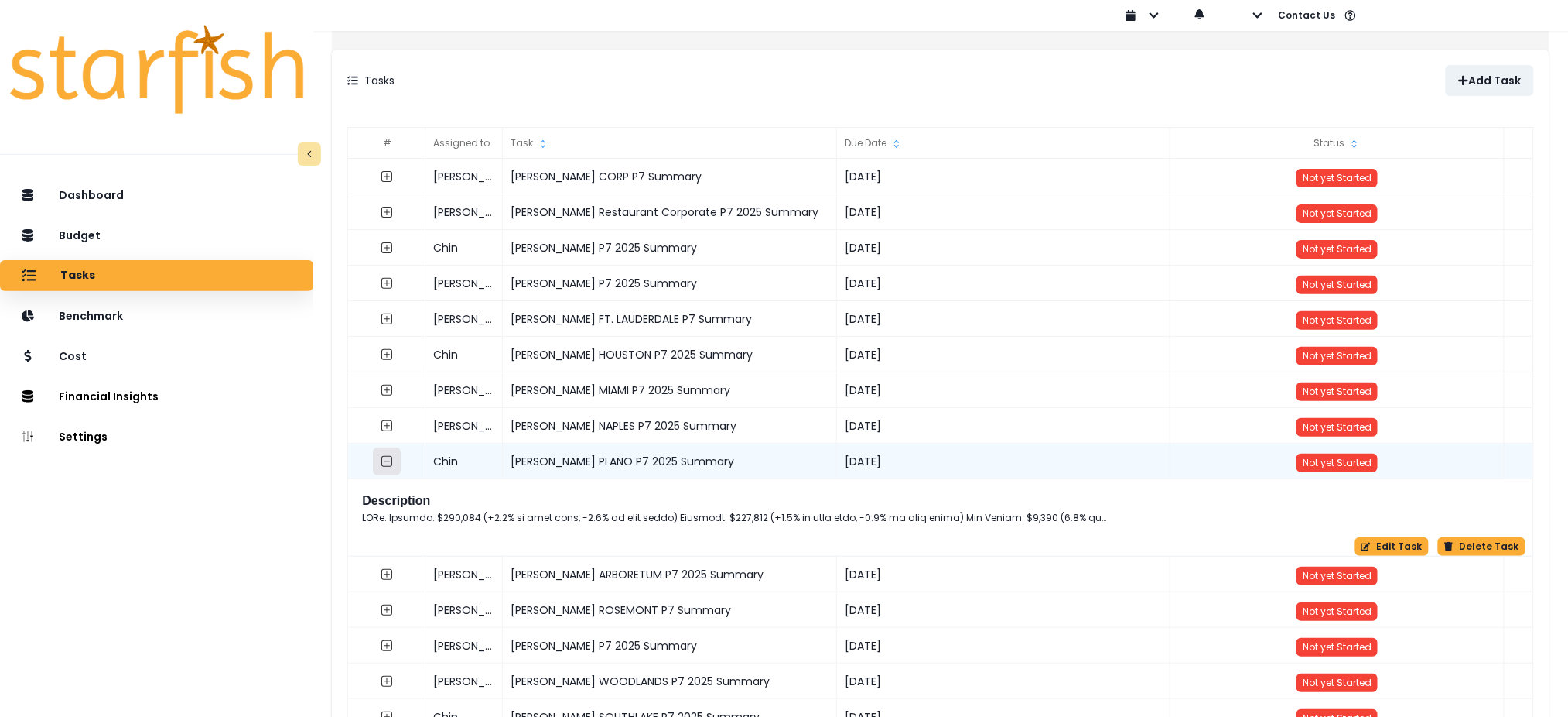
click at [401, 469] on button "button" at bounding box center [388, 461] width 28 height 28
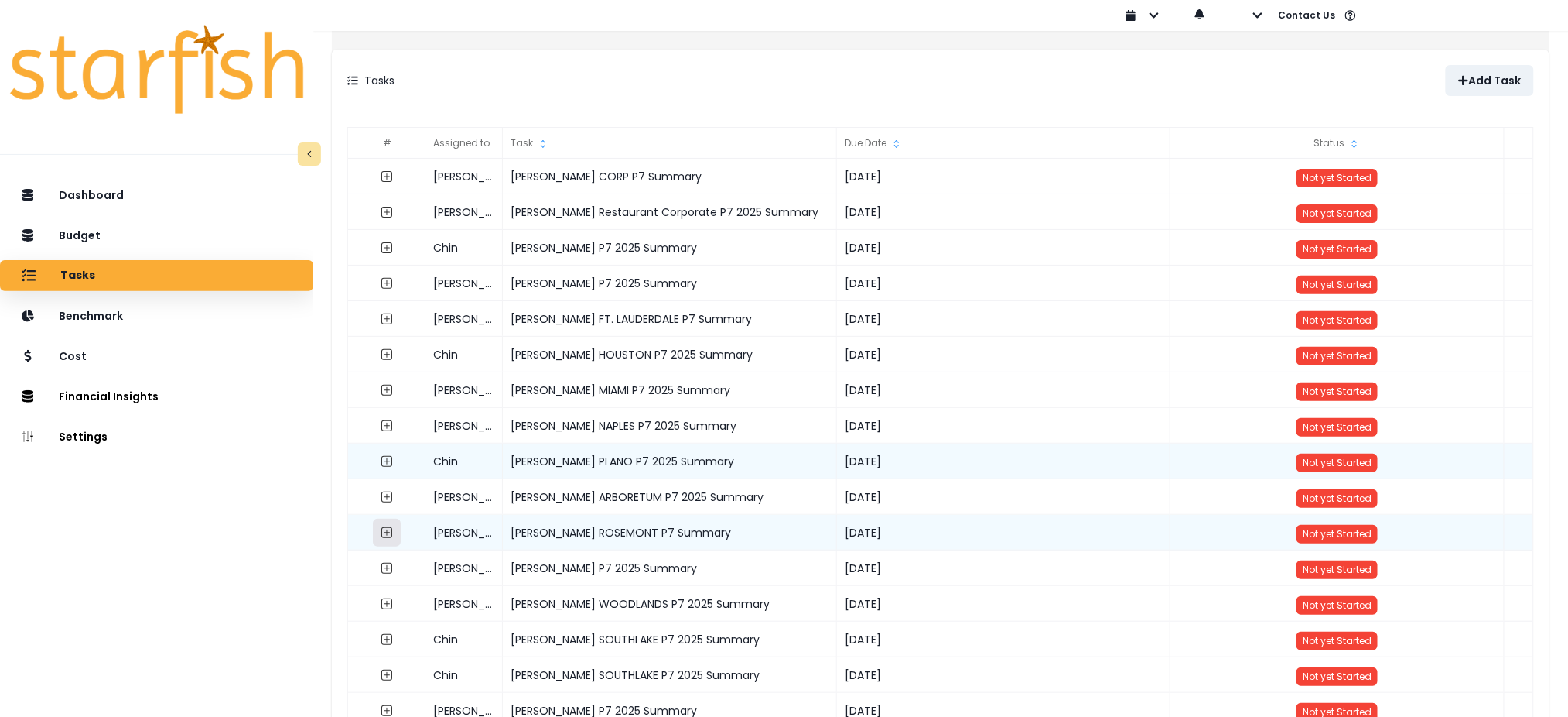
click at [401, 540] on button "button" at bounding box center [388, 532] width 28 height 28
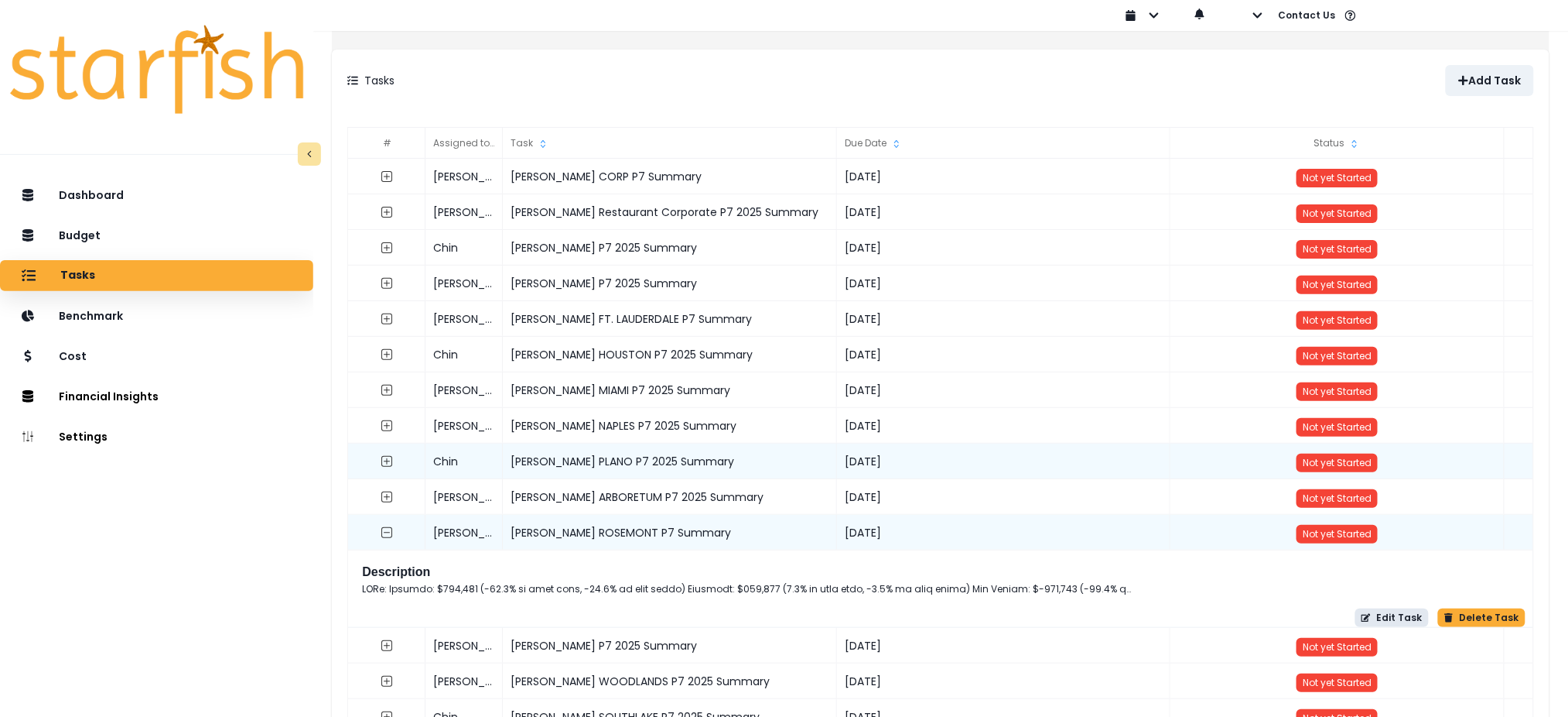
click at [1378, 611] on button "Edit Task" at bounding box center [1392, 618] width 73 height 19
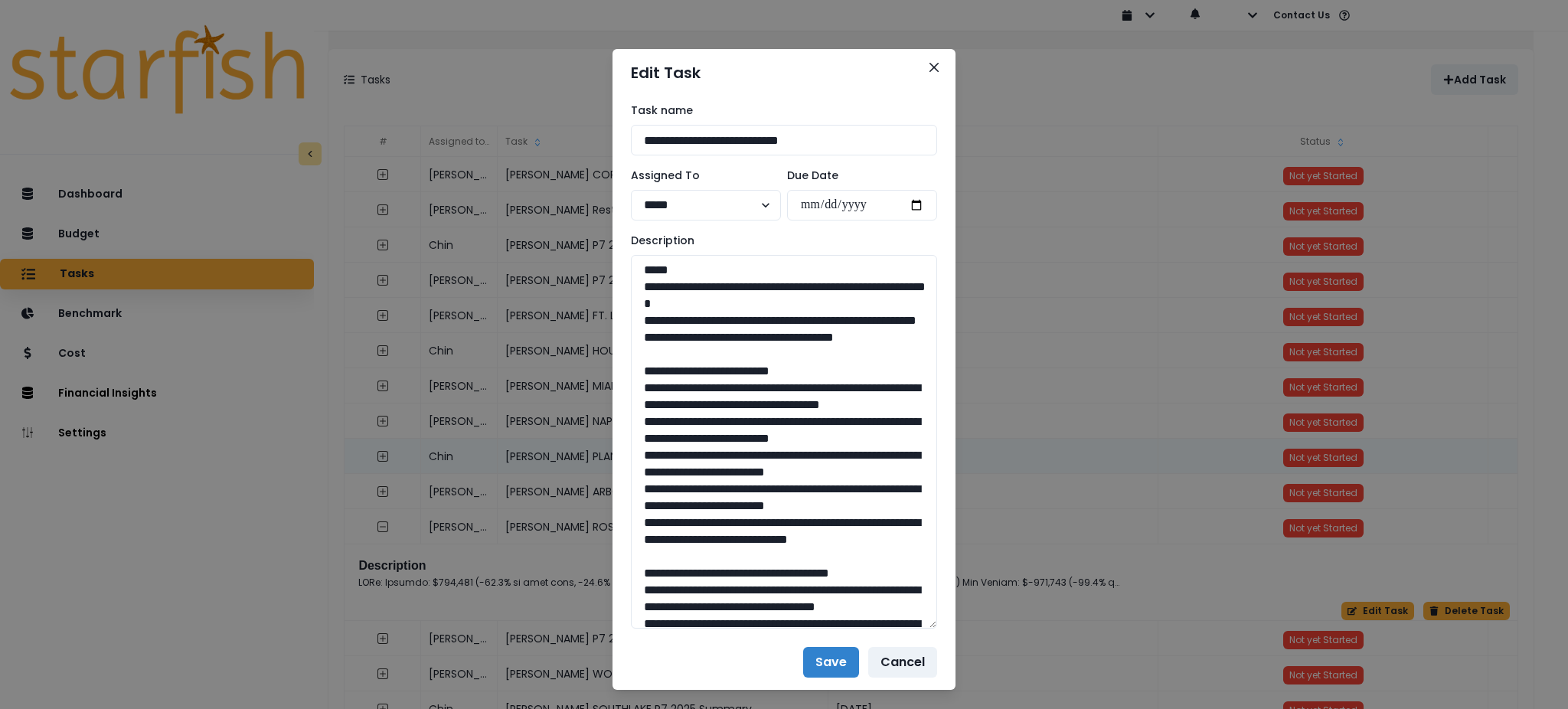
drag, startPoint x: 929, startPoint y: 310, endPoint x: 933, endPoint y: 623, distance: 313.0
click at [933, 623] on div "**********" at bounding box center [784, 365] width 343 height 538
drag, startPoint x: 904, startPoint y: 352, endPoint x: 616, endPoint y: 287, distance: 295.2
click at [616, 287] on div "**********" at bounding box center [784, 365] width 343 height 538
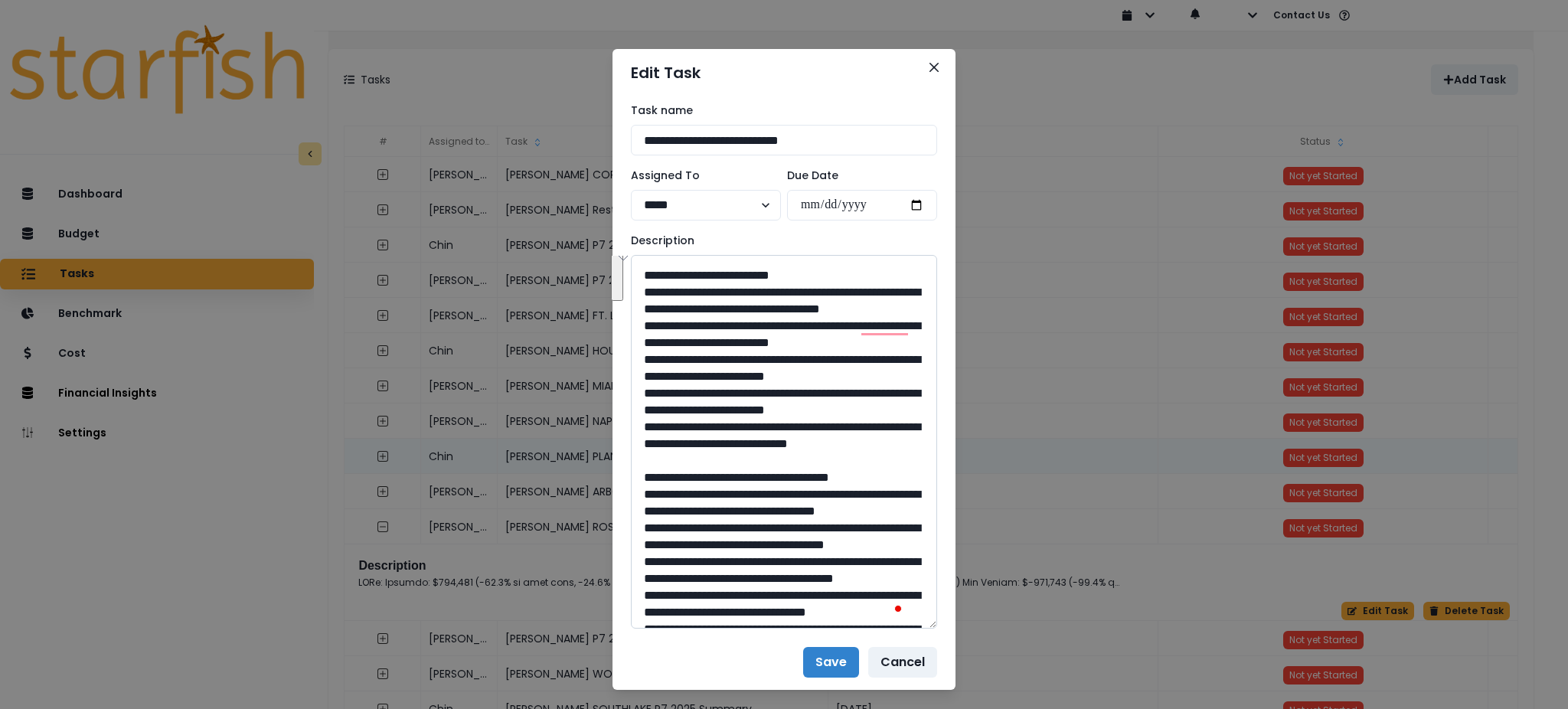
scroll to position [95, 0]
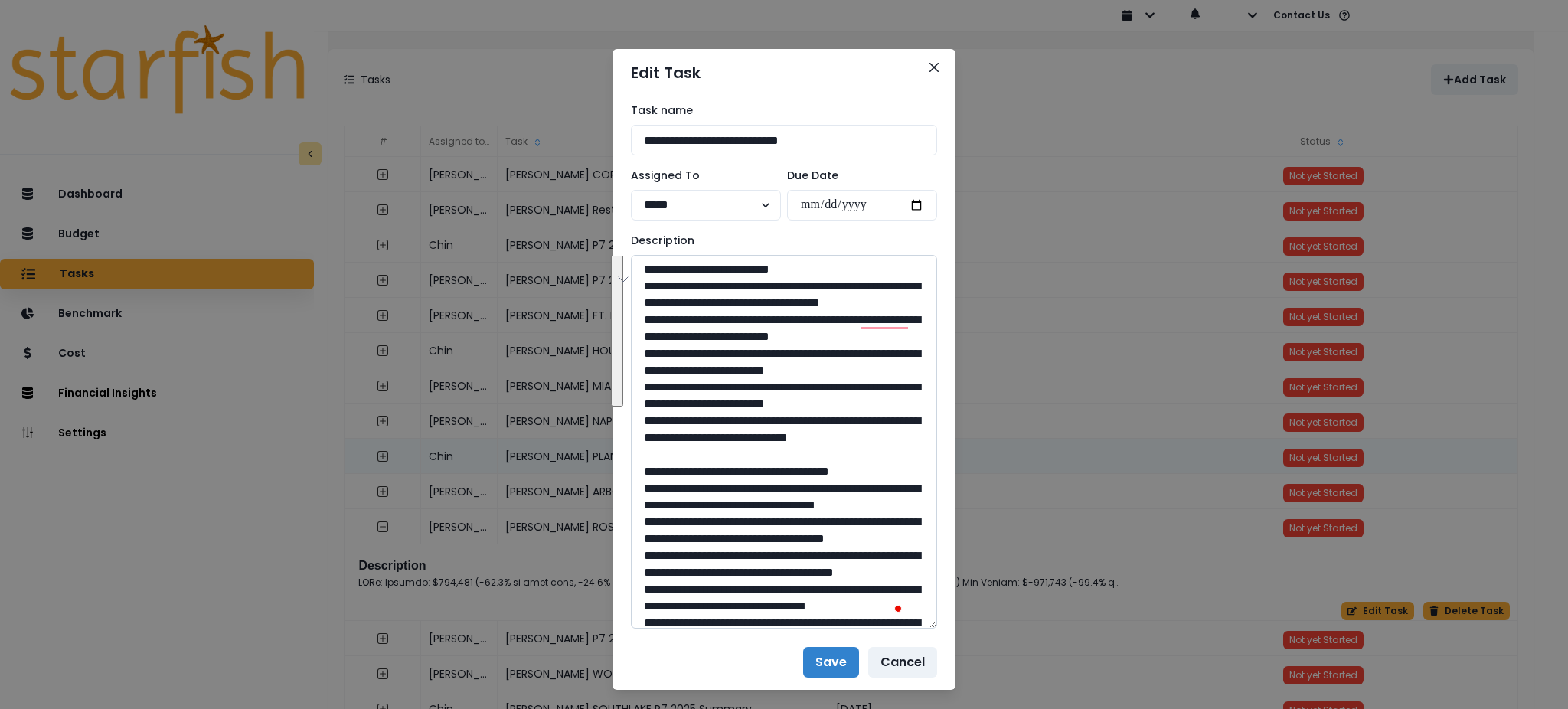
drag, startPoint x: 708, startPoint y: 538, endPoint x: 650, endPoint y: 307, distance: 238.2
click at [650, 307] on textarea "To enrich screen reader interactions, please activate Accessibility in Grammarl…" at bounding box center [784, 441] width 306 height 373
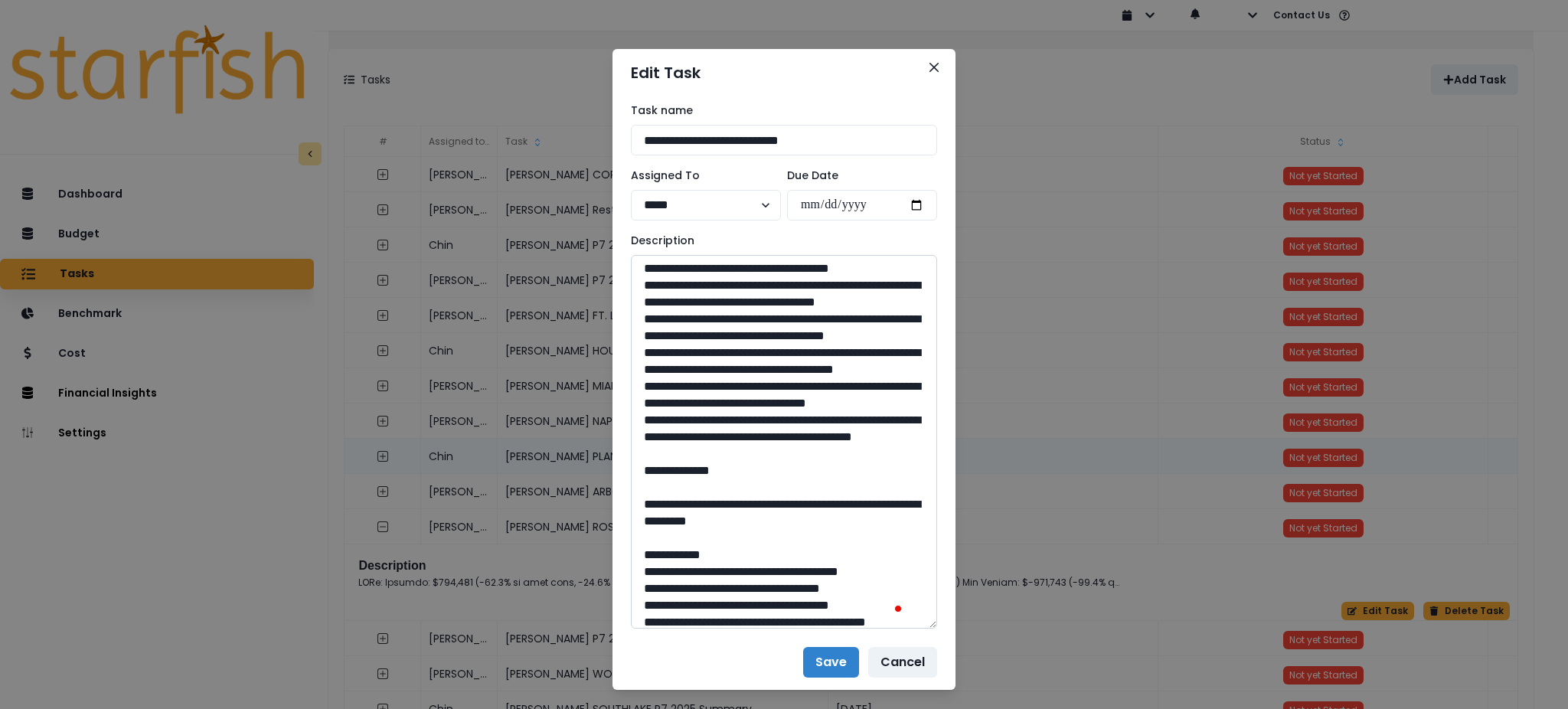
scroll to position [306, 0]
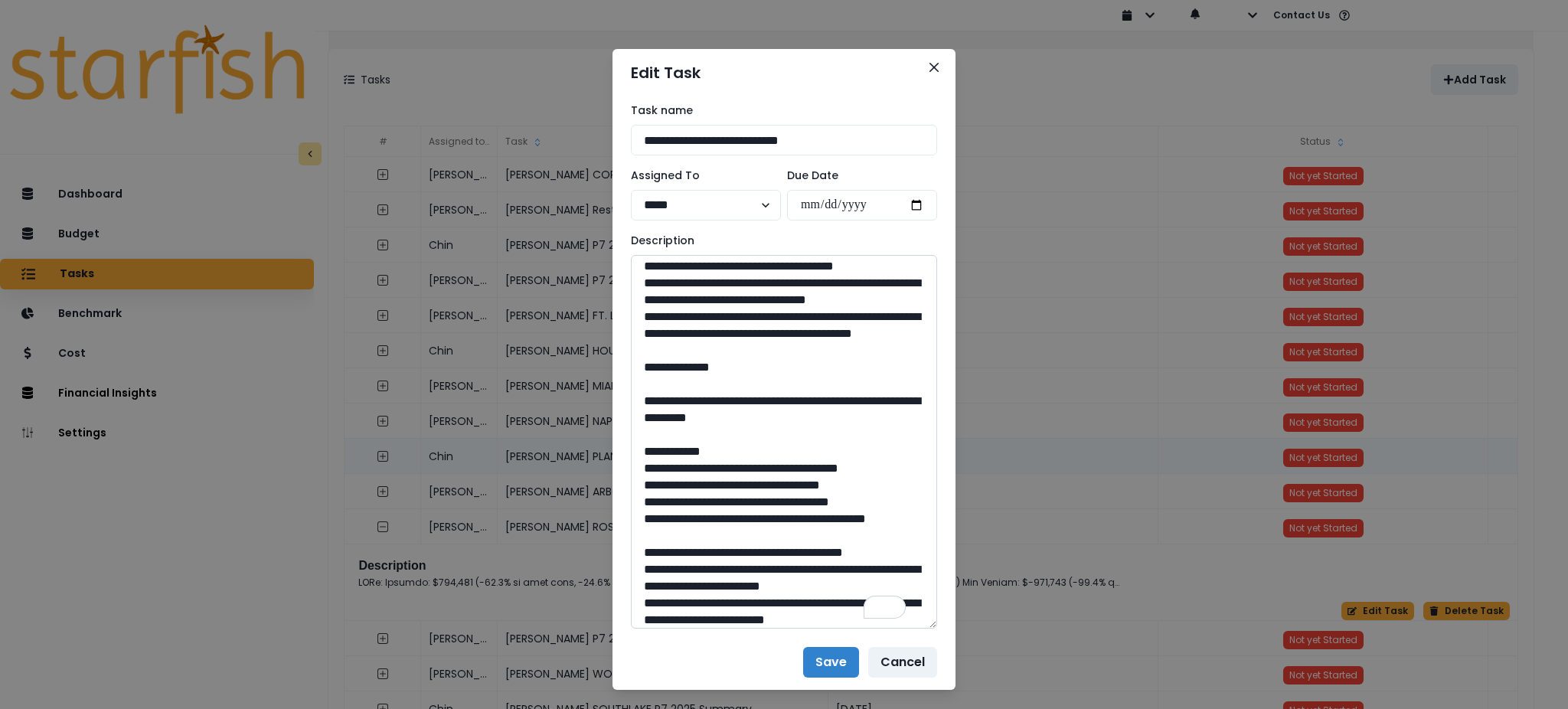
drag, startPoint x: 833, startPoint y: 514, endPoint x: 645, endPoint y: 285, distance: 296.3
click at [645, 285] on textarea "To enrich screen reader interactions, please activate Accessibility in Grammarl…" at bounding box center [784, 441] width 306 height 373
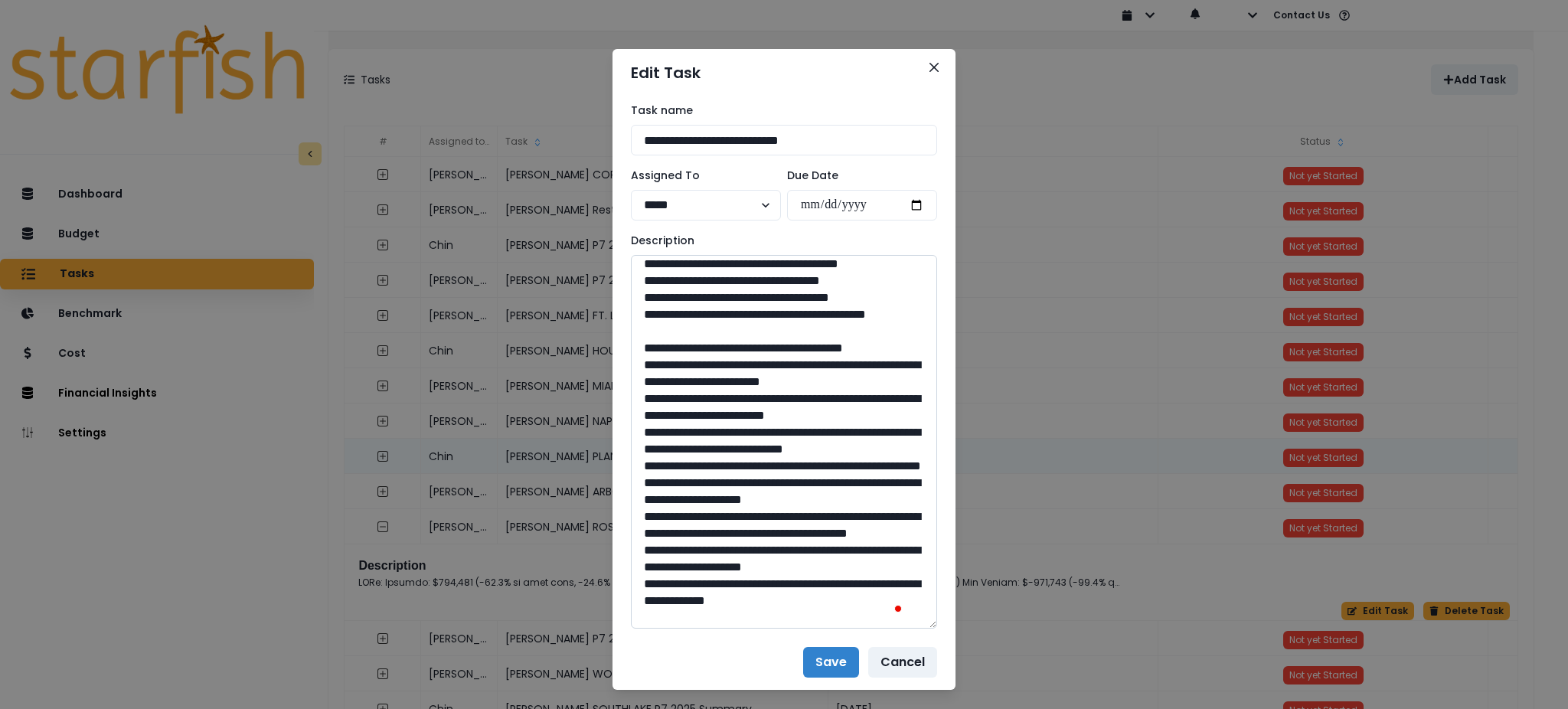
drag, startPoint x: 806, startPoint y: 398, endPoint x: 679, endPoint y: 380, distance: 128.3
click at [679, 380] on textarea "To enrich screen reader interactions, please activate Accessibility in Grammarl…" at bounding box center [784, 441] width 306 height 373
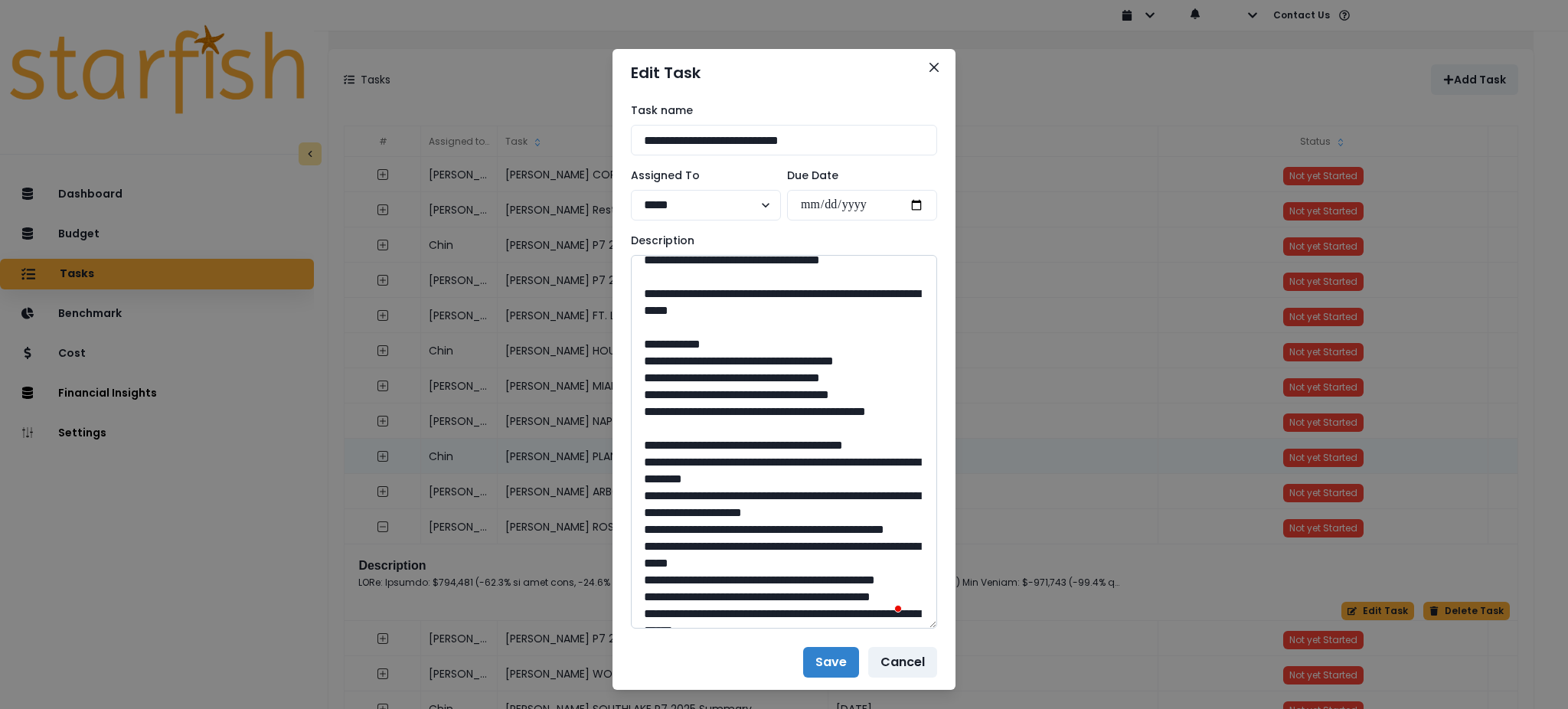
drag, startPoint x: 786, startPoint y: 531, endPoint x: 745, endPoint y: 530, distance: 41.0
click at [745, 530] on textarea "To enrich screen reader interactions, please activate Accessibility in Grammarl…" at bounding box center [784, 441] width 306 height 373
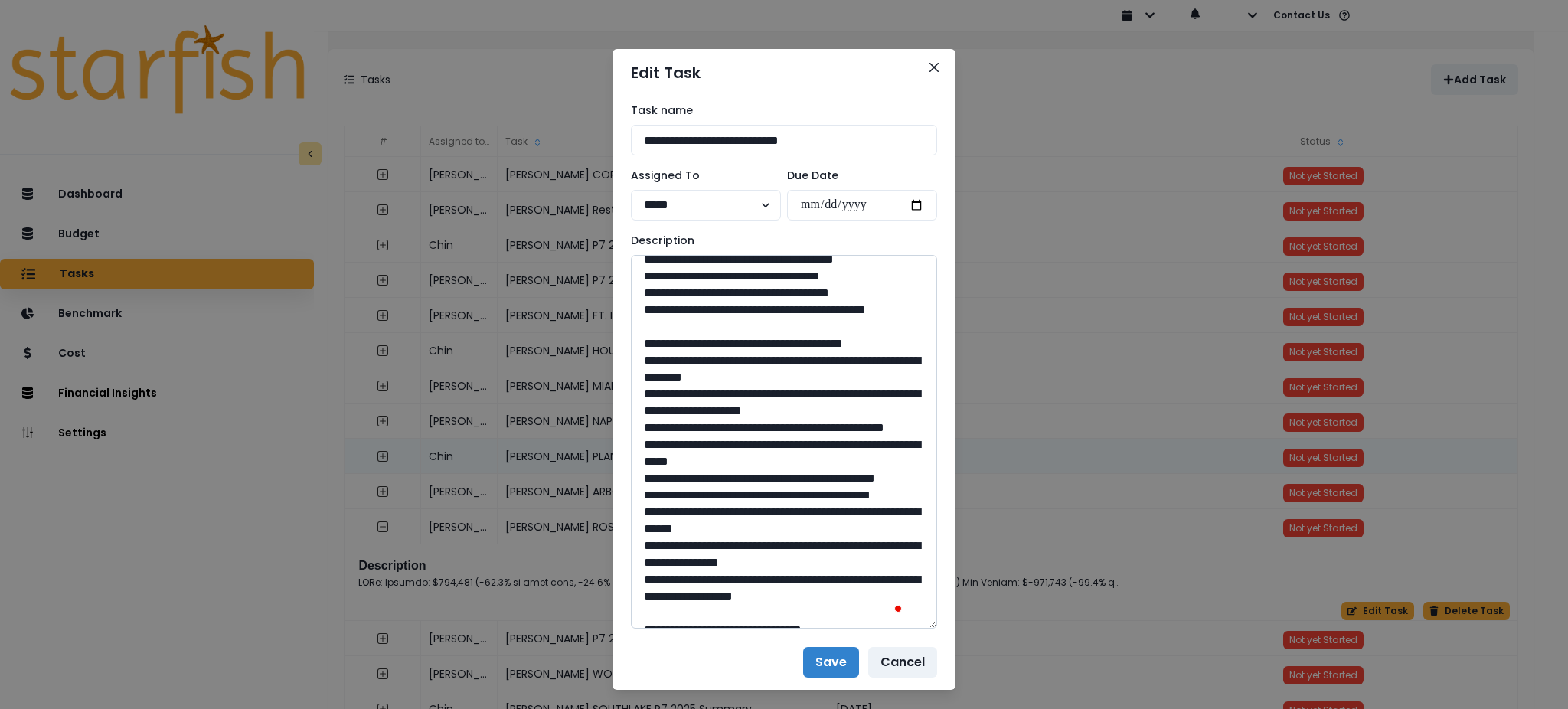
drag, startPoint x: 780, startPoint y: 512, endPoint x: 682, endPoint y: 489, distance: 100.7
click at [682, 489] on textarea "To enrich screen reader interactions, please activate Accessibility in Grammarl…" at bounding box center [784, 441] width 306 height 373
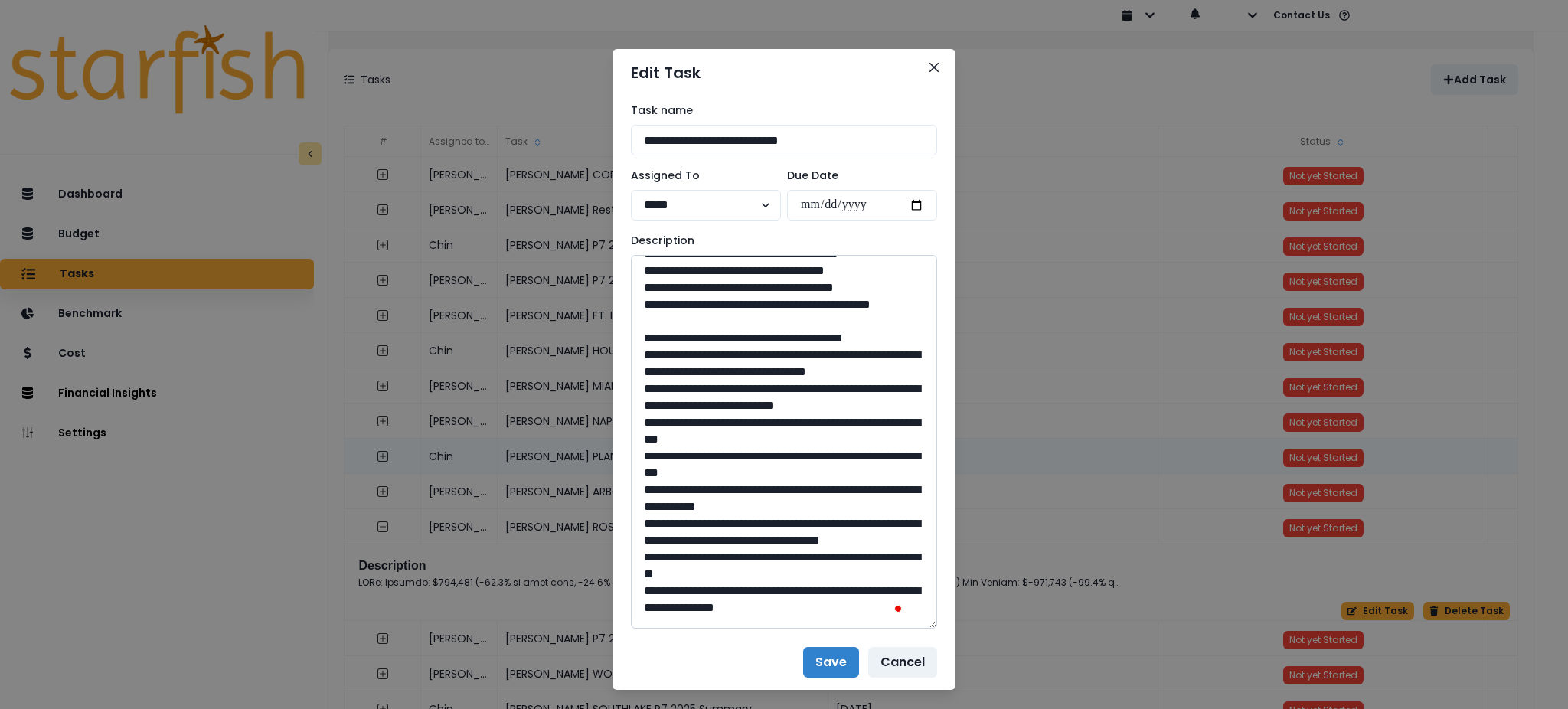
drag, startPoint x: 782, startPoint y: 520, endPoint x: 745, endPoint y: 522, distance: 37.1
click at [745, 522] on textarea "To enrich screen reader interactions, please activate Accessibility in Grammarl…" at bounding box center [784, 441] width 306 height 373
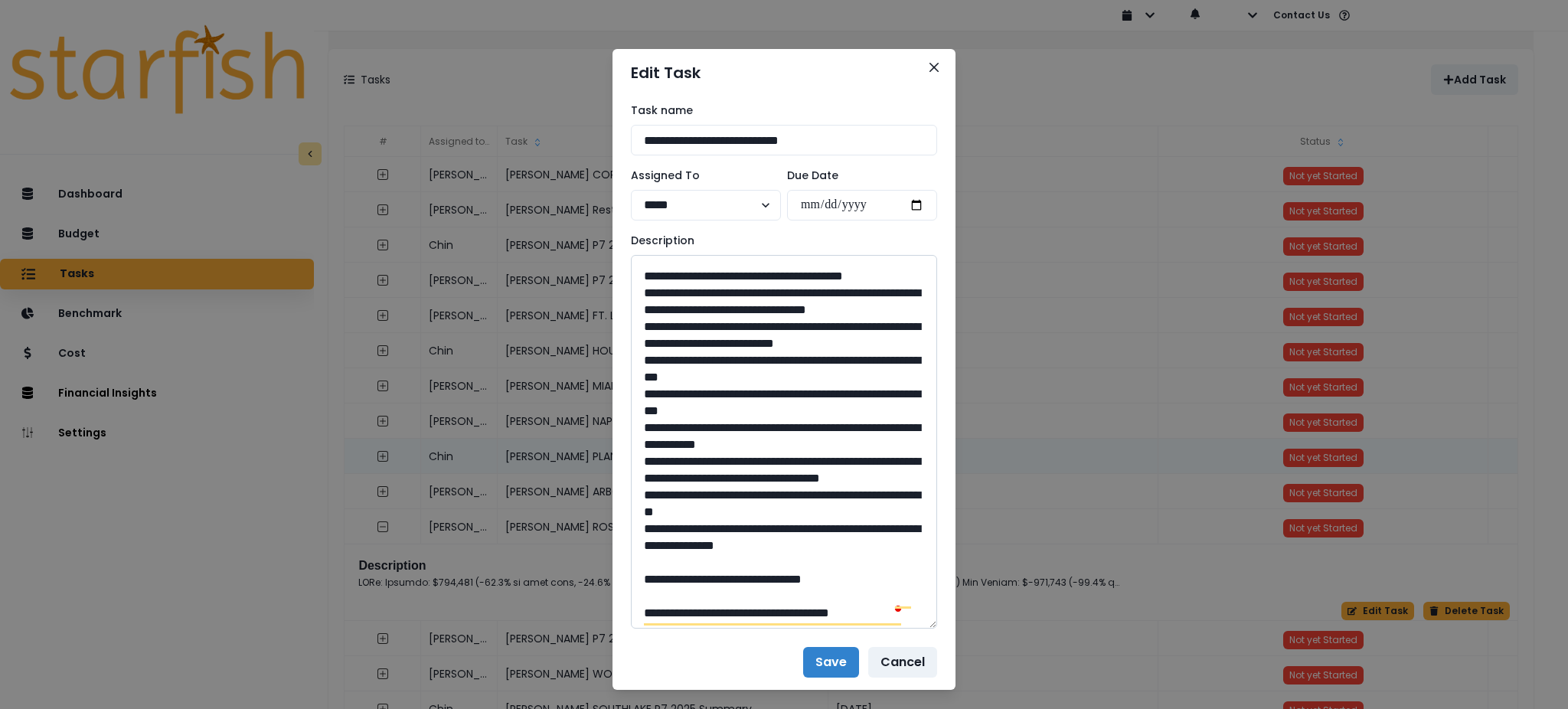
drag, startPoint x: 889, startPoint y: 369, endPoint x: 678, endPoint y: 339, distance: 213.1
click at [678, 339] on textarea "To enrich screen reader interactions, please activate Accessibility in Grammarl…" at bounding box center [784, 441] width 306 height 373
click at [680, 352] on textarea "To enrich screen reader interactions, please activate Accessibility in Grammarl…" at bounding box center [784, 441] width 306 height 373
drag, startPoint x: 784, startPoint y: 579, endPoint x: 746, endPoint y: 584, distance: 38.3
click at [746, 584] on textarea "To enrich screen reader interactions, please activate Accessibility in Grammarl…" at bounding box center [784, 441] width 306 height 373
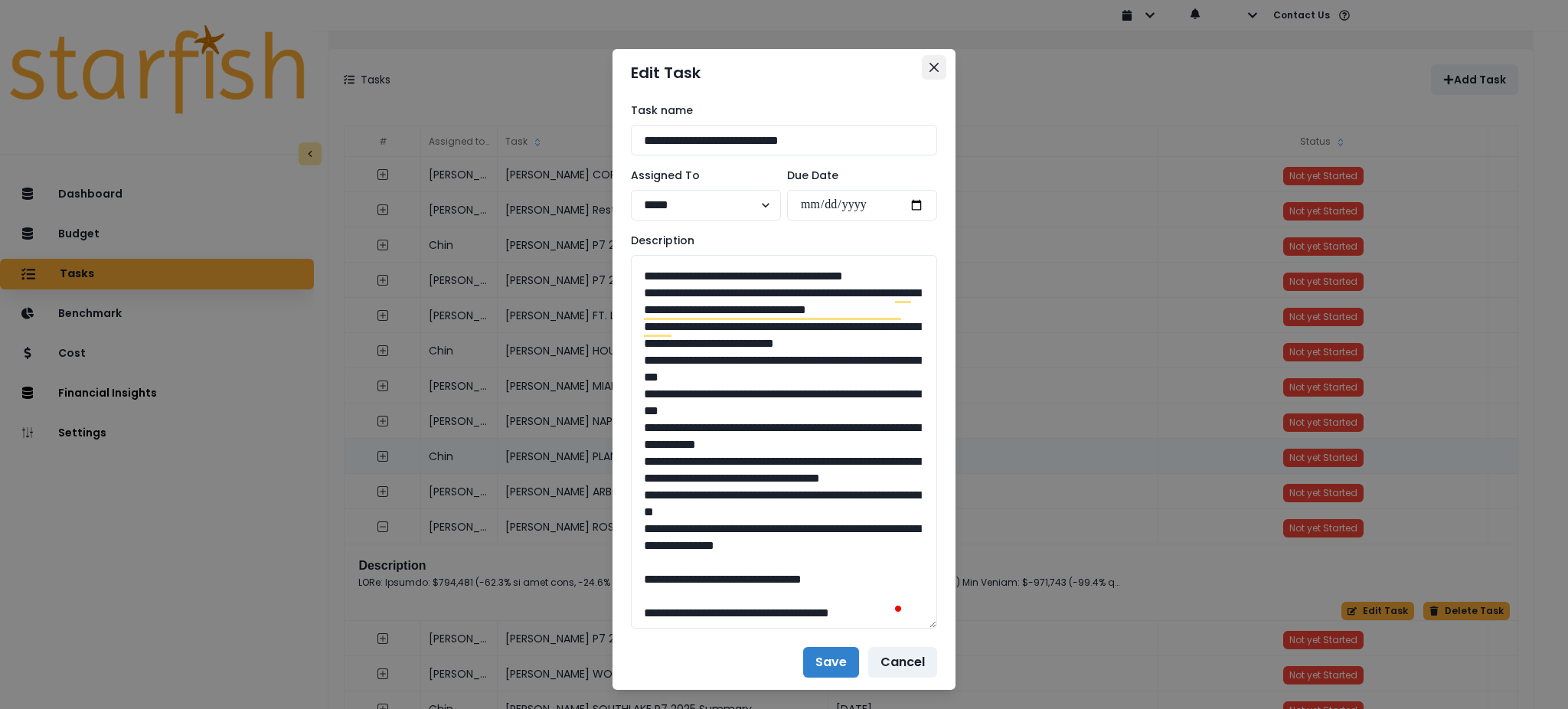
click at [929, 68] on icon "Close" at bounding box center [934, 68] width 9 height 9
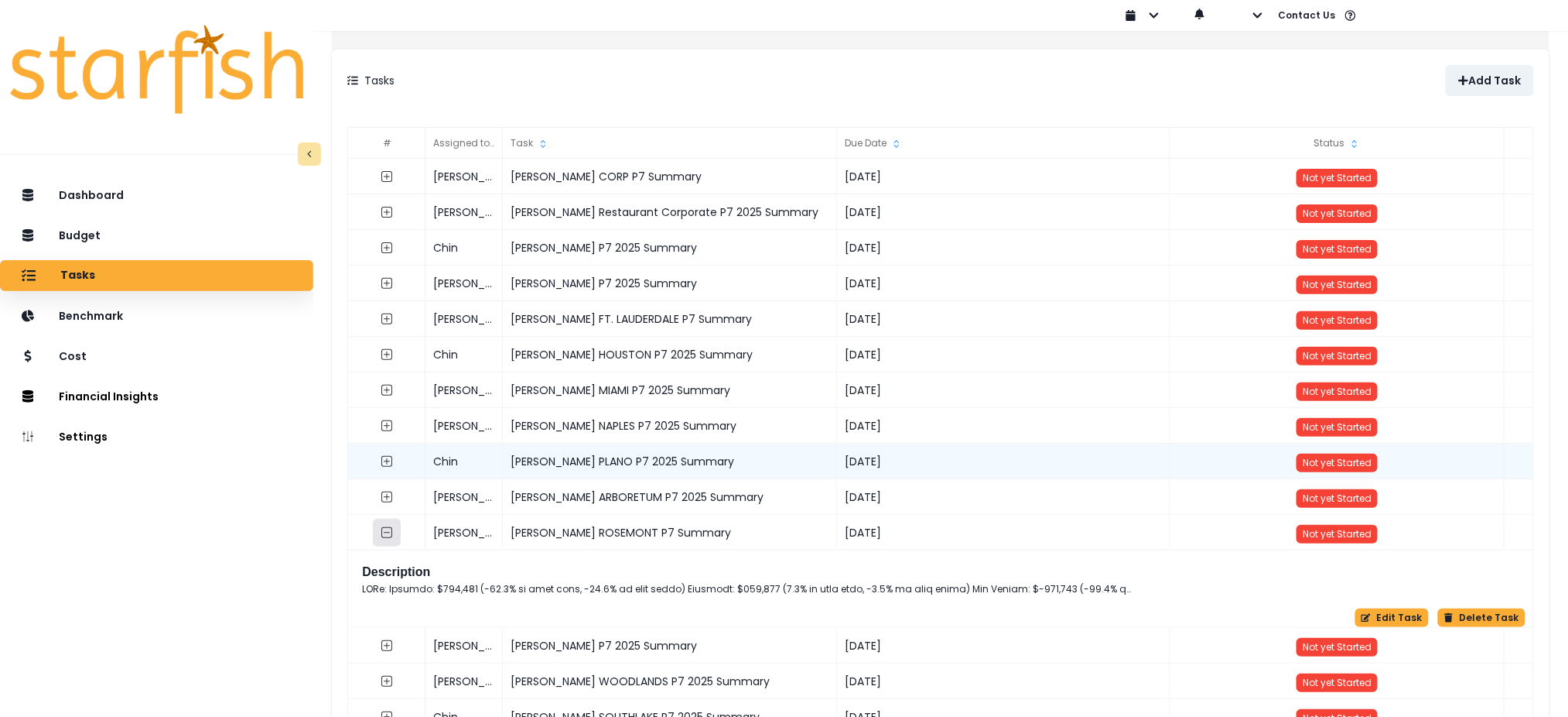
click at [402, 535] on button "button" at bounding box center [388, 532] width 28 height 28
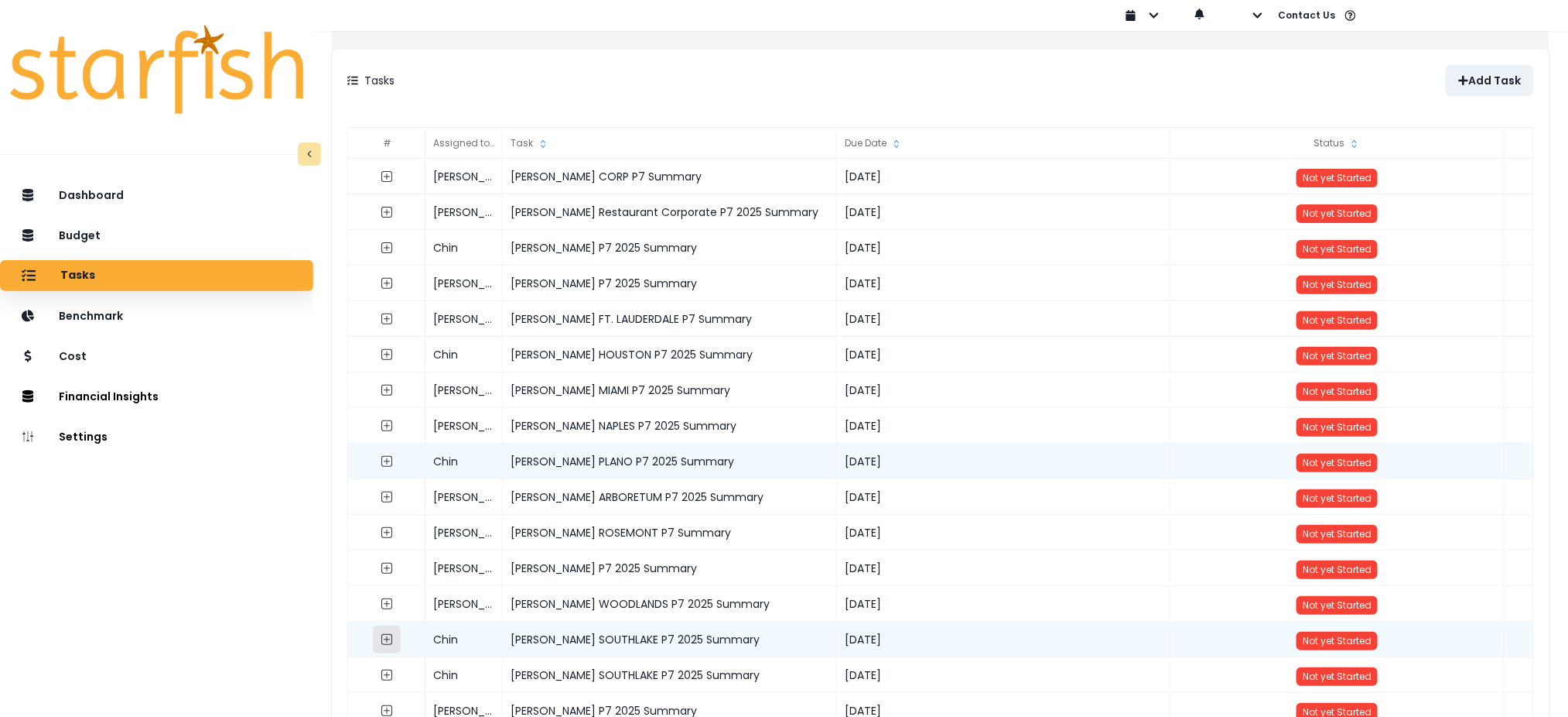
click at [398, 631] on button "button" at bounding box center [388, 639] width 28 height 28
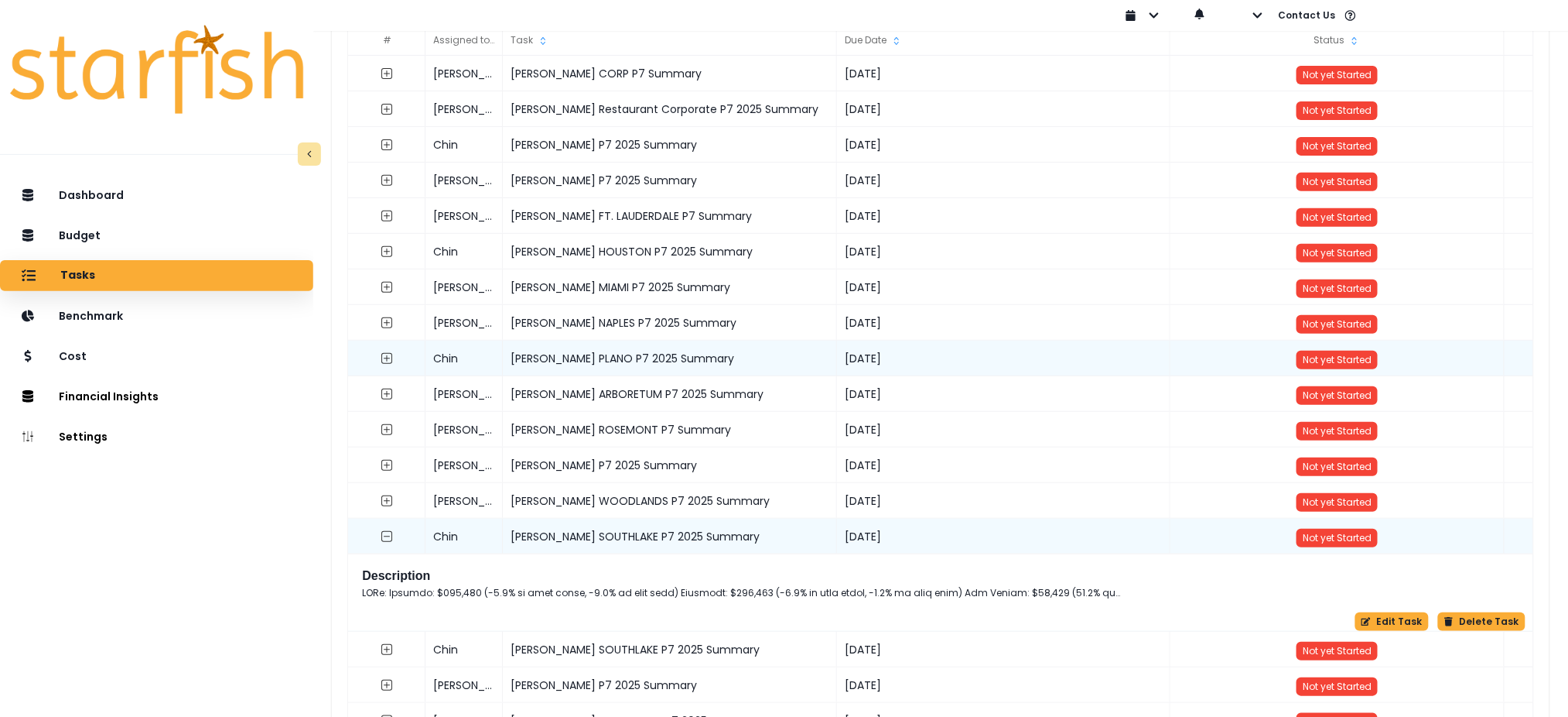
click at [1368, 611] on div "Description Edit Task Delete Task" at bounding box center [940, 595] width 1170 height 68
click at [1368, 619] on button "Edit Task" at bounding box center [1392, 621] width 73 height 19
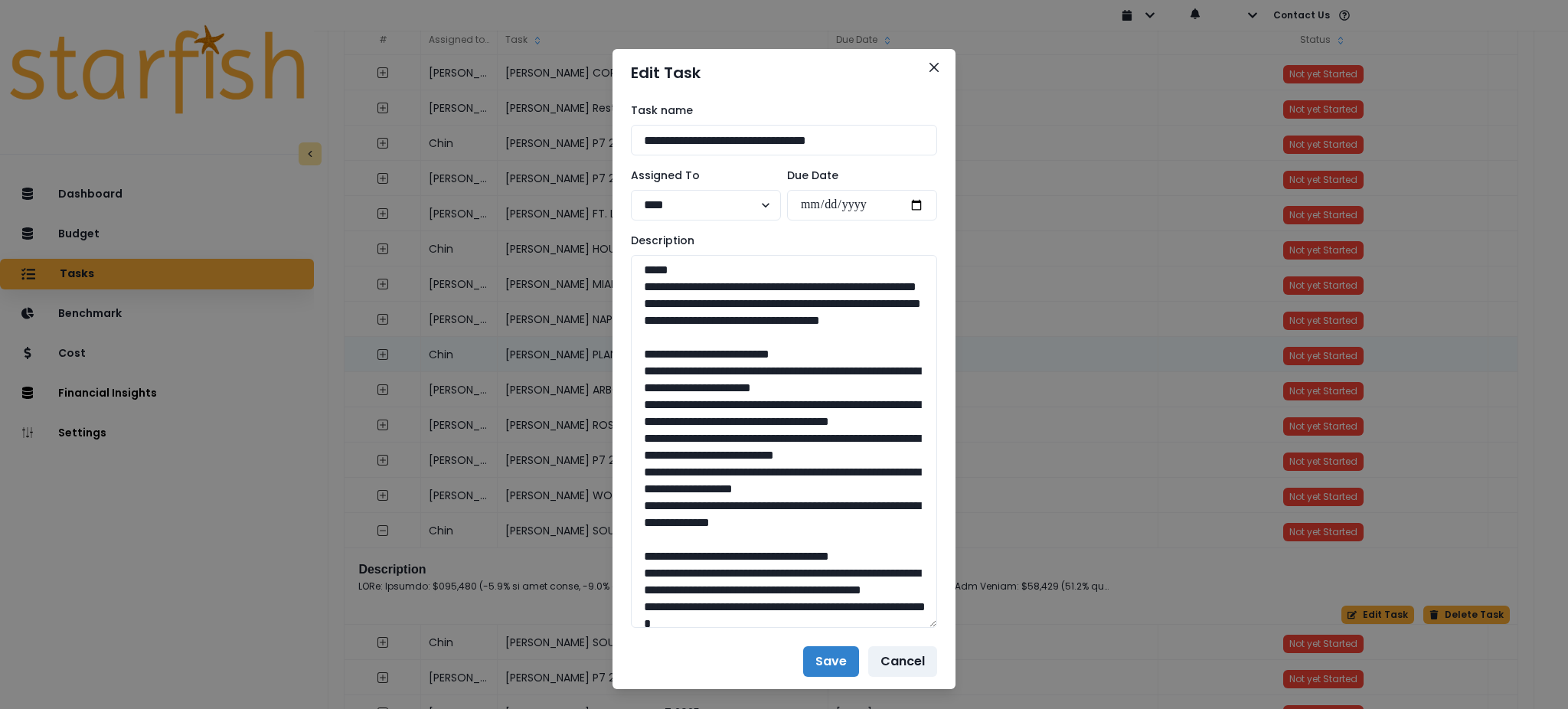
drag, startPoint x: 936, startPoint y: 313, endPoint x: 984, endPoint y: 625, distance: 315.7
click at [984, 625] on div "**********" at bounding box center [784, 354] width 1568 height 709
drag, startPoint x: 762, startPoint y: 367, endPoint x: 859, endPoint y: 350, distance: 98.5
drag, startPoint x: 896, startPoint y: 353, endPoint x: 626, endPoint y: 288, distance: 277.7
click at [631, 288] on textarea "To enrich screen reader interactions, please activate Accessibility in Grammarl…" at bounding box center [784, 441] width 306 height 373
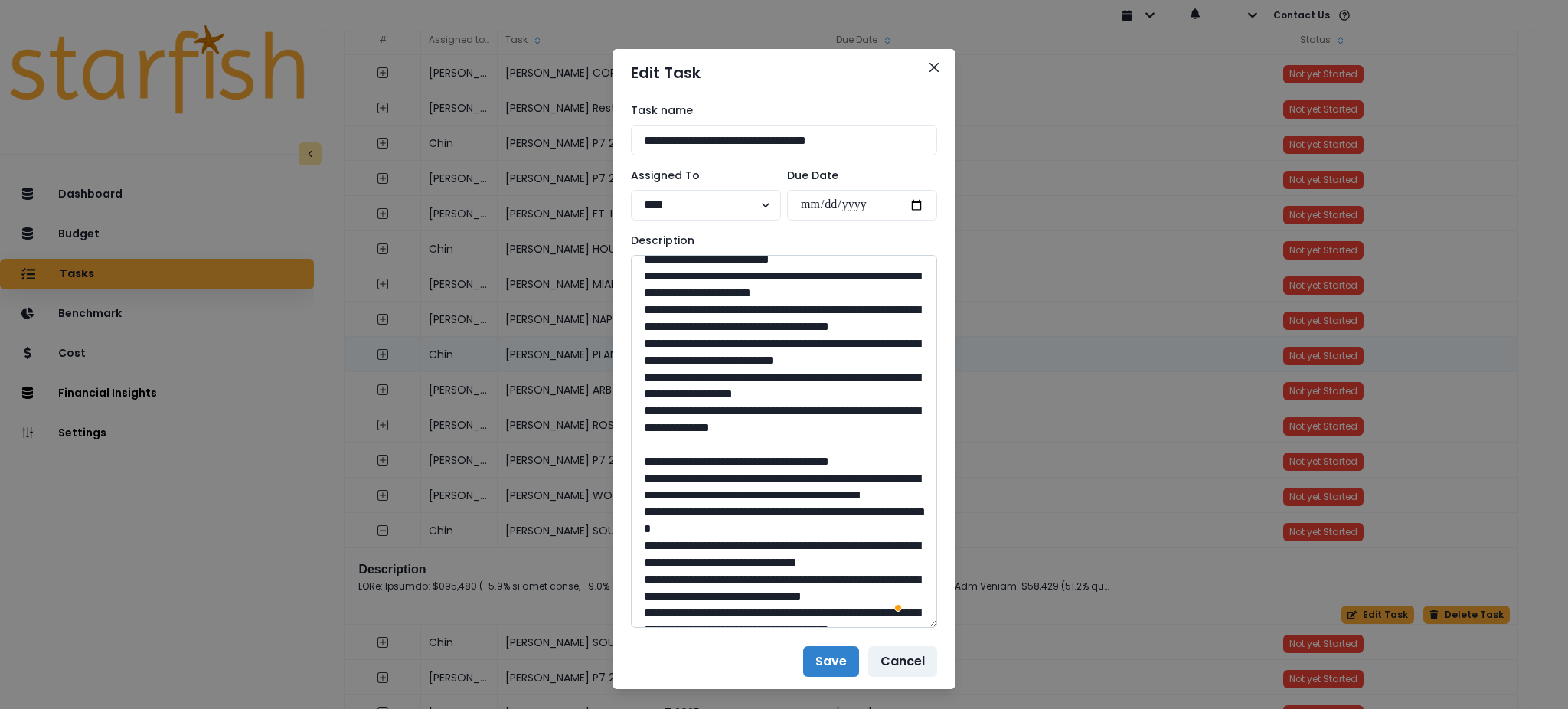
scroll to position [102, 0]
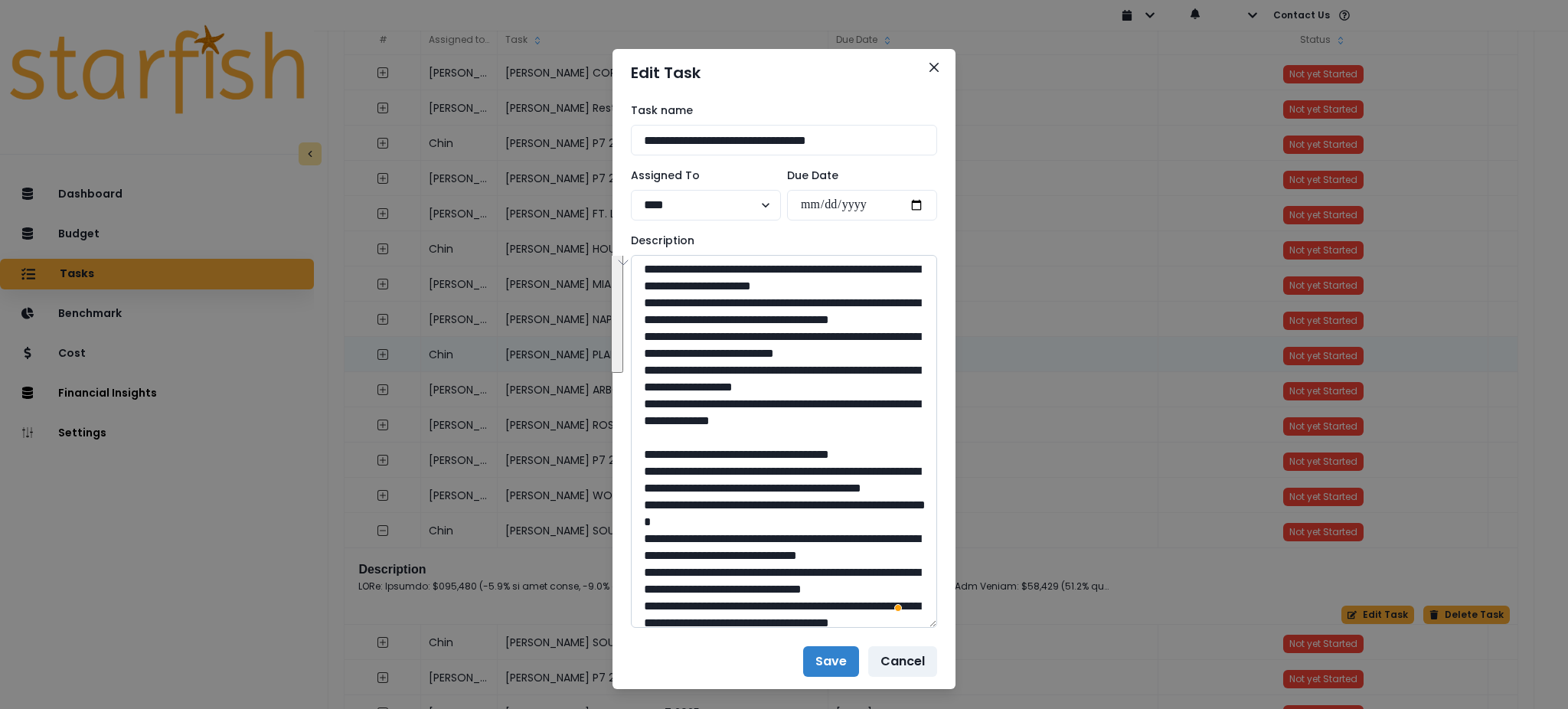
drag, startPoint x: 890, startPoint y: 508, endPoint x: 650, endPoint y: 302, distance: 316.3
click at [650, 302] on textarea "To enrich screen reader interactions, please activate Accessibility in Grammarl…" at bounding box center [784, 441] width 306 height 373
click at [649, 299] on textarea "To enrich screen reader interactions, please activate Accessibility in Grammarl…" at bounding box center [784, 441] width 306 height 373
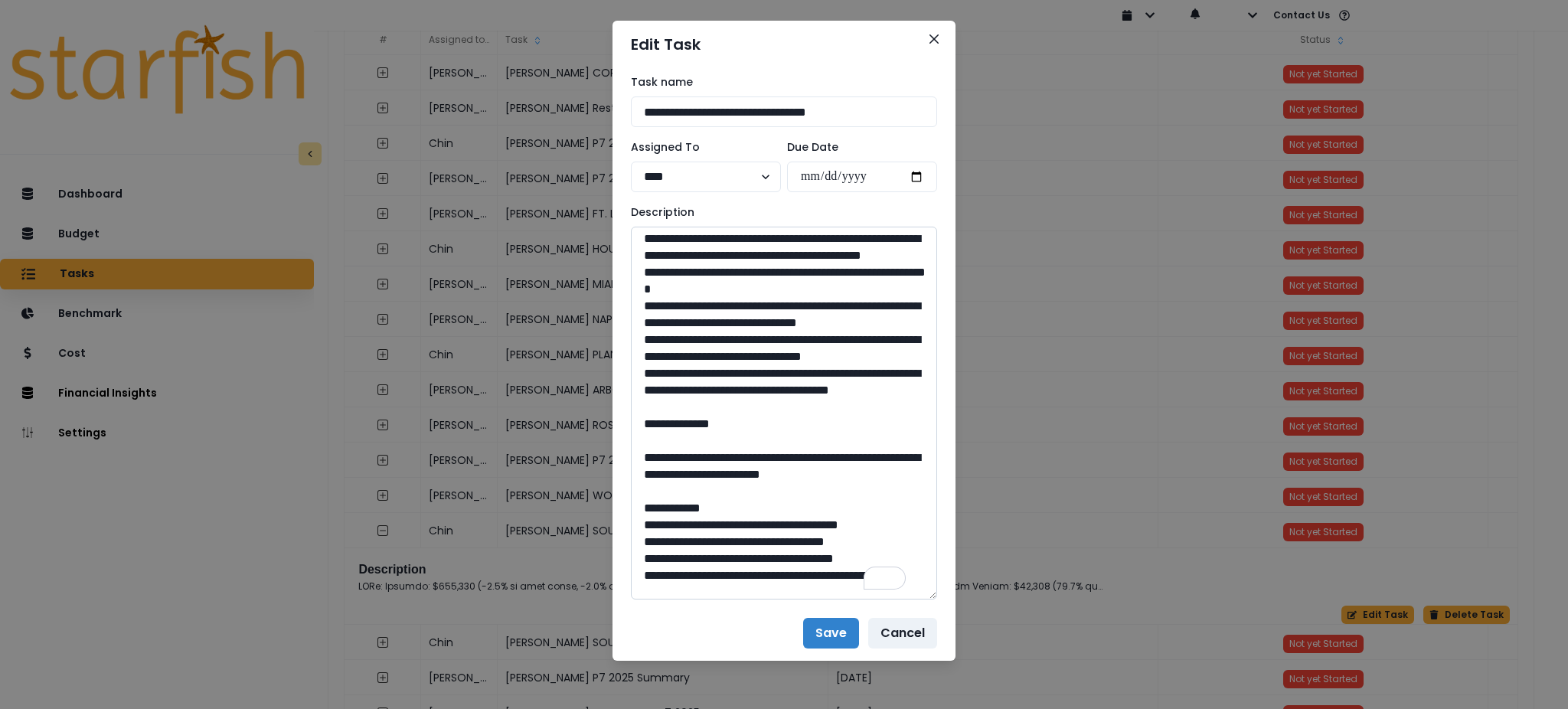
drag, startPoint x: 758, startPoint y: 545, endPoint x: 651, endPoint y: 328, distance: 241.9
click at [651, 328] on textarea "To enrich screen reader interactions, please activate Accessibility in Grammarl…" at bounding box center [784, 412] width 306 height 373
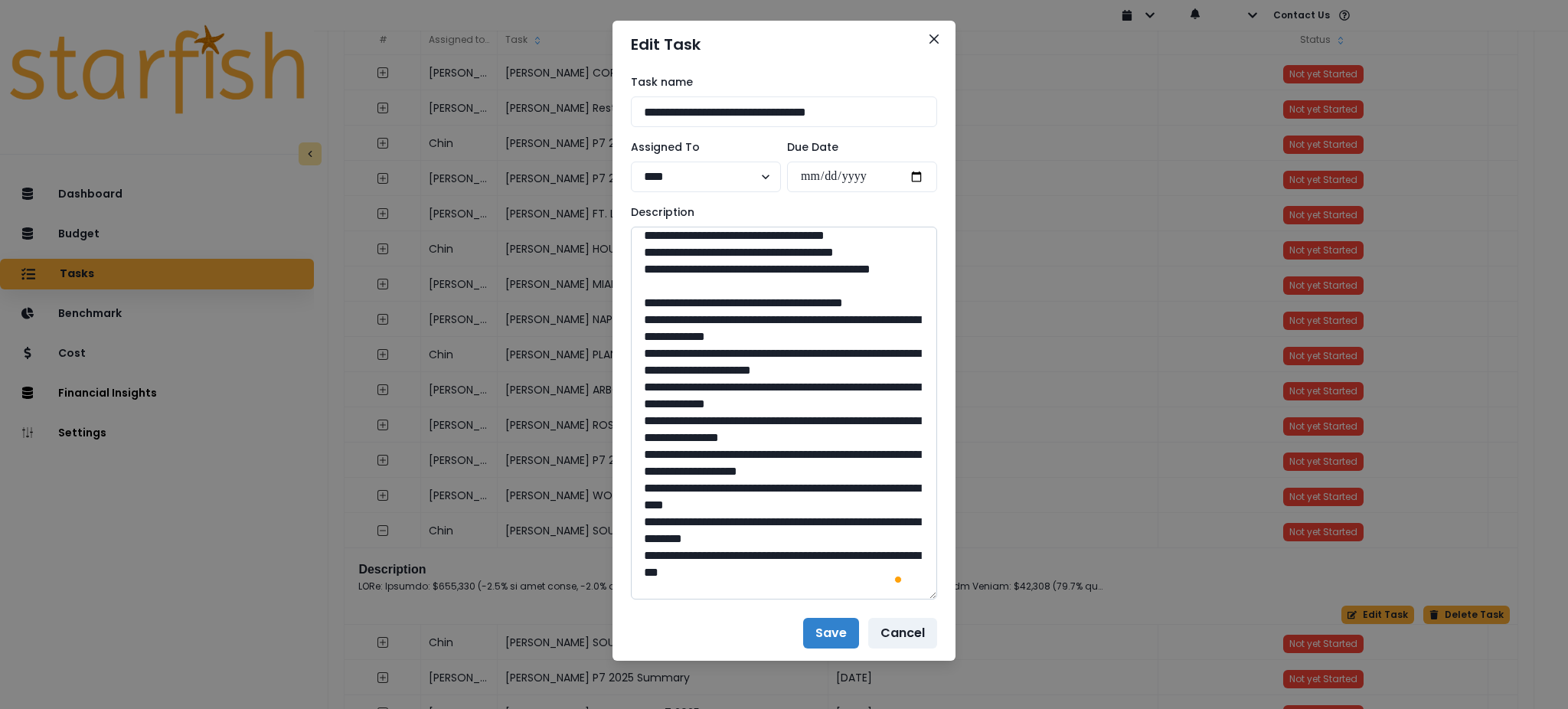
drag, startPoint x: 709, startPoint y: 336, endPoint x: 678, endPoint y: 299, distance: 48.3
click at [678, 299] on textarea "To enrich screen reader interactions, please activate Accessibility in Grammarl…" at bounding box center [784, 412] width 306 height 373
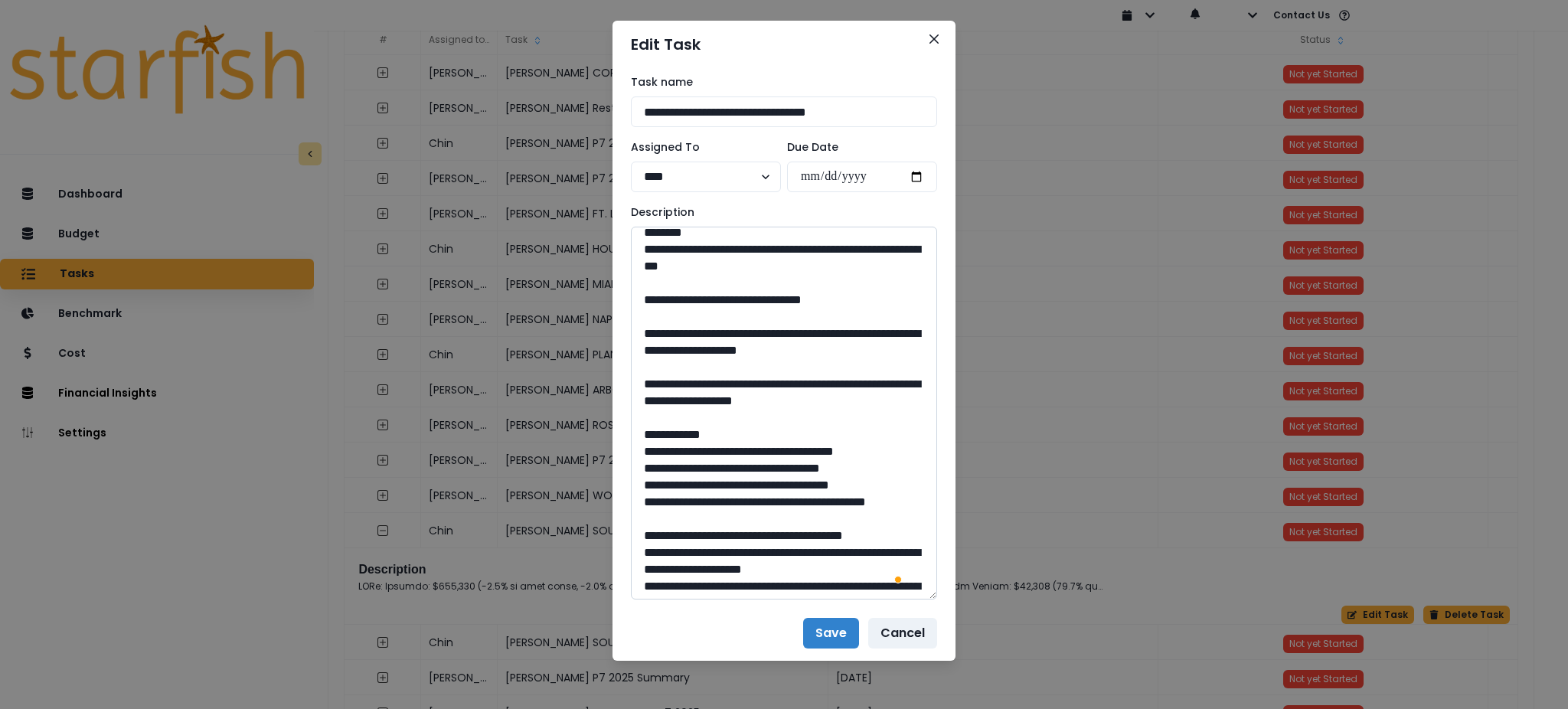
drag, startPoint x: 780, startPoint y: 535, endPoint x: 746, endPoint y: 538, distance: 34.1
click at [746, 538] on textarea "To enrich screen reader interactions, please activate Accessibility in Grammarl…" at bounding box center [784, 412] width 306 height 373
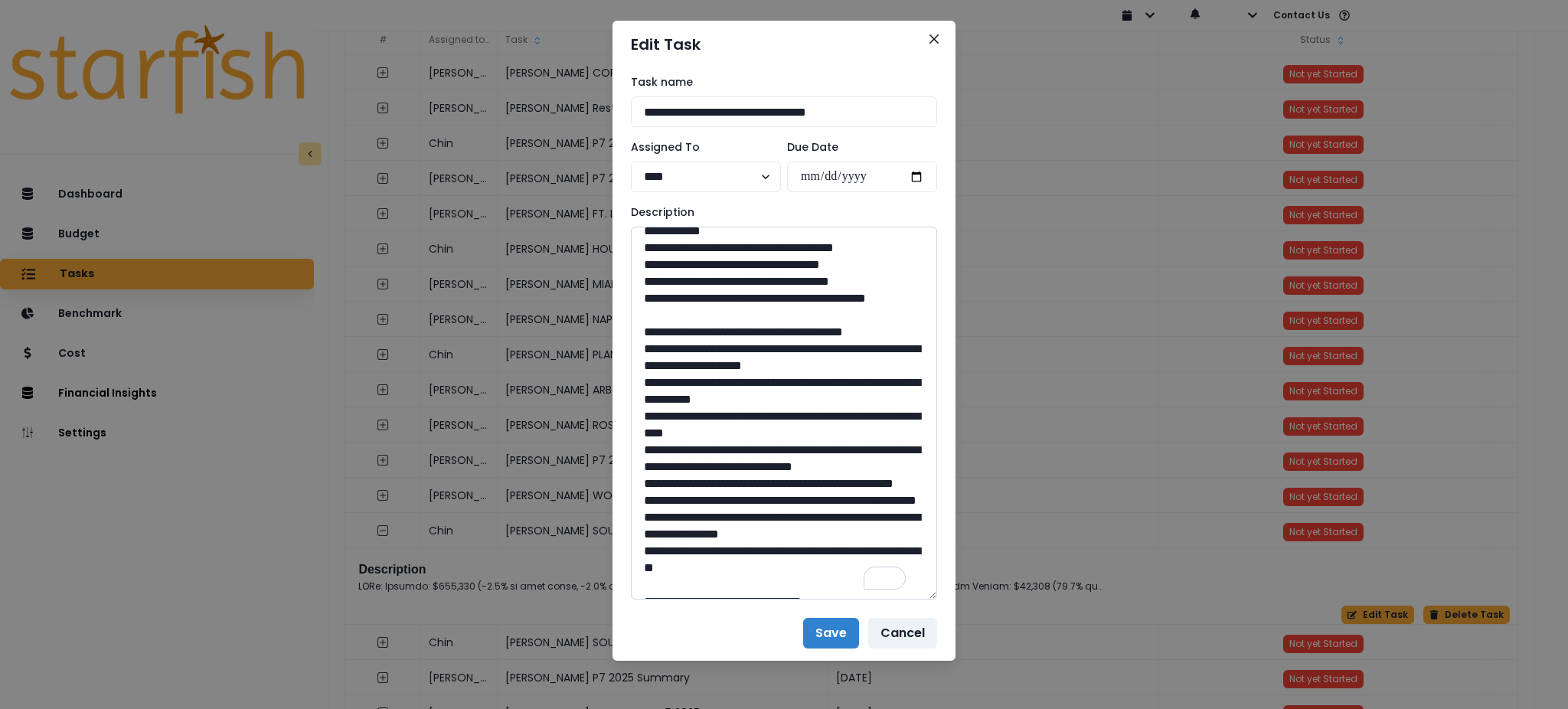
drag, startPoint x: 864, startPoint y: 430, endPoint x: 679, endPoint y: 418, distance: 185.4
click at [679, 418] on textarea "To enrich screen reader interactions, please activate Accessibility in Grammarl…" at bounding box center [784, 412] width 306 height 373
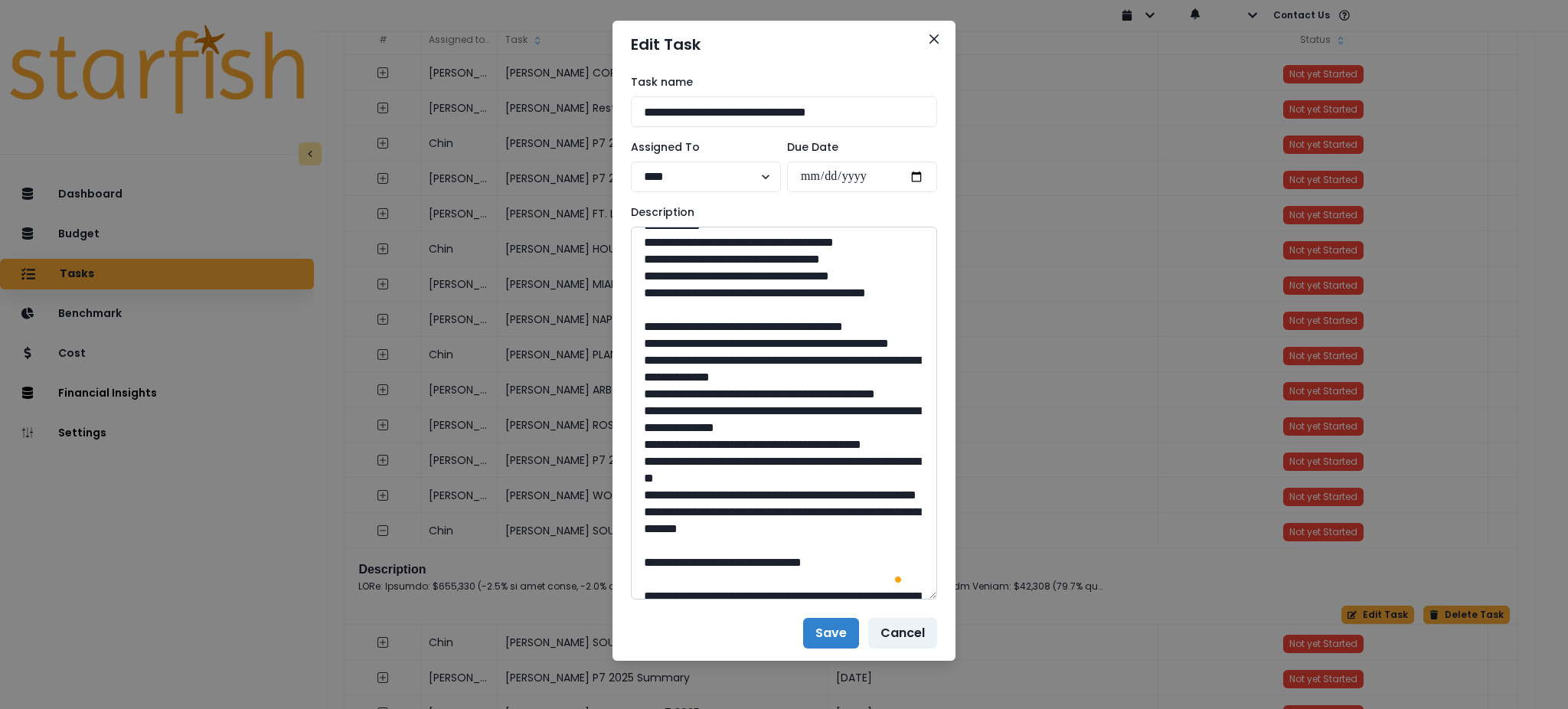
drag, startPoint x: 780, startPoint y: 424, endPoint x: 745, endPoint y: 433, distance: 36.1
click at [745, 433] on textarea "To enrich screen reader interactions, please activate Accessibility in Grammarl…" at bounding box center [784, 412] width 306 height 373
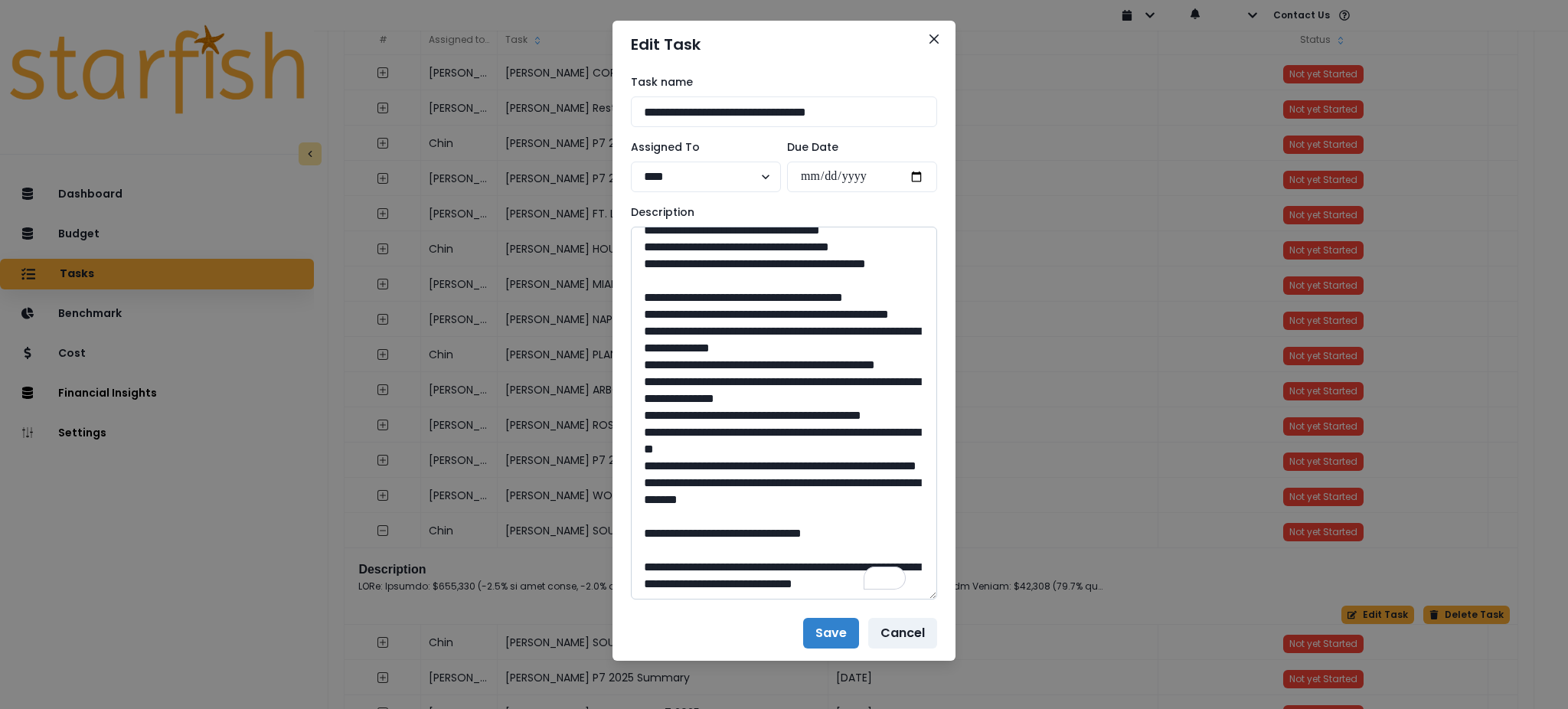
drag, startPoint x: 883, startPoint y: 426, endPoint x: 680, endPoint y: 417, distance: 203.2
click at [680, 417] on textarea "To enrich screen reader interactions, please activate Accessibility in Grammarl…" at bounding box center [784, 412] width 306 height 373
drag, startPoint x: 781, startPoint y: 516, endPoint x: 744, endPoint y: 515, distance: 37.0
click at [744, 515] on textarea "To enrich screen reader interactions, please activate Accessibility in Grammarl…" at bounding box center [784, 412] width 306 height 373
click at [929, 38] on icon "Close" at bounding box center [934, 39] width 9 height 9
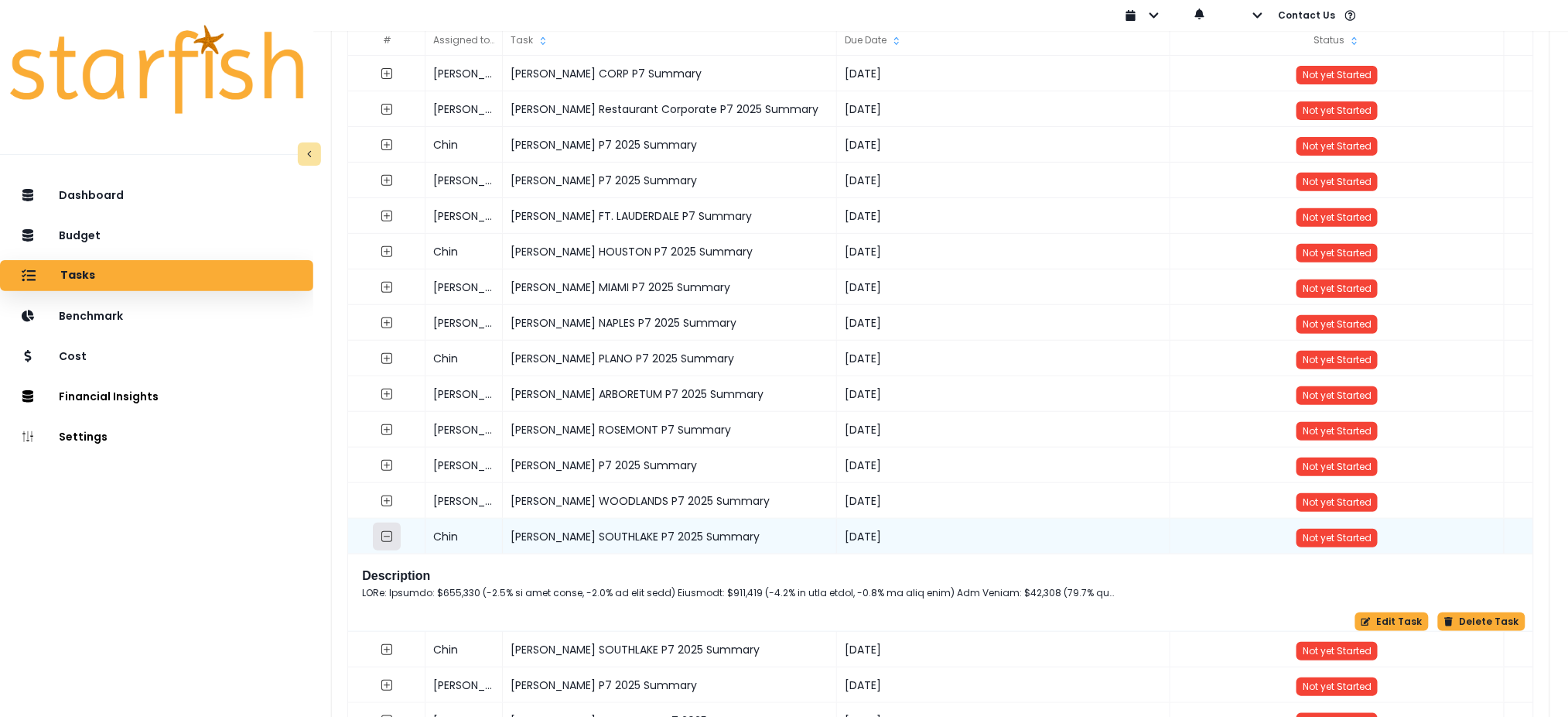
click at [402, 530] on button "button" at bounding box center [388, 536] width 28 height 28
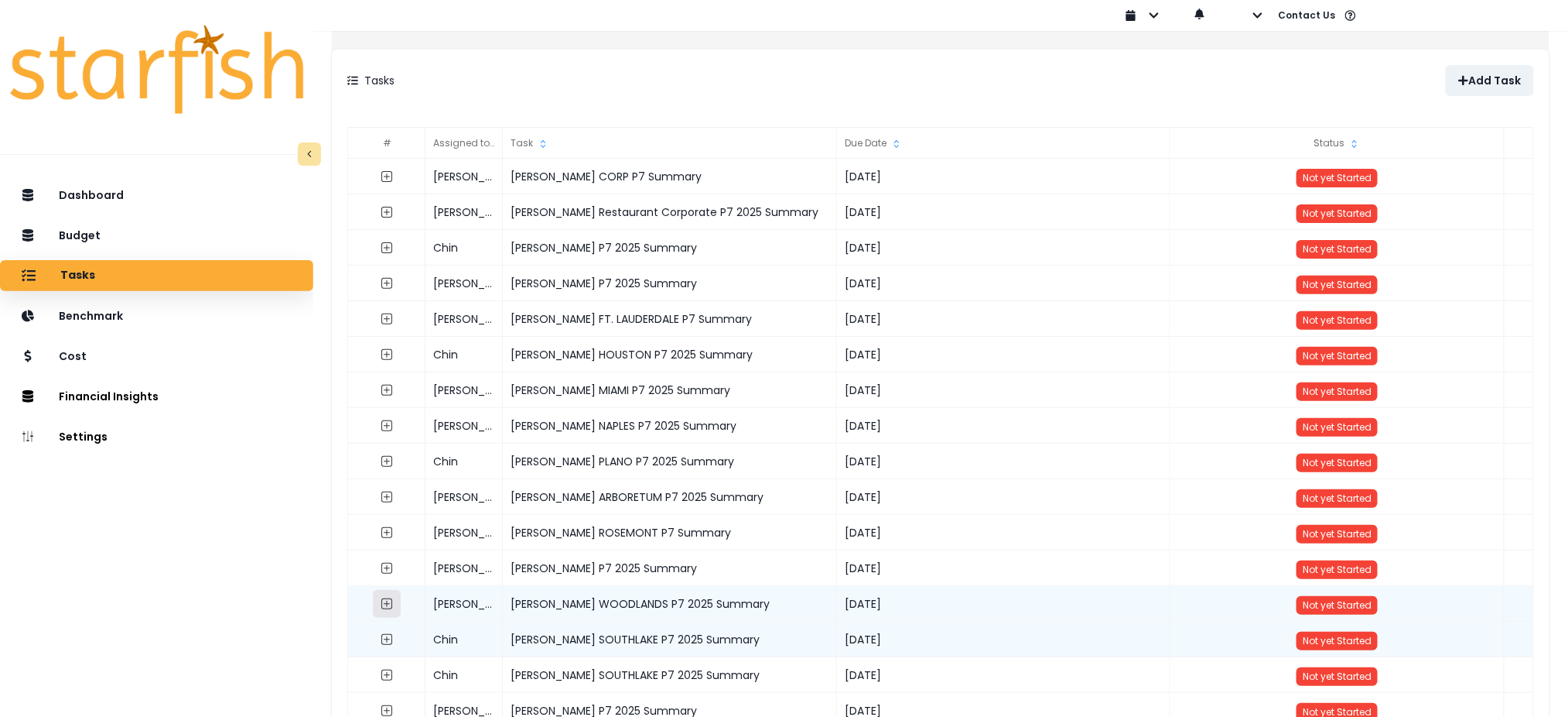
click at [402, 603] on button "button" at bounding box center [388, 604] width 28 height 28
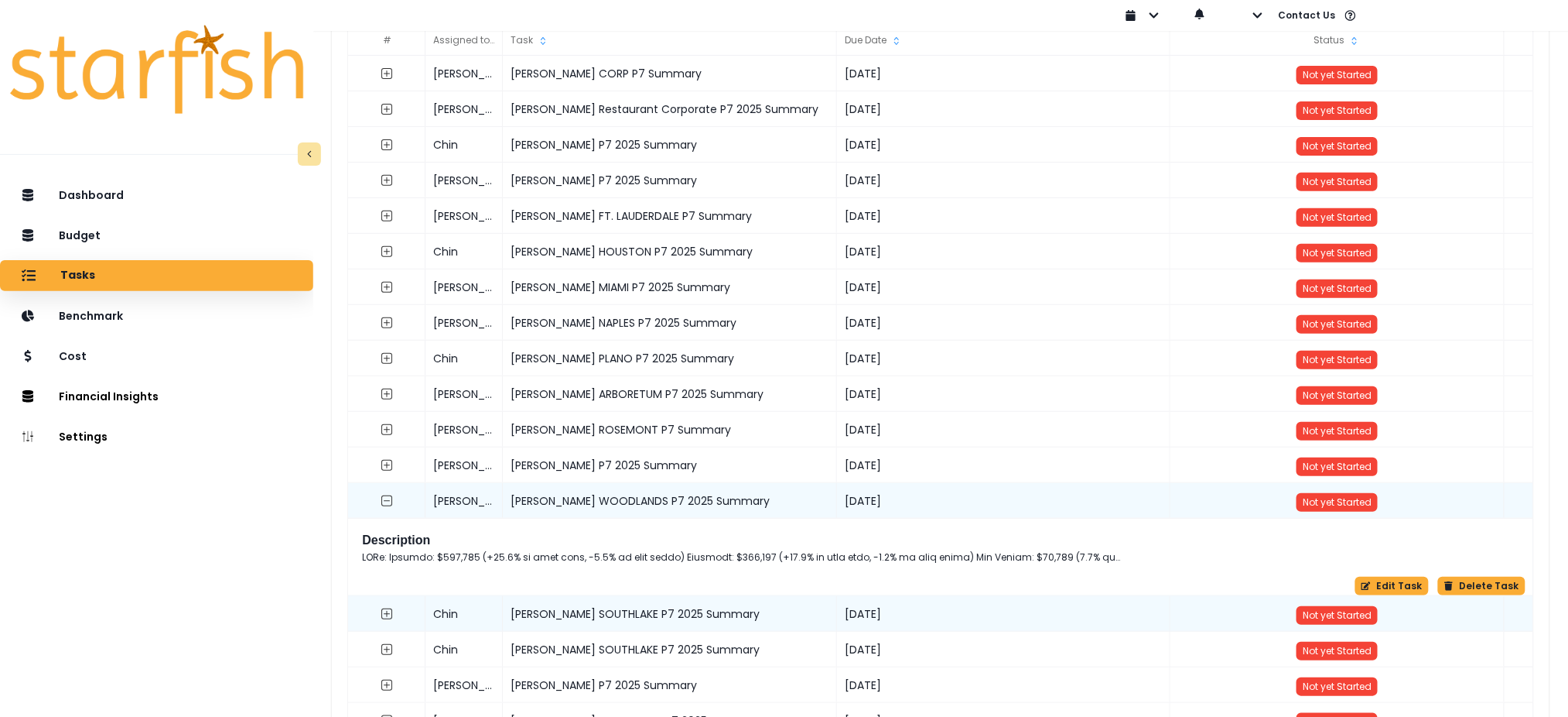
click at [1391, 573] on div "Description Edit Task Delete Task" at bounding box center [940, 560] width 1170 height 68
click at [1389, 589] on button "Edit Task" at bounding box center [1392, 586] width 73 height 19
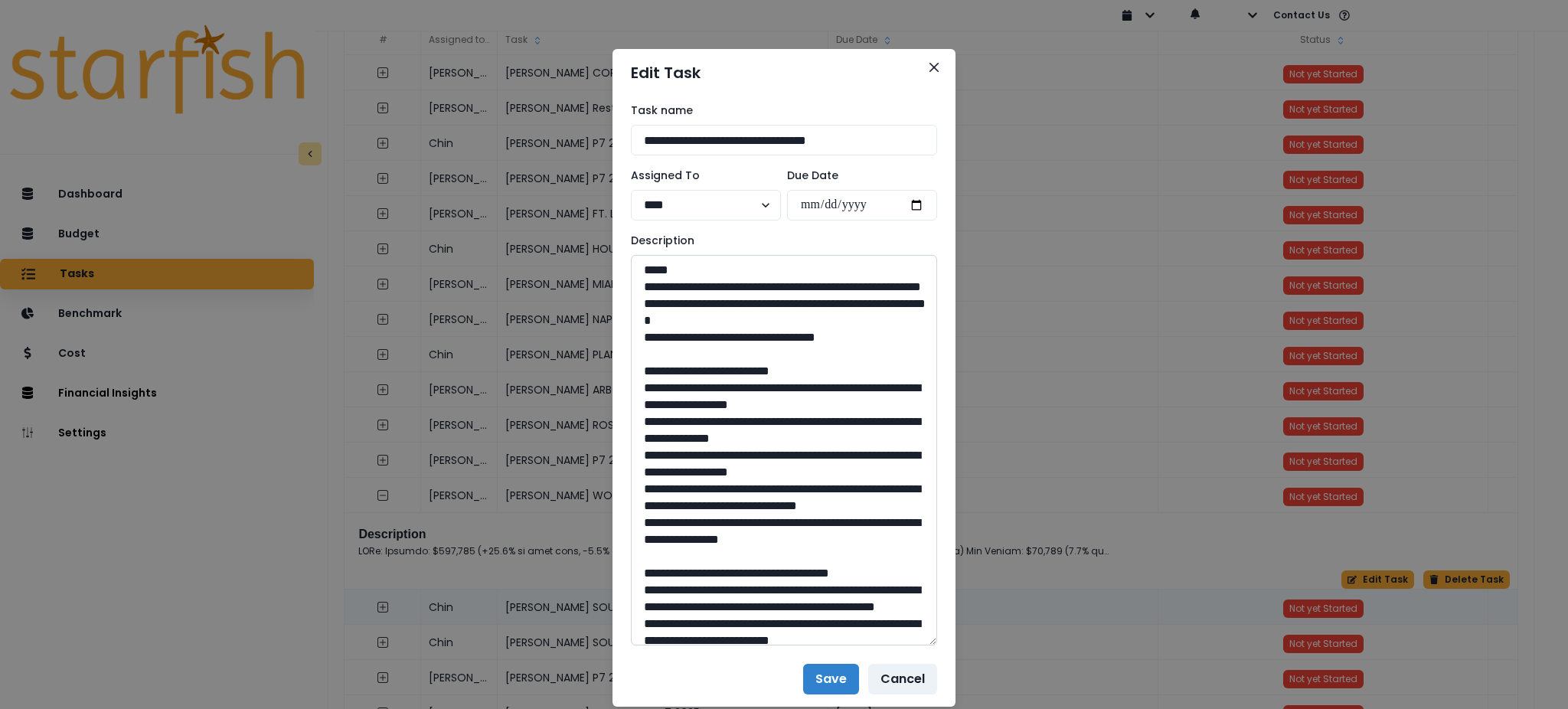
drag, startPoint x: 926, startPoint y: 305, endPoint x: 925, endPoint y: 635, distance: 330.0
click at [925, 635] on textarea at bounding box center [784, 449] width 306 height 390
drag, startPoint x: 884, startPoint y: 357, endPoint x: 607, endPoint y: 295, distance: 283.9
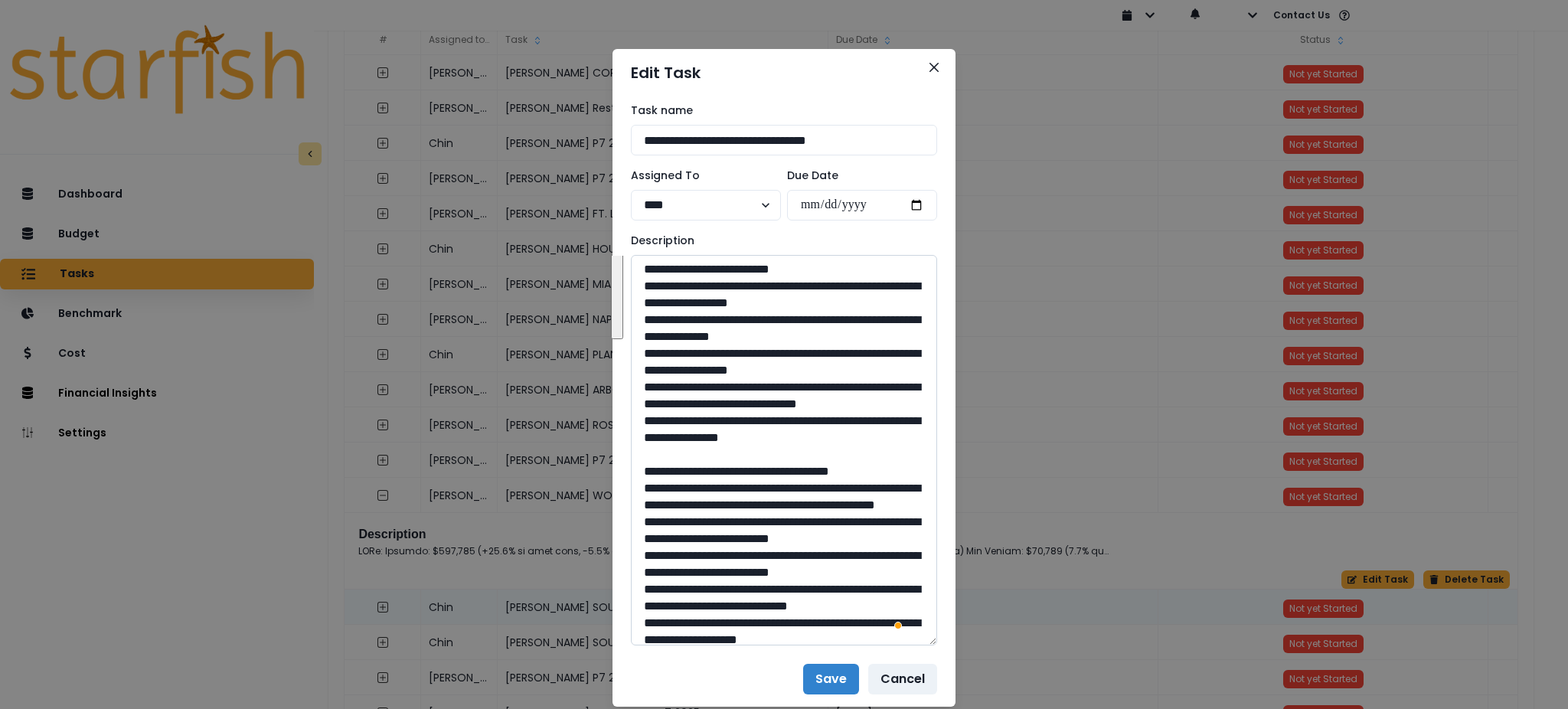
drag, startPoint x: 901, startPoint y: 464, endPoint x: 647, endPoint y: 310, distance: 297.0
click at [647, 310] on textarea "To enrich screen reader interactions, please activate Accessibility in Grammarl…" at bounding box center [784, 449] width 306 height 390
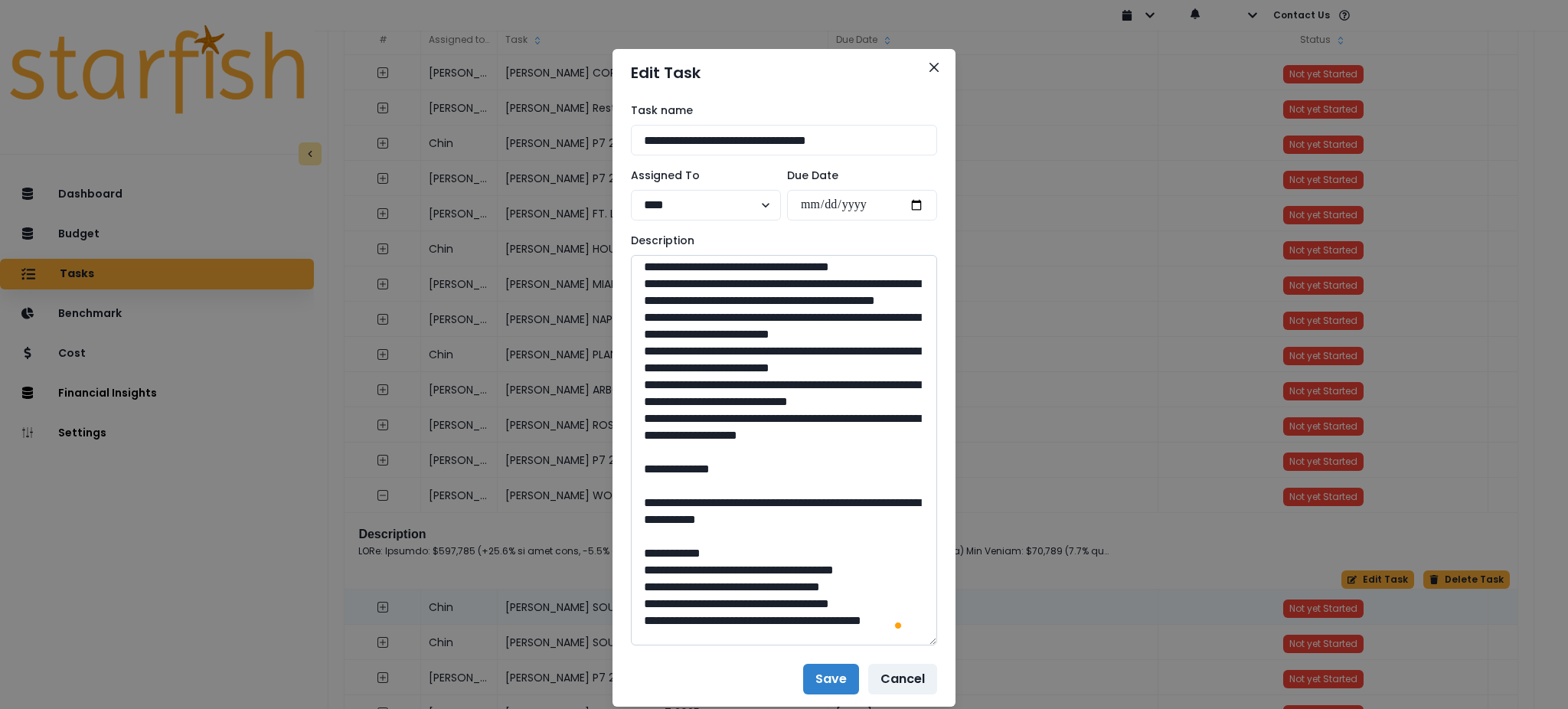
drag, startPoint x: 902, startPoint y: 538, endPoint x: 647, endPoint y: 316, distance: 338.1
click at [647, 316] on textarea "To enrich screen reader interactions, please activate Accessibility in Grammarl…" at bounding box center [784, 449] width 306 height 390
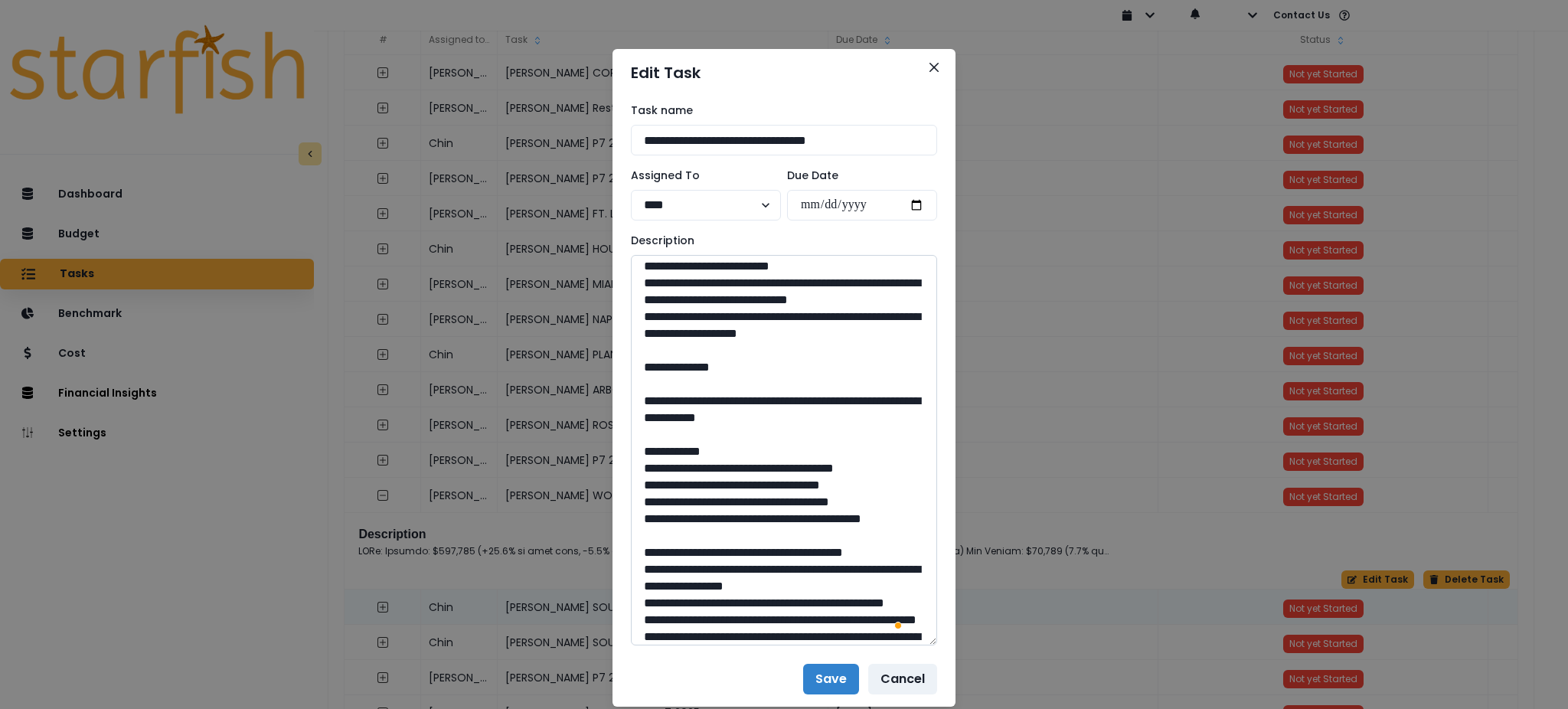
drag, startPoint x: 816, startPoint y: 522, endPoint x: 680, endPoint y: 510, distance: 136.5
click at [680, 510] on textarea "To enrich screen reader interactions, please activate Accessibility in Grammarl…" at bounding box center [784, 449] width 306 height 390
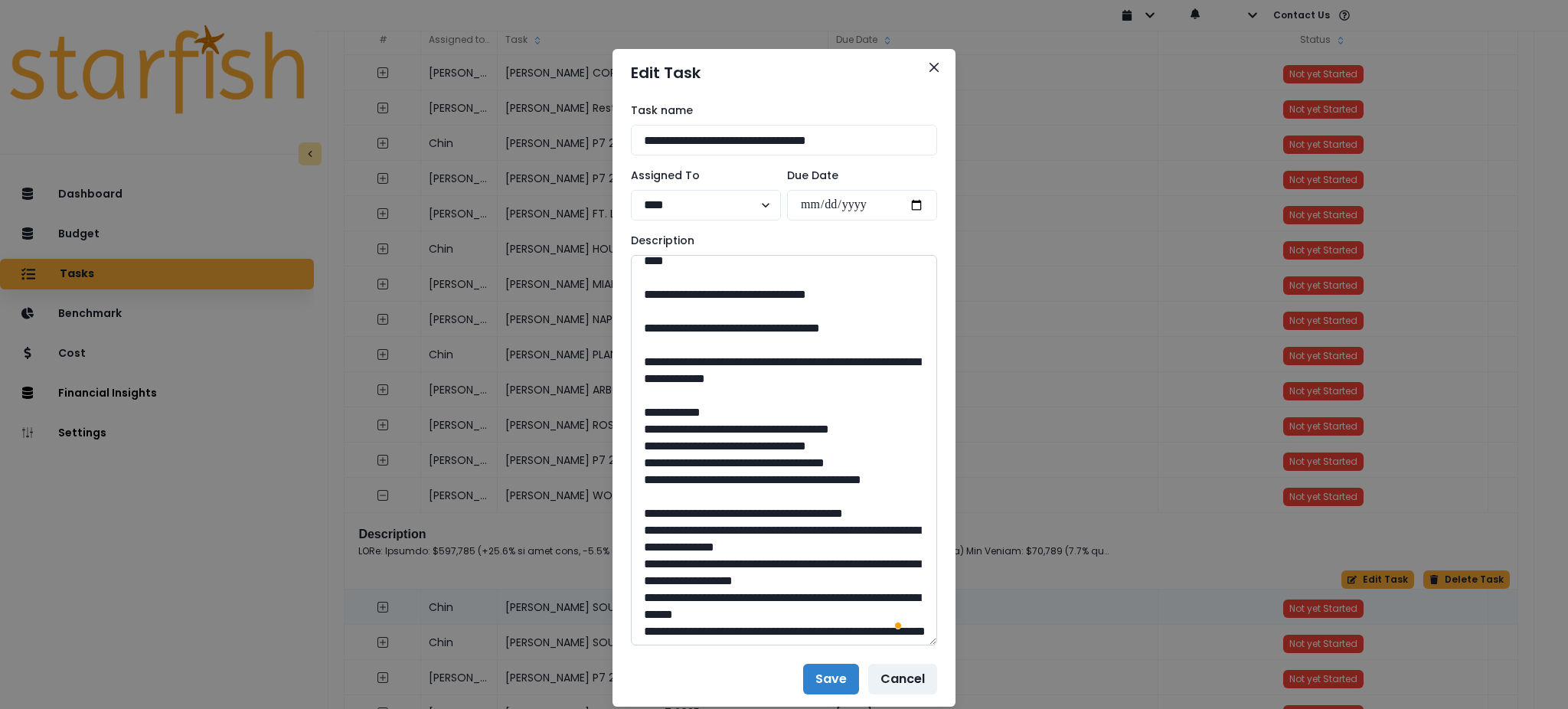
drag, startPoint x: 784, startPoint y: 493, endPoint x: 745, endPoint y: 505, distance: 40.8
click at [745, 505] on textarea "To enrich screen reader interactions, please activate Accessibility in Grammarl…" at bounding box center [784, 449] width 306 height 390
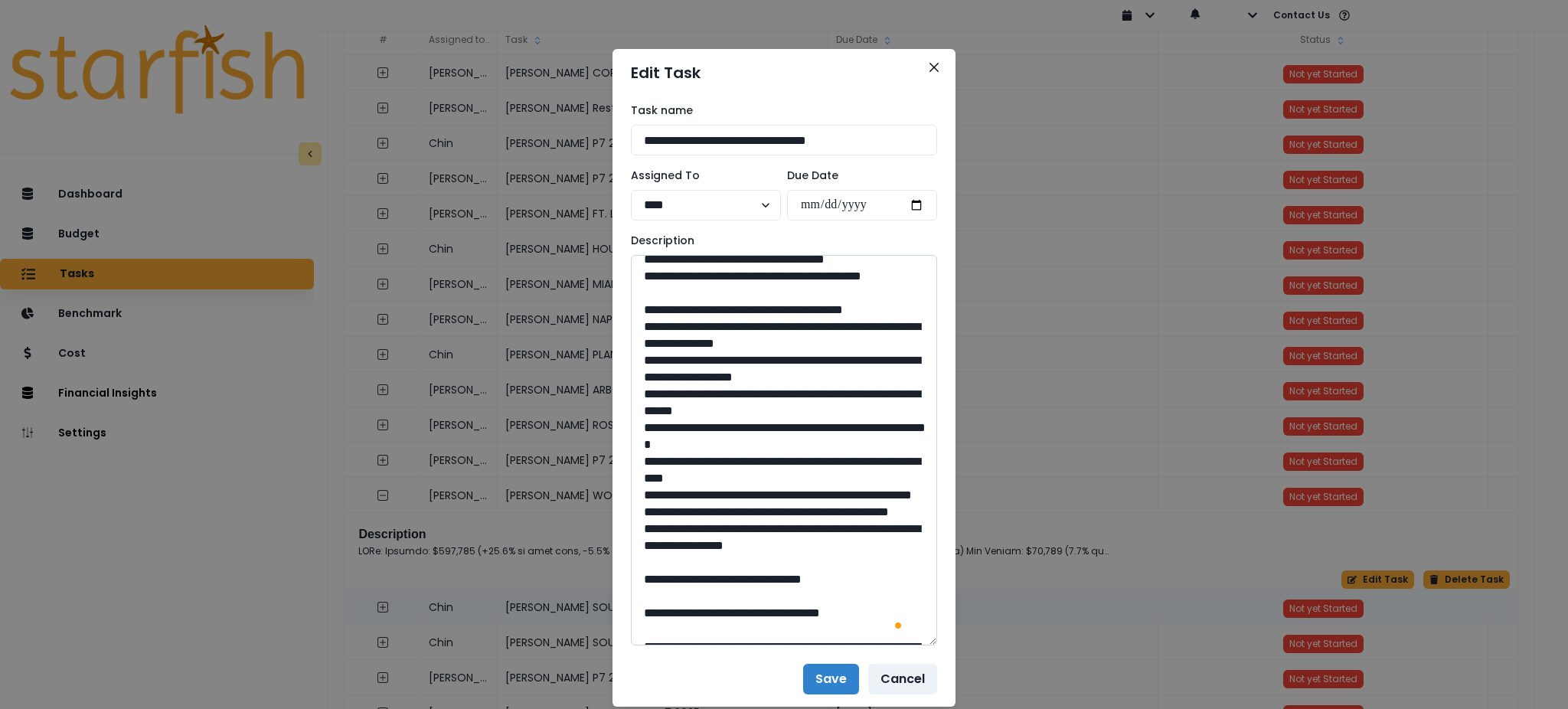
drag, startPoint x: 873, startPoint y: 376, endPoint x: 683, endPoint y: 354, distance: 191.3
click at [683, 354] on textarea "To enrich screen reader interactions, please activate Accessibility in Grammarl…" at bounding box center [784, 449] width 306 height 390
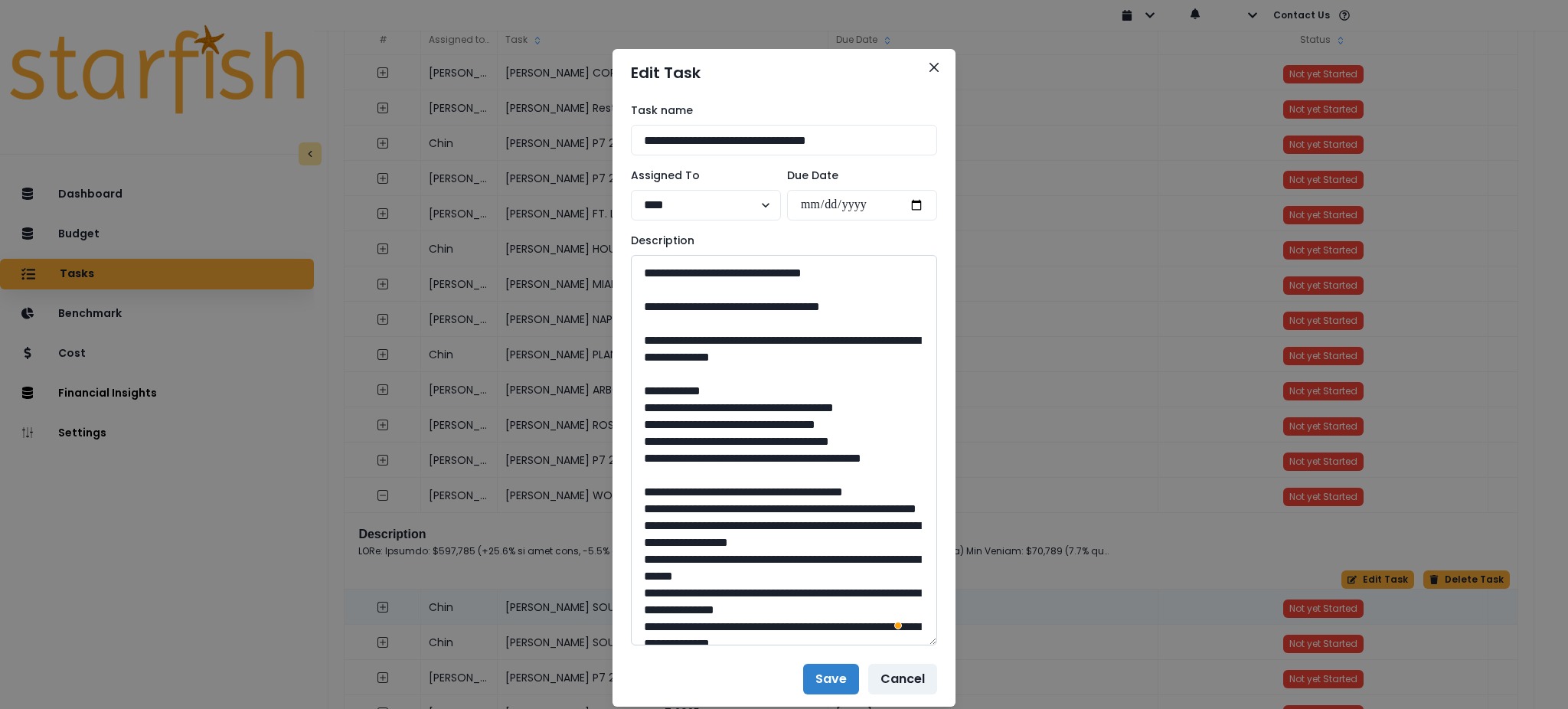
drag, startPoint x: 784, startPoint y: 538, endPoint x: 743, endPoint y: 546, distance: 41.8
click at [743, 546] on textarea "To enrich screen reader interactions, please activate Accessibility in Grammarl…" at bounding box center [784, 449] width 306 height 390
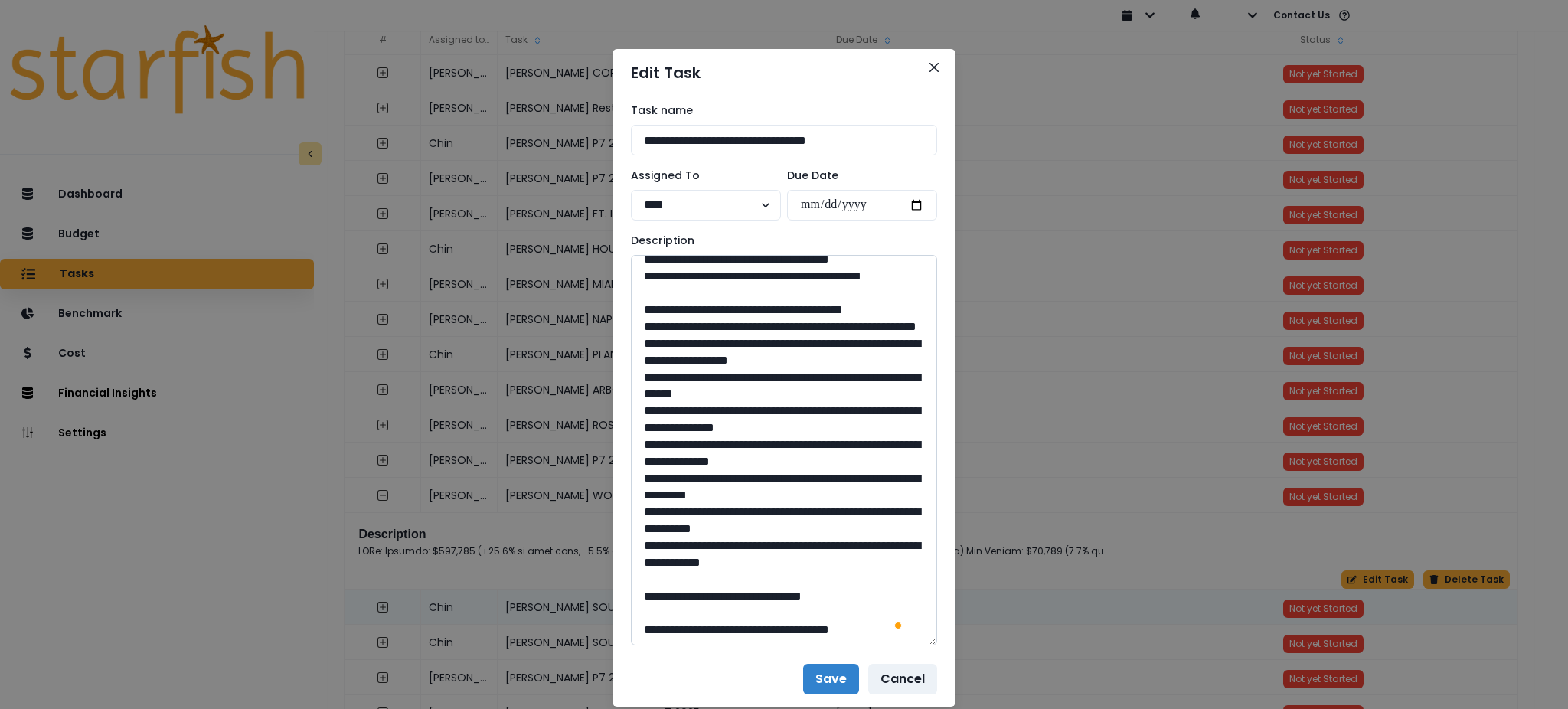
drag, startPoint x: 899, startPoint y: 418, endPoint x: 679, endPoint y: 411, distance: 220.1
click at [679, 411] on textarea "To enrich screen reader interactions, please activate Accessibility in Grammarl…" at bounding box center [784, 449] width 306 height 390
click at [775, 592] on textarea "To enrich screen reader interactions, please activate Accessibility in Grammarl…" at bounding box center [784, 449] width 306 height 390
drag, startPoint x: 780, startPoint y: 595, endPoint x: 745, endPoint y: 595, distance: 35.0
click at [745, 595] on textarea "To enrich screen reader interactions, please activate Accessibility in Grammarl…" at bounding box center [784, 449] width 306 height 390
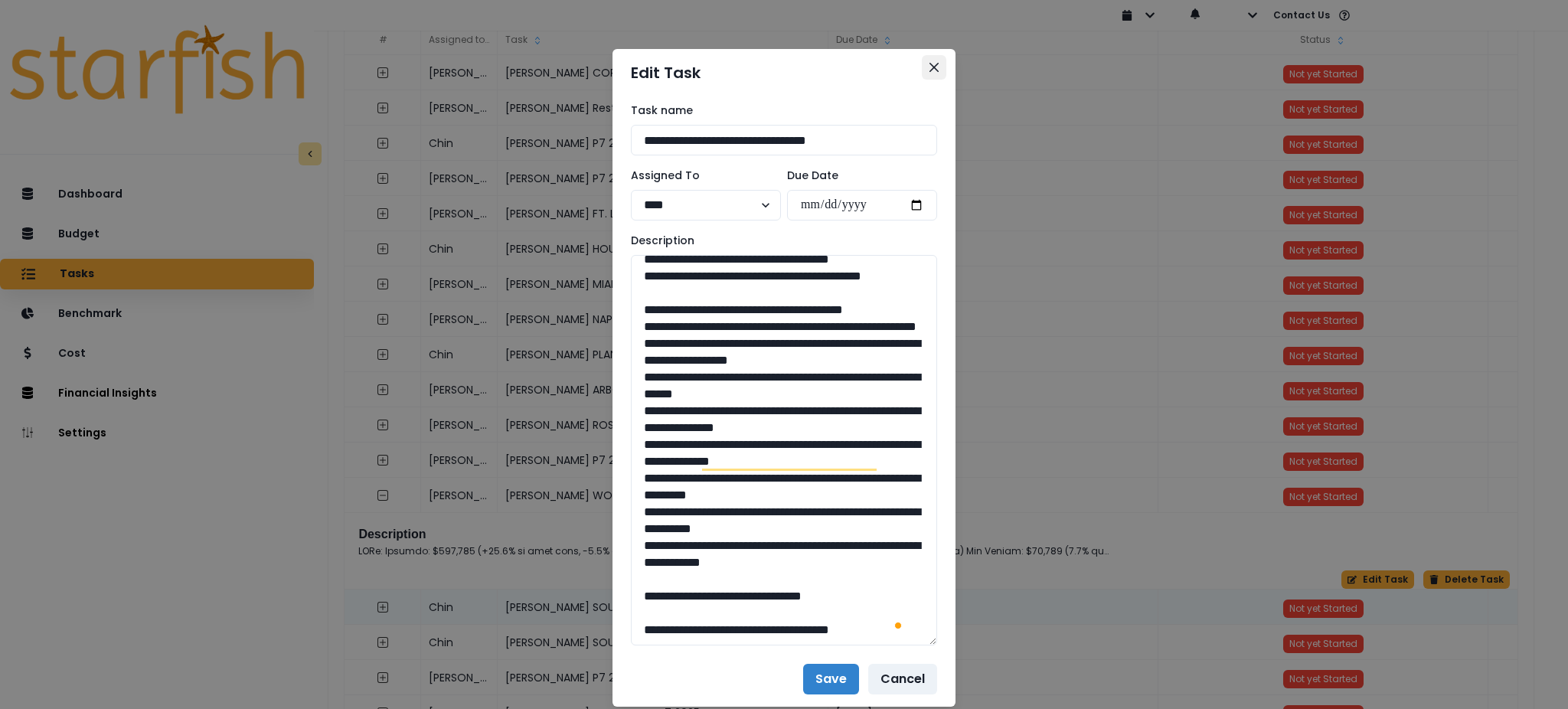
click at [922, 60] on button "Close" at bounding box center [934, 67] width 24 height 24
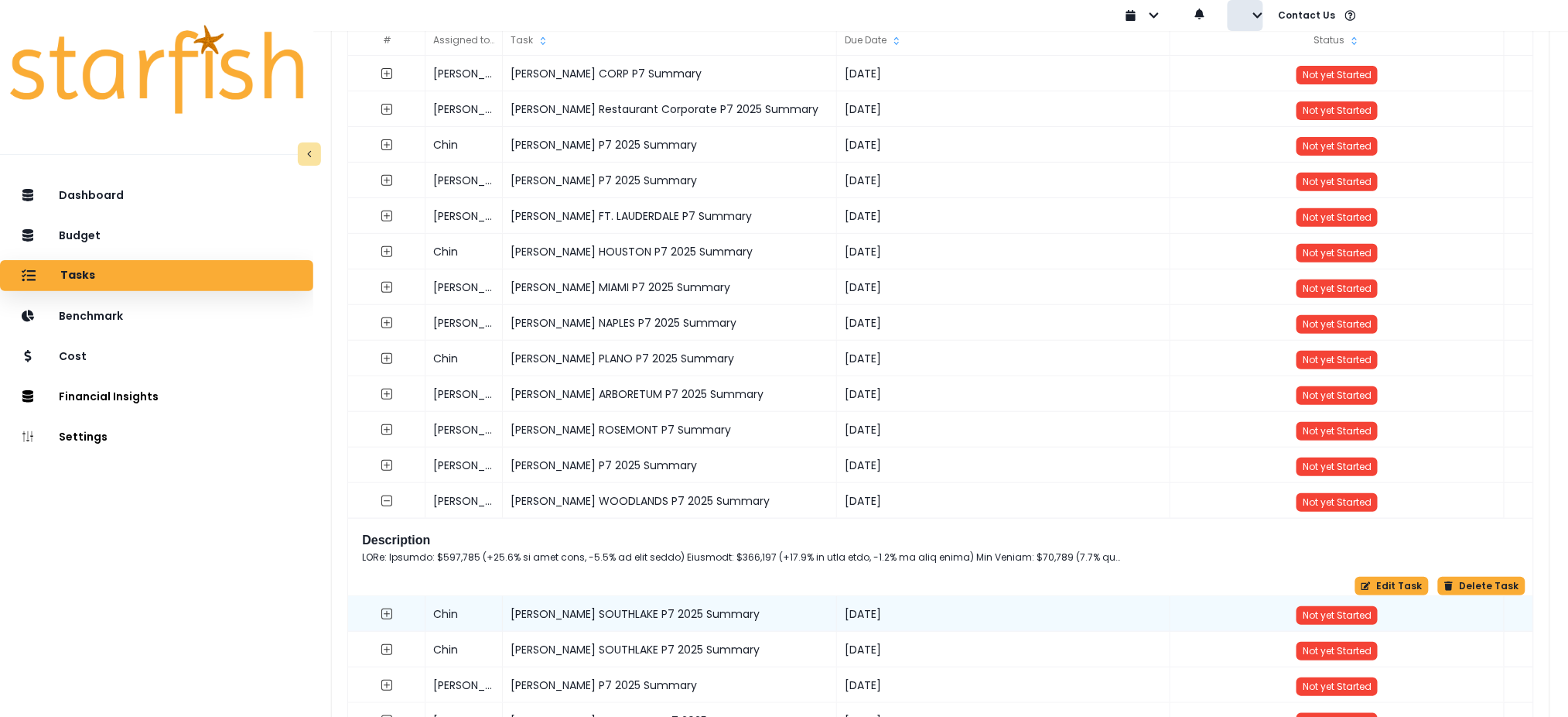
click at [1250, 16] on button "button" at bounding box center [1245, 15] width 36 height 31
click at [1250, 58] on button "Sign out" at bounding box center [1313, 59] width 171 height 31
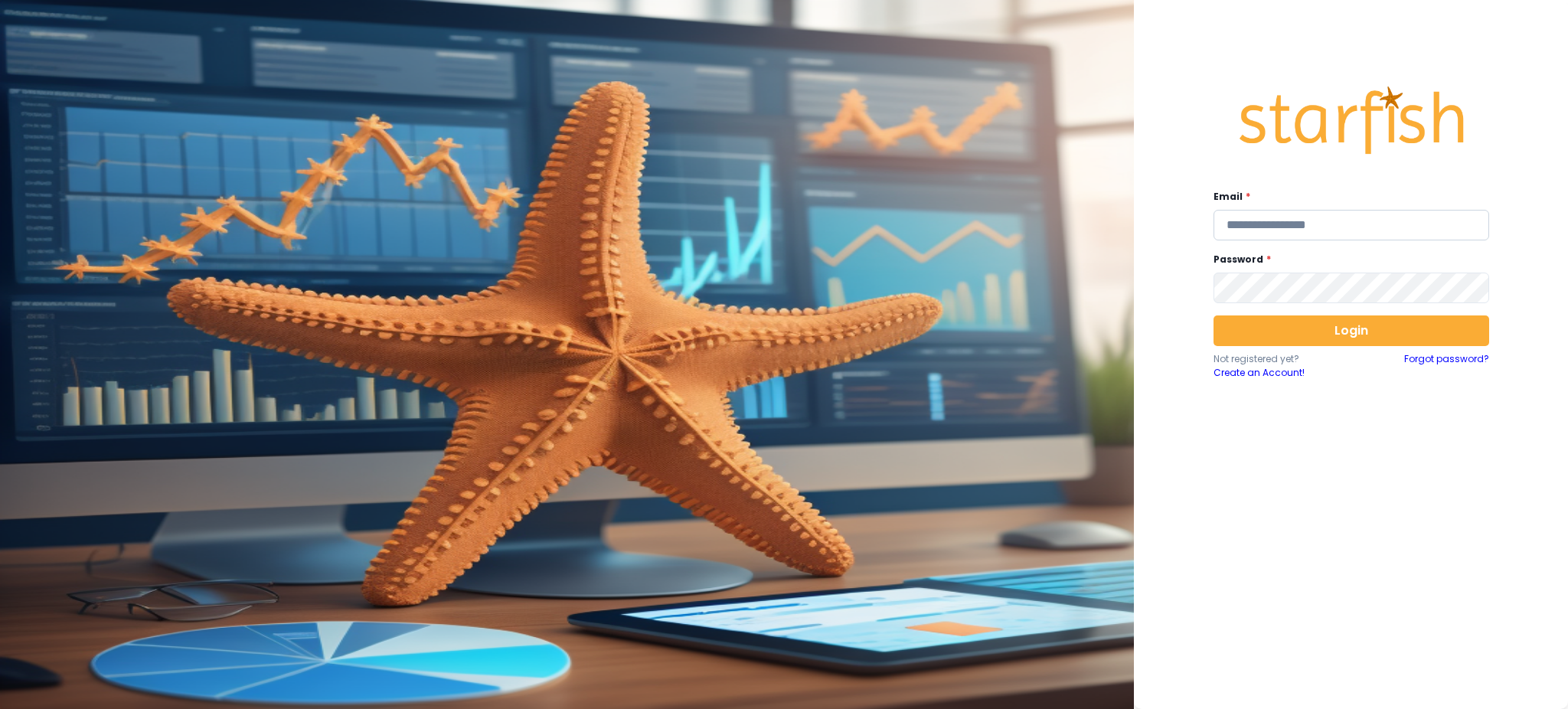
click at [1281, 222] on input "email" at bounding box center [1351, 224] width 275 height 31
type input "**********"
drag, startPoint x: 1360, startPoint y: 689, endPoint x: 1367, endPoint y: 635, distance: 54.5
click at [1360, 689] on div "**********" at bounding box center [1351, 354] width 434 height 709
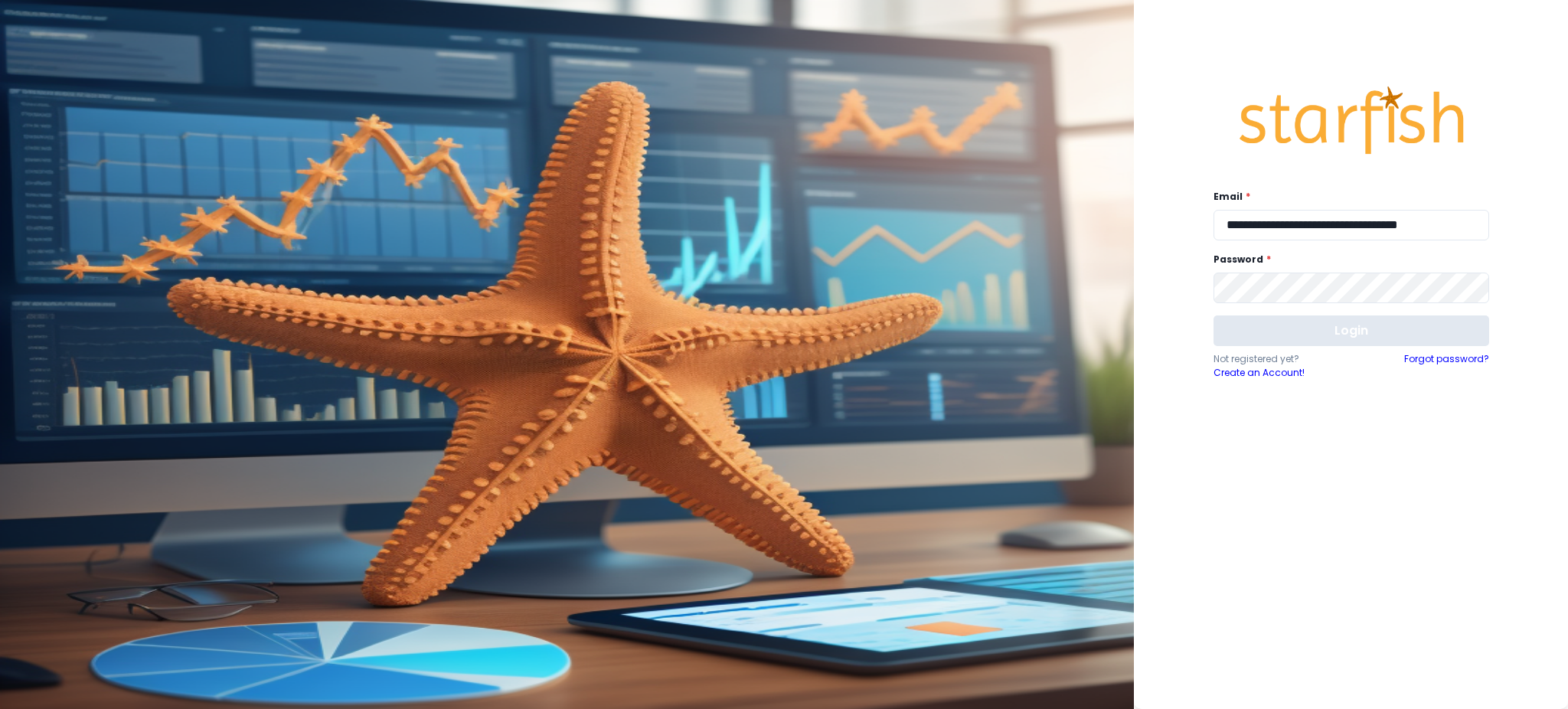
click at [1335, 332] on button "Login" at bounding box center [1351, 330] width 275 height 31
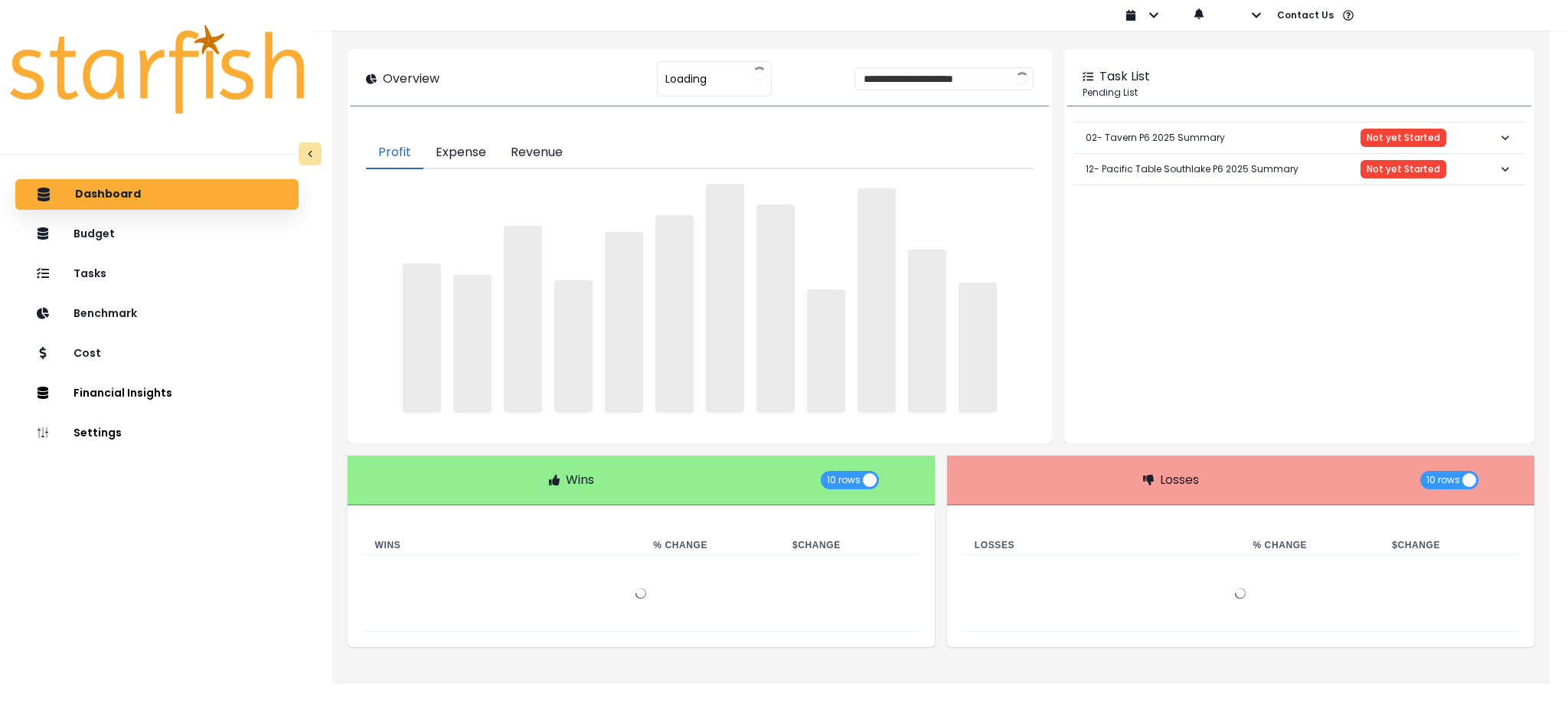
type input "****"
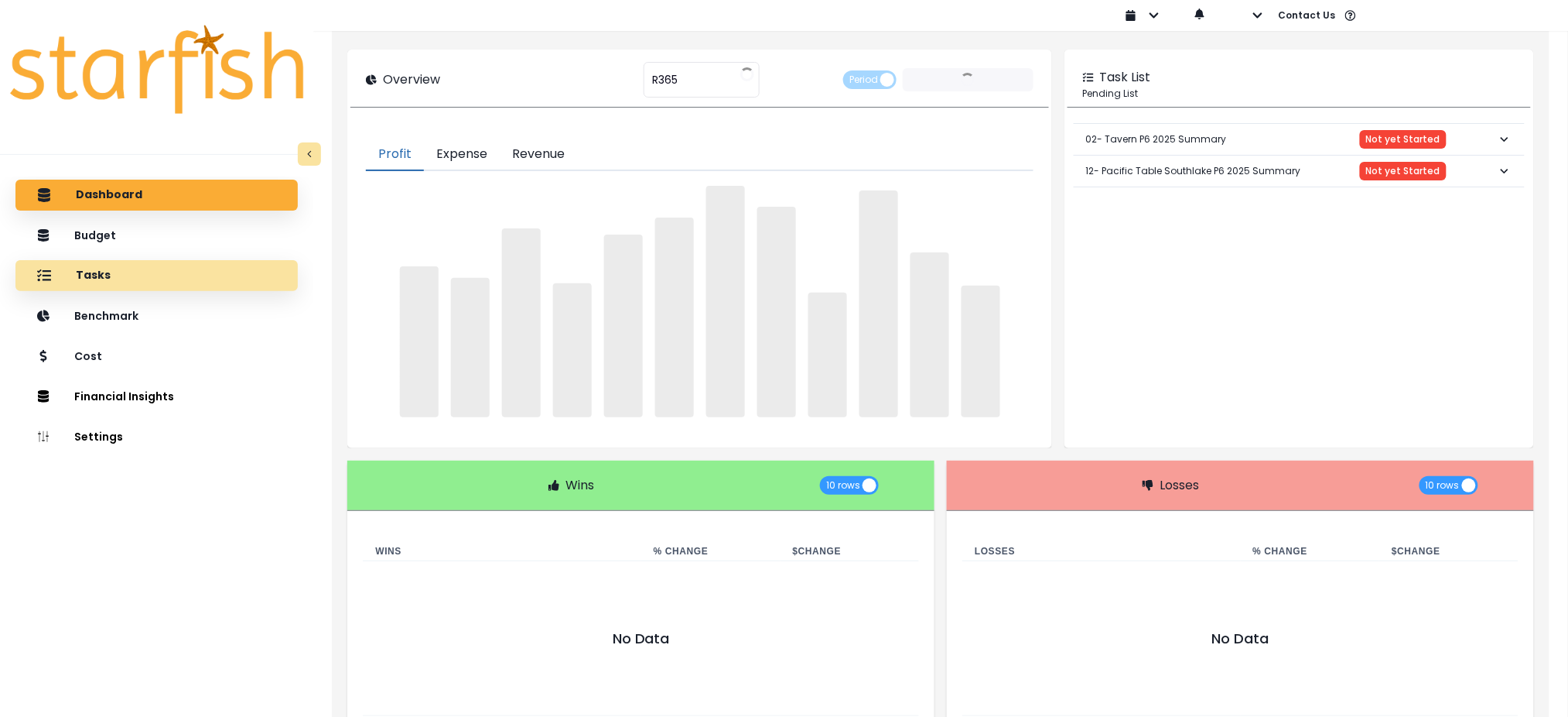
click at [195, 276] on div "Tasks" at bounding box center [156, 276] width 258 height 33
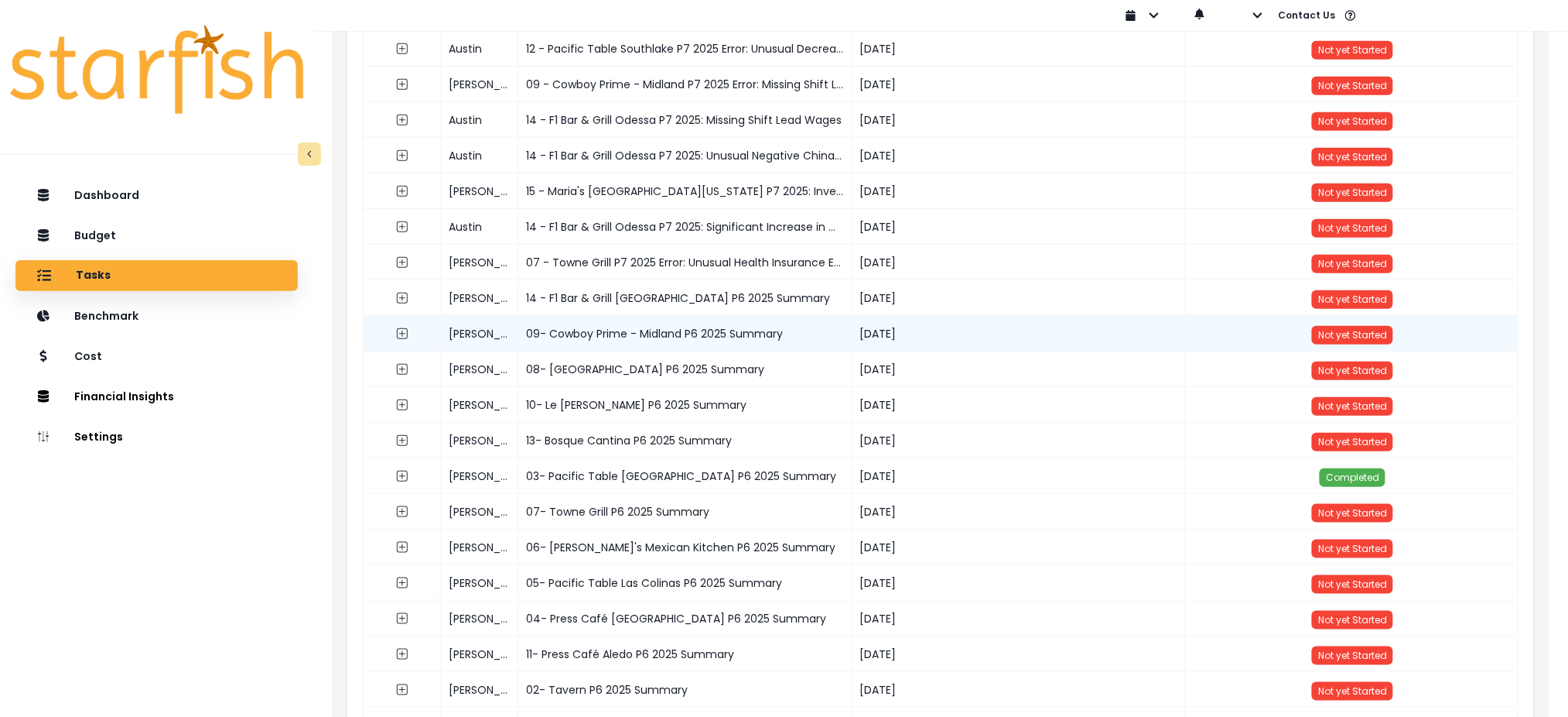
scroll to position [309, 0]
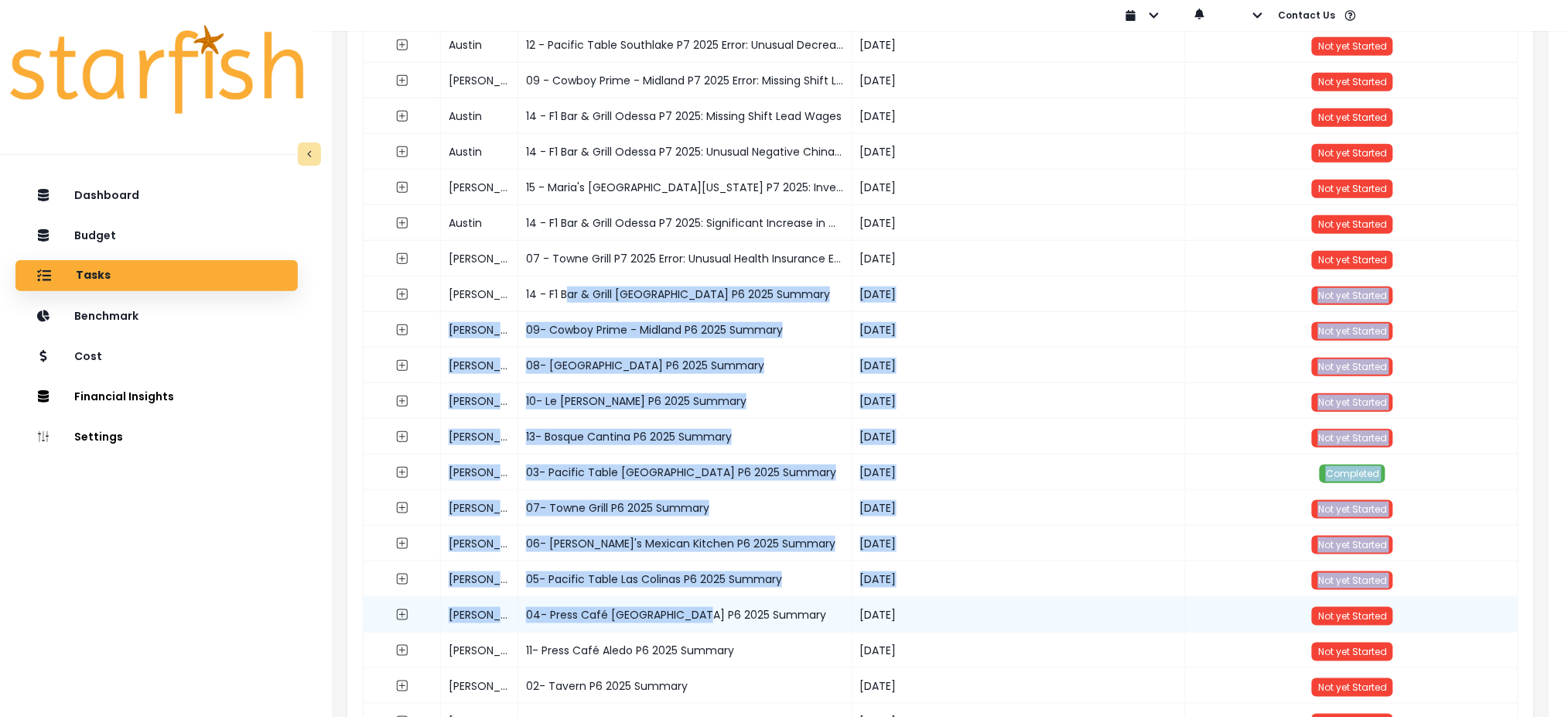
drag, startPoint x: 568, startPoint y: 294, endPoint x: 688, endPoint y: 626, distance: 353.0
click at [688, 626] on div "Austin 14 - F1 Bar & Grill Odessa P7 2025: Significant Increase in Electricity …" at bounding box center [940, 559] width 1154 height 1419
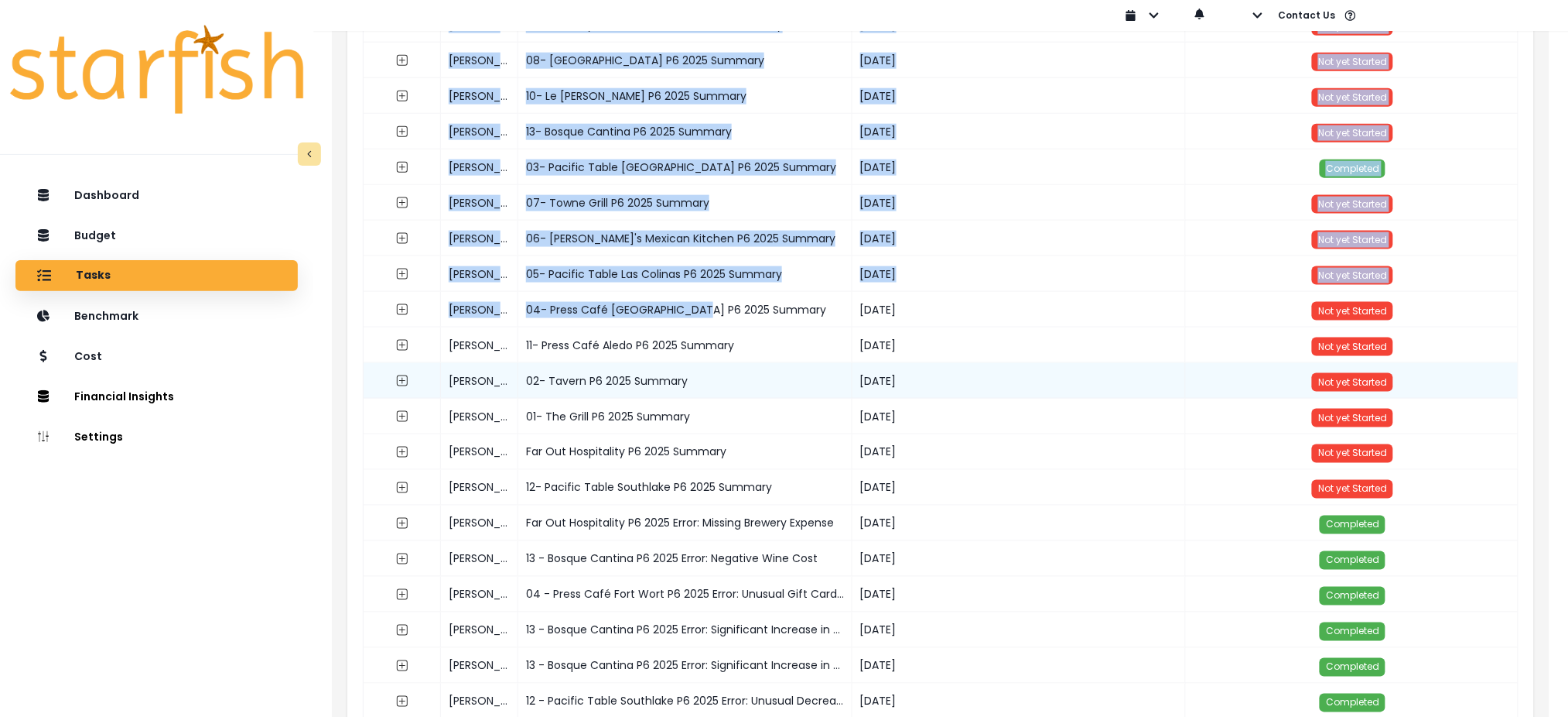
scroll to position [620, 0]
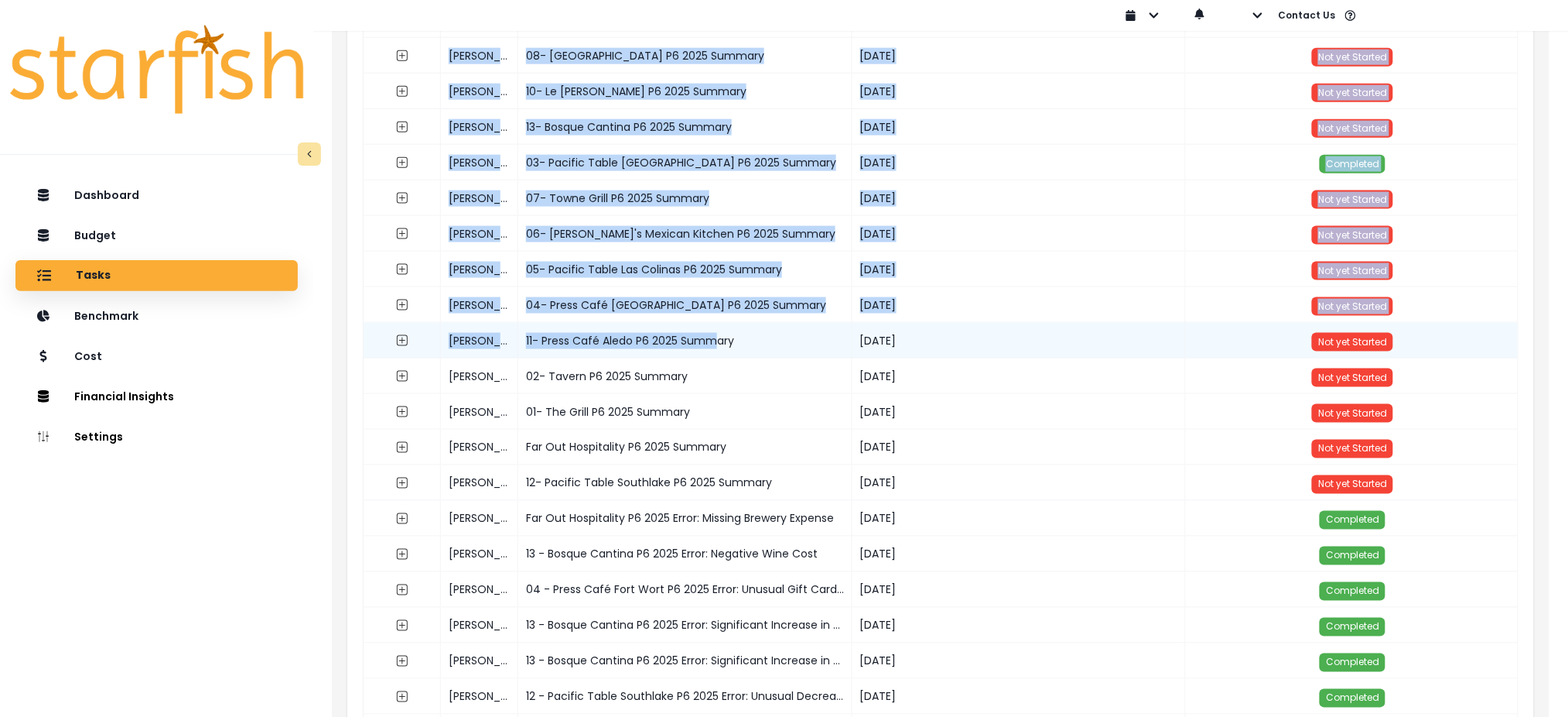
click at [712, 338] on div "11- Press Café Aledo P6 2025 Summary" at bounding box center [685, 340] width 333 height 36
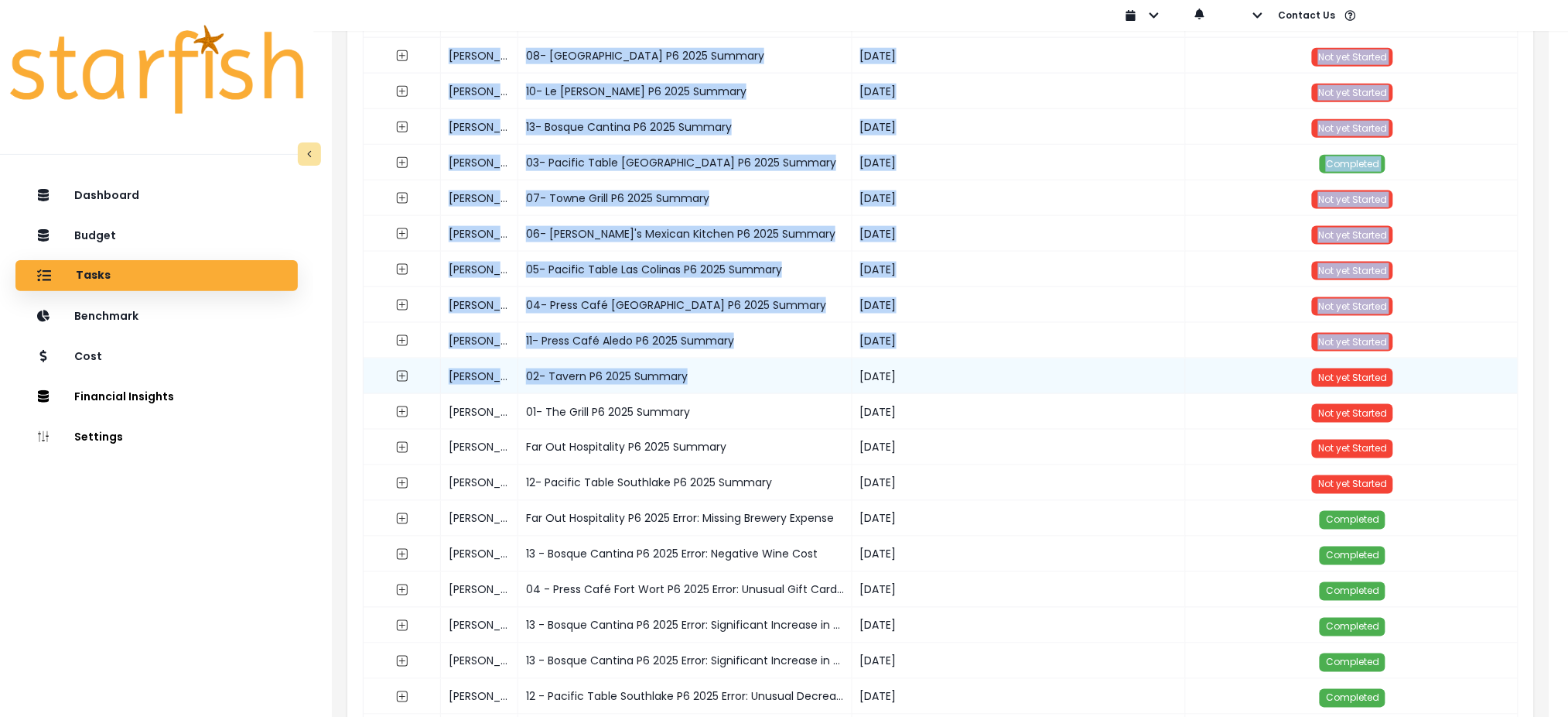
click at [688, 373] on div "02- Tavern P6 2025 Summary" at bounding box center [685, 376] width 333 height 36
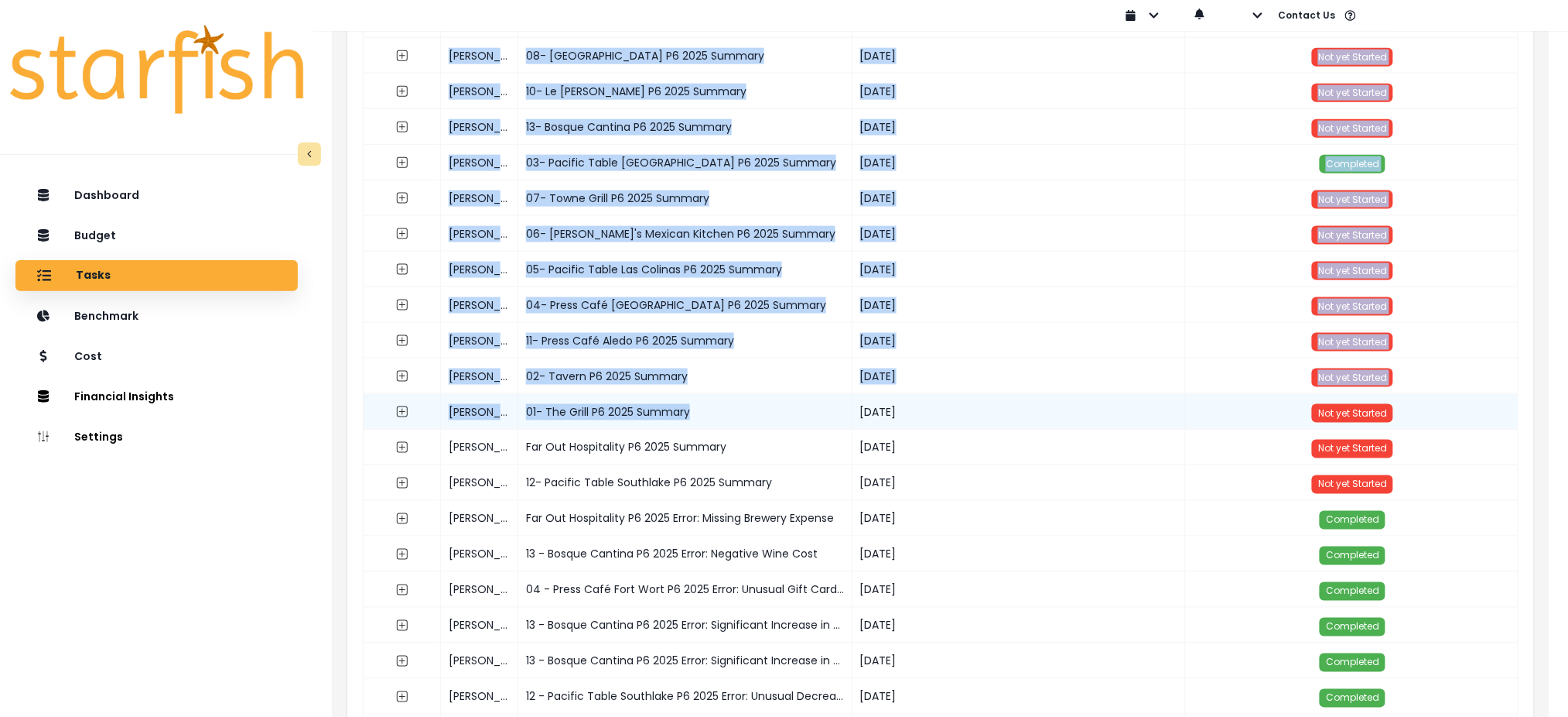
click at [694, 414] on div "01- The Grill P6 2025 Summary" at bounding box center [685, 411] width 333 height 36
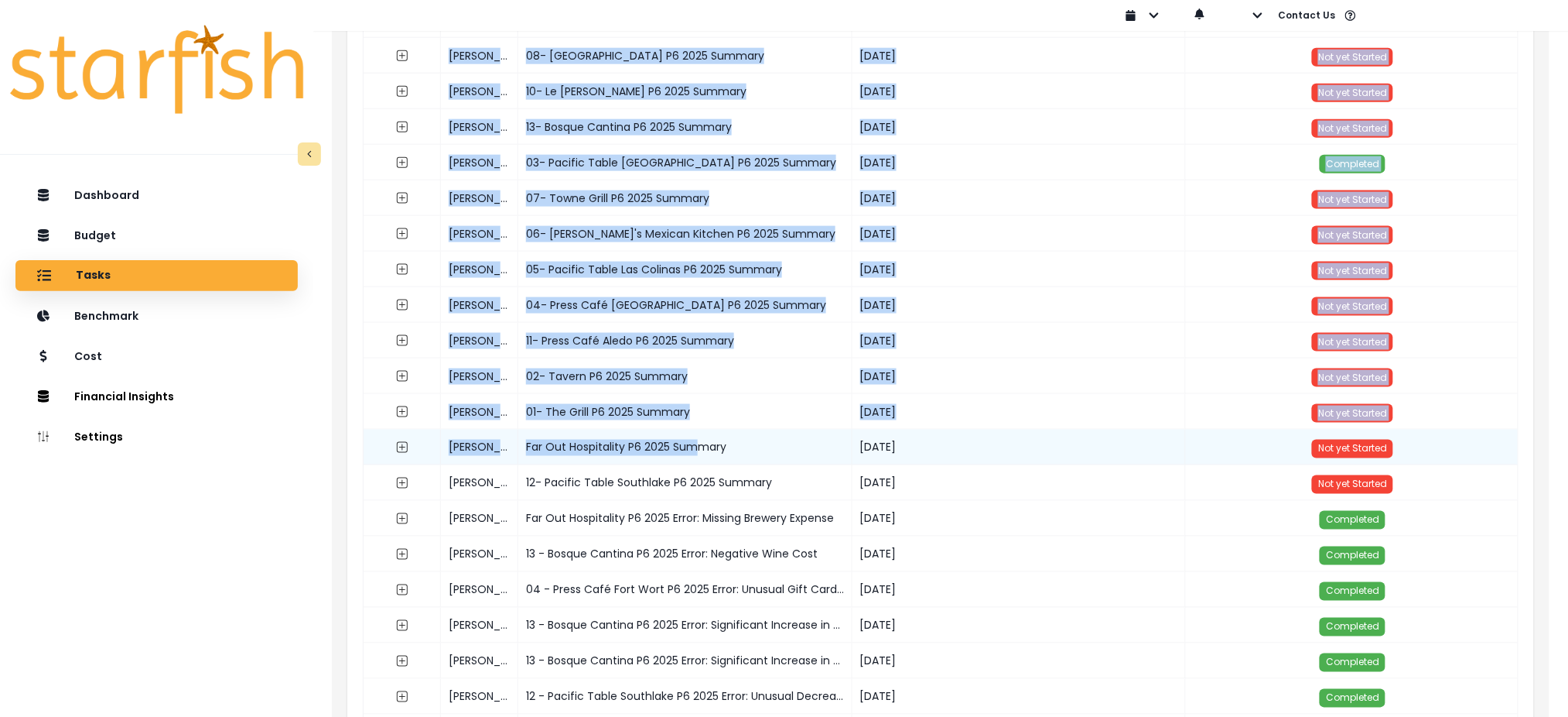
click at [700, 445] on div "Far Out Hospitality P6 2025 Summary" at bounding box center [685, 447] width 333 height 36
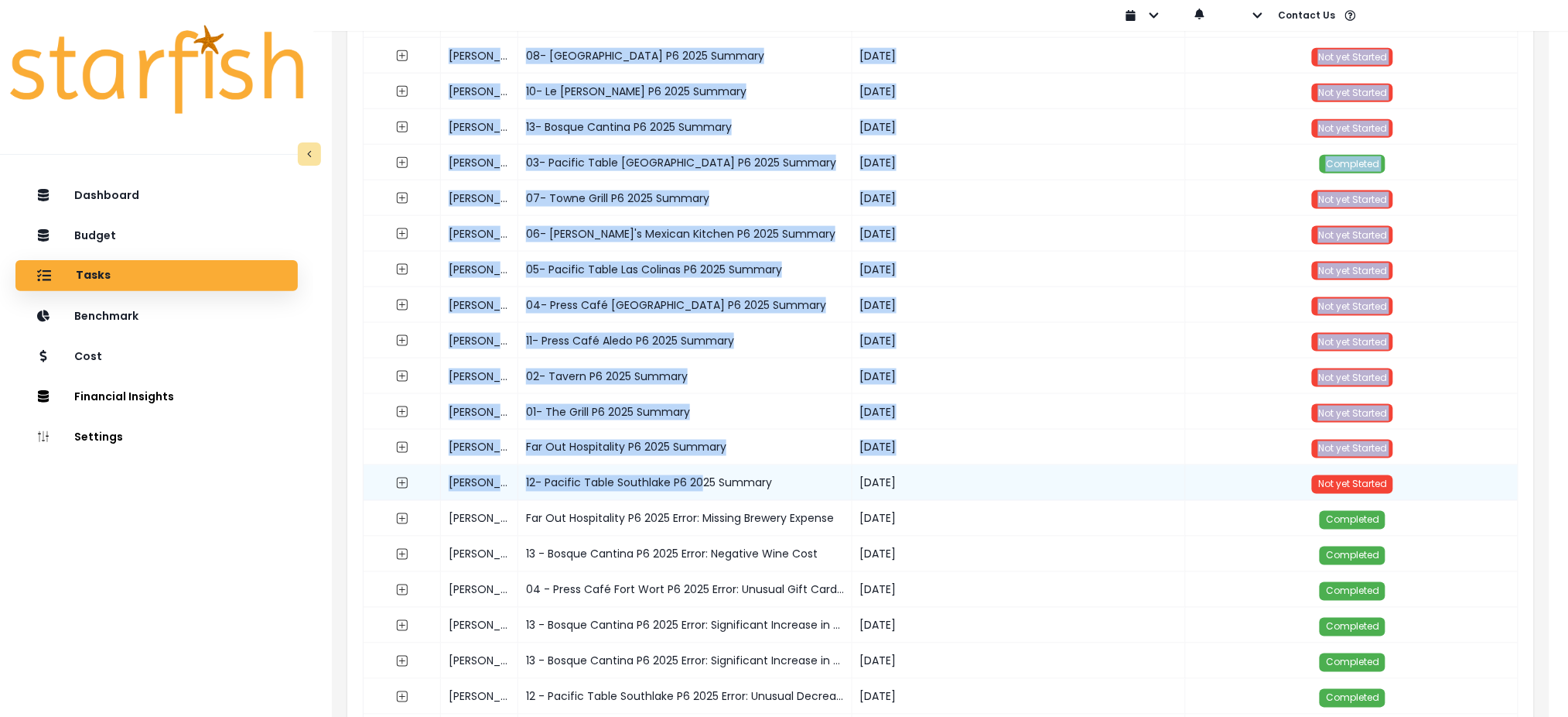
click at [700, 478] on div "12- Pacific Table Southlake P6 2025 Summary" at bounding box center [685, 483] width 333 height 36
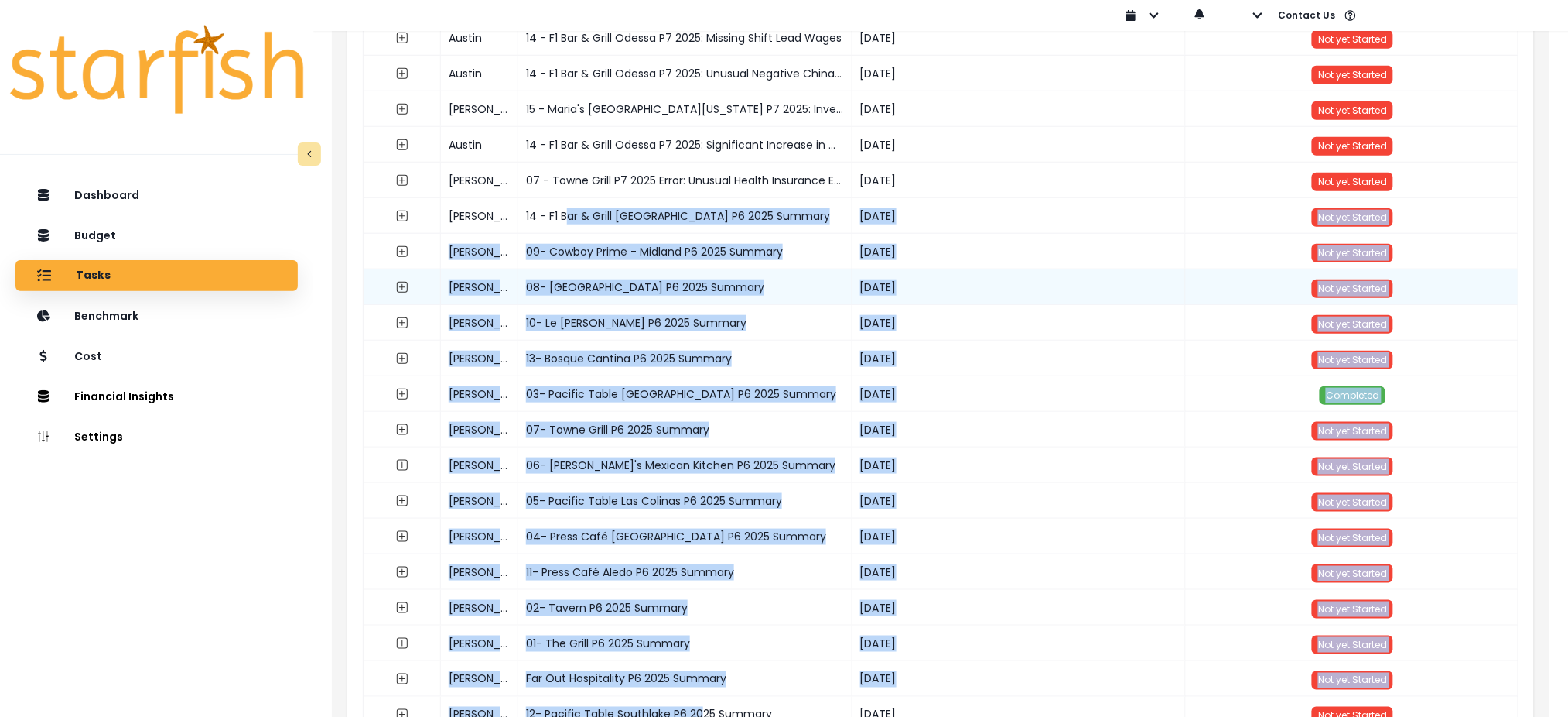
scroll to position [309, 0]
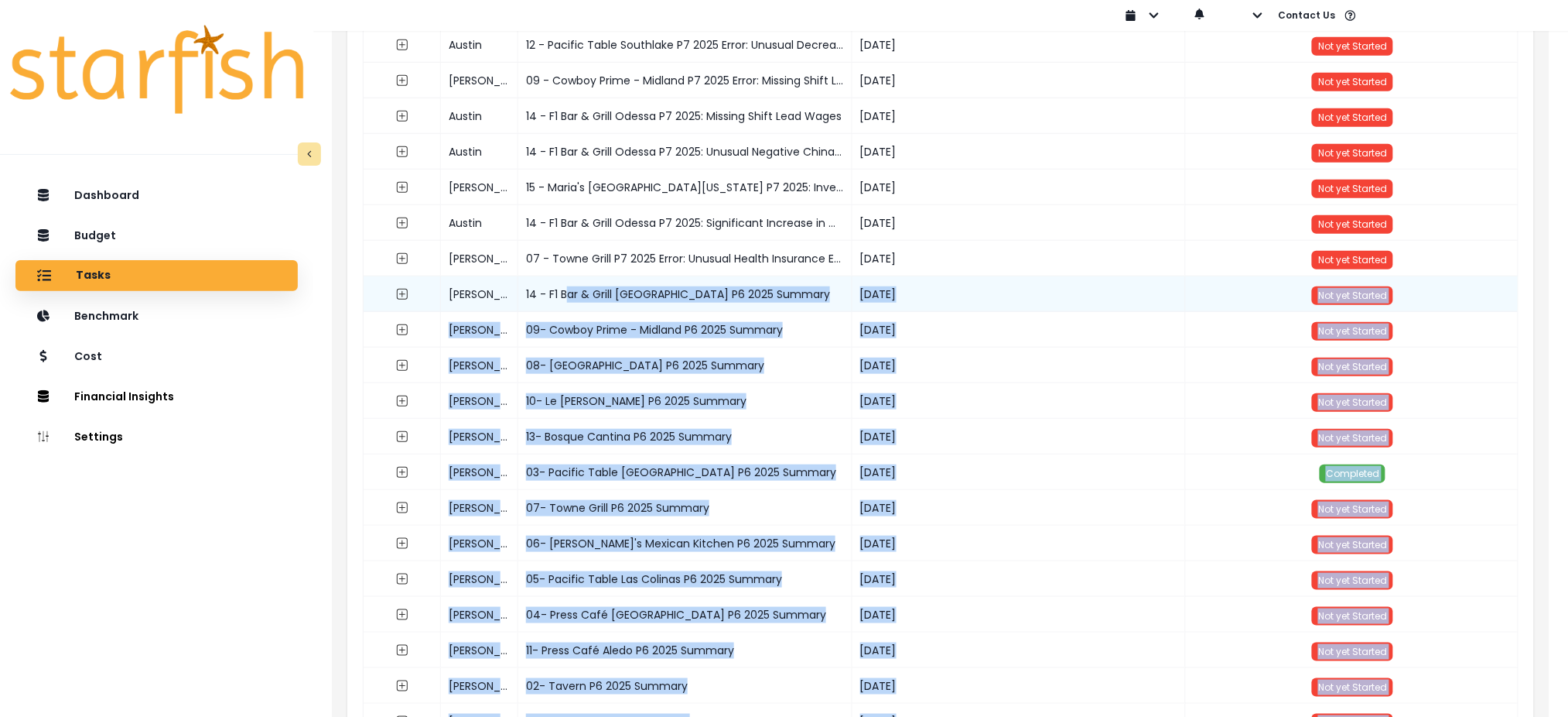
click at [622, 300] on div "14 - F1 Bar & Grill [GEOGRAPHIC_DATA] P6 2025 Summary" at bounding box center [685, 294] width 333 height 36
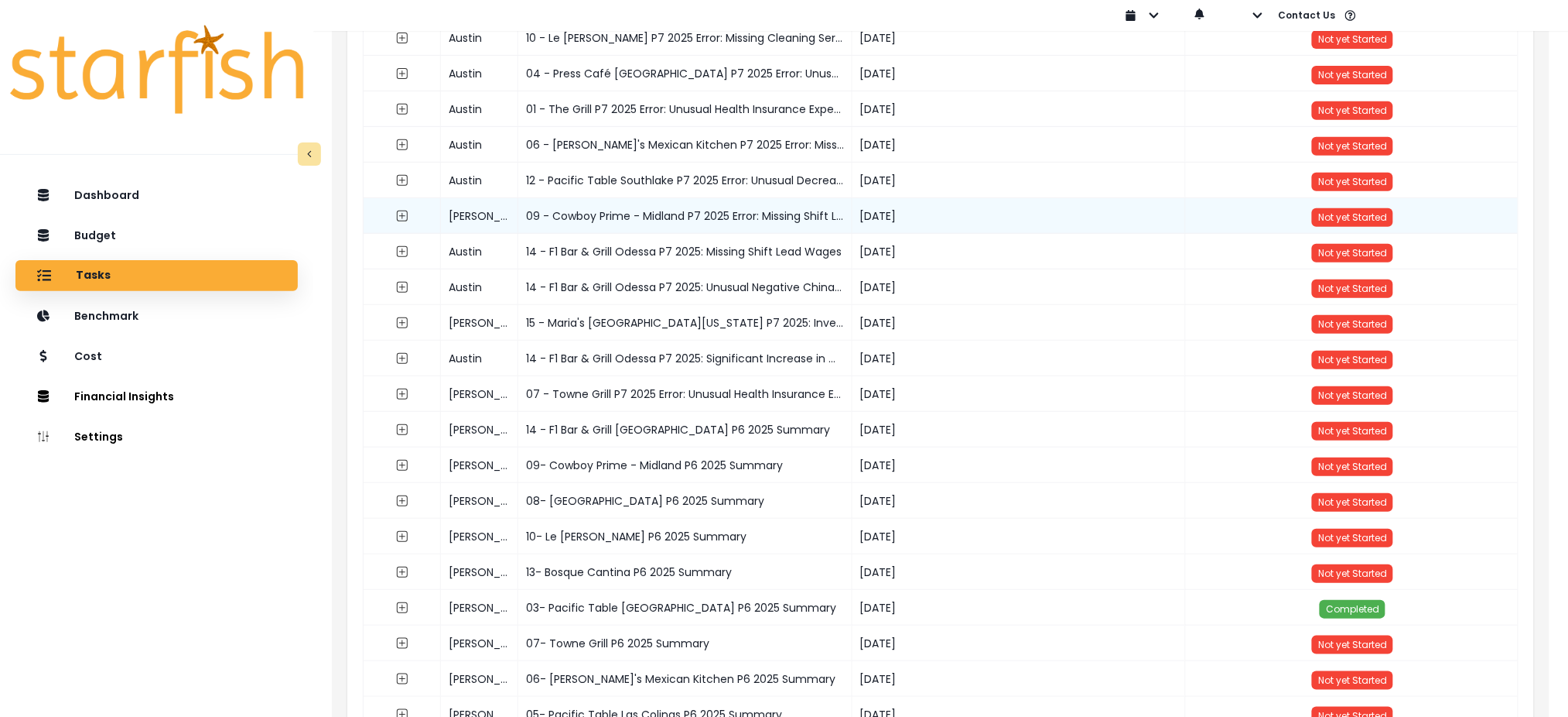
scroll to position [0, 0]
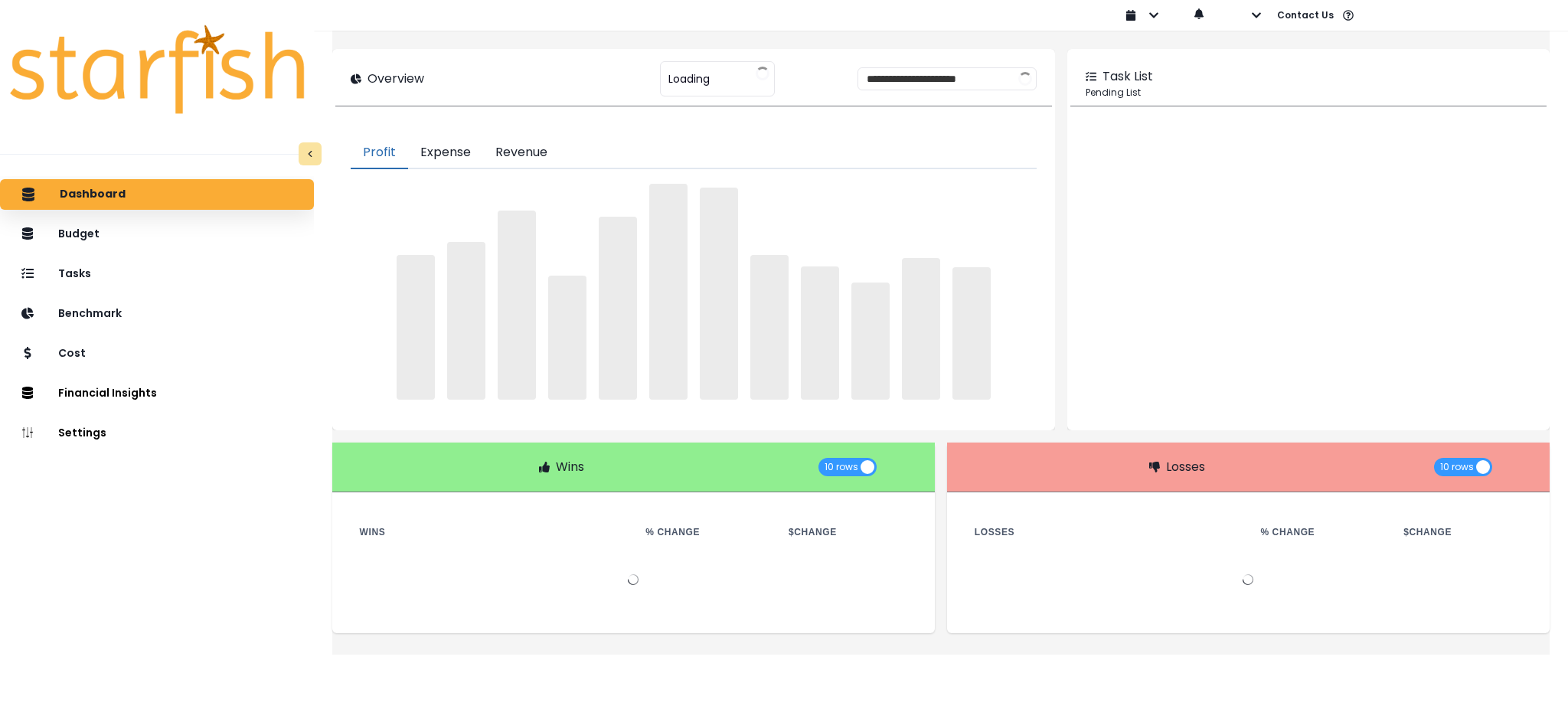
type input "****"
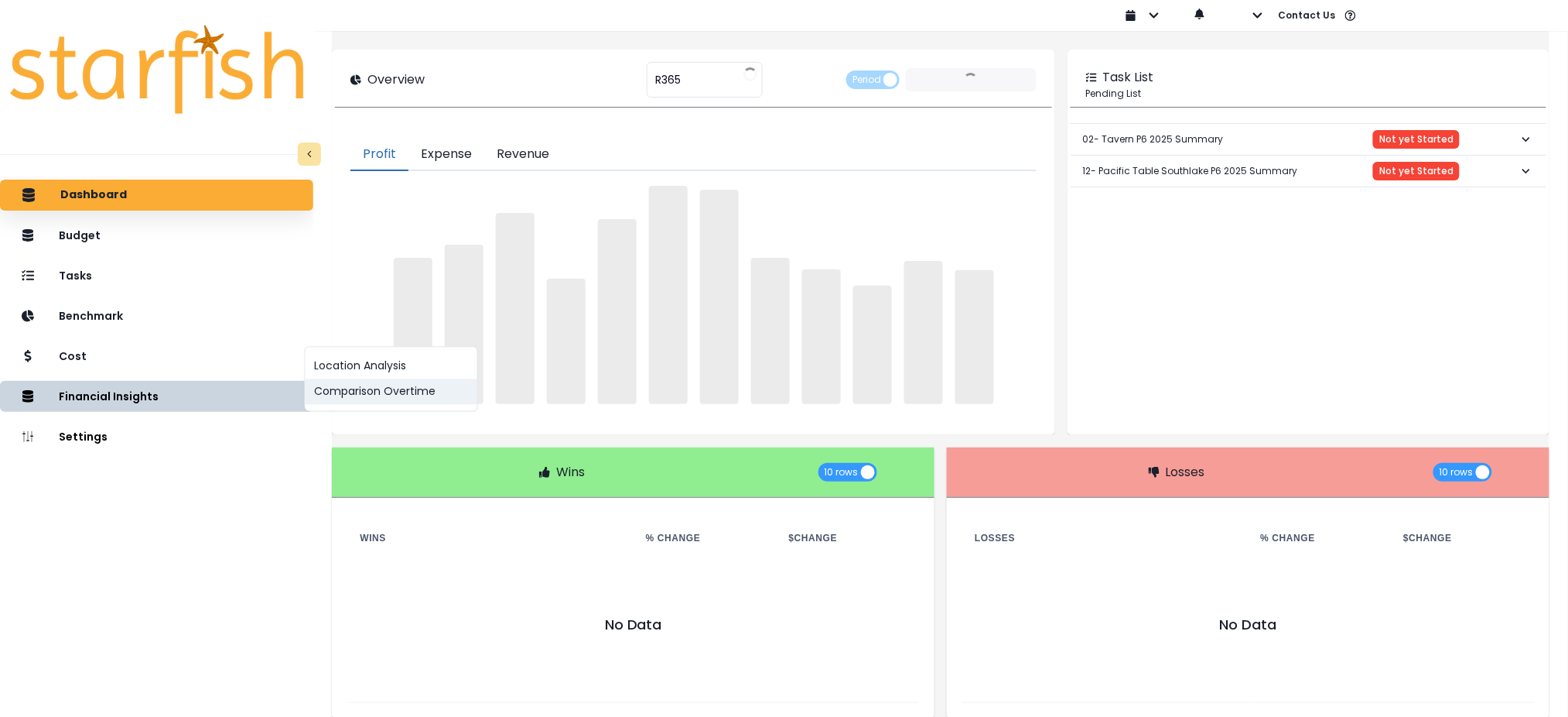
click at [355, 399] on button "Comparison Overtime" at bounding box center [391, 391] width 171 height 25
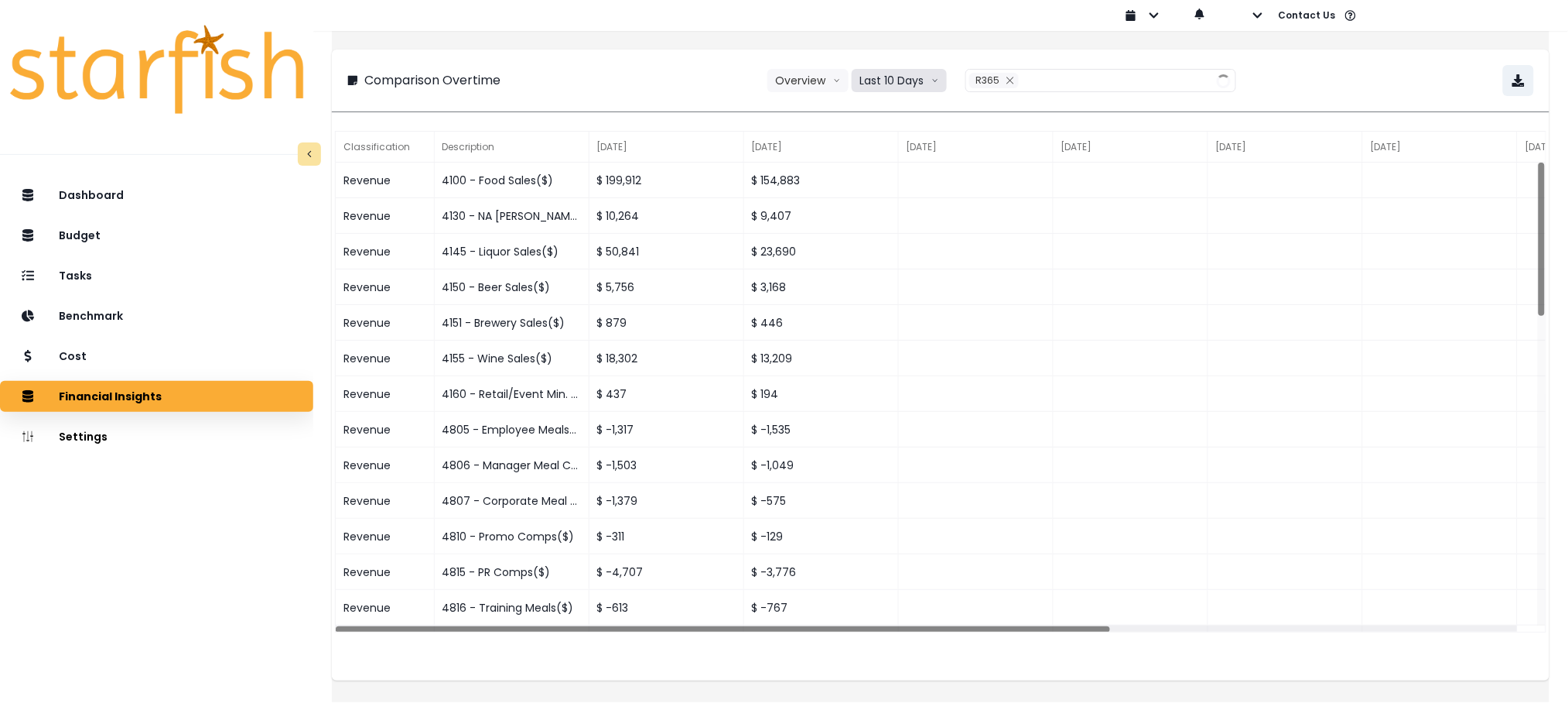
click at [921, 86] on button "Last 10 Days" at bounding box center [899, 80] width 96 height 23
click at [906, 165] on span "Last 15 Periods" at bounding box center [898, 166] width 75 height 16
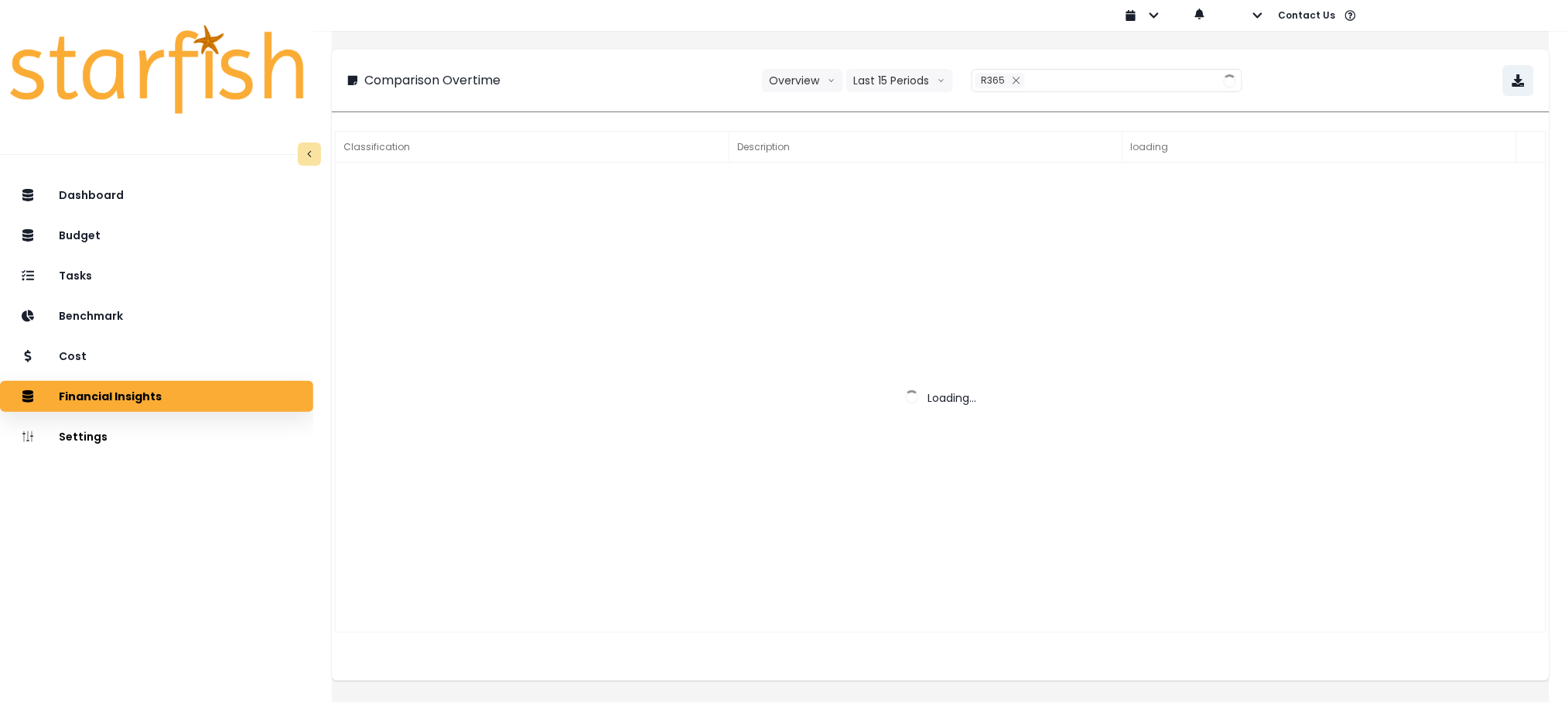
click at [659, 69] on div "Comparison Overtime Overview Overview % of cost % of sales Last 15 Periods Last…" at bounding box center [940, 80] width 1187 height 31
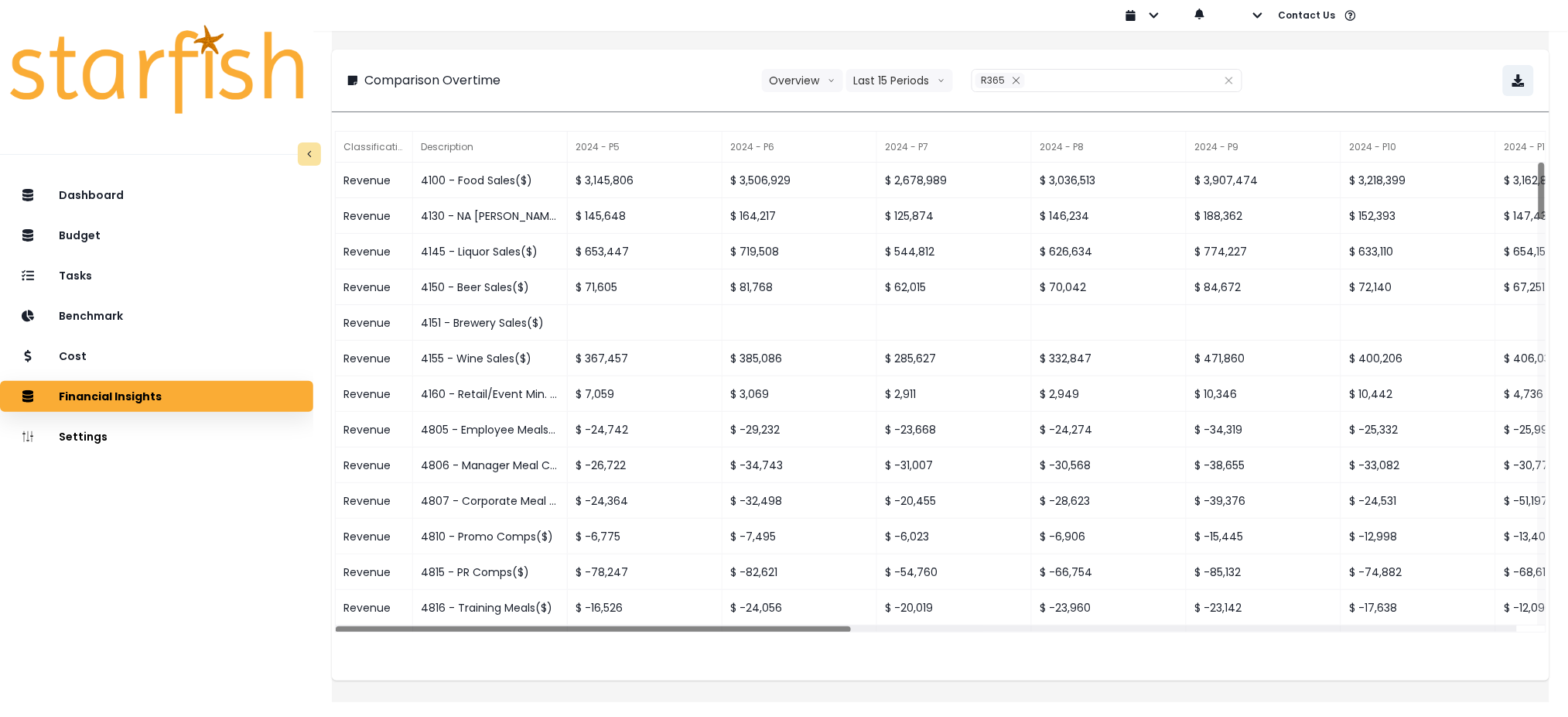
click at [1090, 67] on div "Comparison Overtime Overview Overview % of cost % of sales Last 15 Periods Last…" at bounding box center [940, 80] width 1187 height 31
click at [1013, 80] on icon "close" at bounding box center [1016, 81] width 9 height 9
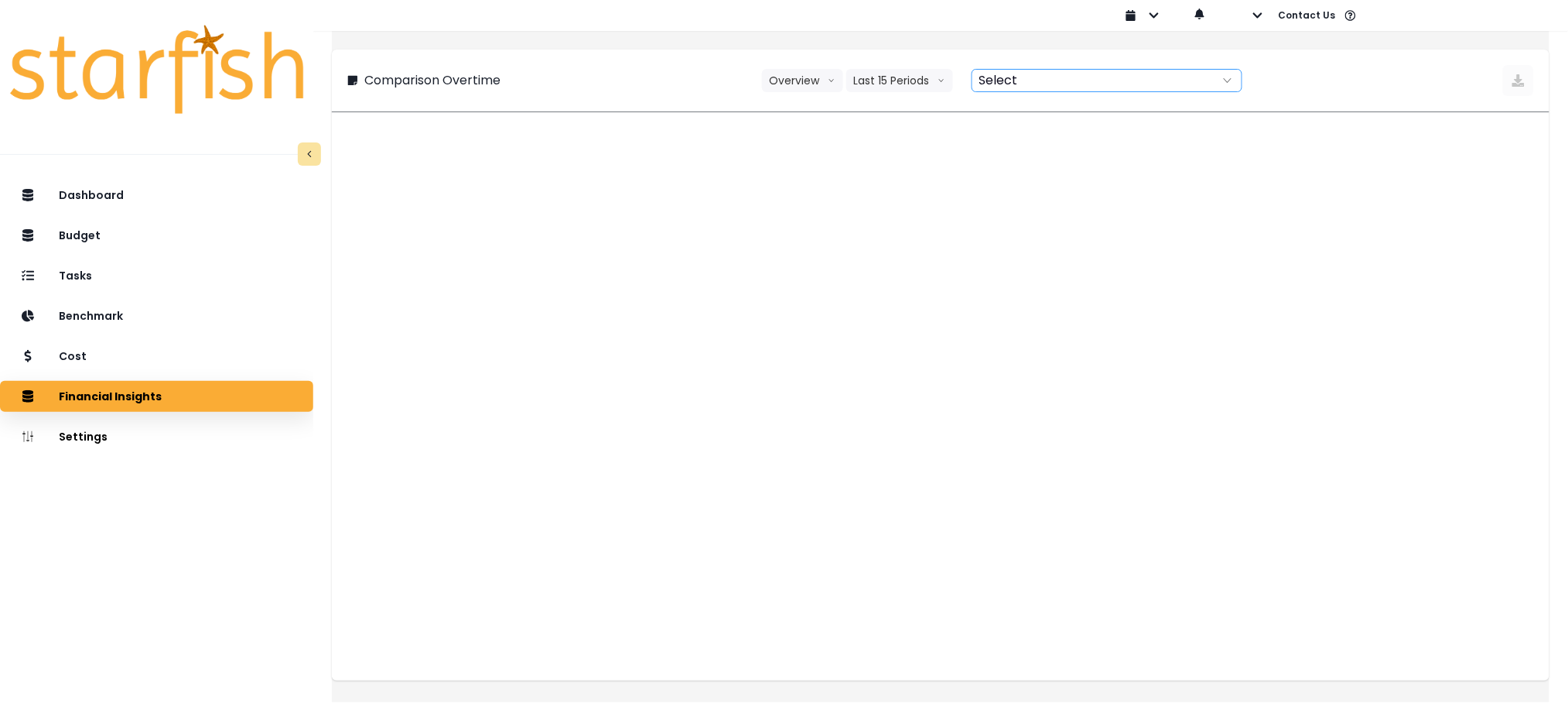
click at [1042, 81] on div at bounding box center [1089, 80] width 235 height 22
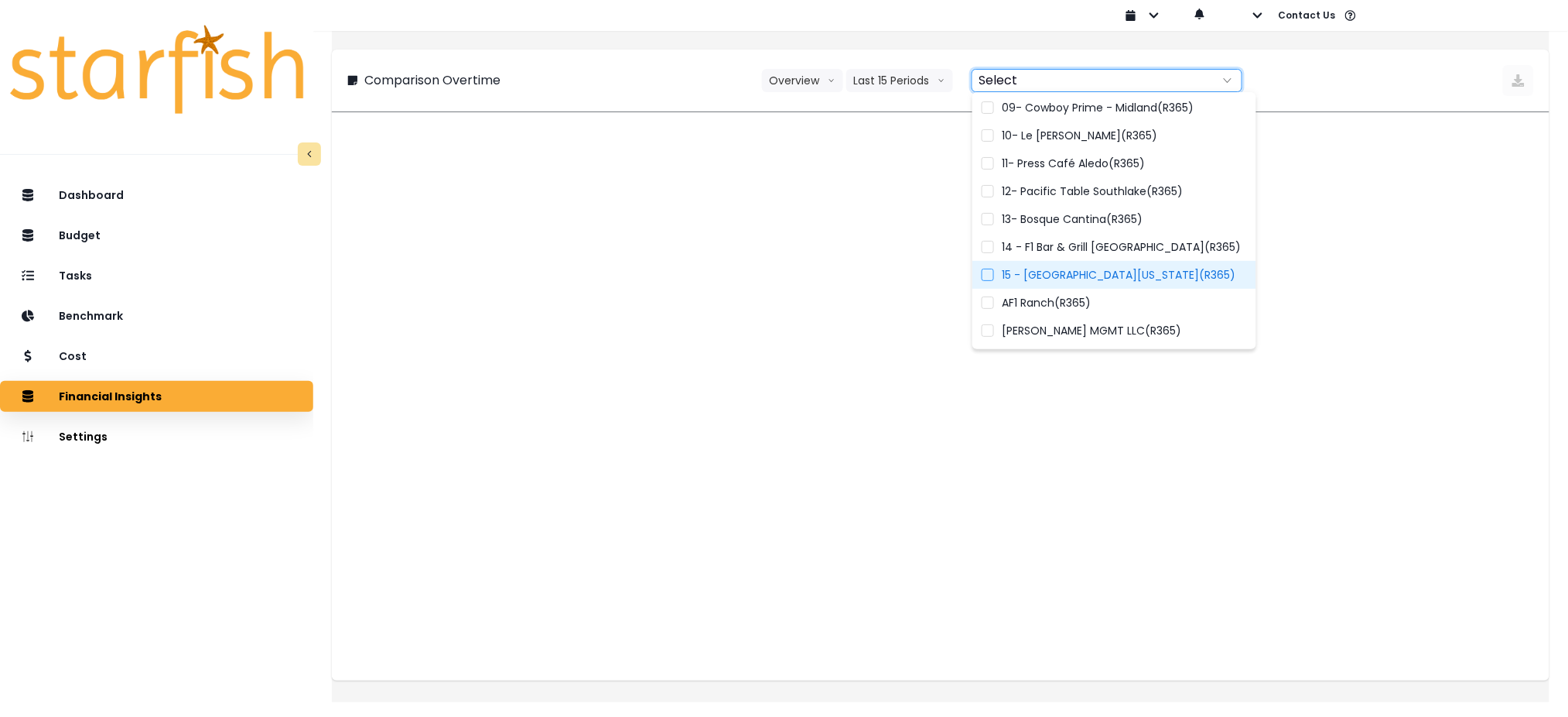
scroll to position [1, 0]
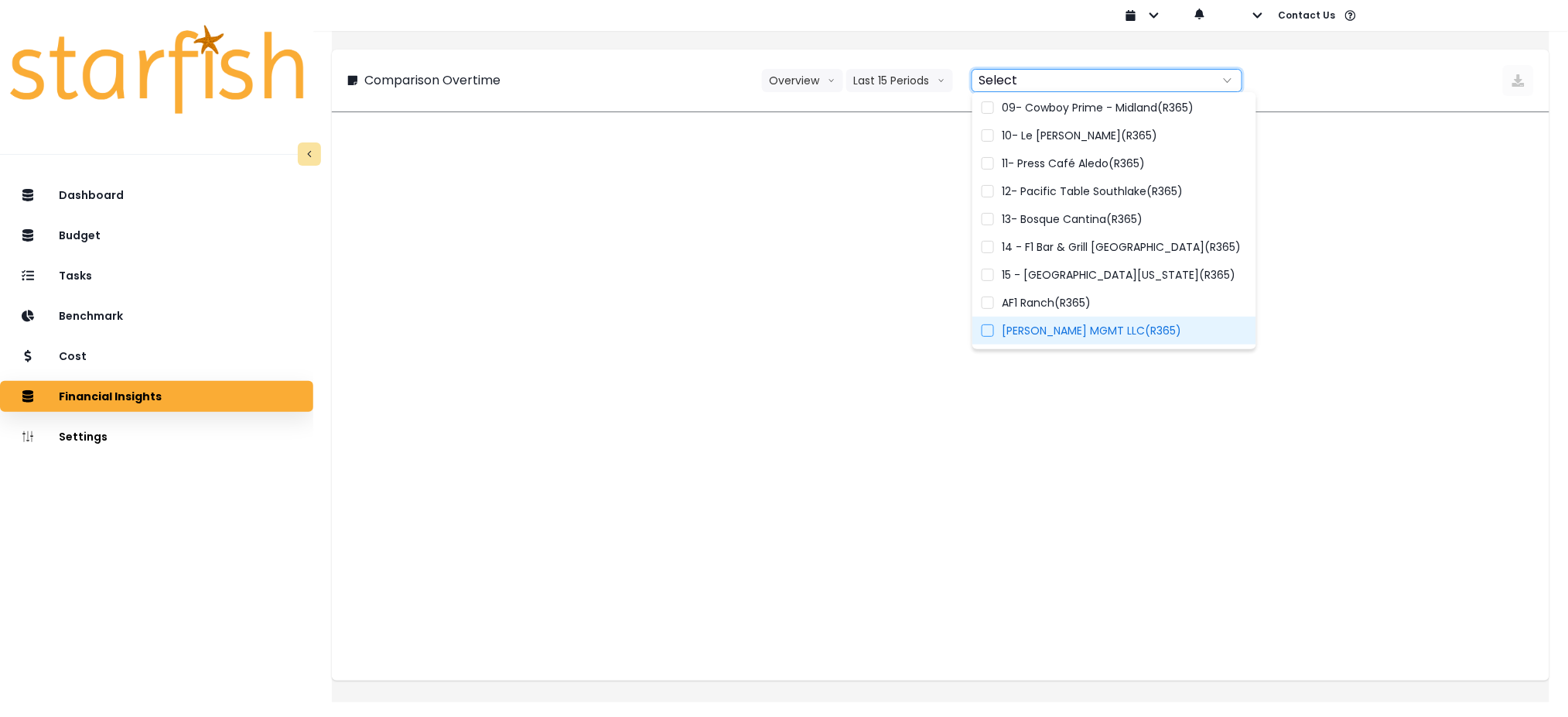
click at [1063, 341] on label "[PERSON_NAME] MGMT LLC(R365)" at bounding box center [1114, 331] width 284 height 28
type input "**********"
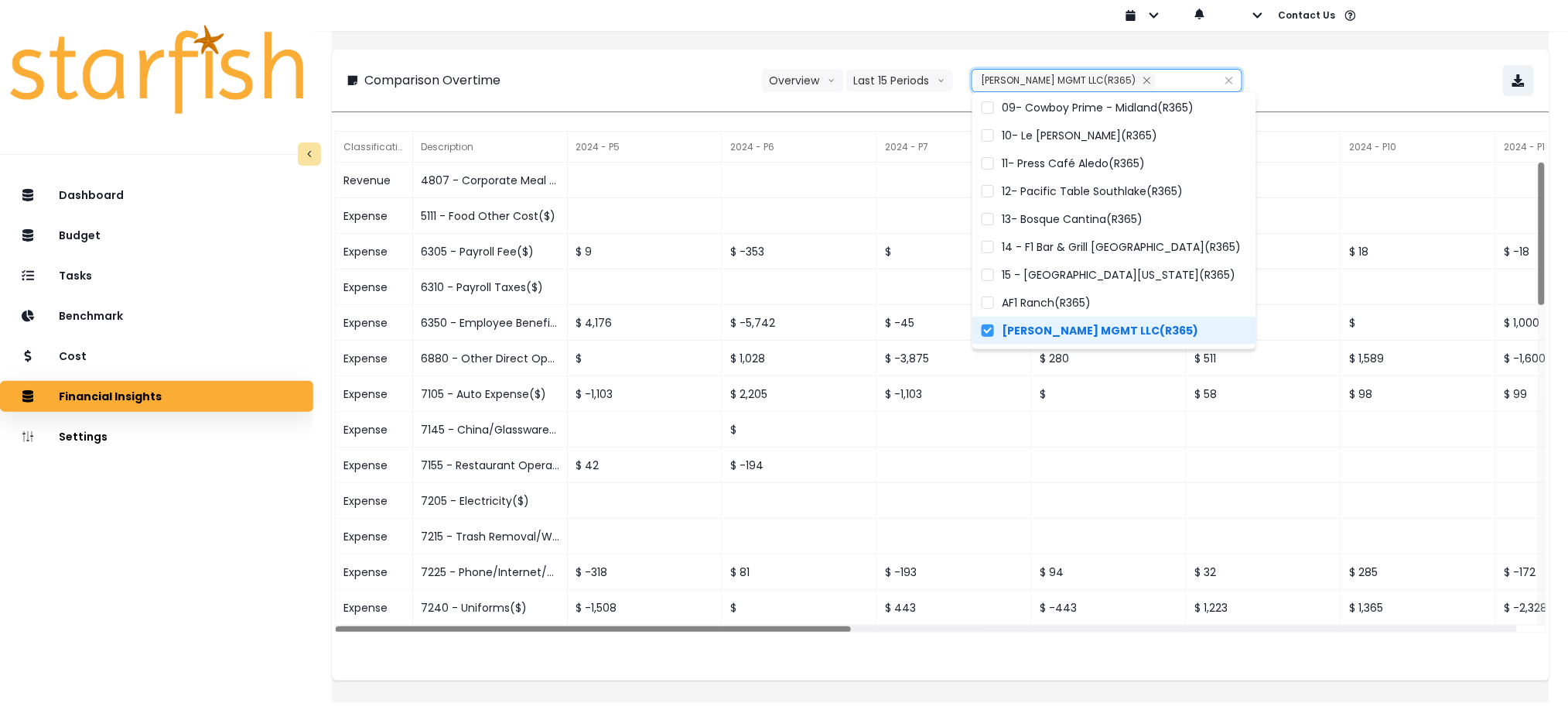
scroll to position [0, 0]
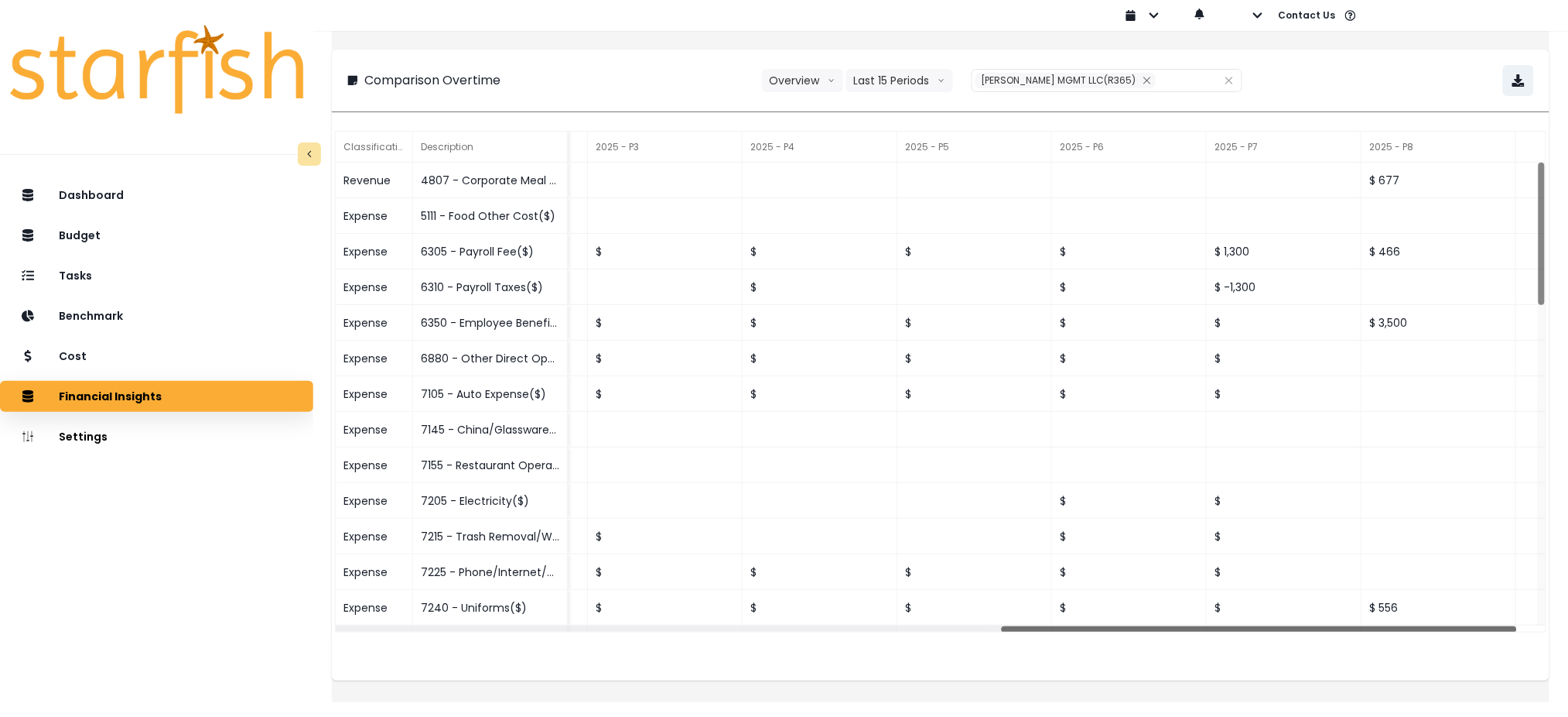
drag, startPoint x: 642, startPoint y: 625, endPoint x: 1410, endPoint y: 633, distance: 768.0
click at [1410, 633] on div "Classification Description 2024 - P5 2024 - P6 2024 - P7 2024 - P8 2024 - P9 20…" at bounding box center [940, 404] width 1218 height 553
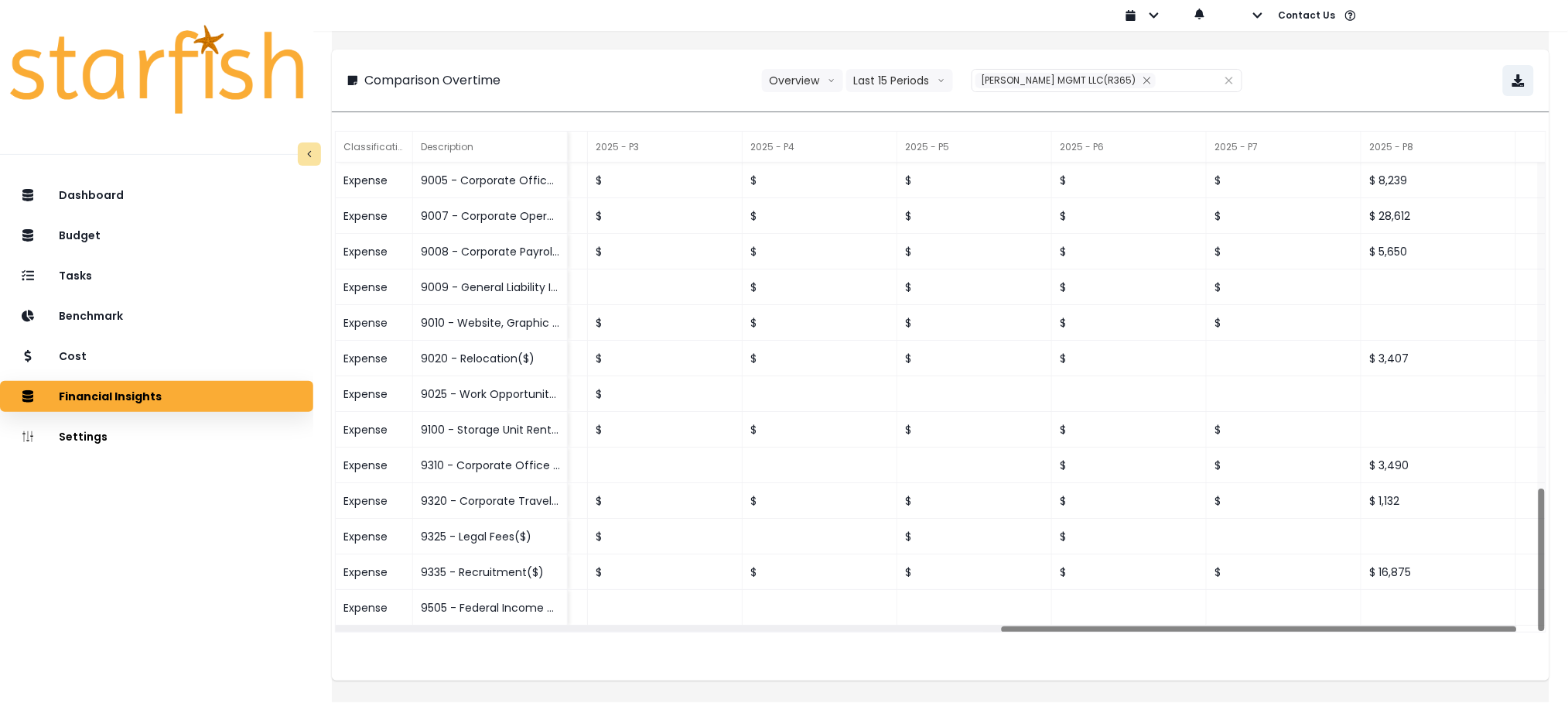
scroll to position [1, 0]
click at [1139, 81] on button "Remove" at bounding box center [1147, 81] width 17 height 16
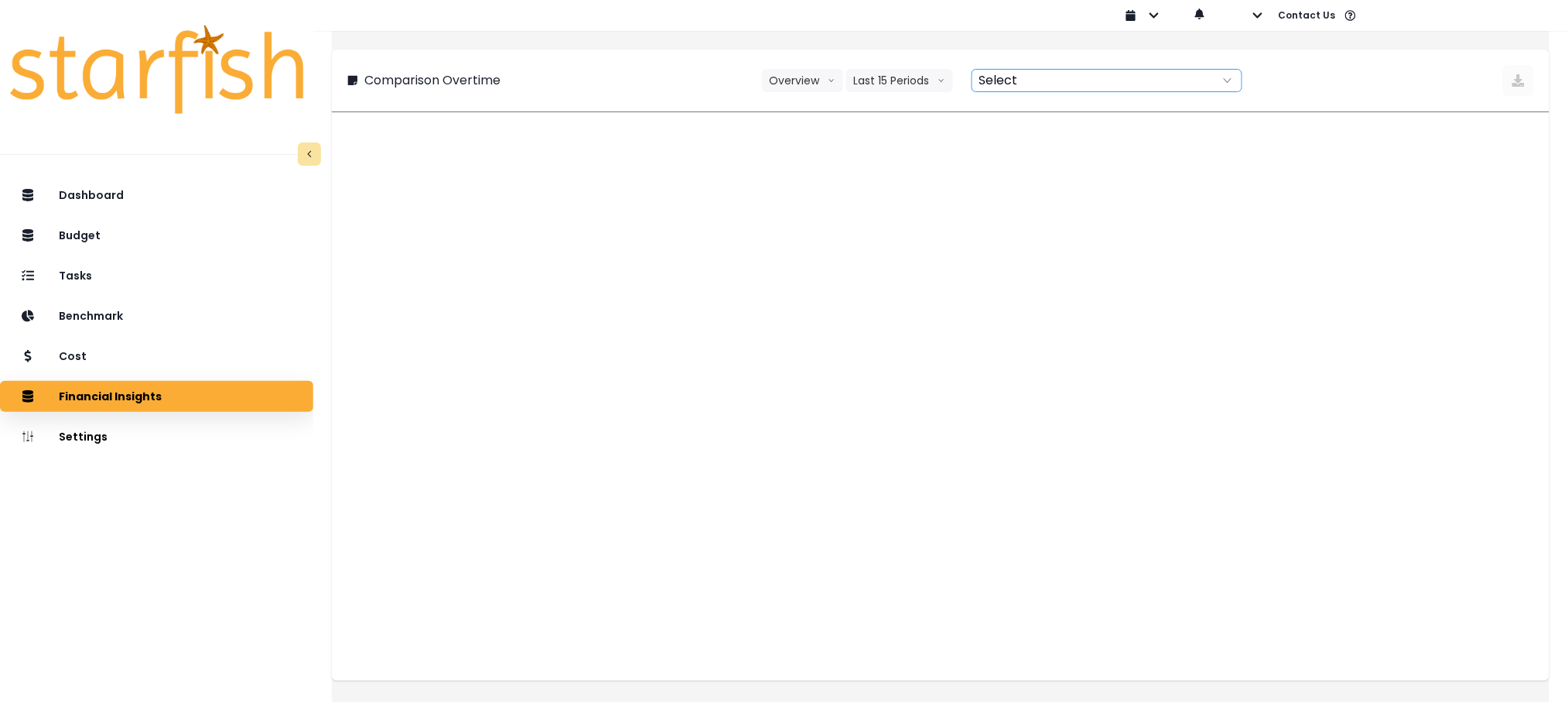
click at [1137, 81] on div at bounding box center [1089, 80] width 235 height 22
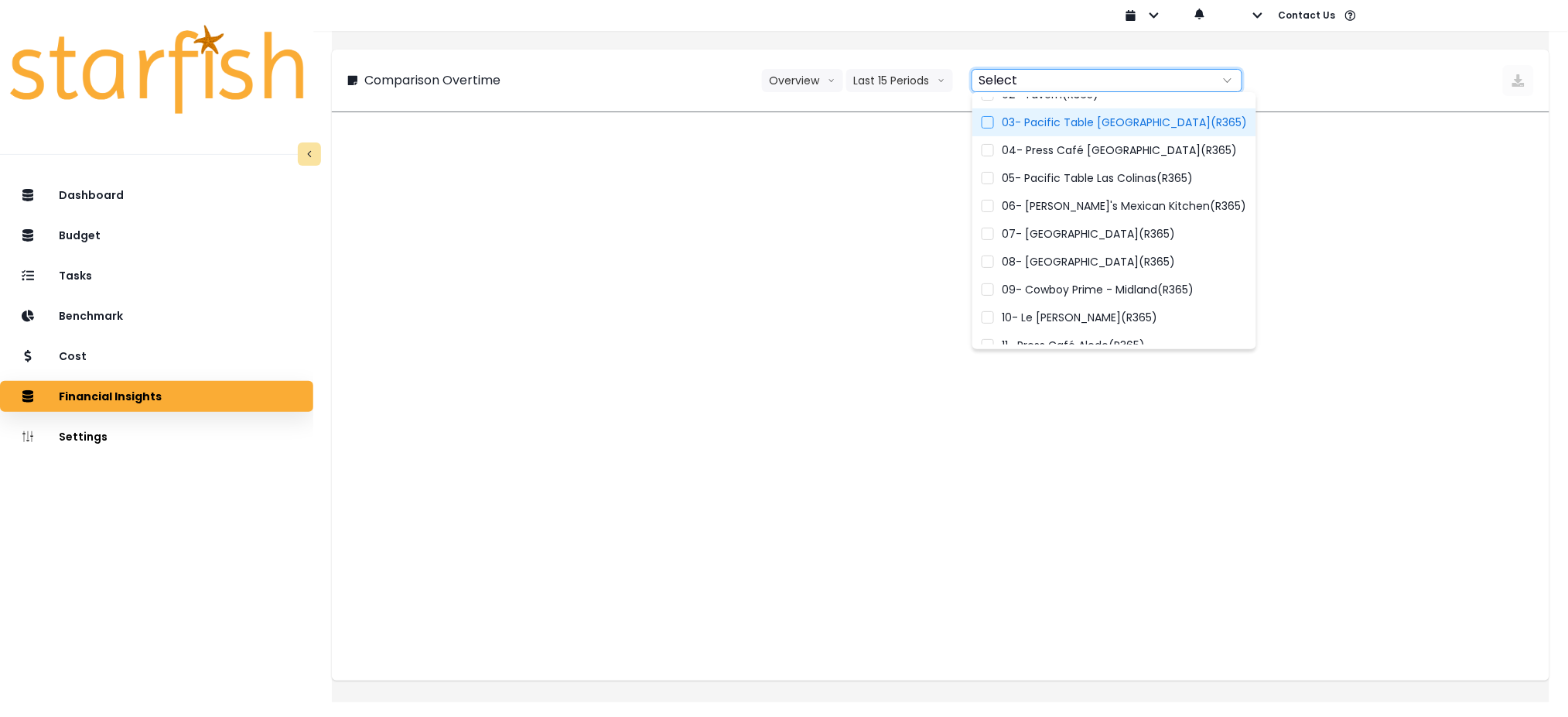
scroll to position [254, 0]
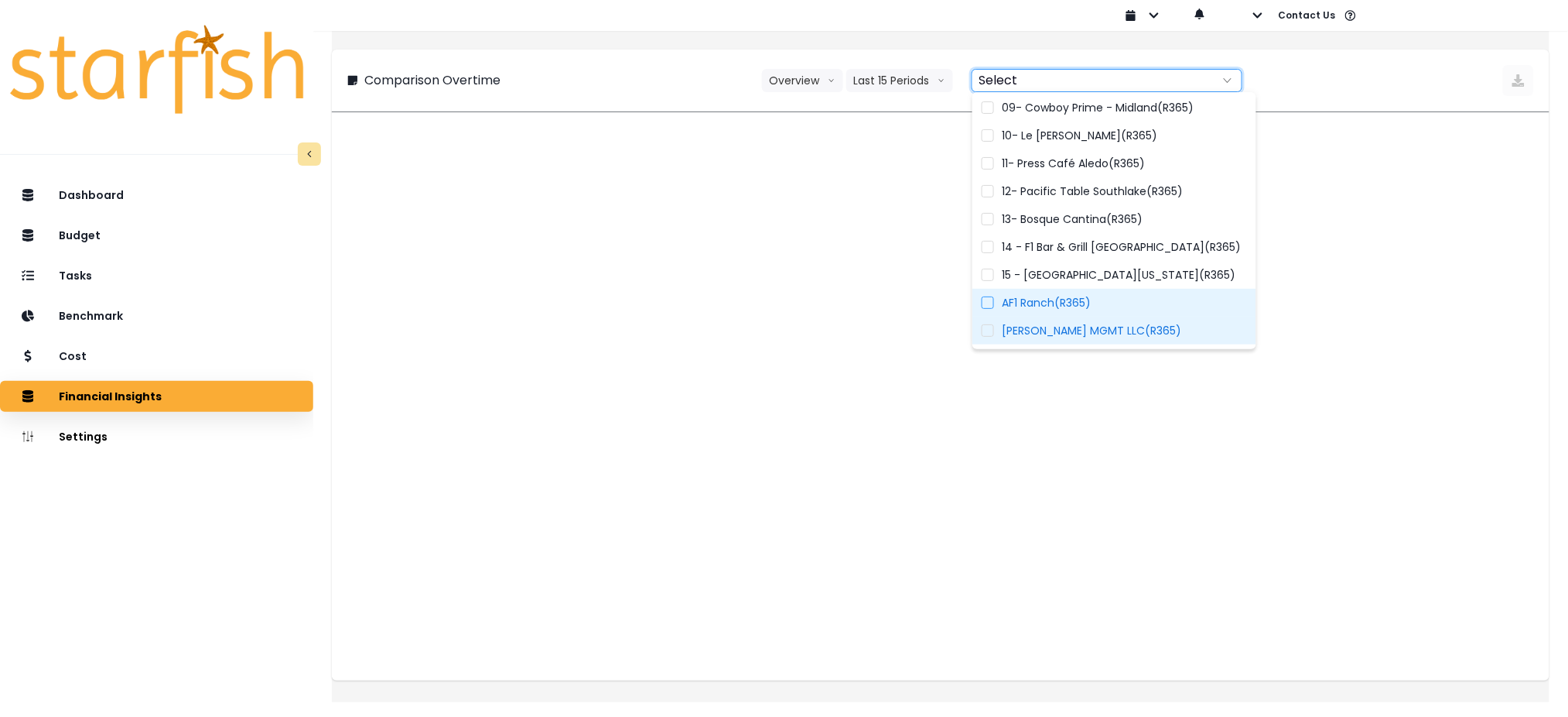
click at [1082, 306] on span "AF1 Ranch(R365)" at bounding box center [1045, 303] width 89 height 16
type input "**********"
click at [632, 42] on div "**********" at bounding box center [940, 362] width 1218 height 680
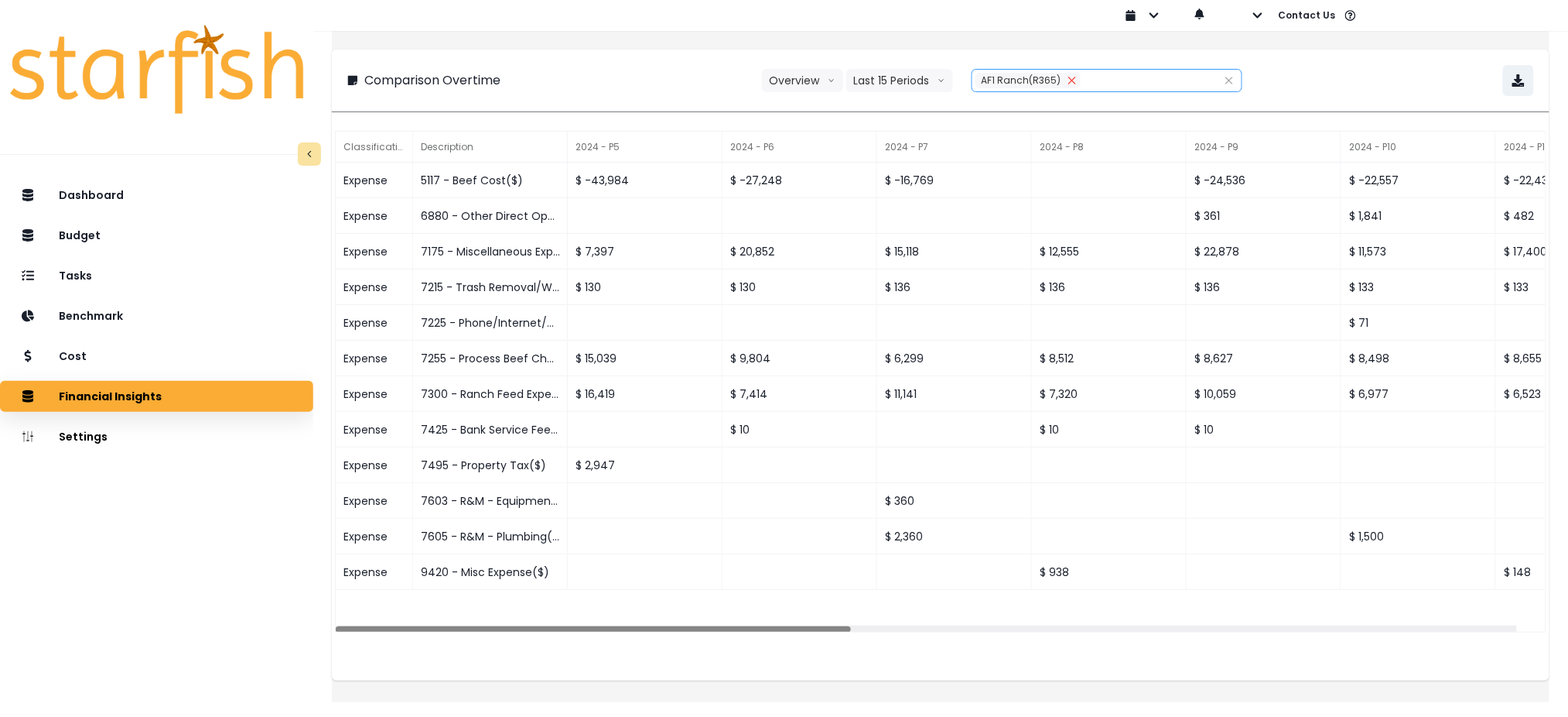
click at [1076, 79] on button "Remove" at bounding box center [1072, 81] width 17 height 16
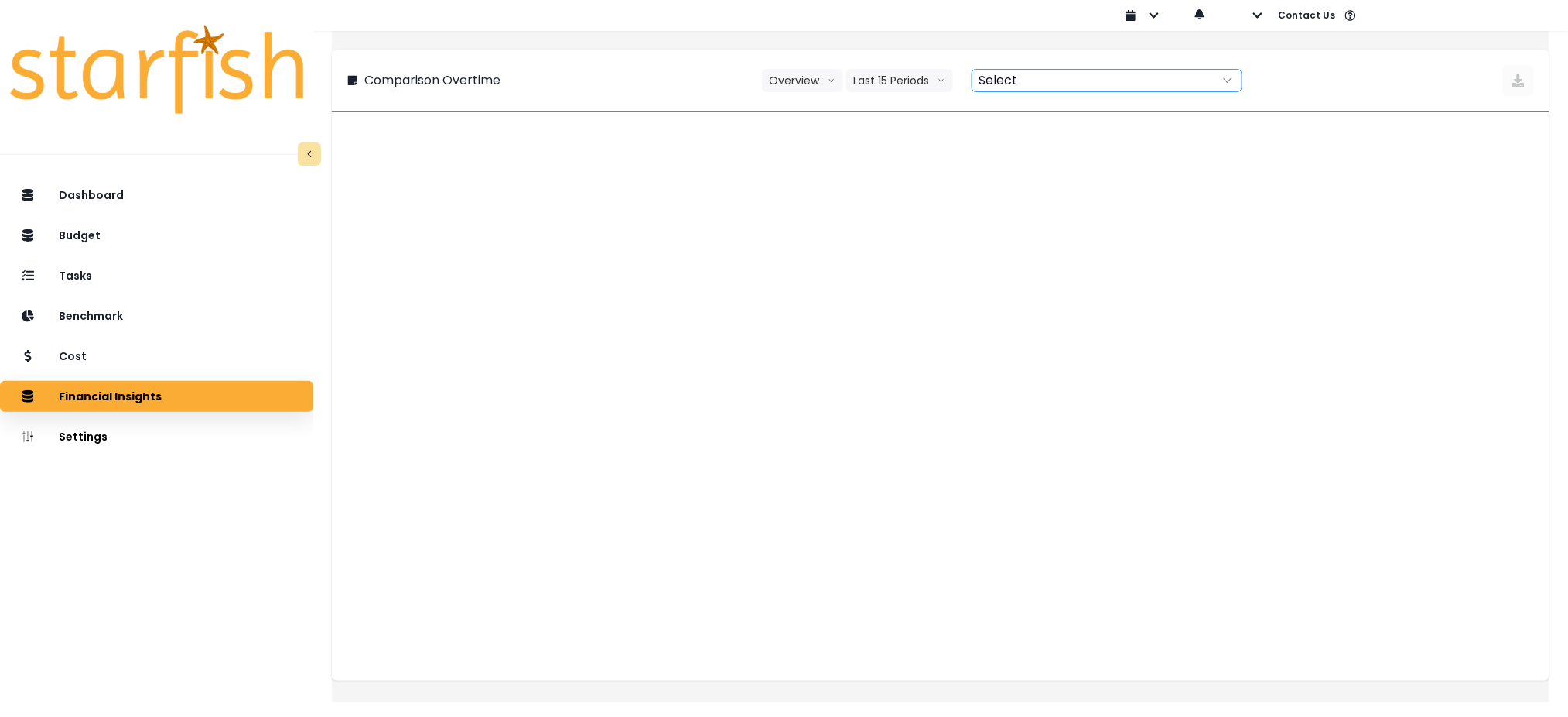
click at [1076, 79] on div at bounding box center [1089, 80] width 235 height 22
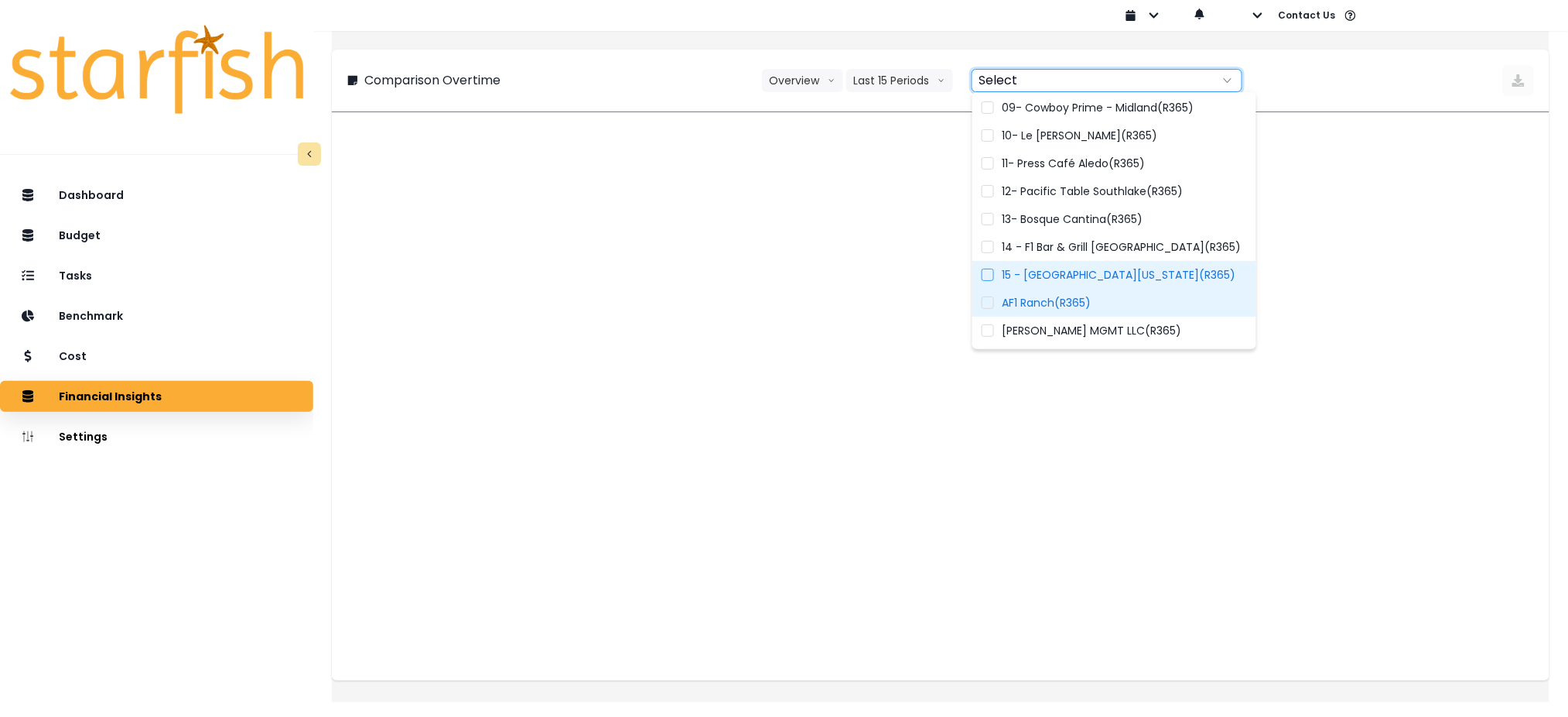
click at [1078, 272] on span "15 - [GEOGRAPHIC_DATA][US_STATE](R365)" at bounding box center [1117, 275] width 233 height 16
type input "**********"
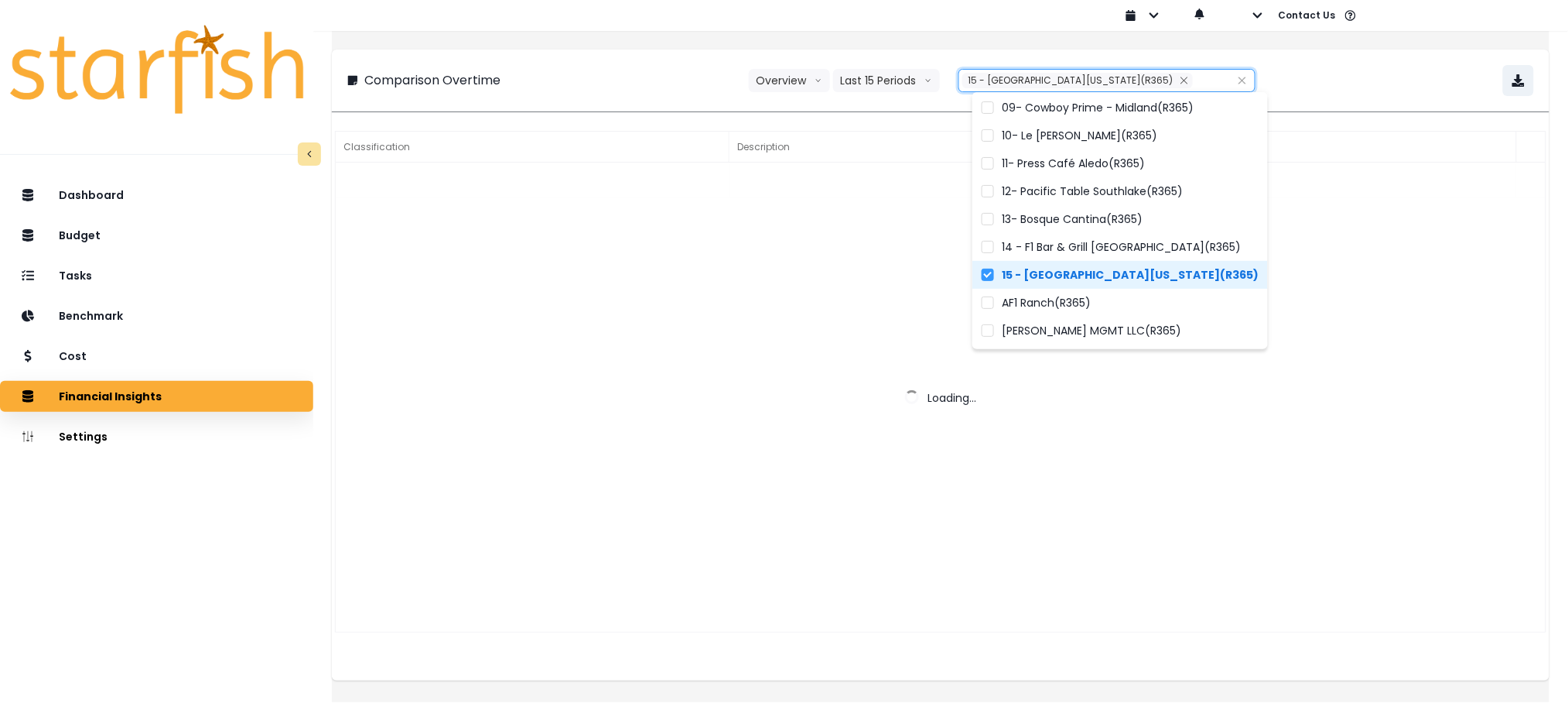
click at [645, 78] on div "**********" at bounding box center [940, 80] width 1187 height 31
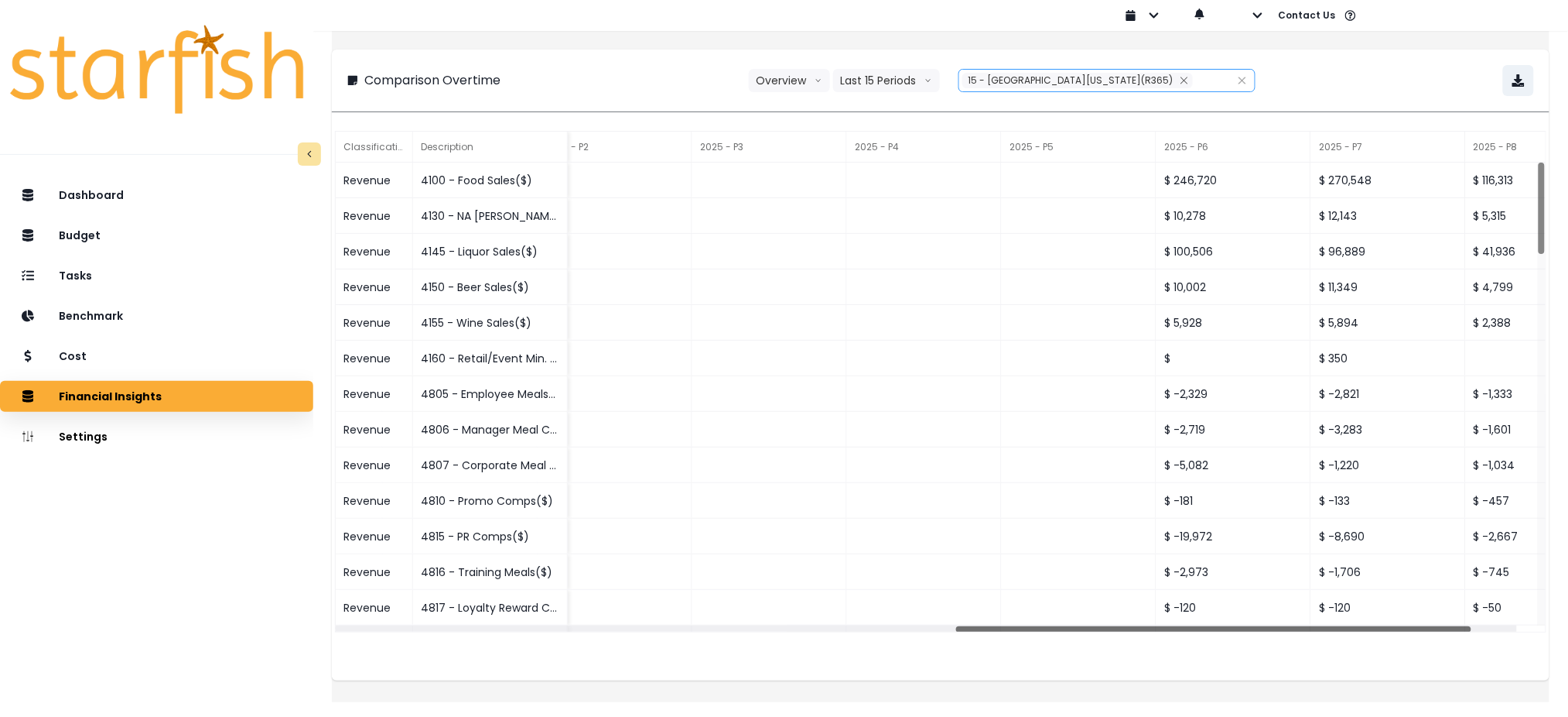
drag, startPoint x: 774, startPoint y: 629, endPoint x: 1582, endPoint y: 650, distance: 808.3
click at [1568, 650] on html "**********" at bounding box center [784, 340] width 1568 height 680
click at [1179, 80] on icon "close" at bounding box center [1184, 81] width 9 height 9
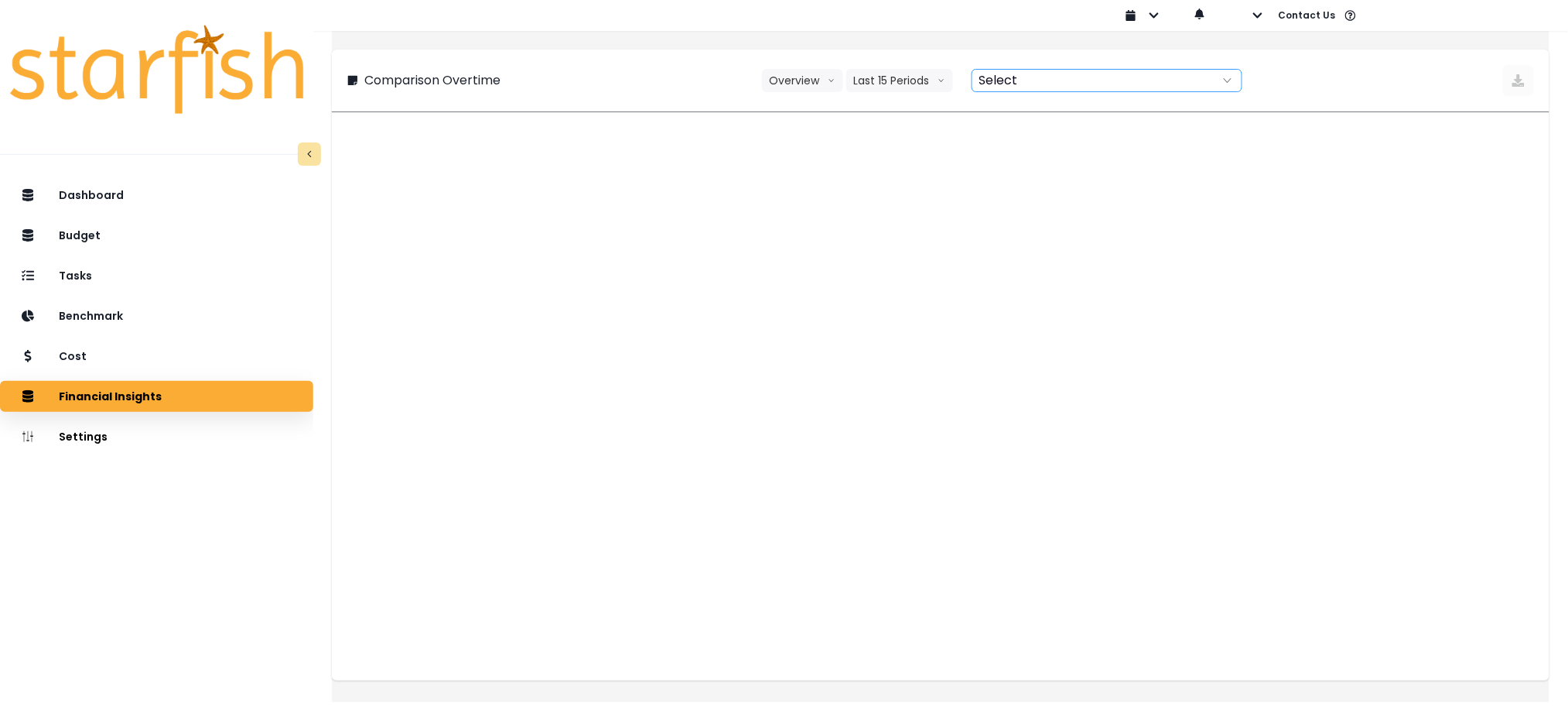
click at [1129, 80] on div at bounding box center [1089, 80] width 235 height 22
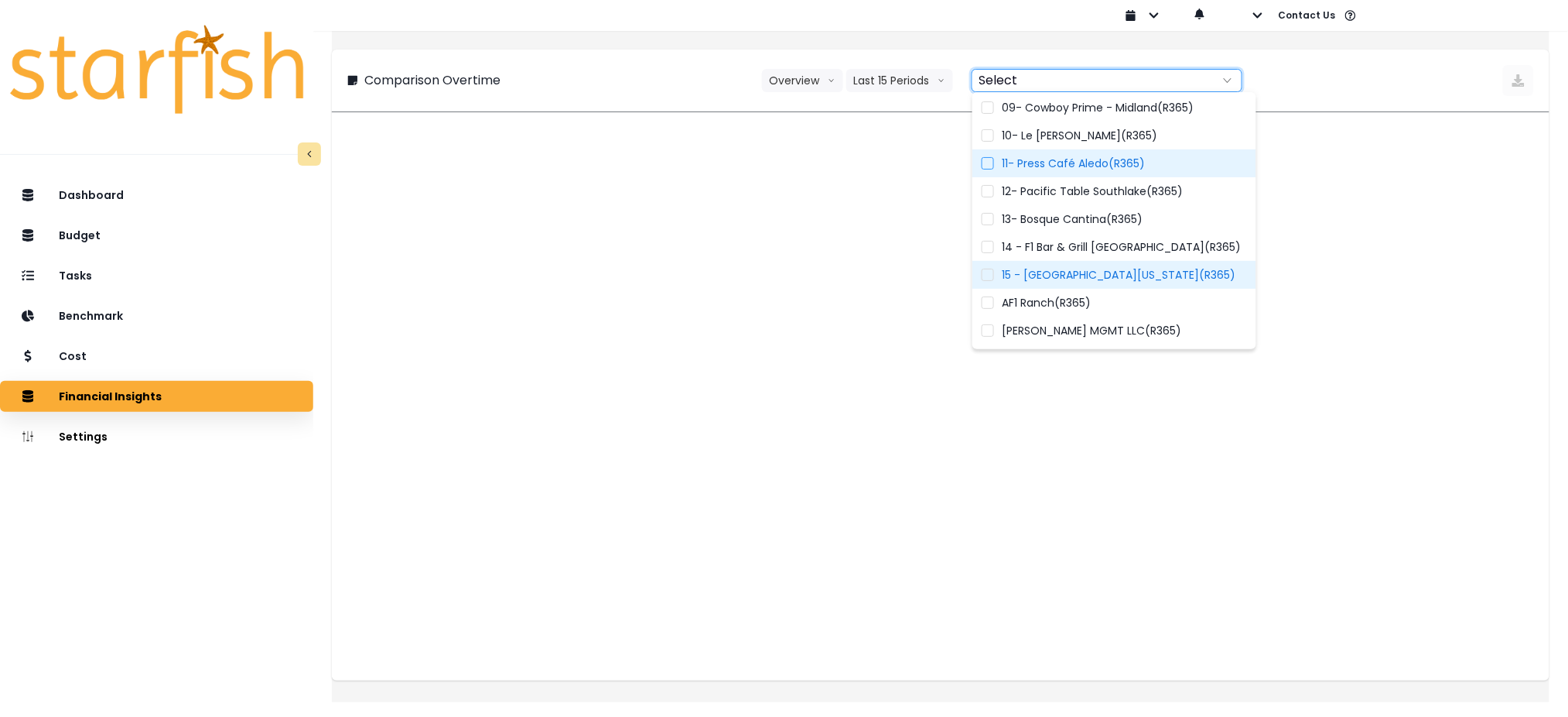
scroll to position [1, 0]
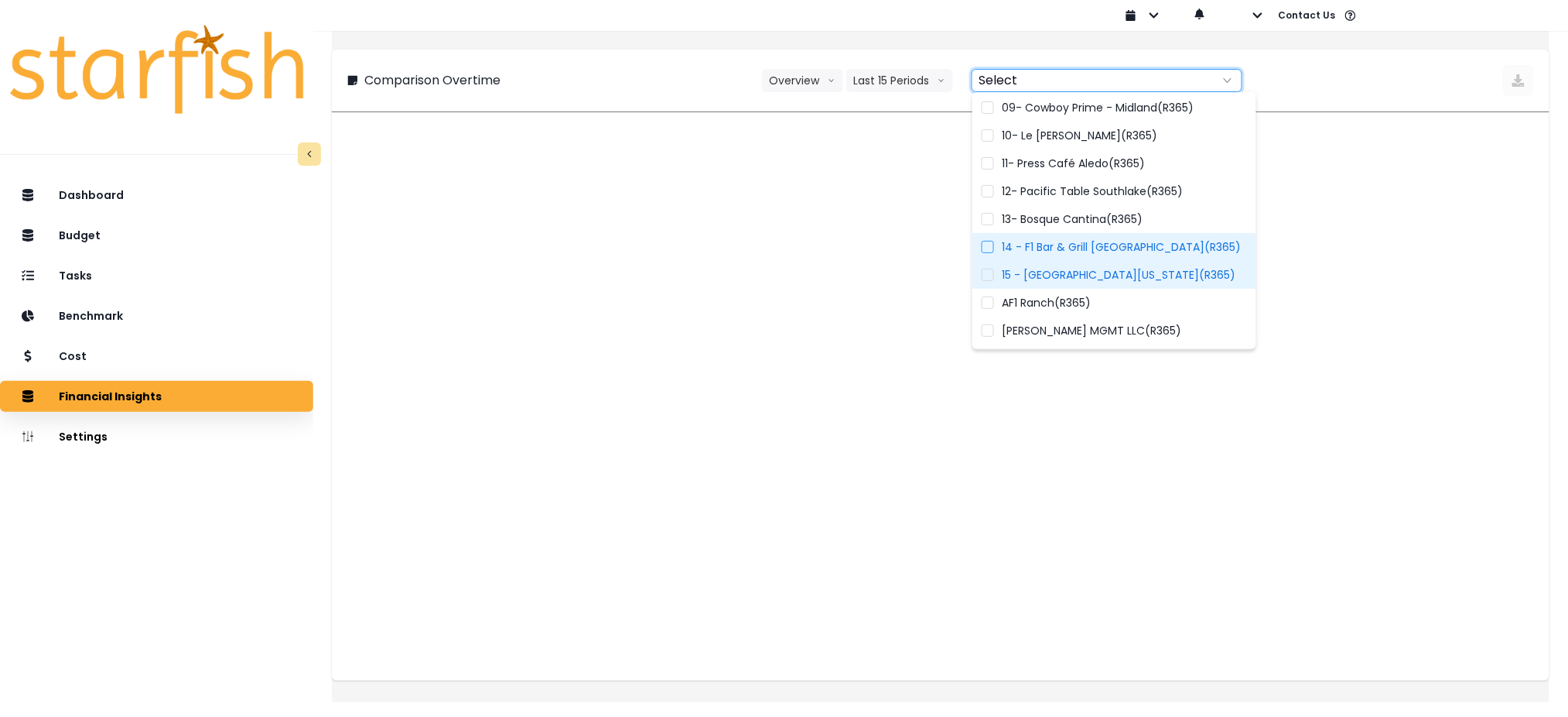
click at [1112, 251] on span "14 - F1 Bar & Grill [GEOGRAPHIC_DATA](R365)" at bounding box center [1120, 246] width 239 height 16
type input "**********"
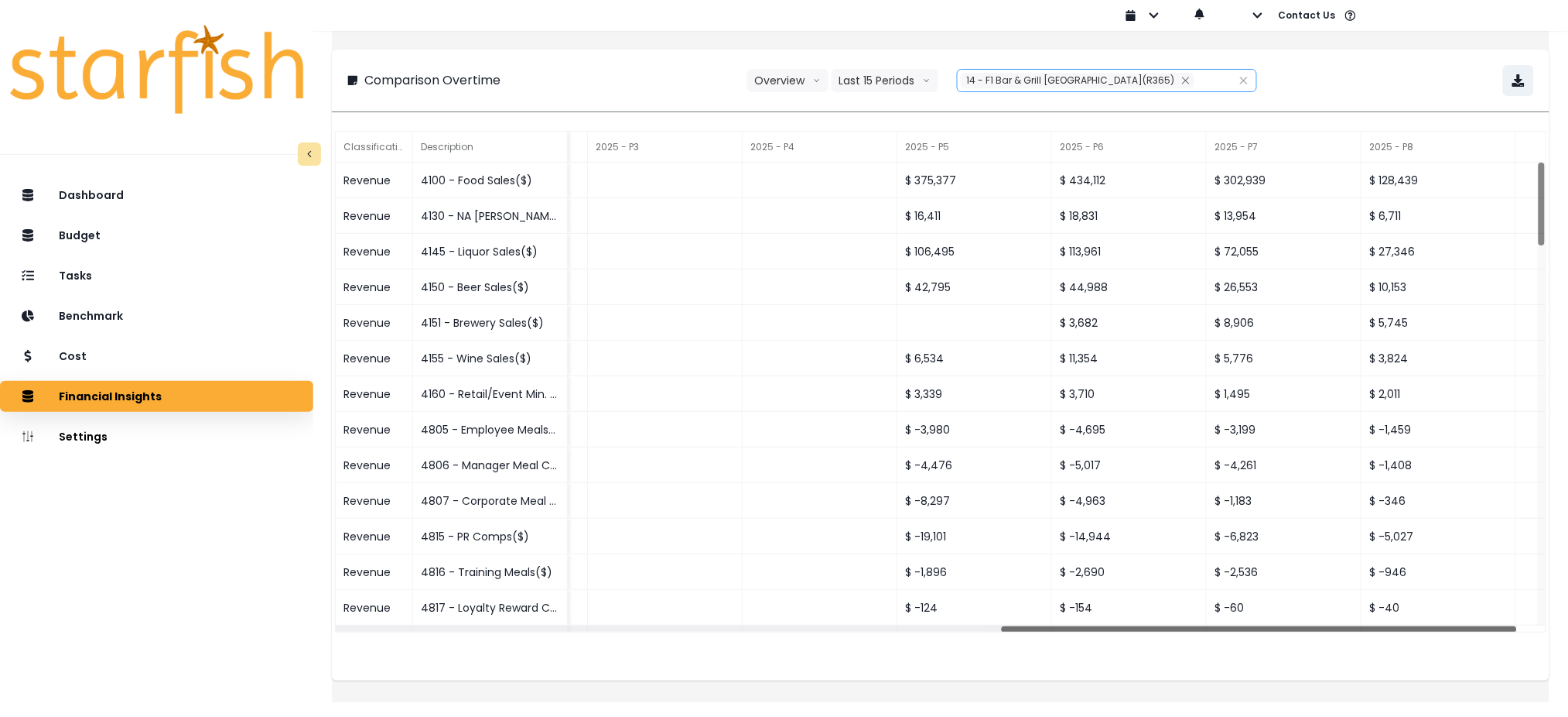
drag, startPoint x: 641, startPoint y: 626, endPoint x: 1582, endPoint y: 620, distance: 941.0
click at [1568, 620] on html "**********" at bounding box center [784, 340] width 1568 height 680
click at [147, 529] on div "Dashboard Budget Tasks Benchmark Cost Financial Insights Location Analysis Comp…" at bounding box center [156, 476] width 313 height 601
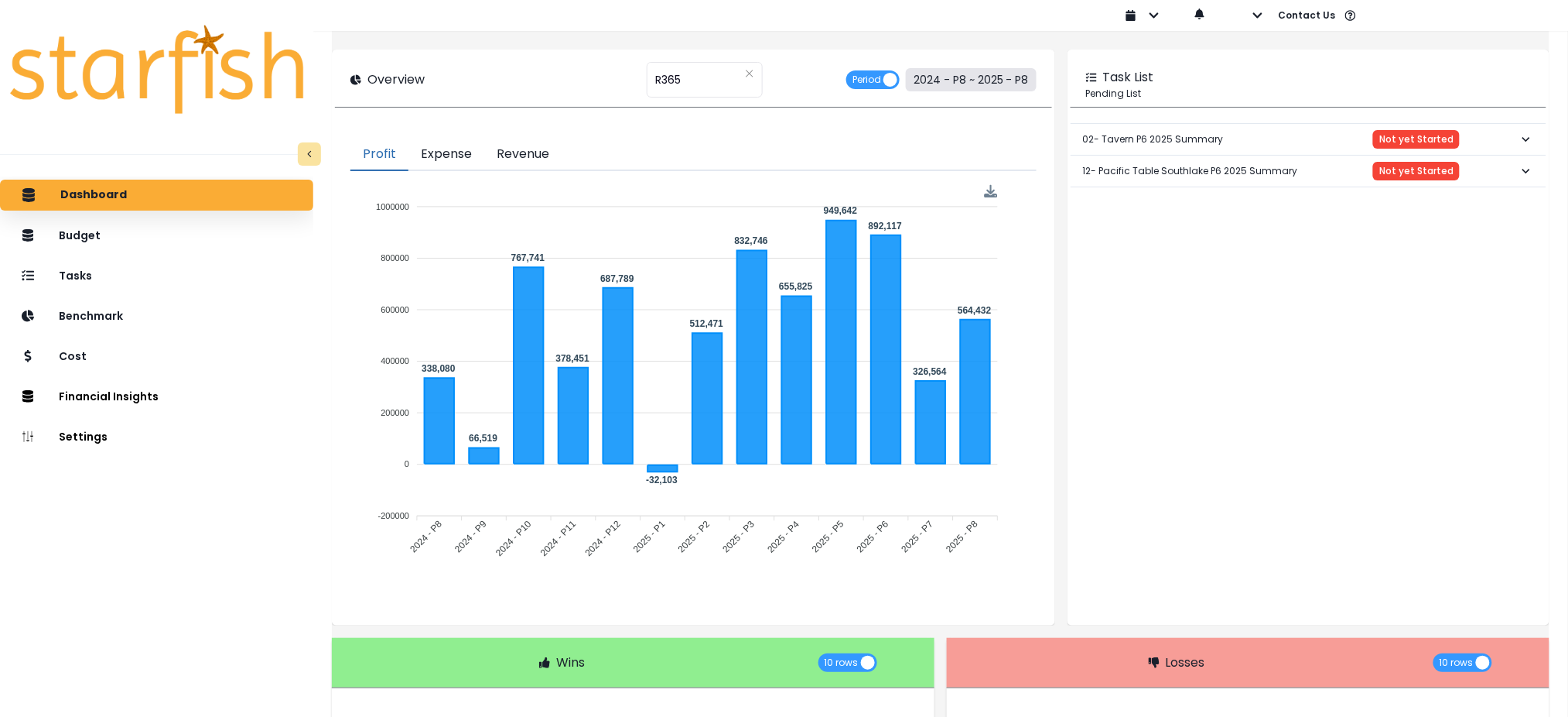
click at [975, 70] on button "2024 - P8 ~ 2025 - P8" at bounding box center [971, 80] width 131 height 23
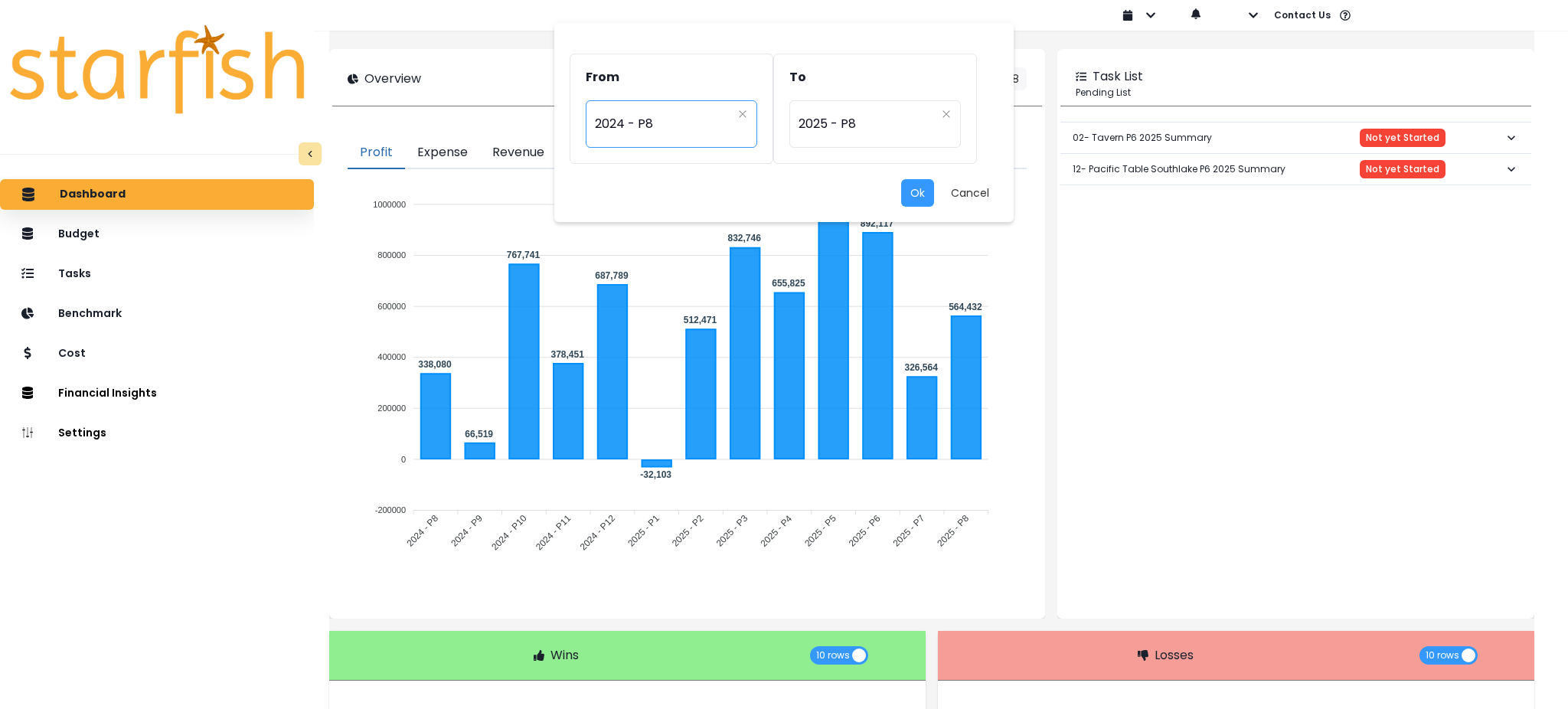
click at [664, 127] on span "2024 - P8" at bounding box center [664, 124] width 137 height 35
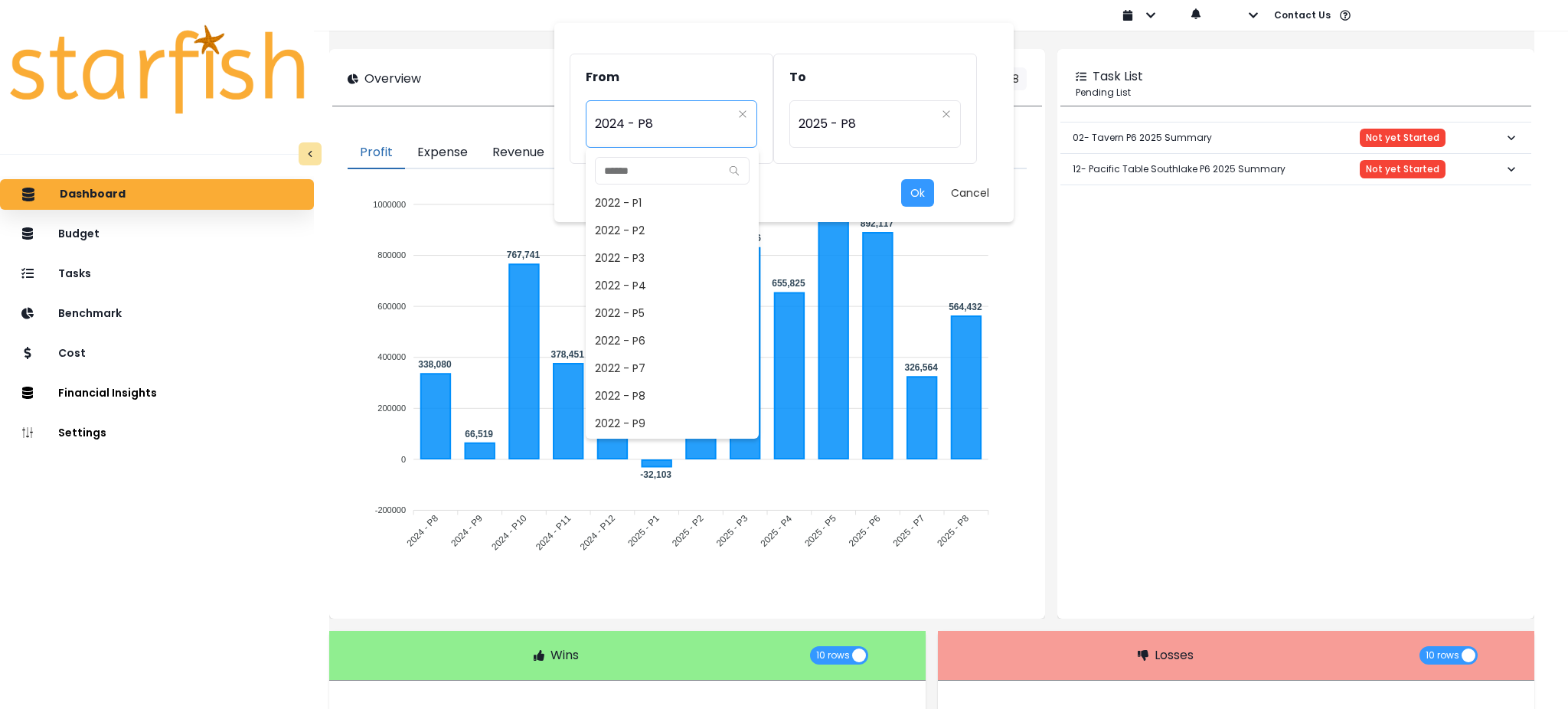
scroll to position [633, 0]
click at [651, 390] on span "2024 - P7" at bounding box center [672, 397] width 173 height 28
type input "*********"
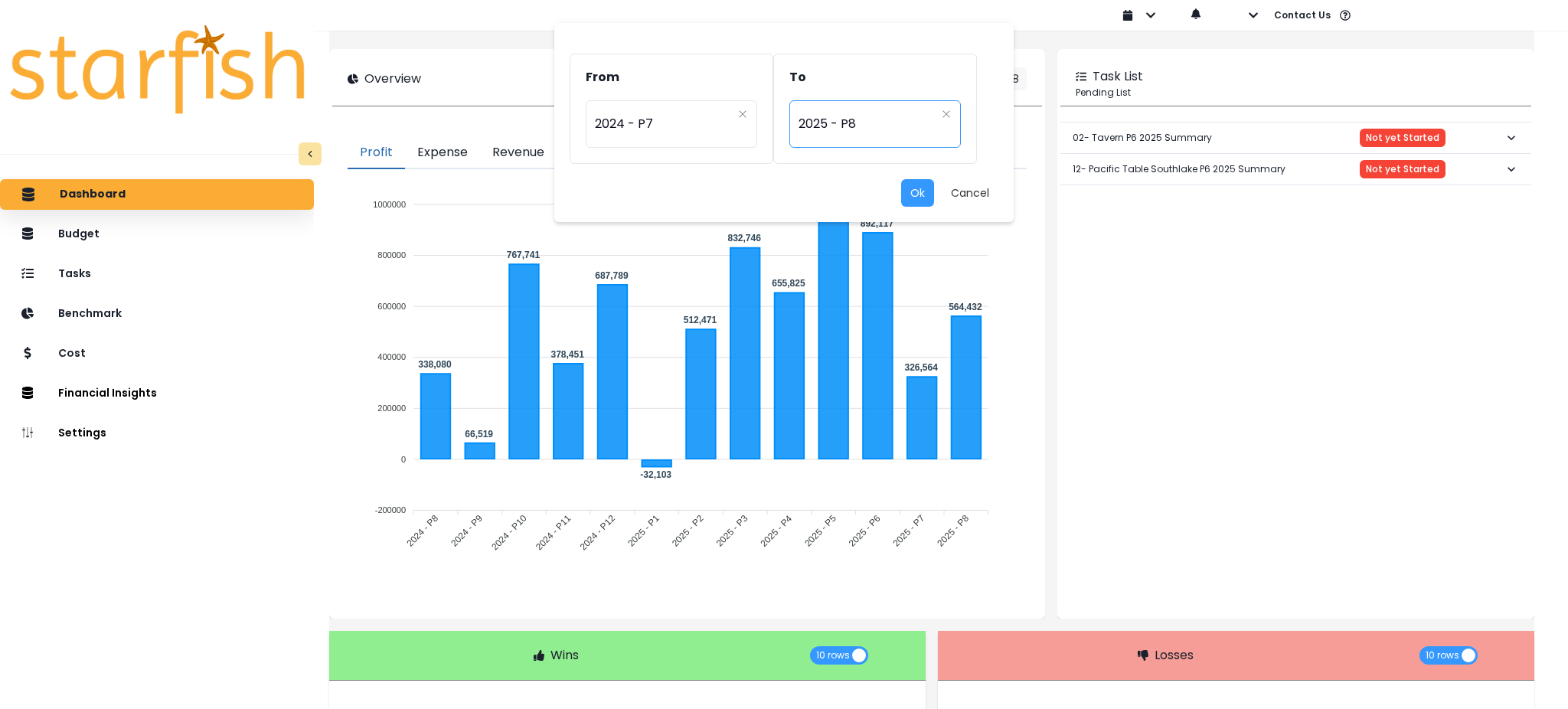
click at [807, 118] on span "2025 - P8" at bounding box center [867, 124] width 137 height 35
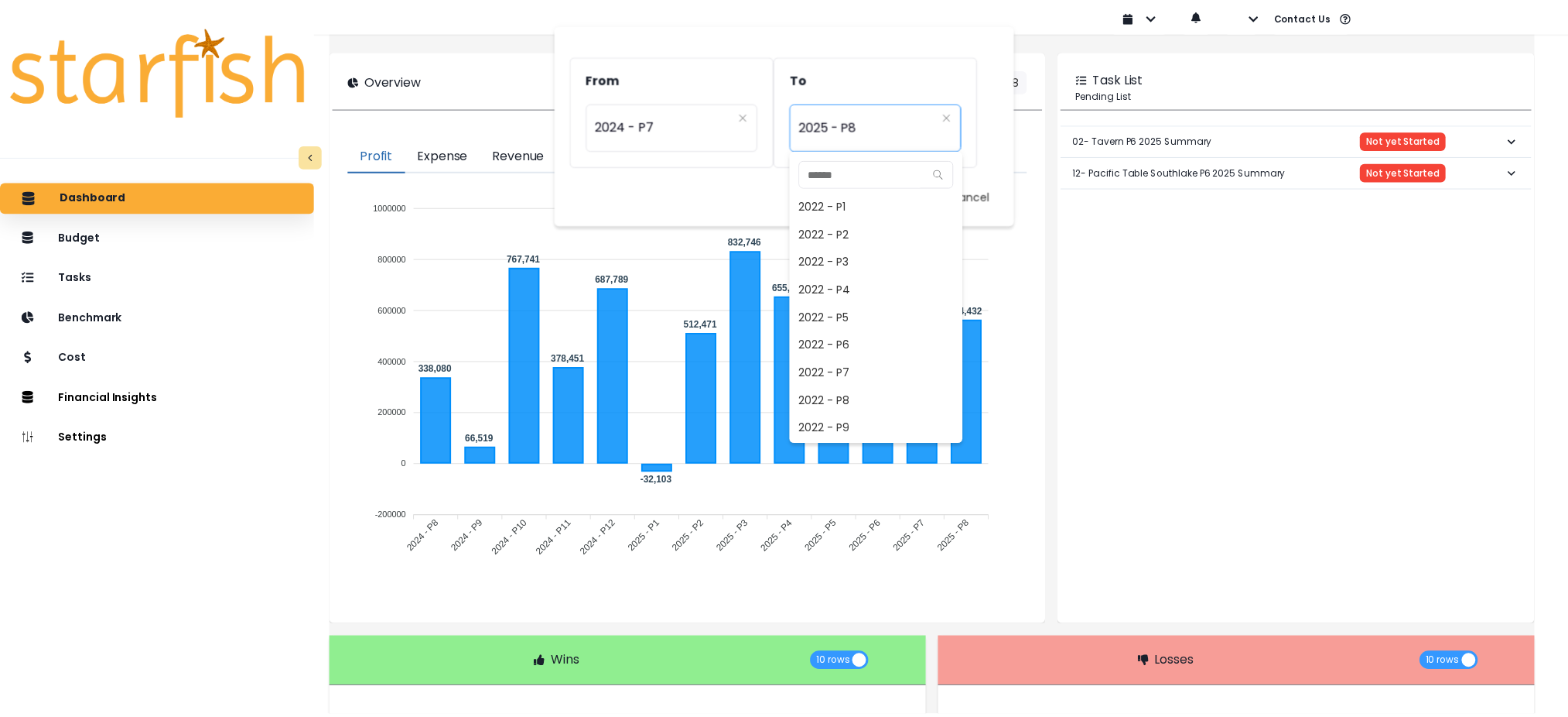
scroll to position [975, 0]
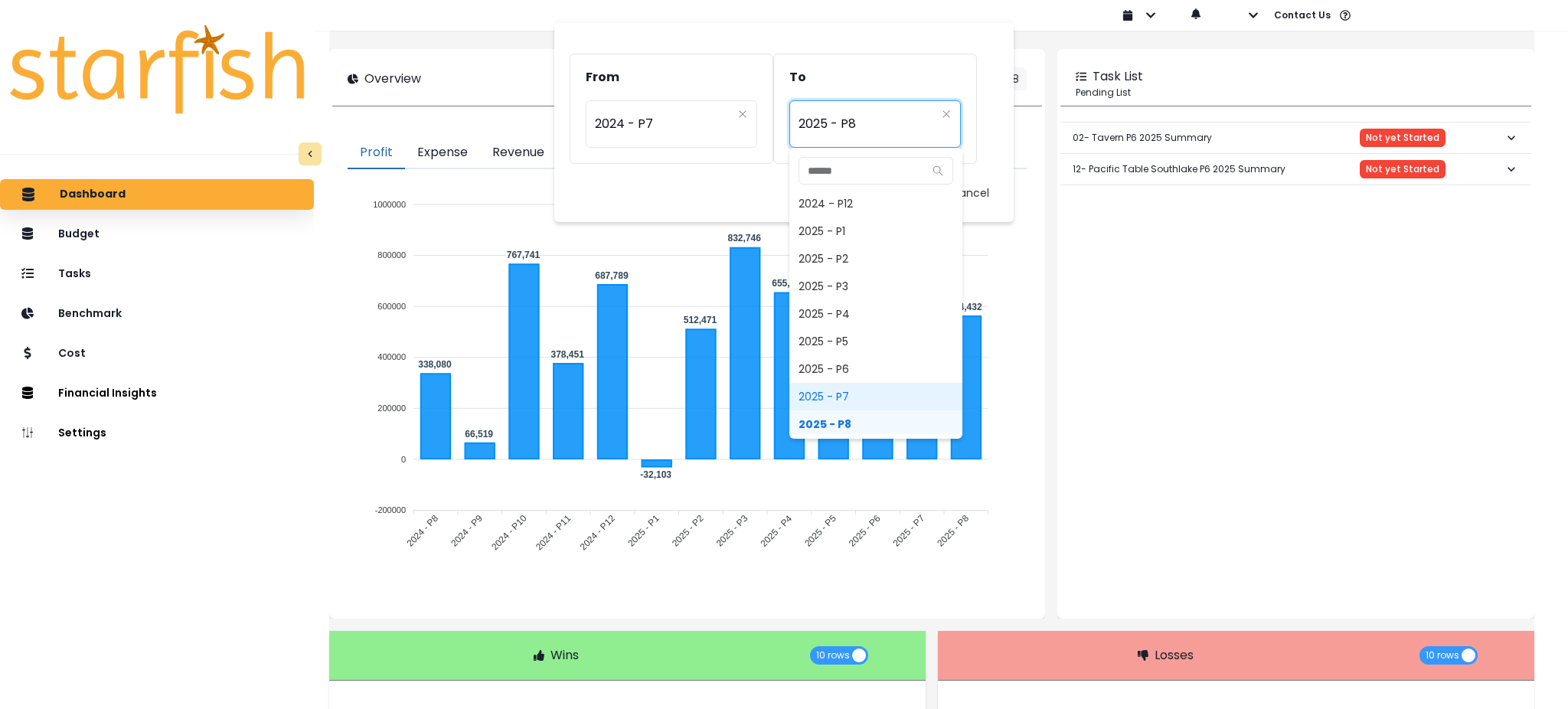
click at [835, 391] on span "2025 - P7" at bounding box center [875, 397] width 173 height 28
type input "*********"
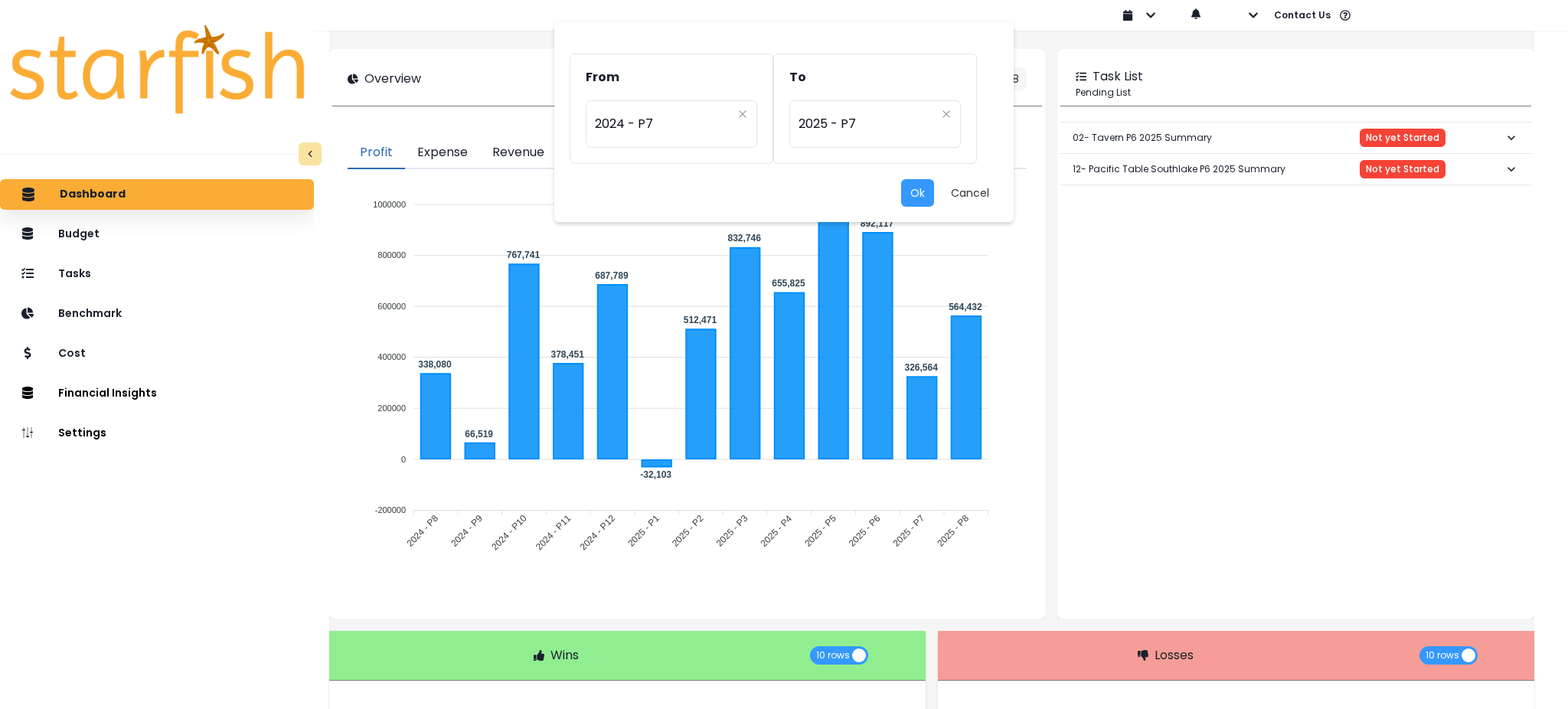
click at [461, 36] on div "From ********* 2024 - P7 To ********* 2025 - P7 Ok Cancel" at bounding box center [784, 354] width 1568 height 709
click at [907, 196] on button "Ok" at bounding box center [918, 193] width 33 height 28
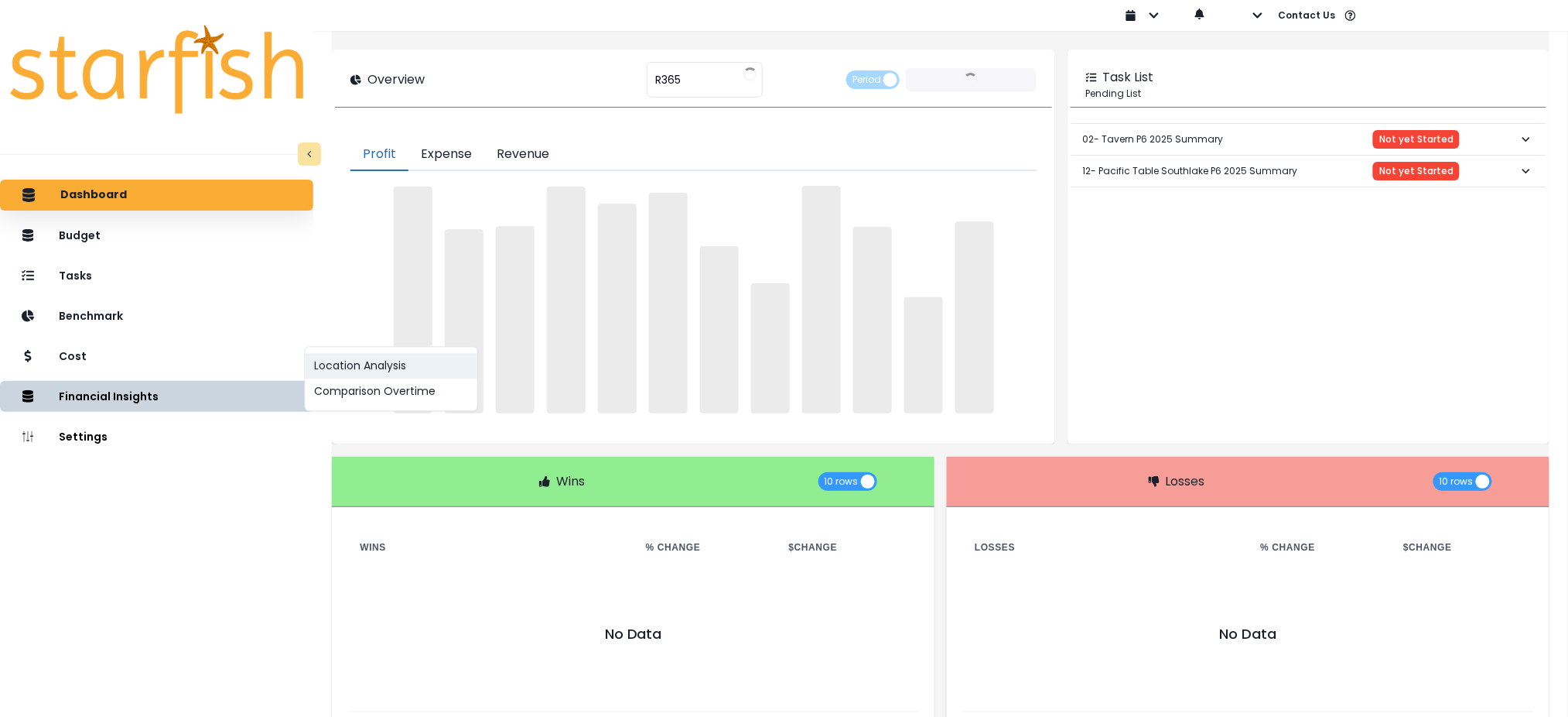
click at [344, 372] on button "Location Analysis" at bounding box center [391, 366] width 171 height 25
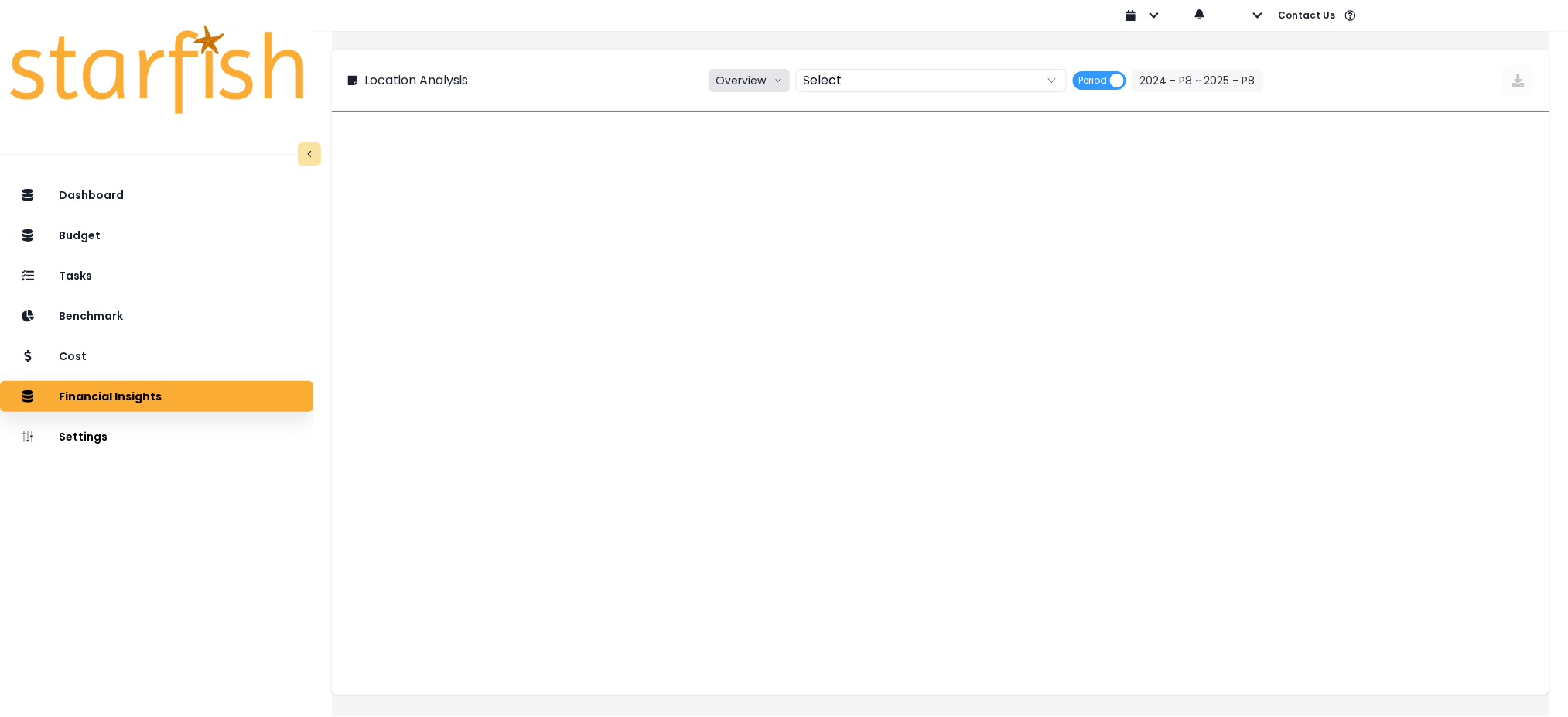
click at [744, 81] on button "Overview" at bounding box center [748, 80] width 81 height 23
click at [747, 164] on span "% of sales" at bounding box center [747, 166] width 58 height 16
click at [947, 76] on div at bounding box center [915, 80] width 235 height 22
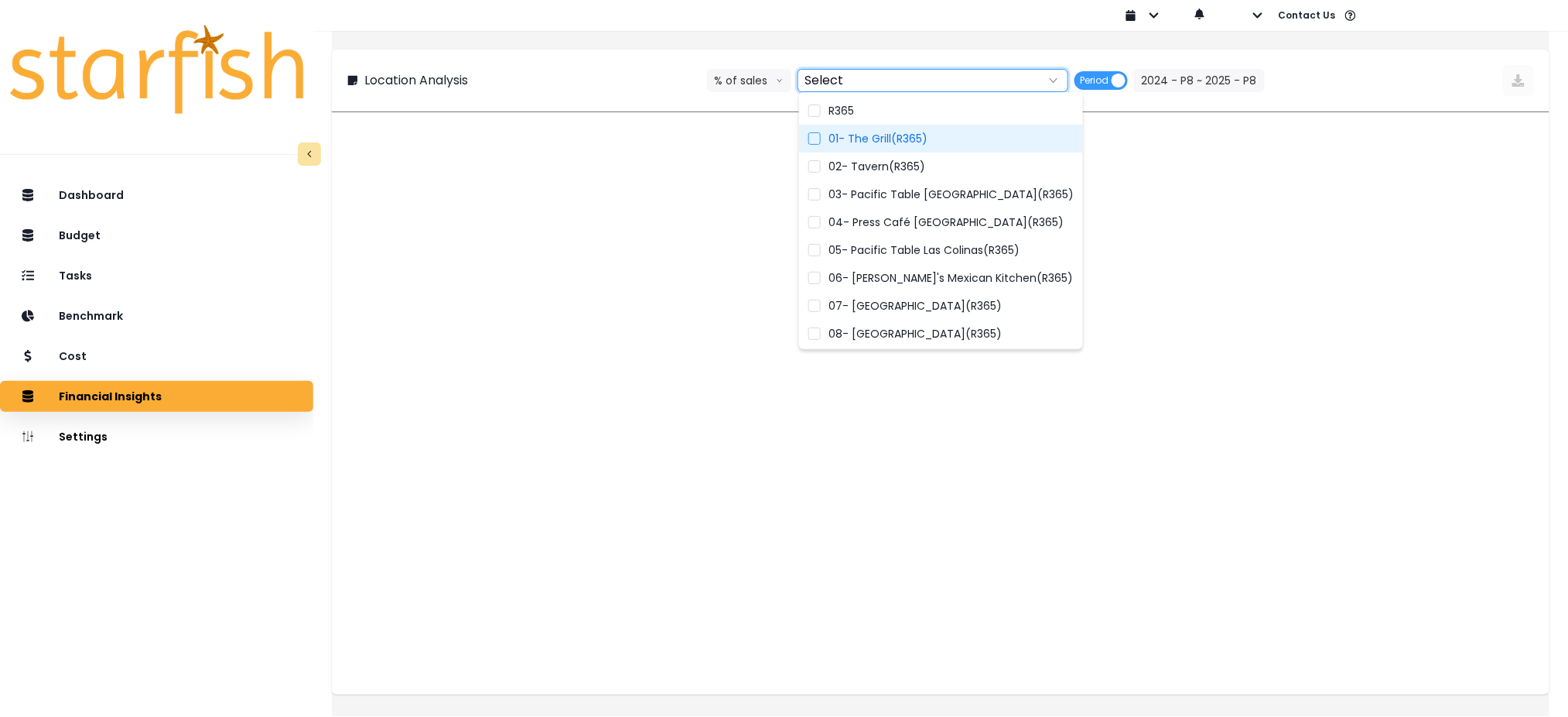
click at [892, 125] on label "01- The Grill(R365)" at bounding box center [940, 139] width 284 height 28
click at [892, 106] on label "R365" at bounding box center [940, 111] width 284 height 28
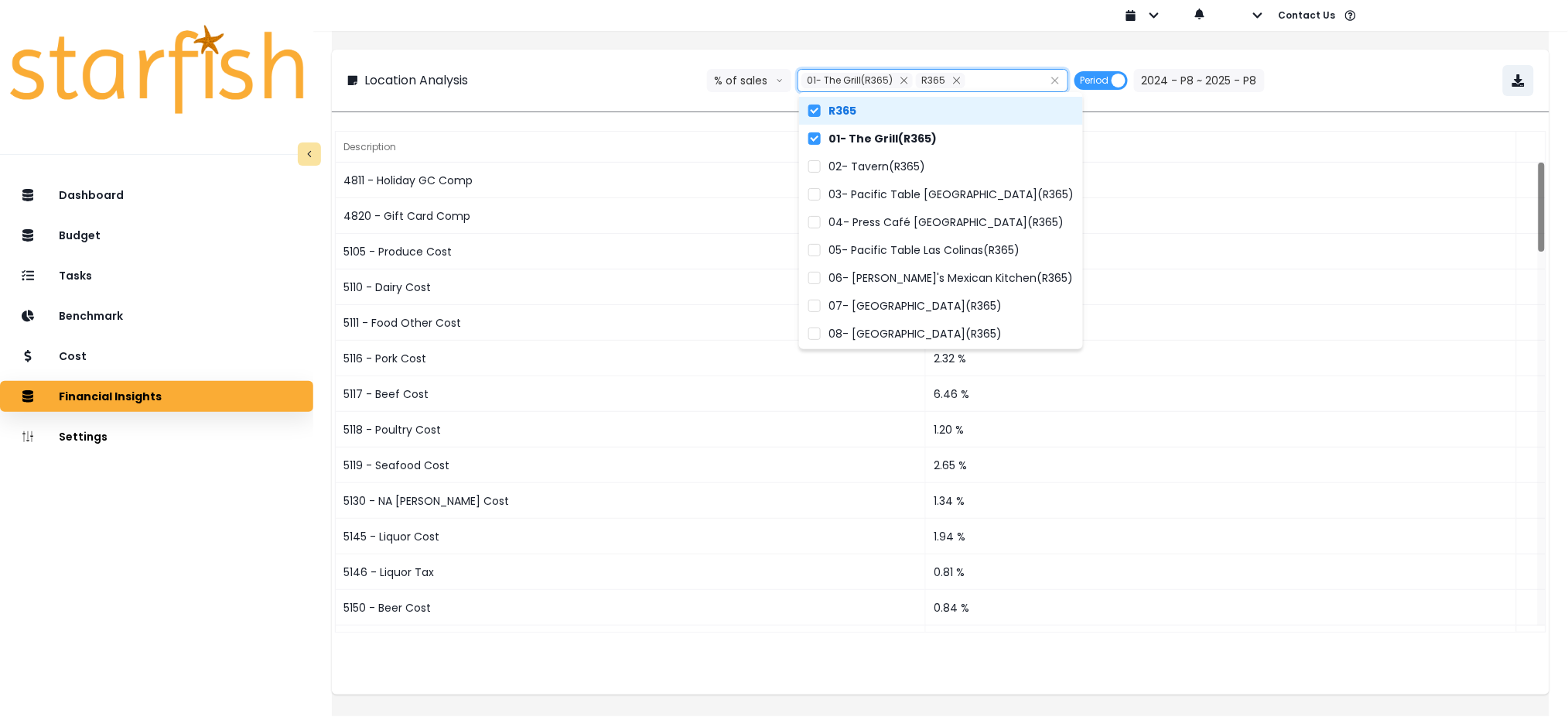
click at [892, 106] on label "R365" at bounding box center [940, 111] width 284 height 28
click at [892, 108] on label "R365" at bounding box center [940, 111] width 284 height 28
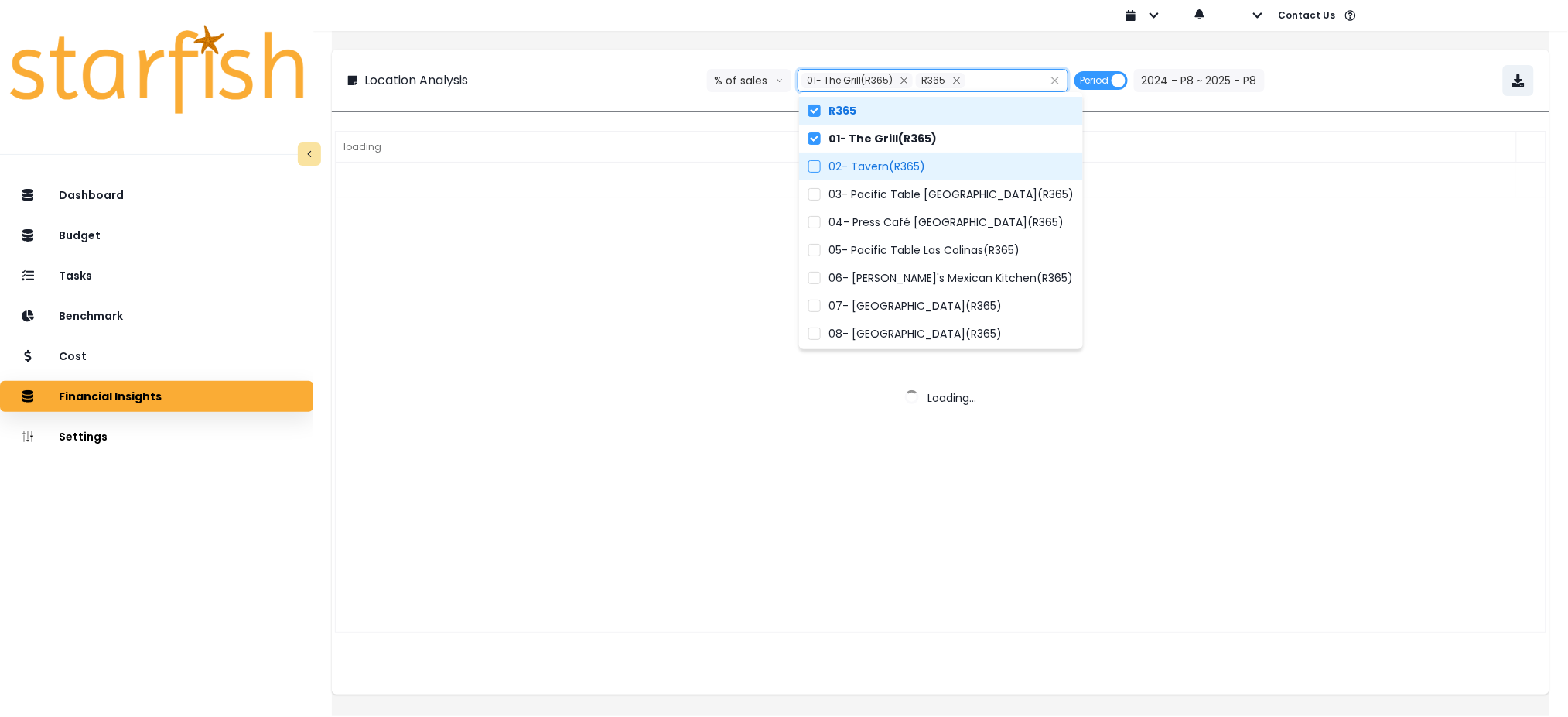
click at [887, 154] on label "02- Tavern(R365)" at bounding box center [940, 167] width 284 height 28
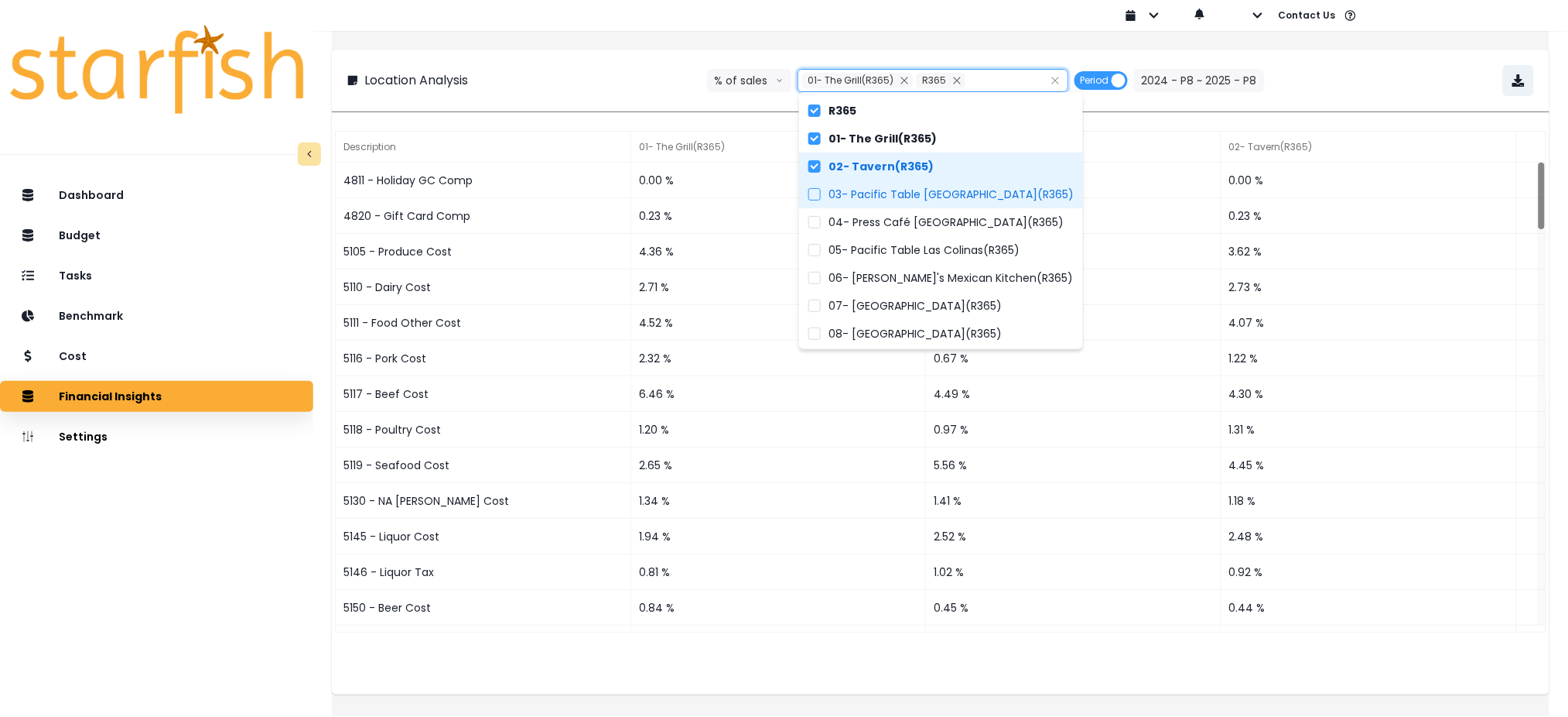
click at [871, 192] on span "03- Pacific Table [GEOGRAPHIC_DATA](R365)" at bounding box center [951, 194] width 245 height 16
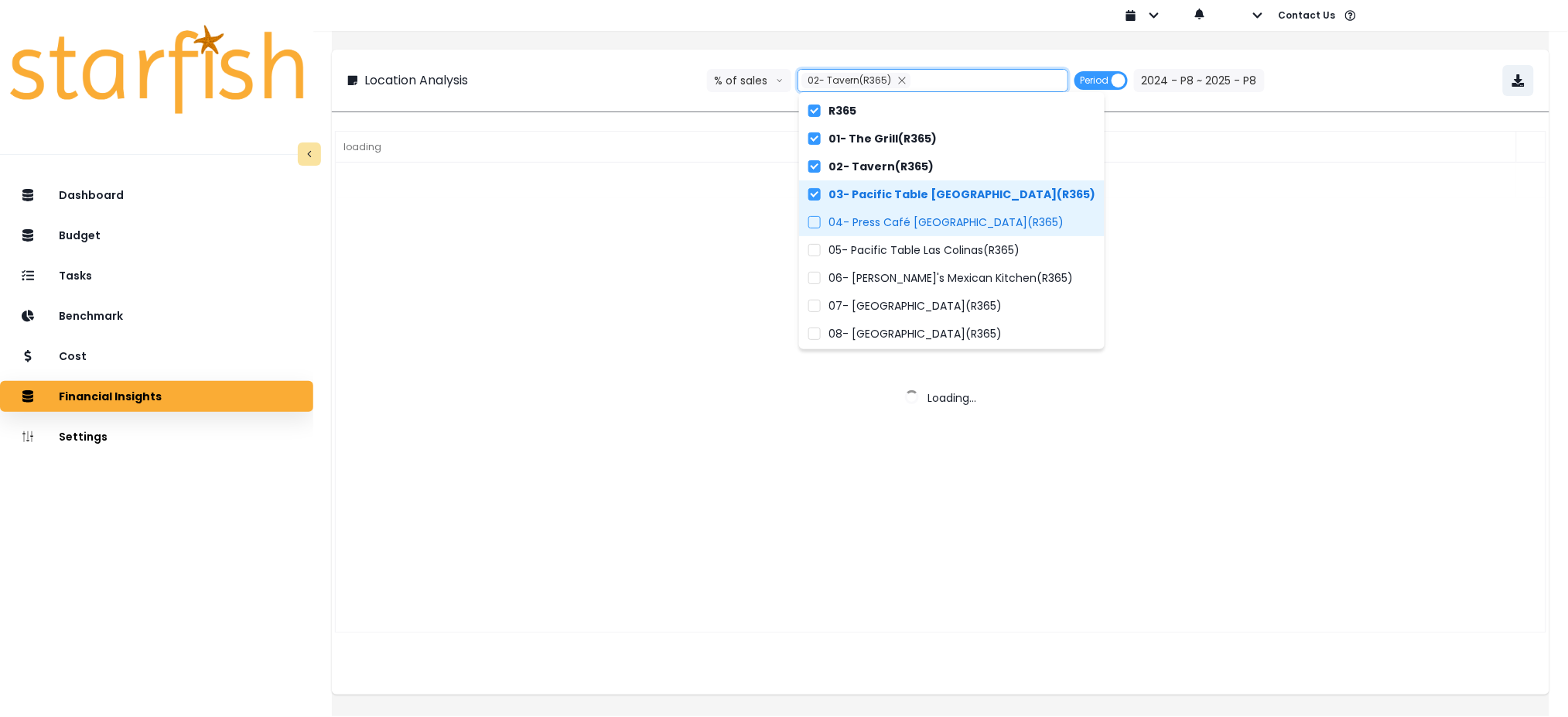
click at [869, 222] on span "04- Press Café [GEOGRAPHIC_DATA](R365)" at bounding box center [945, 222] width 235 height 16
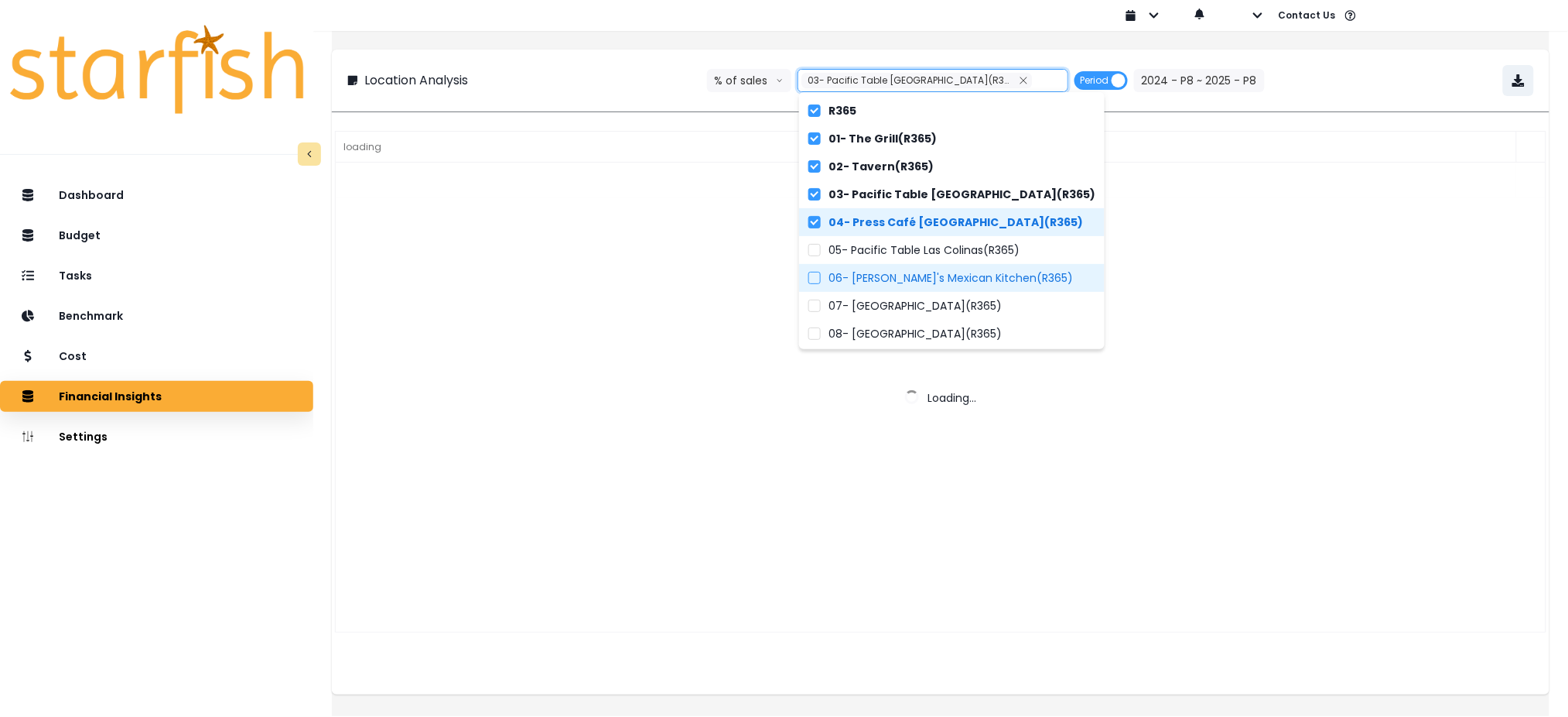
click at [865, 264] on label "06- [PERSON_NAME]'s Mexican Kitchen(R365)" at bounding box center [952, 278] width 305 height 28
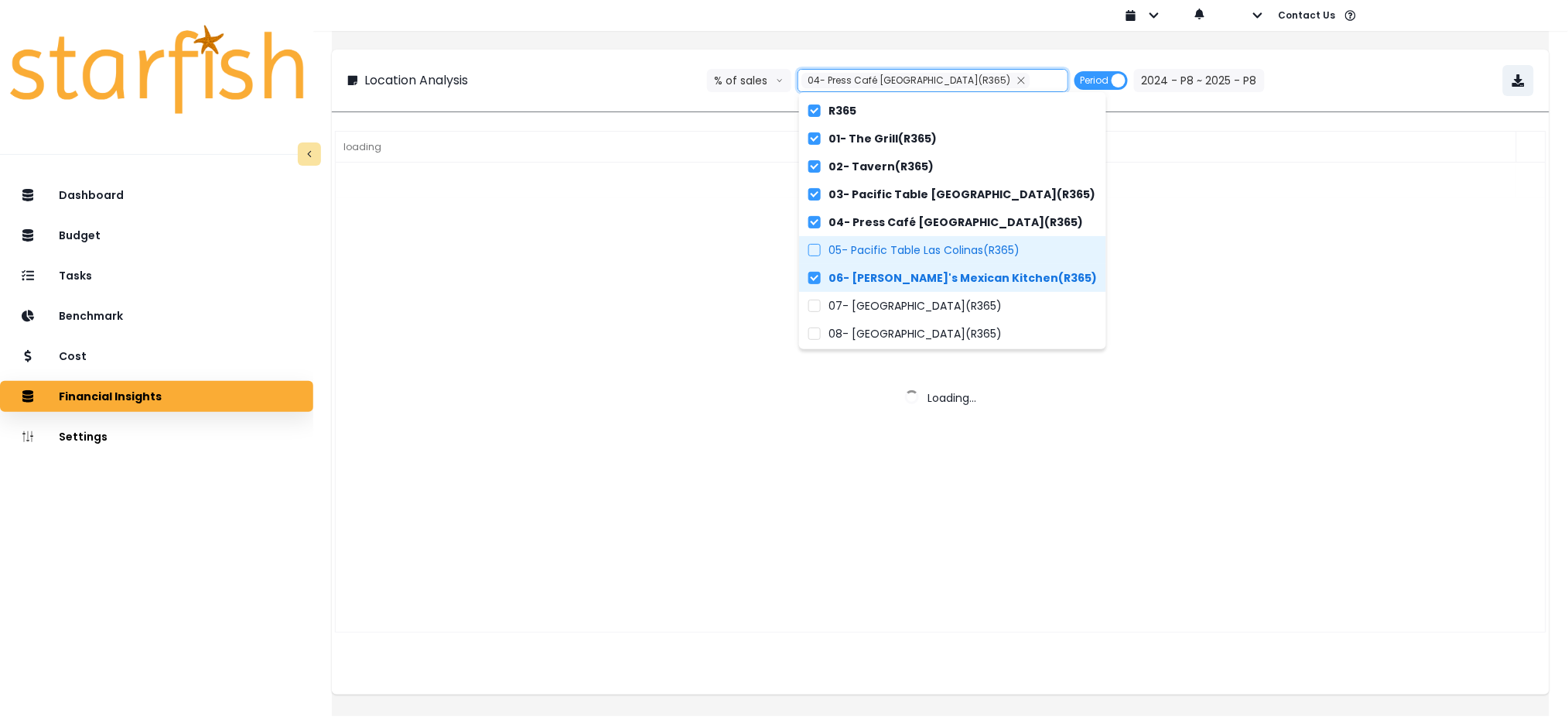
click at [871, 251] on span "05- Pacific Table Las Colinas(R365)" at bounding box center [924, 249] width 191 height 16
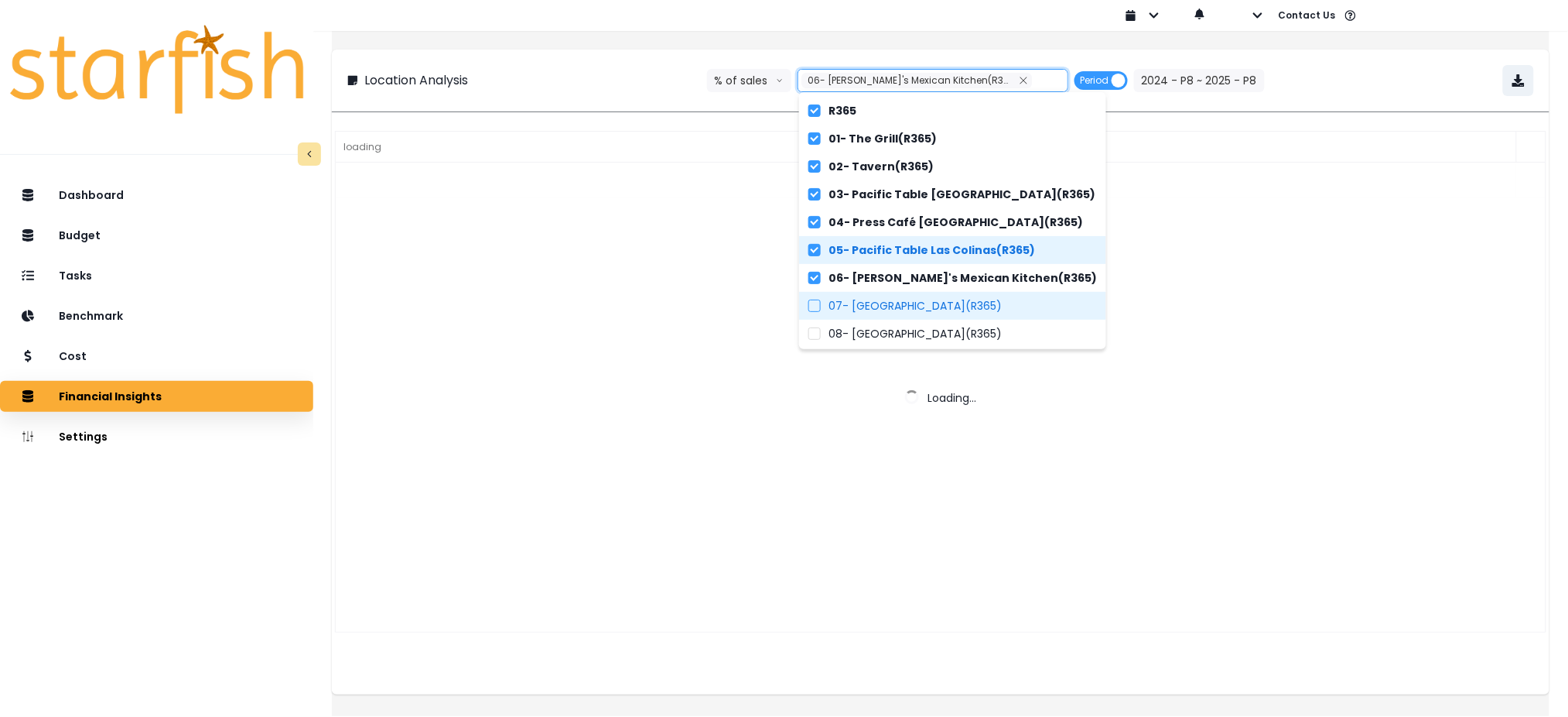
click at [859, 304] on span "07- [GEOGRAPHIC_DATA](R365)" at bounding box center [914, 306] width 173 height 16
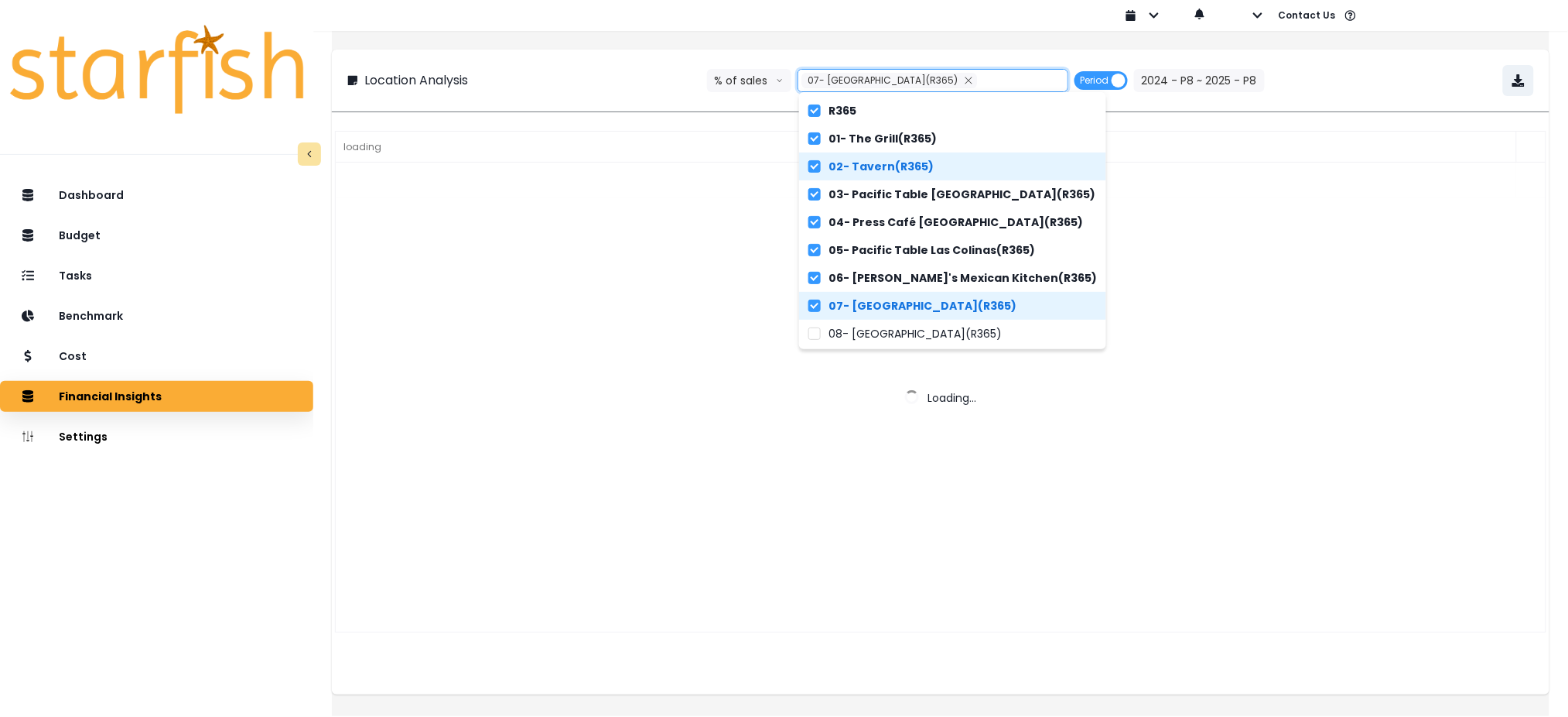
scroll to position [103, 0]
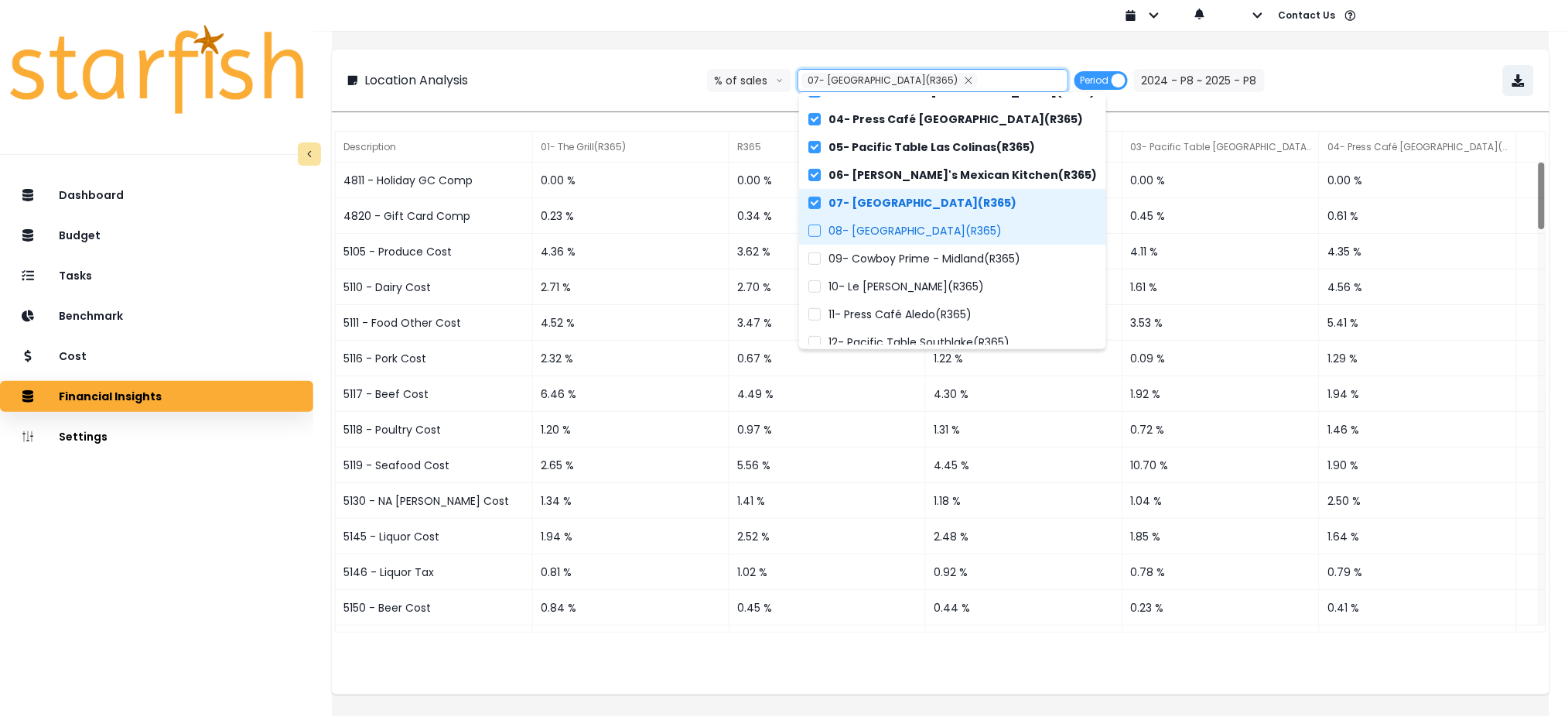
click at [914, 223] on span "08- [GEOGRAPHIC_DATA](R365)" at bounding box center [914, 231] width 173 height 16
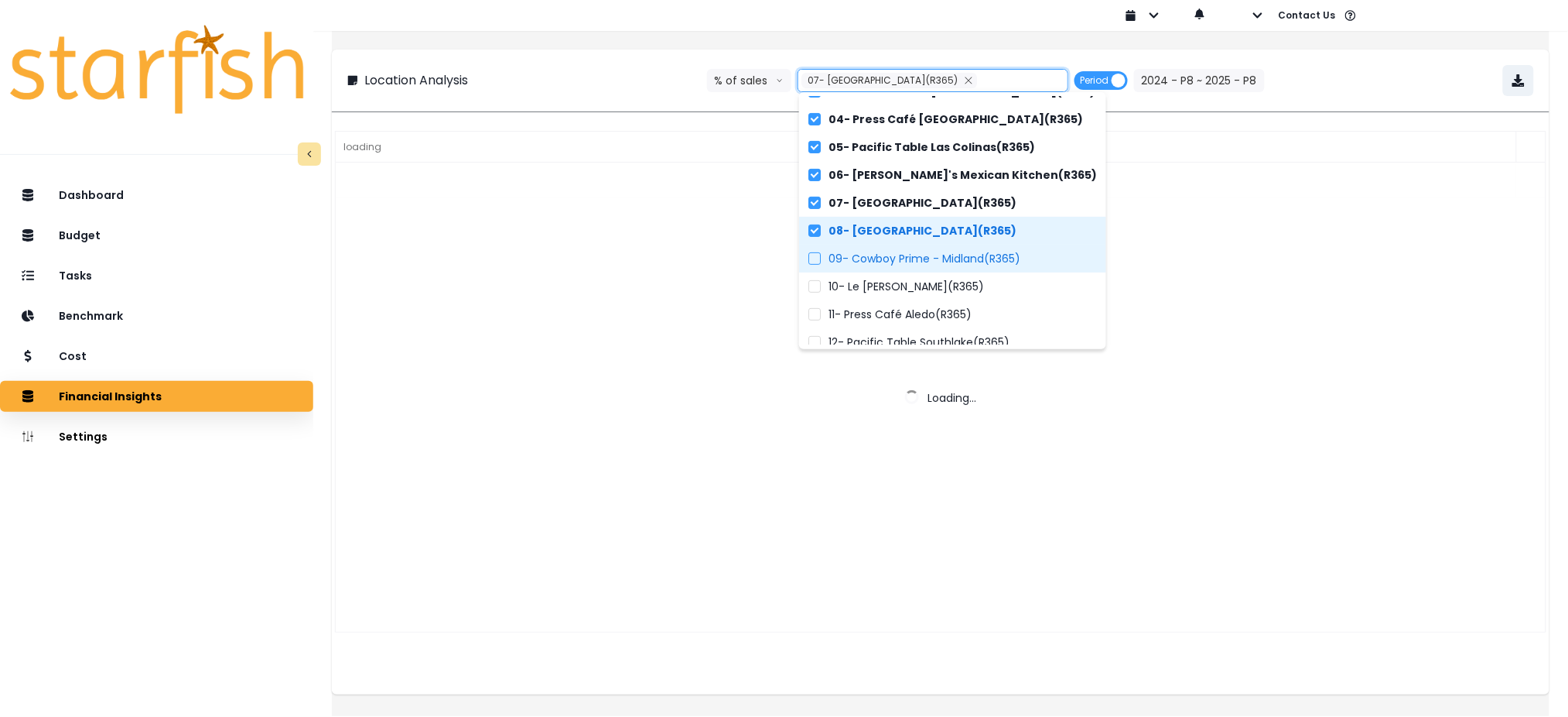
click at [897, 259] on span "09- Cowboy Prime - Midland(R365)" at bounding box center [924, 259] width 192 height 16
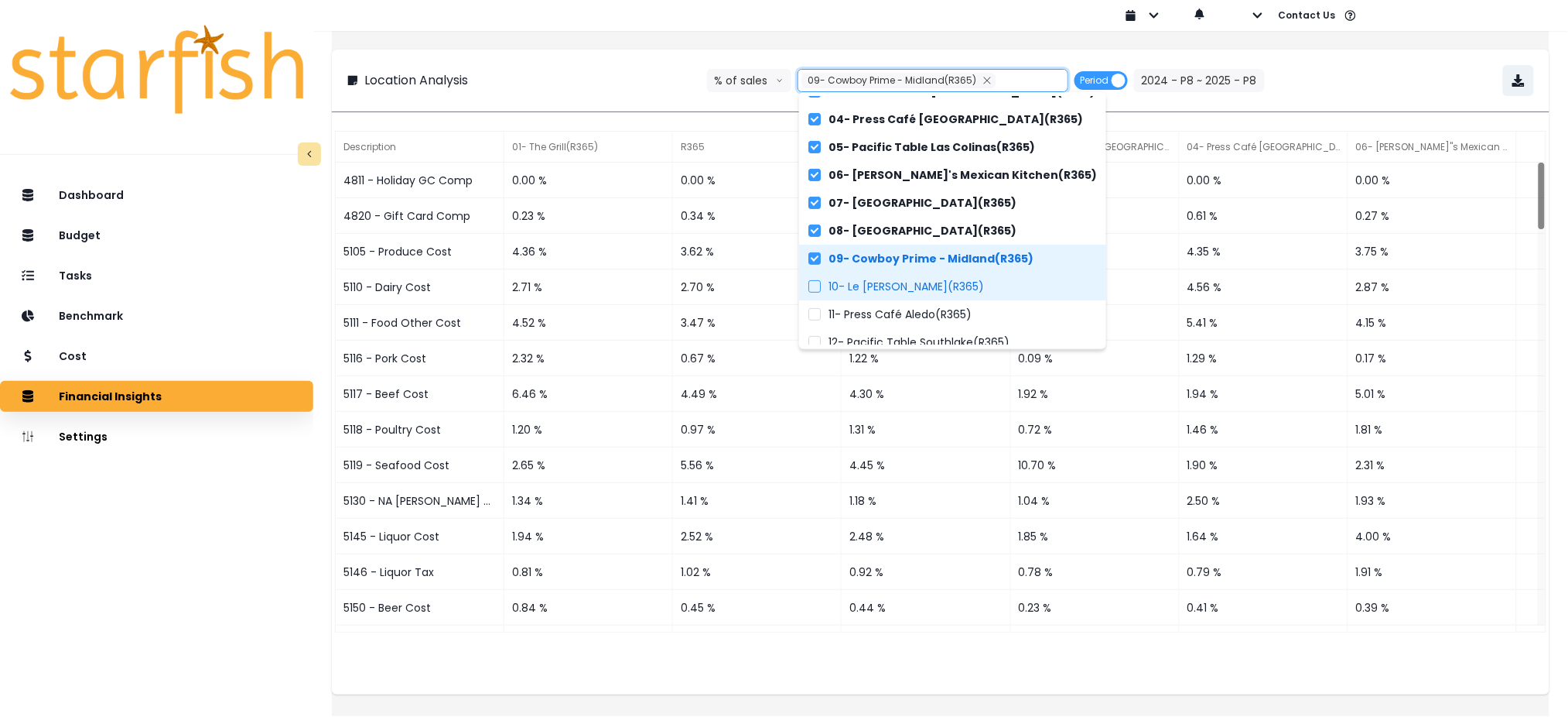
click at [888, 290] on span "10- Le [PERSON_NAME](R365)" at bounding box center [906, 286] width 155 height 16
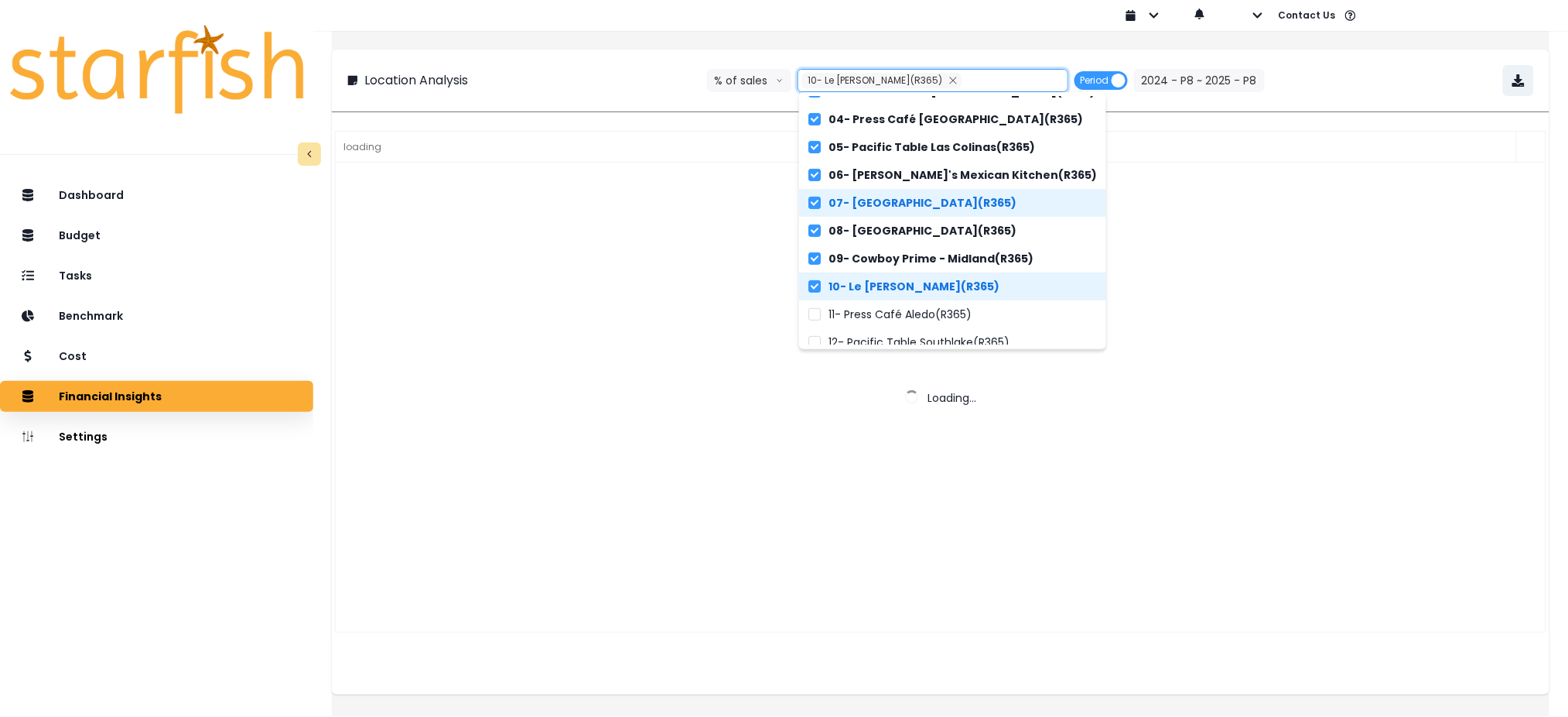
scroll to position [206, 0]
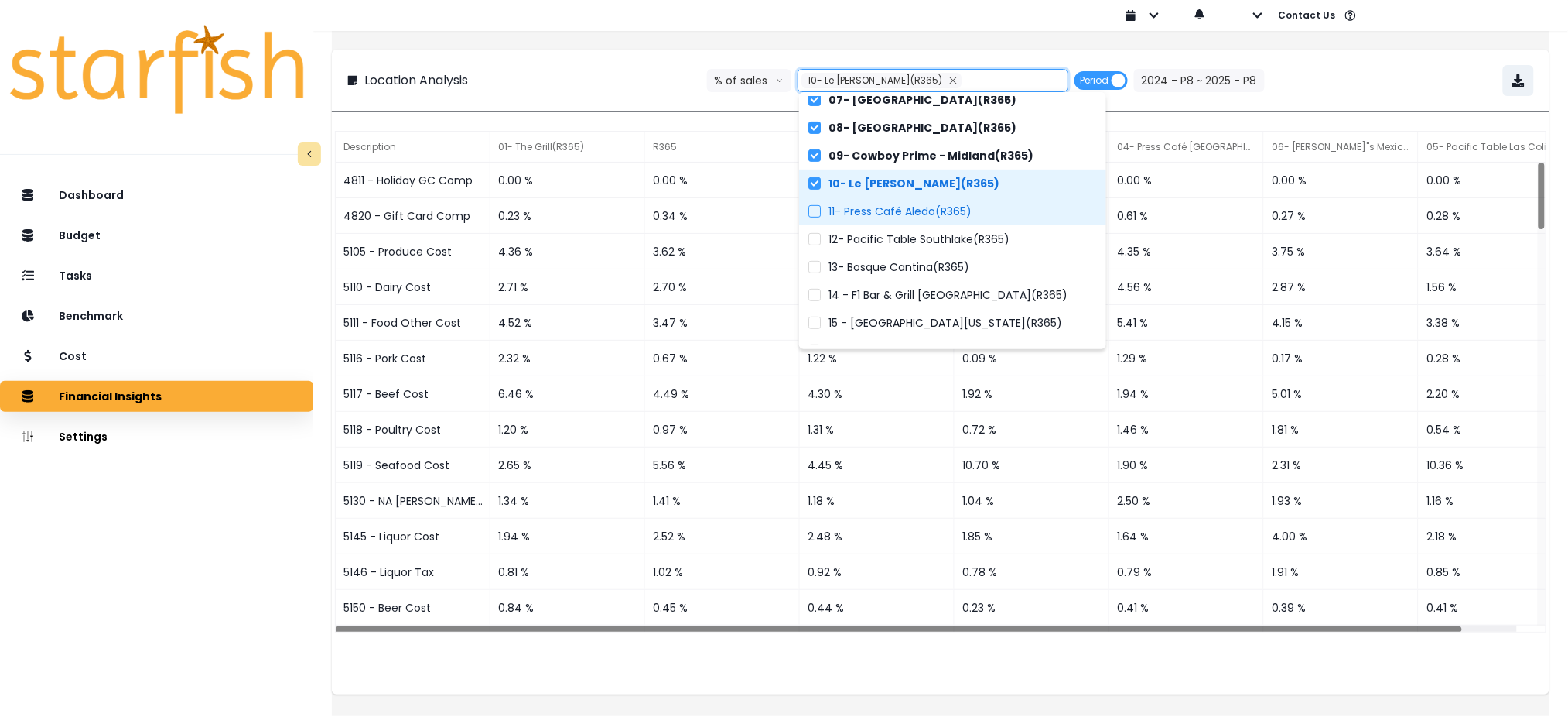
click at [905, 205] on span "11- Press Café Aledo(R365)" at bounding box center [899, 211] width 143 height 16
click at [905, 222] on label "11- Press Café Aledo(R365)" at bounding box center [953, 212] width 307 height 28
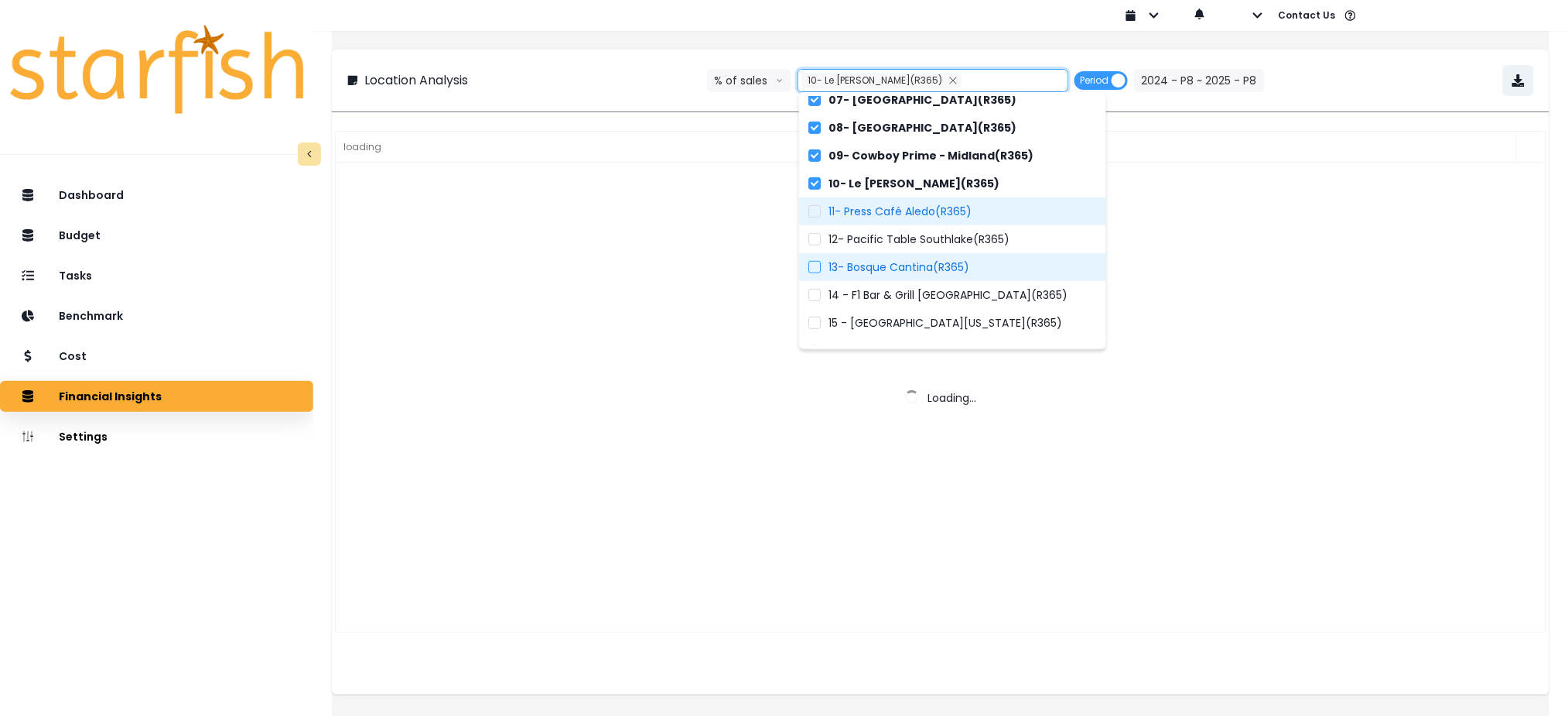
scroll to position [167, 0]
click at [882, 265] on span "13- Bosque Cantina(R365)" at bounding box center [898, 267] width 141 height 16
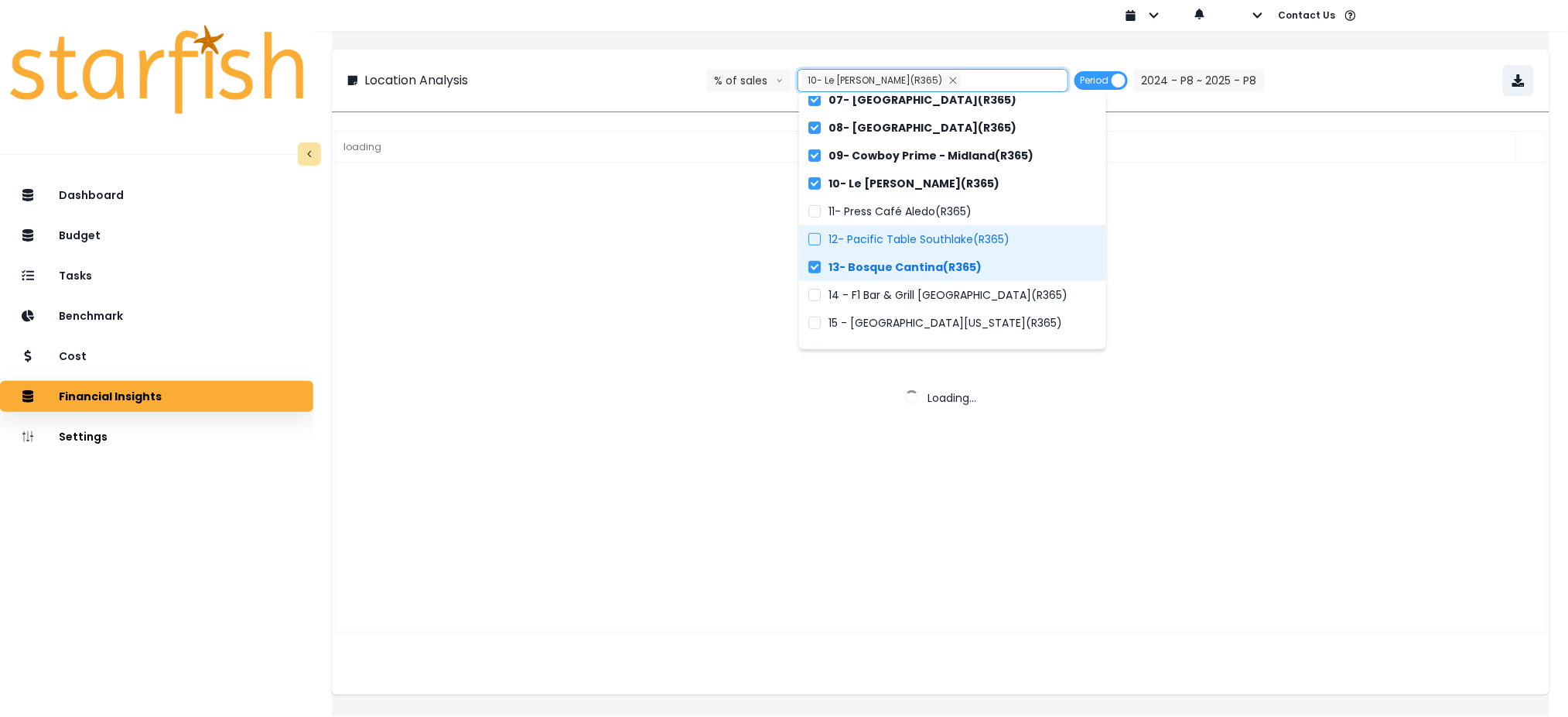
click at [882, 246] on label "12- Pacific Table Southlake(R365)" at bounding box center [953, 239] width 307 height 28
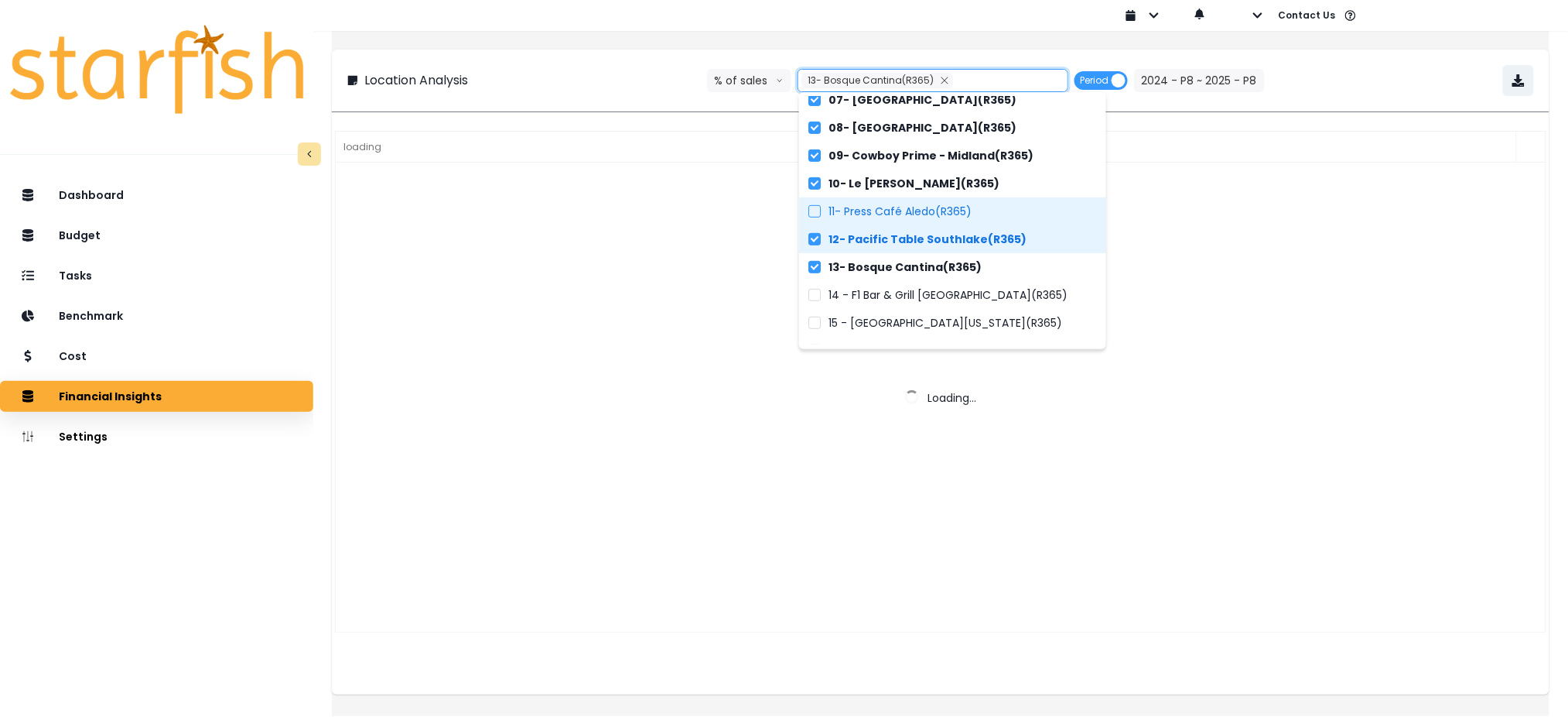
click at [882, 216] on span "11- Press Café Aledo(R365)" at bounding box center [899, 211] width 143 height 16
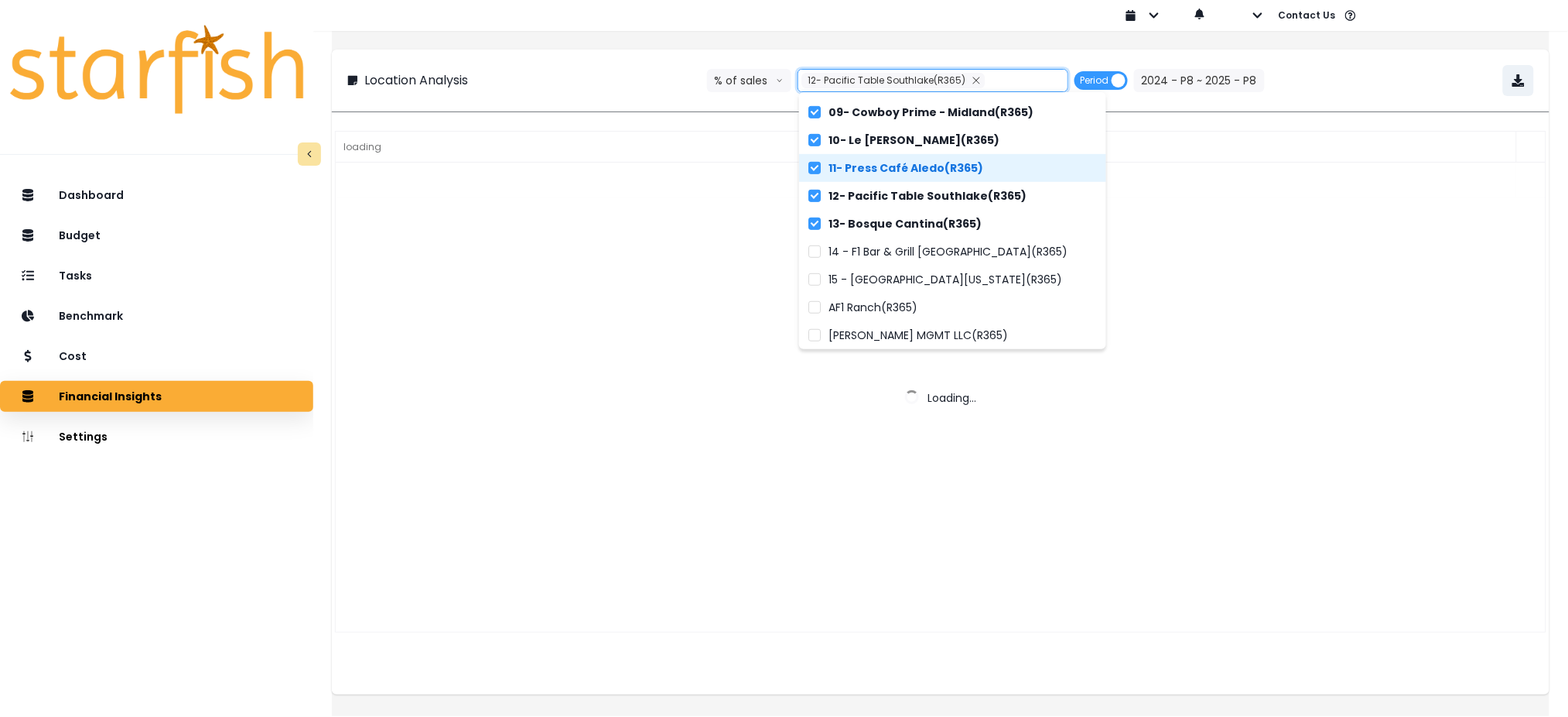
scroll to position [254, 0]
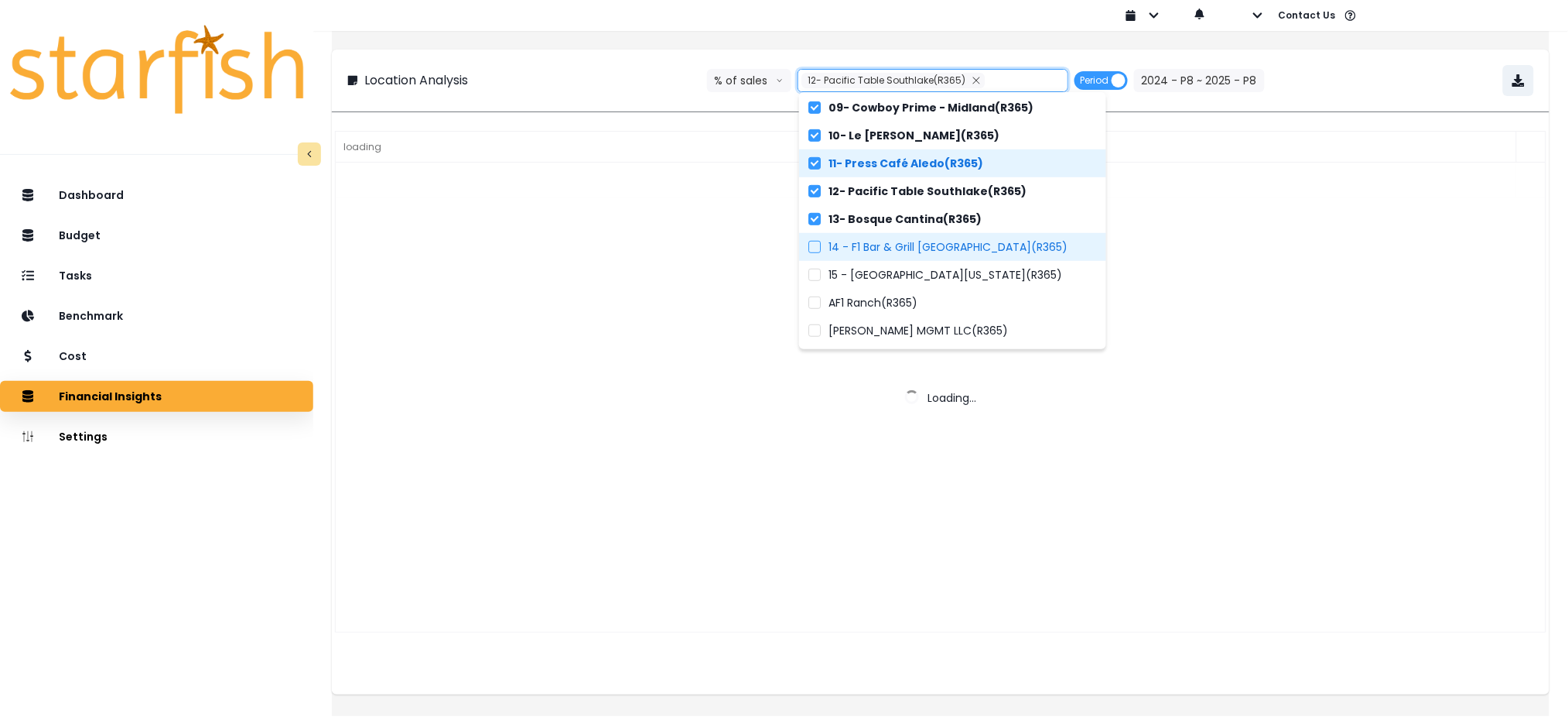
click at [890, 239] on span "14 - F1 Bar & Grill [GEOGRAPHIC_DATA](R365)" at bounding box center [947, 246] width 239 height 16
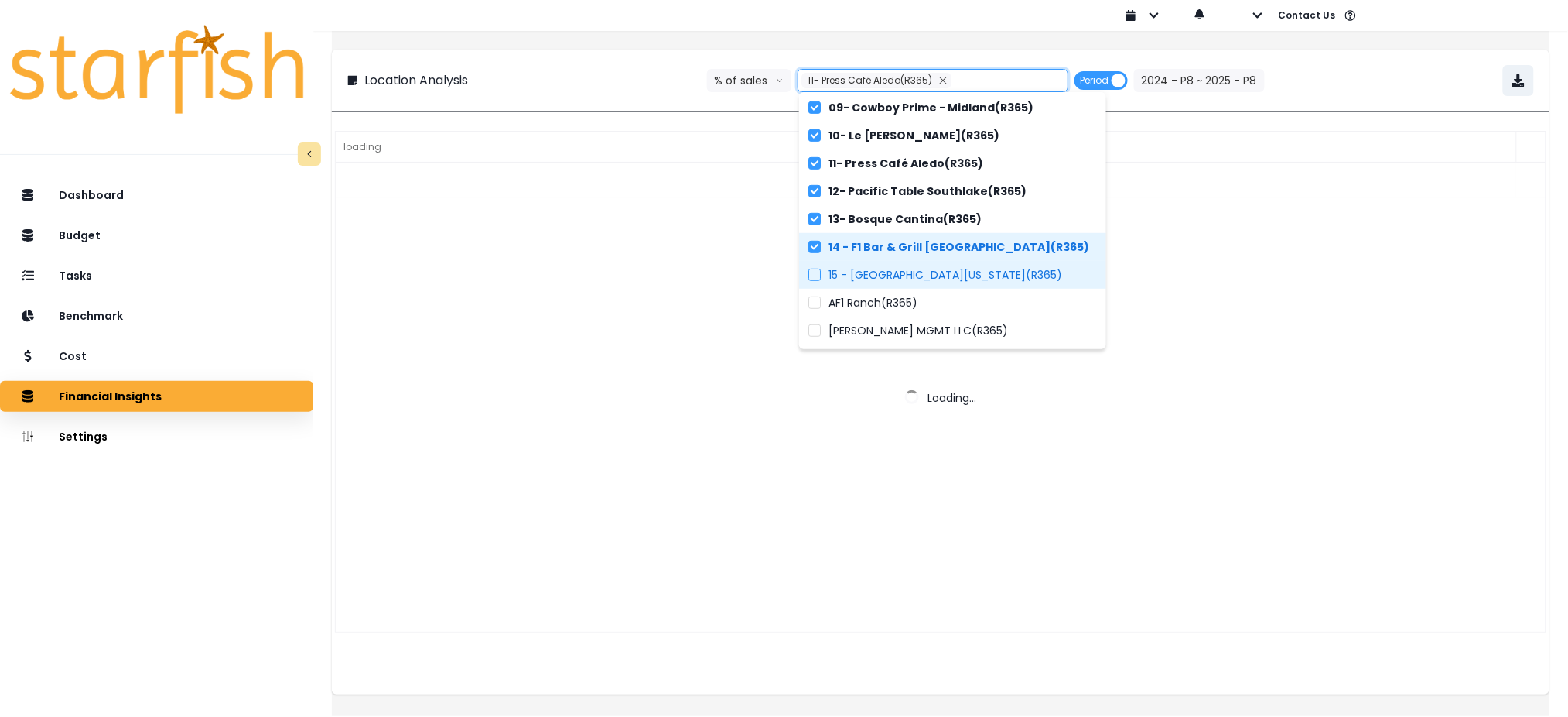
click at [881, 264] on label "15 - [GEOGRAPHIC_DATA][US_STATE](R365)" at bounding box center [953, 275] width 307 height 28
type input "**********"
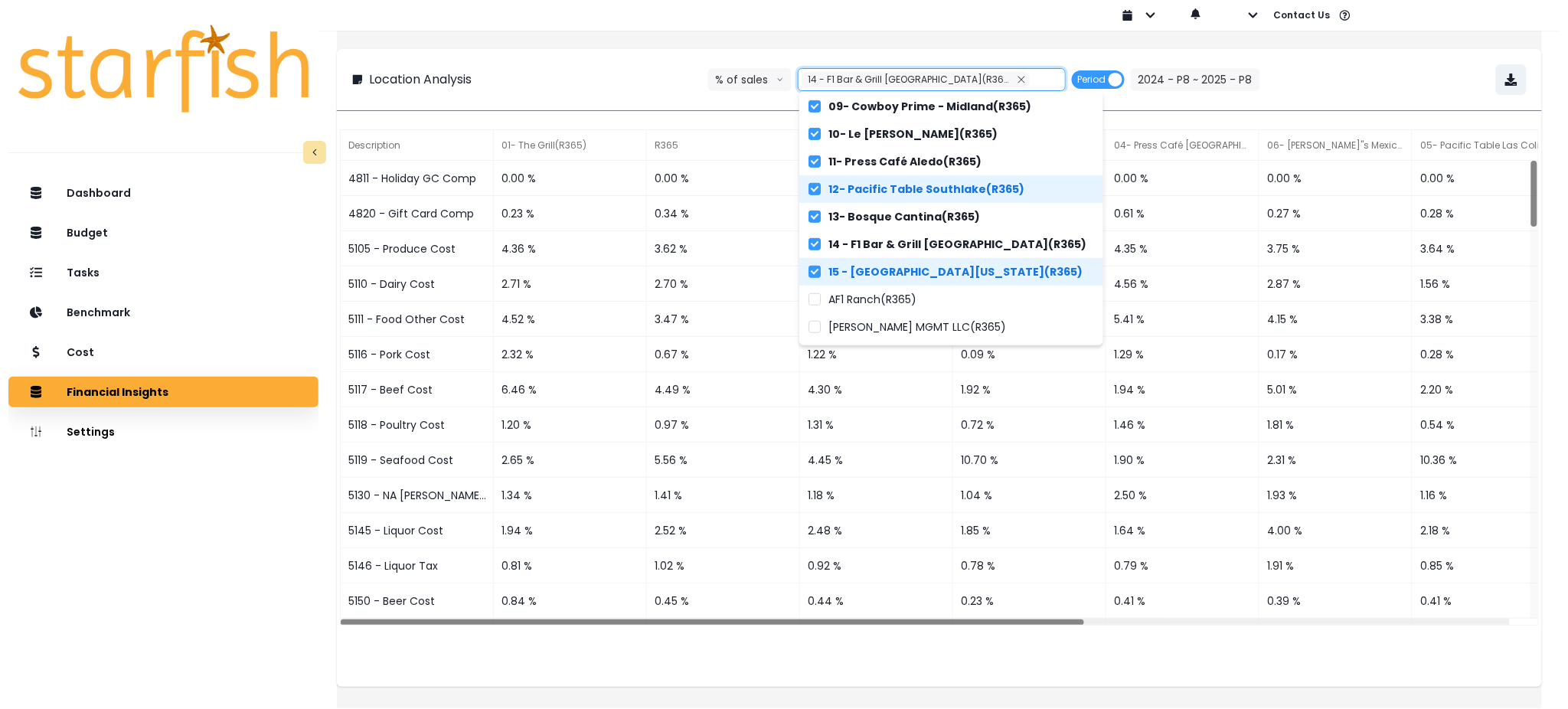
scroll to position [14, 0]
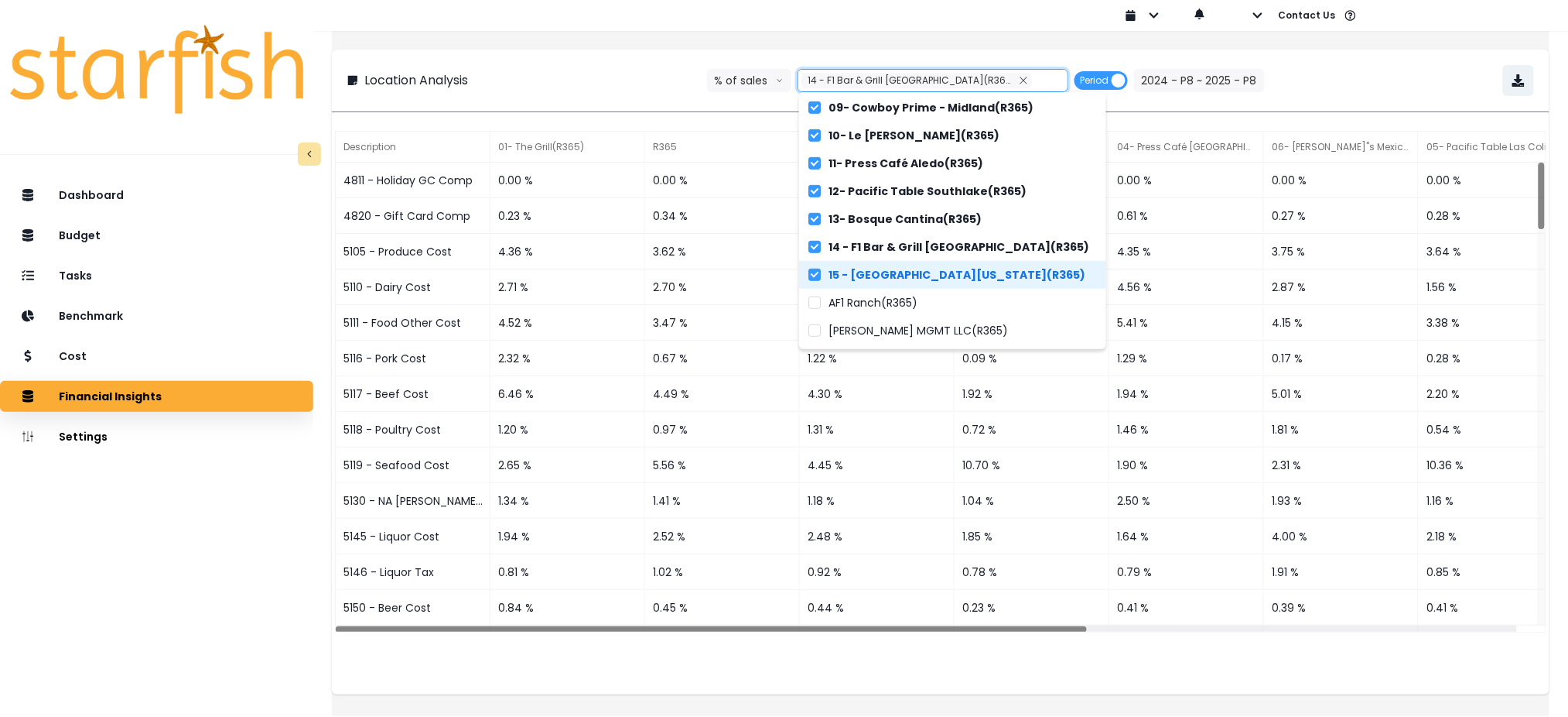
click at [1191, 102] on div "**********" at bounding box center [940, 372] width 1218 height 645
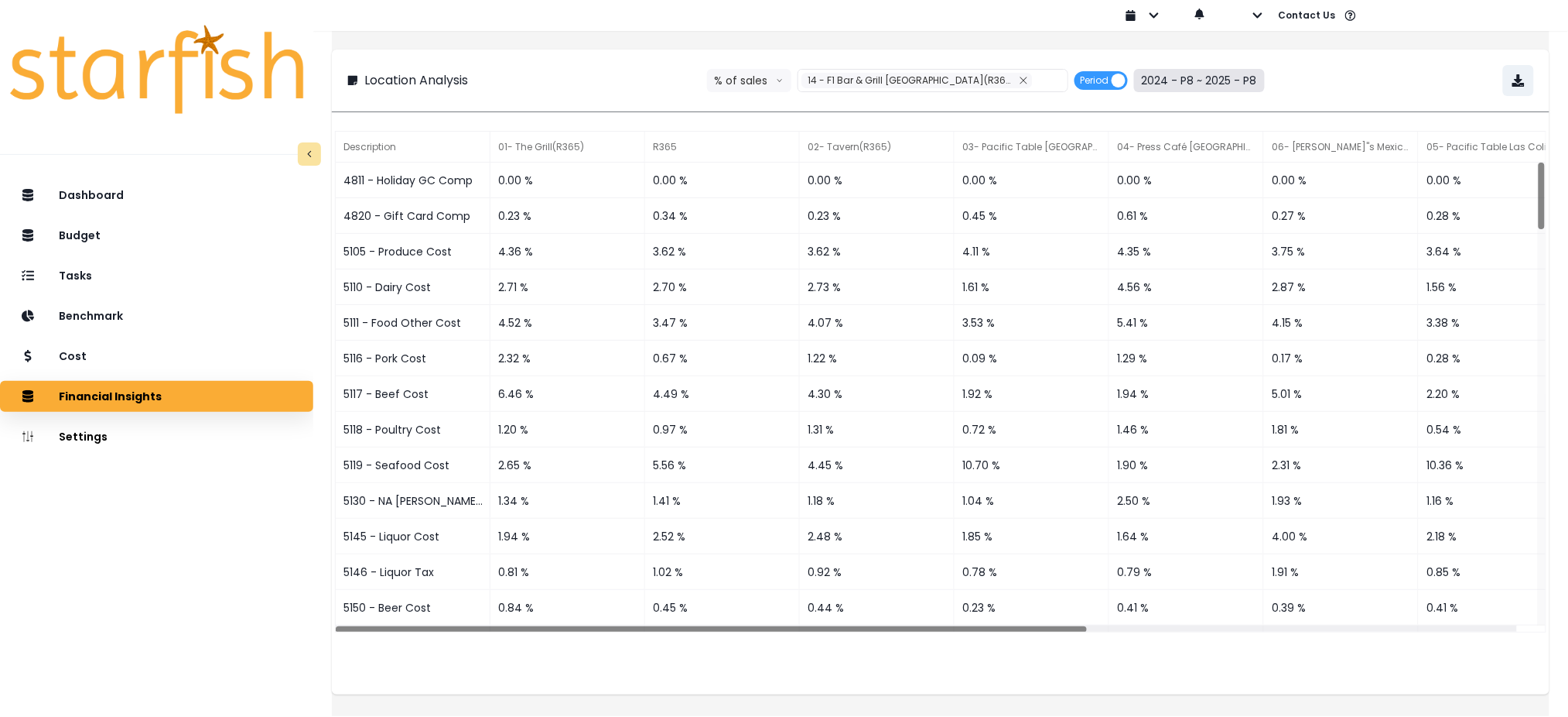
click at [1193, 68] on button "2024 - P8 ~ 2025 - P8" at bounding box center [1200, 80] width 131 height 23
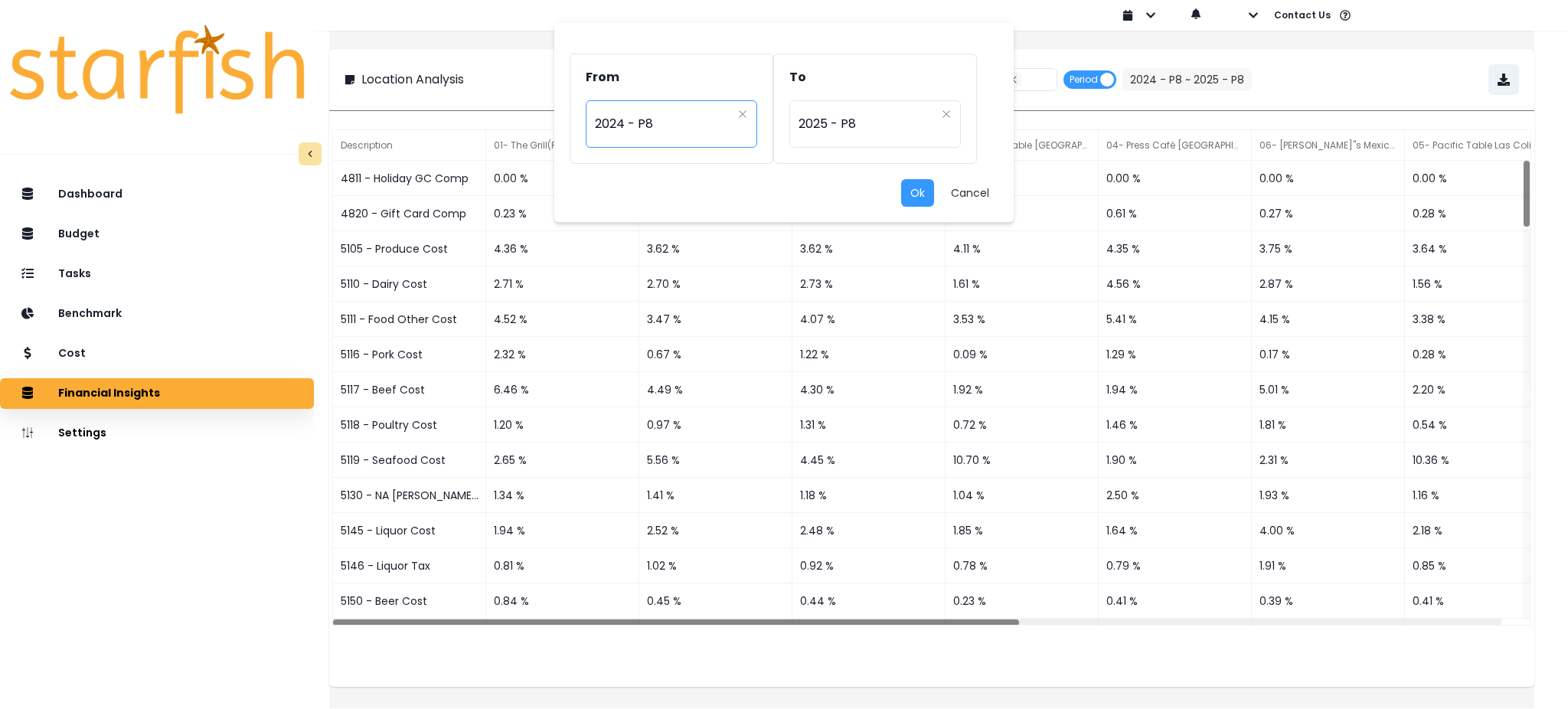
click at [648, 117] on span "2024 - P8" at bounding box center [664, 124] width 137 height 35
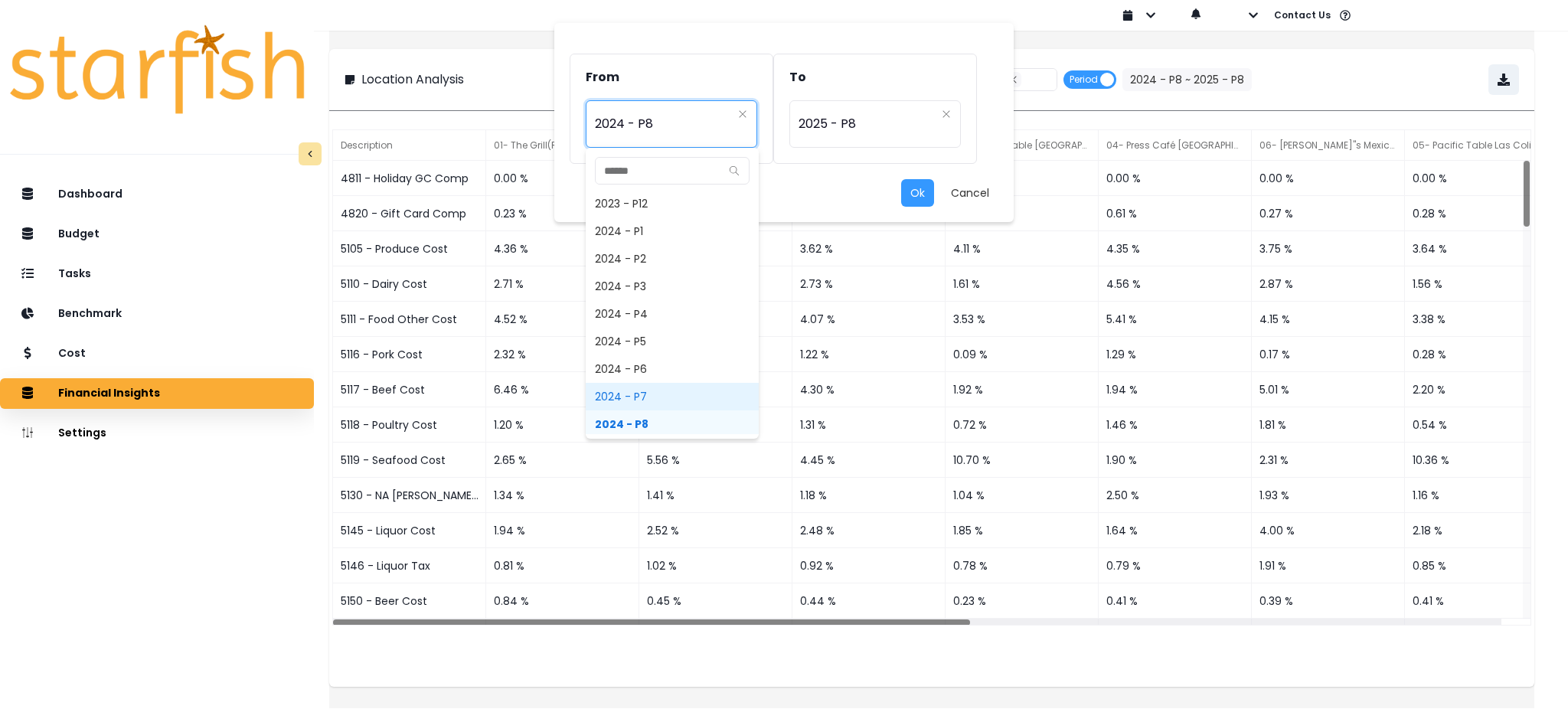
click at [631, 398] on span "2024 - P7" at bounding box center [672, 397] width 173 height 28
type input "*********"
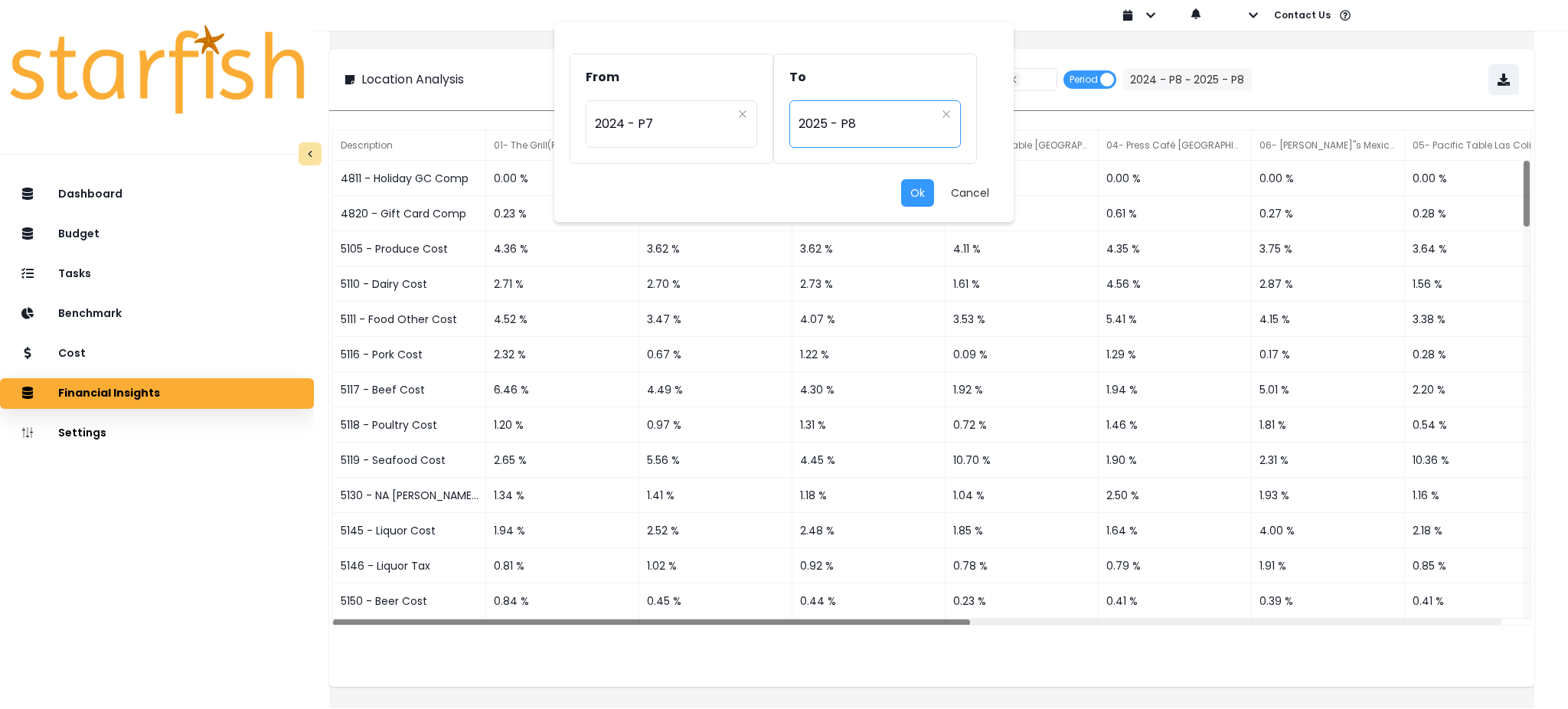
click at [841, 132] on span "2025 - P8" at bounding box center [867, 124] width 137 height 35
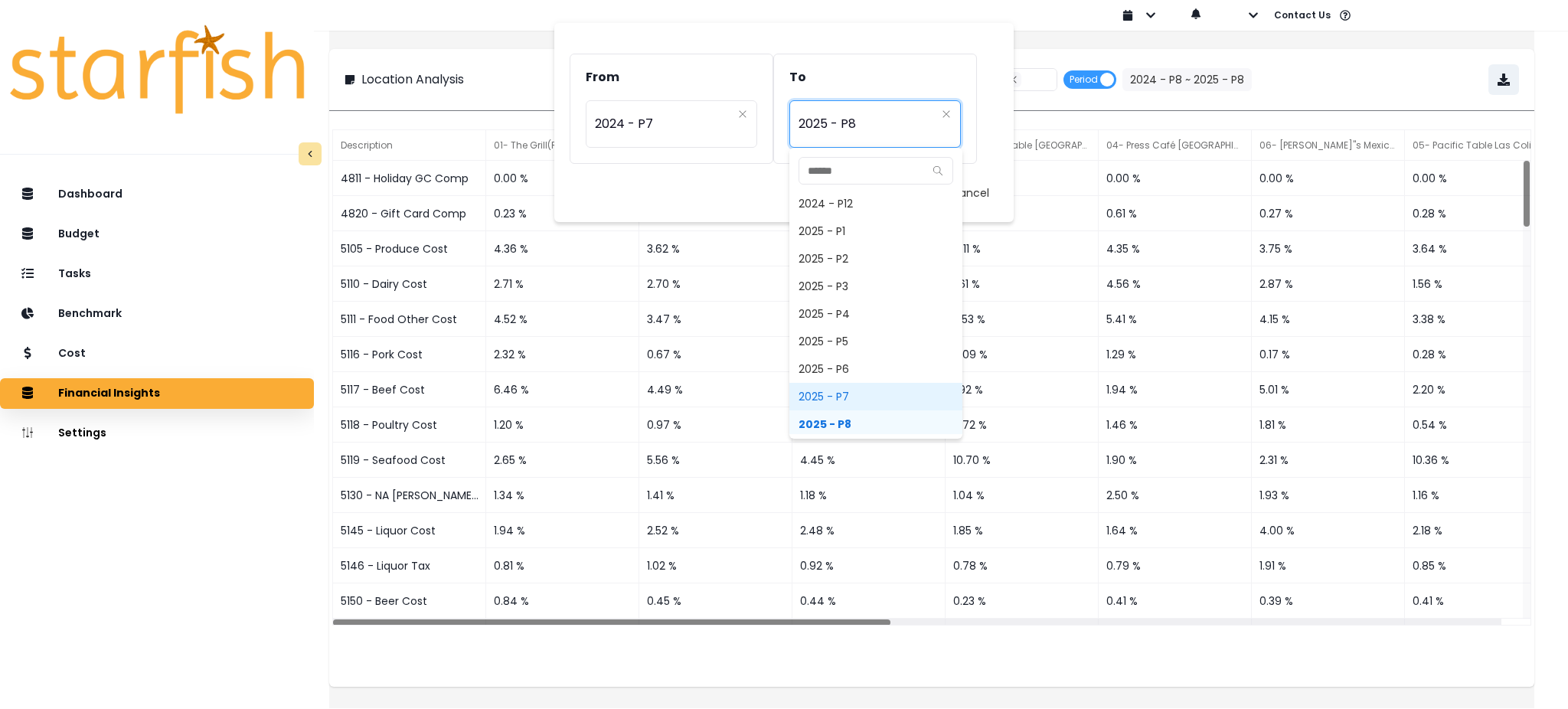
click at [833, 393] on span "2025 - P7" at bounding box center [875, 397] width 173 height 28
type input "*********"
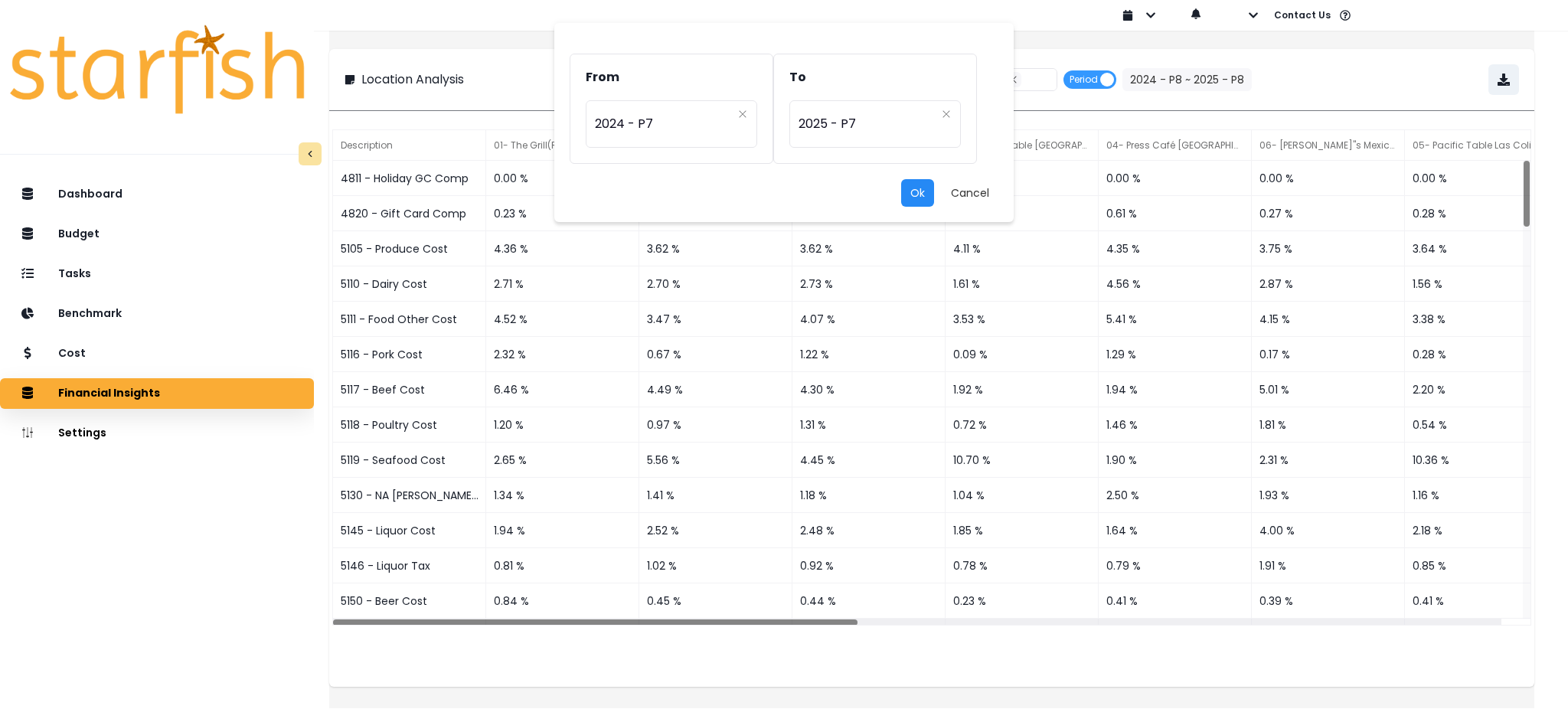
click at [914, 188] on button "Ok" at bounding box center [918, 193] width 33 height 28
